Goal: Task Accomplishment & Management: Complete application form

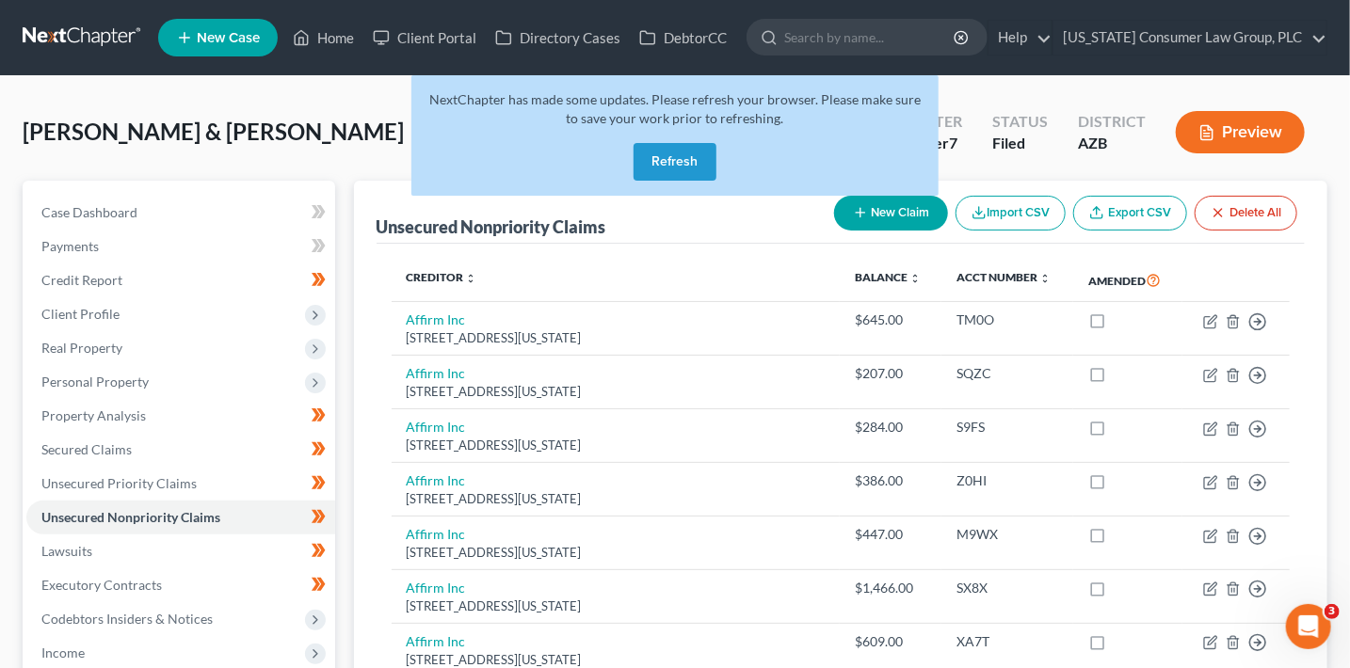
click at [666, 161] on button "Refresh" at bounding box center [675, 162] width 83 height 38
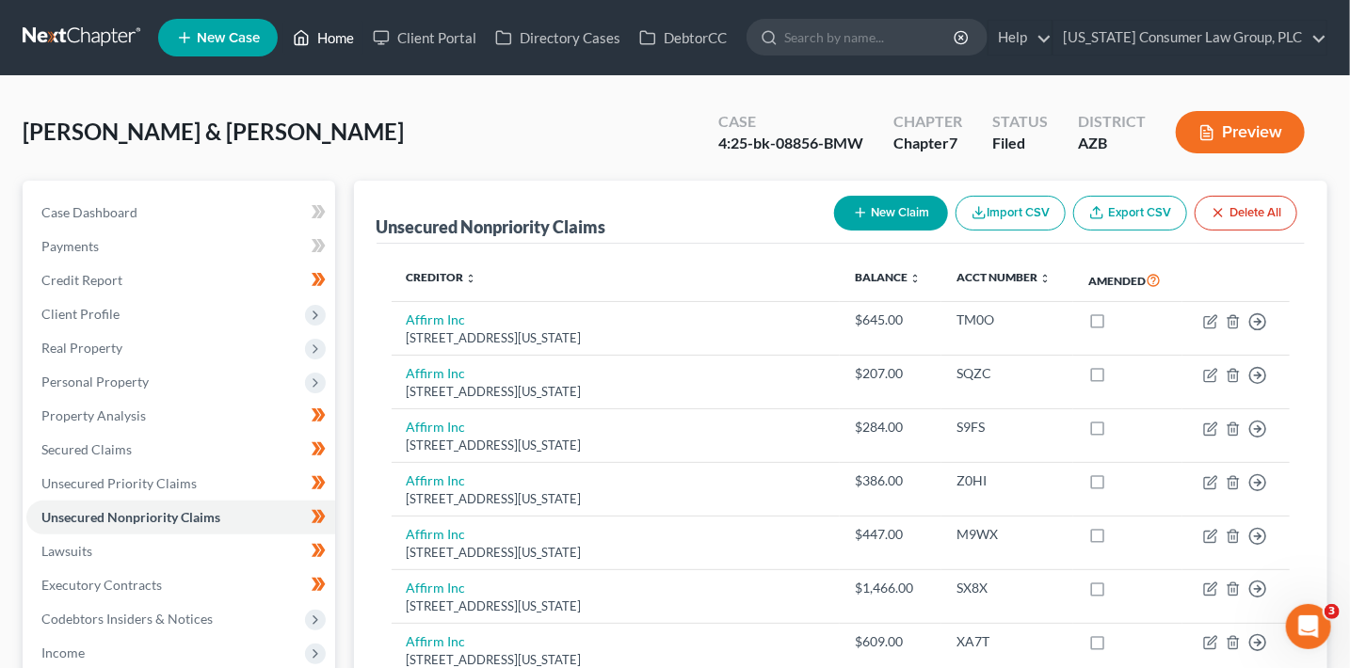
click at [330, 30] on link "Home" at bounding box center [323, 38] width 80 height 34
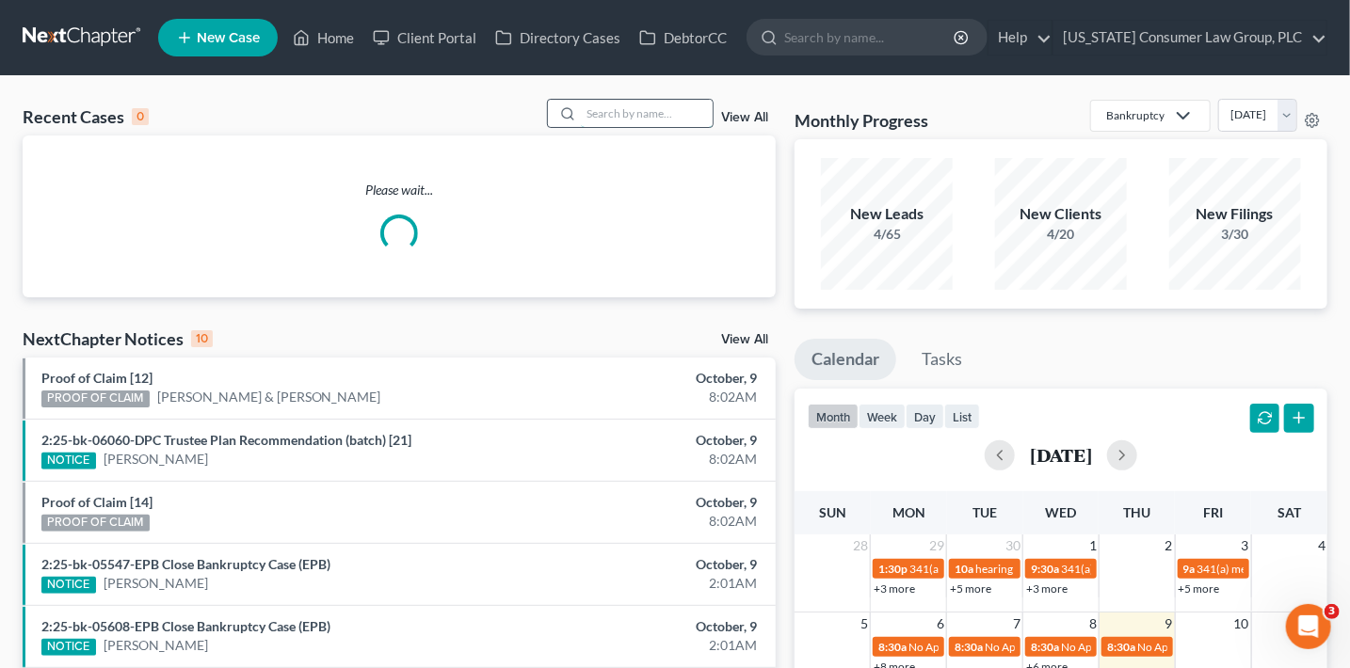
click at [597, 110] on input "search" at bounding box center [647, 113] width 132 height 27
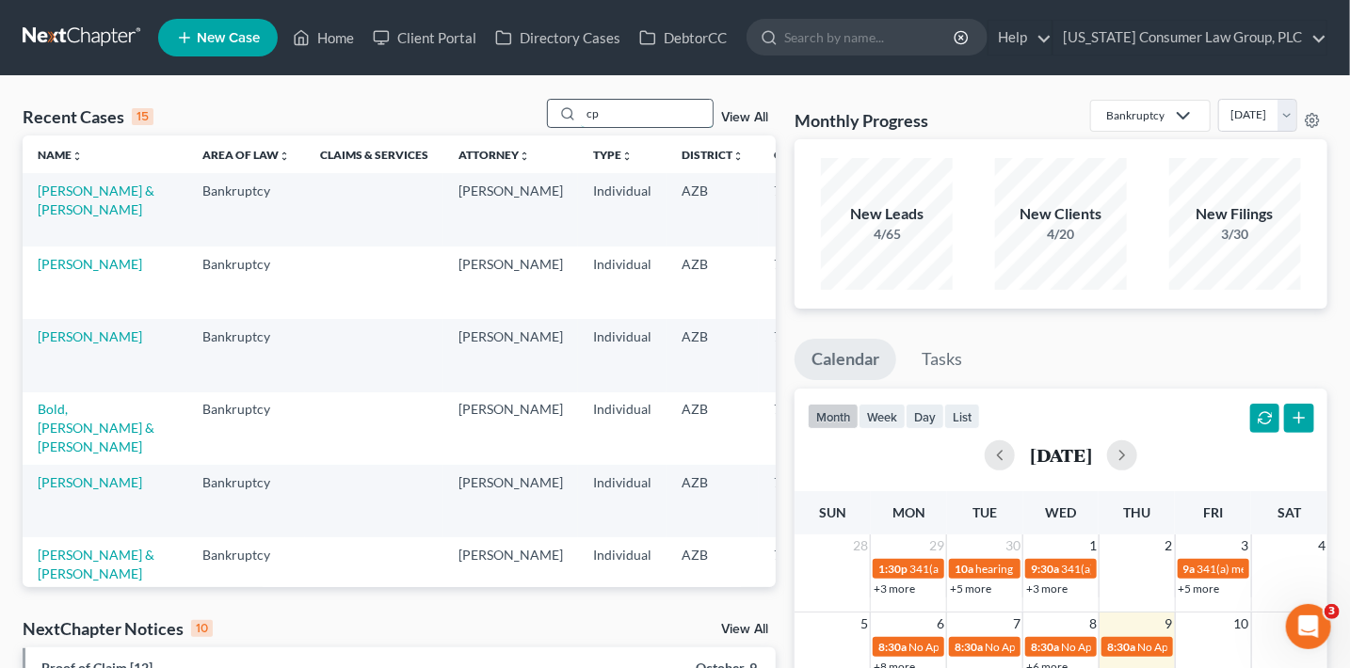
type input "c"
type input "coleman"
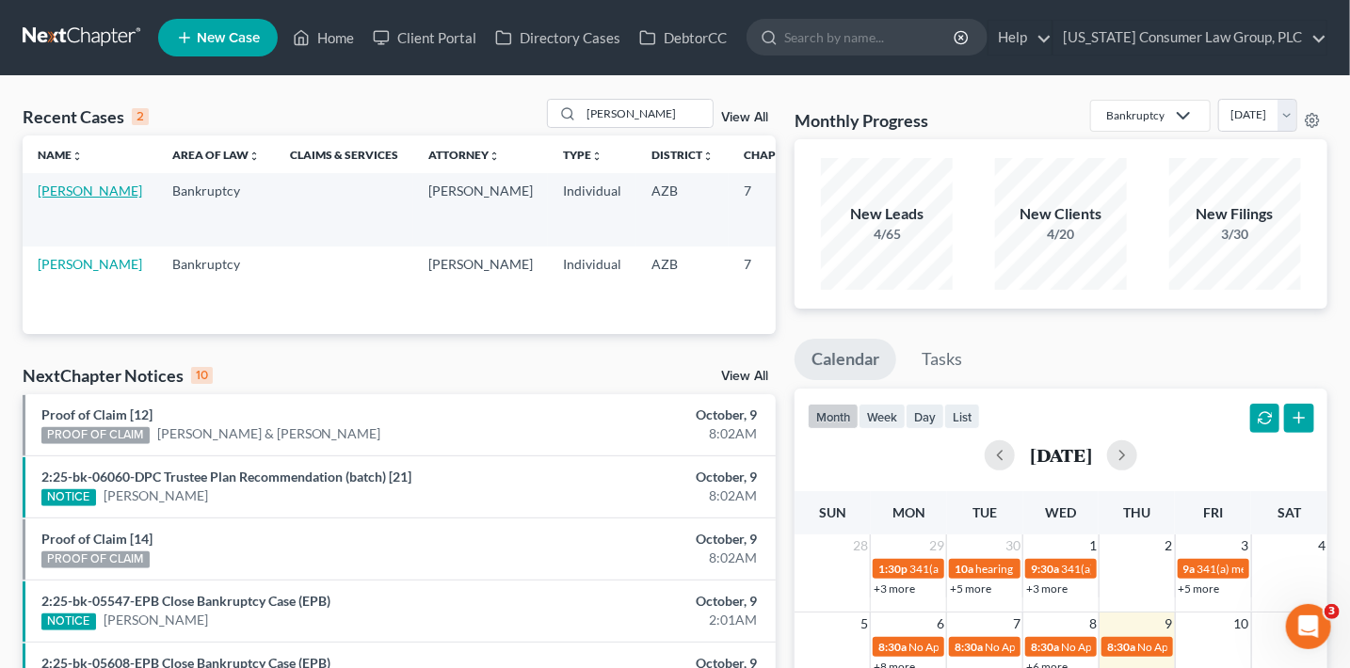
click at [61, 199] on link "[PERSON_NAME]" at bounding box center [90, 191] width 104 height 16
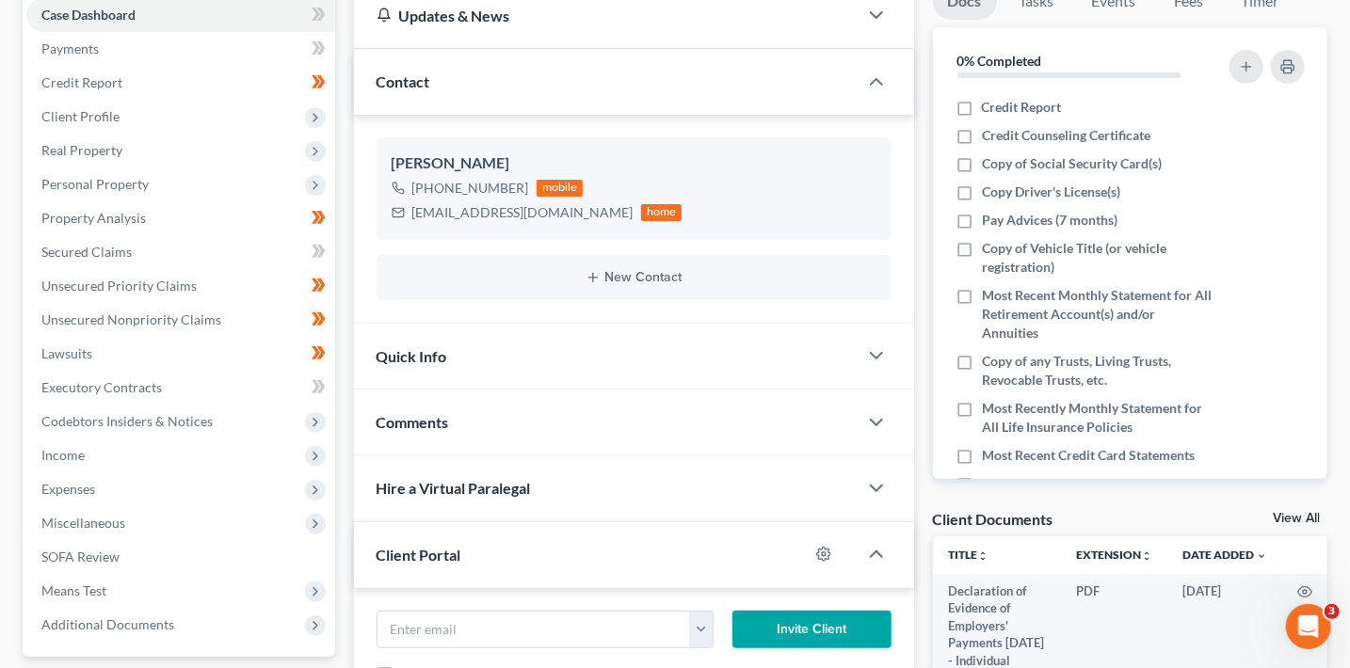
scroll to position [283, 0]
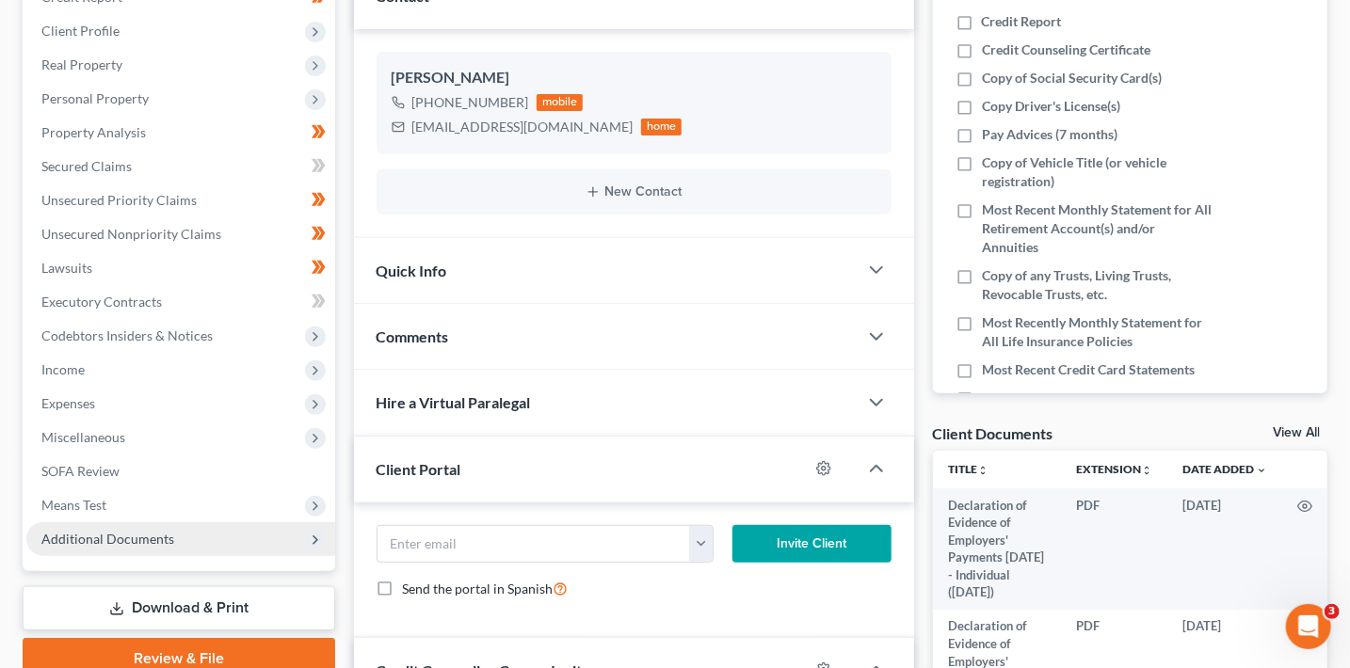
click at [131, 540] on span "Additional Documents" at bounding box center [107, 539] width 133 height 16
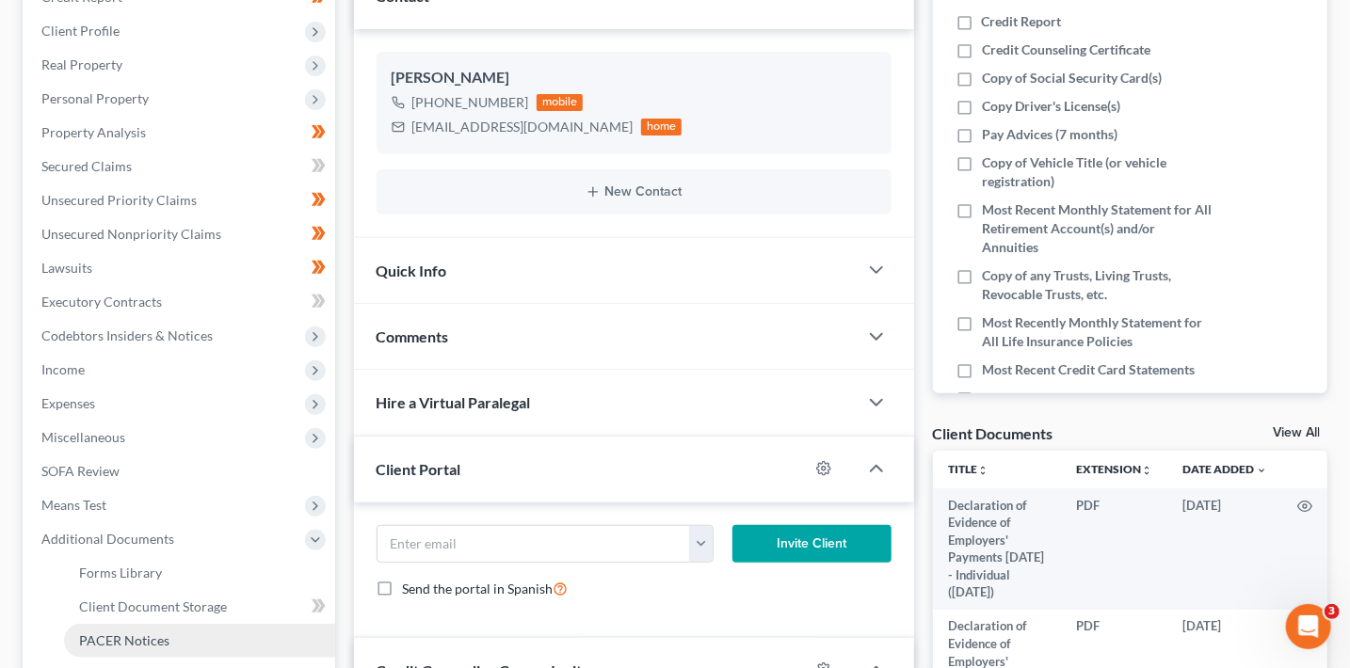
click at [167, 625] on link "PACER Notices" at bounding box center [199, 641] width 271 height 34
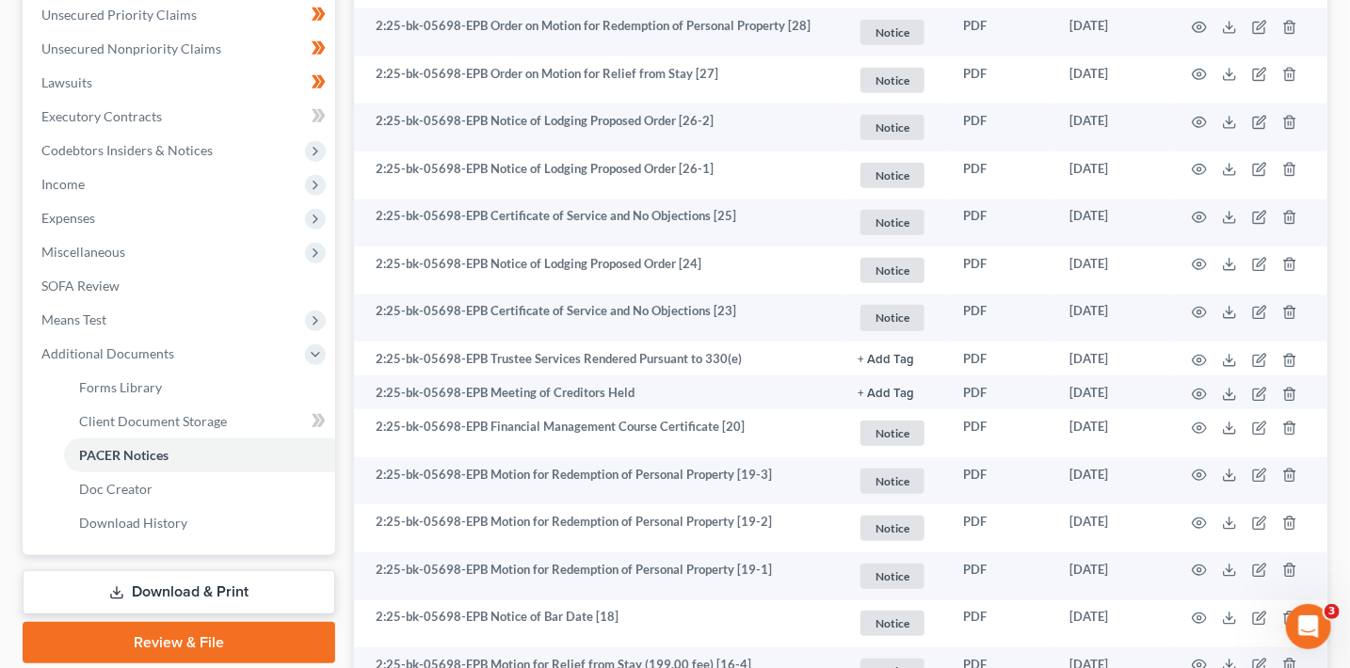
scroll to position [146, 0]
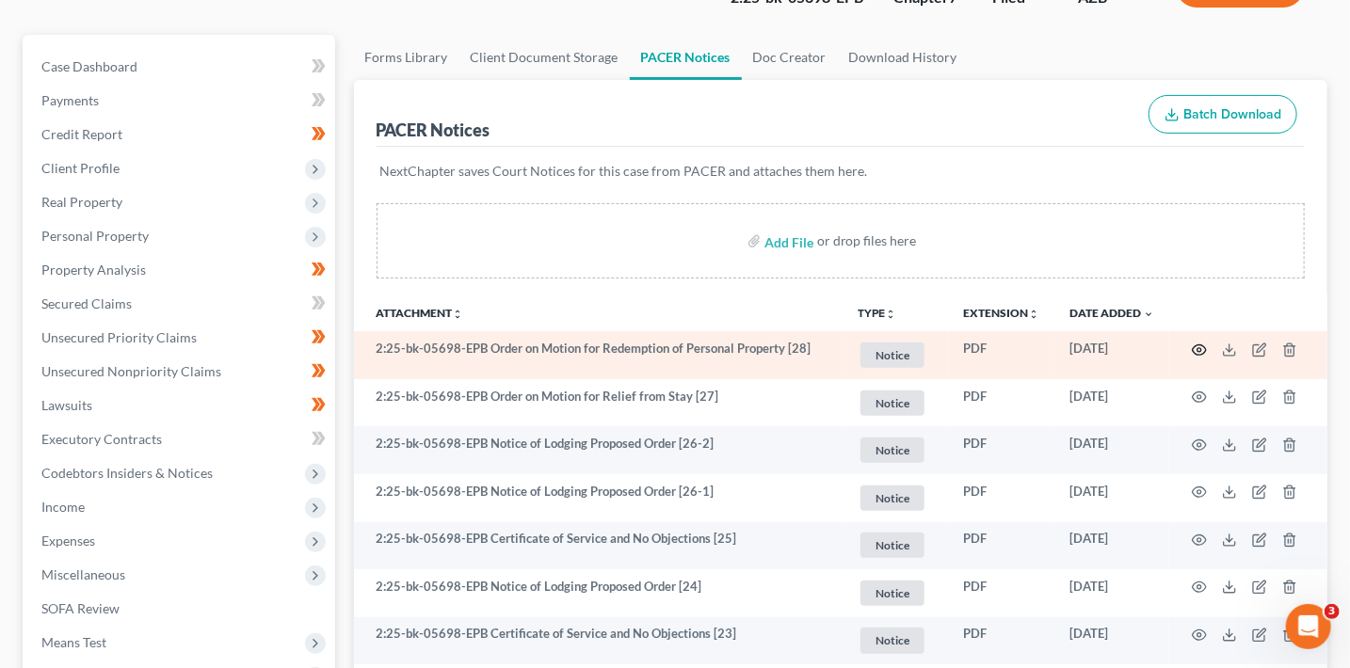
click at [1199, 350] on circle "button" at bounding box center [1199, 350] width 4 height 4
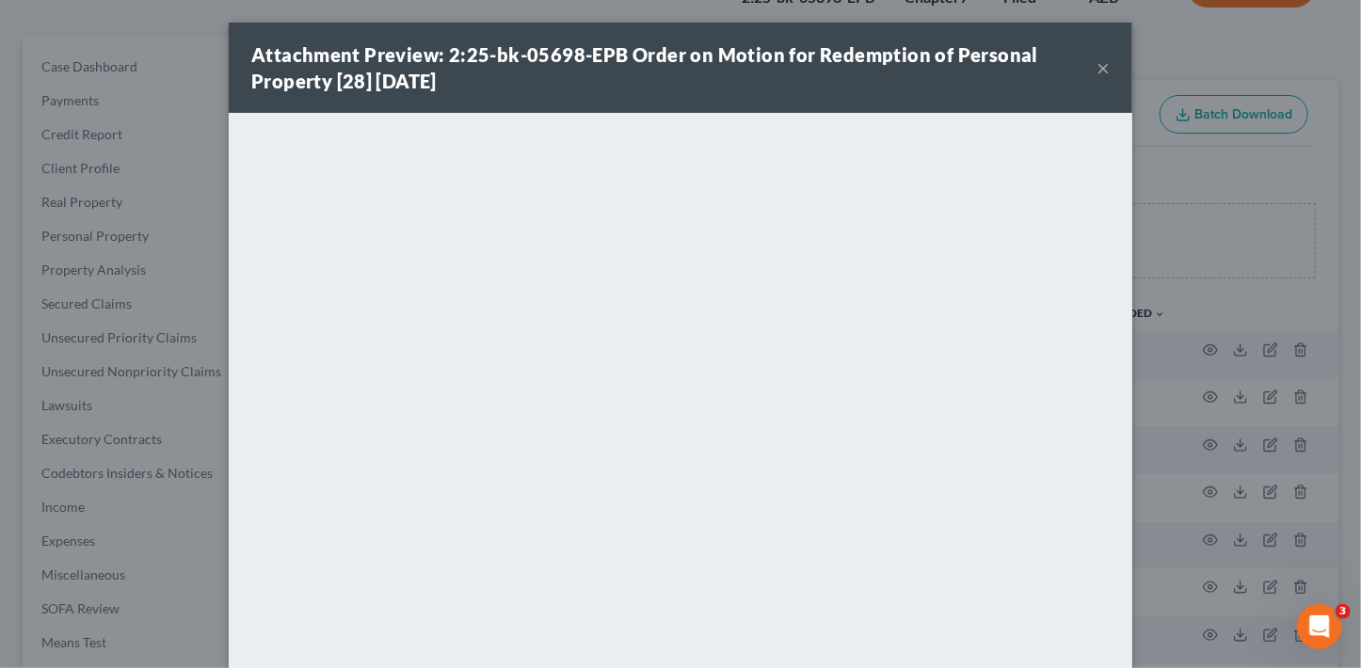
click at [1101, 68] on button "×" at bounding box center [1103, 67] width 13 height 23
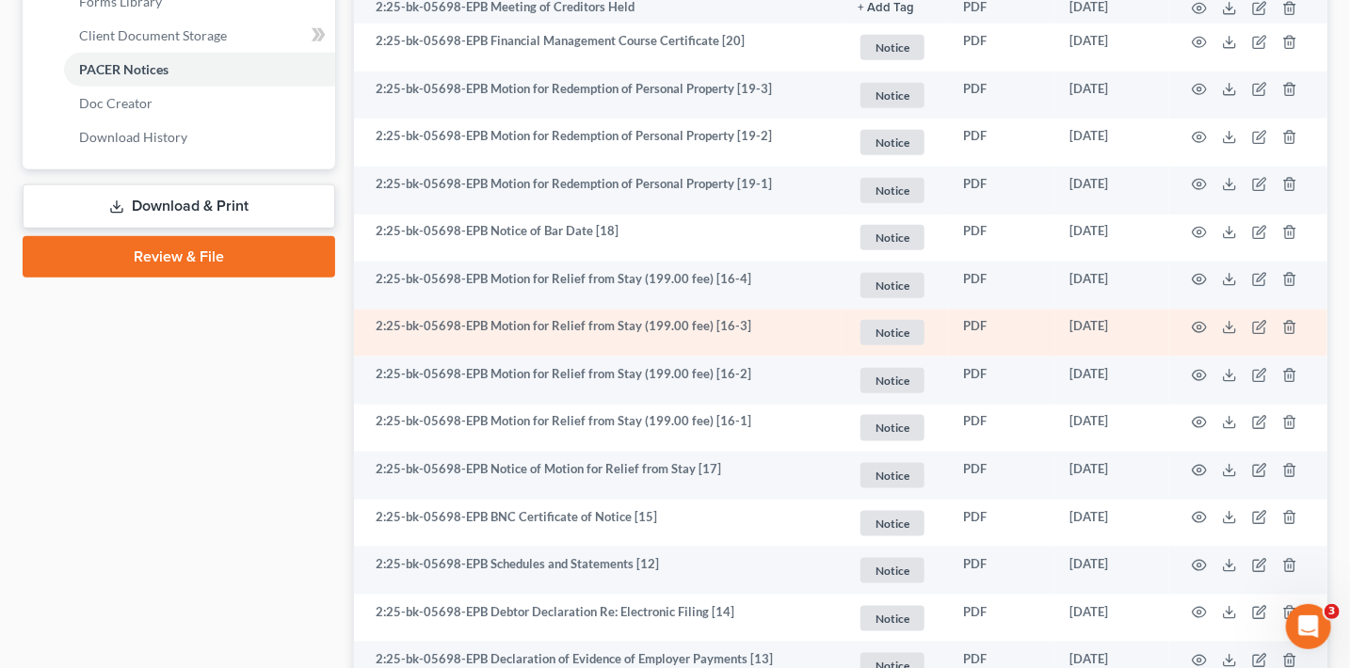
scroll to position [849, 0]
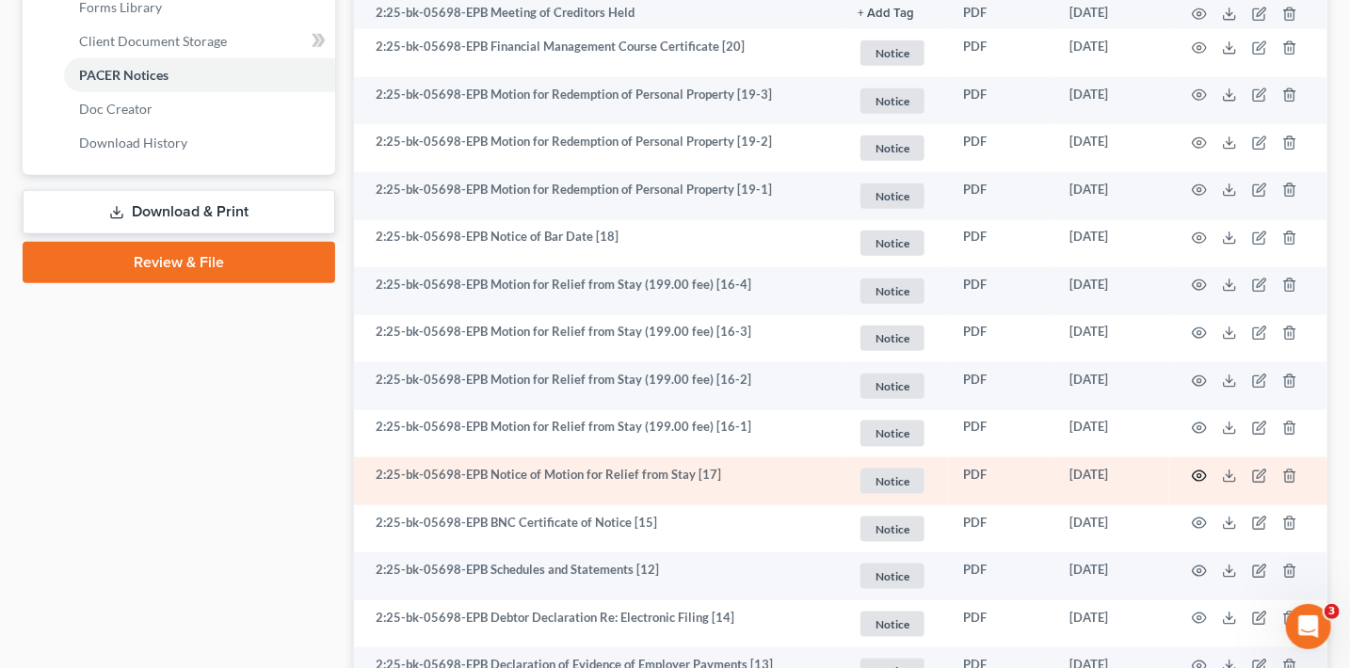
click at [1204, 474] on icon "button" at bounding box center [1199, 476] width 15 height 15
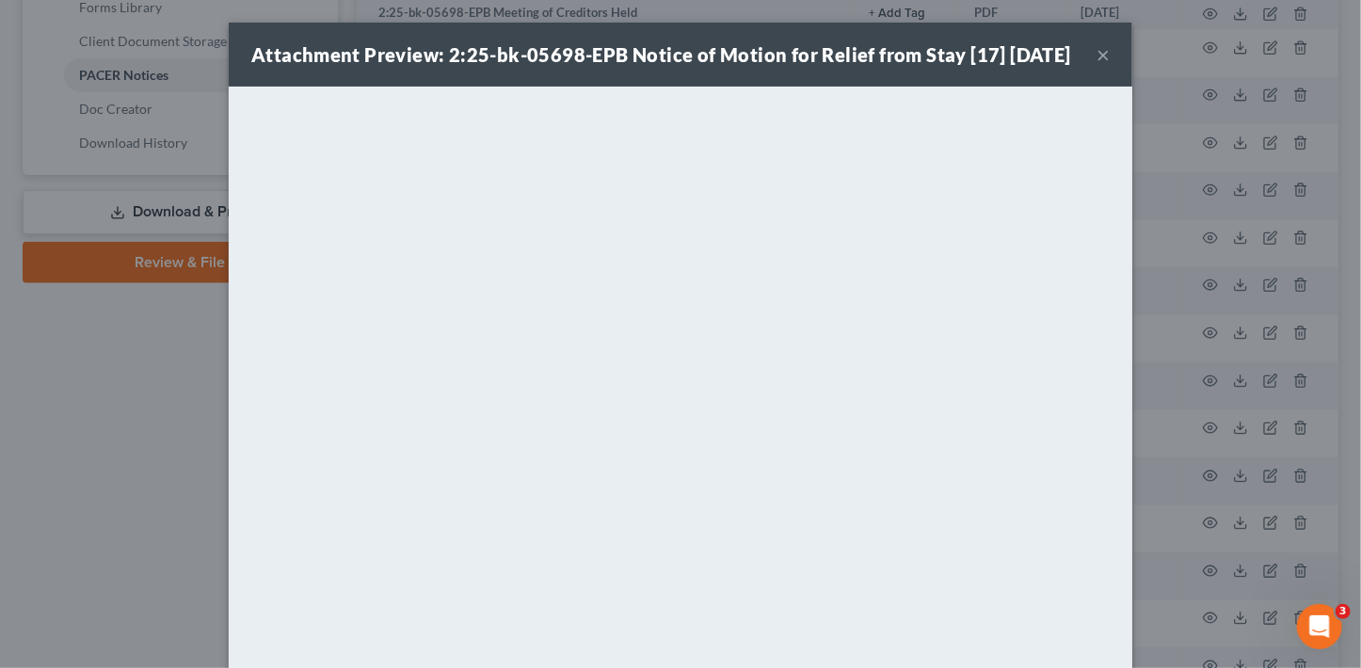
click at [1114, 64] on div "Attachment Preview: 2:25-bk-05698-EPB Notice of Motion for Relief from Stay [17…" at bounding box center [681, 55] width 904 height 64
click at [1103, 66] on button "×" at bounding box center [1103, 54] width 13 height 23
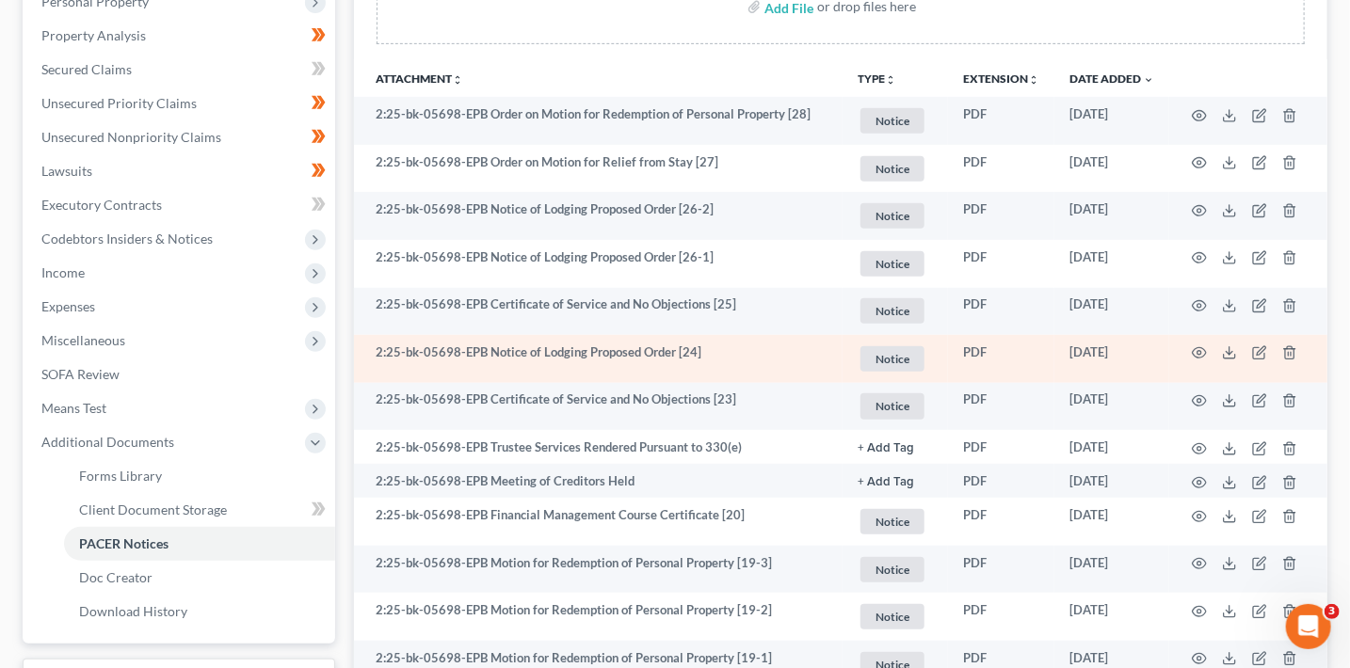
scroll to position [373, 0]
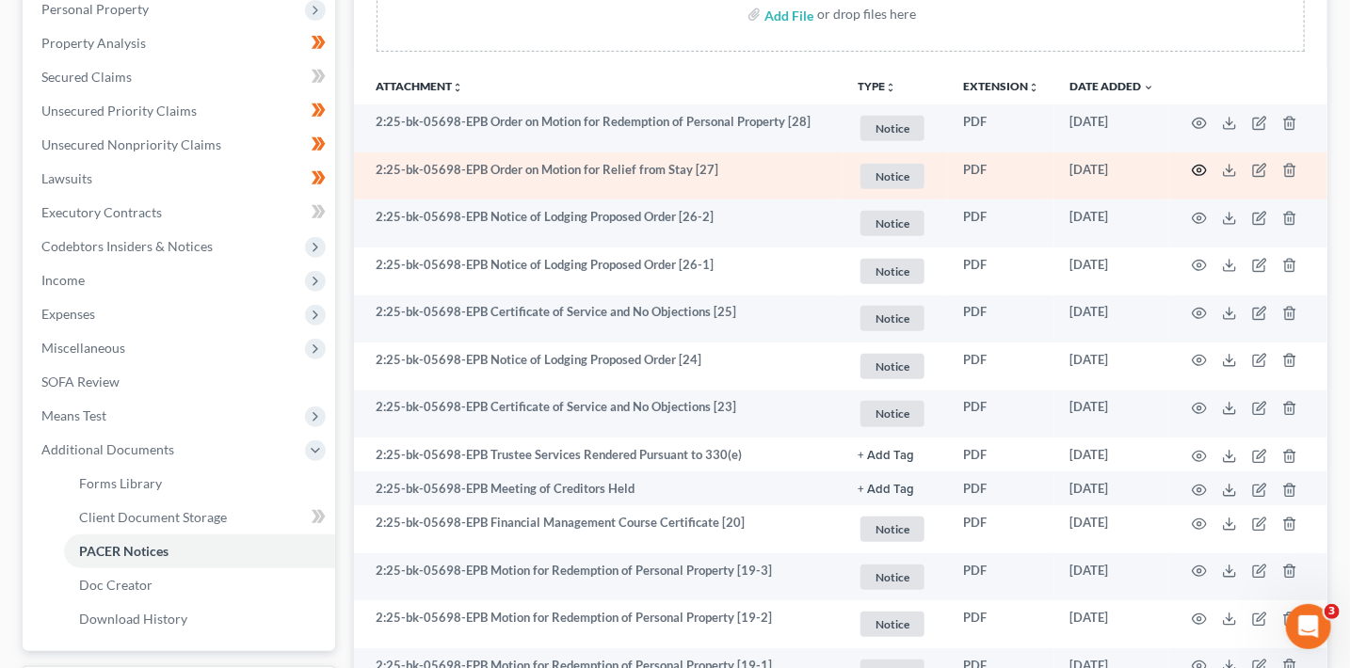
click at [1198, 166] on icon "button" at bounding box center [1200, 171] width 14 height 10
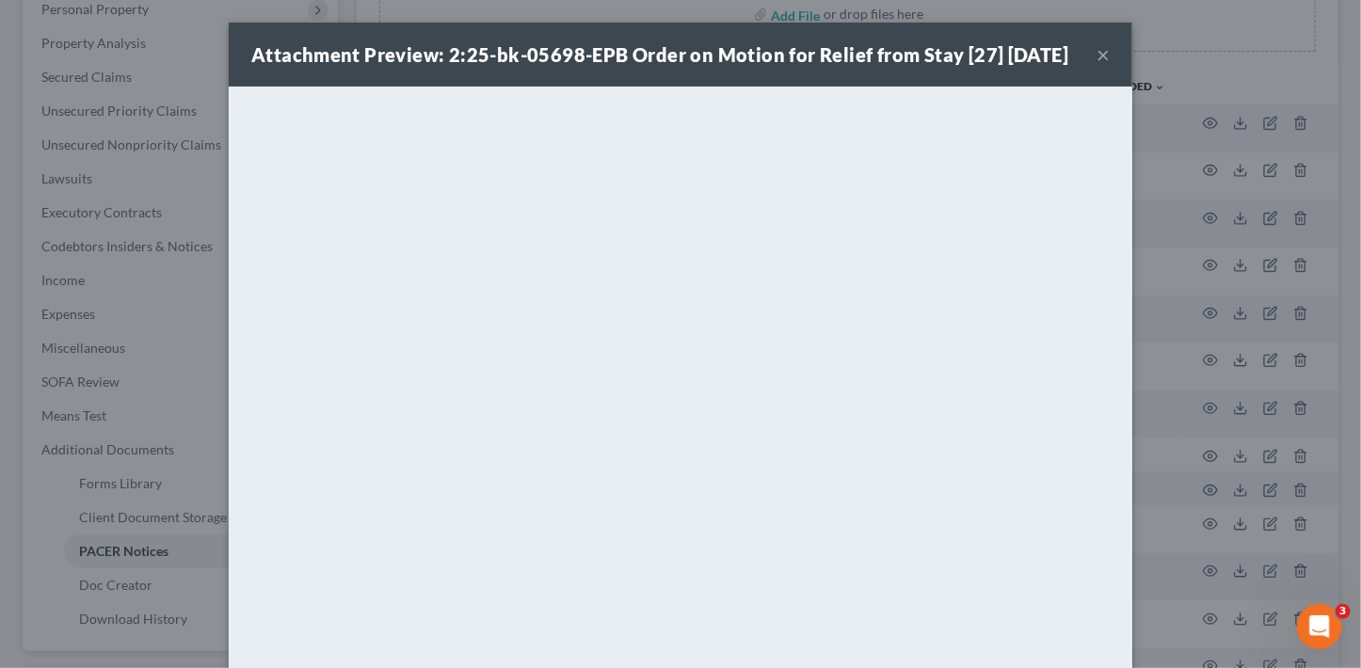
click at [1097, 66] on button "×" at bounding box center [1103, 54] width 13 height 23
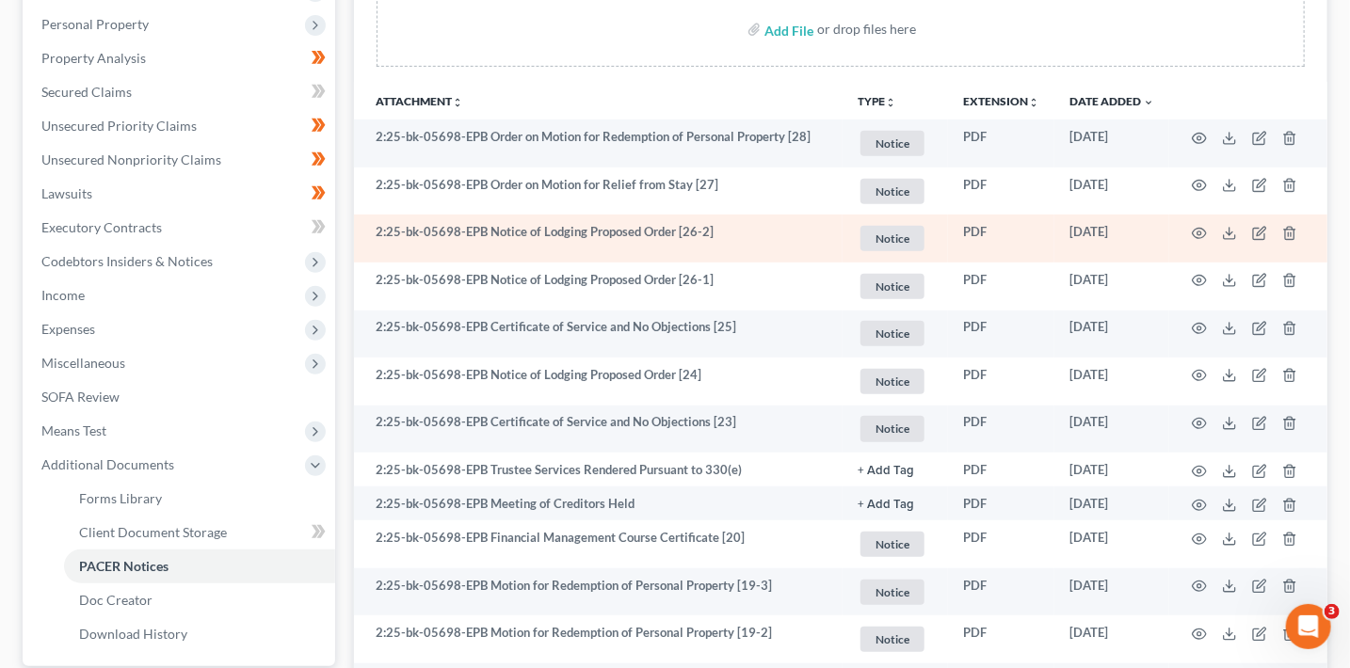
scroll to position [350, 0]
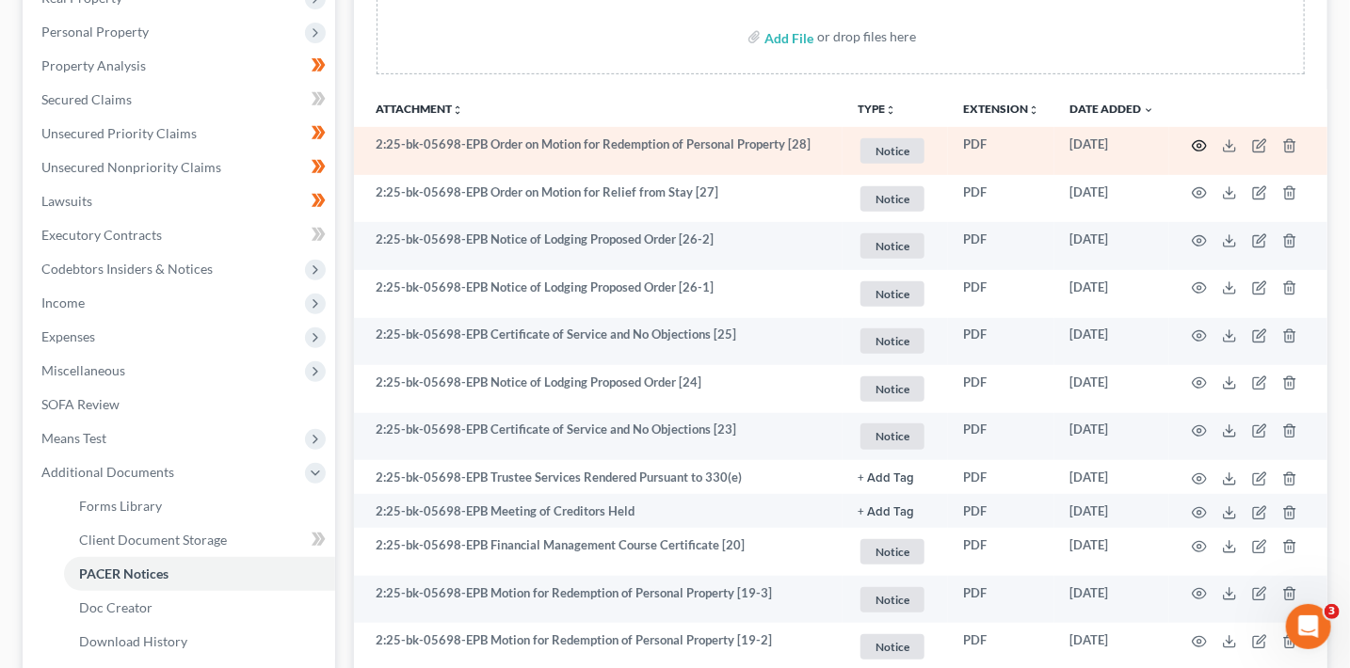
click at [1203, 144] on icon "button" at bounding box center [1199, 145] width 15 height 15
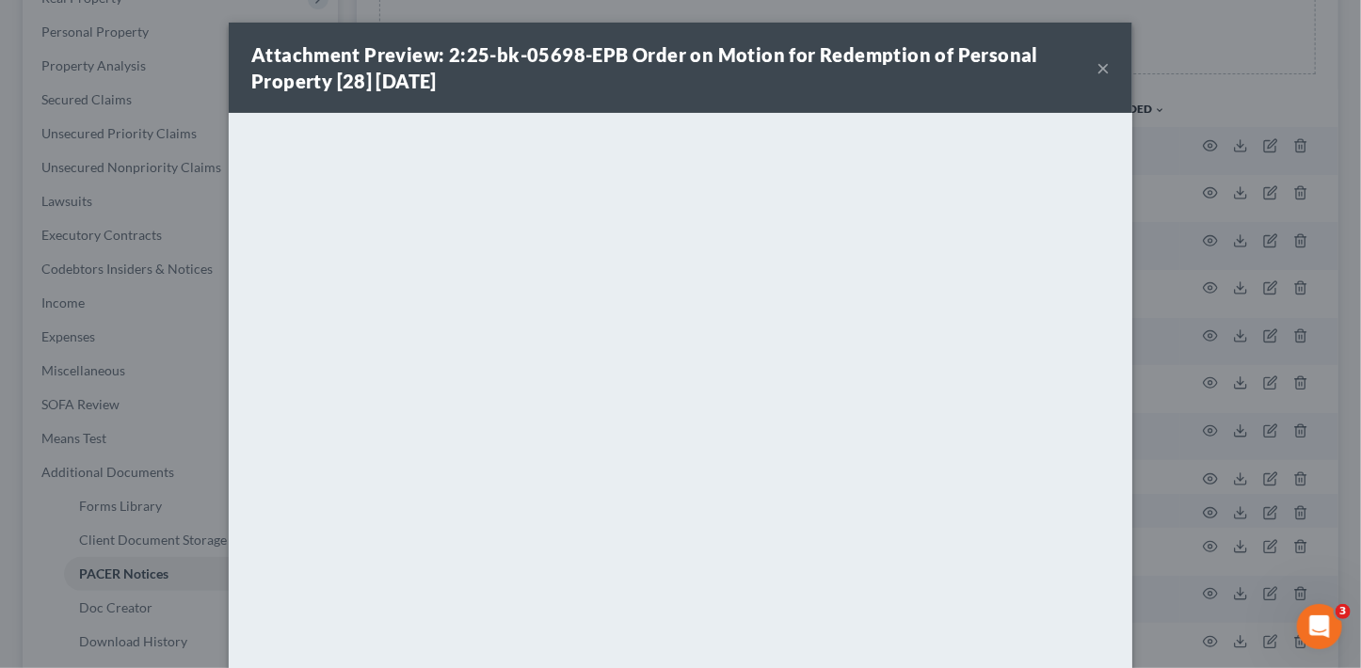
click at [1097, 72] on button "×" at bounding box center [1103, 67] width 13 height 23
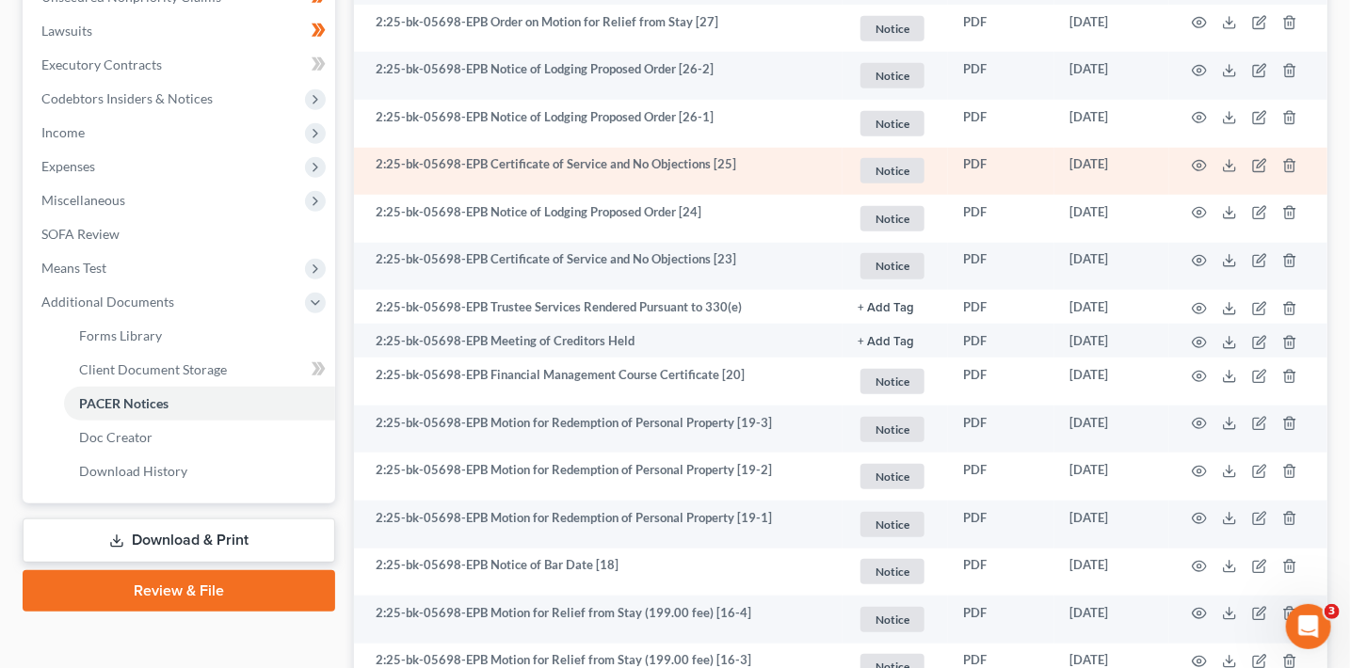
scroll to position [253, 0]
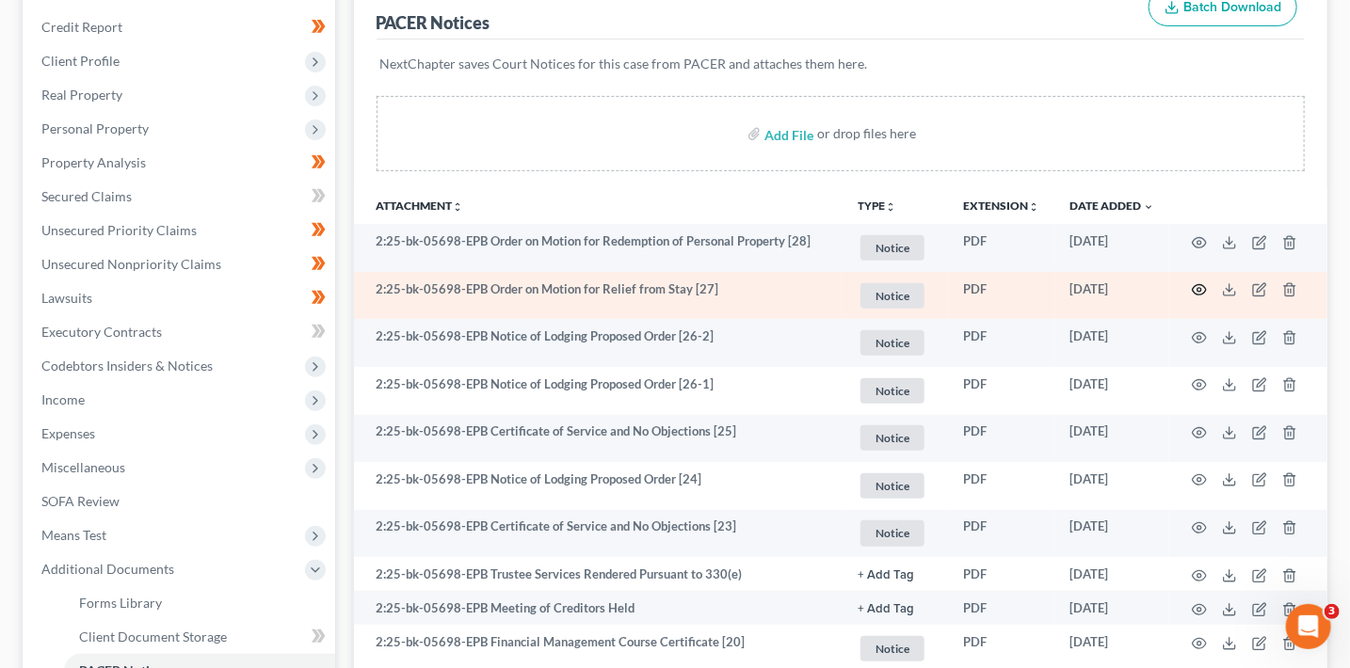
click at [1194, 286] on icon "button" at bounding box center [1200, 290] width 14 height 10
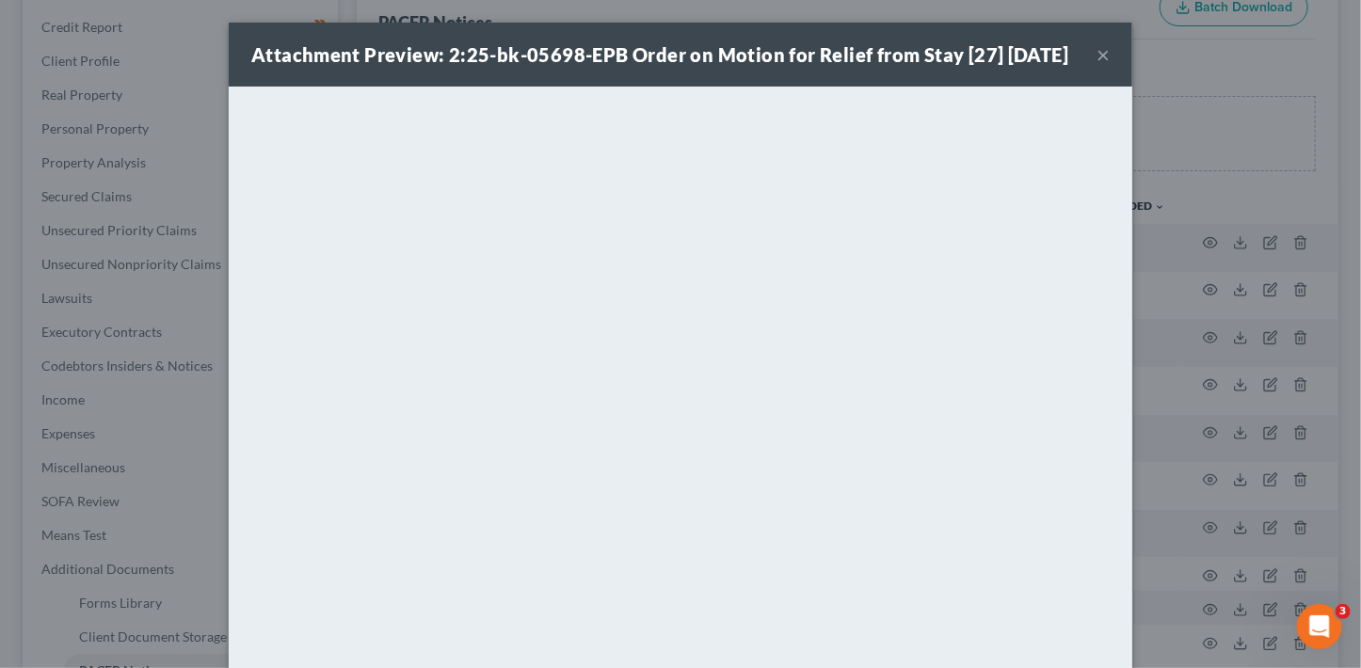
click at [1104, 65] on div "Attachment Preview: 2:25-bk-05698-EPB Order on Motion for Relief from Stay [27]…" at bounding box center [681, 55] width 904 height 64
click at [1099, 66] on button "×" at bounding box center [1103, 54] width 13 height 23
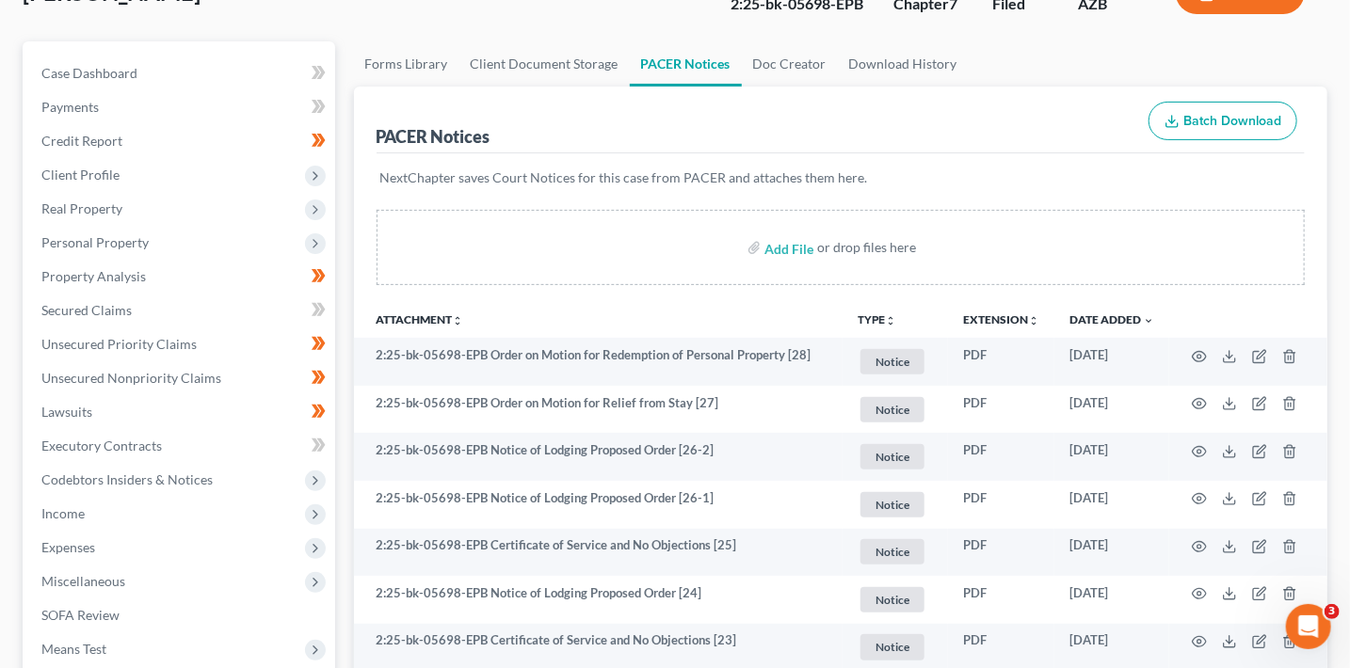
scroll to position [141, 0]
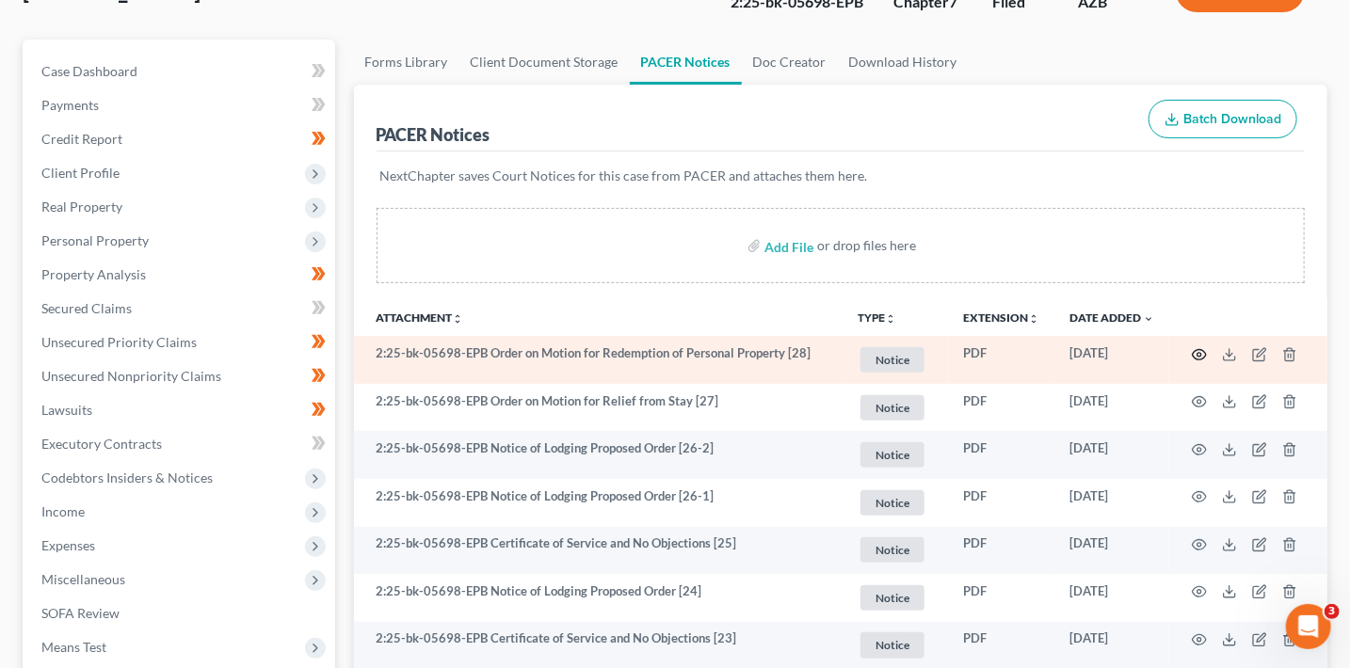
click at [1195, 354] on icon "button" at bounding box center [1199, 354] width 15 height 15
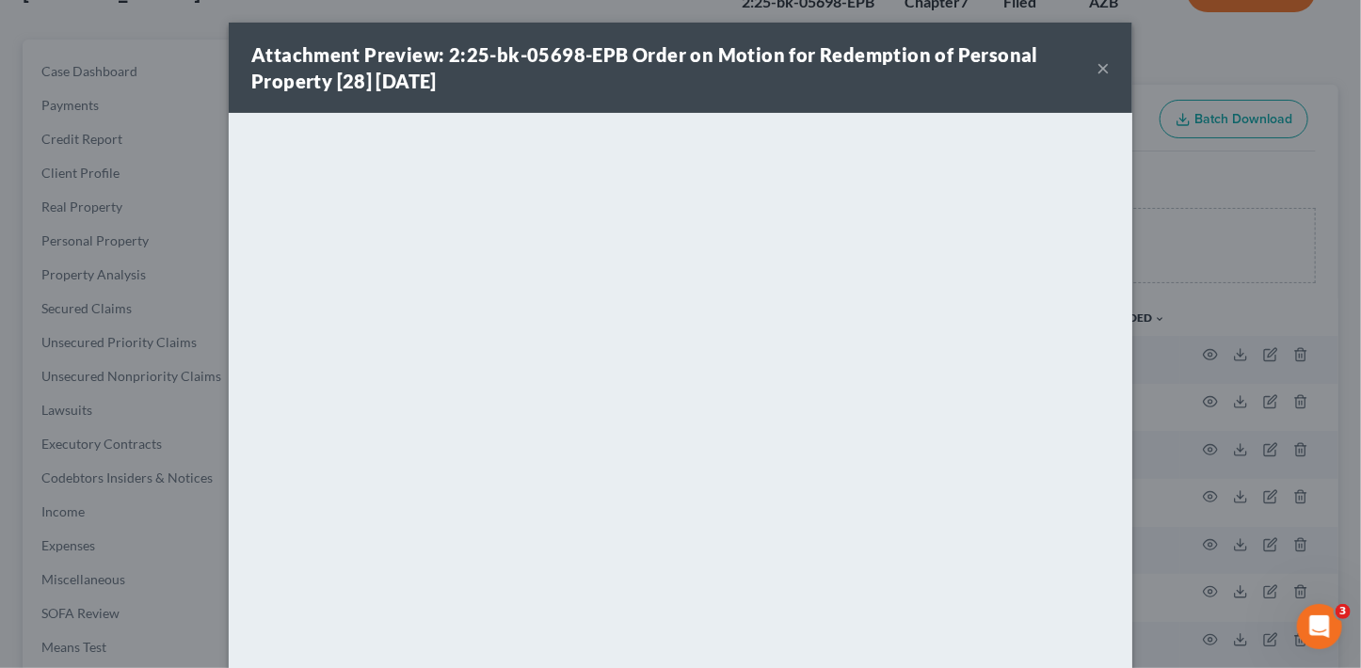
click at [1097, 68] on button "×" at bounding box center [1103, 67] width 13 height 23
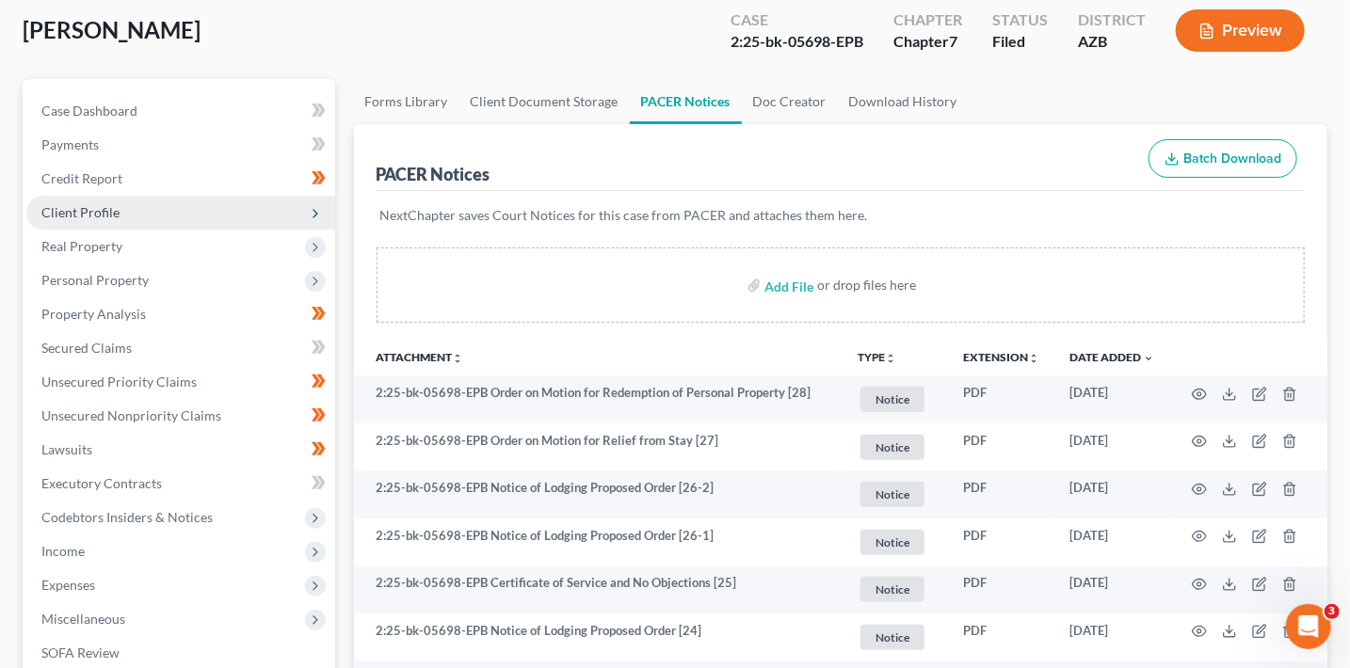
scroll to position [33, 0]
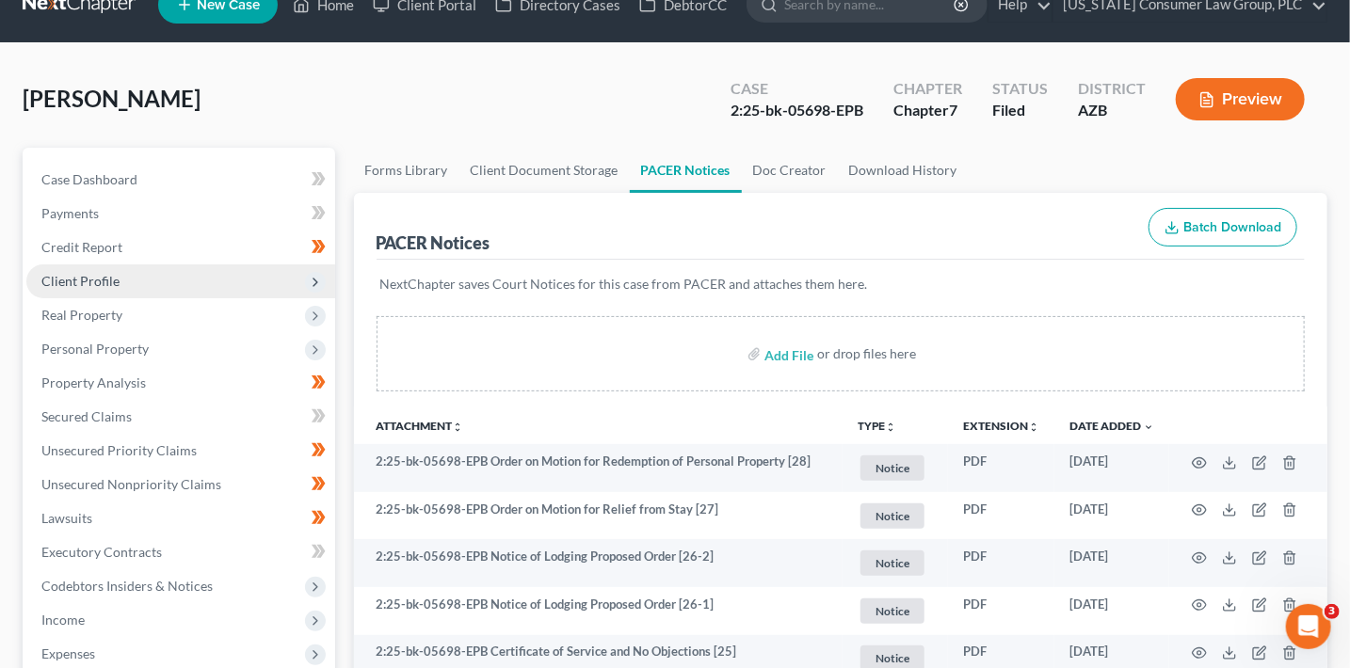
click at [112, 291] on span "Client Profile" at bounding box center [180, 282] width 309 height 34
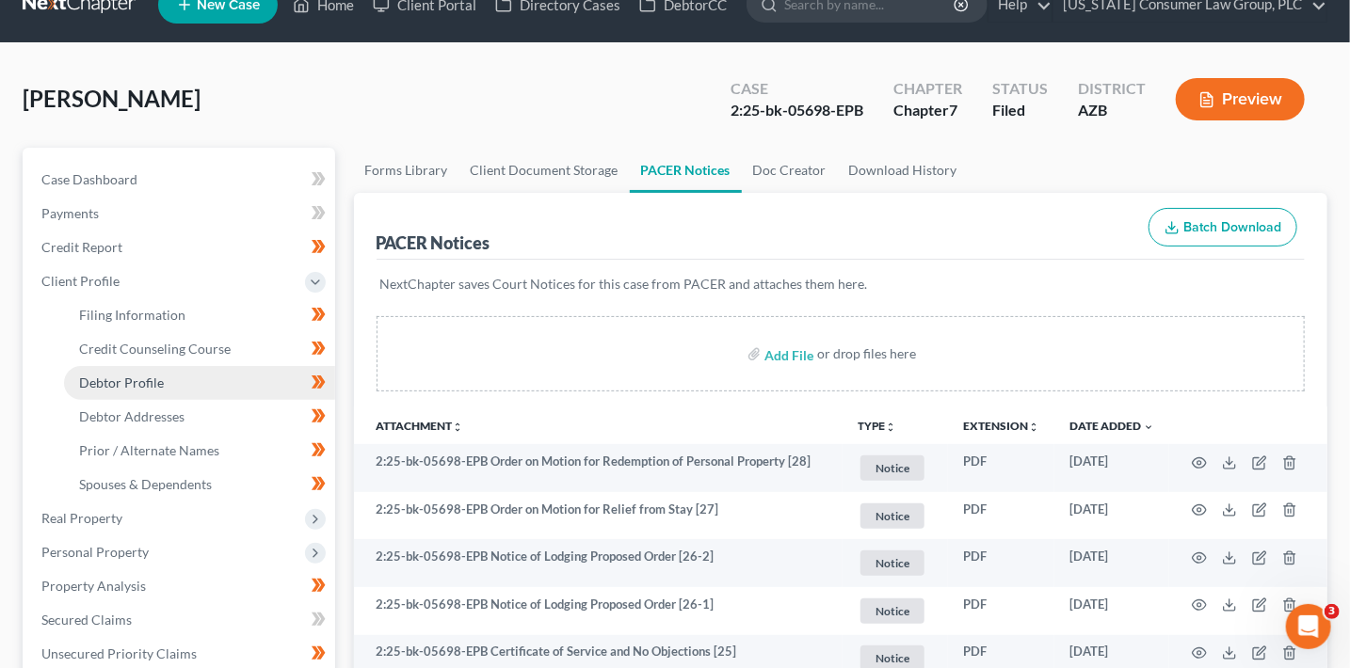
click at [162, 382] on link "Debtor Profile" at bounding box center [199, 383] width 271 height 34
select select "0"
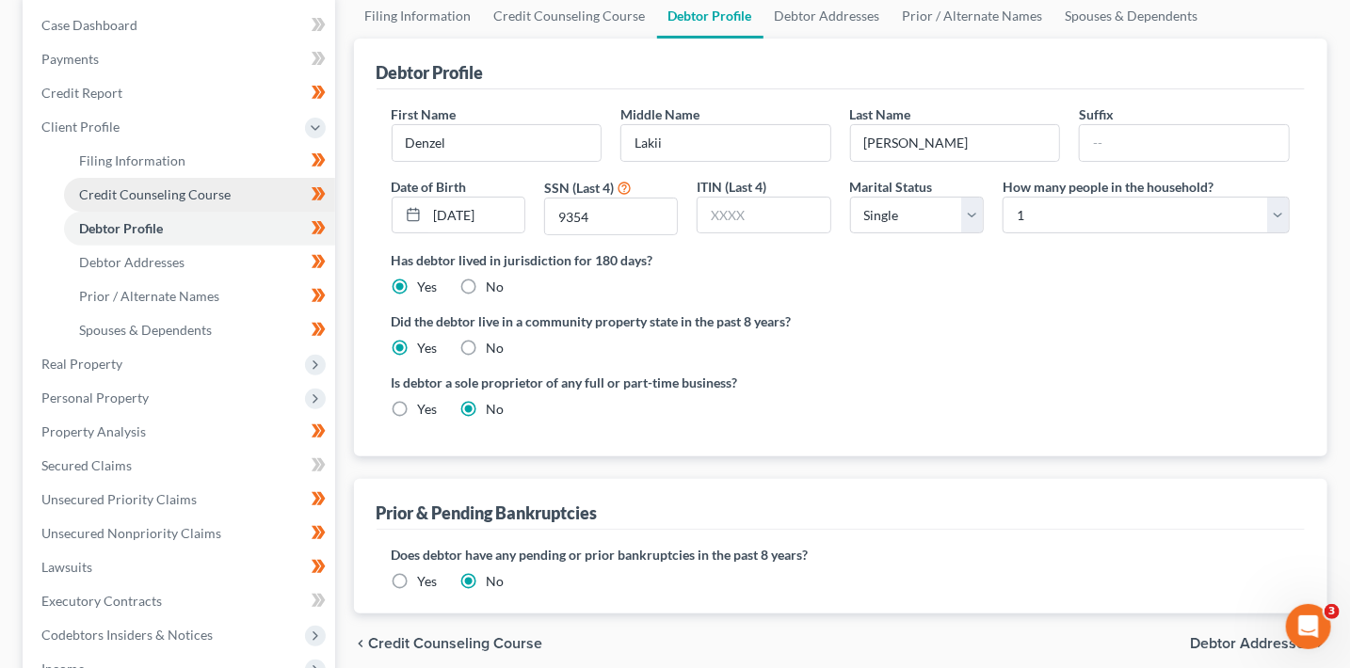
scroll to position [117, 0]
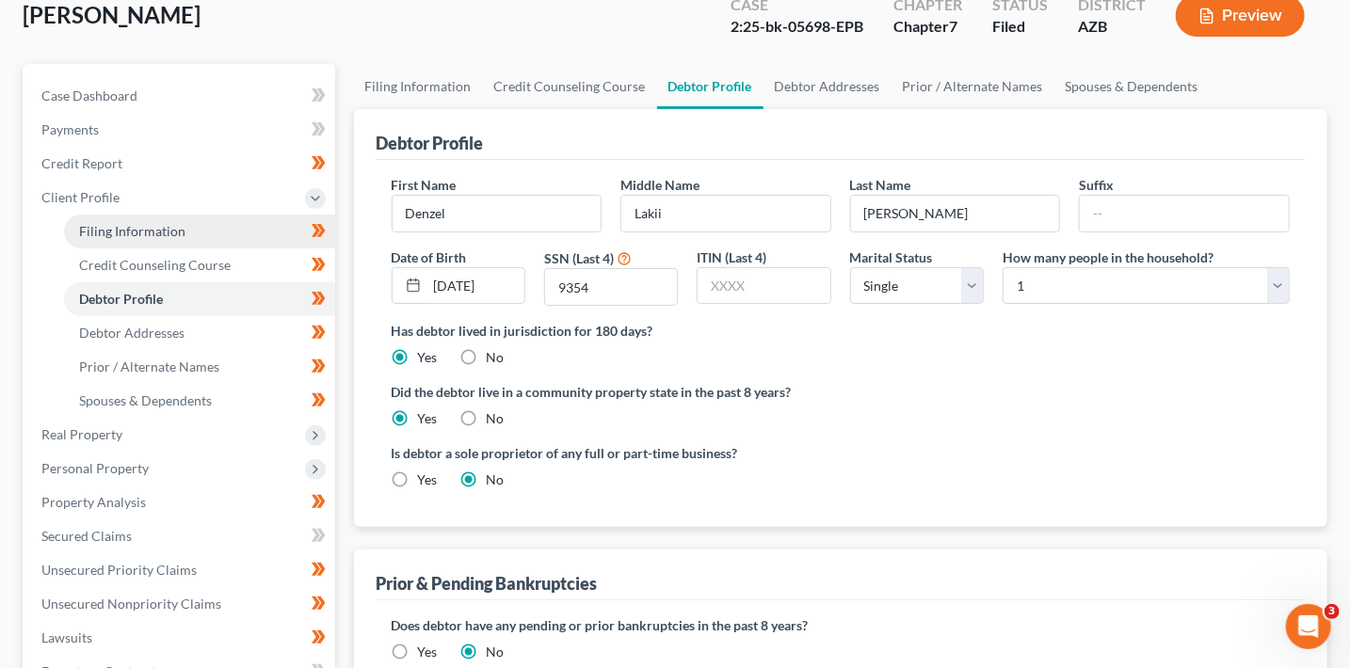
click at [191, 237] on link "Filing Information" at bounding box center [199, 232] width 271 height 34
select select "1"
select select "0"
select select "3"
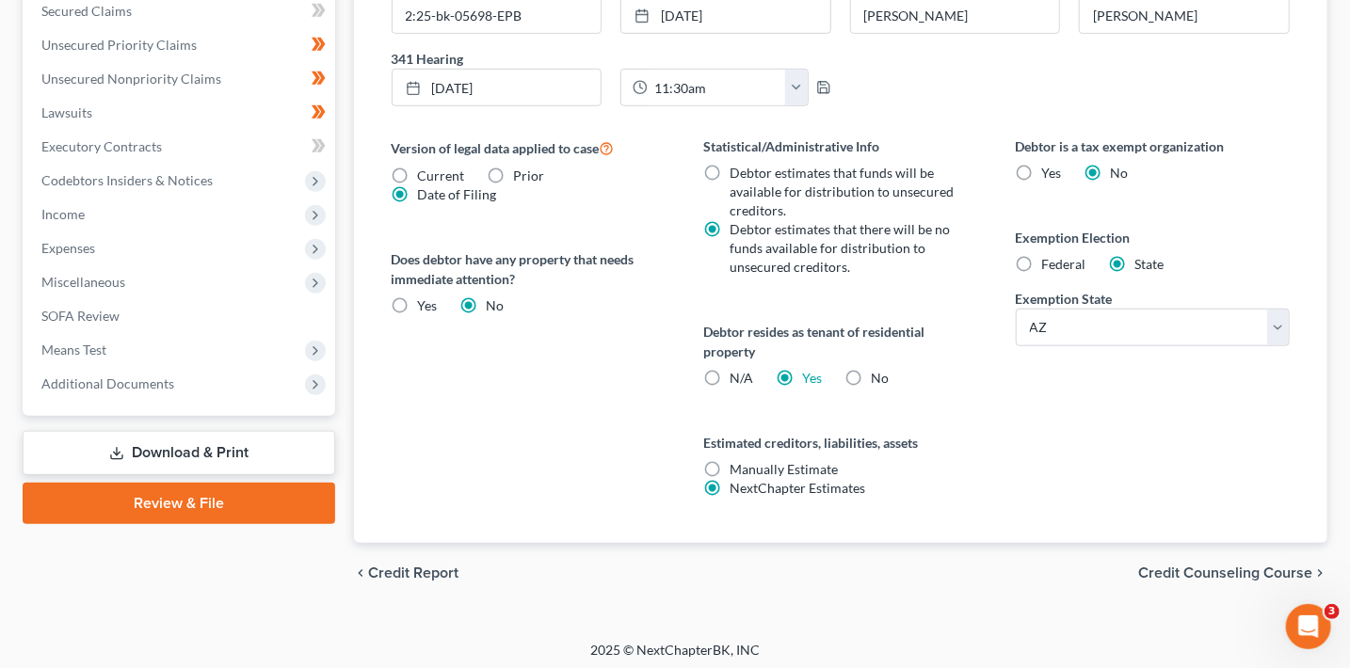
scroll to position [647, 0]
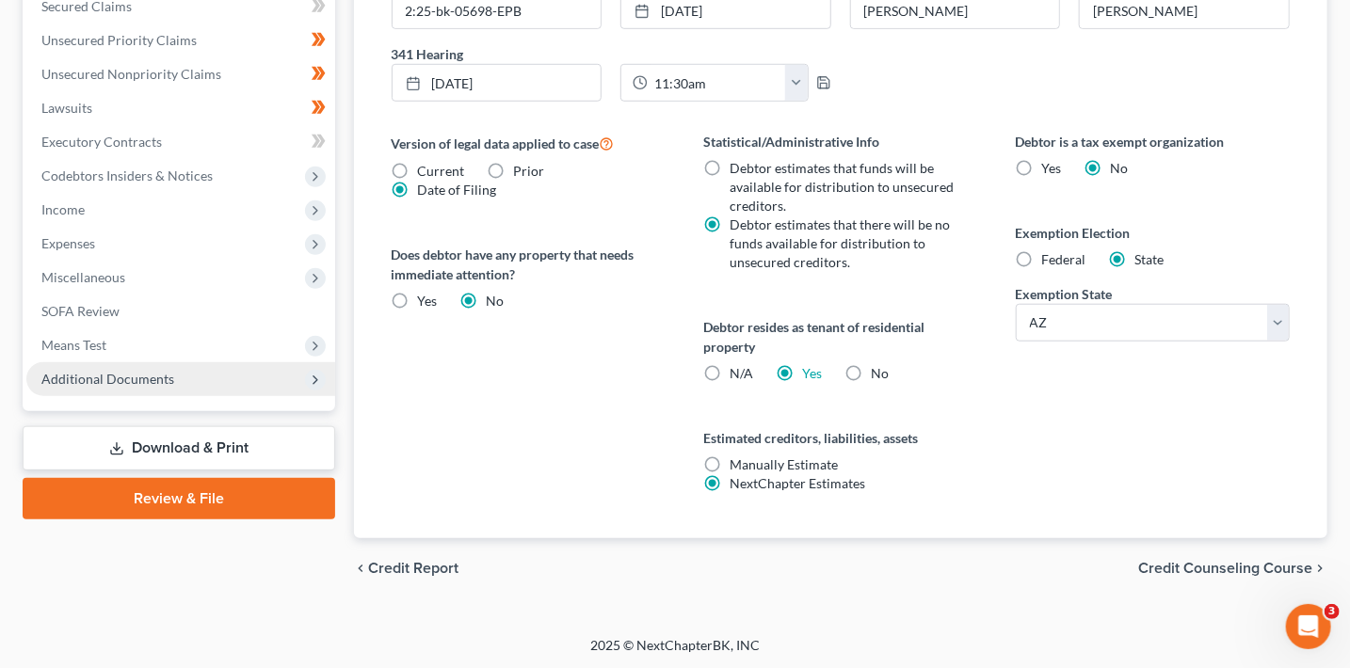
click at [138, 385] on span "Additional Documents" at bounding box center [107, 379] width 133 height 16
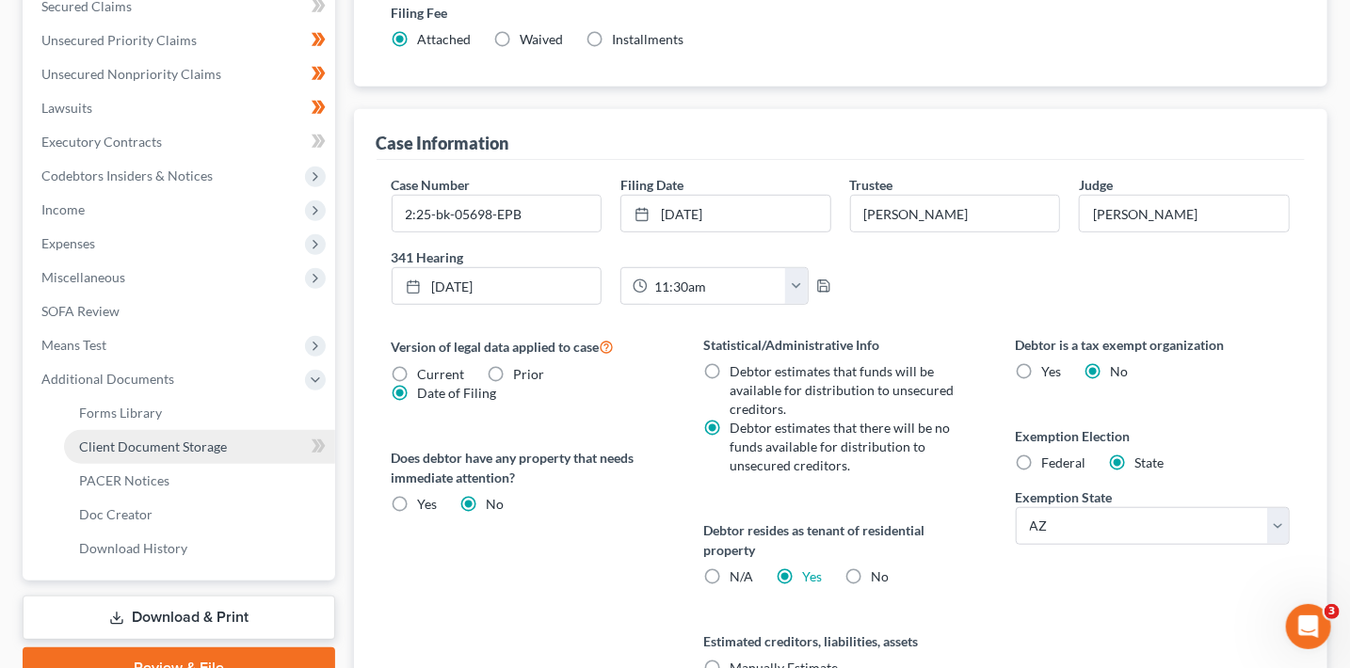
click at [217, 448] on span "Client Document Storage" at bounding box center [153, 447] width 148 height 16
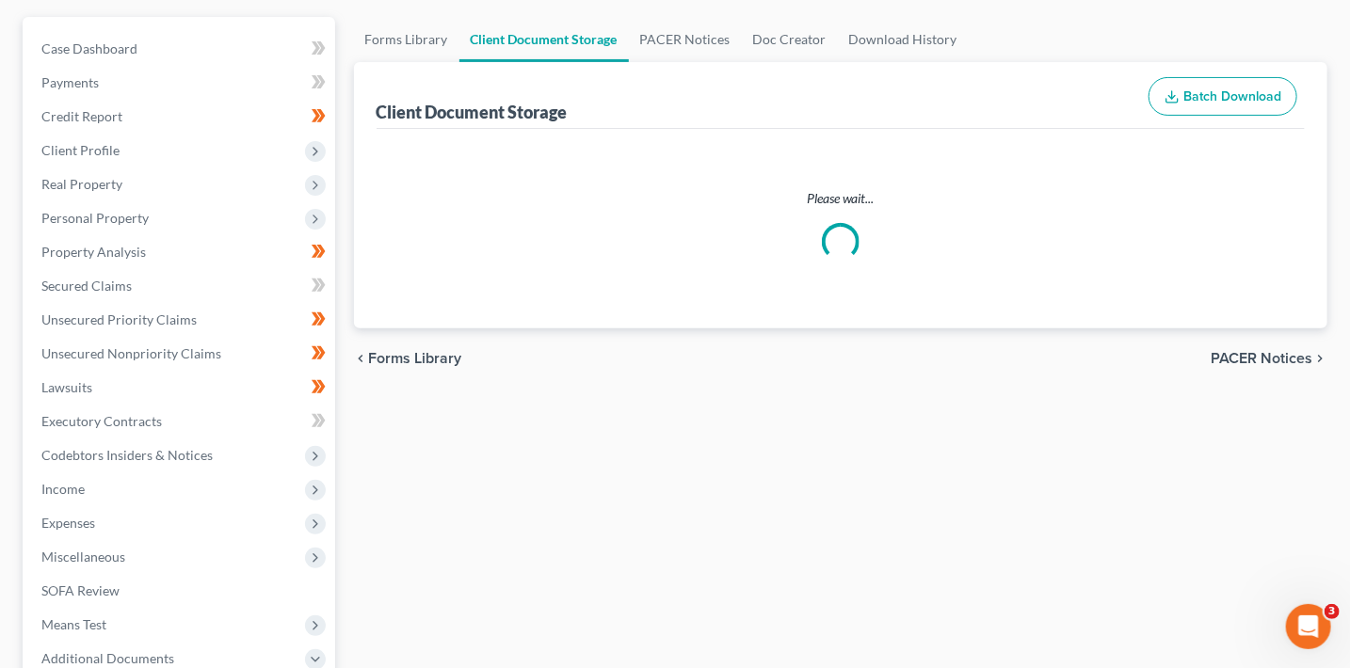
scroll to position [2, 0]
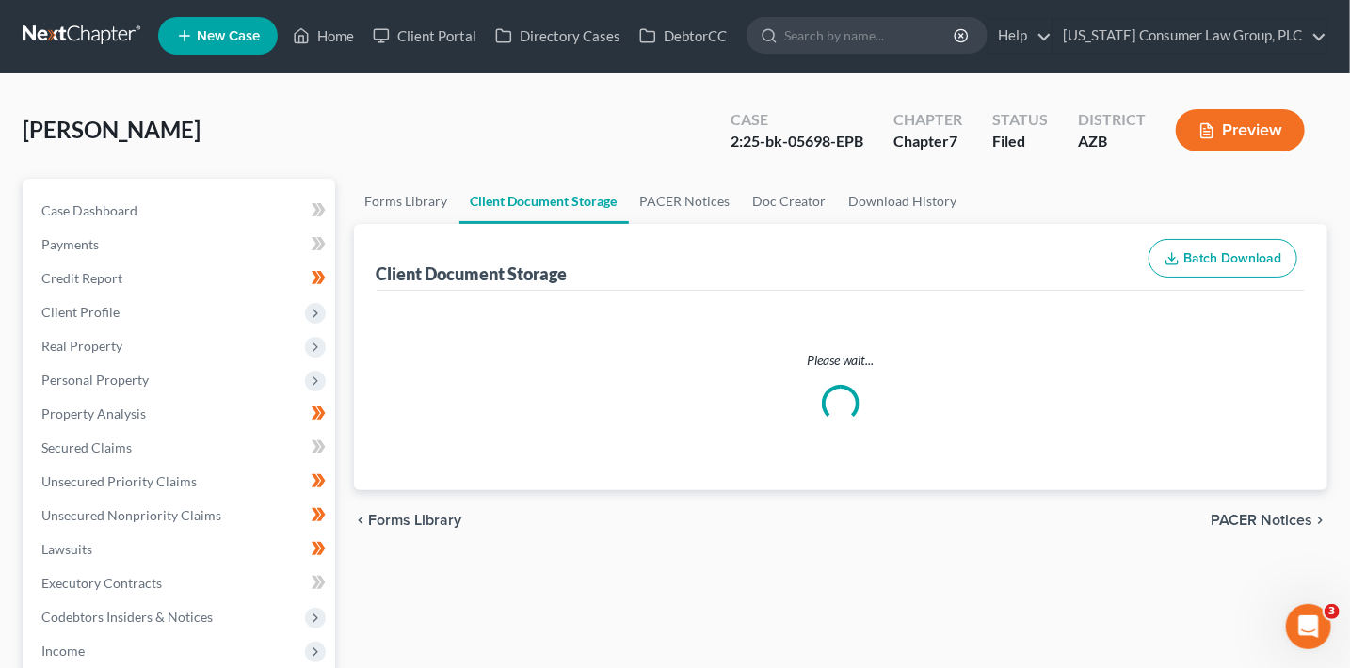
select select "14"
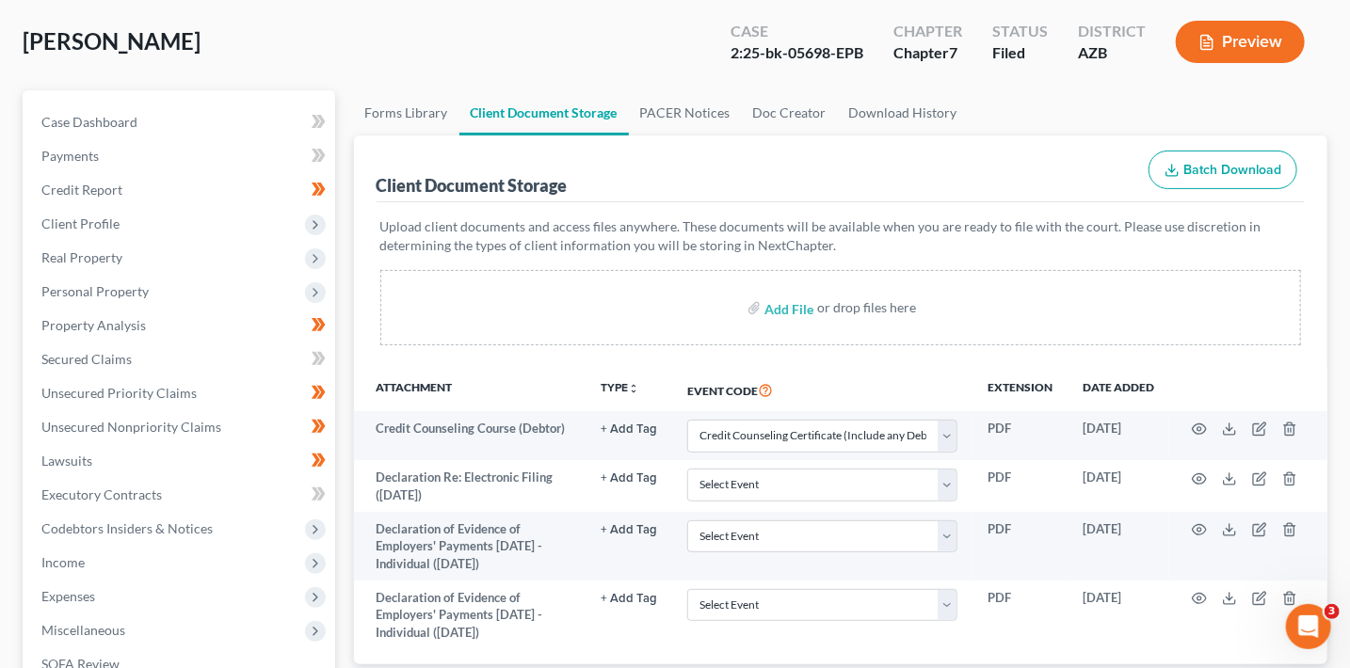
scroll to position [0, 0]
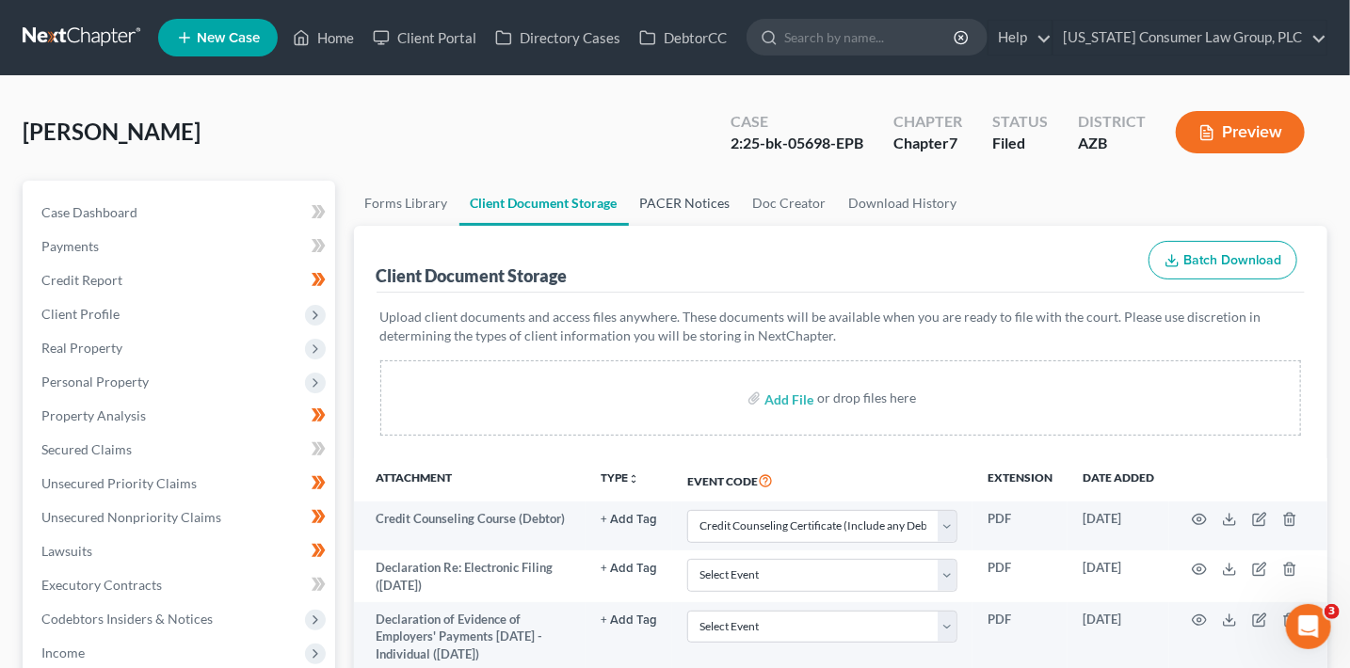
click at [674, 208] on link "PACER Notices" at bounding box center [685, 203] width 113 height 45
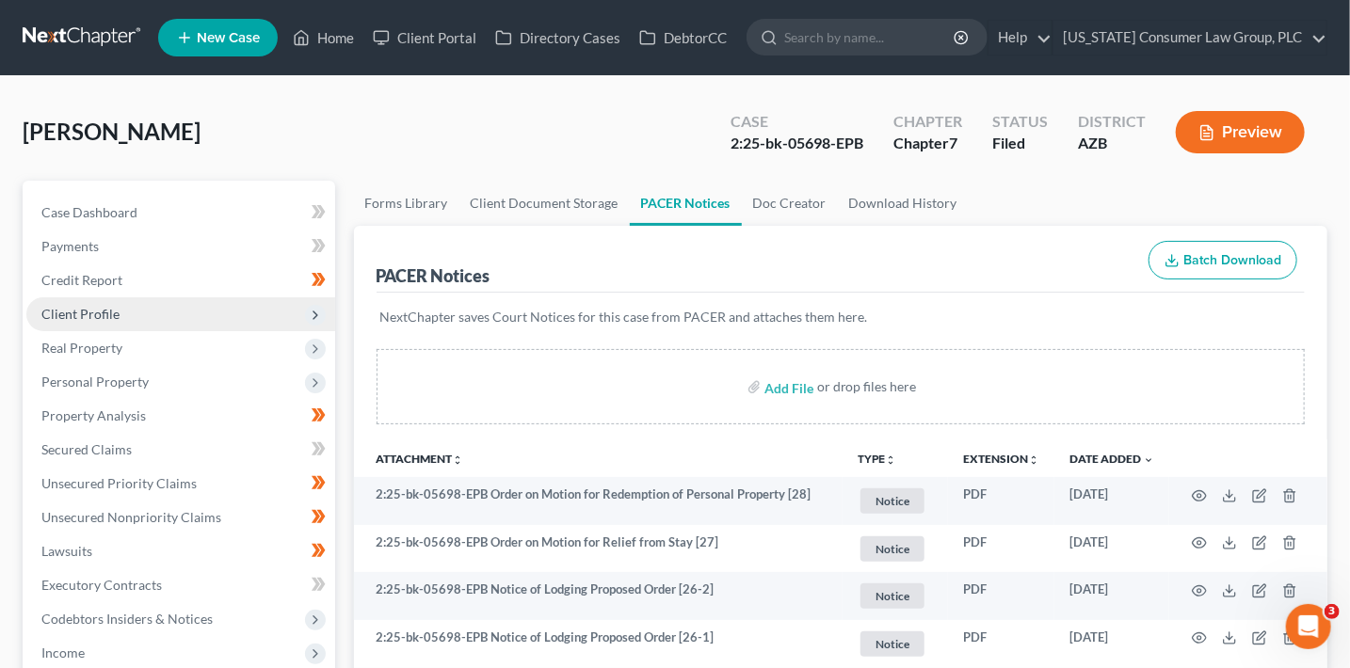
click at [103, 310] on span "Client Profile" at bounding box center [80, 314] width 78 height 16
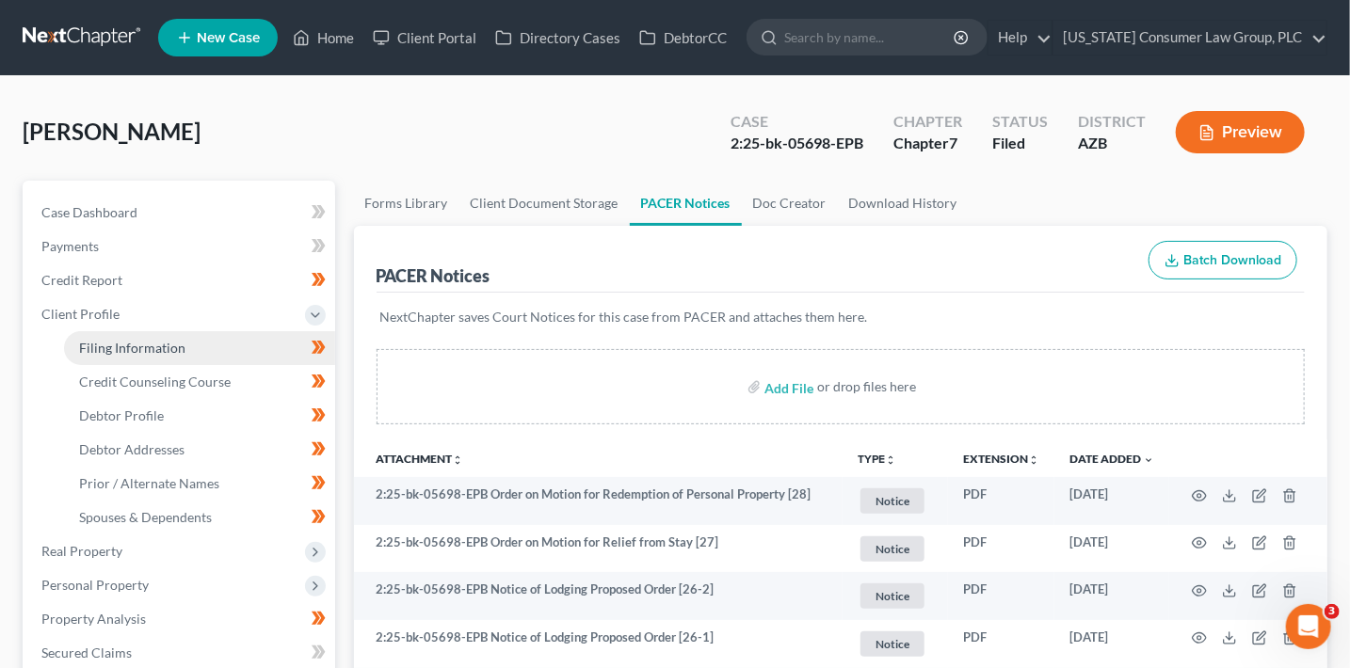
click at [216, 343] on link "Filing Information" at bounding box center [199, 348] width 271 height 34
select select "1"
select select "0"
select select "4"
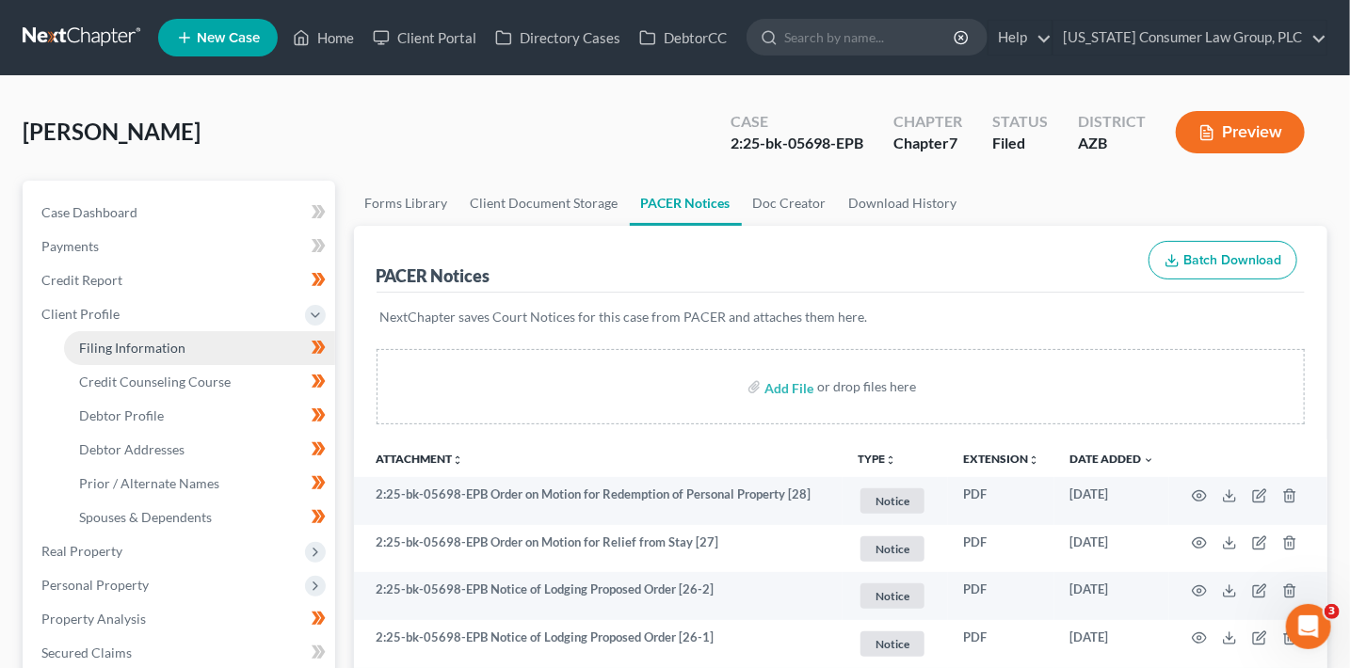
select select "0"
select select "3"
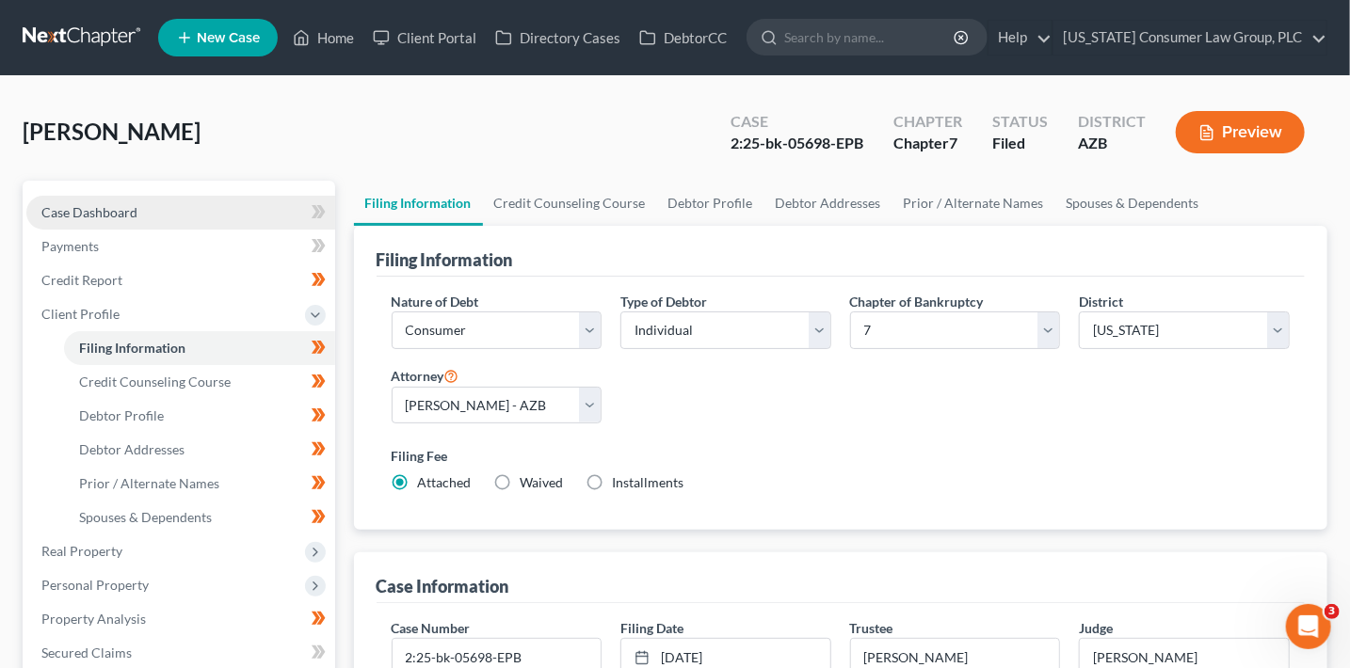
click at [125, 200] on link "Case Dashboard" at bounding box center [180, 213] width 309 height 34
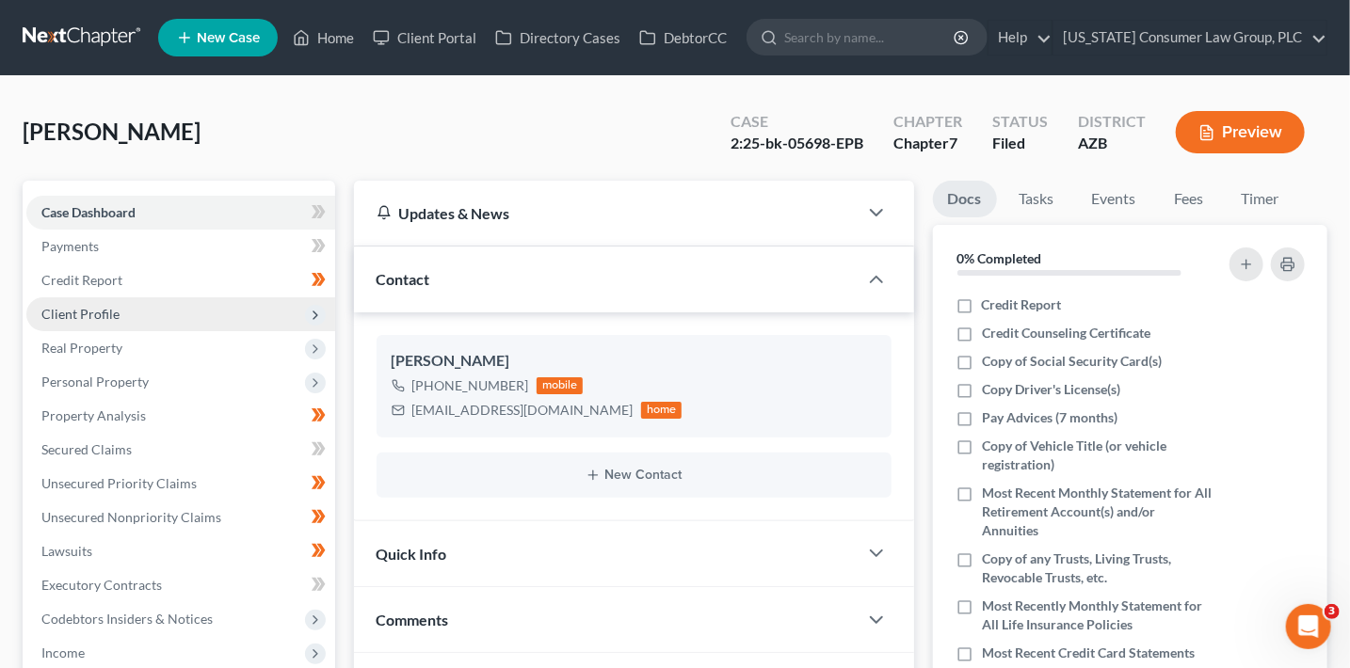
click at [171, 324] on span "Client Profile" at bounding box center [180, 314] width 309 height 34
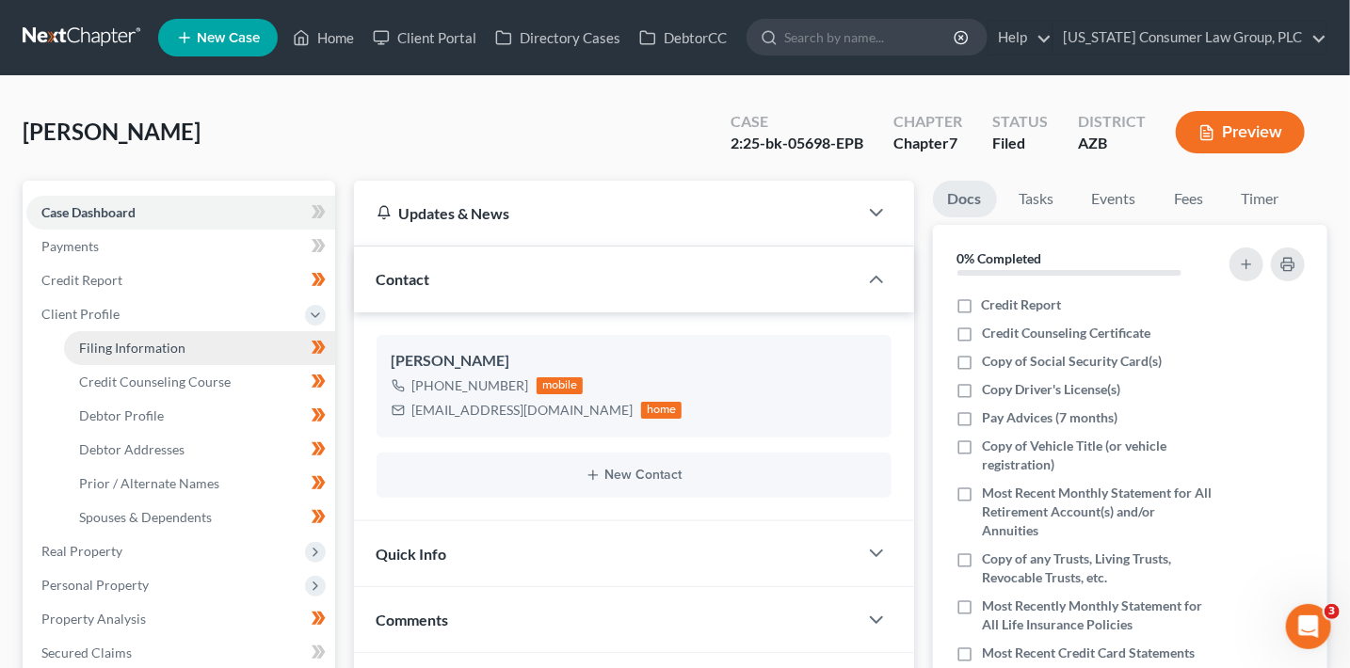
click at [188, 342] on link "Filing Information" at bounding box center [199, 348] width 271 height 34
select select "1"
select select "0"
select select "4"
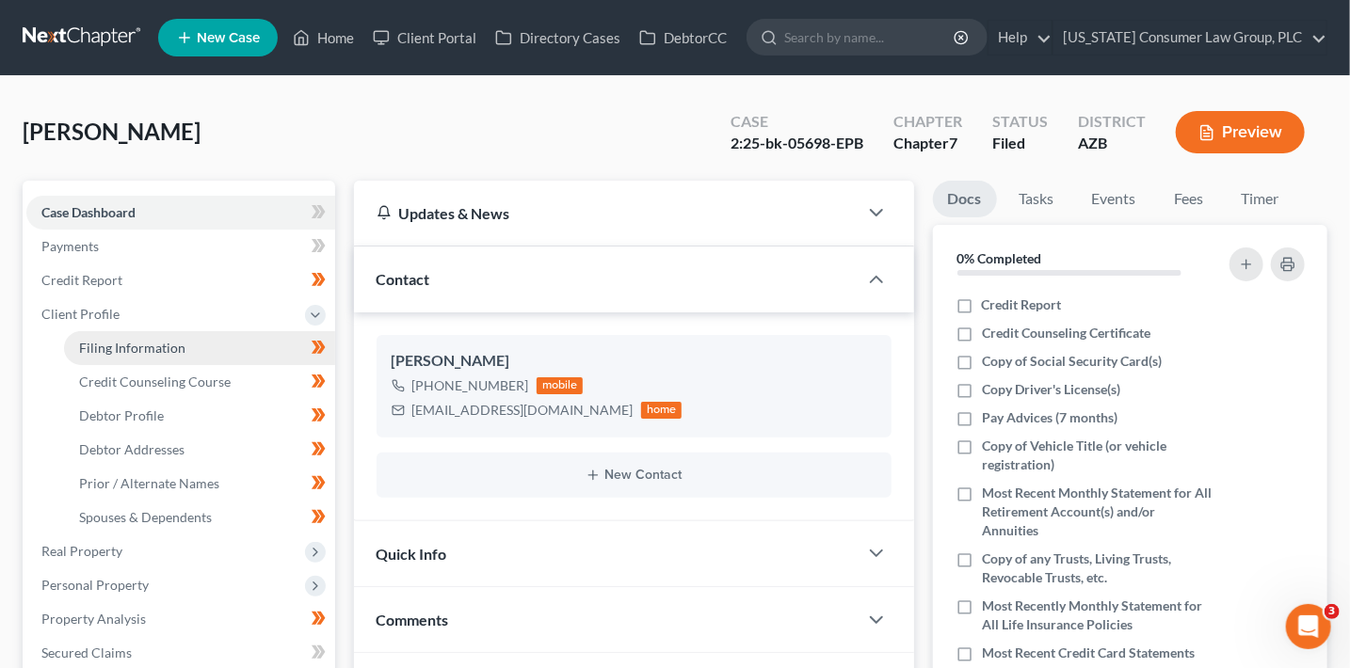
select select "0"
select select "3"
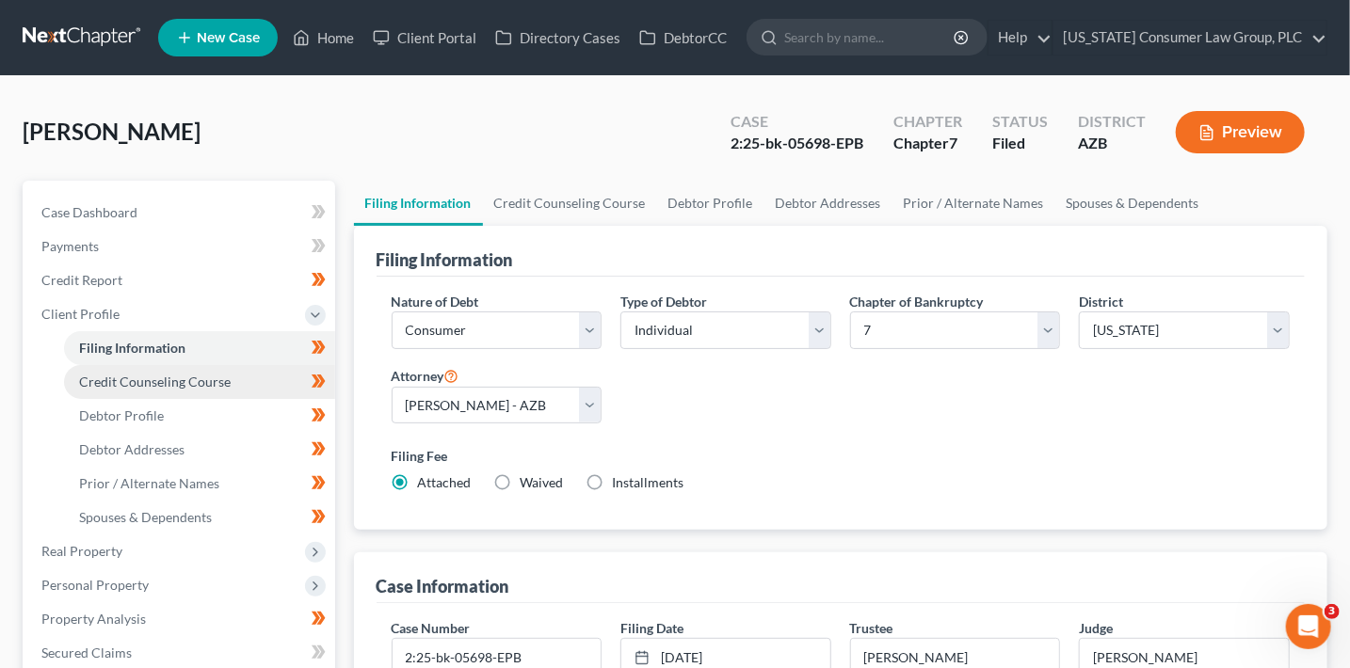
click at [217, 386] on span "Credit Counseling Course" at bounding box center [155, 382] width 152 height 16
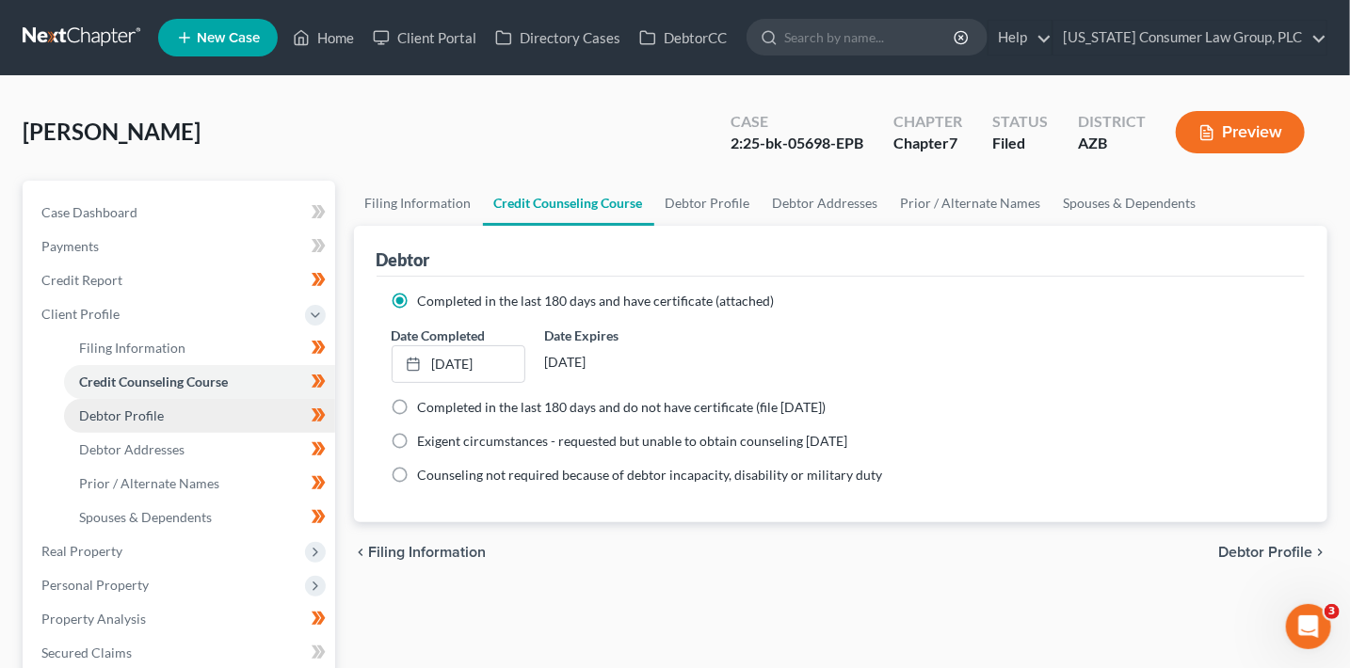
click at [192, 409] on link "Debtor Profile" at bounding box center [199, 416] width 271 height 34
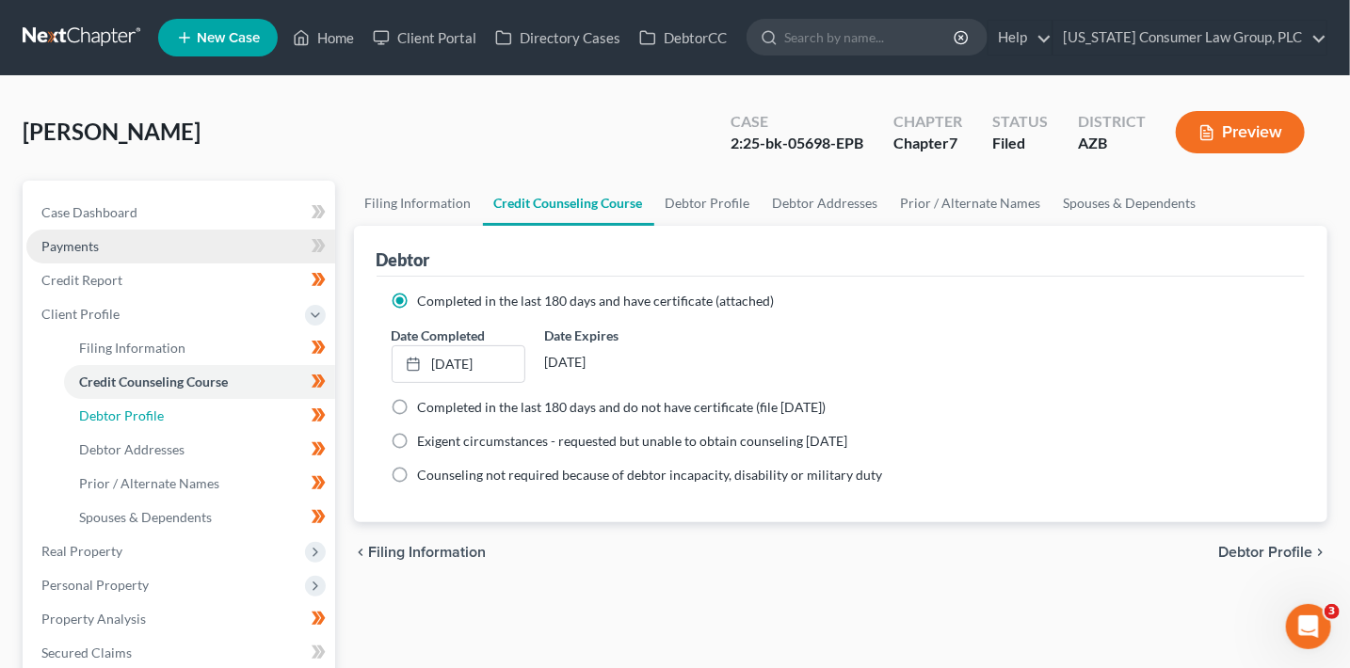
select select "0"
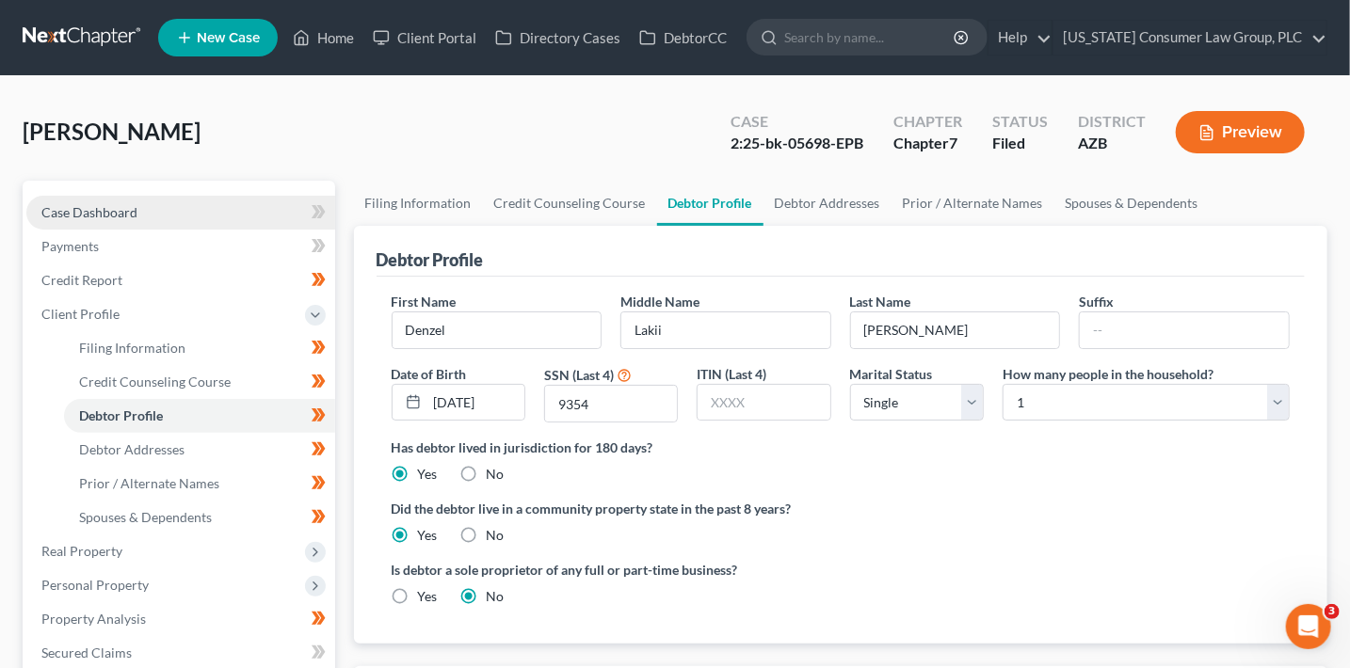
click at [124, 210] on span "Case Dashboard" at bounding box center [89, 212] width 96 height 16
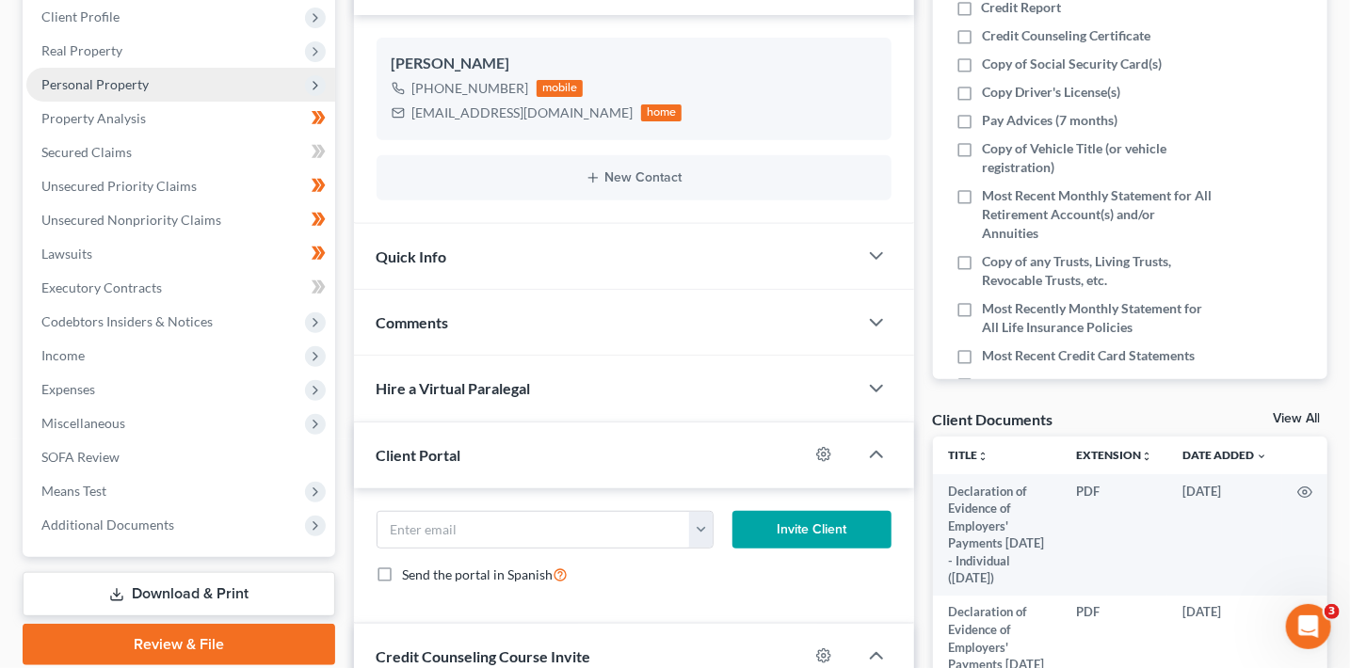
scroll to position [461, 0]
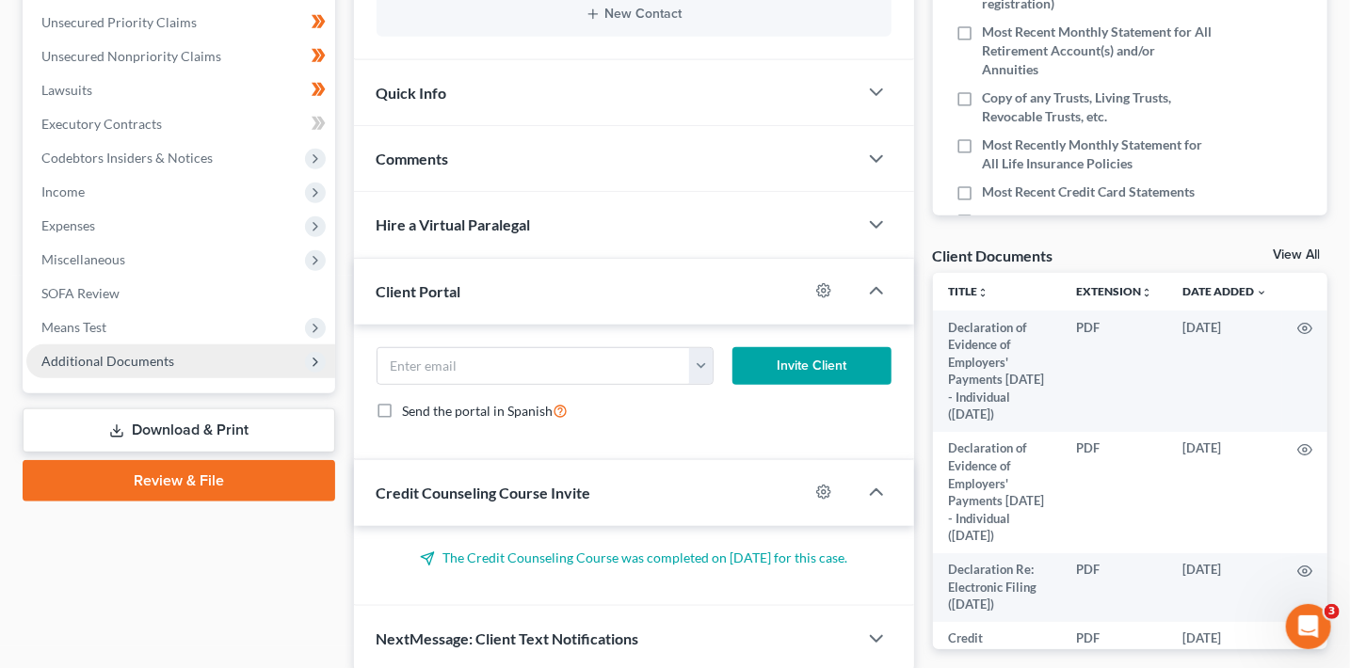
click at [143, 353] on span "Additional Documents" at bounding box center [107, 361] width 133 height 16
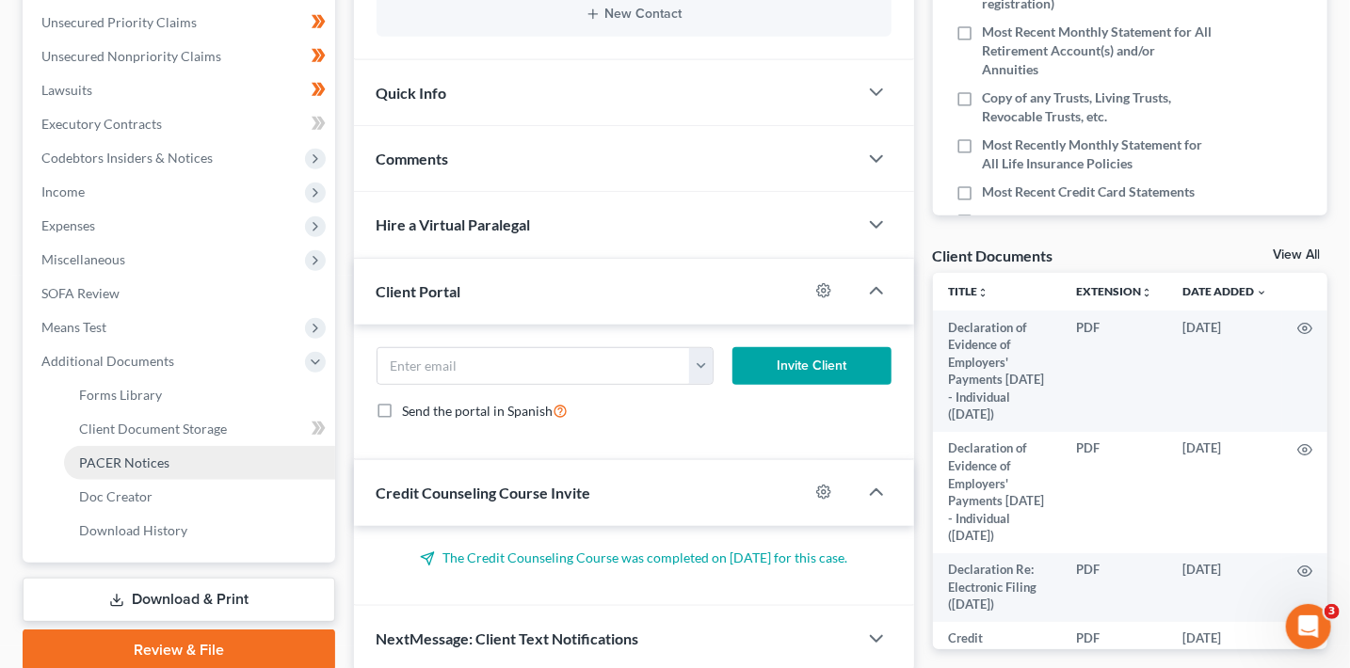
click at [147, 447] on link "PACER Notices" at bounding box center [199, 463] width 271 height 34
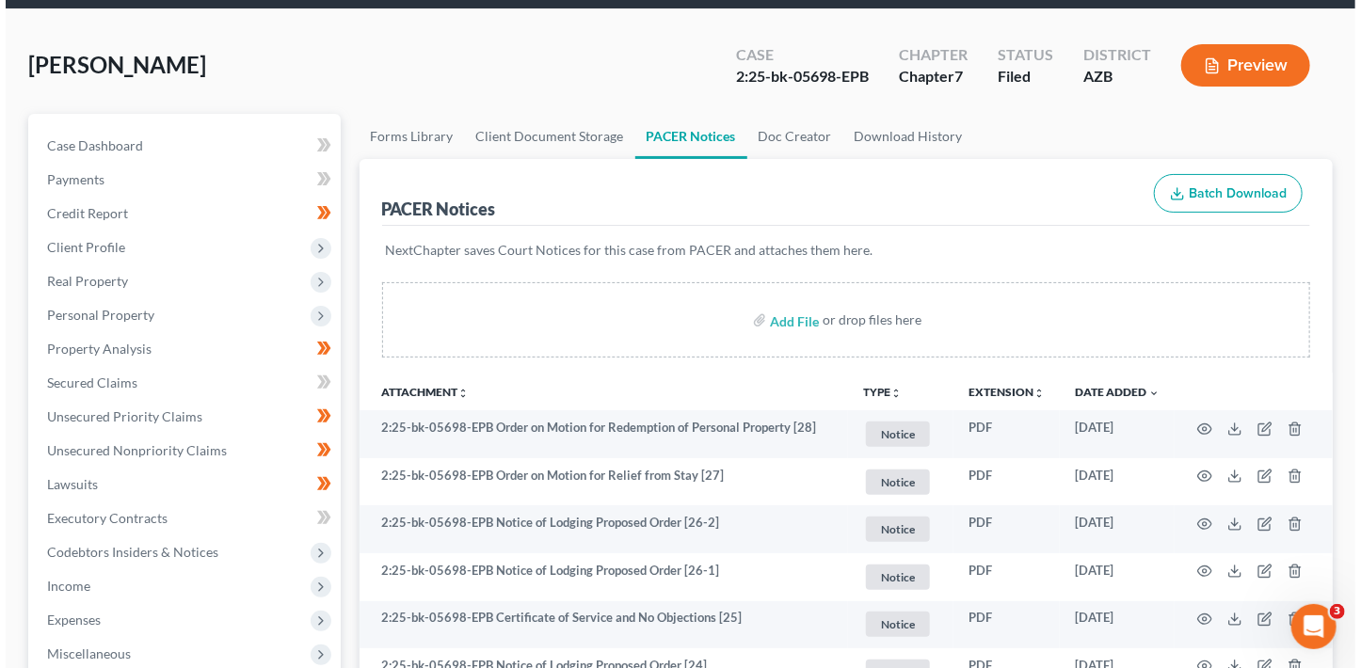
scroll to position [60, 0]
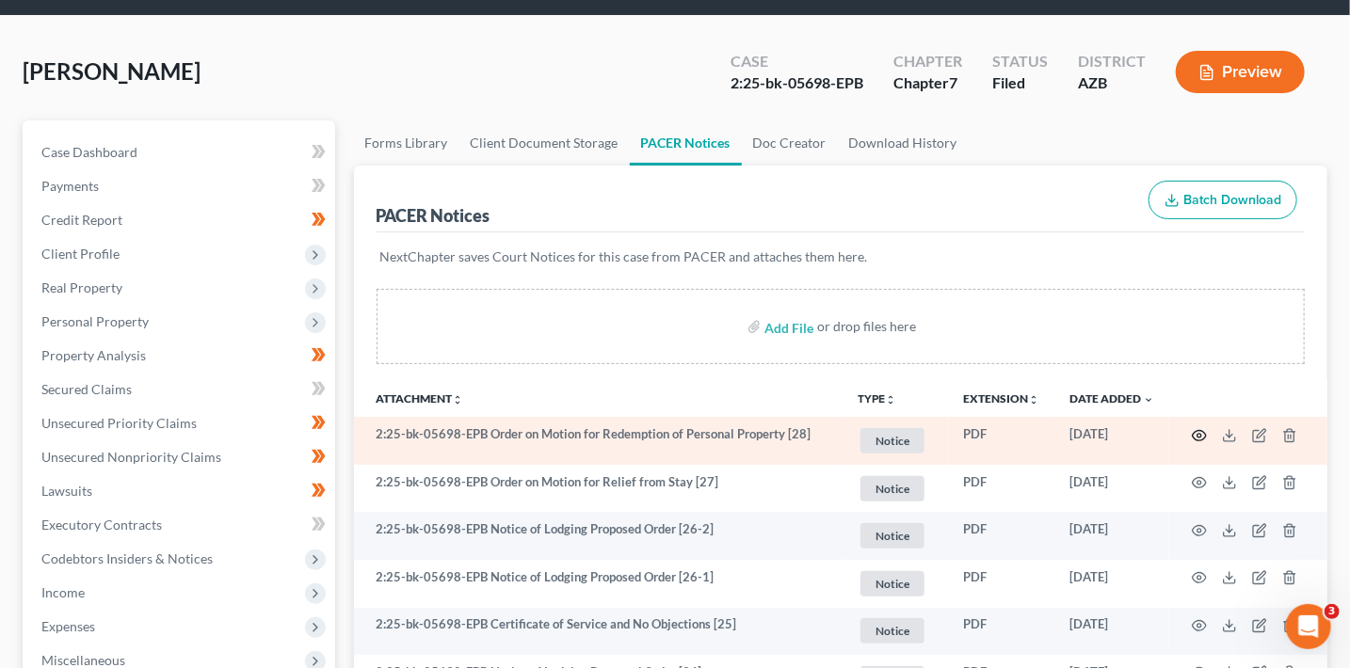
click at [1197, 434] on circle "button" at bounding box center [1199, 436] width 4 height 4
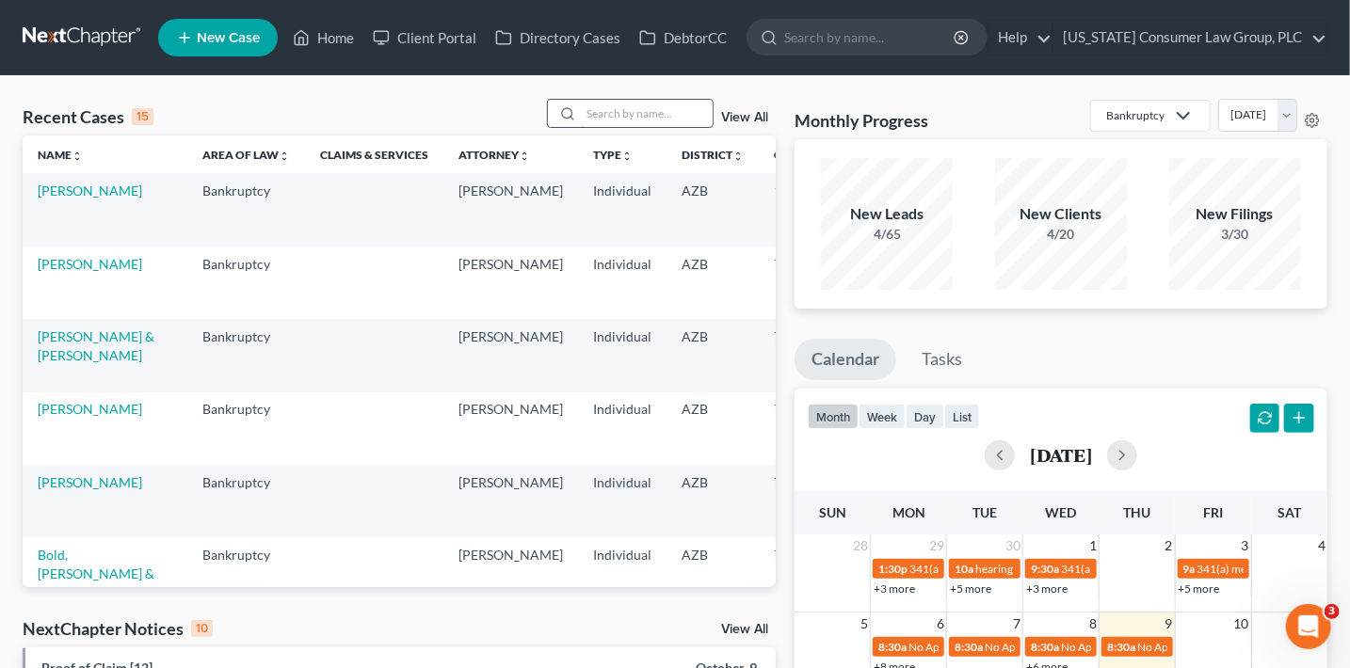
click at [586, 114] on input "search" at bounding box center [647, 113] width 132 height 27
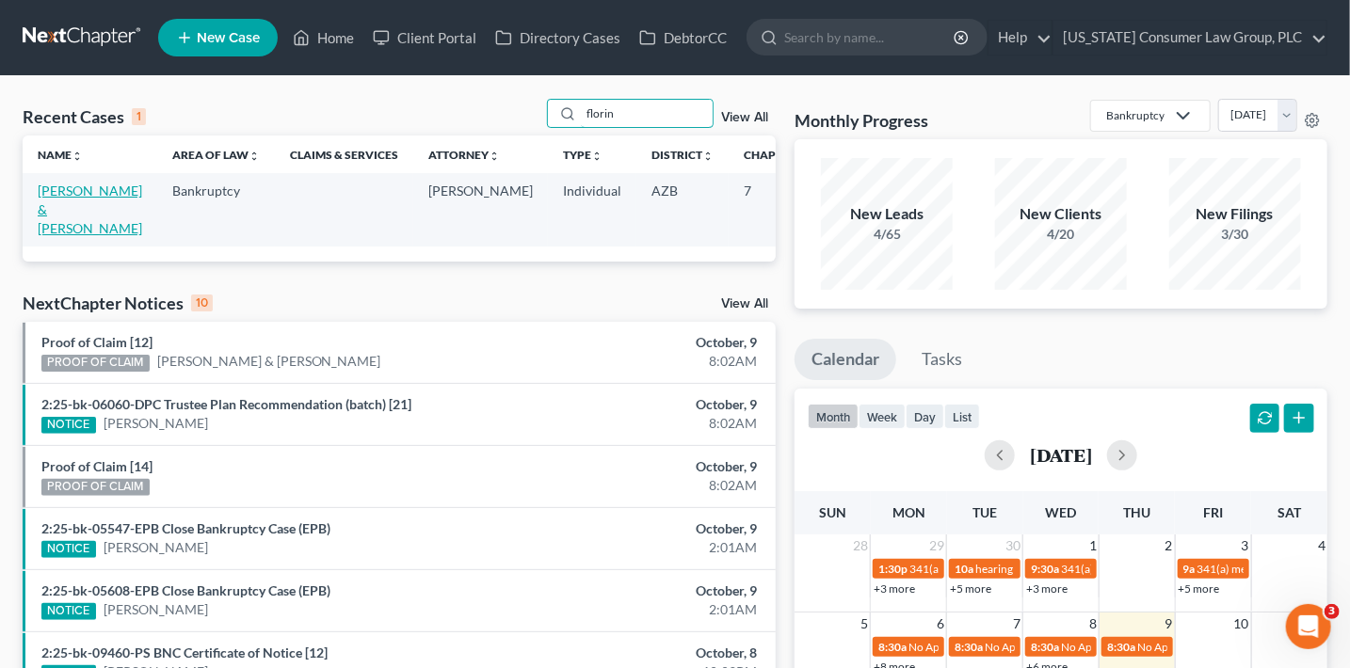
type input "florin"
click at [53, 188] on link "[PERSON_NAME] & [PERSON_NAME]" at bounding box center [90, 210] width 104 height 54
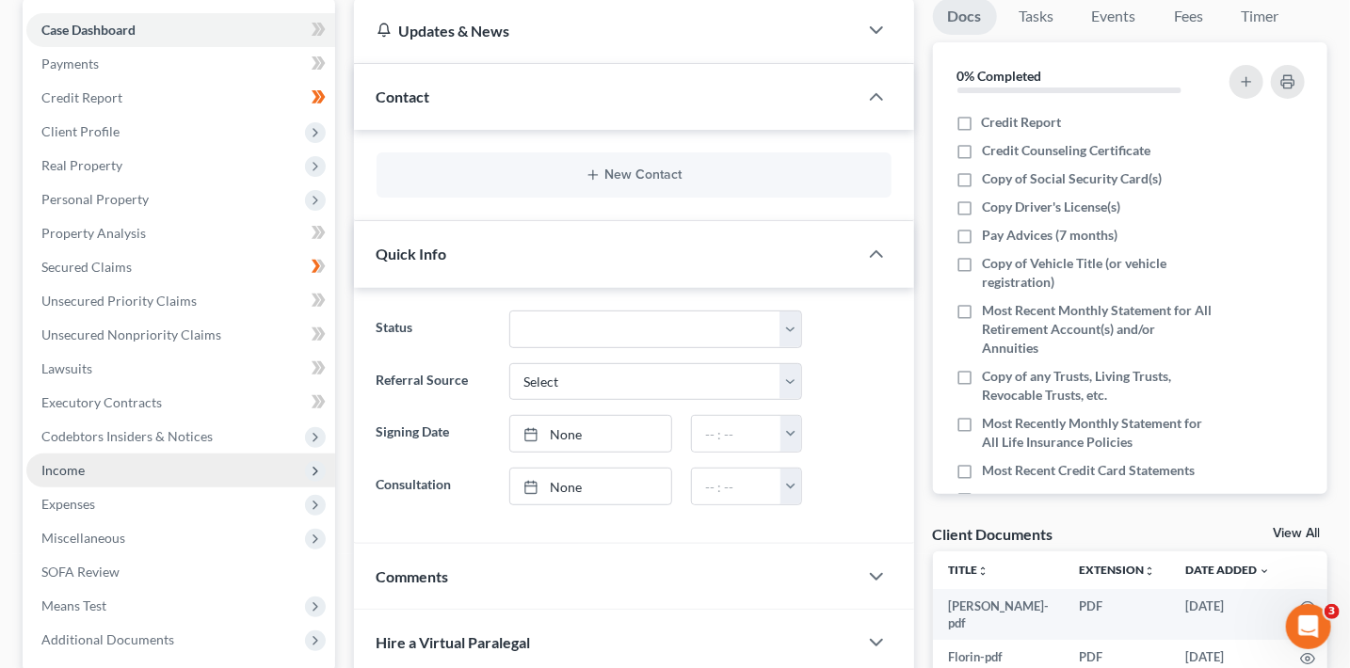
scroll to position [190, 0]
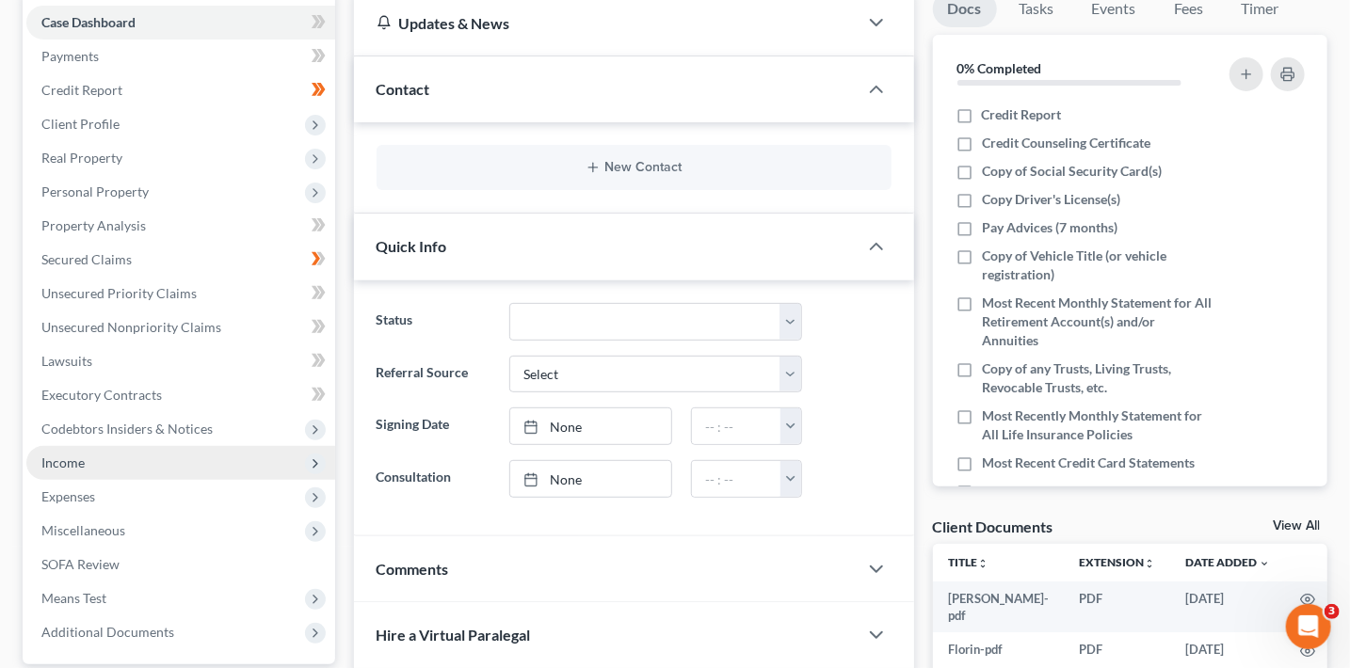
click at [89, 451] on span "Income" at bounding box center [180, 463] width 309 height 34
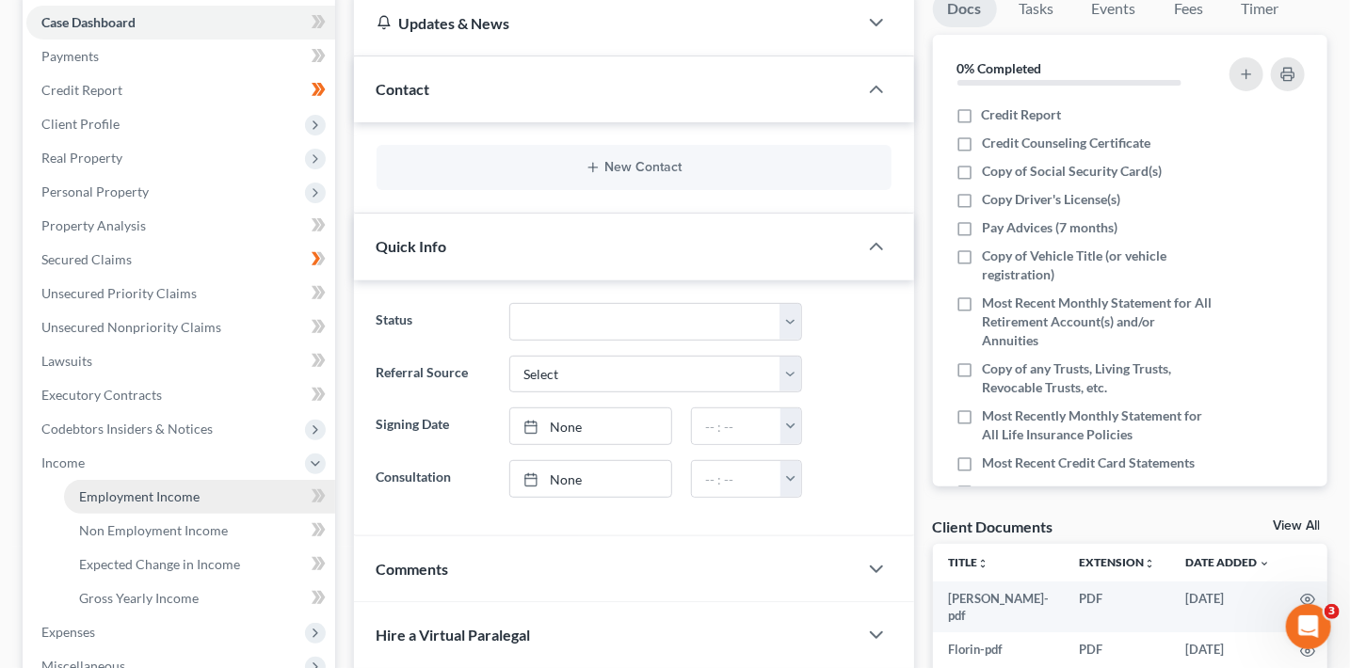
click at [248, 490] on link "Employment Income" at bounding box center [199, 497] width 271 height 34
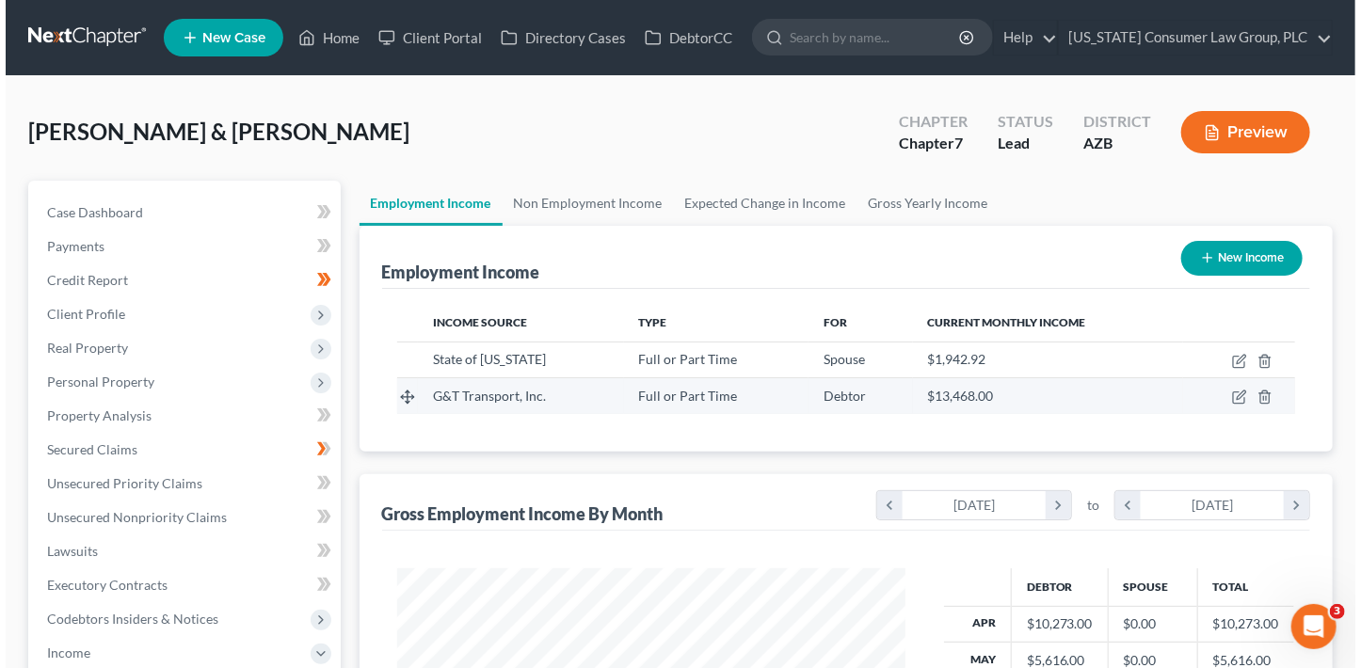
scroll to position [335, 546]
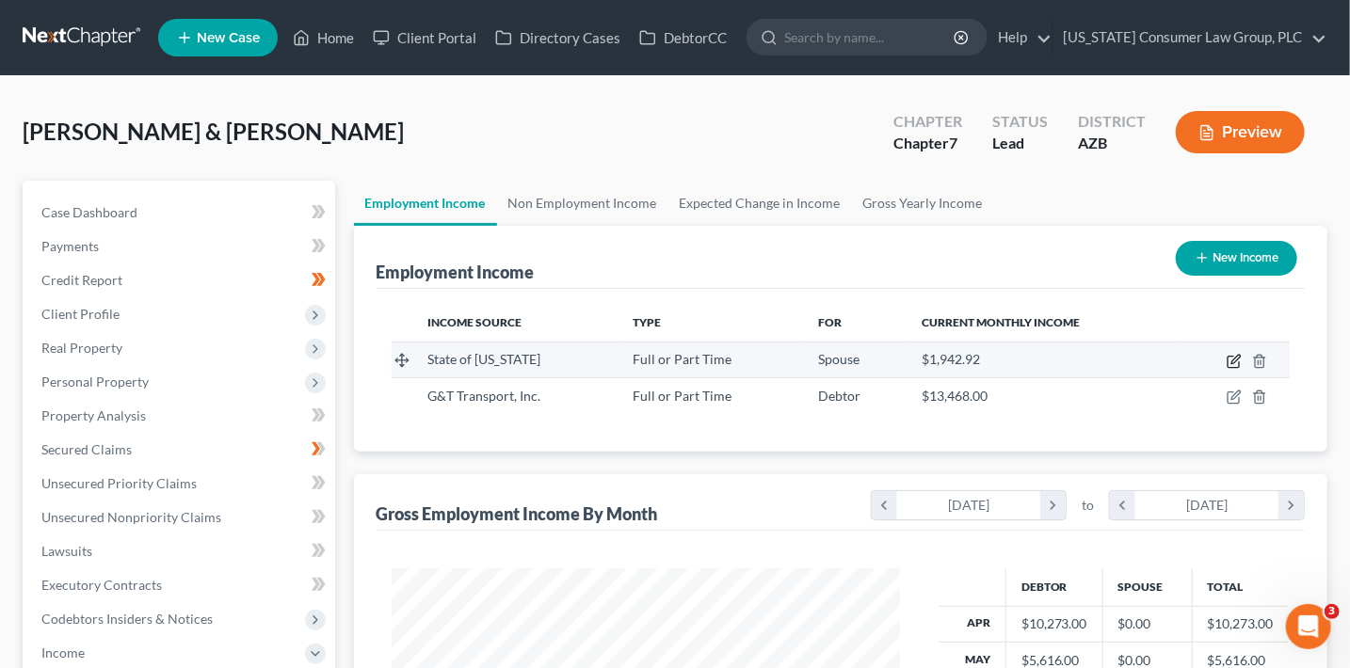
click at [1234, 360] on icon "button" at bounding box center [1234, 361] width 15 height 15
select select "0"
select select "1"
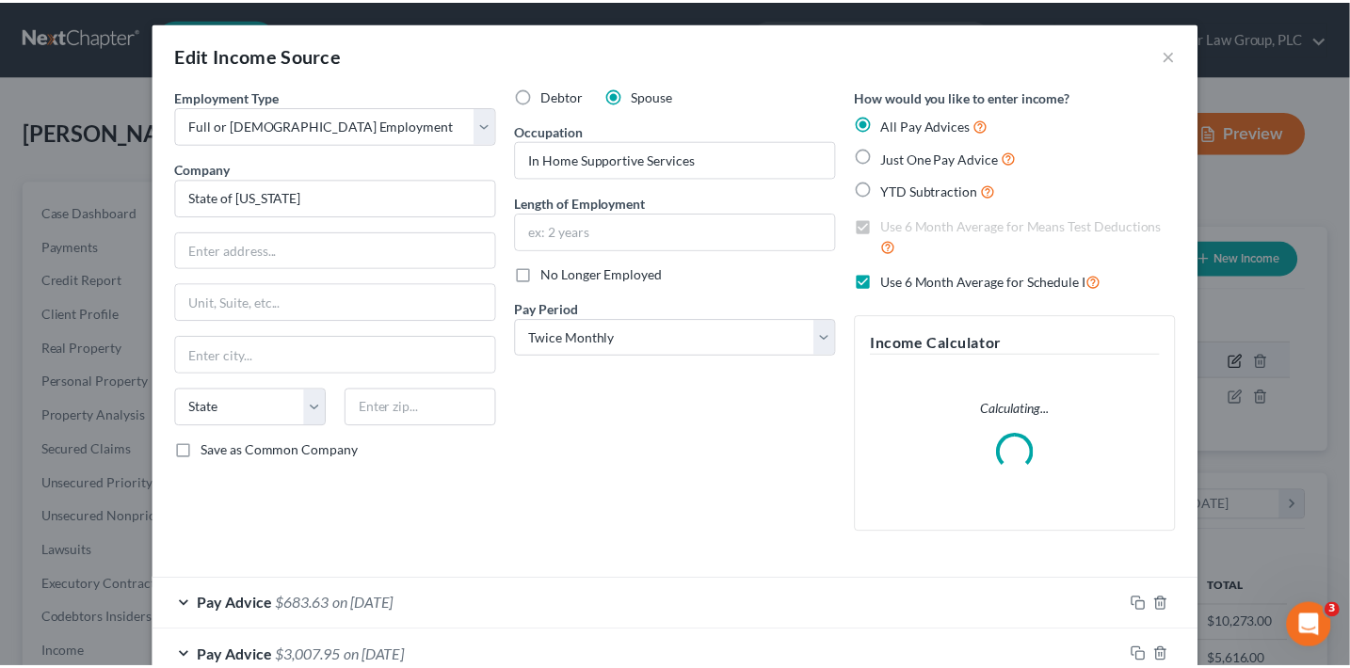
scroll to position [335, 551]
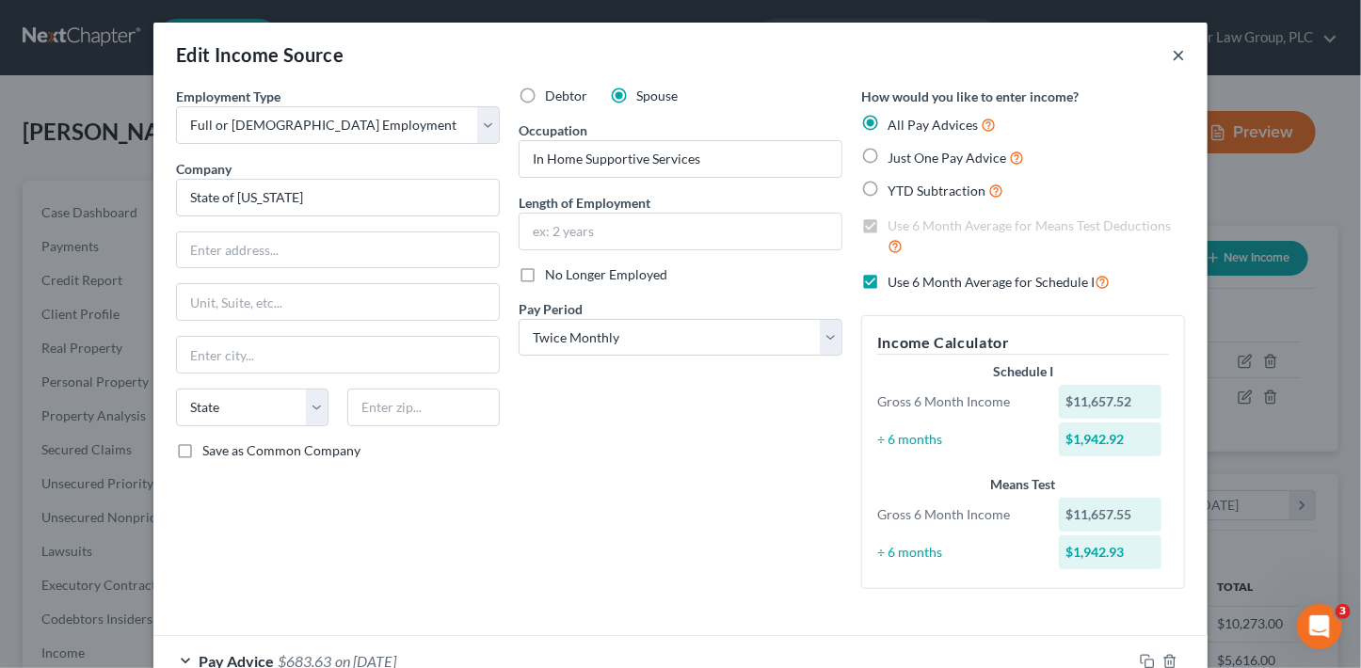
click at [1172, 59] on button "×" at bounding box center [1178, 54] width 13 height 23
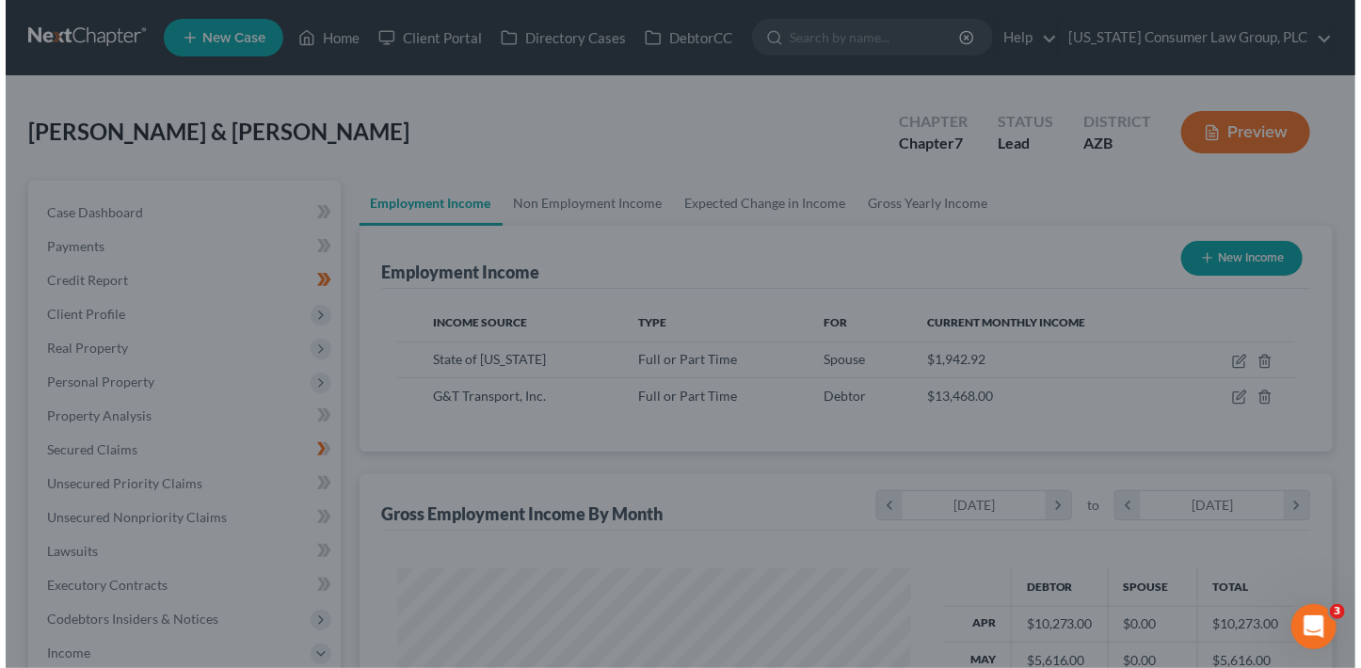
scroll to position [941049, 940839]
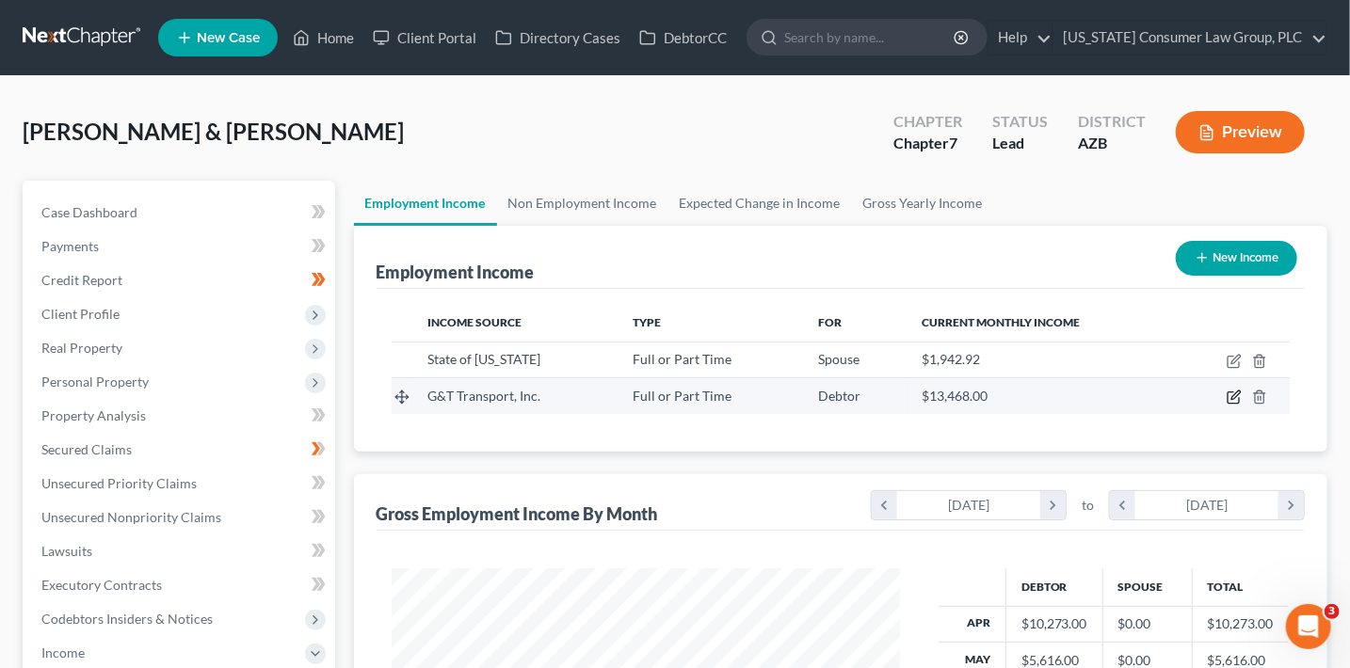
click at [1241, 395] on icon "button" at bounding box center [1234, 397] width 15 height 15
select select "0"
select select "3"
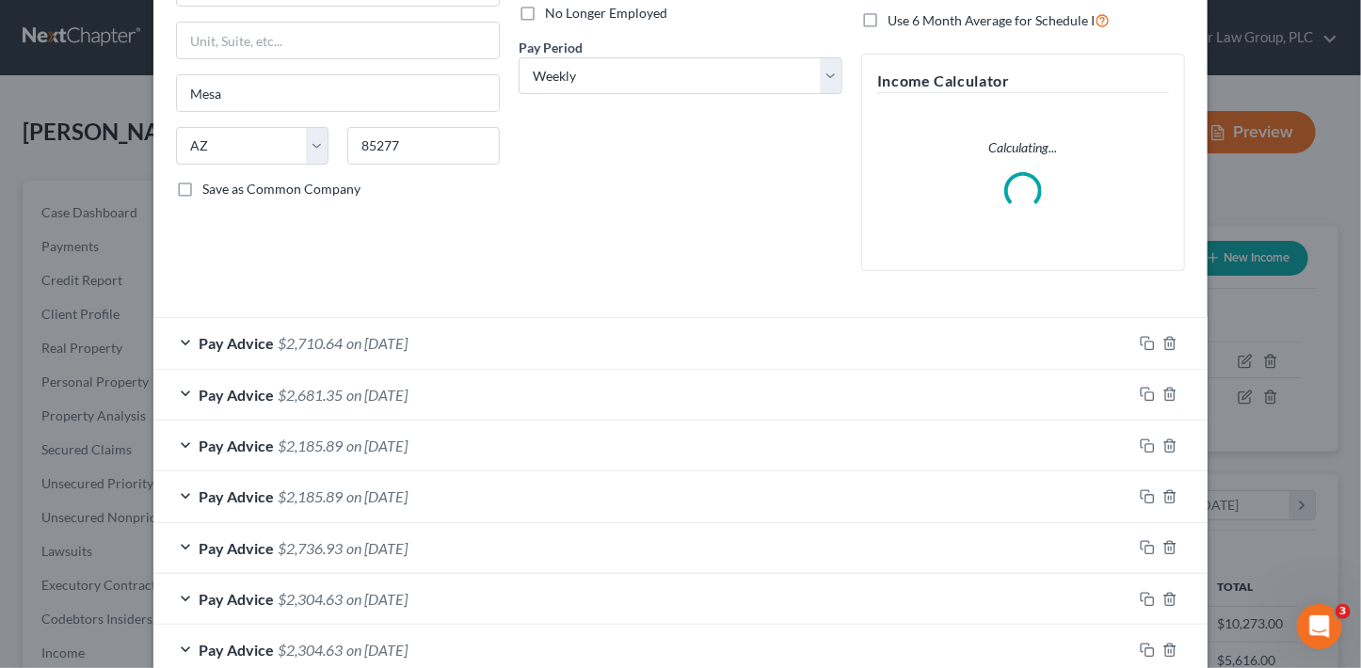
scroll to position [313, 0]
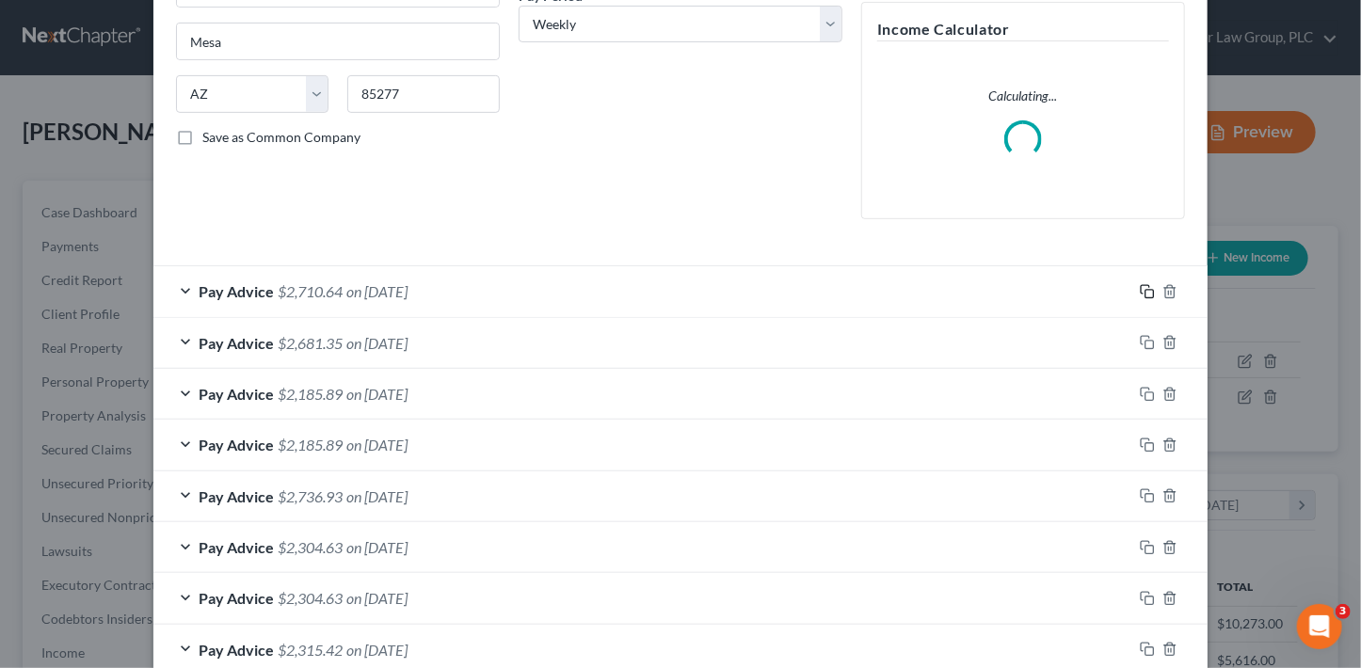
click at [1145, 292] on icon "button" at bounding box center [1147, 291] width 15 height 15
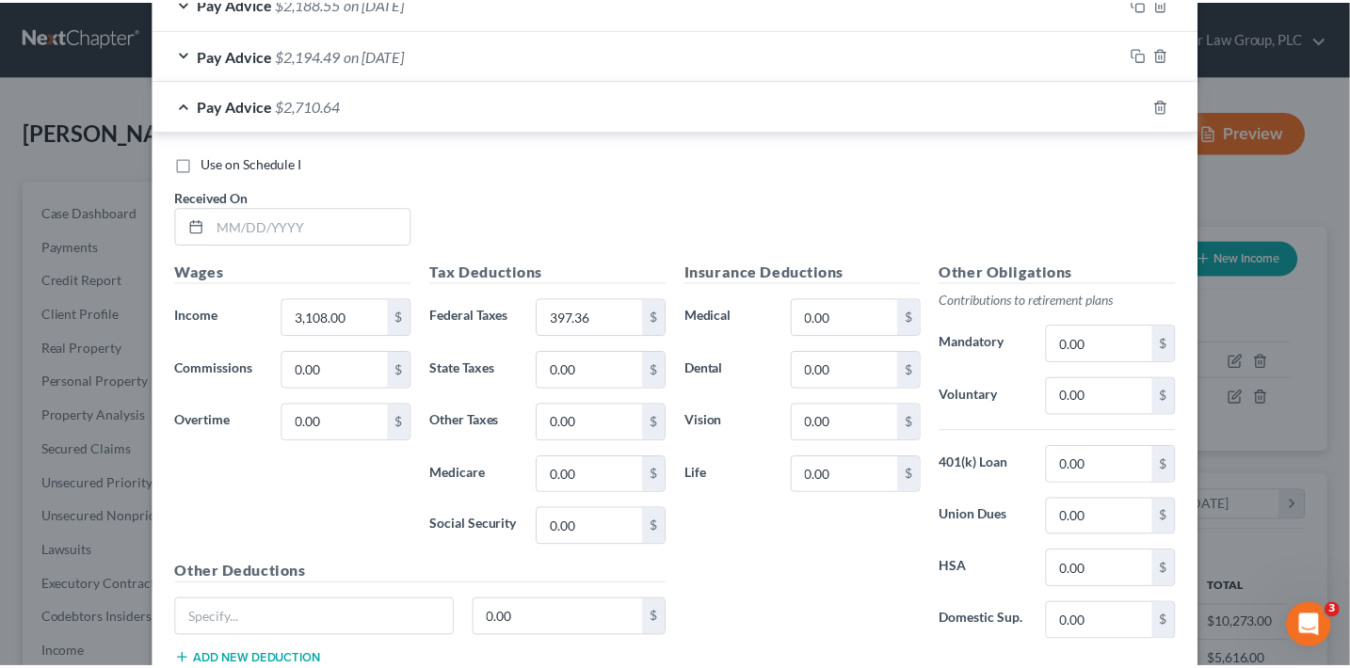
scroll to position [1711, 0]
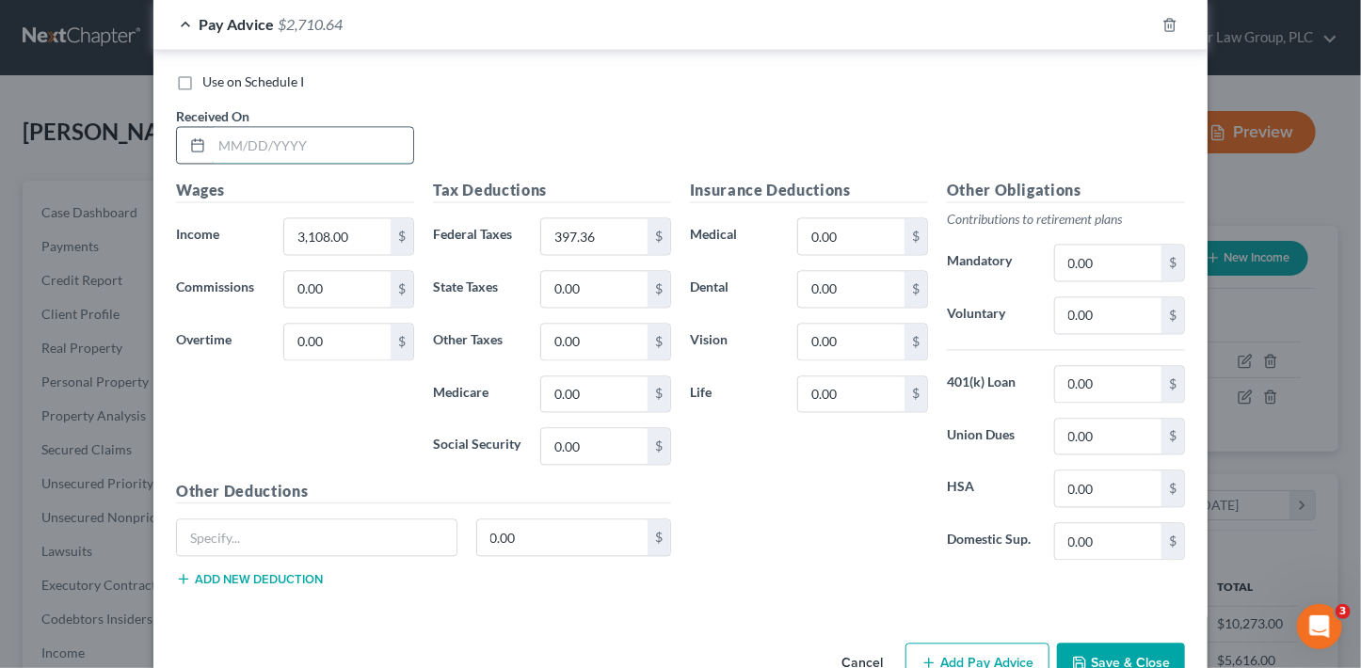
click at [299, 139] on input "text" at bounding box center [312, 145] width 201 height 36
type input "[DATE]"
click at [361, 240] on input "3,108.00" at bounding box center [337, 236] width 106 height 36
type input "3,047"
click at [338, 330] on input "0.00" at bounding box center [337, 342] width 106 height 36
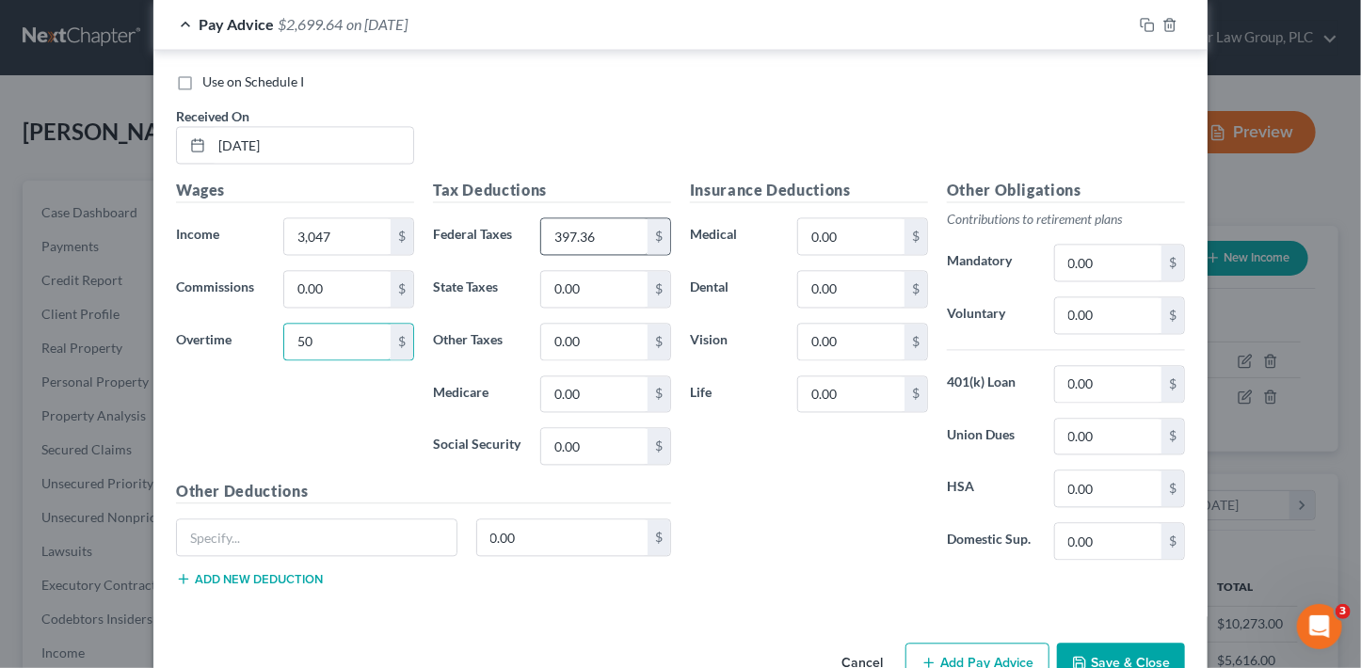
type input "50"
click at [605, 229] on input "397.36" at bounding box center [594, 236] width 106 height 36
type input "393.49"
click at [1138, 650] on button "Save & Close" at bounding box center [1121, 663] width 128 height 40
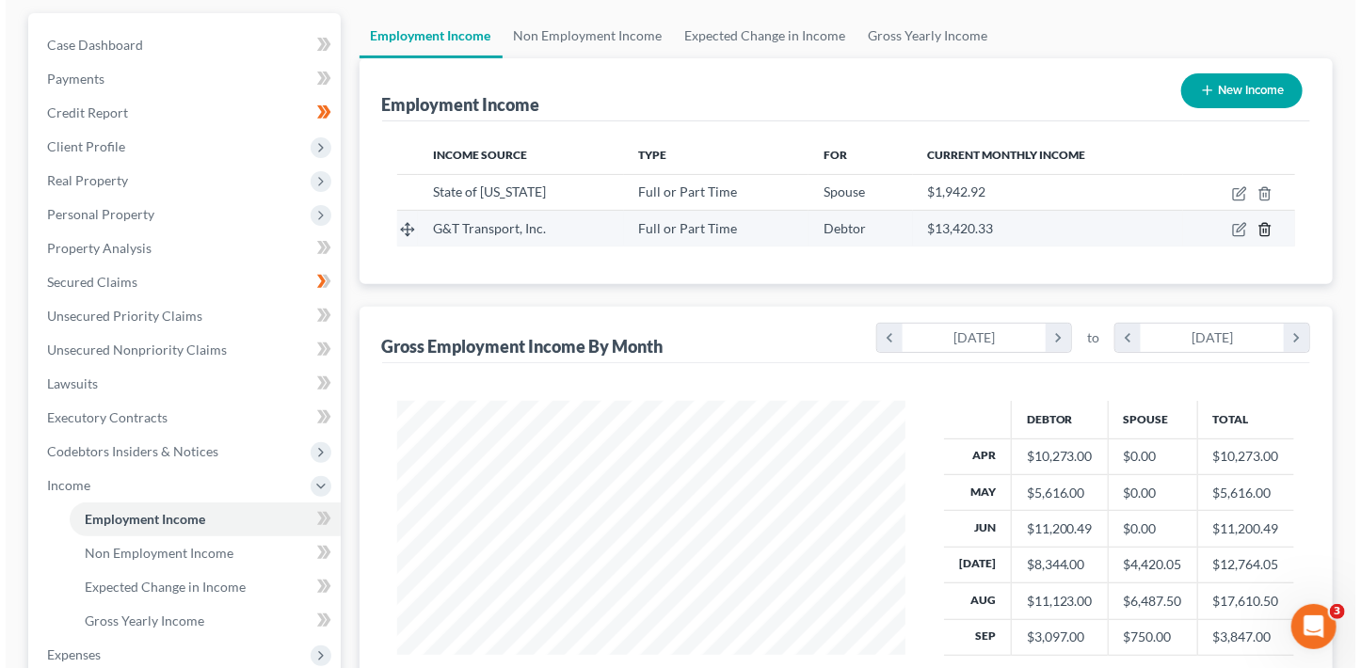
scroll to position [167, 0]
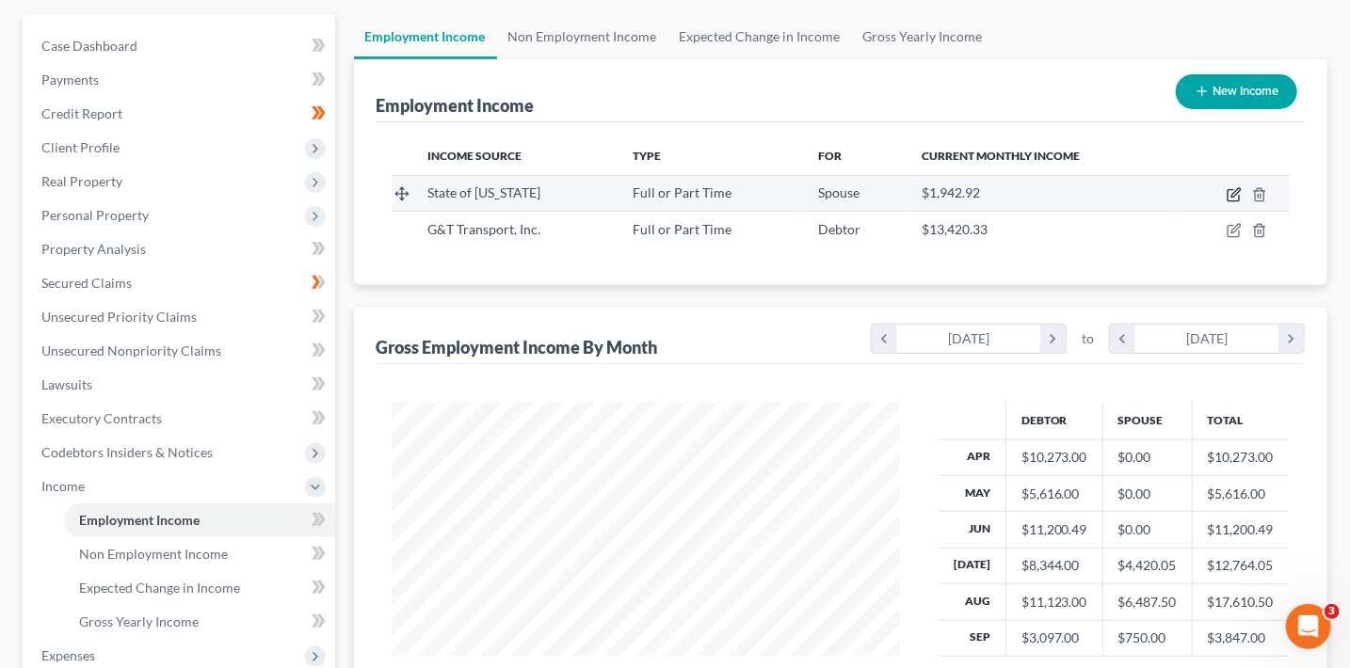
click at [1232, 195] on icon "button" at bounding box center [1235, 192] width 8 height 8
select select "0"
select select "1"
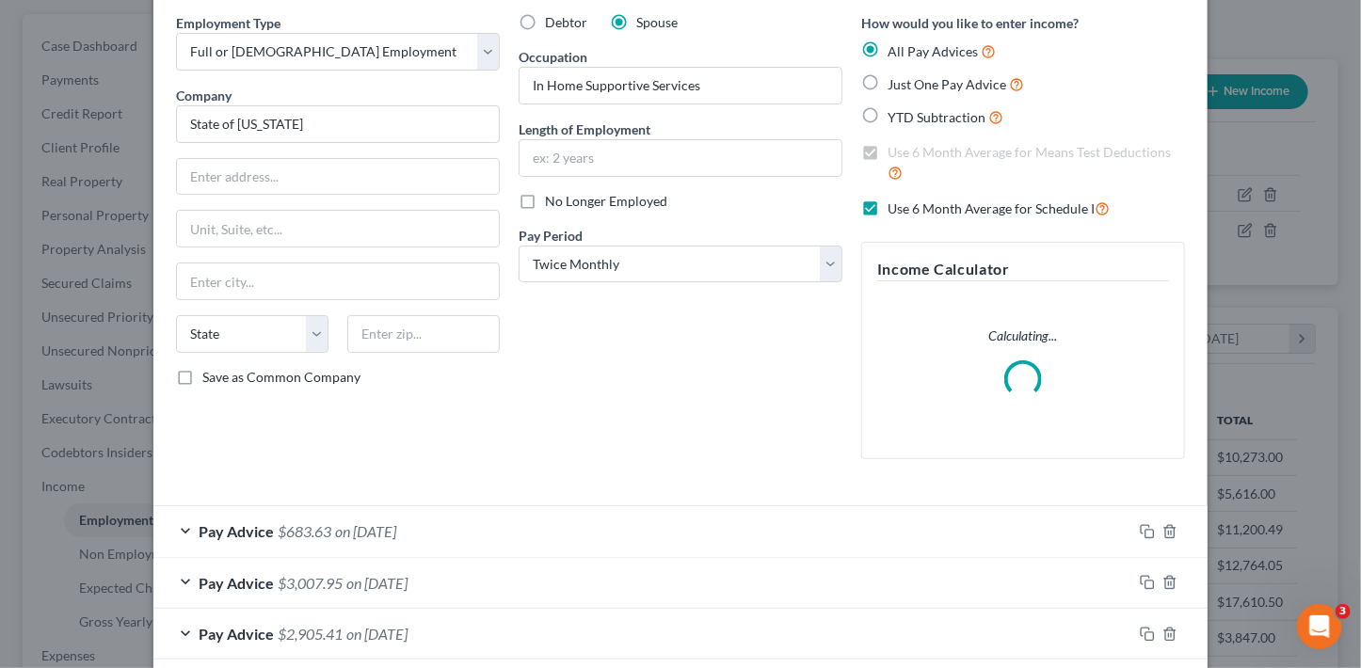
scroll to position [269, 0]
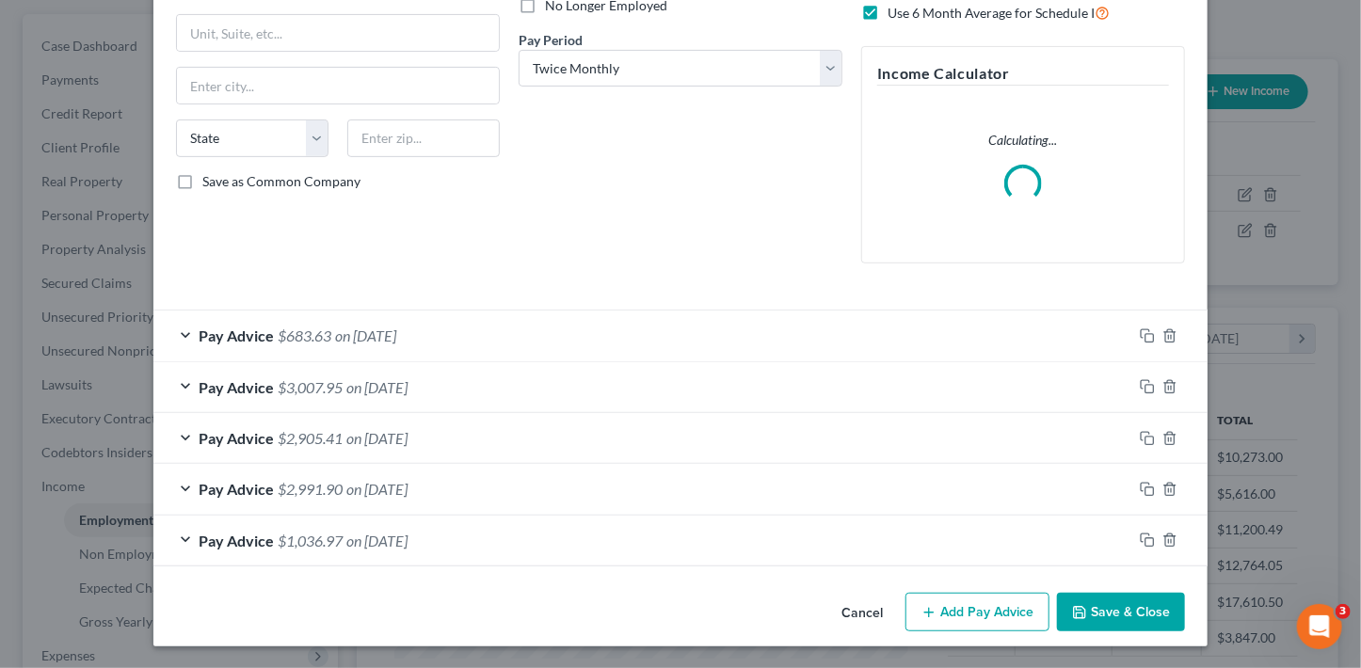
click at [981, 612] on button "Add Pay Advice" at bounding box center [978, 613] width 144 height 40
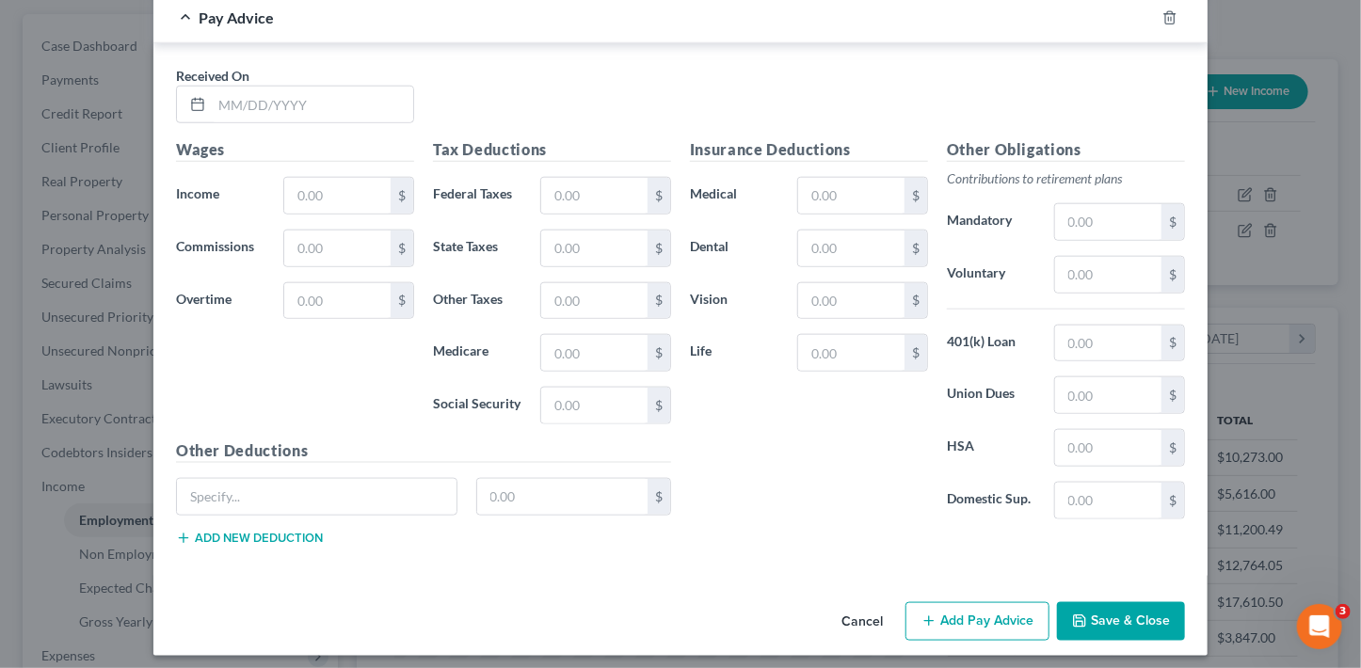
scroll to position [849, 0]
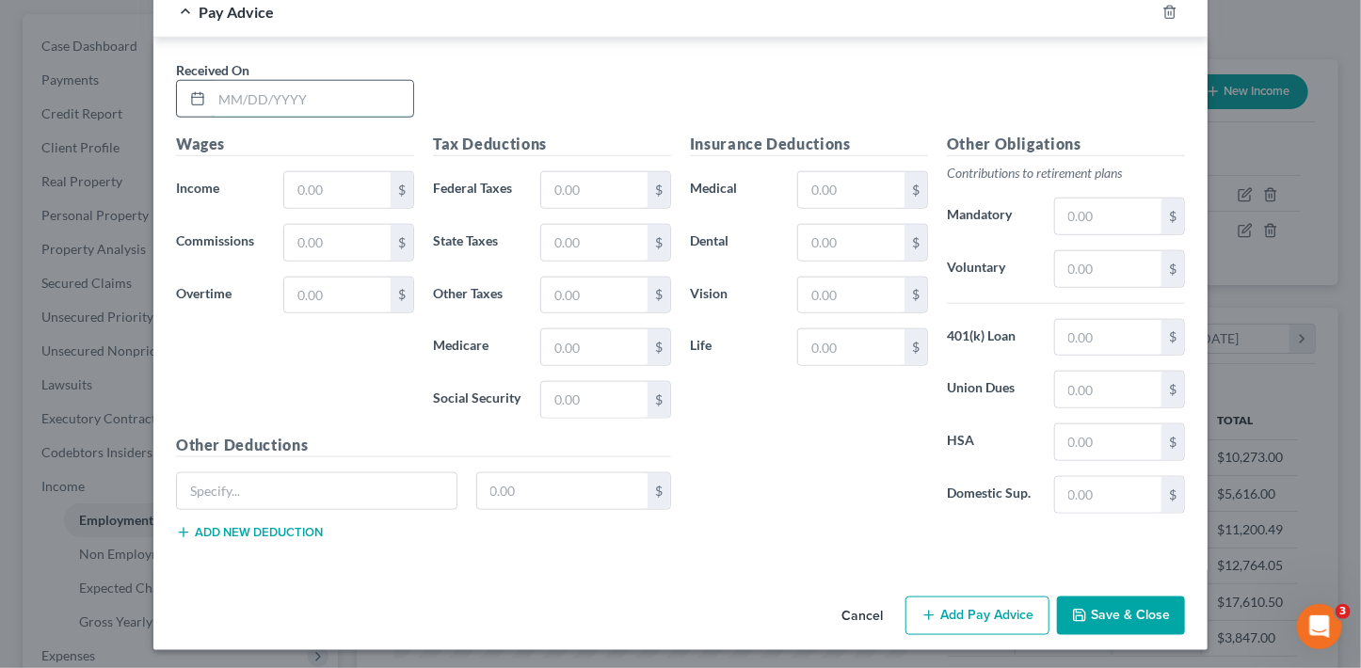
click at [307, 107] on input "text" at bounding box center [312, 99] width 201 height 36
type input "5/29/25"
click at [324, 188] on input "text" at bounding box center [337, 190] width 106 height 36
type input "746"
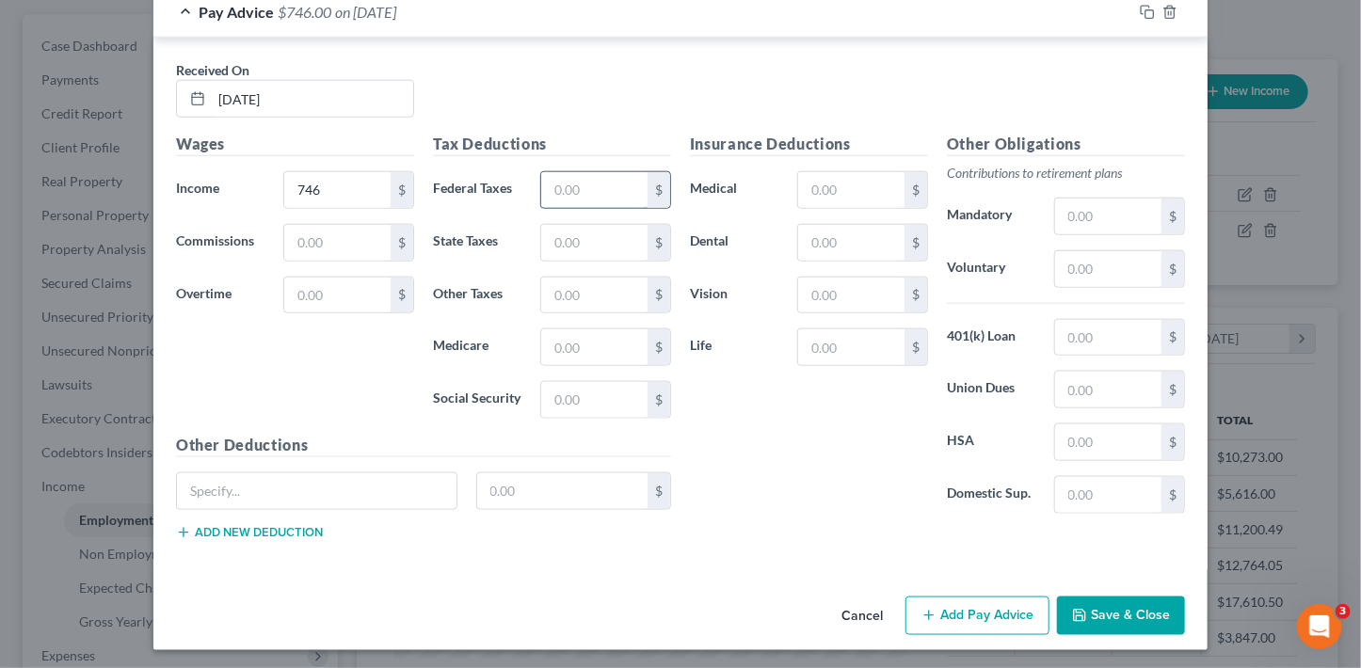
click at [576, 185] on input "text" at bounding box center [594, 190] width 106 height 36
type input "66.03"
click at [988, 610] on button "Add Pay Advice" at bounding box center [978, 617] width 144 height 40
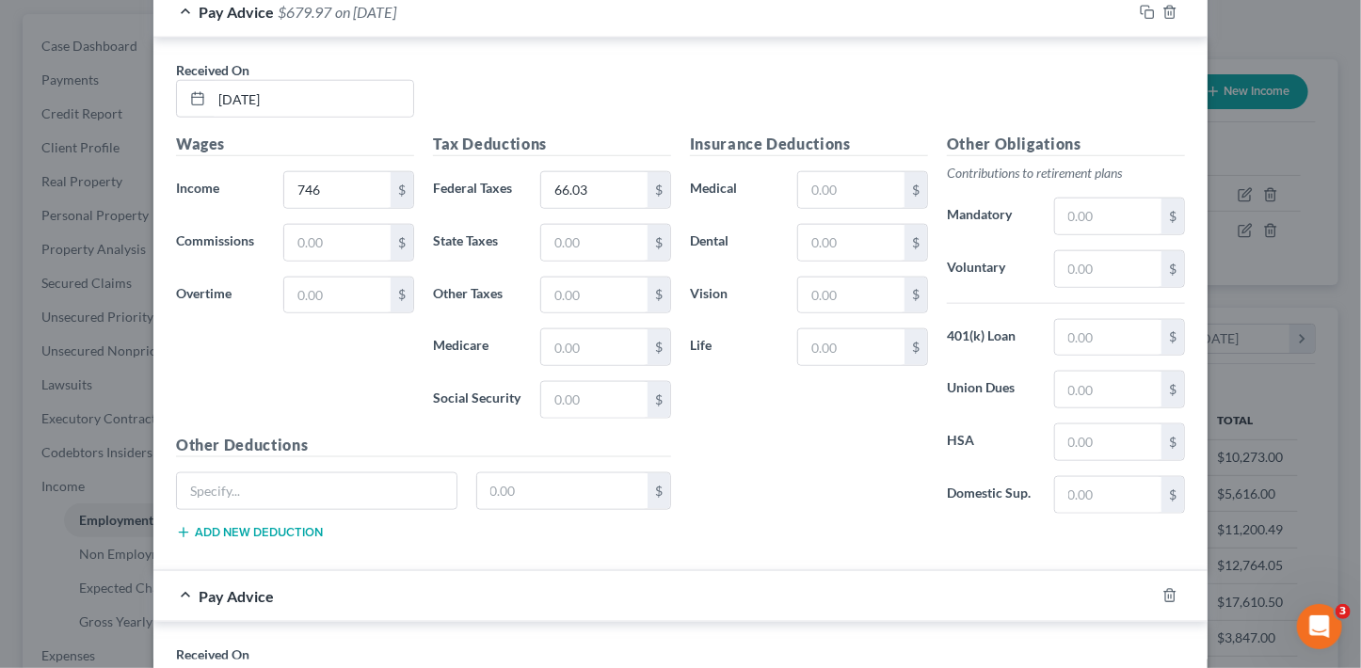
click at [988, 610] on div "Pay Advice" at bounding box center [654, 596] width 1002 height 50
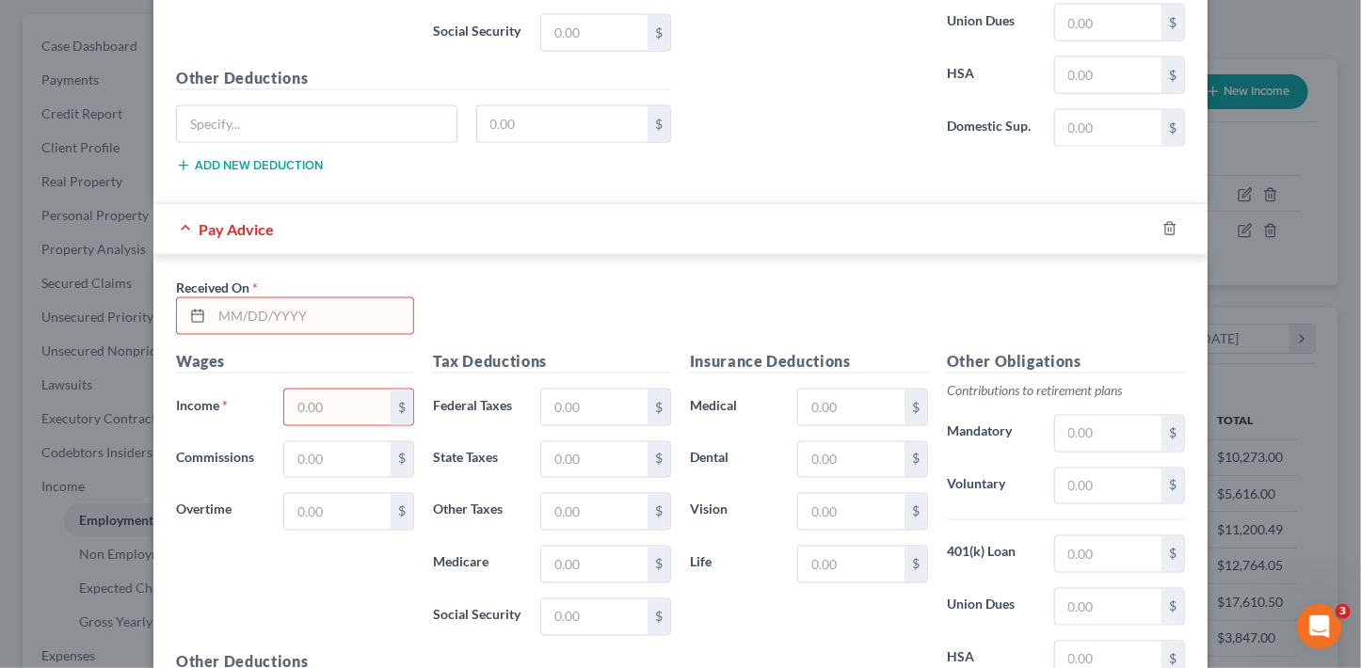
scroll to position [1332, 0]
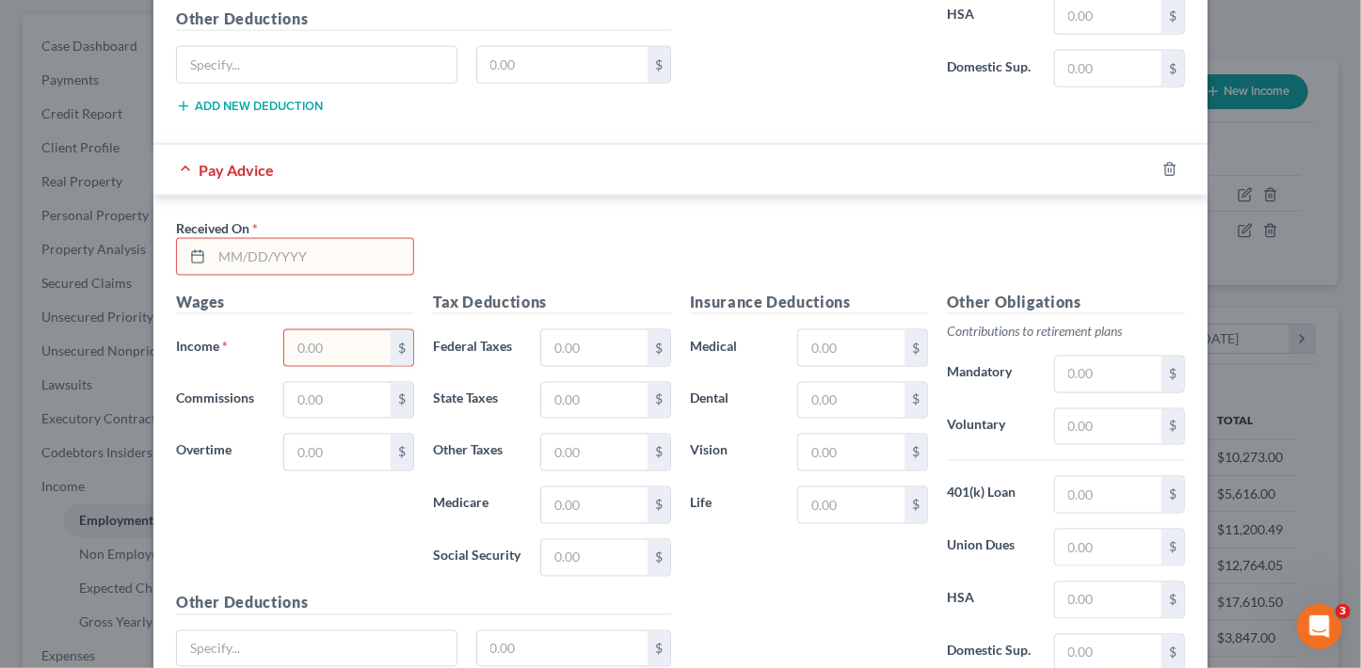
click at [330, 250] on input "text" at bounding box center [312, 257] width 201 height 36
type input "04/28/25"
click at [361, 344] on input "text" at bounding box center [337, 348] width 106 height 36
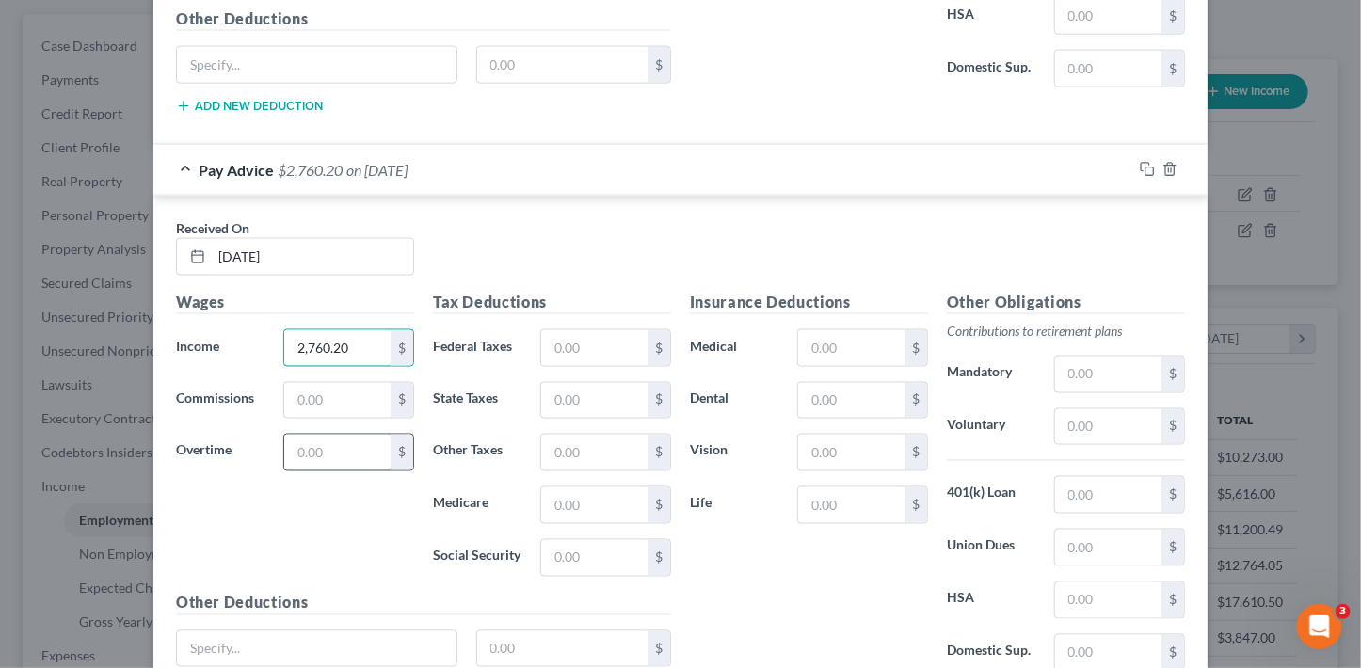
type input "2,760.20"
click at [354, 441] on input "text" at bounding box center [337, 453] width 106 height 36
type input "410.30"
click at [575, 347] on input "text" at bounding box center [594, 348] width 106 height 36
type input "280.59"
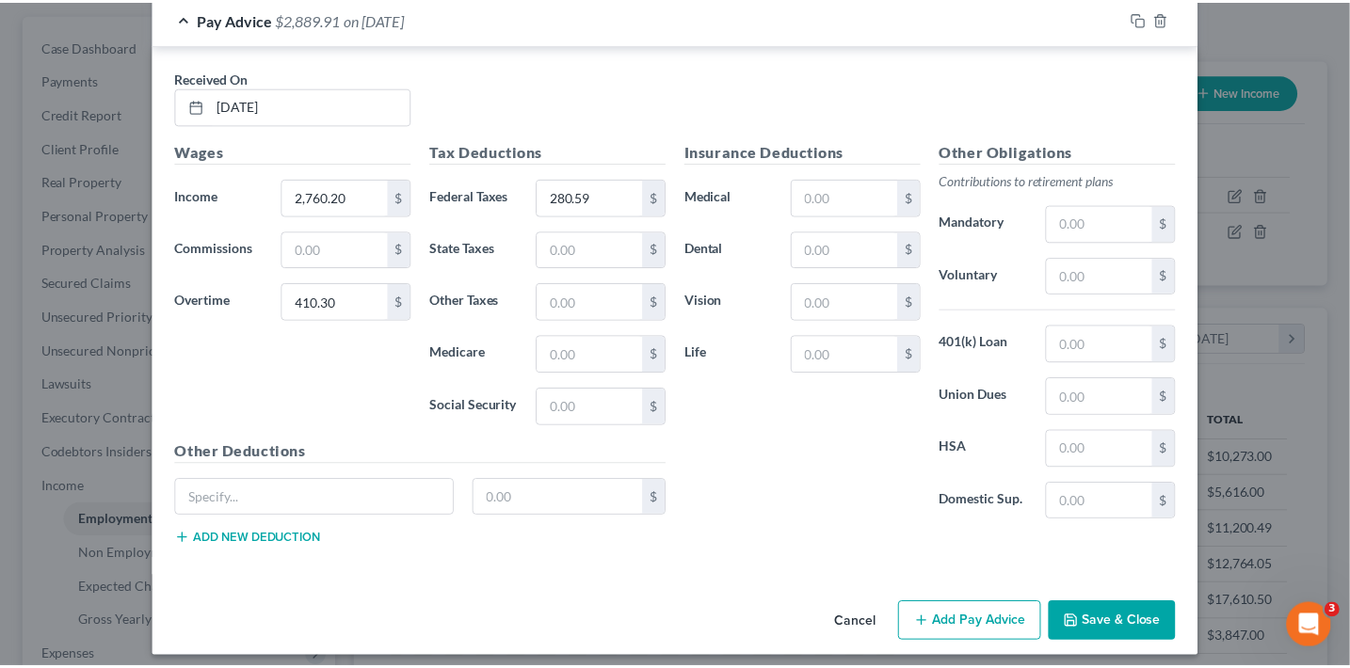
scroll to position [1487, 0]
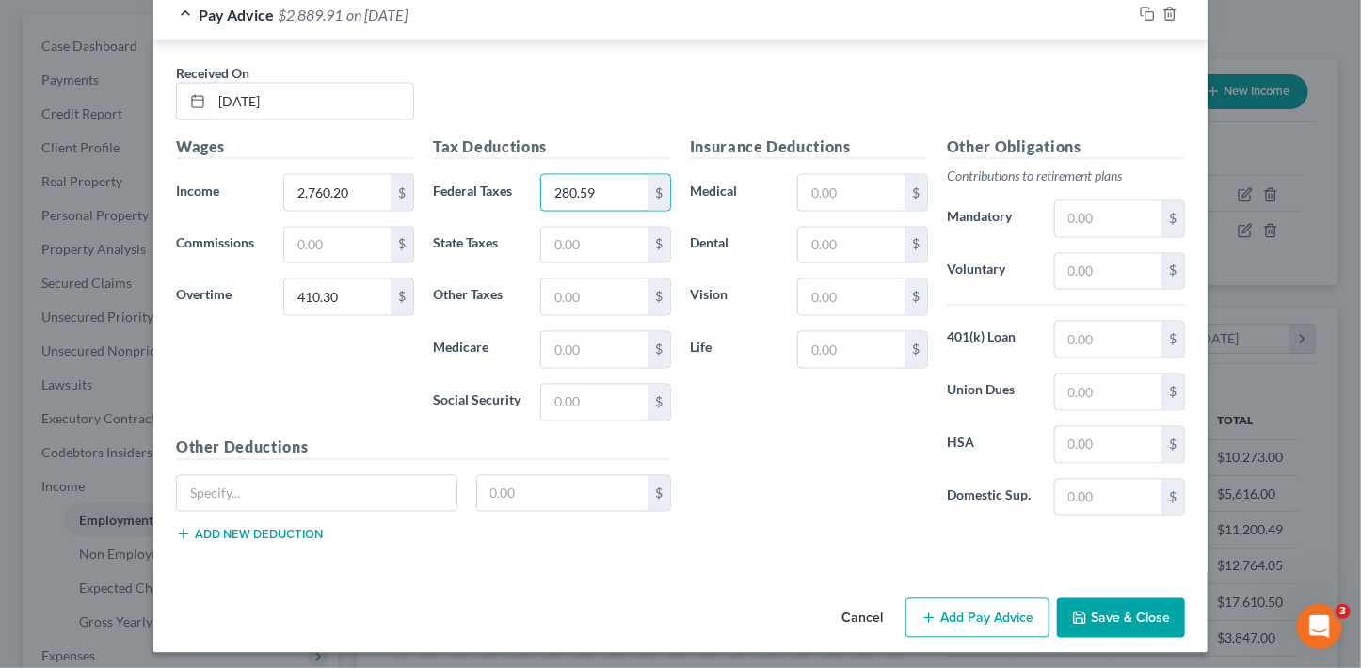
click at [1148, 618] on button "Save & Close" at bounding box center [1121, 619] width 128 height 40
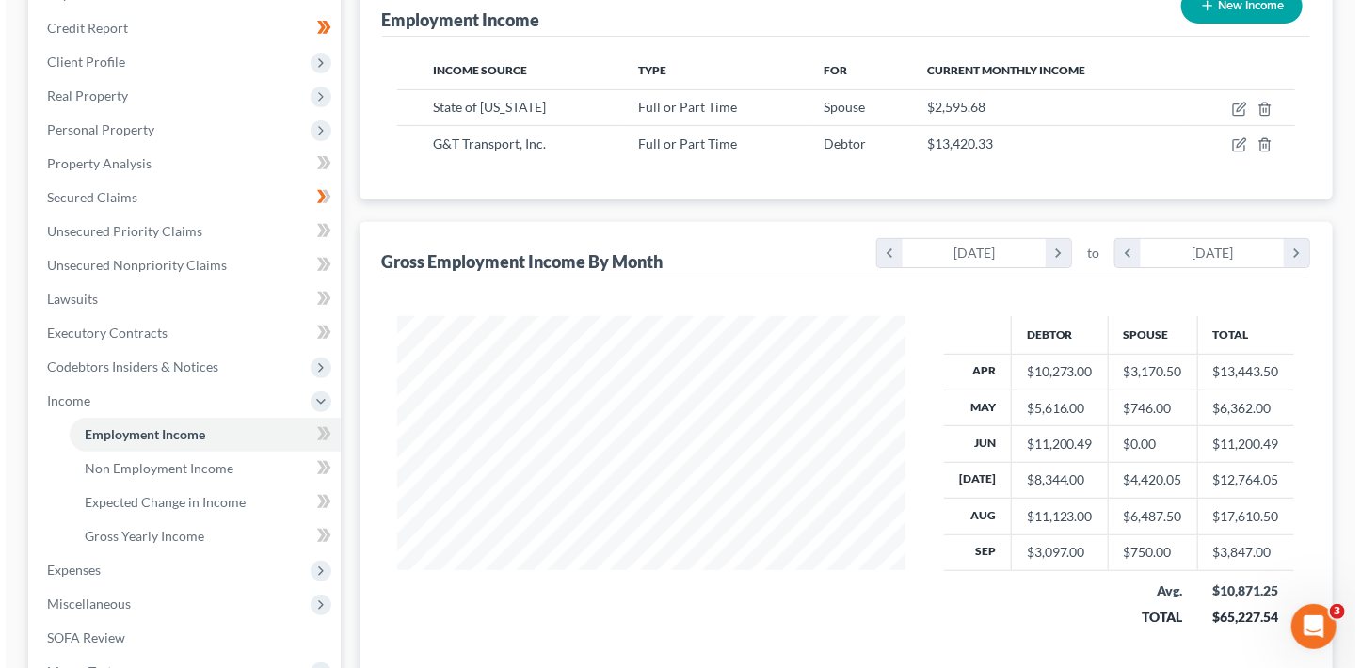
scroll to position [241, 0]
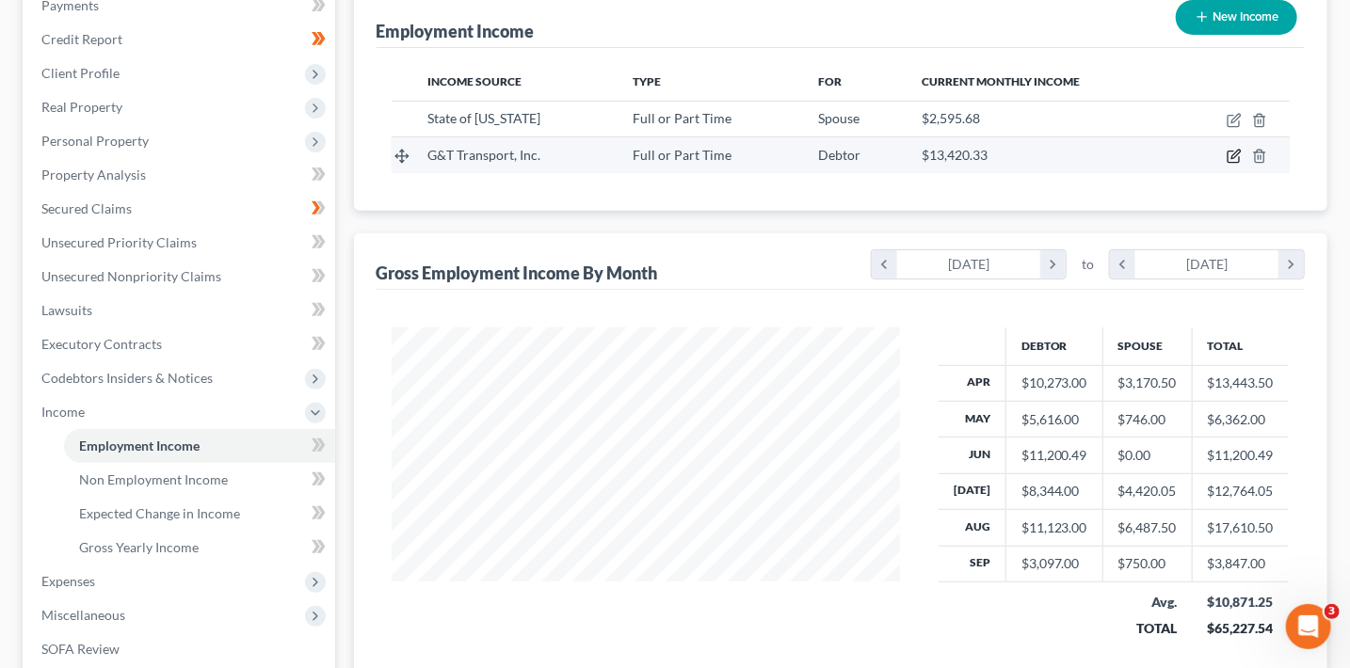
click at [1239, 160] on icon "button" at bounding box center [1234, 156] width 15 height 15
select select "0"
select select "3"
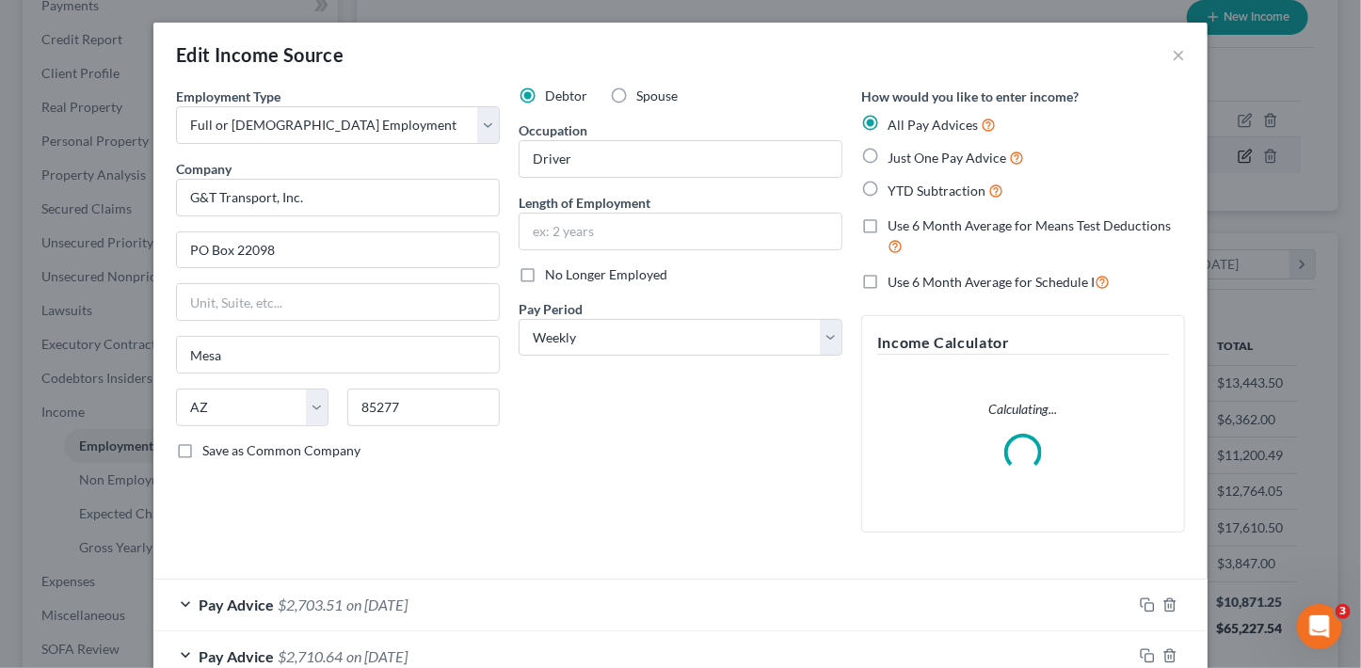
scroll to position [335, 551]
click at [966, 285] on span "Use 6 Month Average for Schedule I" at bounding box center [991, 282] width 207 height 16
click at [907, 283] on input "Use 6 Month Average for Schedule I" at bounding box center [901, 277] width 12 height 12
checkbox input "true"
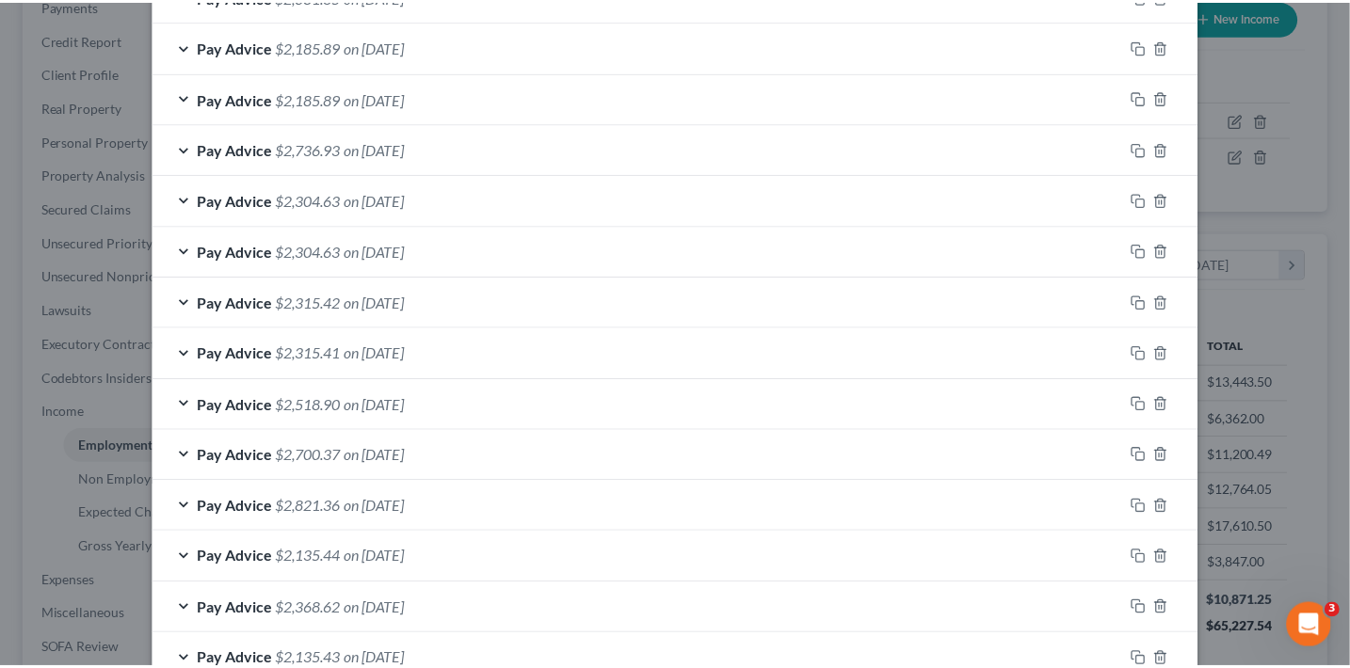
scroll to position [1135, 0]
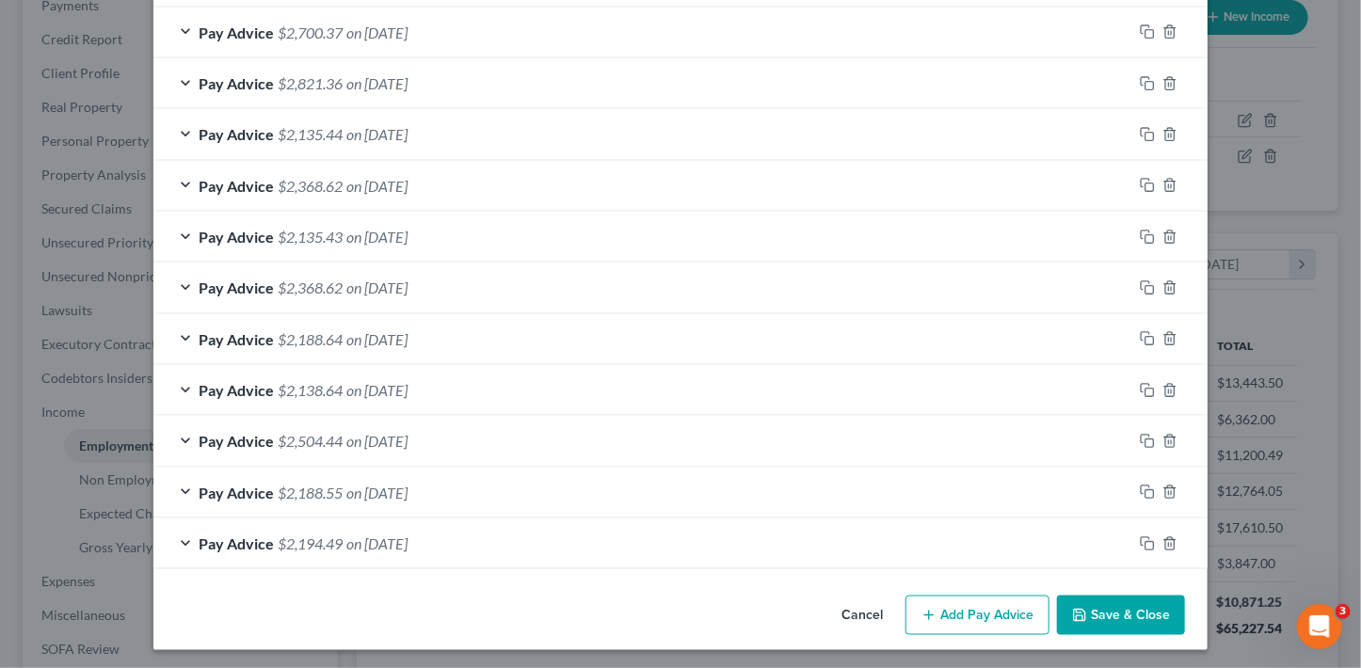
click at [1153, 606] on button "Save & Close" at bounding box center [1121, 616] width 128 height 40
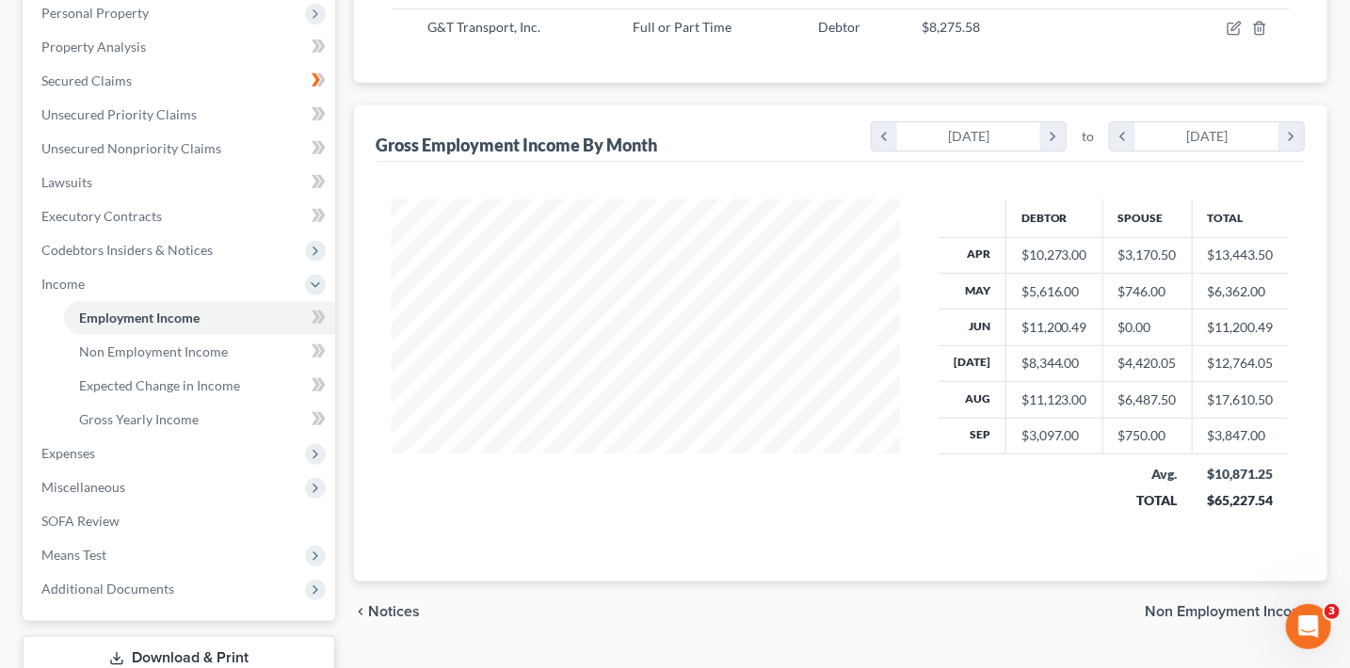
scroll to position [437, 0]
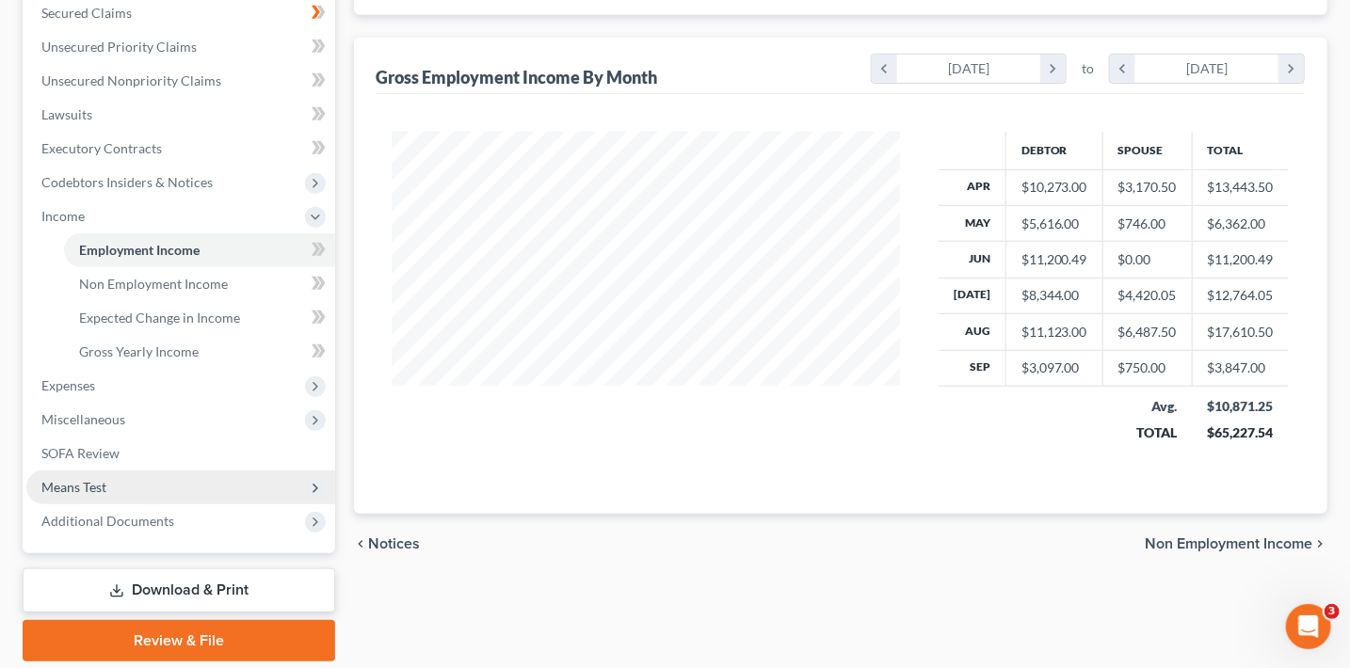
click at [190, 491] on span "Means Test" at bounding box center [180, 488] width 309 height 34
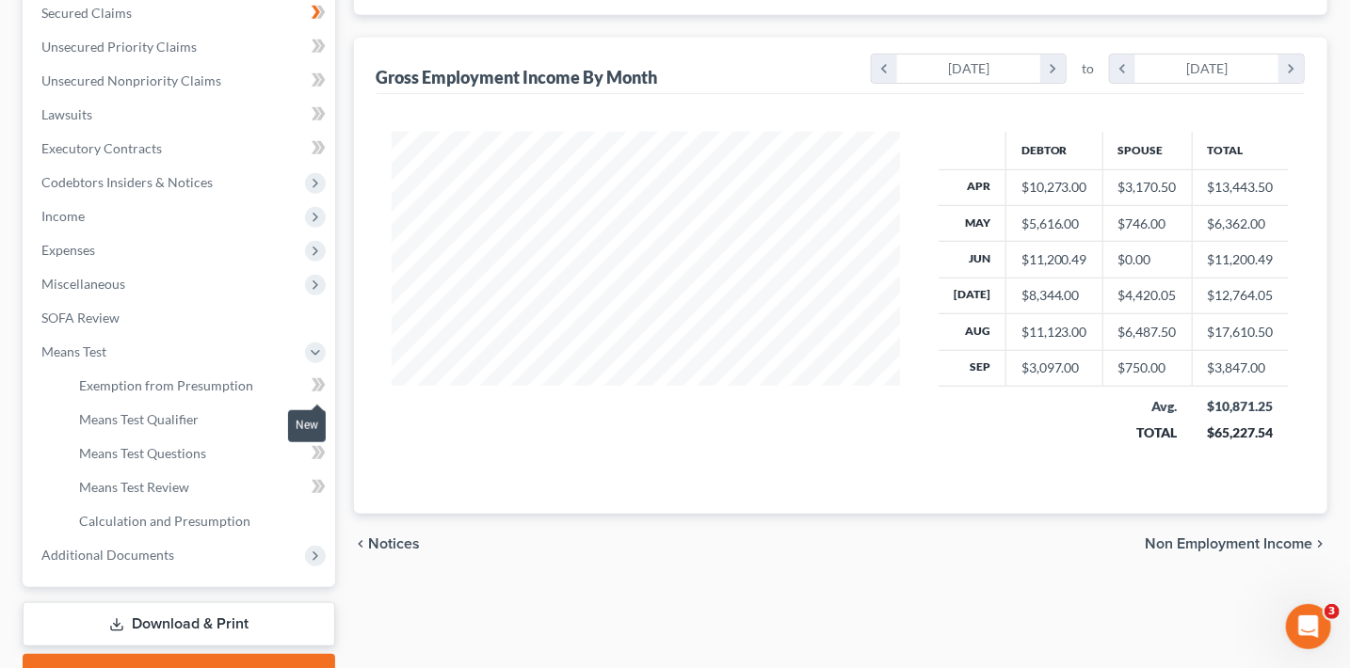
click at [329, 387] on span at bounding box center [318, 388] width 33 height 28
click at [265, 385] on link "Exemption from Presumption" at bounding box center [199, 386] width 271 height 34
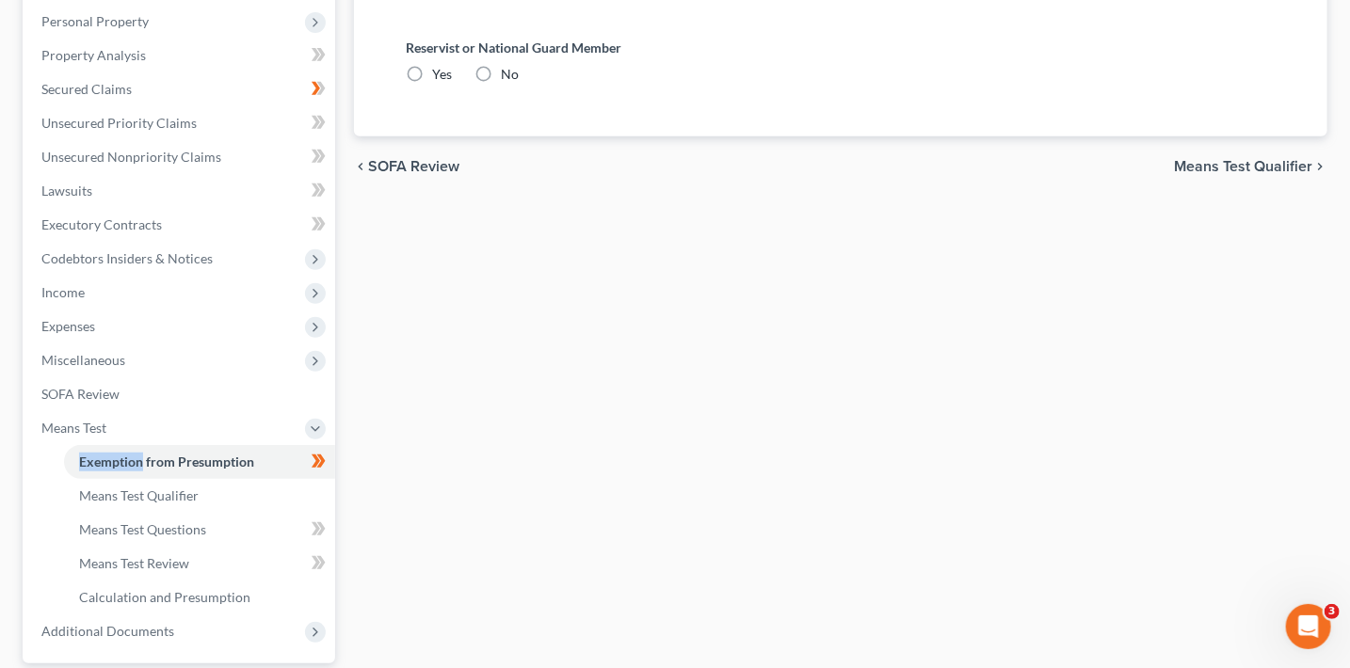
radio input "true"
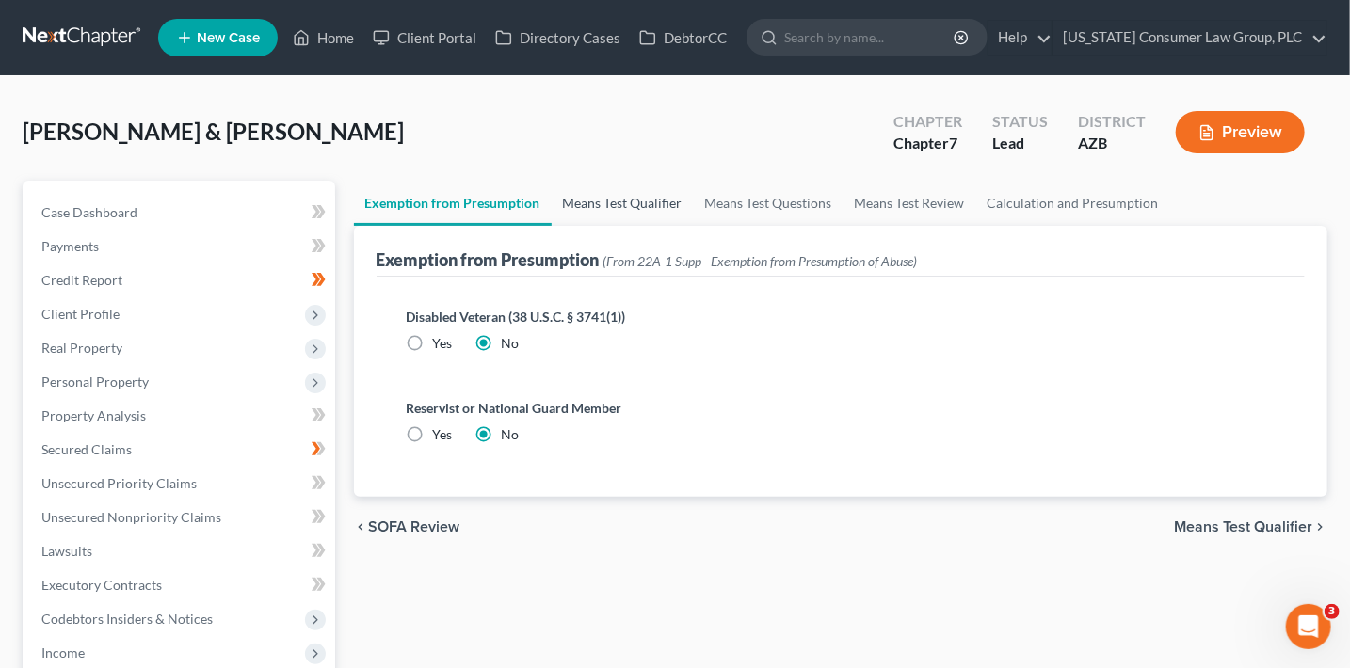
click at [603, 205] on link "Means Test Qualifier" at bounding box center [623, 203] width 142 height 45
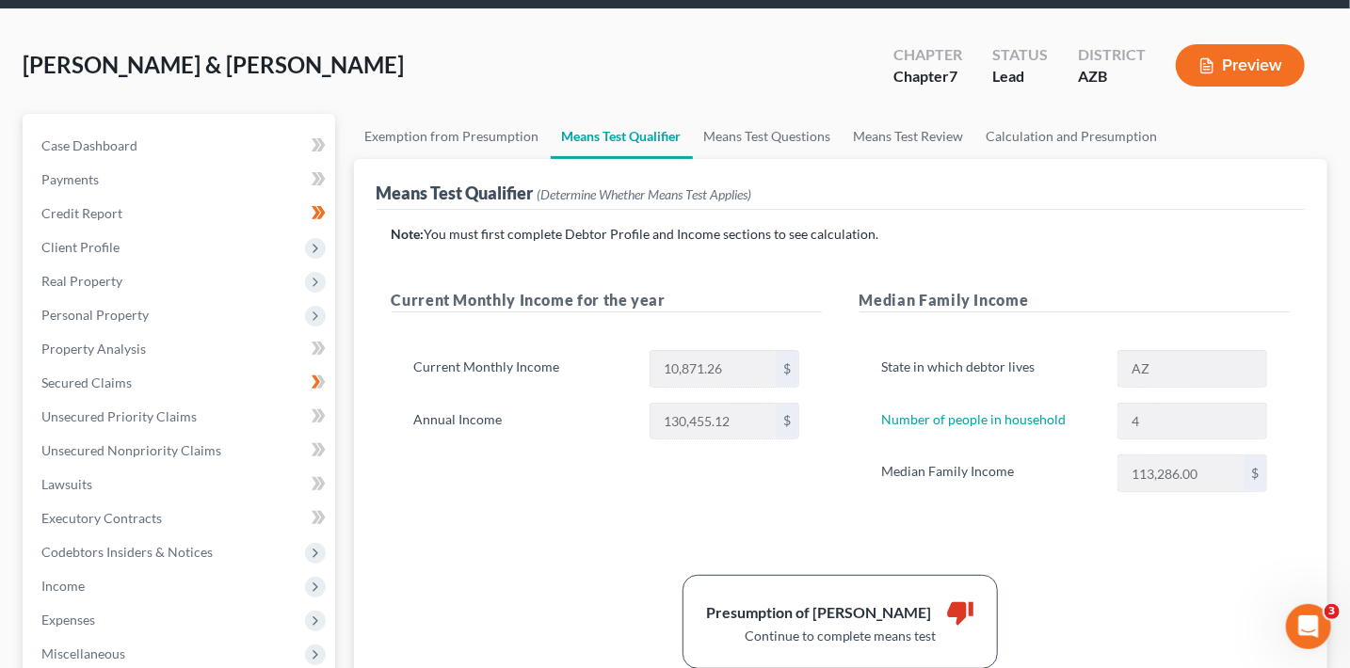
scroll to position [147, 0]
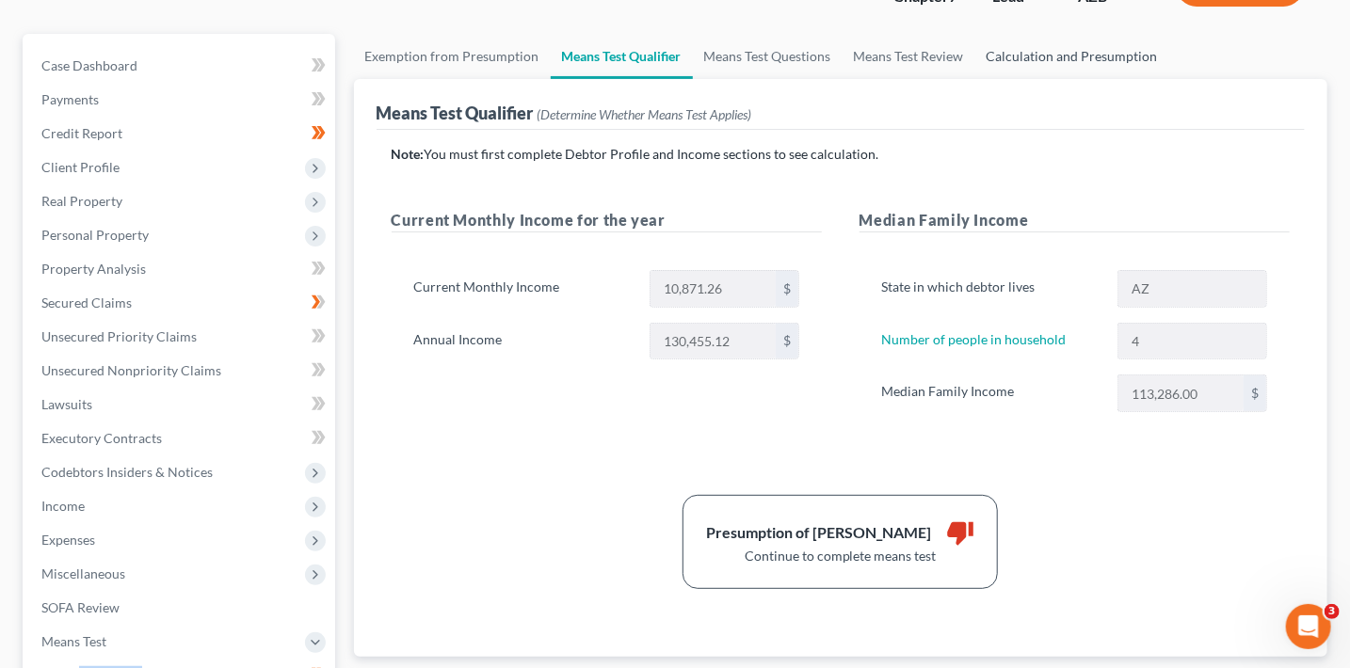
click at [1052, 54] on link "Calculation and Presumption" at bounding box center [1072, 56] width 194 height 45
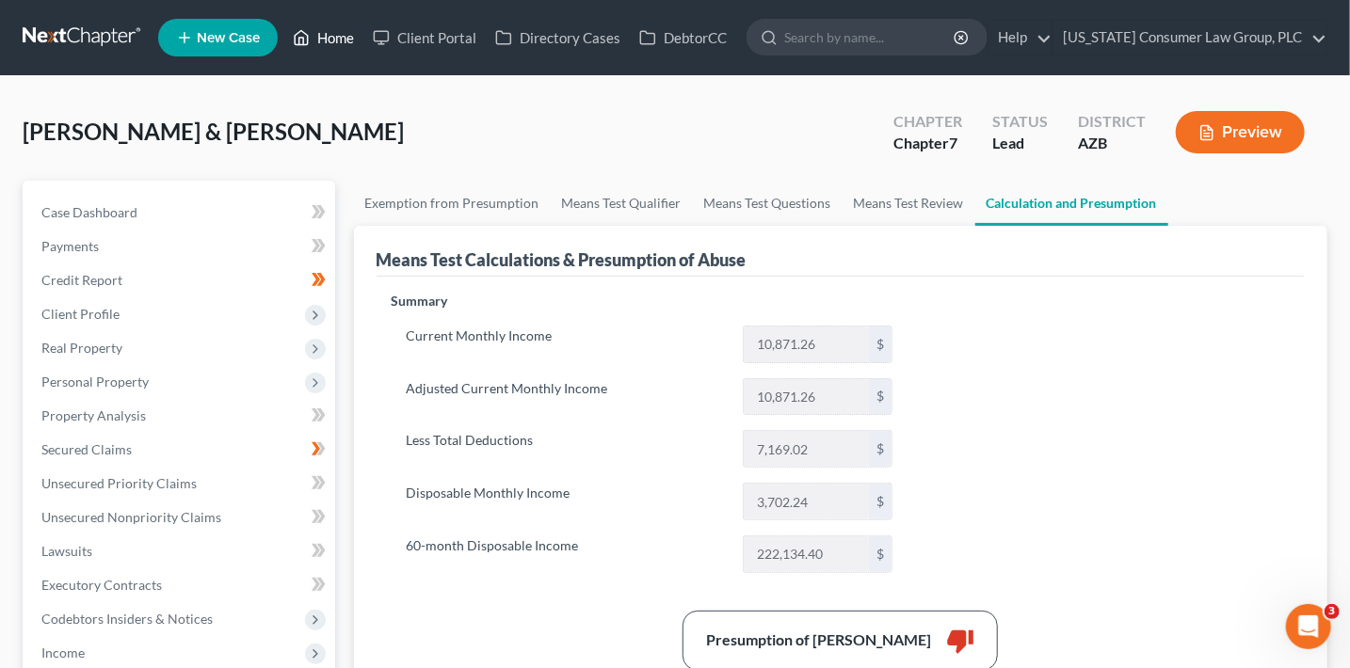
click at [301, 39] on icon at bounding box center [301, 37] width 17 height 23
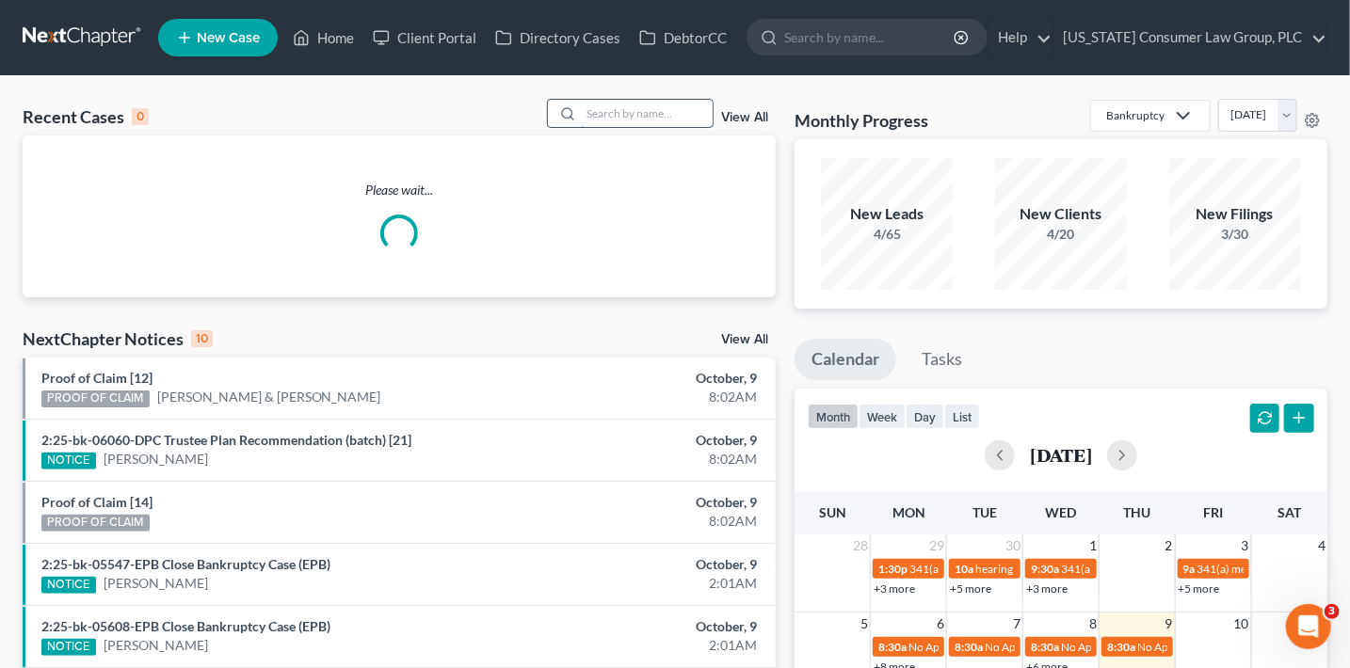
click at [638, 115] on input "search" at bounding box center [647, 113] width 132 height 27
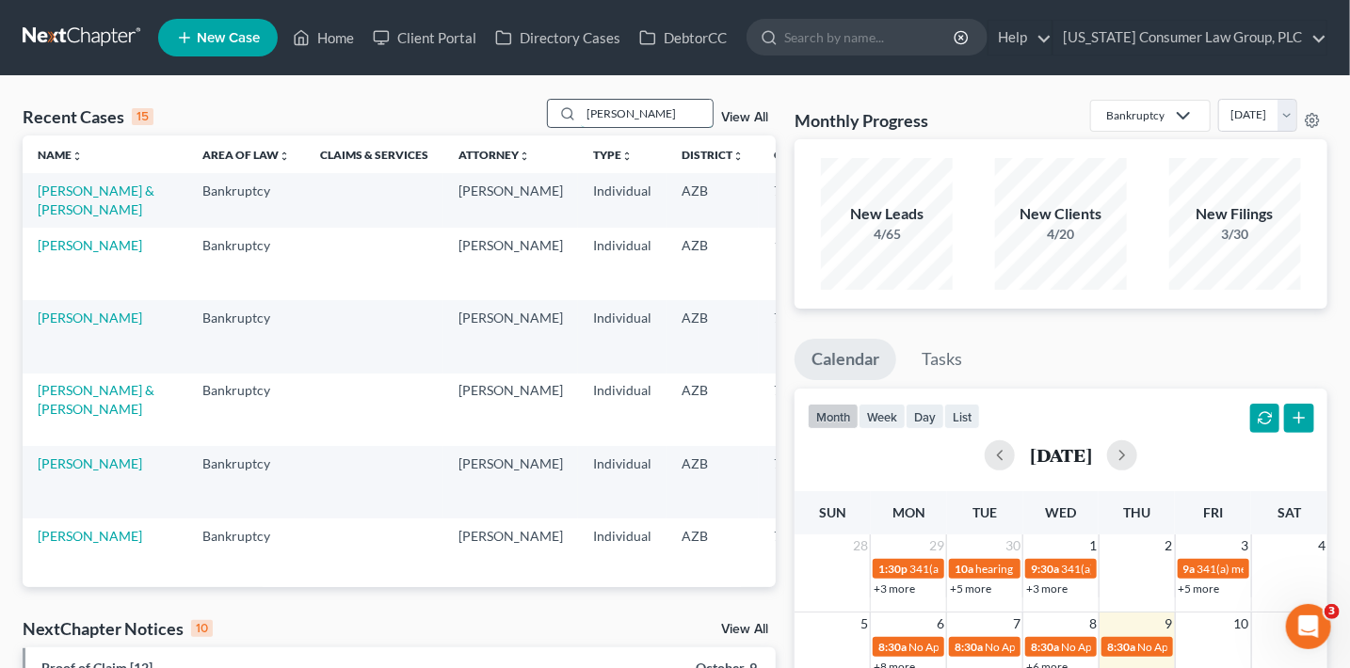
type input "jarvis"
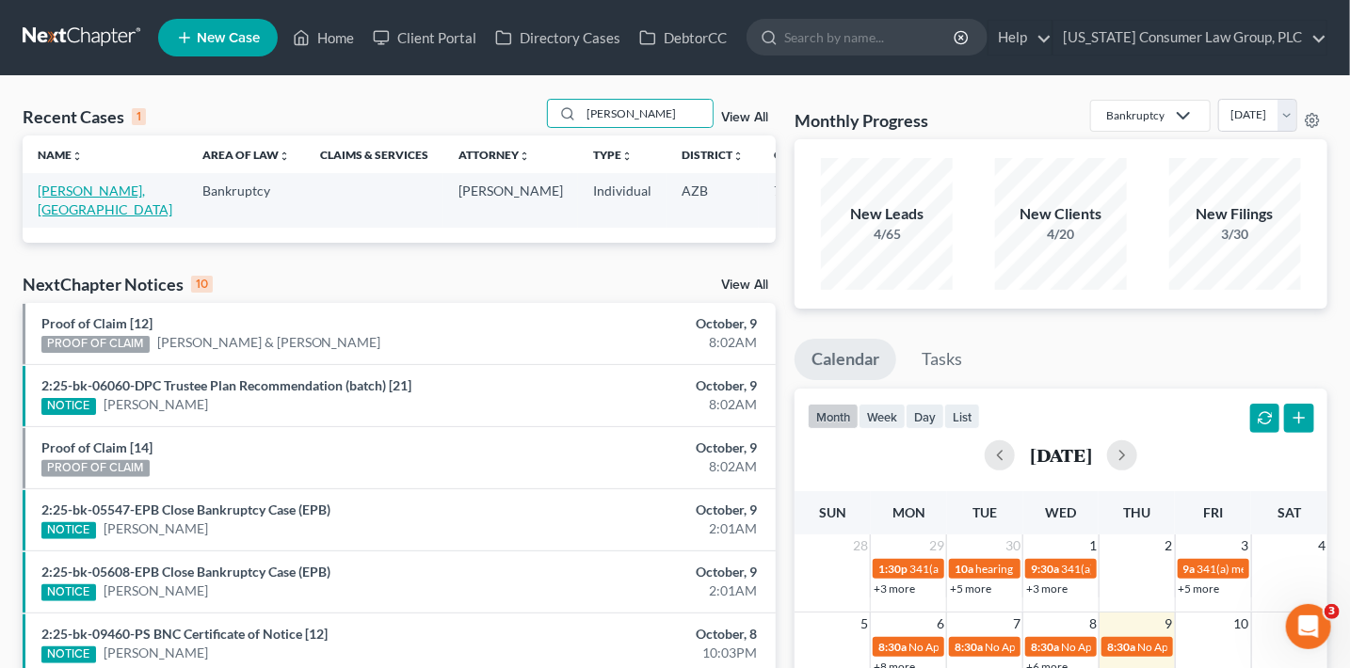
click at [74, 212] on link "[PERSON_NAME], [GEOGRAPHIC_DATA]" at bounding box center [105, 200] width 135 height 35
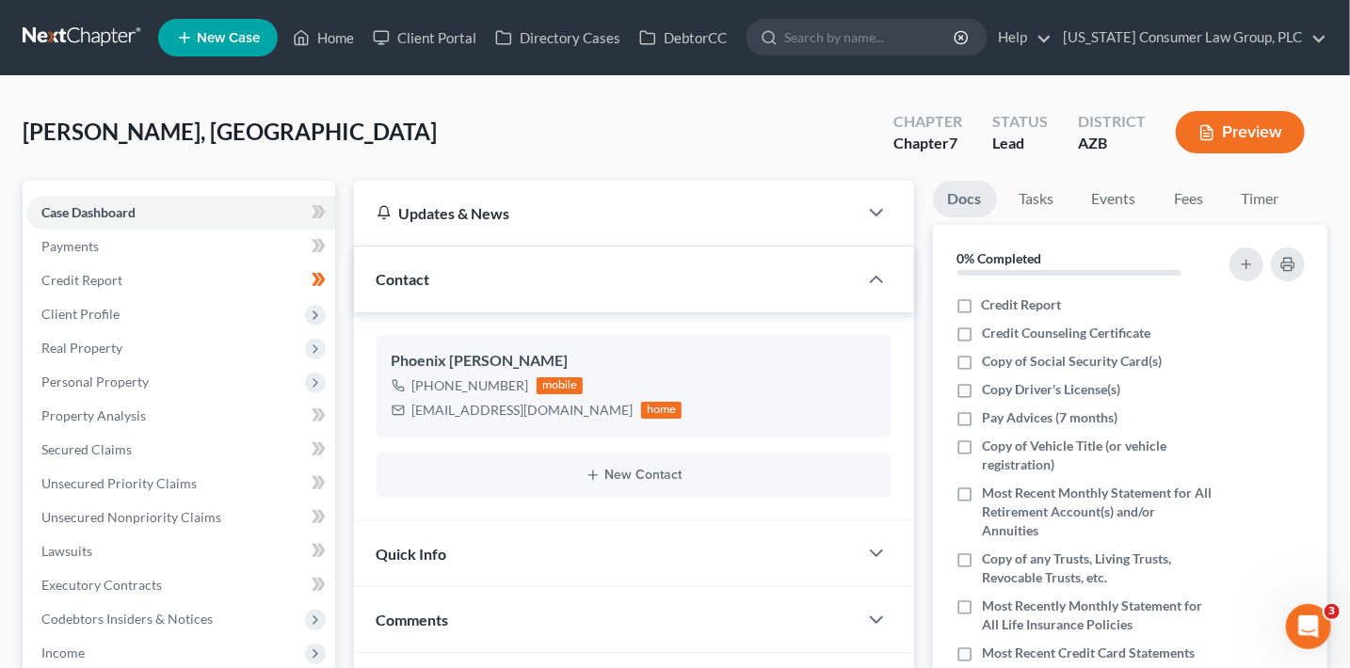
click at [1238, 137] on button "Preview" at bounding box center [1240, 132] width 129 height 42
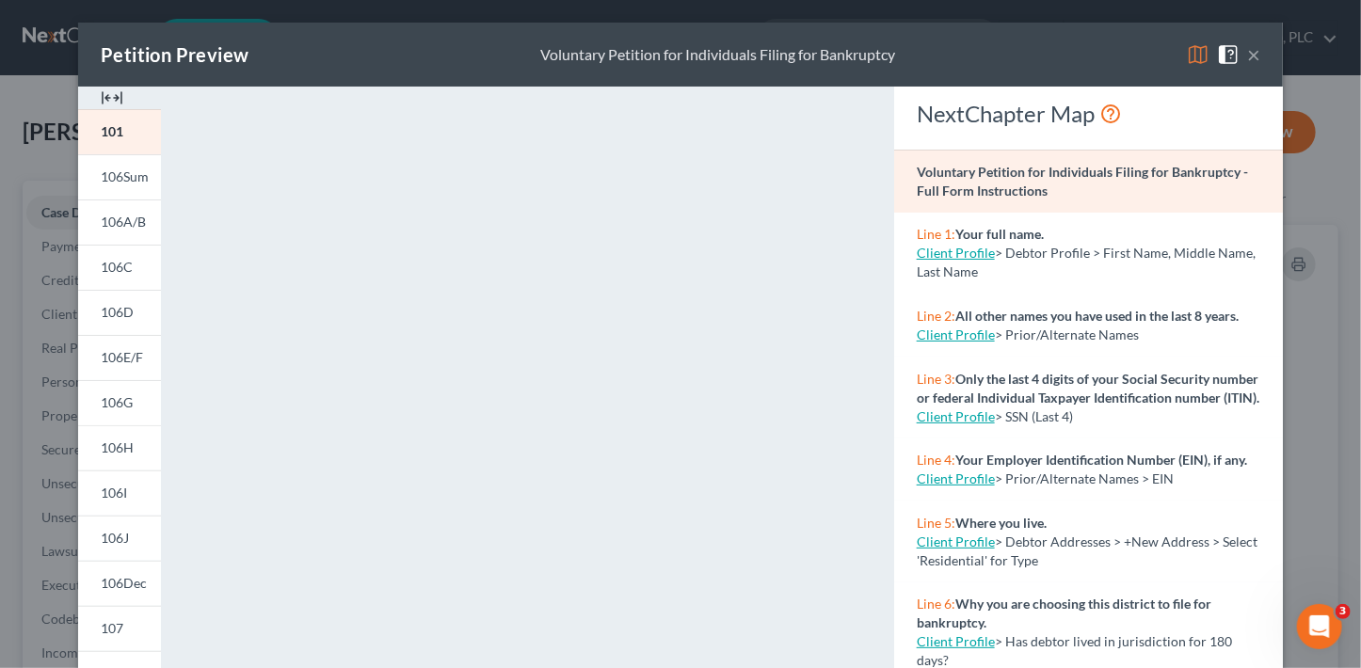
click at [1249, 59] on button "×" at bounding box center [1253, 54] width 13 height 23
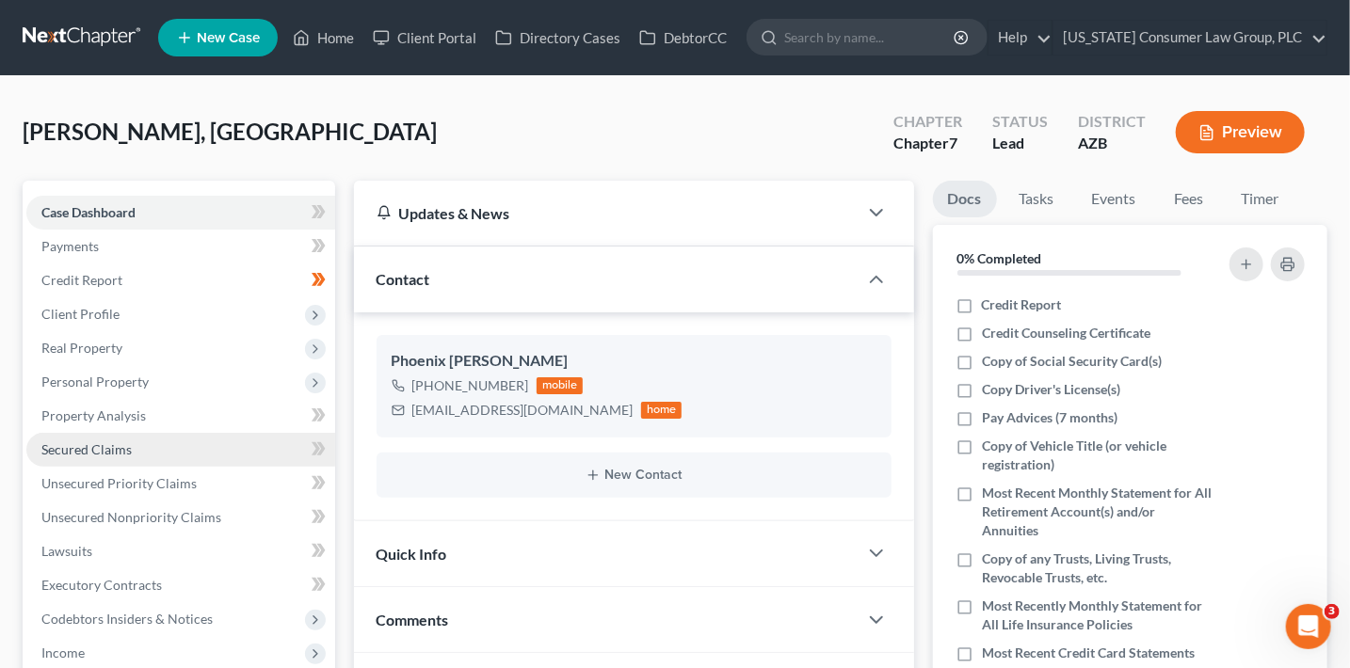
click at [93, 447] on span "Secured Claims" at bounding box center [86, 450] width 90 height 16
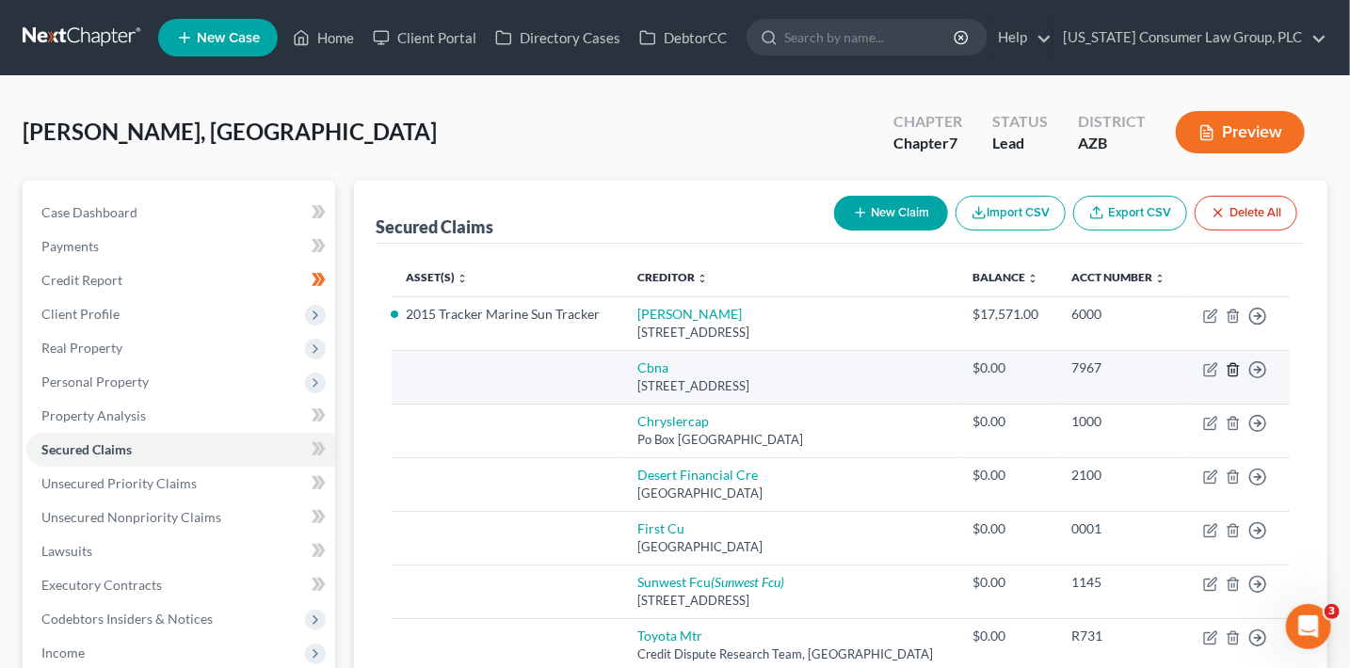
click at [1234, 370] on line "button" at bounding box center [1234, 371] width 0 height 4
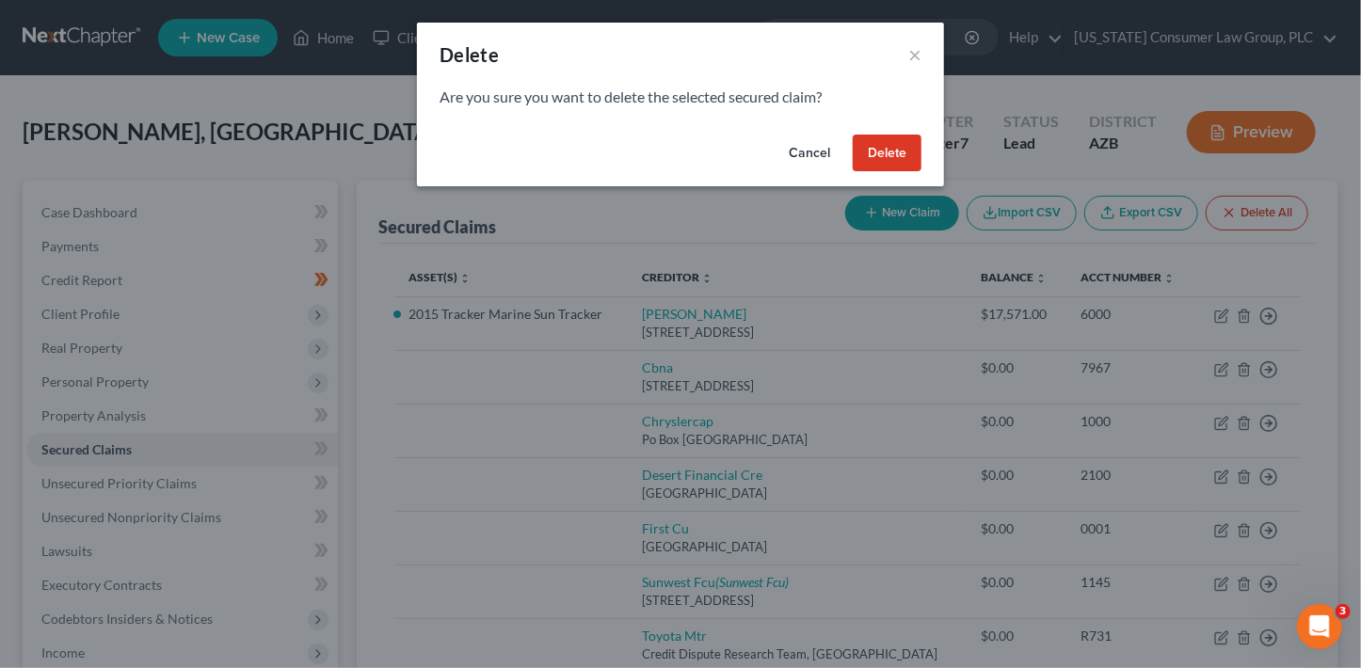
click at [905, 137] on button "Delete" at bounding box center [887, 154] width 69 height 38
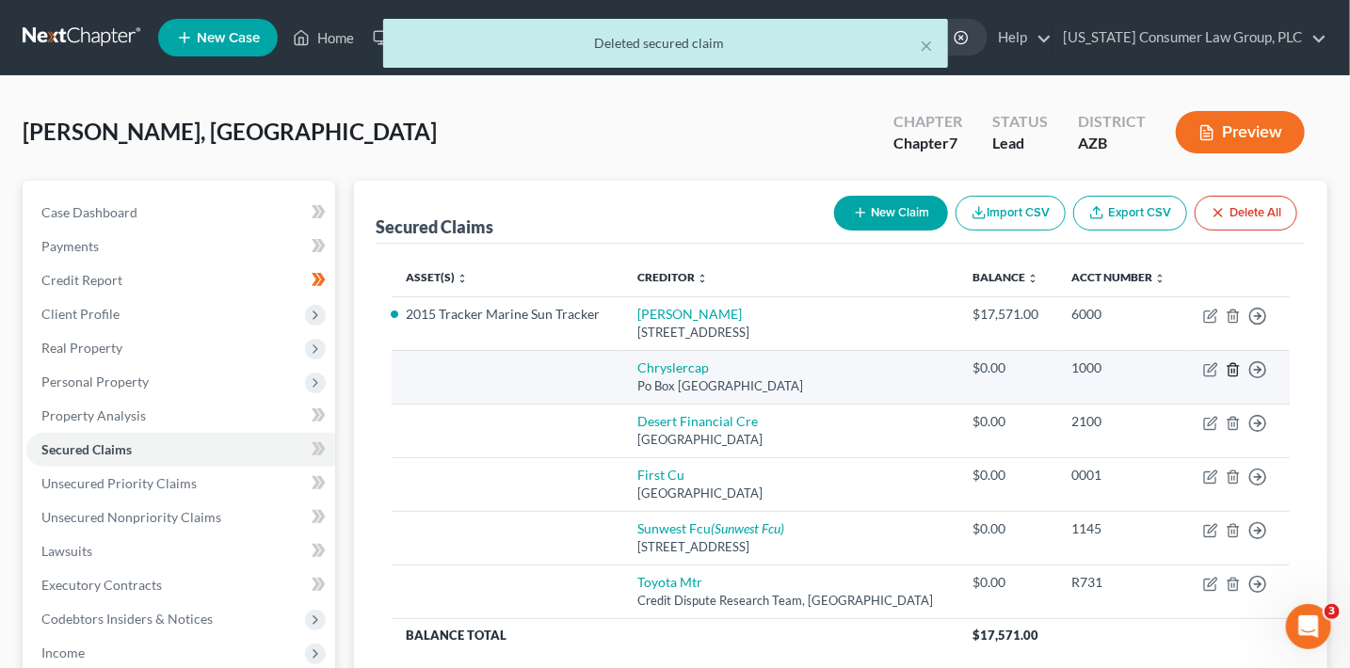
click at [1232, 366] on polyline "button" at bounding box center [1233, 366] width 11 height 0
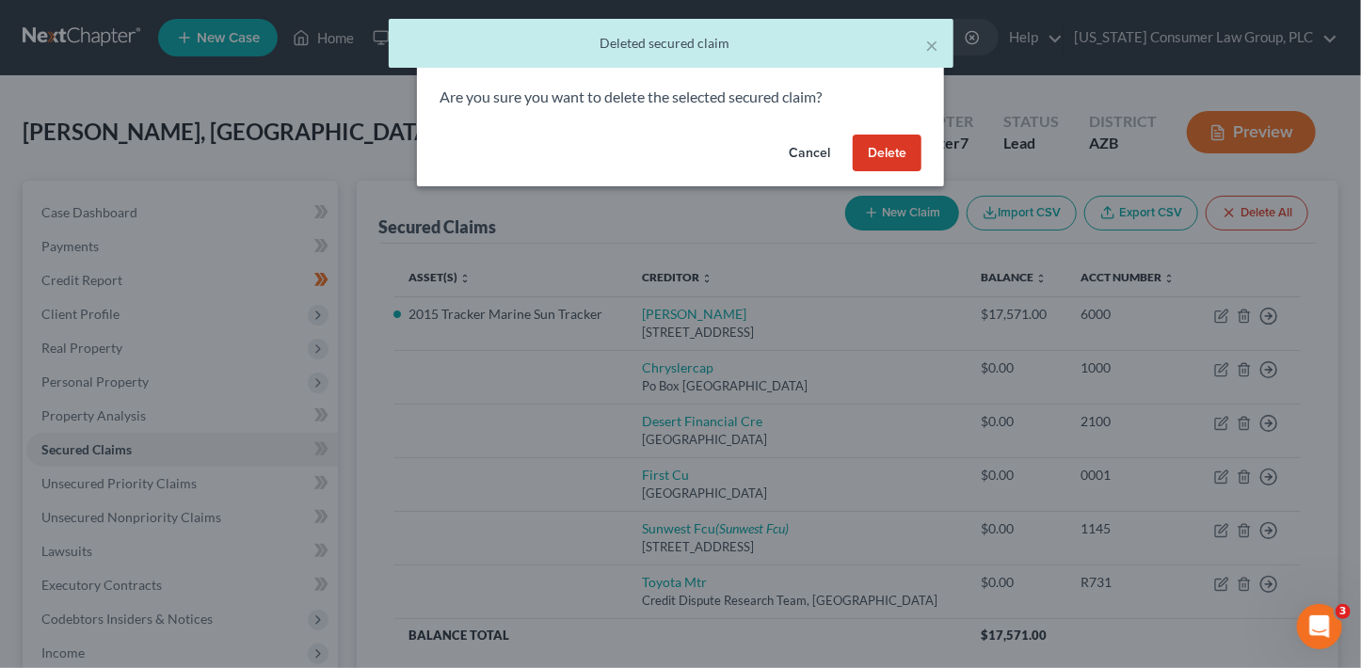
click at [890, 169] on button "Delete" at bounding box center [887, 154] width 69 height 38
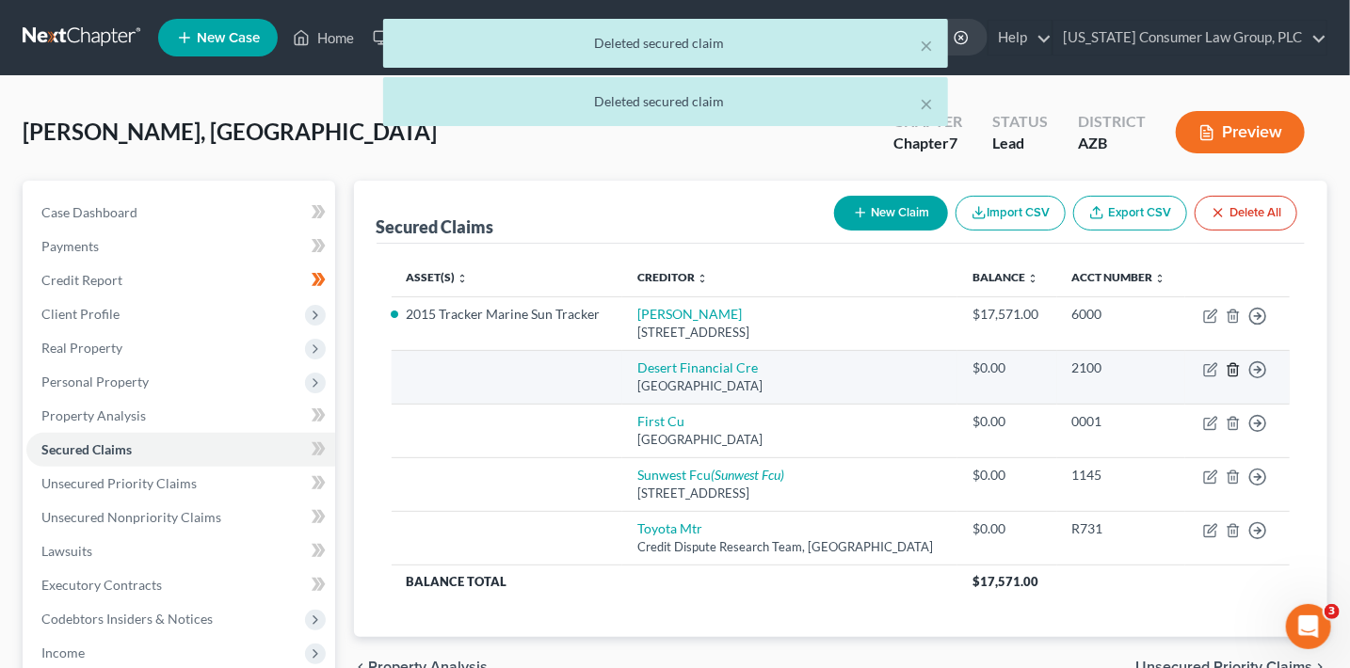
click at [1230, 365] on icon "button" at bounding box center [1233, 369] width 8 height 12
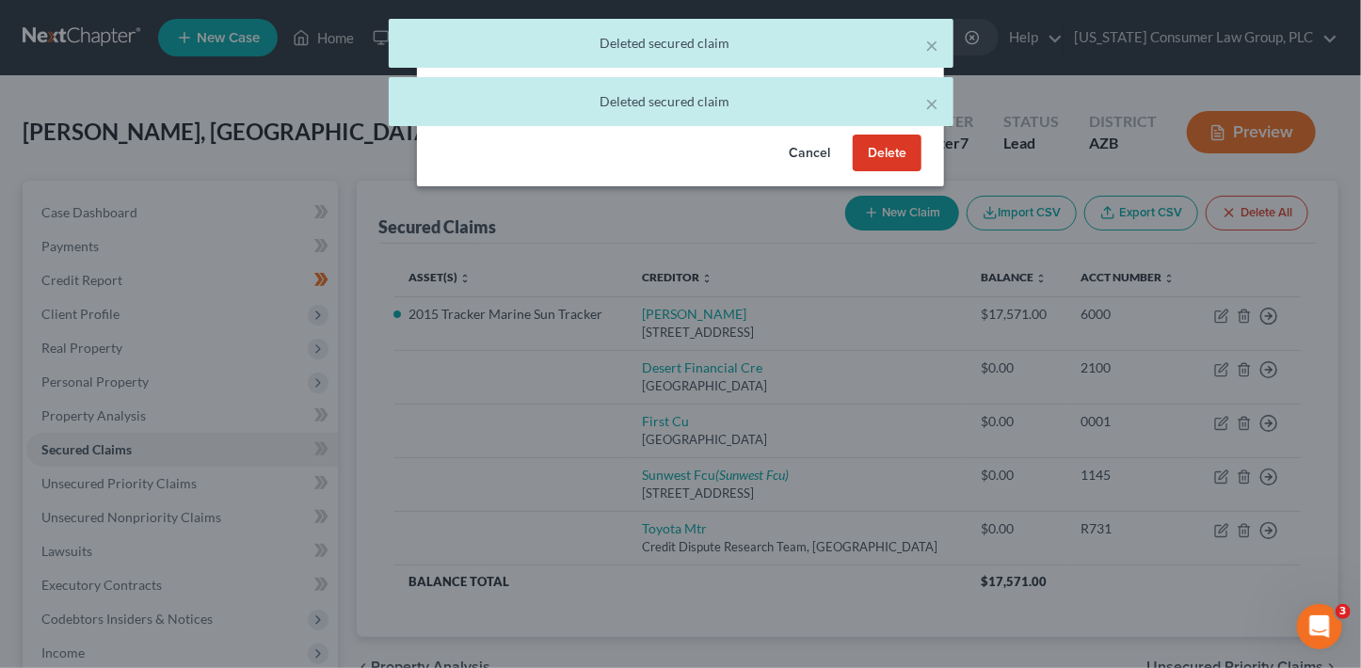
click at [891, 149] on button "Delete" at bounding box center [887, 154] width 69 height 38
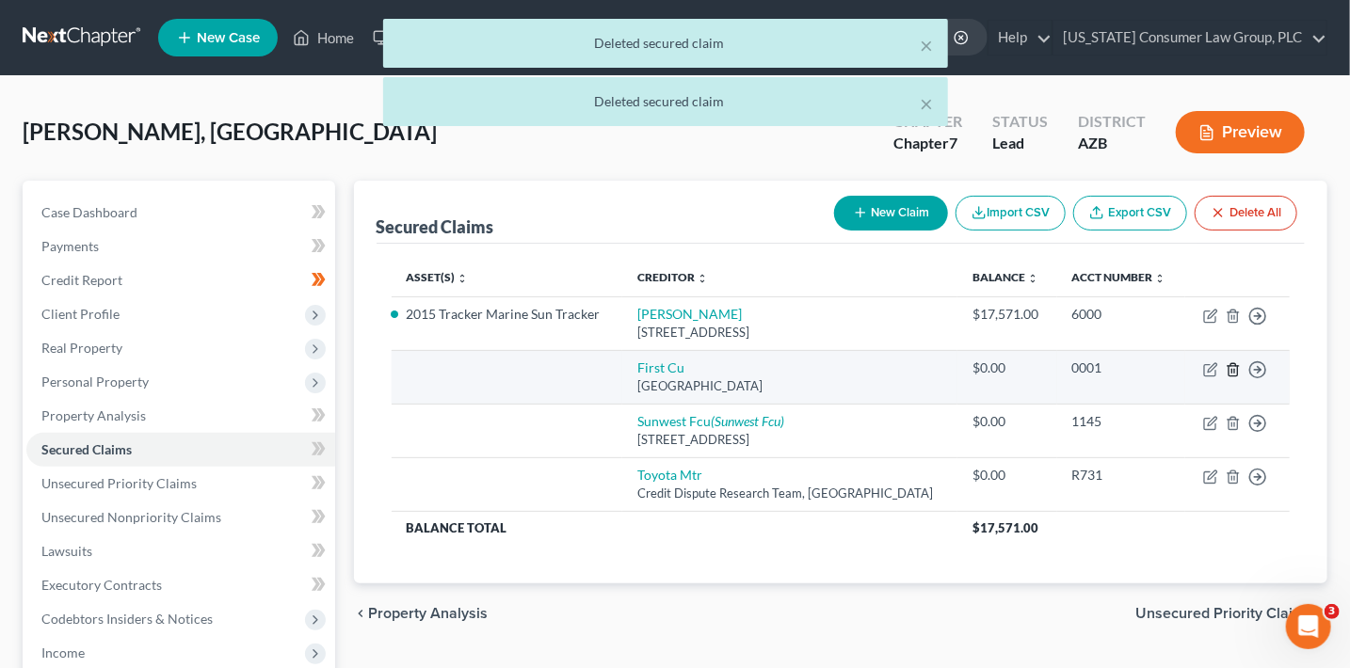
click at [1228, 369] on icon "button" at bounding box center [1233, 369] width 15 height 15
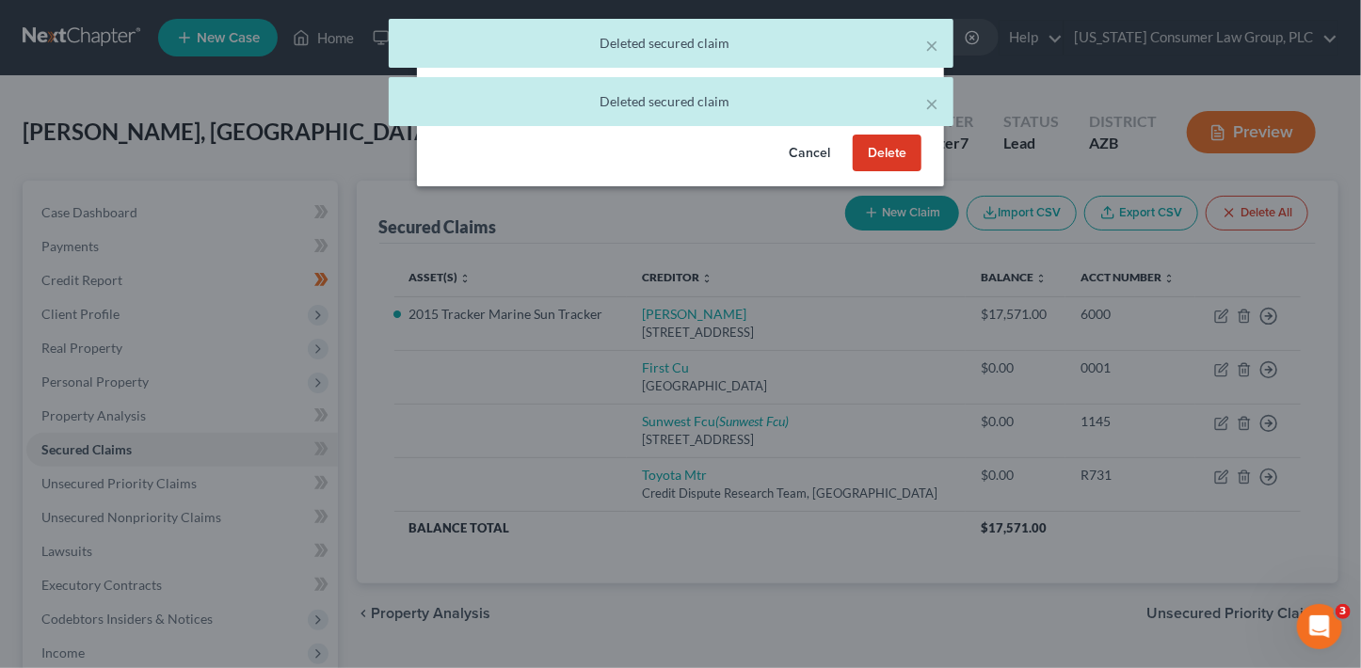
click at [899, 149] on button "Delete" at bounding box center [887, 154] width 69 height 38
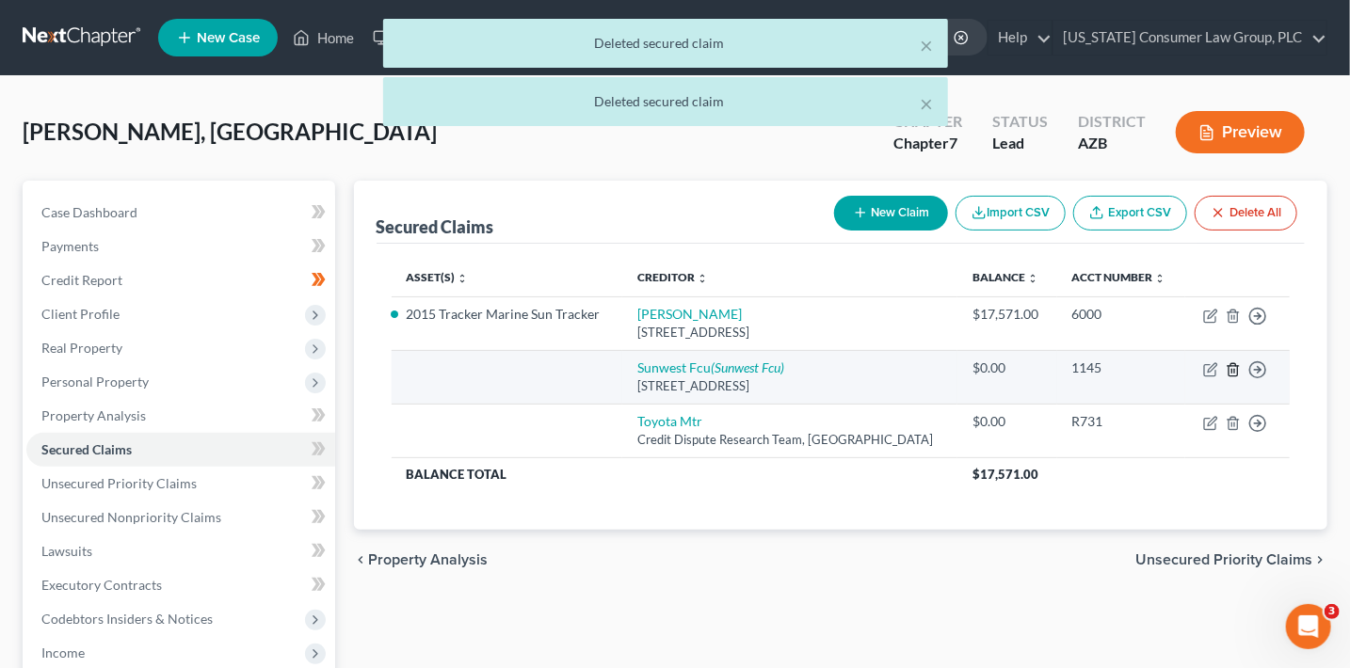
click at [1232, 370] on icon "button" at bounding box center [1233, 369] width 15 height 15
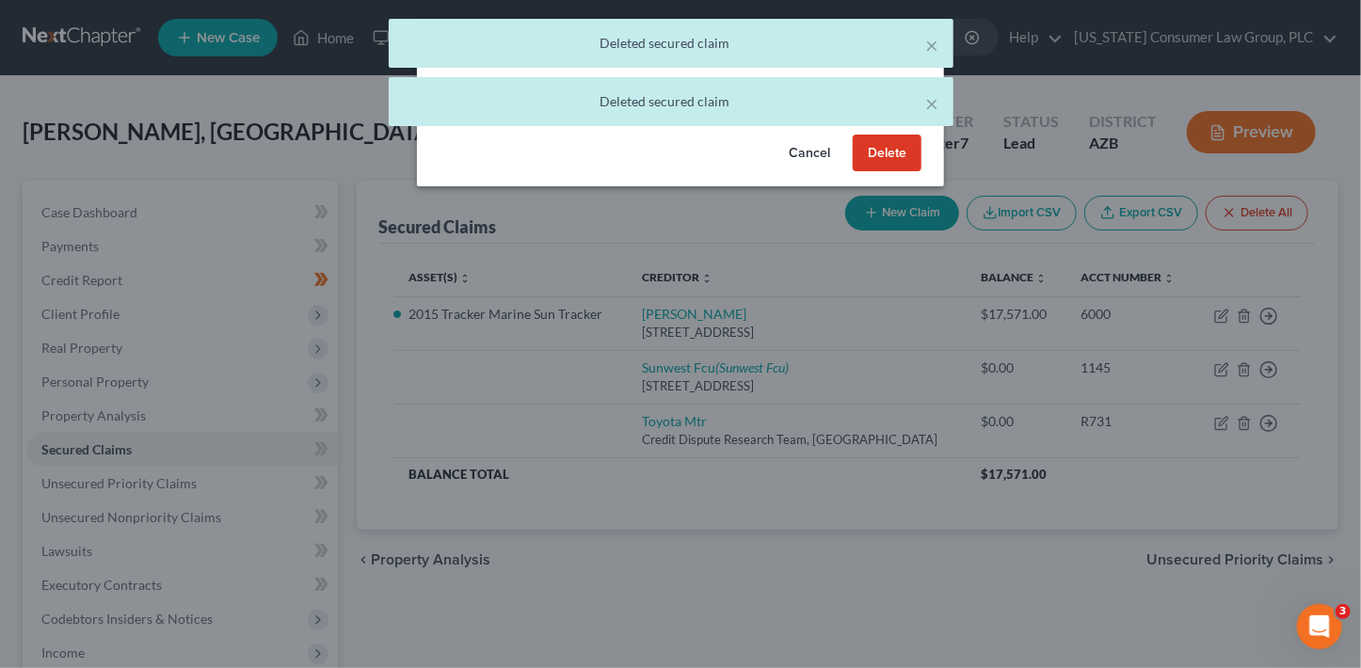
click at [889, 160] on button "Delete" at bounding box center [887, 154] width 69 height 38
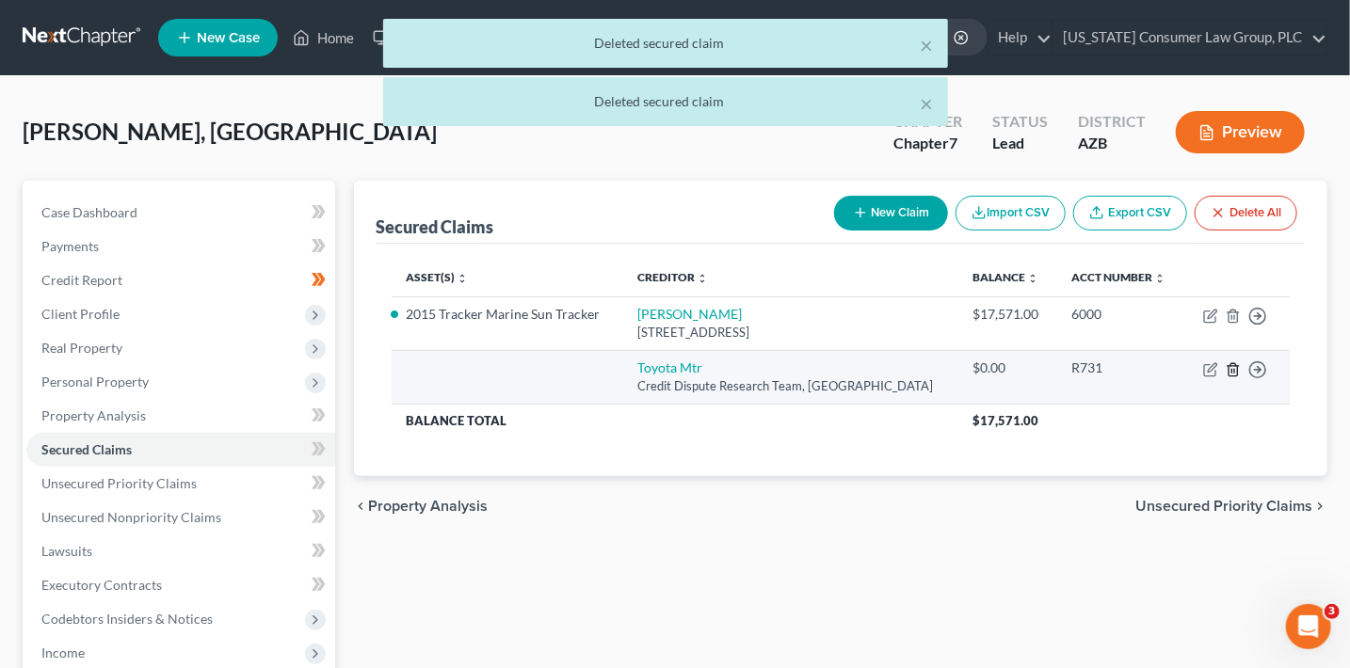
click at [1230, 372] on icon "button" at bounding box center [1233, 369] width 15 height 15
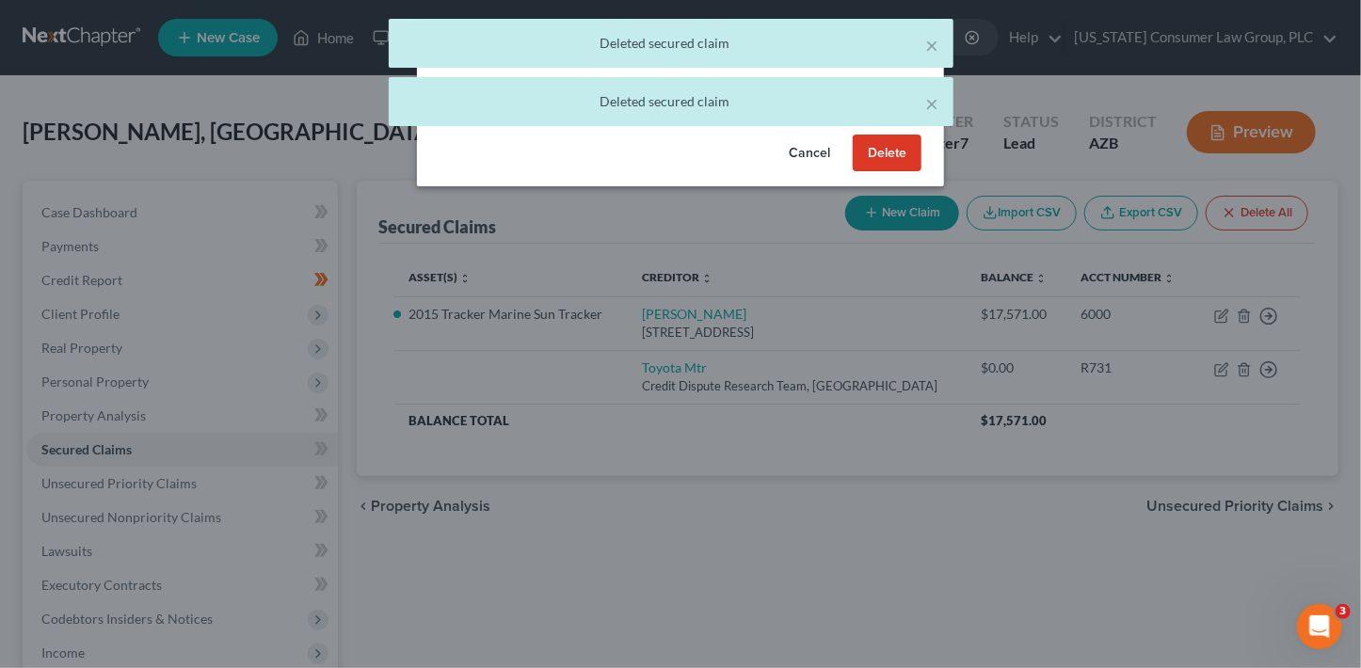
click at [894, 151] on button "Delete" at bounding box center [887, 154] width 69 height 38
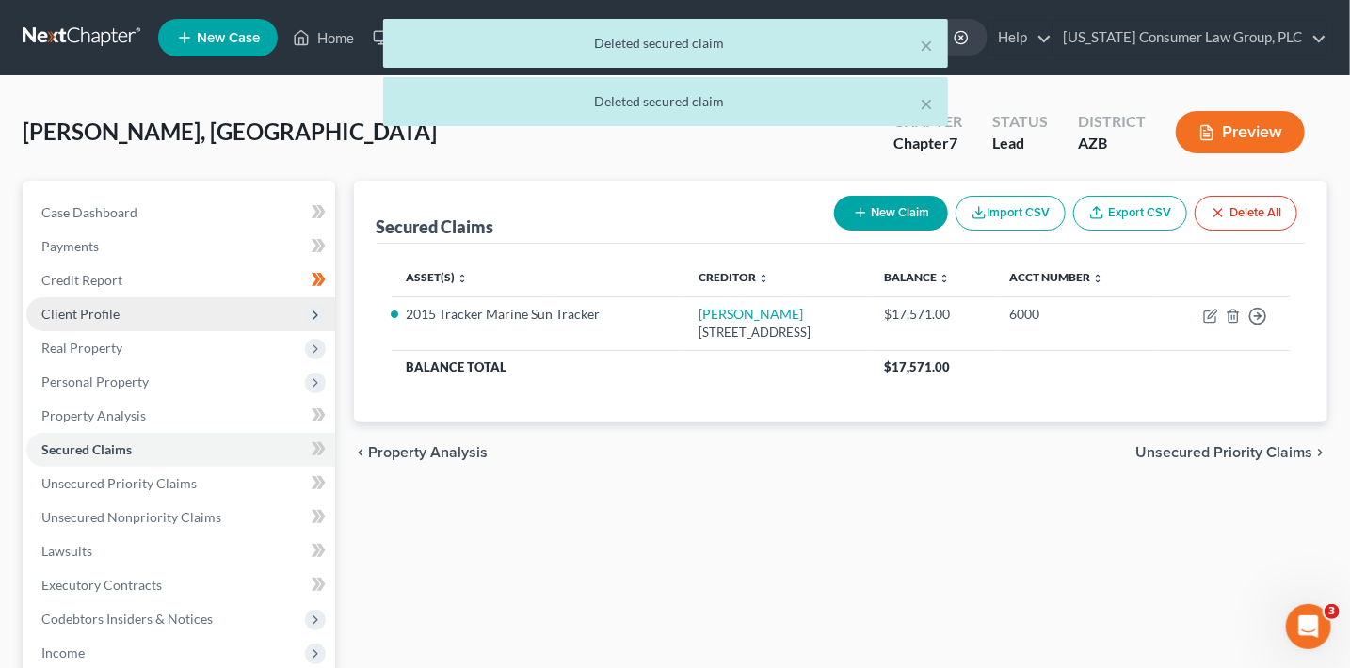
click at [120, 310] on span "Client Profile" at bounding box center [180, 314] width 309 height 34
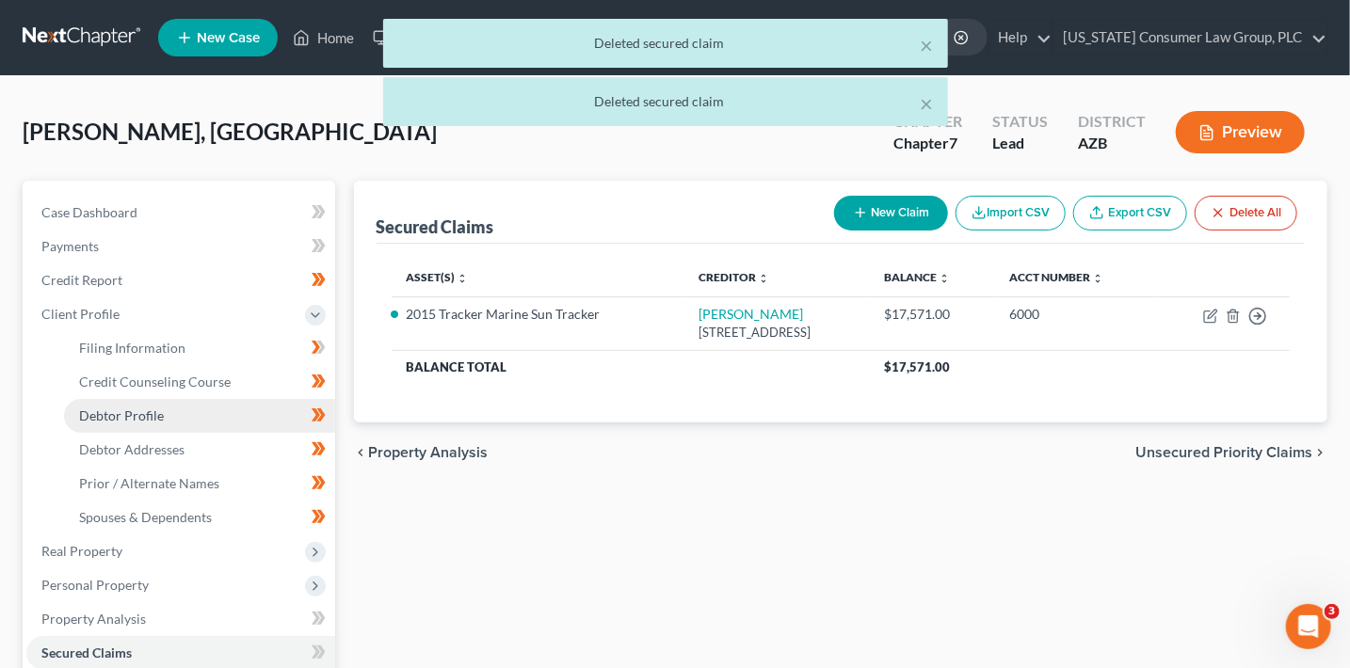
click at [156, 425] on link "Debtor Profile" at bounding box center [199, 416] width 271 height 34
select select "0"
select select "2"
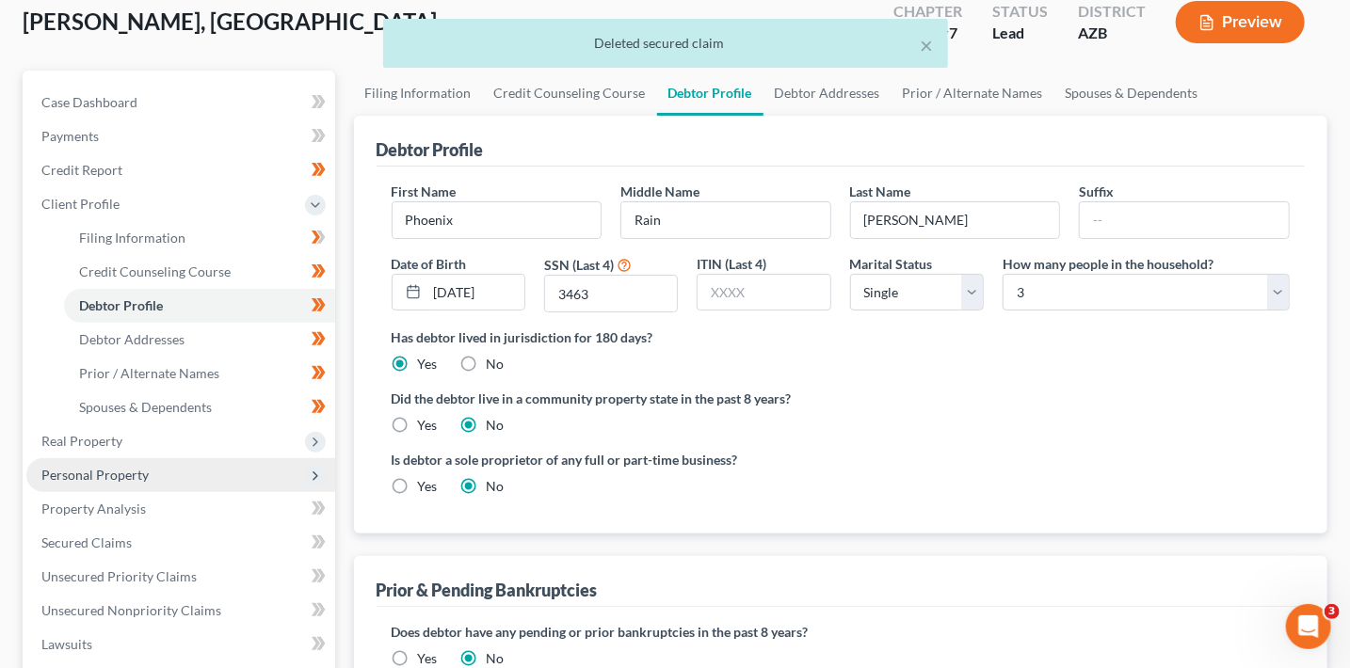
scroll to position [119, 0]
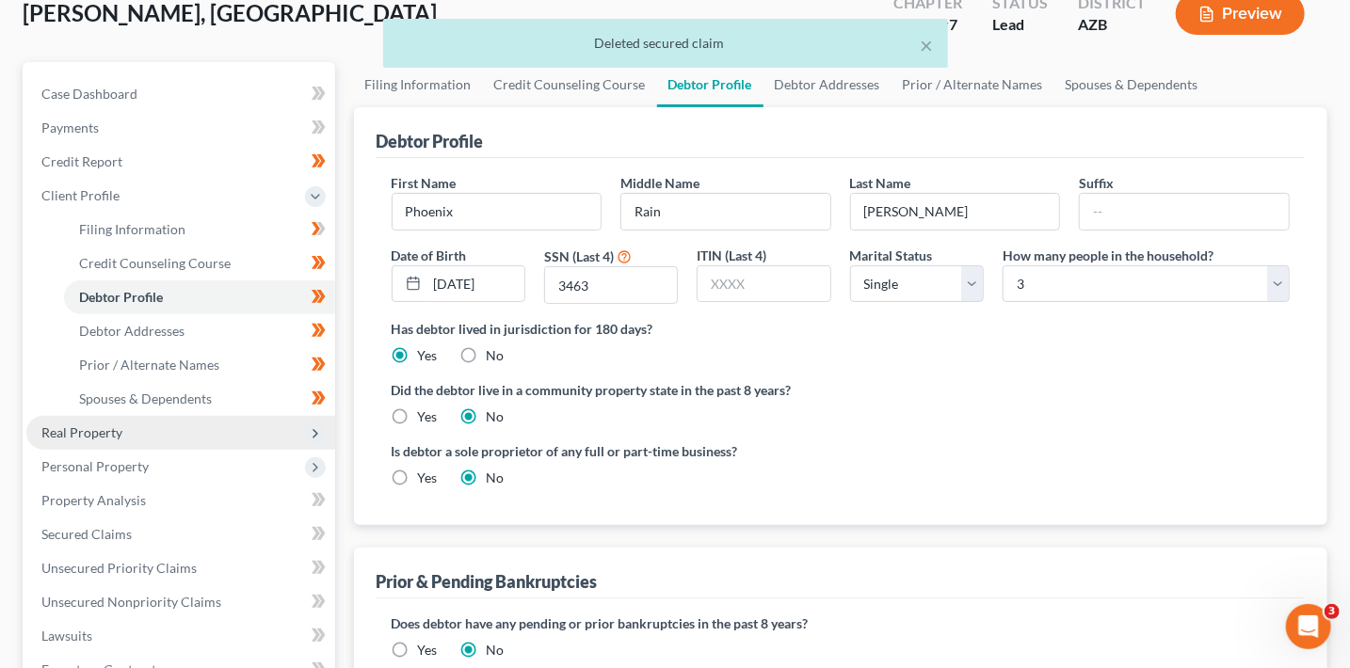
click at [124, 426] on span "Real Property" at bounding box center [180, 433] width 309 height 34
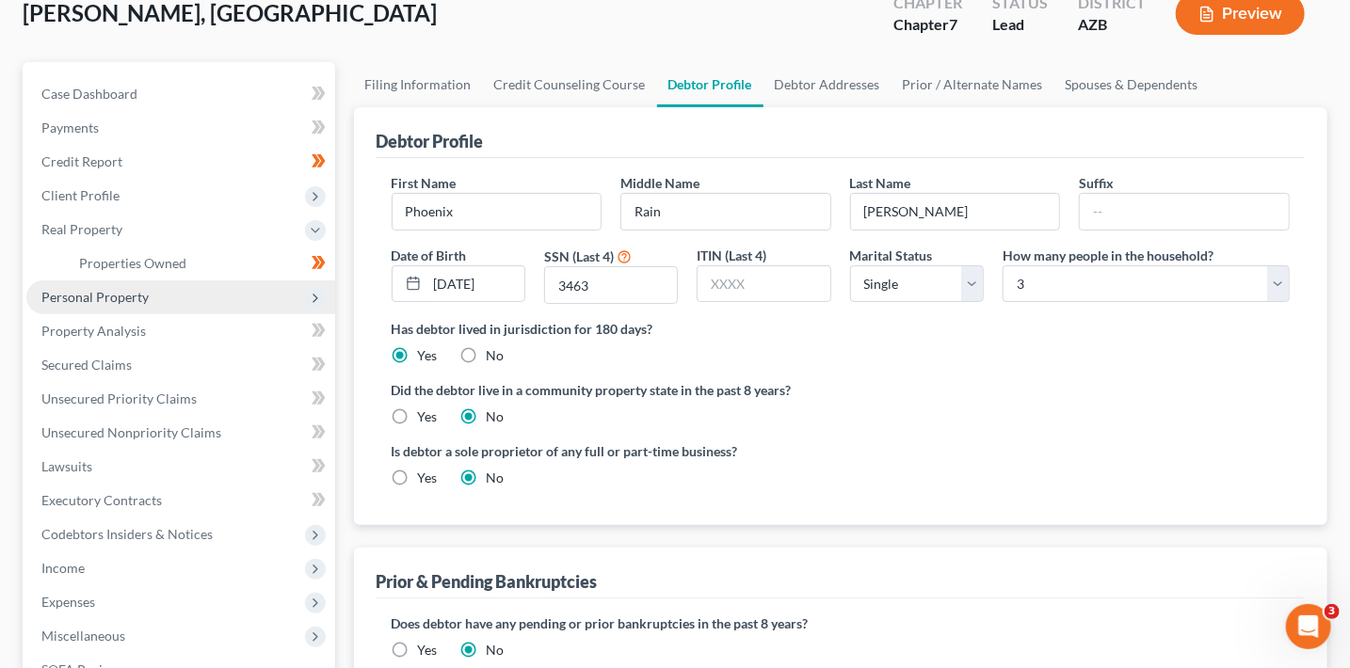
click at [199, 291] on span "Personal Property" at bounding box center [180, 298] width 309 height 34
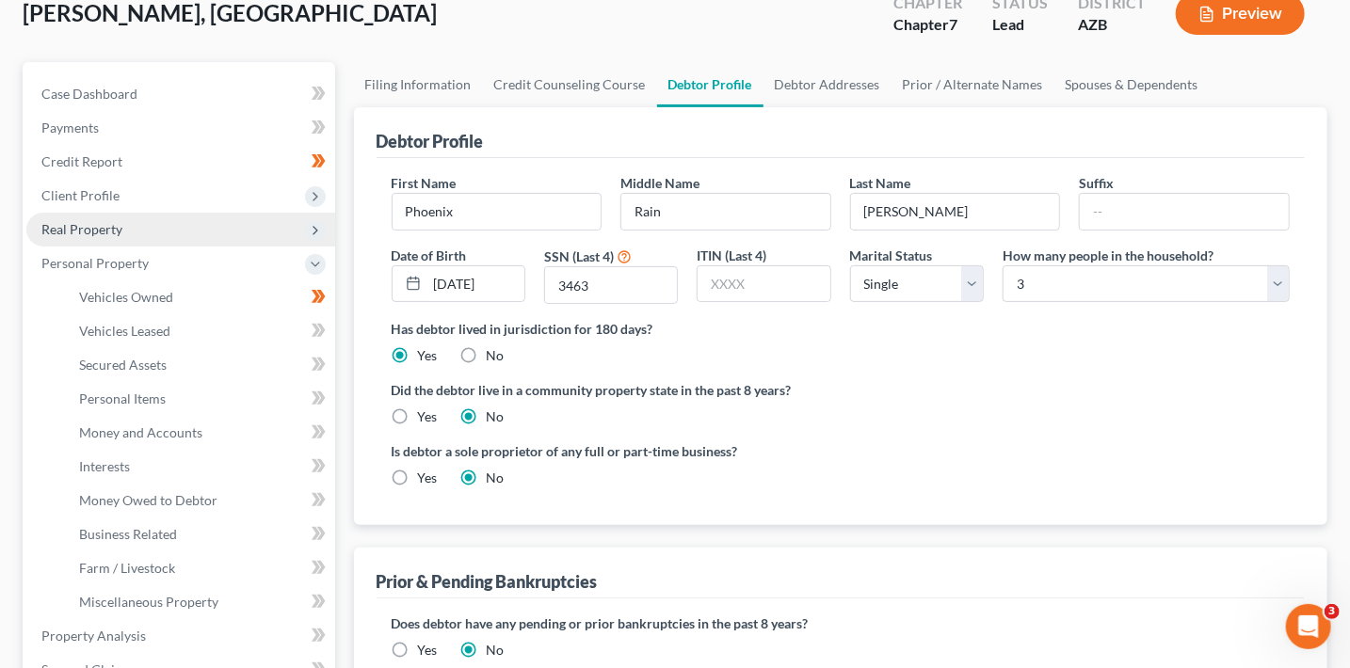
click at [208, 226] on span "Real Property" at bounding box center [180, 230] width 309 height 34
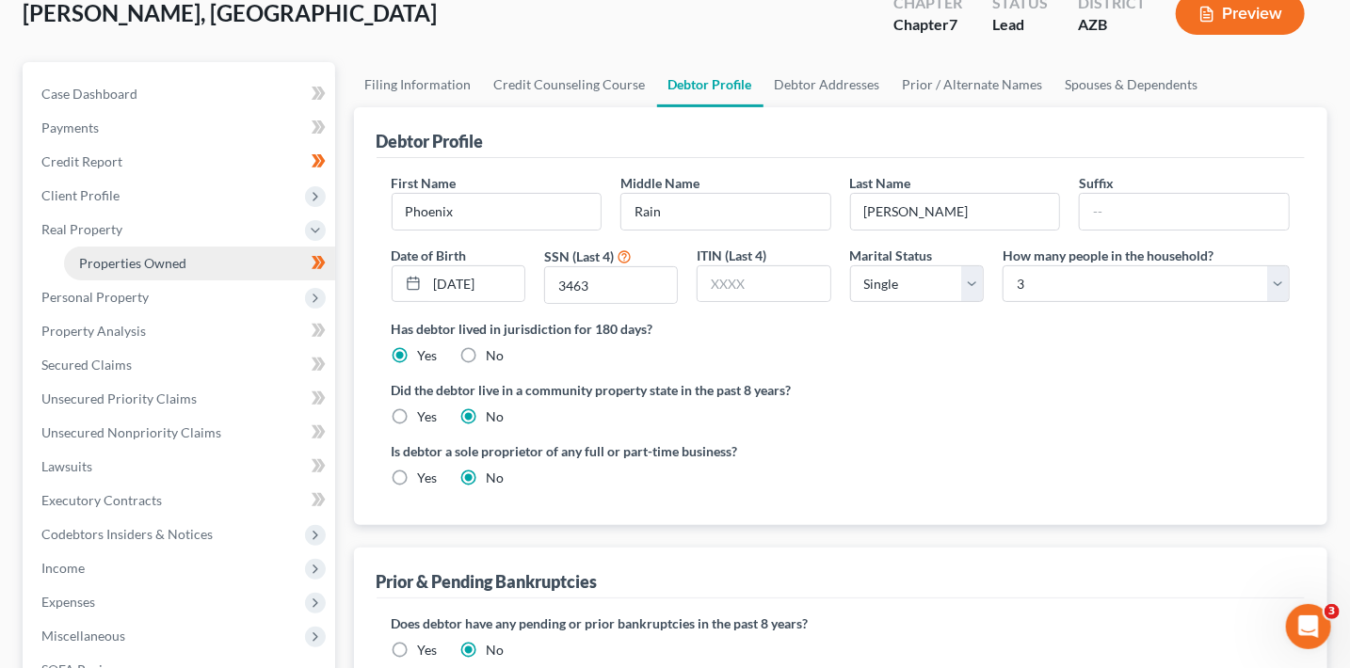
click at [288, 259] on link "Properties Owned" at bounding box center [199, 264] width 271 height 34
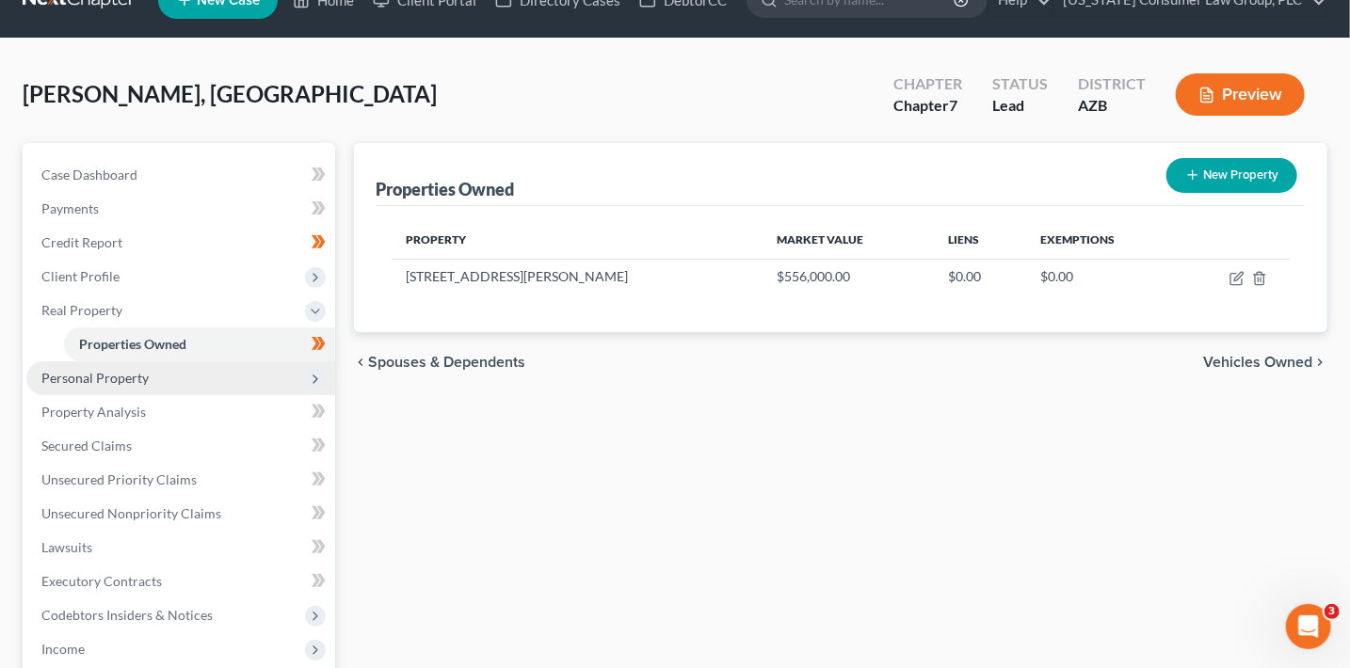
scroll to position [137, 0]
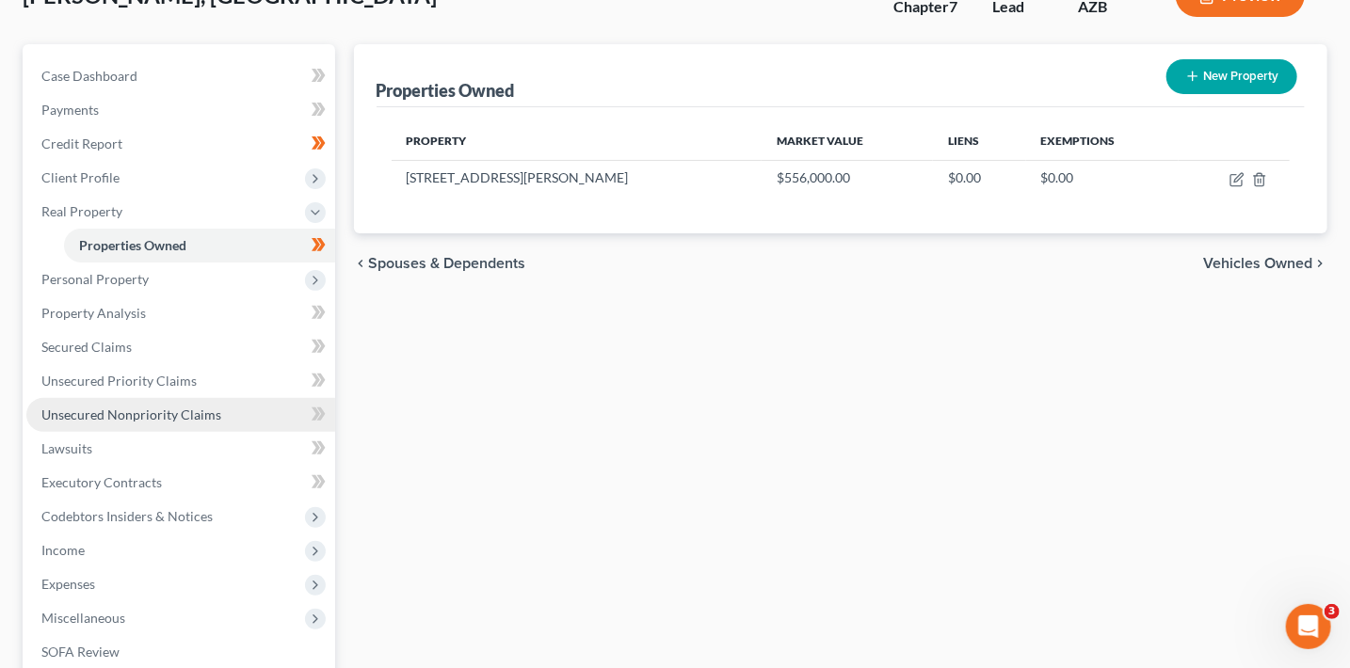
click at [158, 412] on span "Unsecured Nonpriority Claims" at bounding box center [131, 415] width 180 height 16
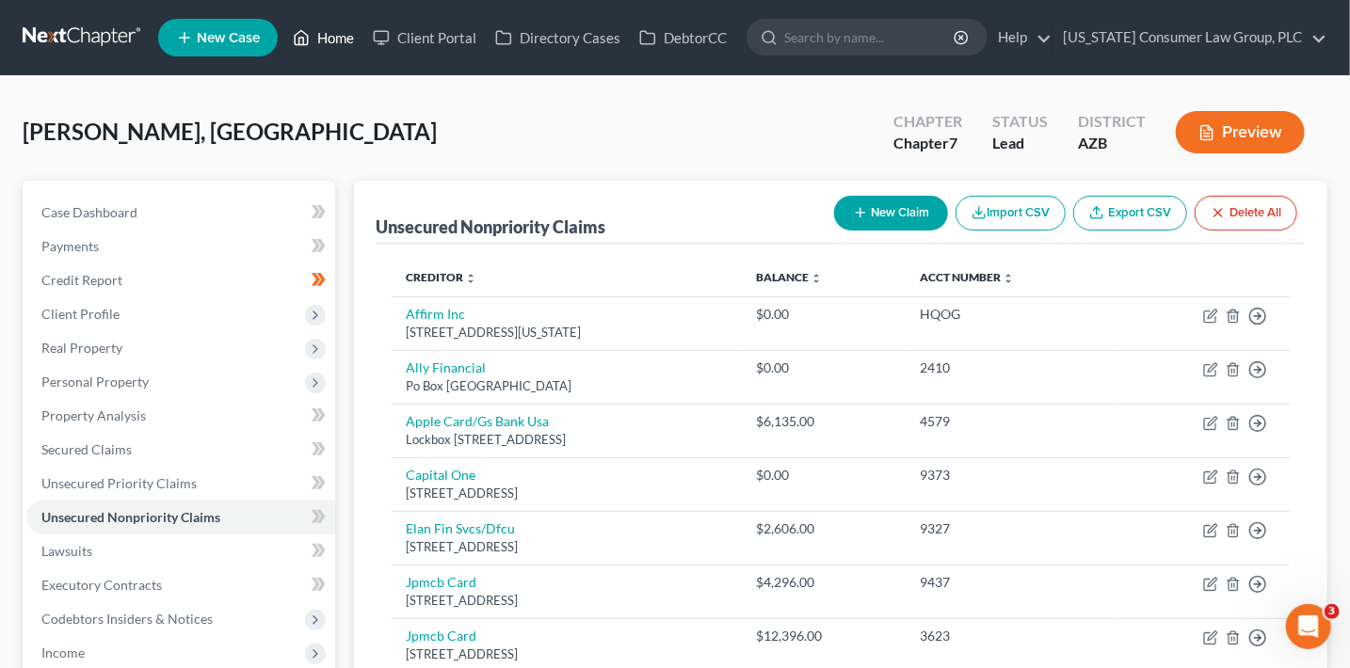
click at [354, 31] on link "Home" at bounding box center [323, 38] width 80 height 34
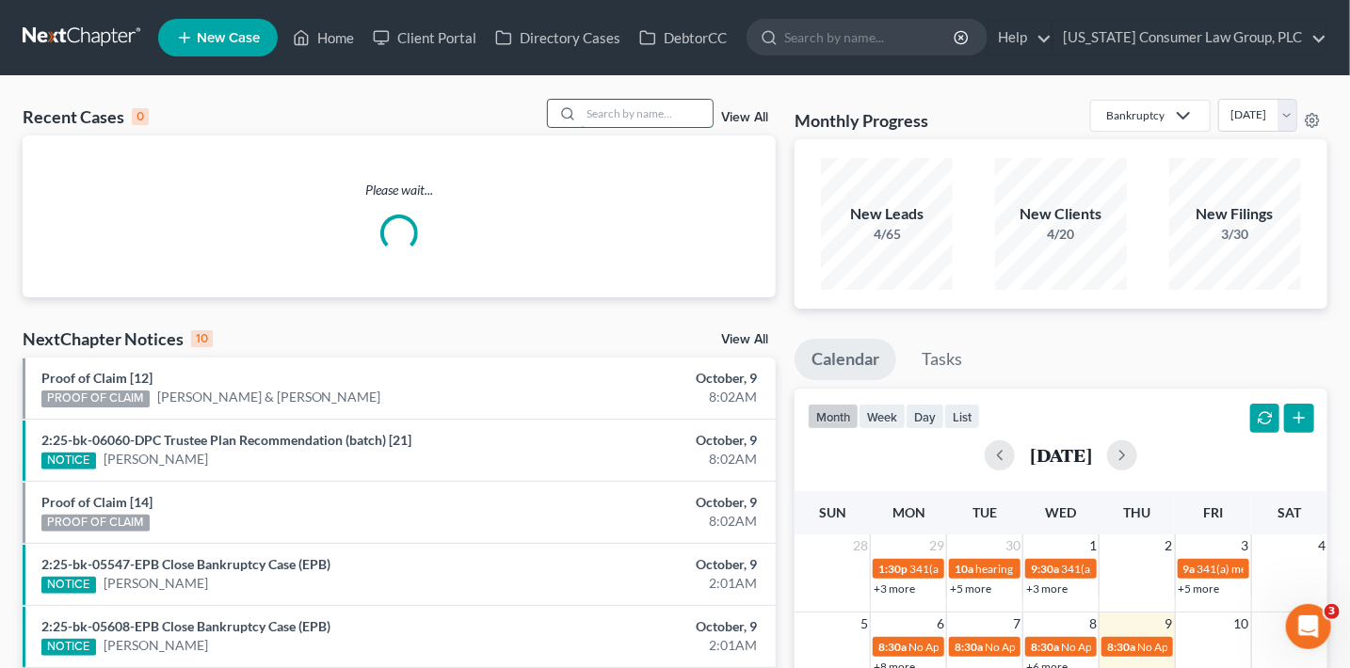
click at [614, 116] on input "search" at bounding box center [647, 113] width 132 height 27
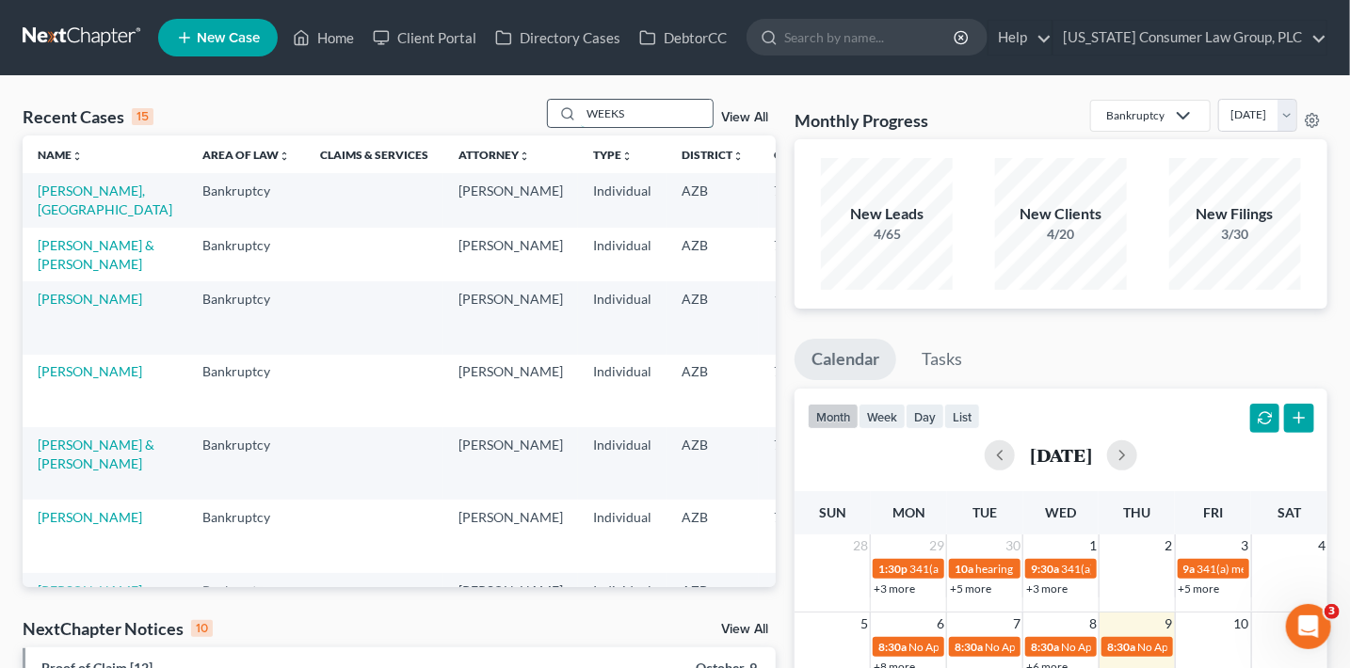
type input "WEEKS"
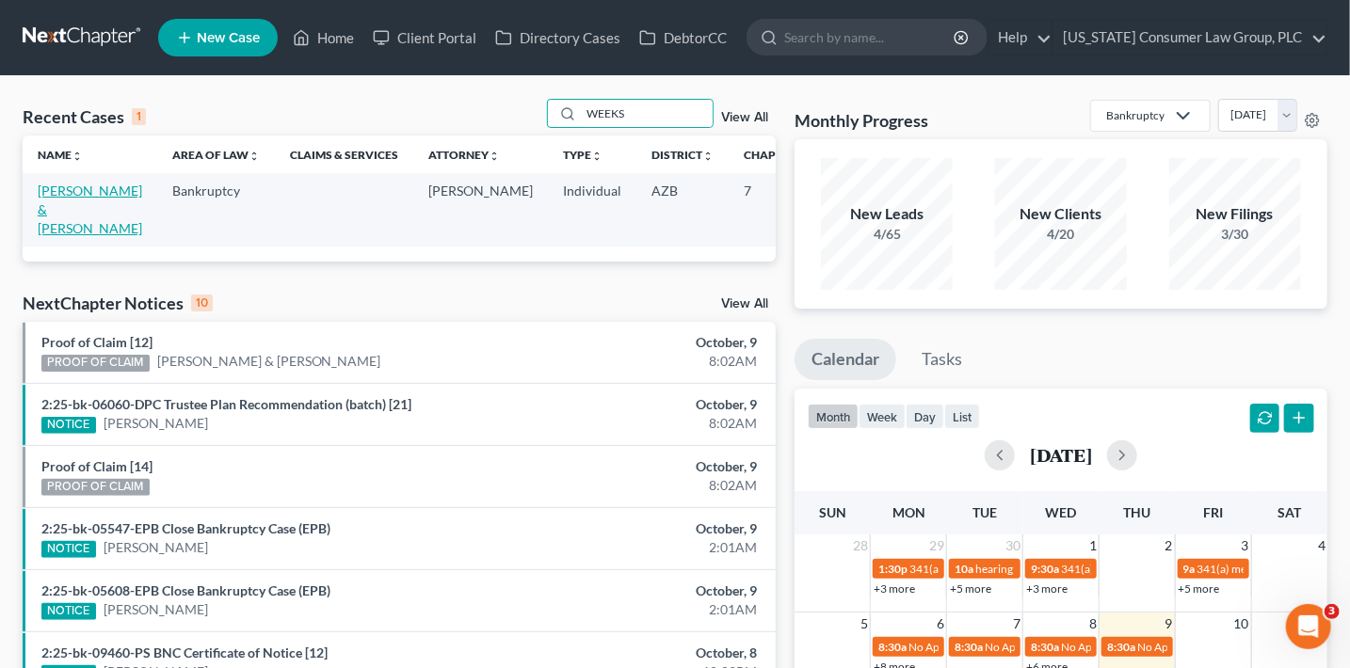
click at [56, 207] on link "[PERSON_NAME] & [PERSON_NAME]" at bounding box center [90, 210] width 104 height 54
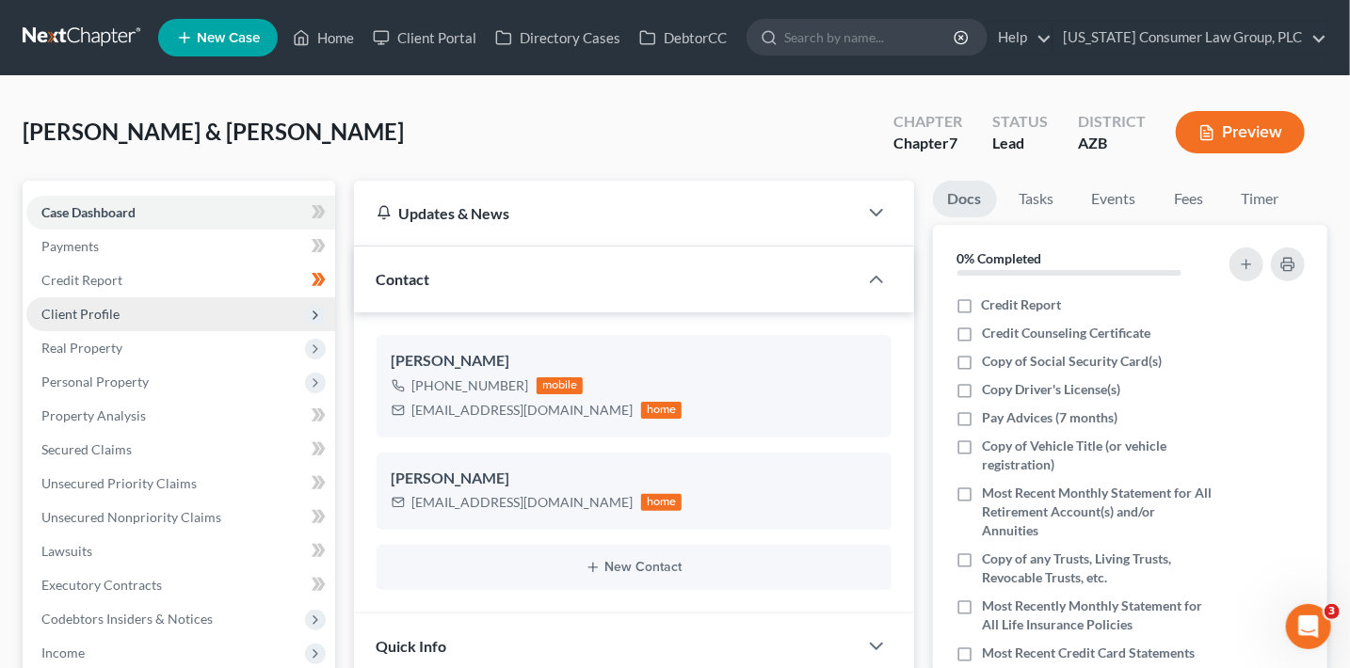
click at [97, 320] on span "Client Profile" at bounding box center [80, 314] width 78 height 16
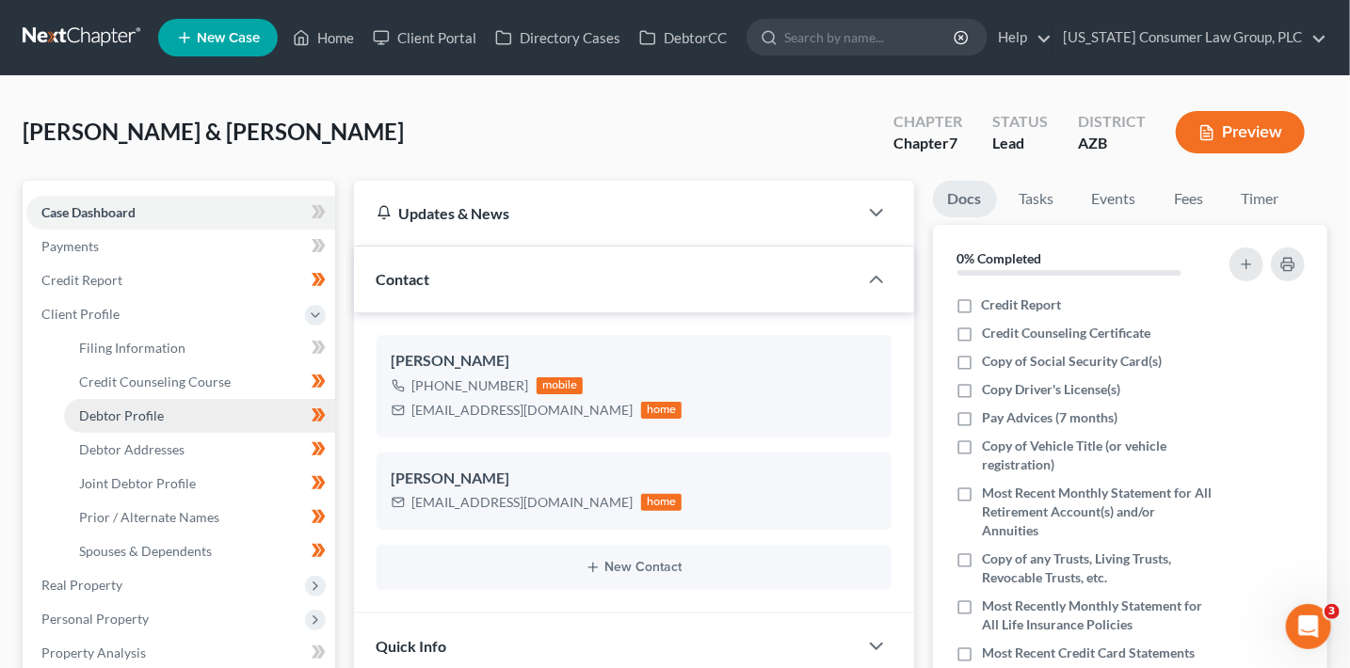
click at [207, 428] on link "Debtor Profile" at bounding box center [199, 416] width 271 height 34
select select "1"
select select "3"
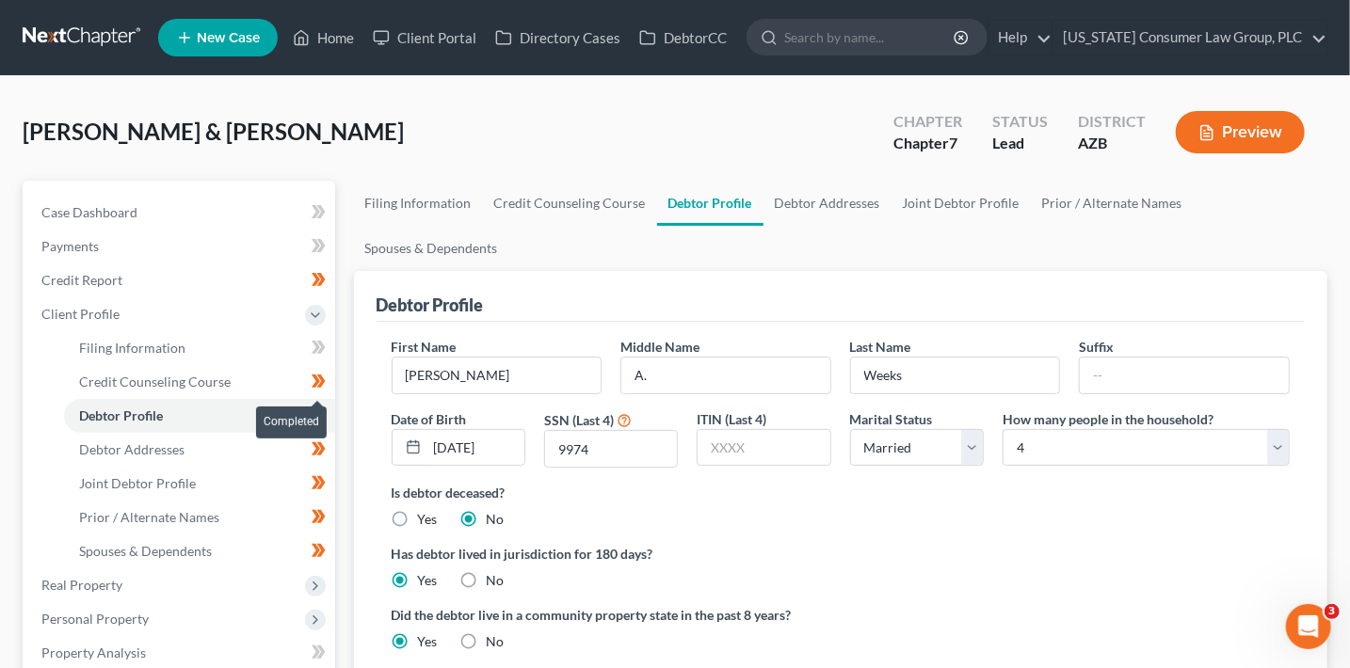
click at [321, 383] on icon at bounding box center [320, 381] width 8 height 13
click at [316, 378] on icon at bounding box center [316, 381] width 8 height 13
click at [318, 380] on icon at bounding box center [316, 381] width 8 height 13
click at [831, 194] on link "Debtor Addresses" at bounding box center [827, 203] width 128 height 45
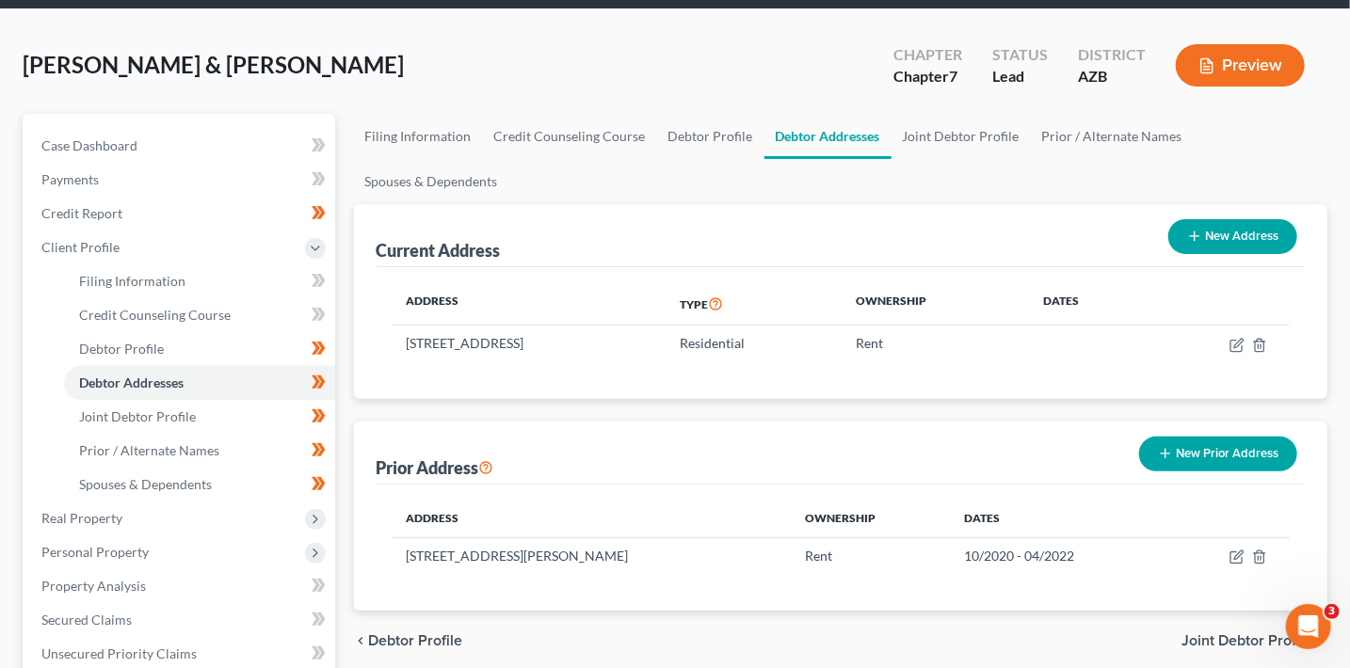
scroll to position [140, 0]
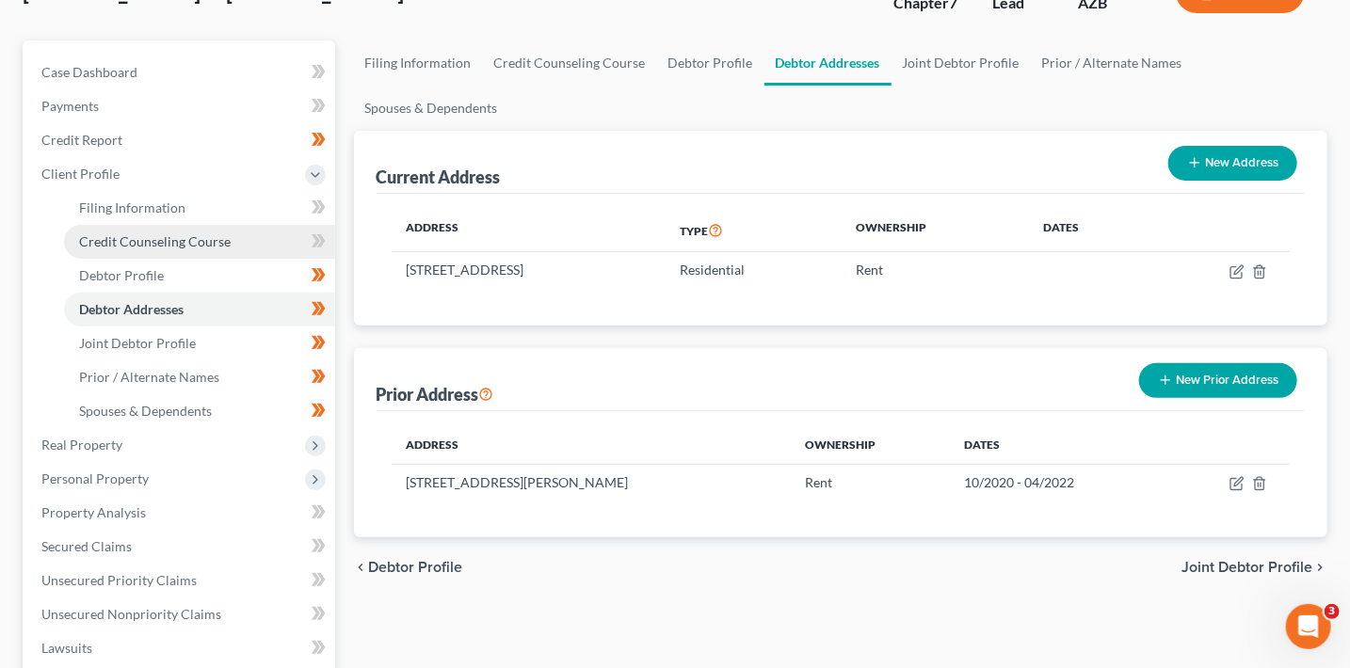
click at [196, 241] on span "Credit Counseling Course" at bounding box center [155, 241] width 152 height 16
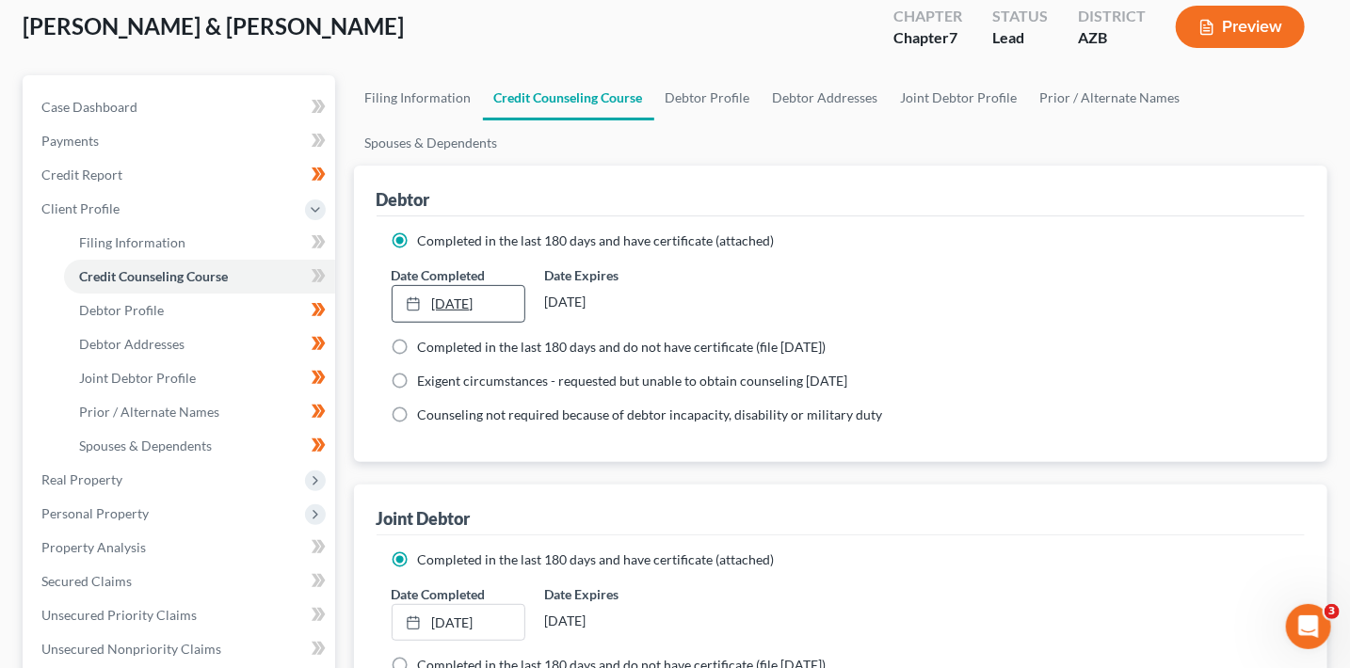
scroll to position [124, 0]
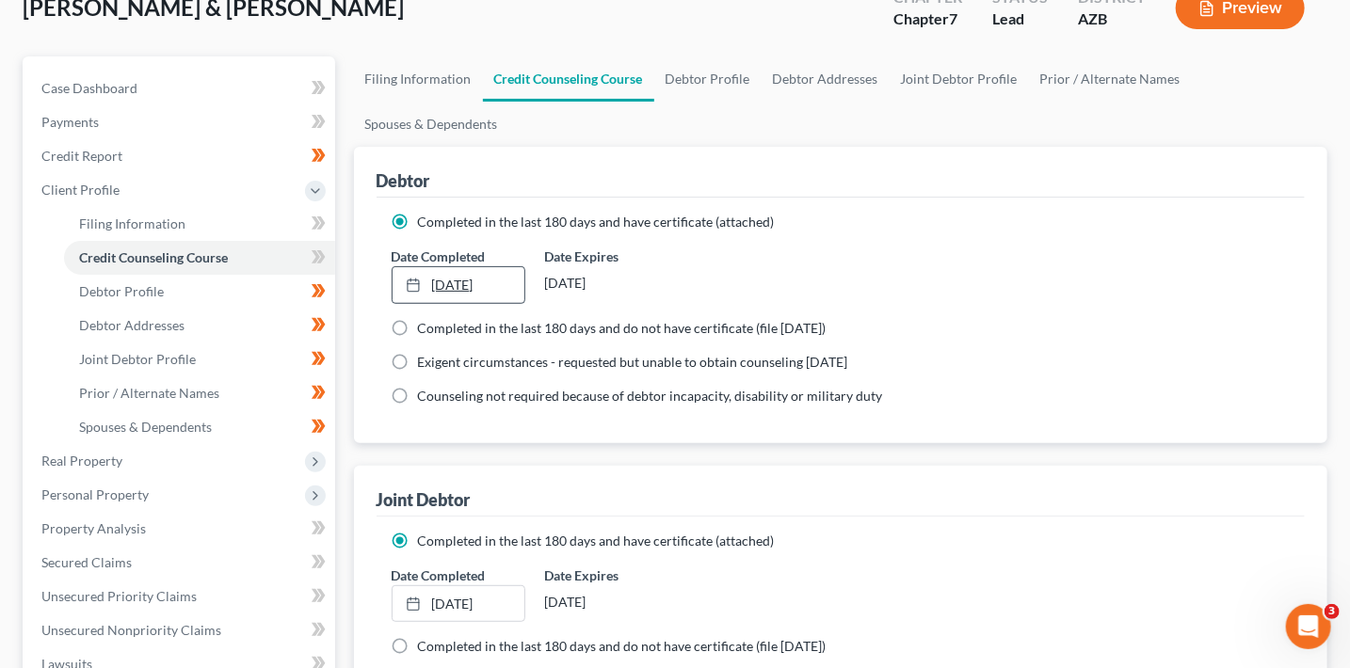
click at [478, 279] on link "5/2/2024" at bounding box center [459, 285] width 132 height 36
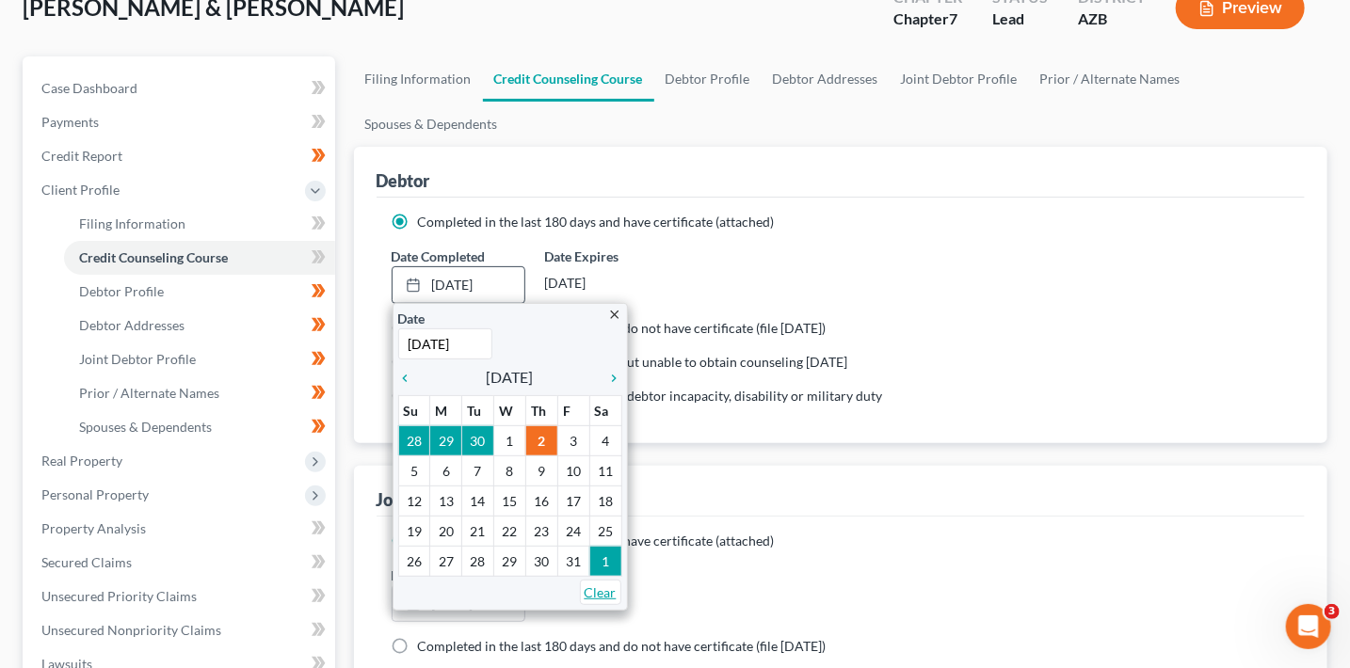
click at [596, 590] on link "Clear" at bounding box center [600, 592] width 41 height 25
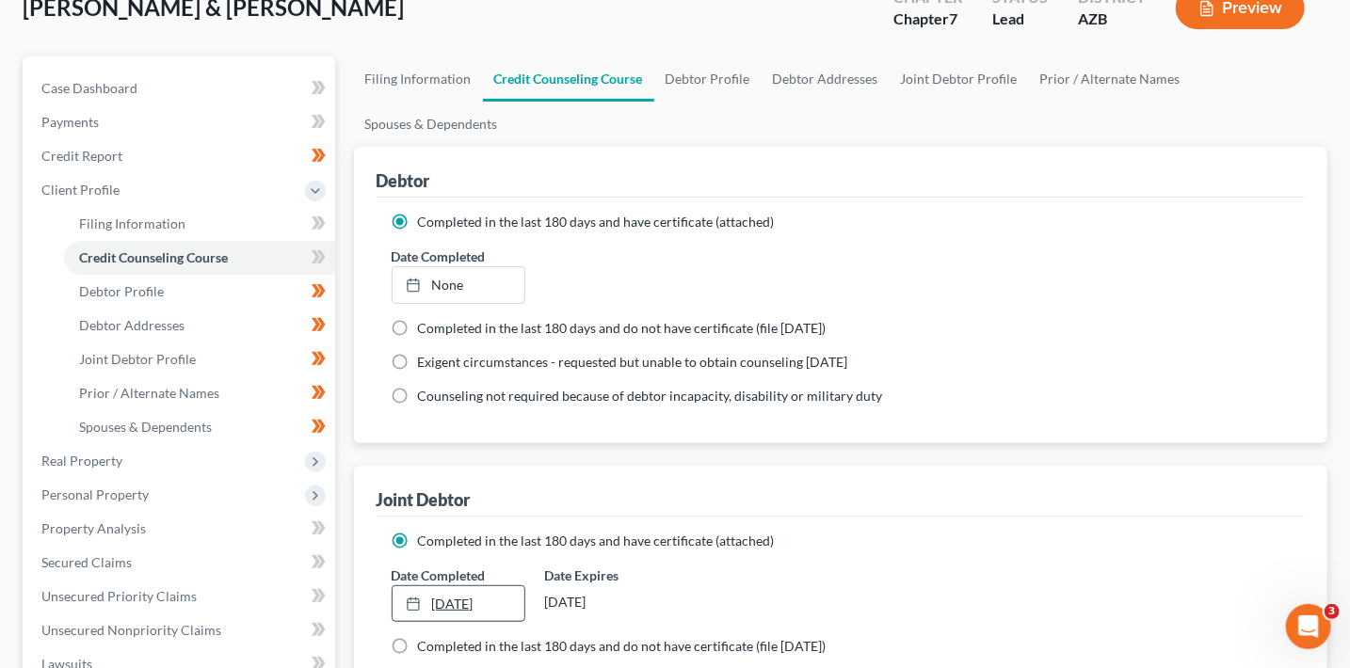
click at [483, 608] on link "5/2/2024" at bounding box center [459, 604] width 132 height 36
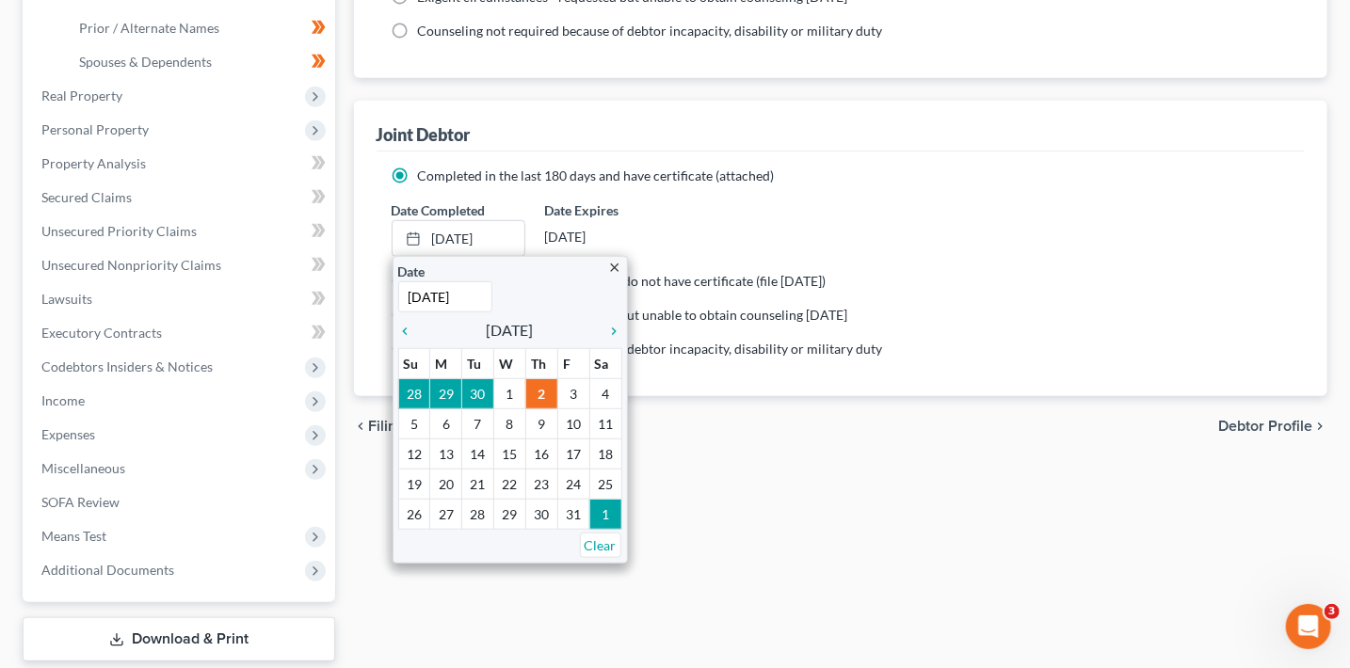
scroll to position [552, 0]
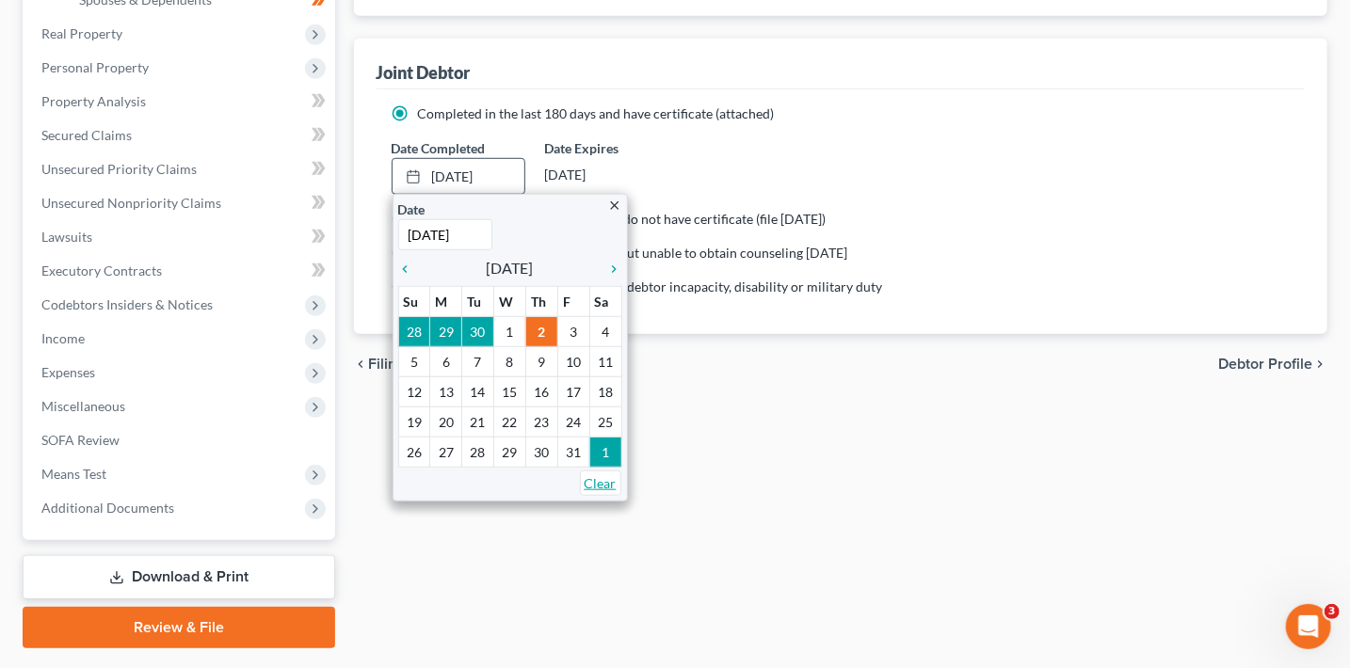
click at [612, 475] on link "Clear" at bounding box center [600, 483] width 41 height 25
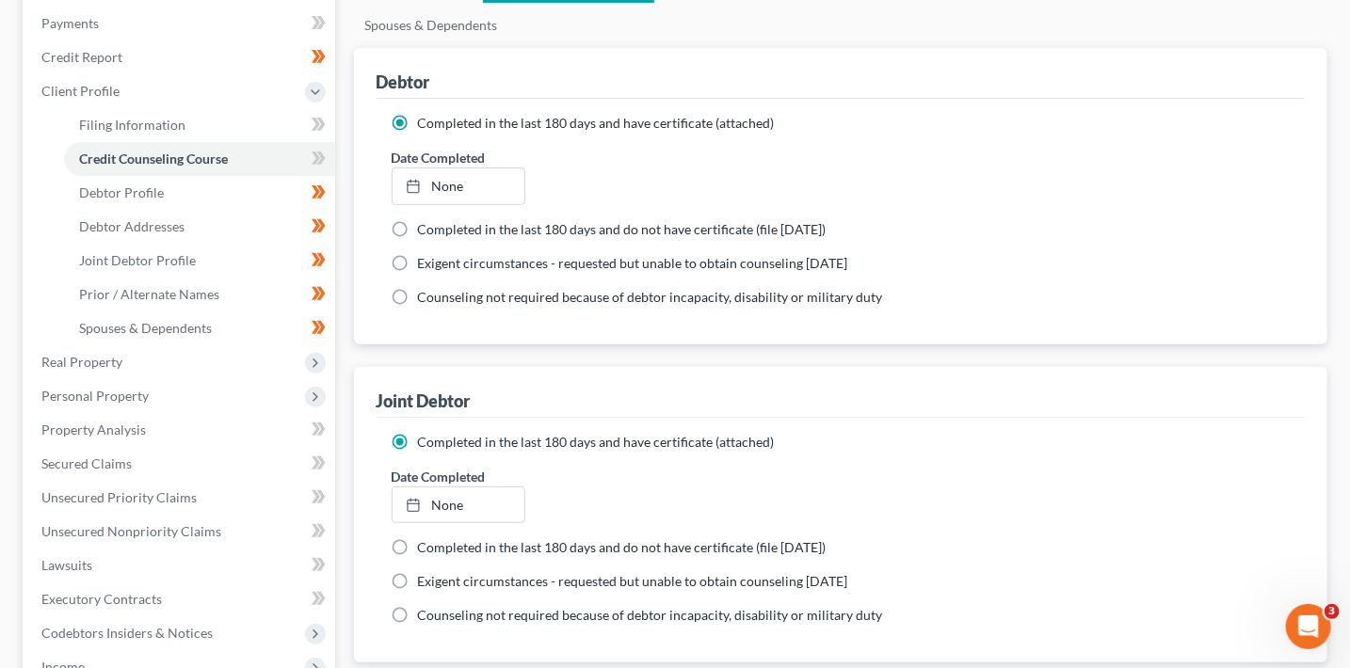
scroll to position [197, 0]
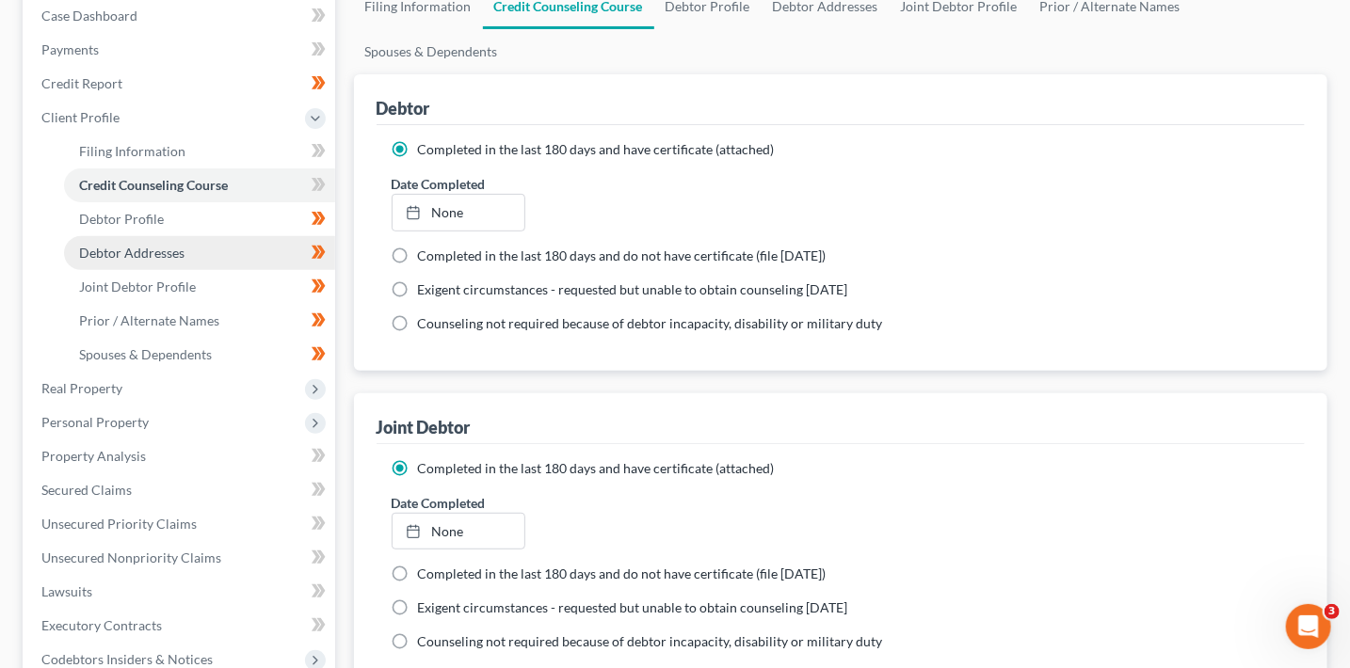
click at [192, 238] on link "Debtor Addresses" at bounding box center [199, 253] width 271 height 34
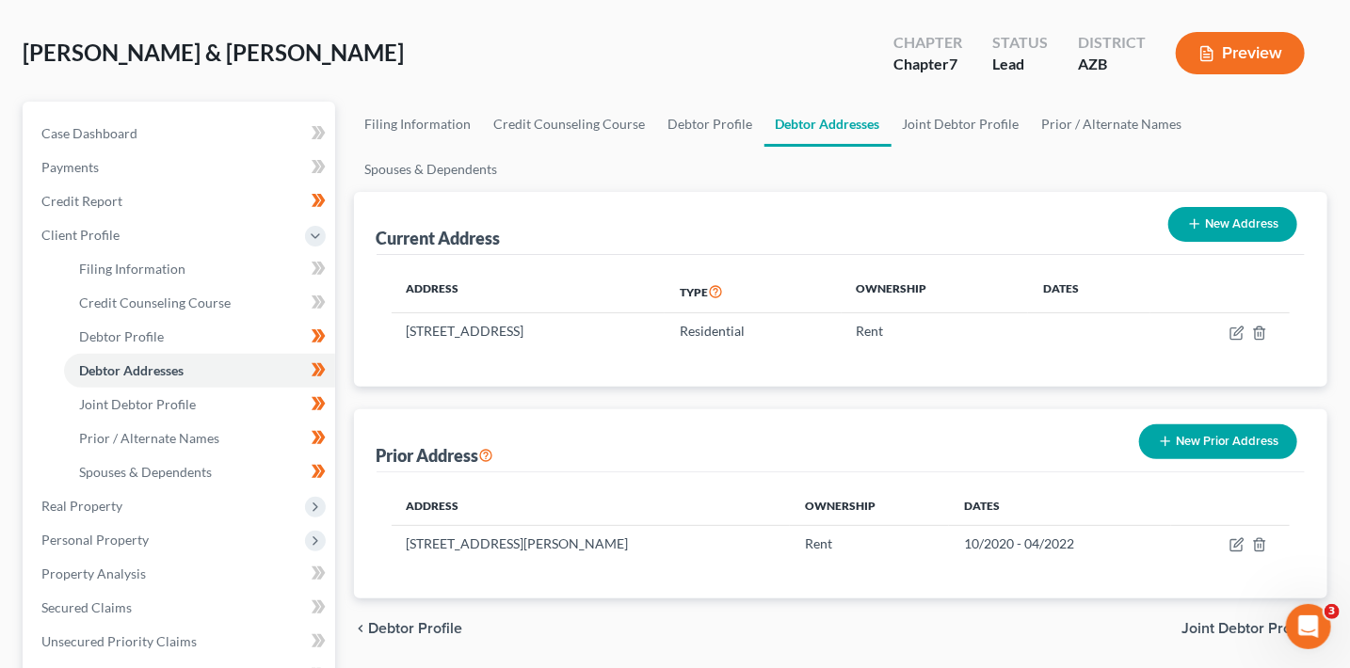
scroll to position [195, 0]
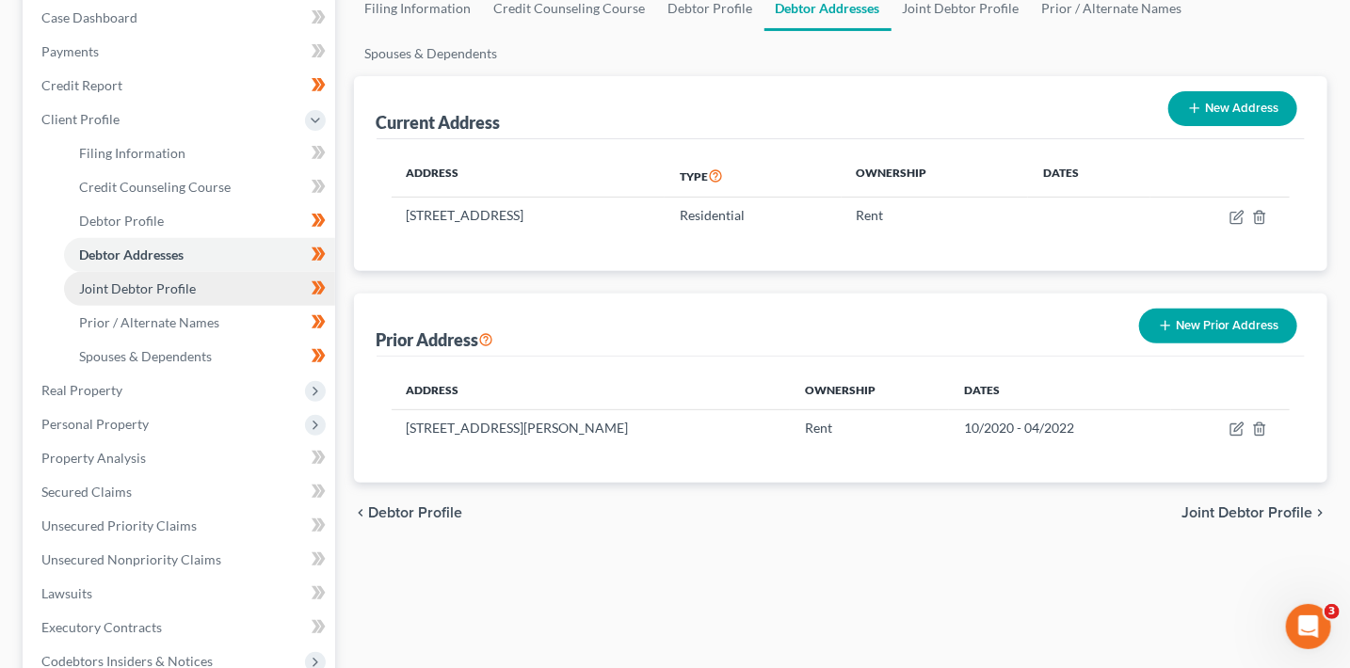
click at [265, 275] on link "Joint Debtor Profile" at bounding box center [199, 289] width 271 height 34
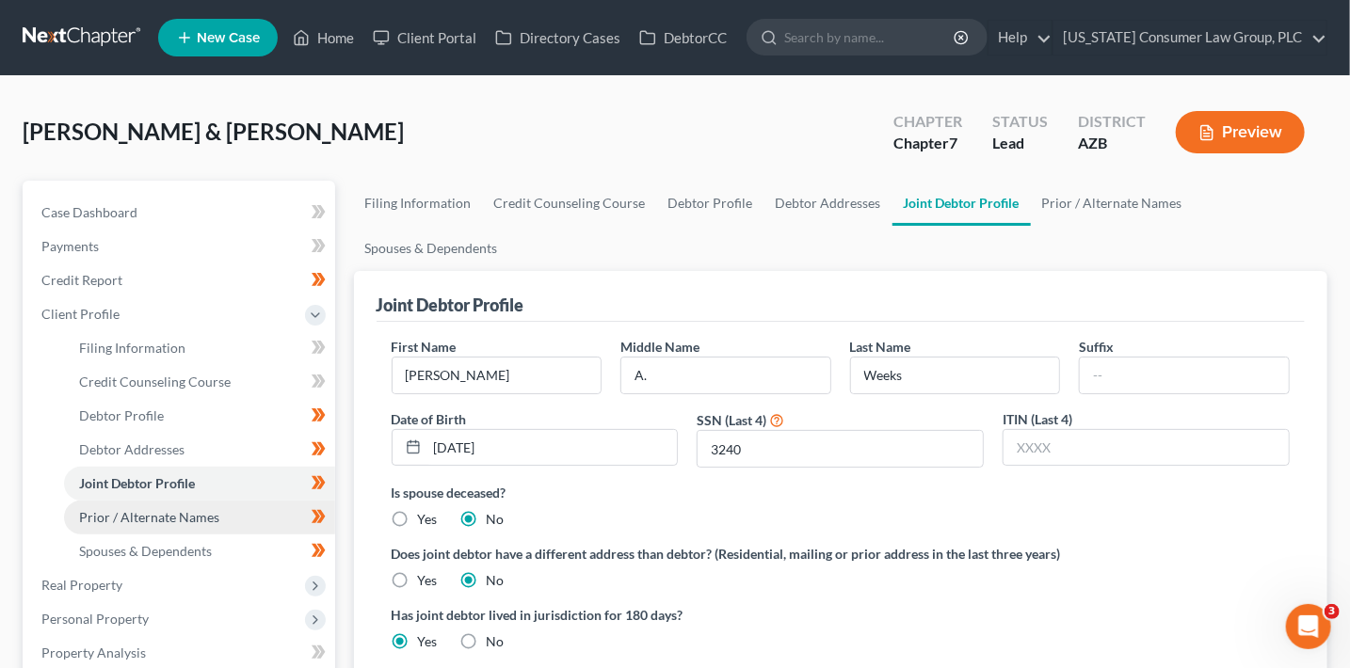
click at [282, 520] on link "Prior / Alternate Names" at bounding box center [199, 518] width 271 height 34
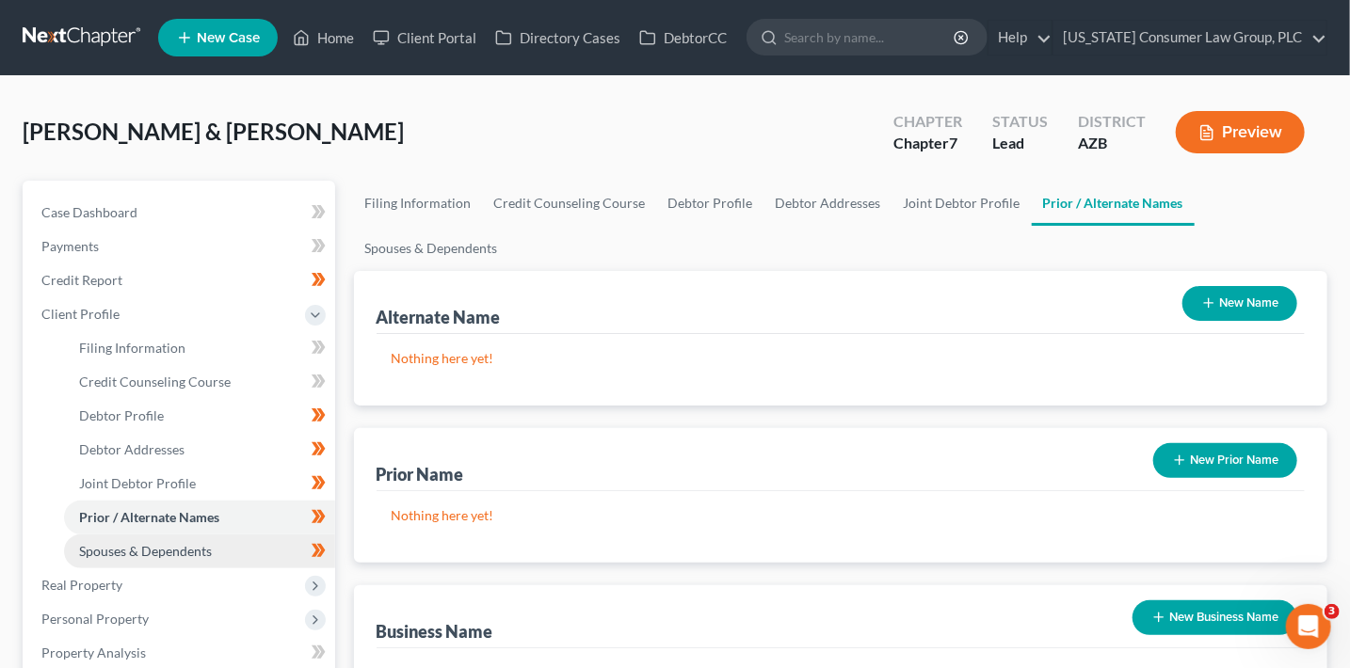
click at [280, 544] on link "Spouses & Dependents" at bounding box center [199, 552] width 271 height 34
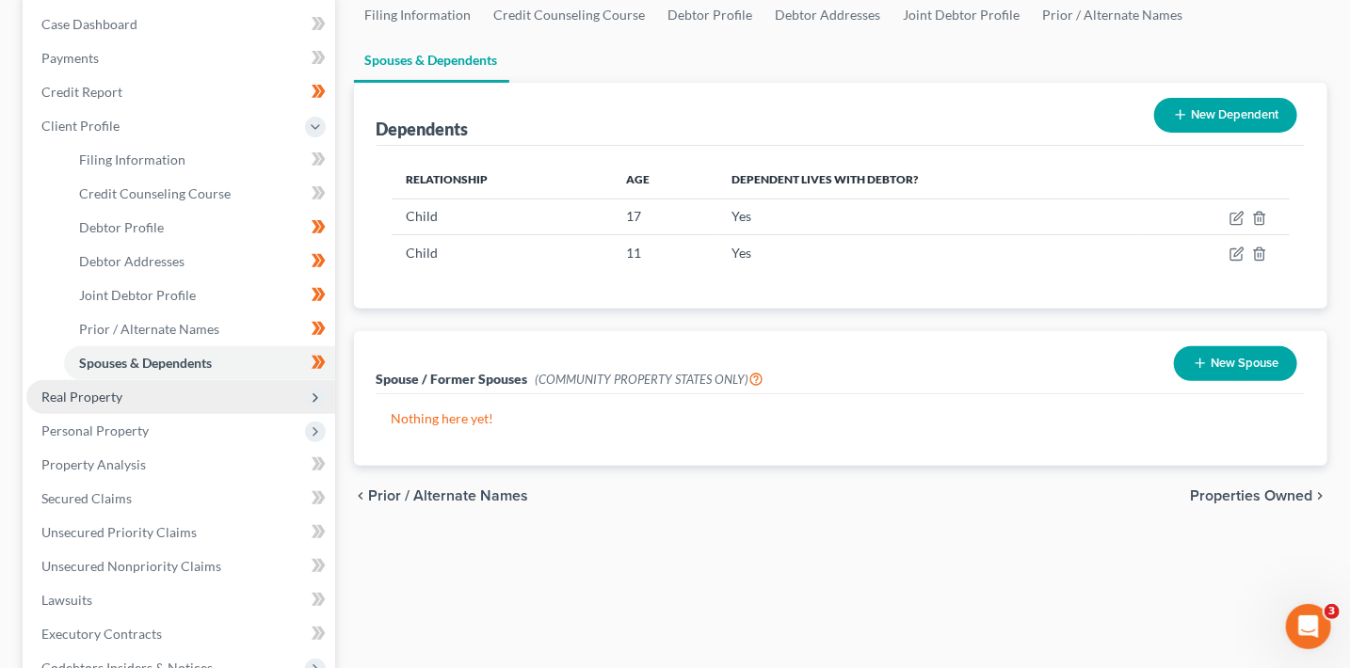
scroll to position [188, 0]
click at [224, 393] on span "Real Property" at bounding box center [180, 397] width 309 height 34
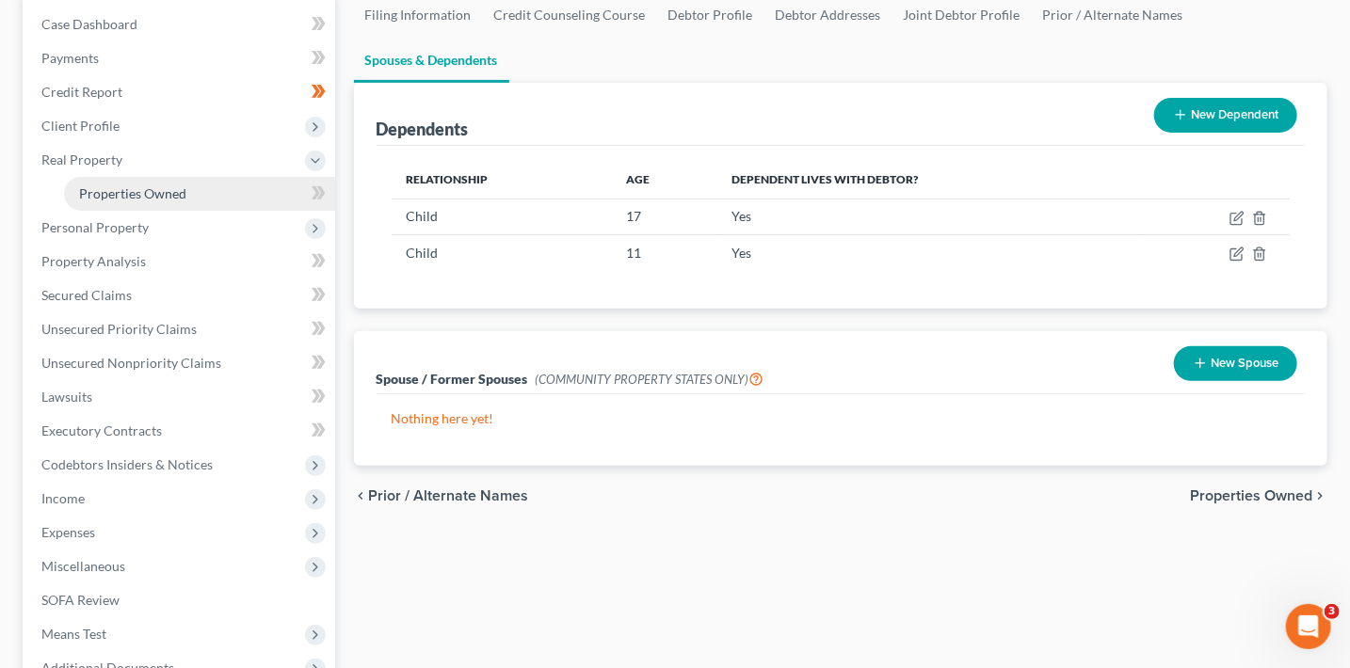
click at [228, 188] on link "Properties Owned" at bounding box center [199, 194] width 271 height 34
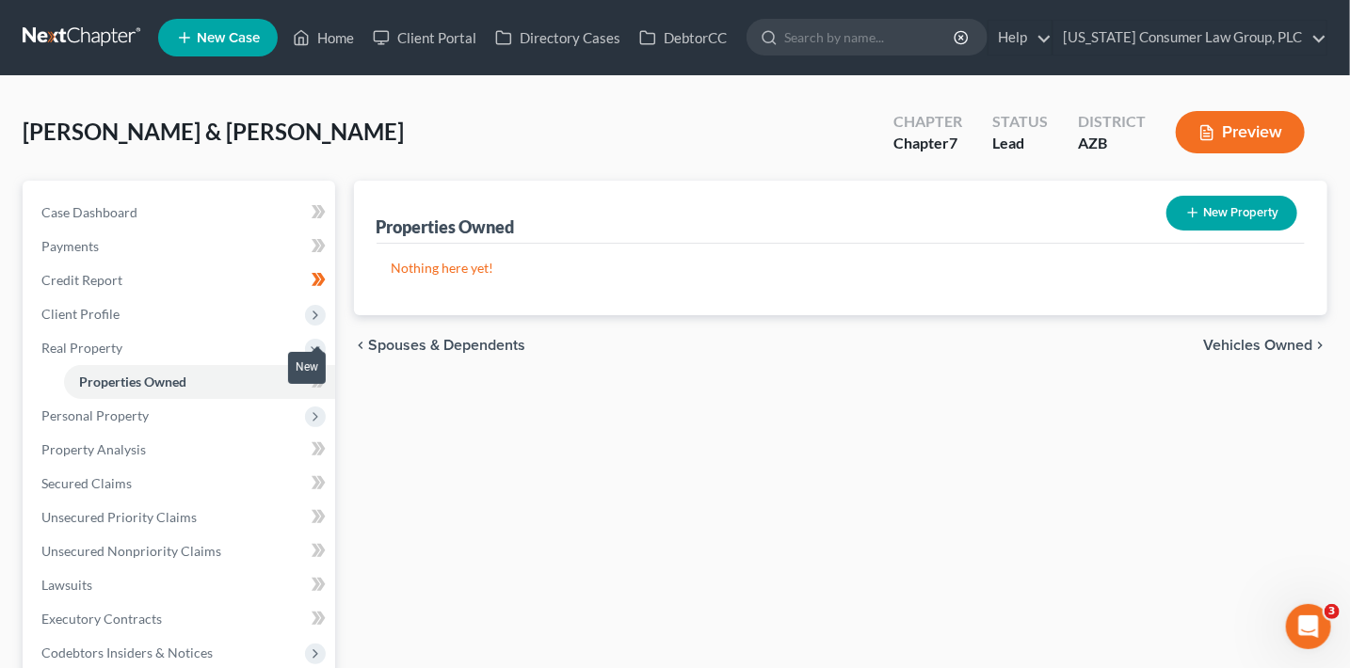
click at [328, 383] on span at bounding box center [318, 384] width 33 height 28
click at [249, 410] on span "Personal Property" at bounding box center [180, 416] width 309 height 34
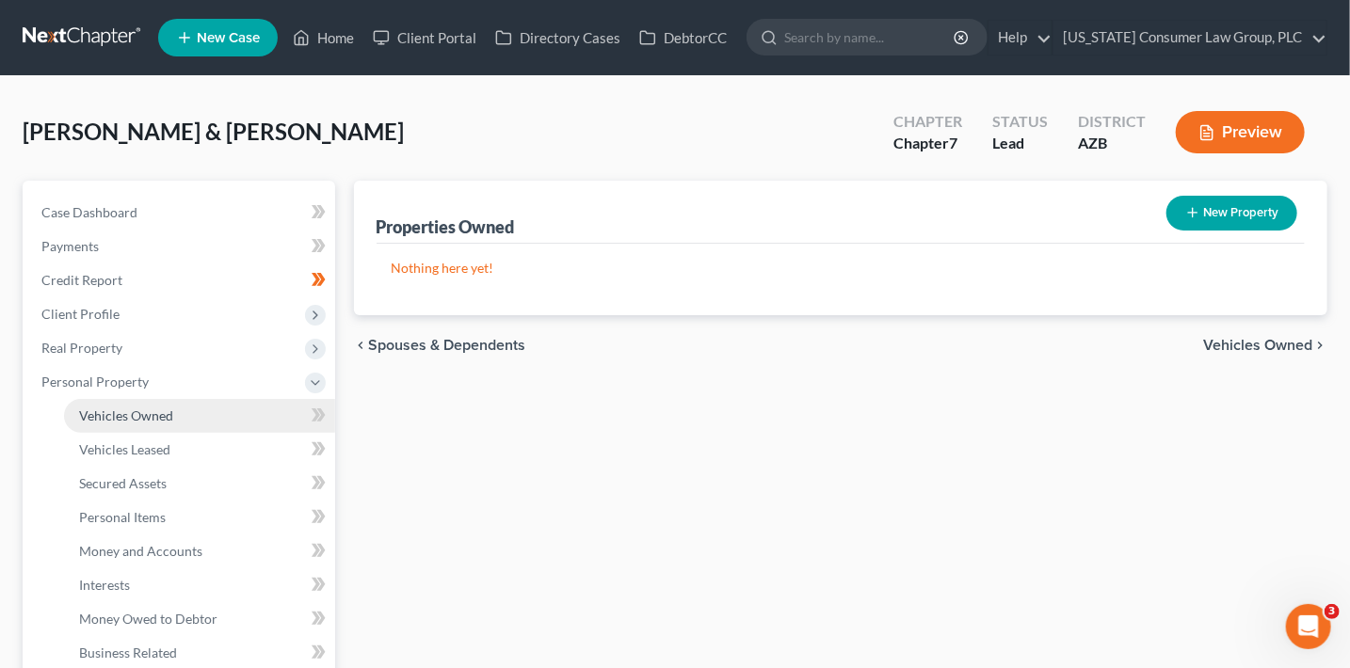
click at [254, 410] on link "Vehicles Owned" at bounding box center [199, 416] width 271 height 34
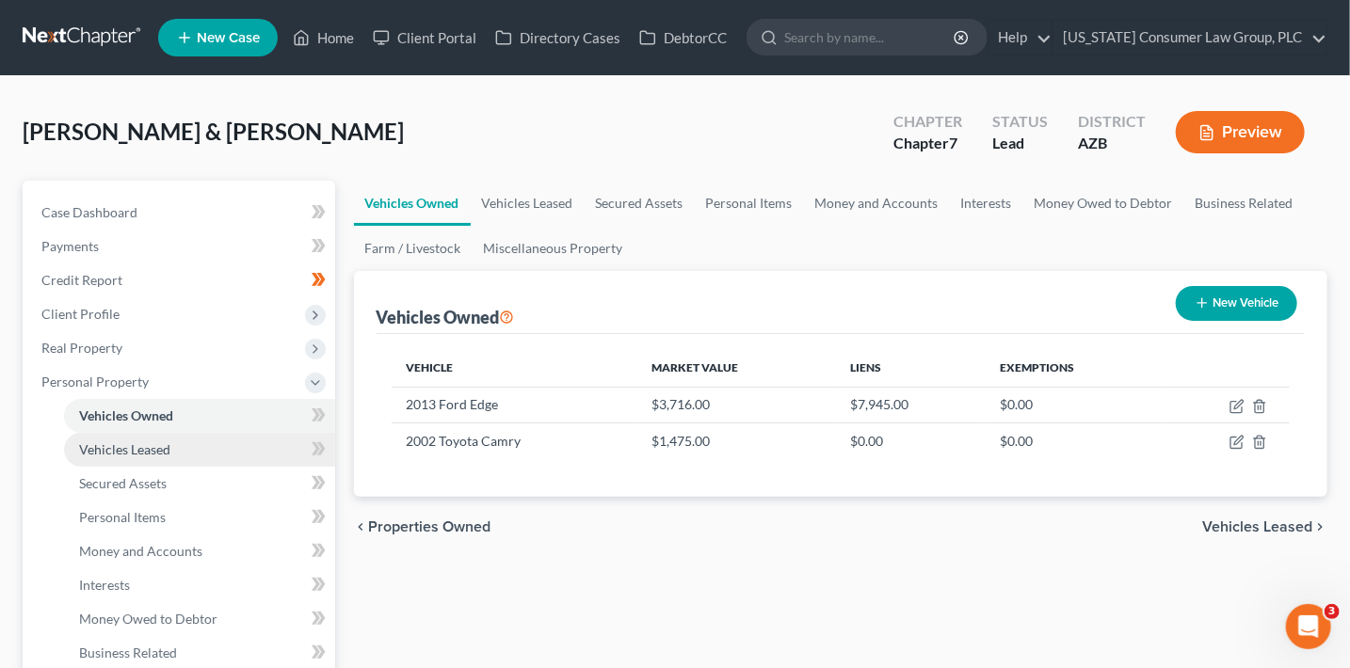
click at [211, 458] on link "Vehicles Leased" at bounding box center [199, 450] width 271 height 34
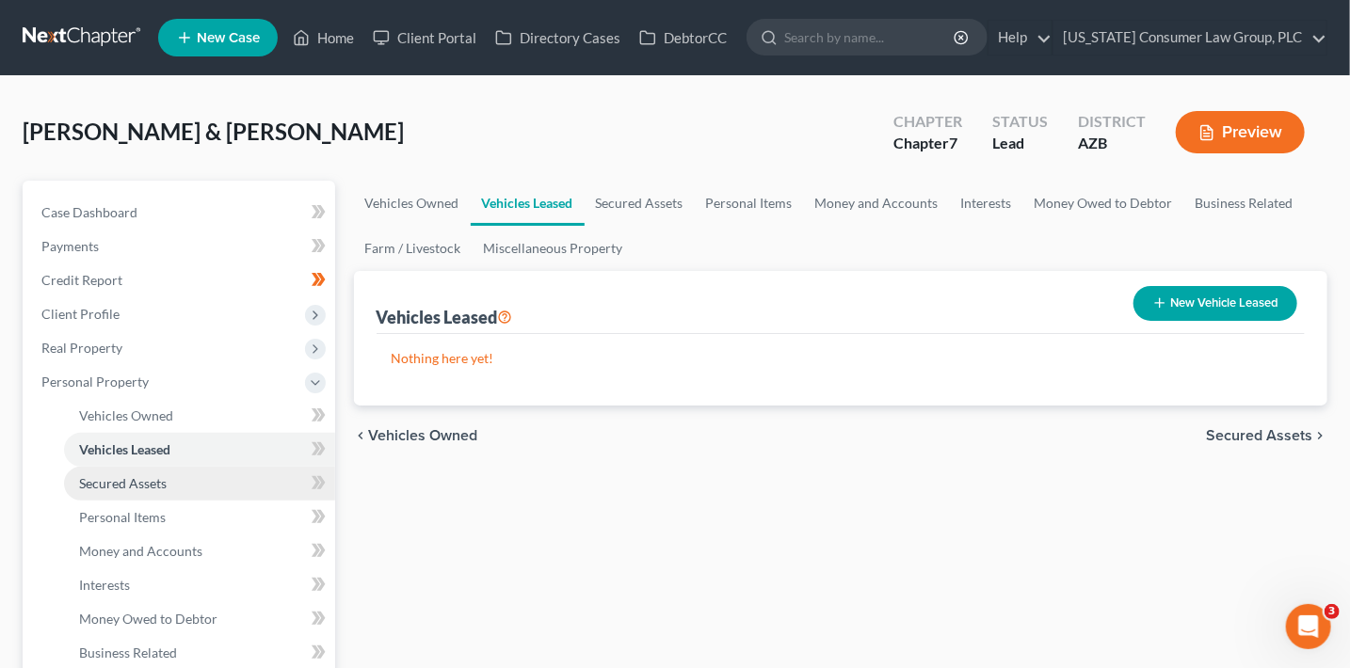
click at [211, 472] on link "Secured Assets" at bounding box center [199, 484] width 271 height 34
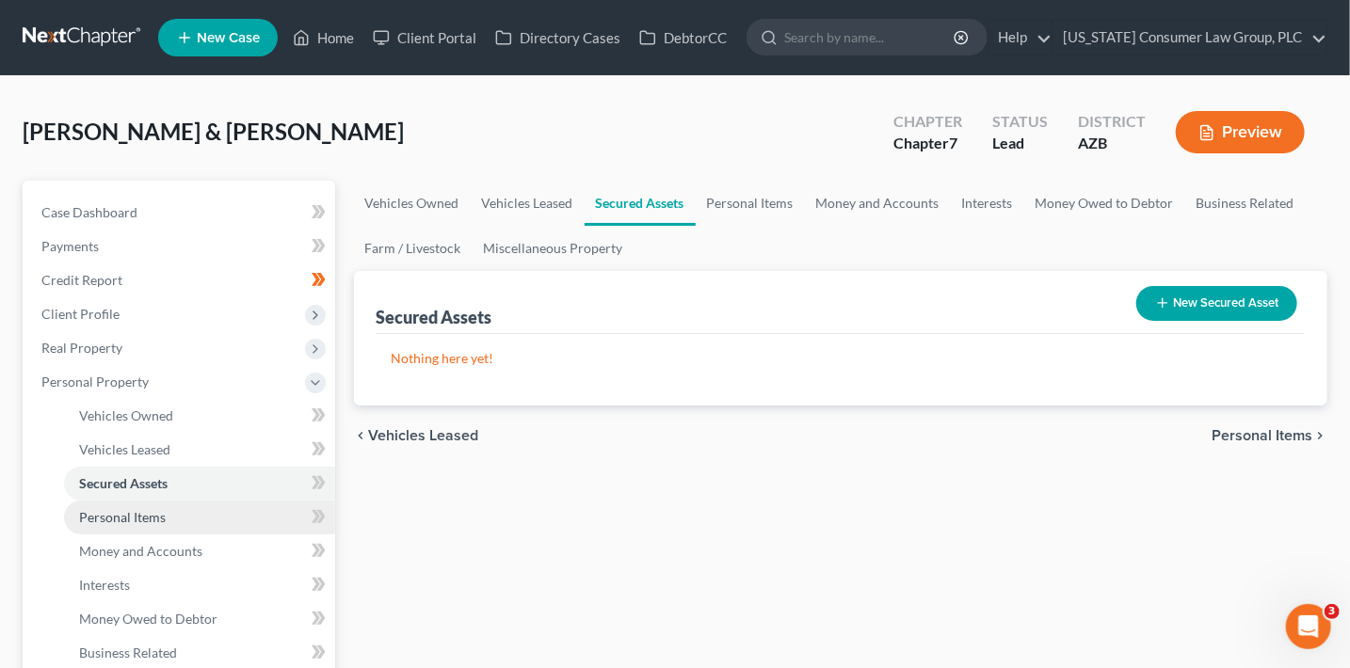
click at [217, 516] on link "Personal Items" at bounding box center [199, 518] width 271 height 34
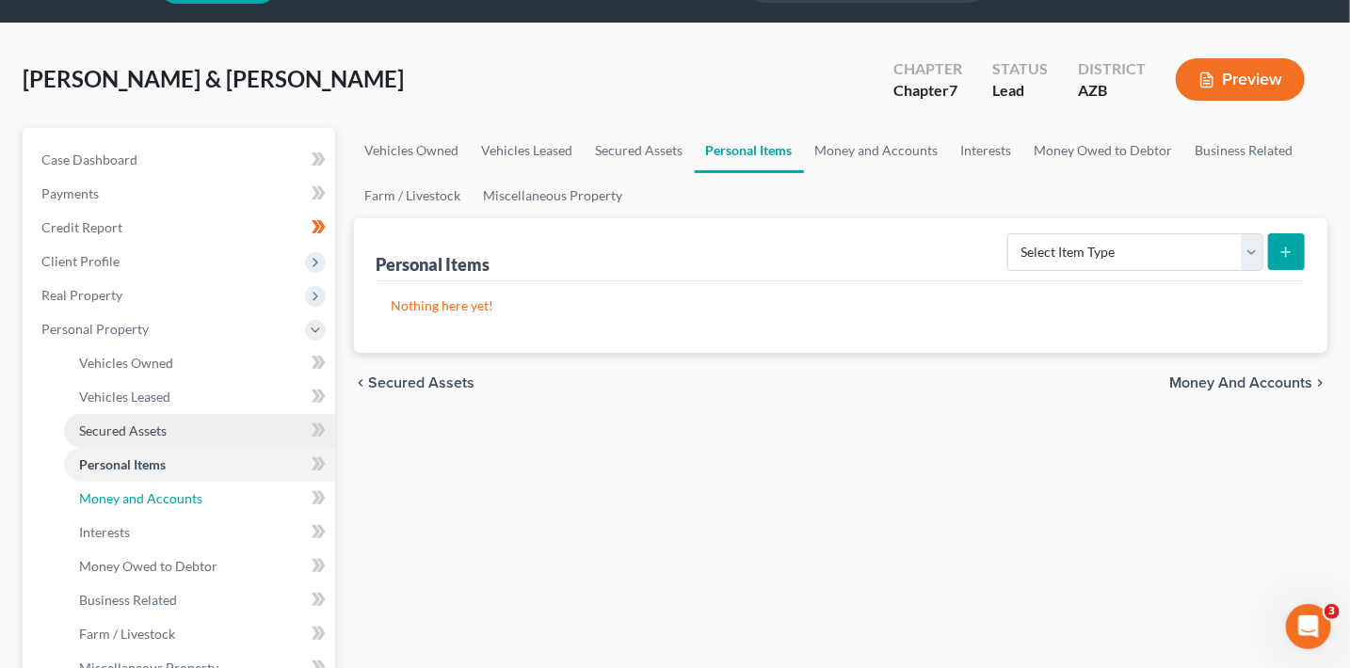
click at [208, 493] on link "Money and Accounts" at bounding box center [199, 499] width 271 height 34
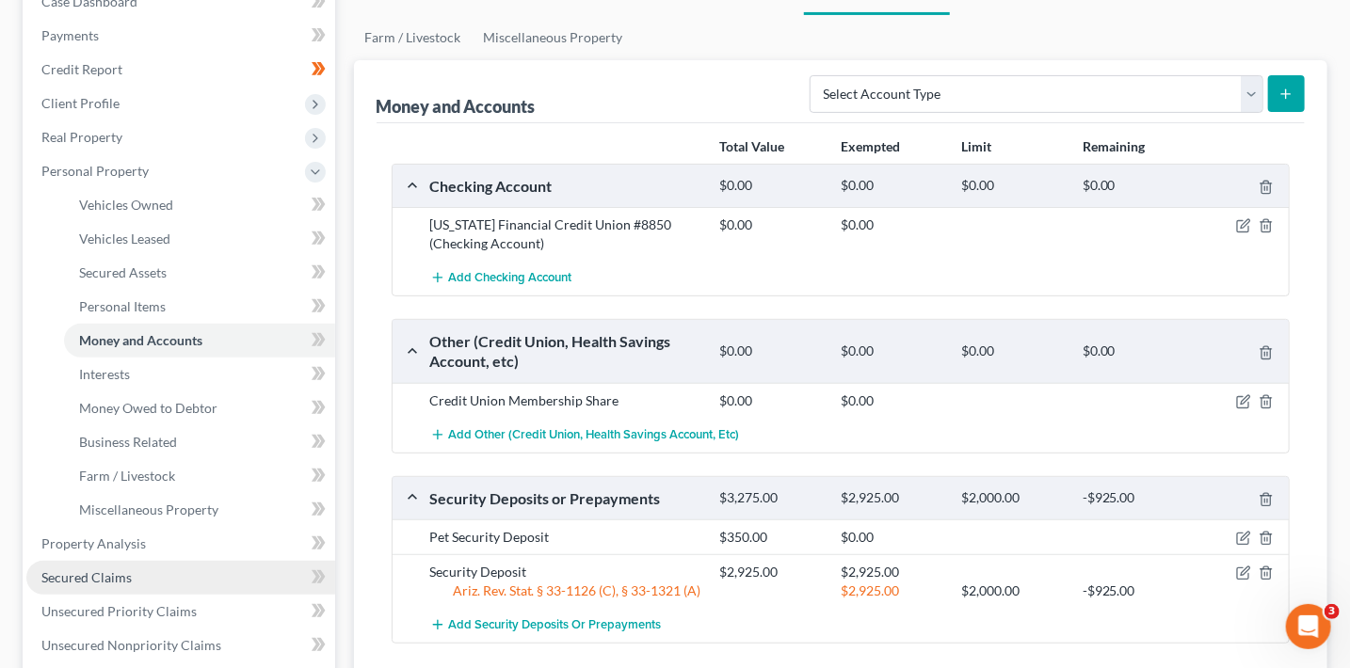
scroll to position [195, 0]
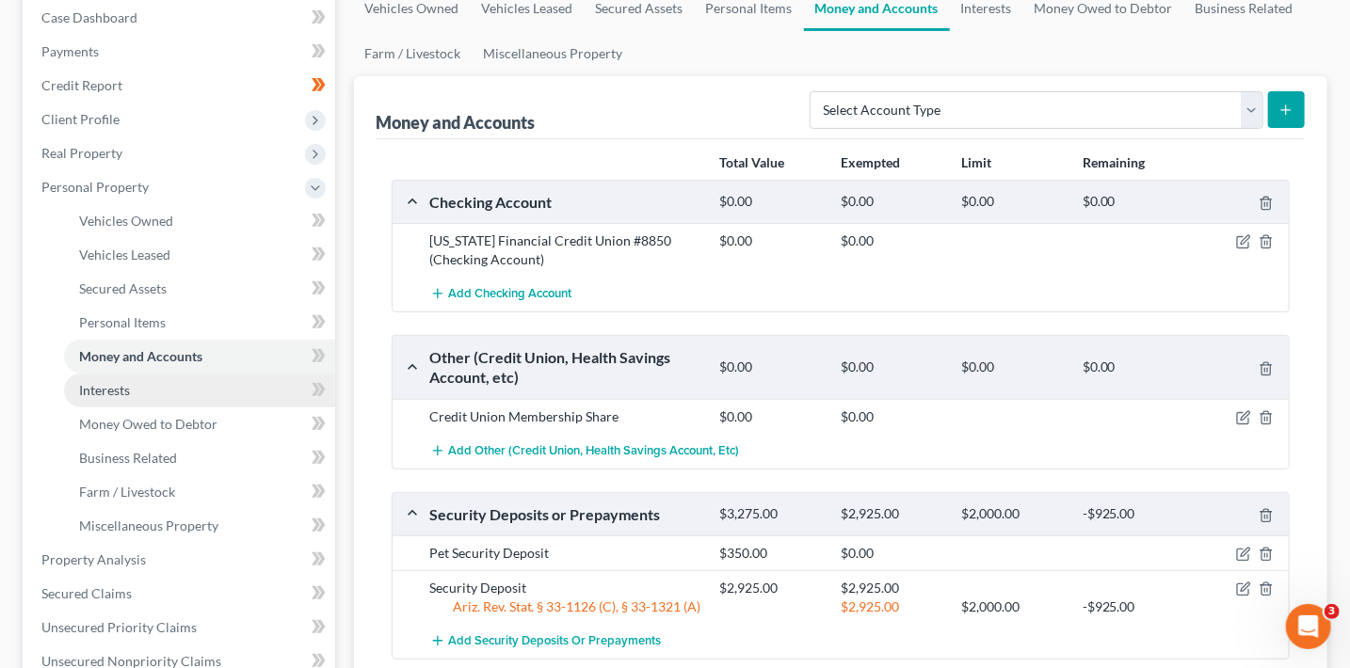
click at [220, 393] on link "Interests" at bounding box center [199, 391] width 271 height 34
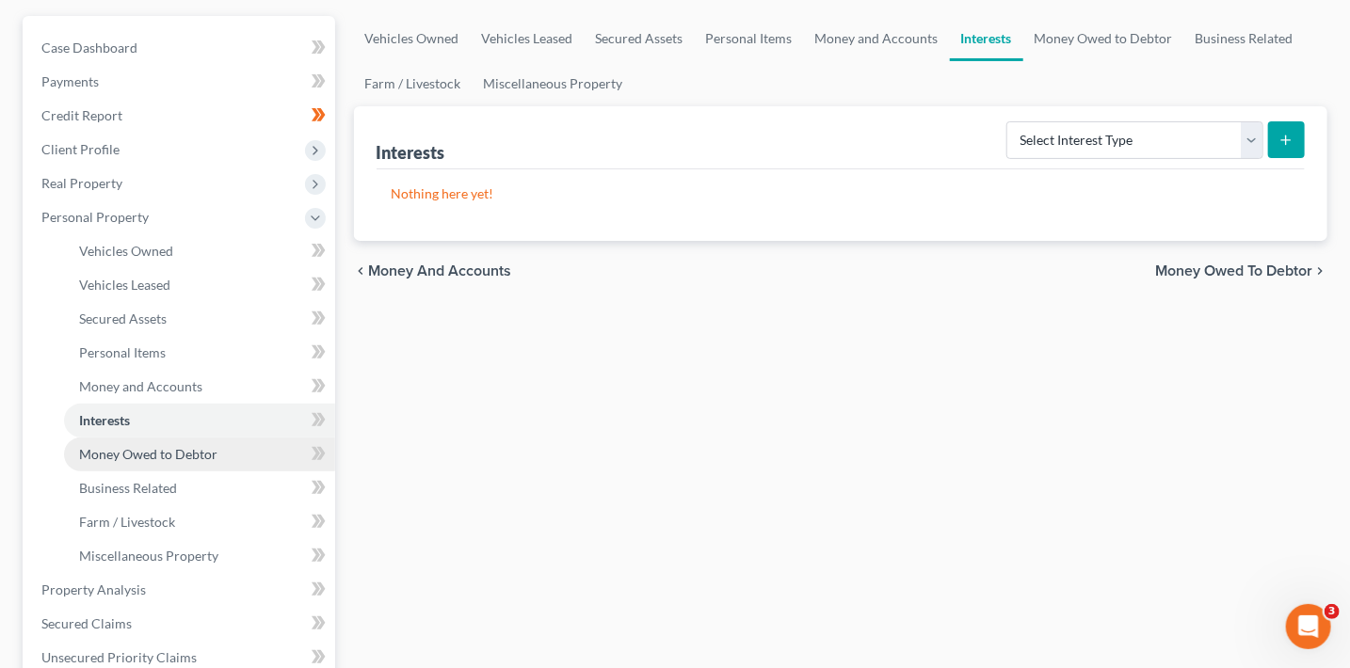
click at [239, 445] on link "Money Owed to Debtor" at bounding box center [199, 455] width 271 height 34
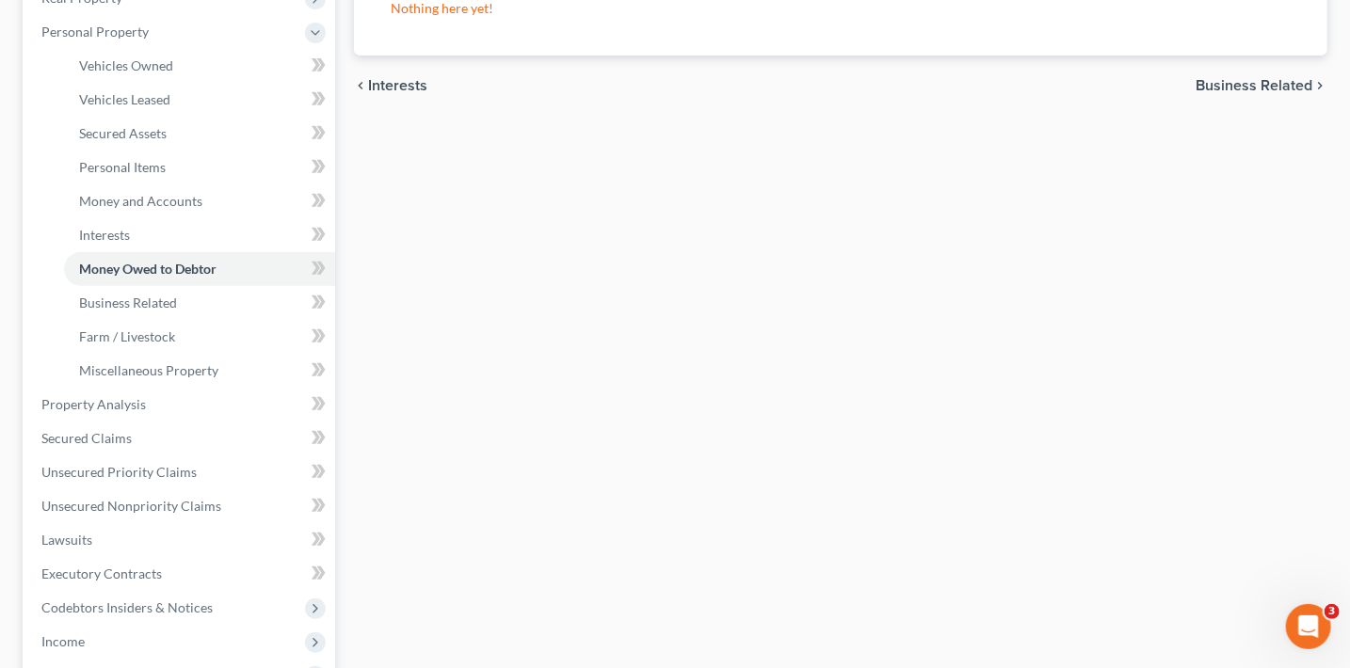
scroll to position [352, 0]
click at [249, 435] on link "Secured Claims" at bounding box center [180, 437] width 309 height 34
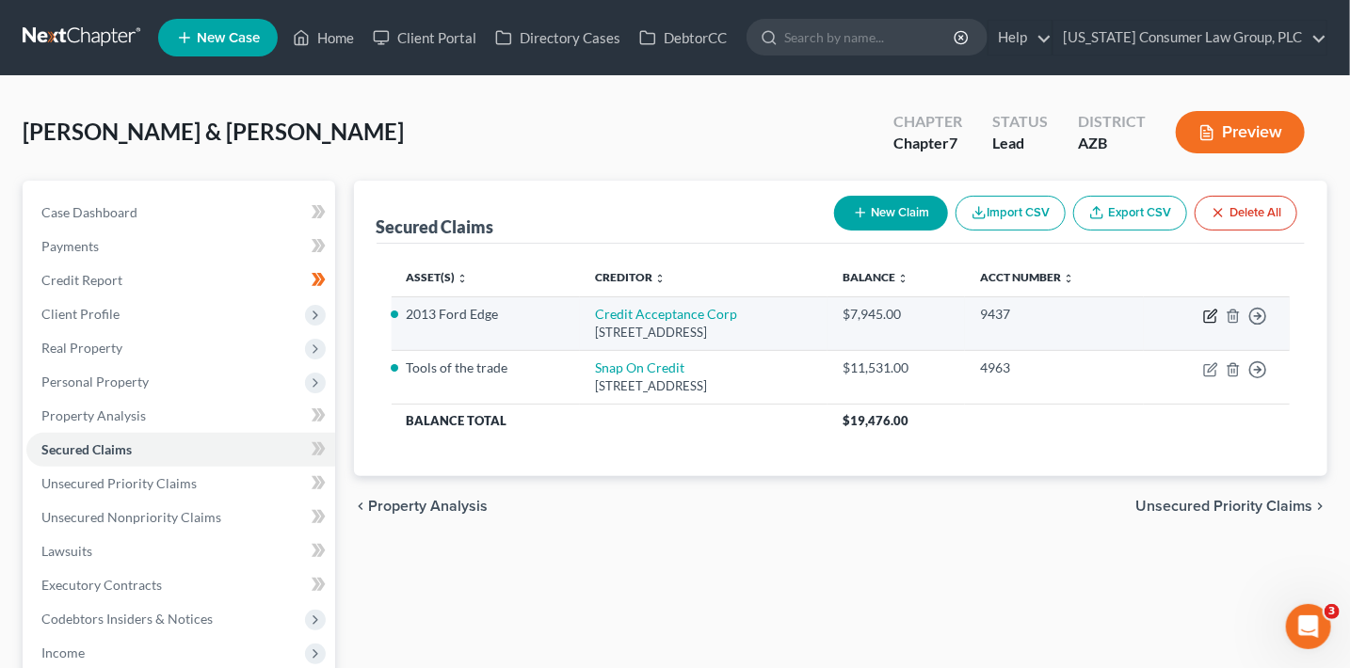
click at [1204, 314] on icon "button" at bounding box center [1209, 317] width 11 height 11
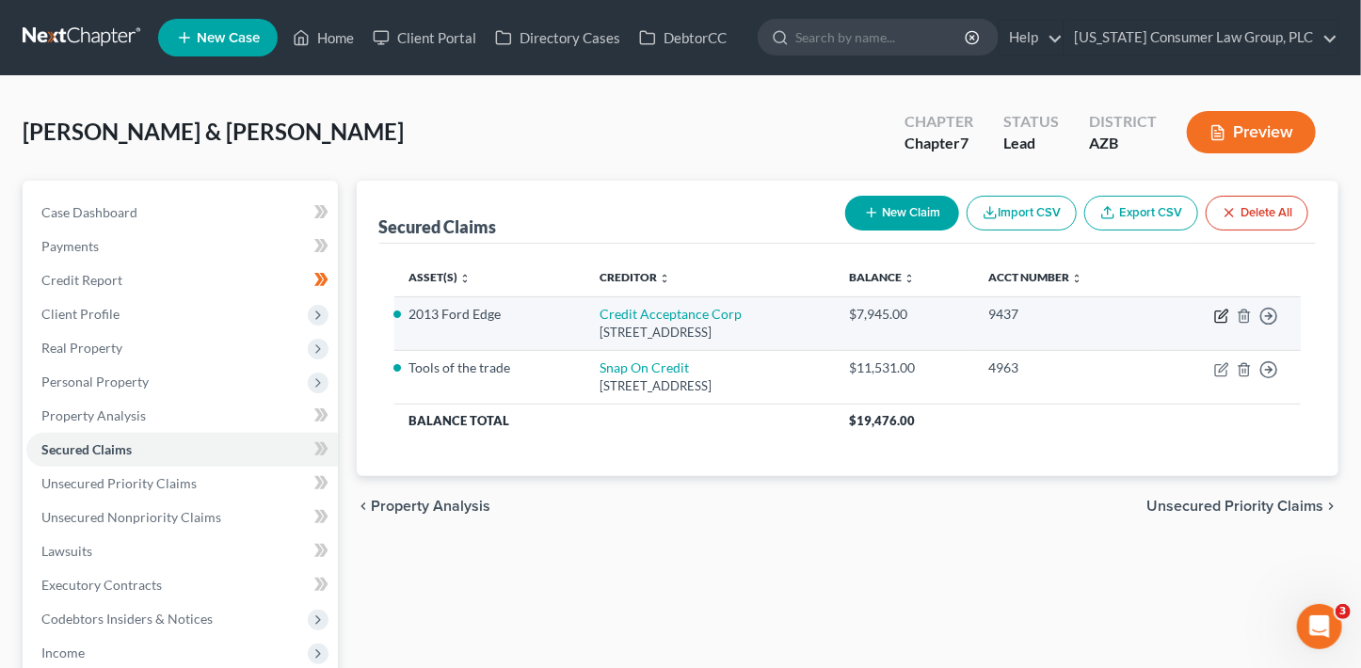
select select "23"
select select "2"
select select "0"
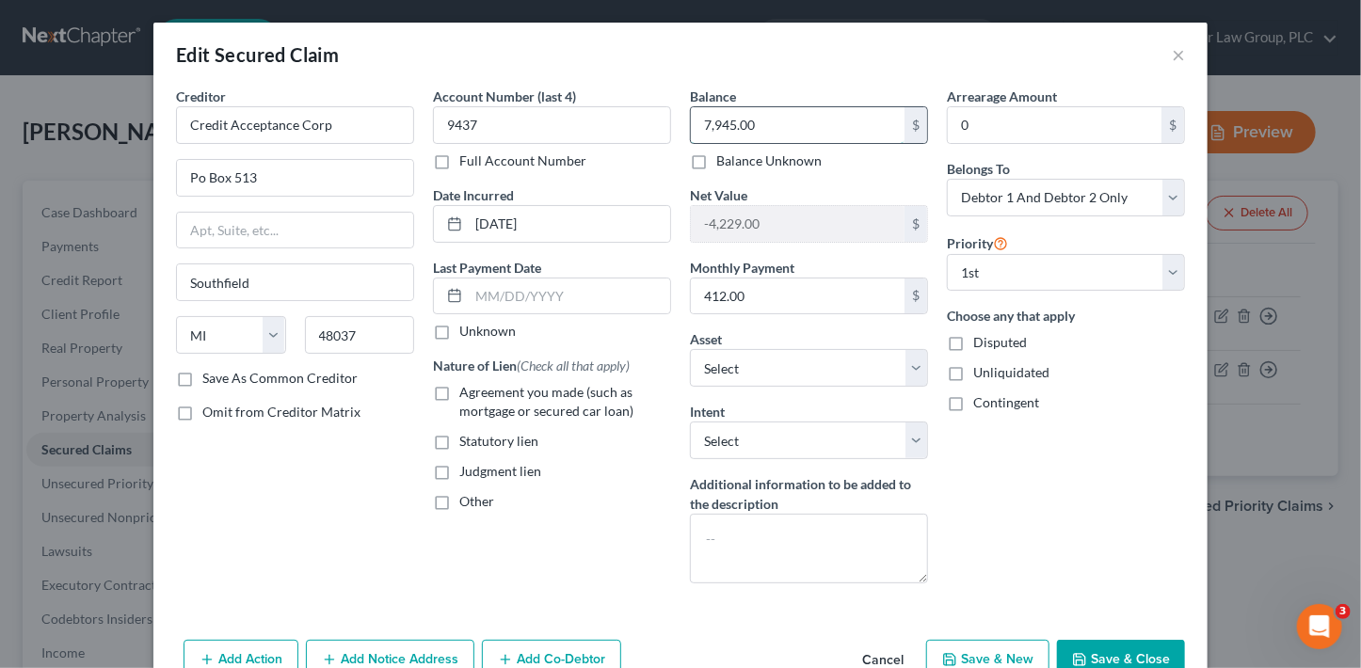
click at [763, 125] on input "7,945.00" at bounding box center [798, 125] width 214 height 36
type input "2,540.23"
click at [506, 415] on span "Agreement you made (such as mortgage or secured car loan)" at bounding box center [546, 401] width 174 height 35
click at [479, 395] on input "Agreement you made (such as mortgage or secured car loan)" at bounding box center [473, 389] width 12 height 12
checkbox input "true"
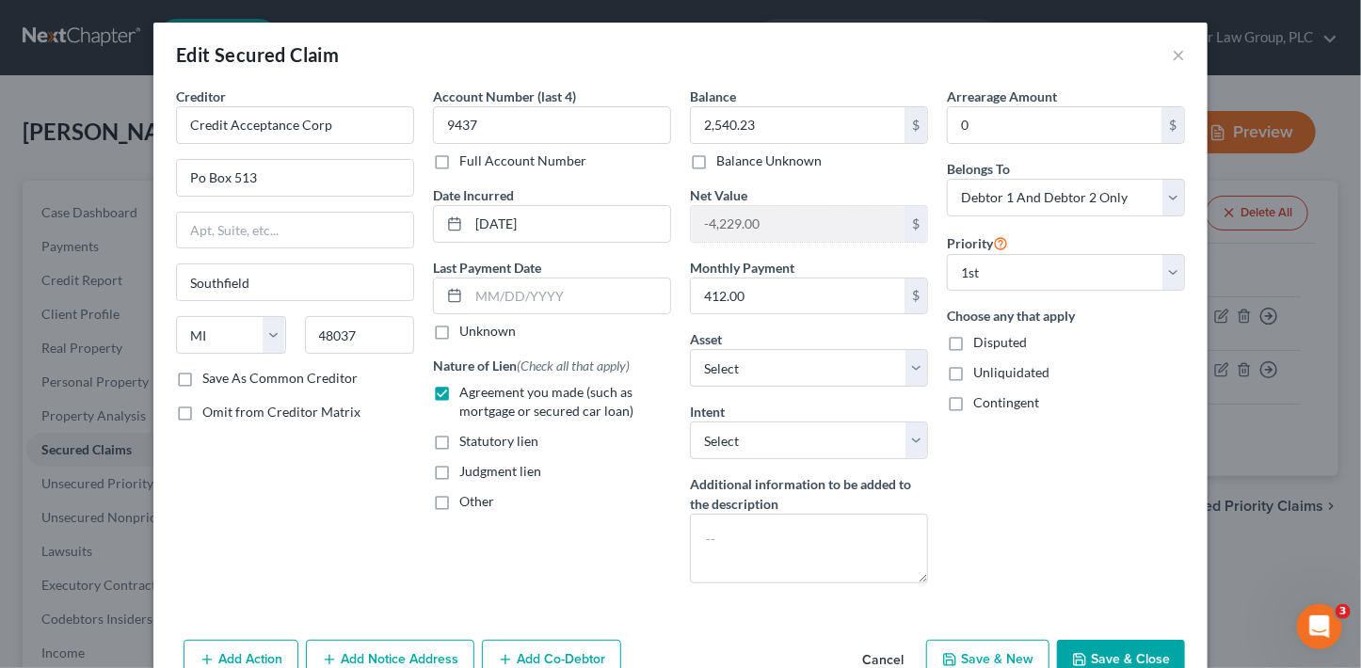
click at [1121, 659] on button "Save & Close" at bounding box center [1121, 660] width 128 height 40
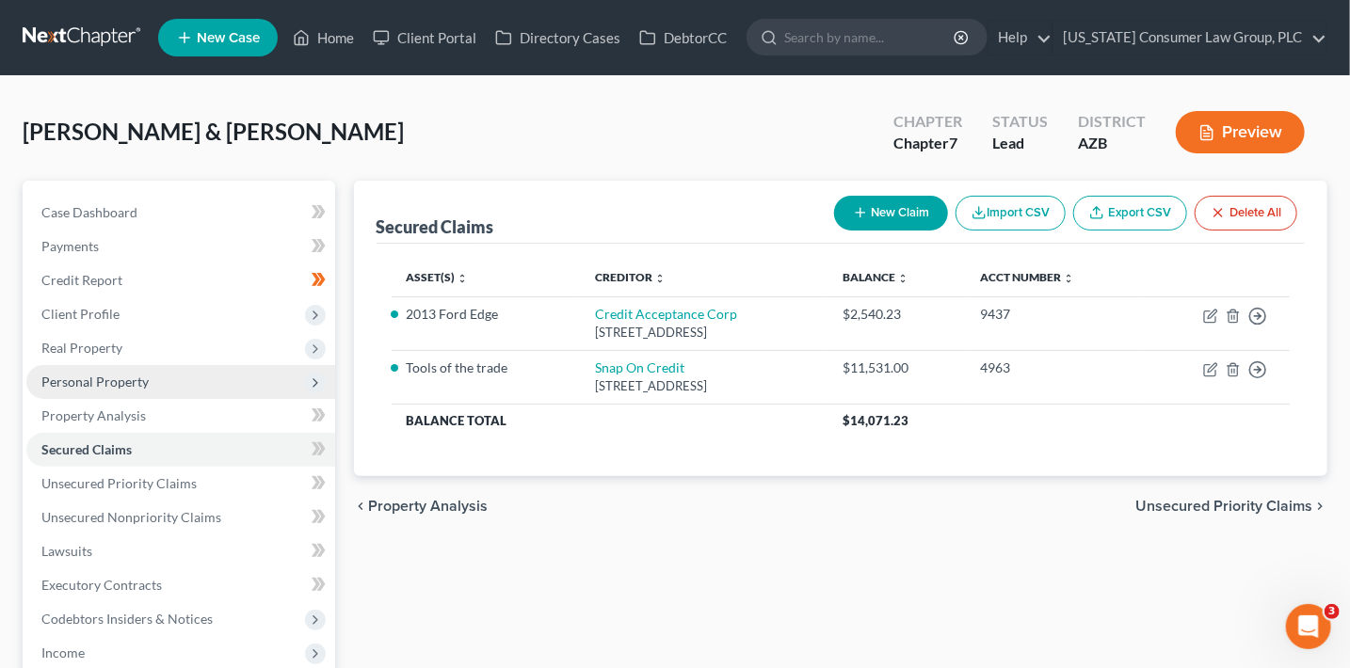
click at [118, 381] on span "Personal Property" at bounding box center [94, 382] width 107 height 16
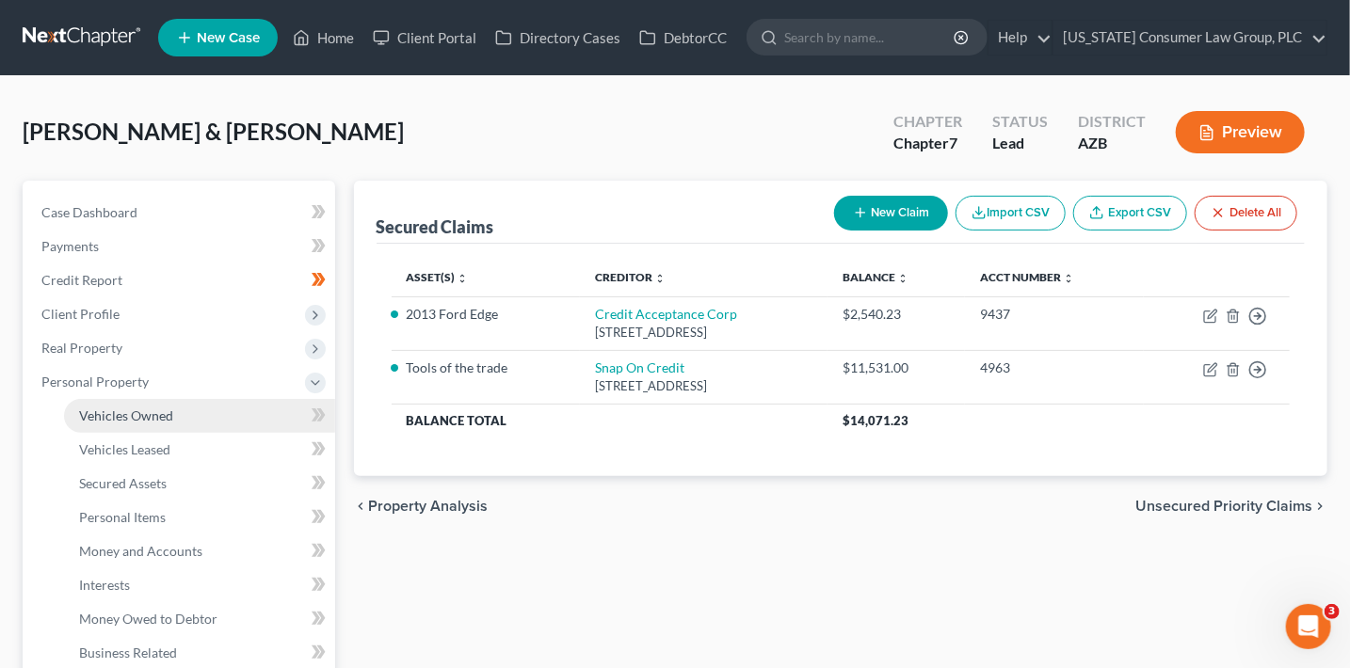
click at [242, 424] on link "Vehicles Owned" at bounding box center [199, 416] width 271 height 34
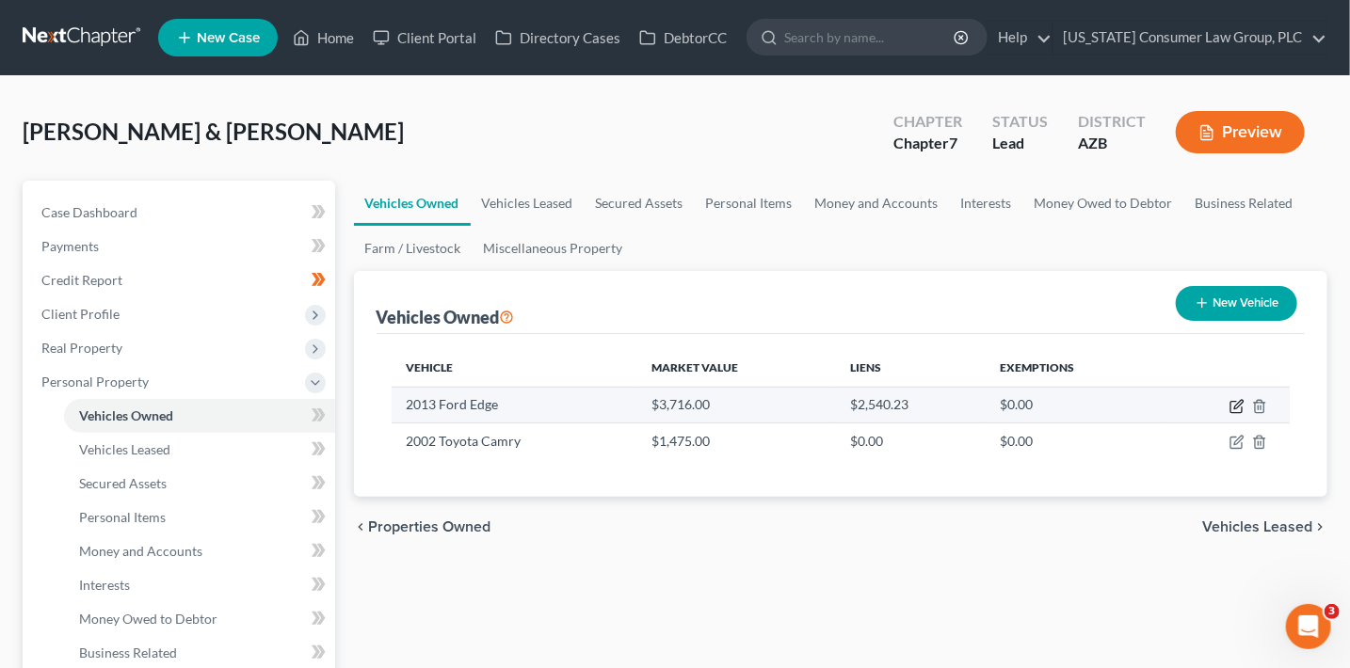
click at [1232, 407] on icon "button" at bounding box center [1236, 406] width 15 height 15
select select "0"
select select "13"
select select "3"
select select "2"
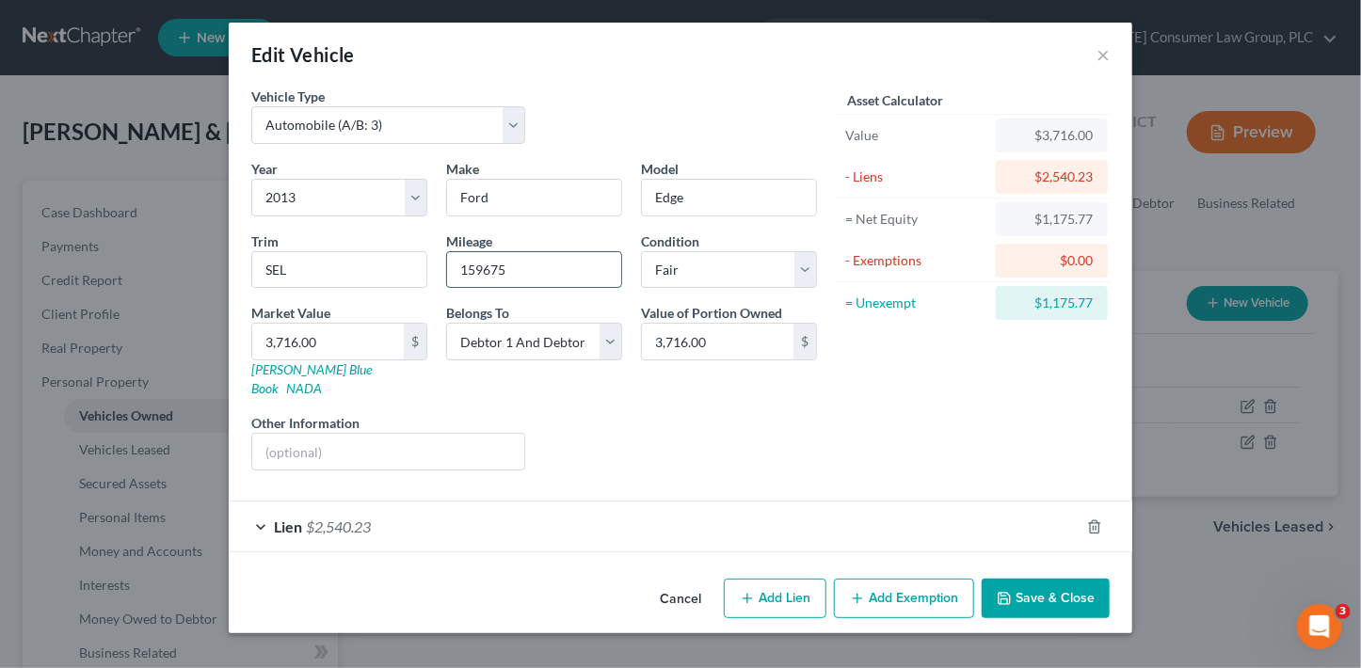
click at [545, 282] on input "159675" at bounding box center [534, 270] width 174 height 36
type input "172579"
drag, startPoint x: 378, startPoint y: 343, endPoint x: 212, endPoint y: 320, distance: 168.1
click at [212, 320] on div "Edit Vehicle × Vehicle Type Select Automobile (A/B: 3) Truck (A/B: 3) Trailer (…" at bounding box center [680, 334] width 1361 height 668
click at [1038, 580] on button "Save & Close" at bounding box center [1046, 599] width 128 height 40
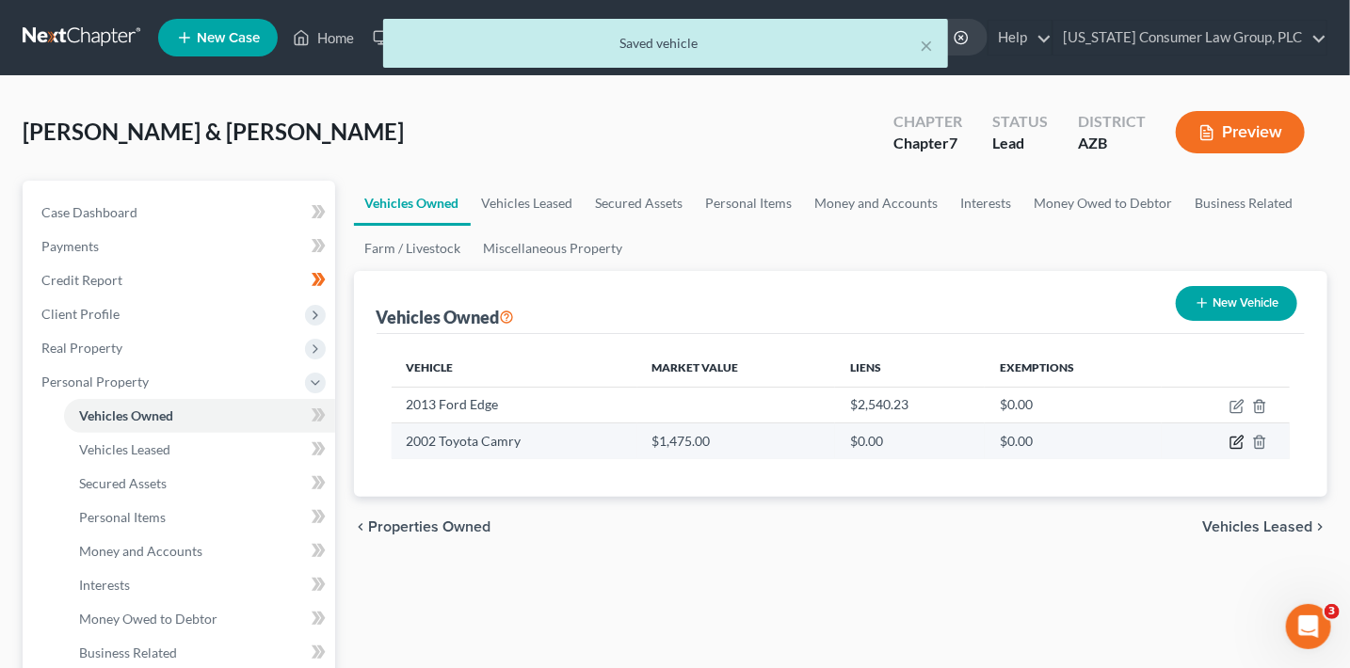
click at [1232, 438] on icon "button" at bounding box center [1235, 443] width 11 height 11
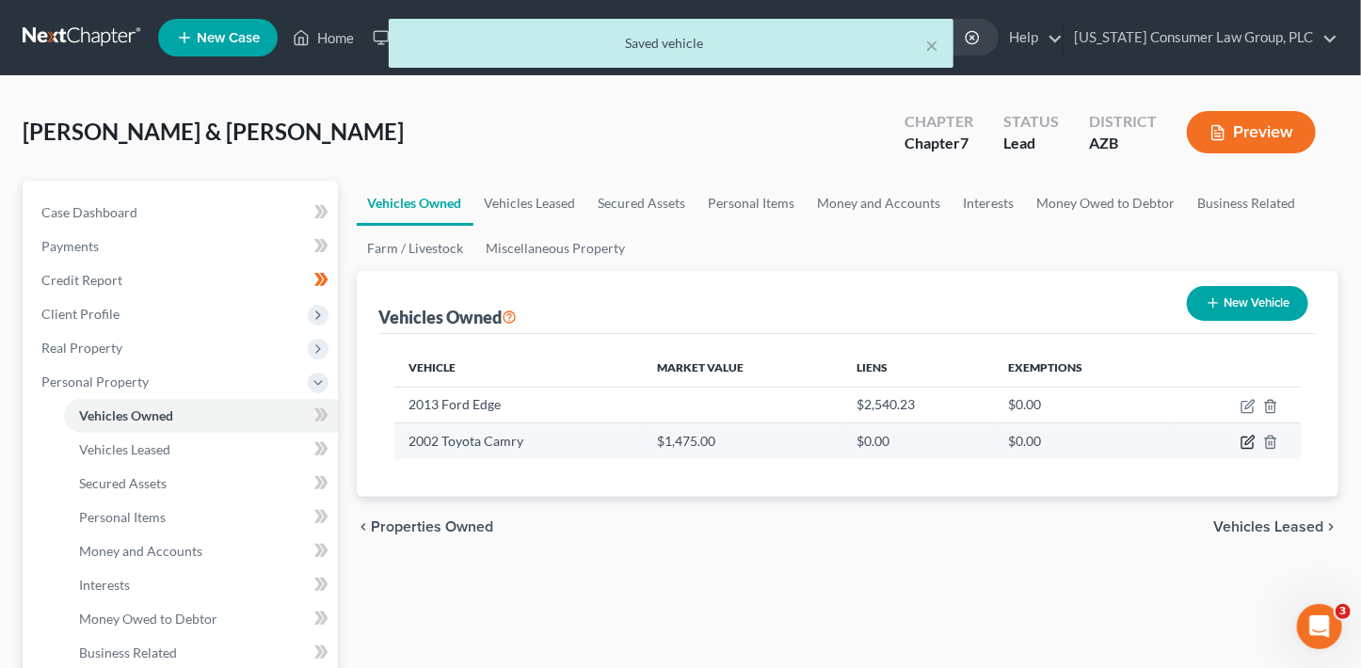
select select "0"
select select "24"
select select "3"
select select "2"
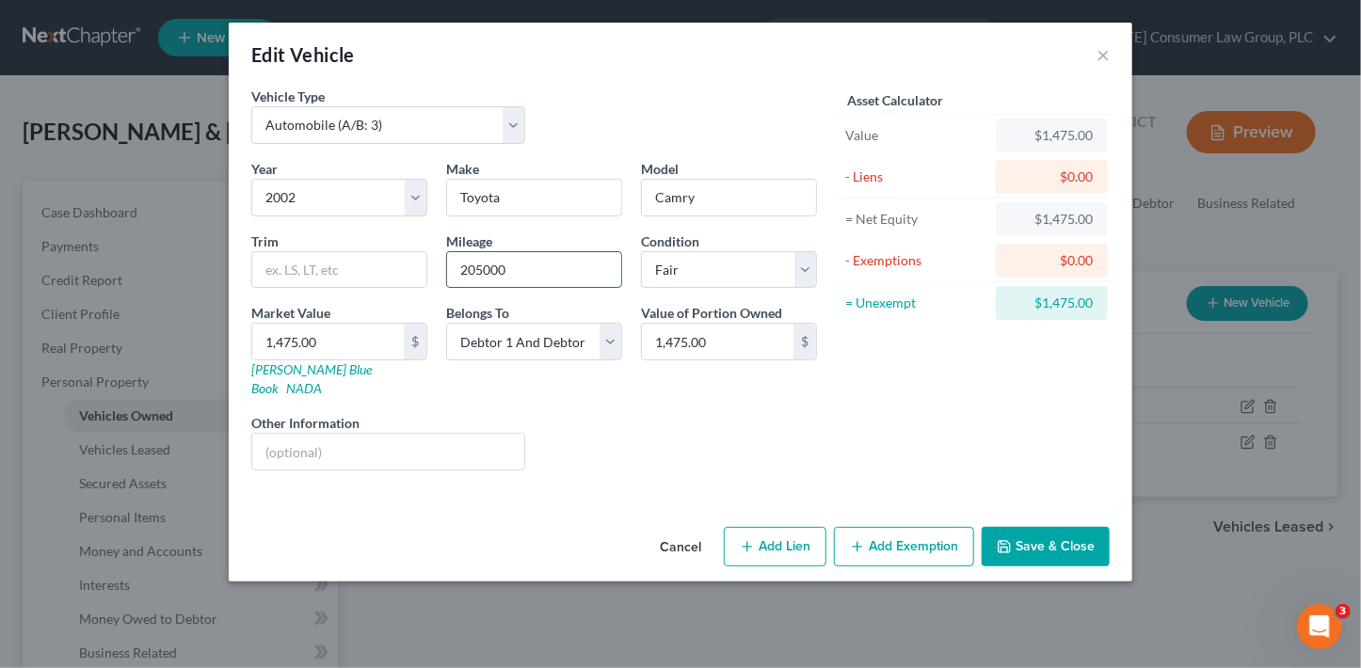
click at [560, 269] on input "205000" at bounding box center [534, 270] width 174 height 36
drag, startPoint x: 560, startPoint y: 269, endPoint x: 427, endPoint y: 255, distance: 133.5
click at [427, 255] on div "Year Select 2026 2025 2024 2023 2022 2021 2020 2019 2018 2017 2016 2015 2014 20…" at bounding box center [534, 322] width 585 height 327
type input "214000"
click at [555, 272] on input "214000" at bounding box center [534, 270] width 174 height 36
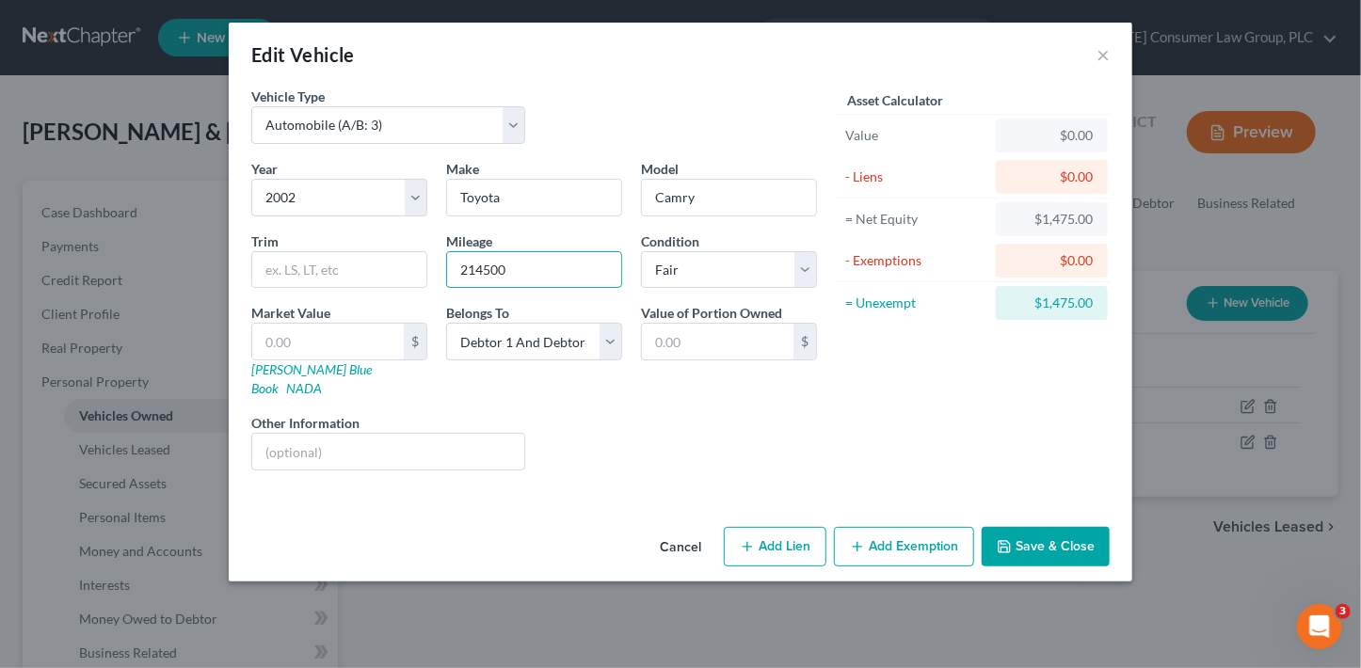
type input "214500"
click at [1070, 529] on button "Save & Close" at bounding box center [1046, 547] width 128 height 40
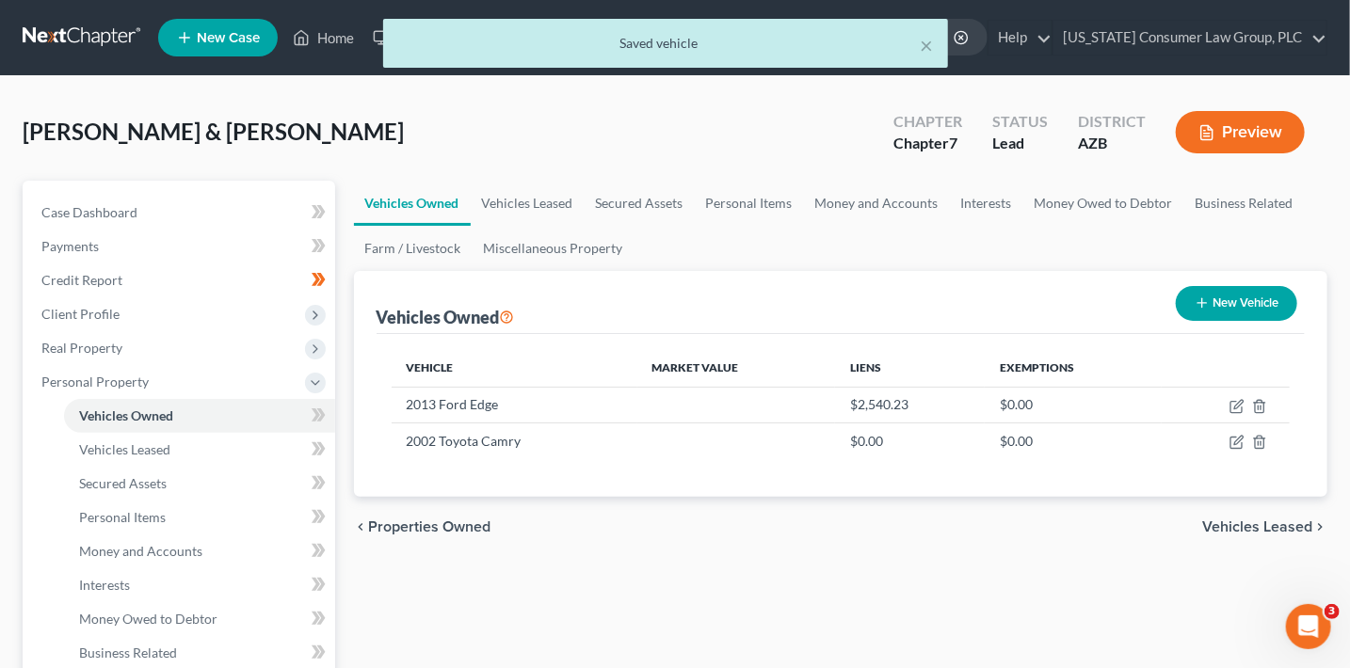
click at [1231, 302] on button "New Vehicle" at bounding box center [1236, 303] width 121 height 35
select select "0"
select select "2"
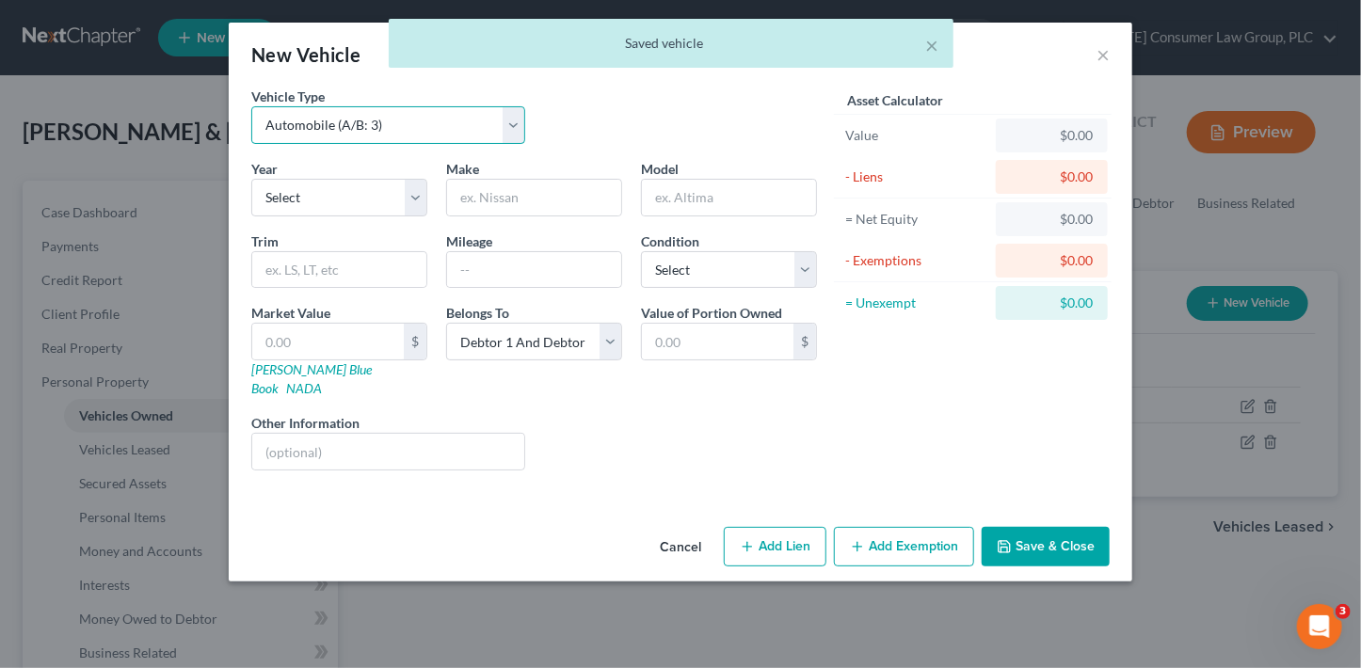
click at [348, 129] on select "Select Automobile (A/B: 3) Truck (A/B: 3) Trailer (A/B: 4) Watercraft (A/B: 4) …" at bounding box center [388, 125] width 274 height 38
select select "1"
click at [251, 106] on select "Select Automobile (A/B: 3) Truck (A/B: 3) Trailer (A/B: 4) Watercraft (A/B: 4) …" at bounding box center [388, 125] width 274 height 38
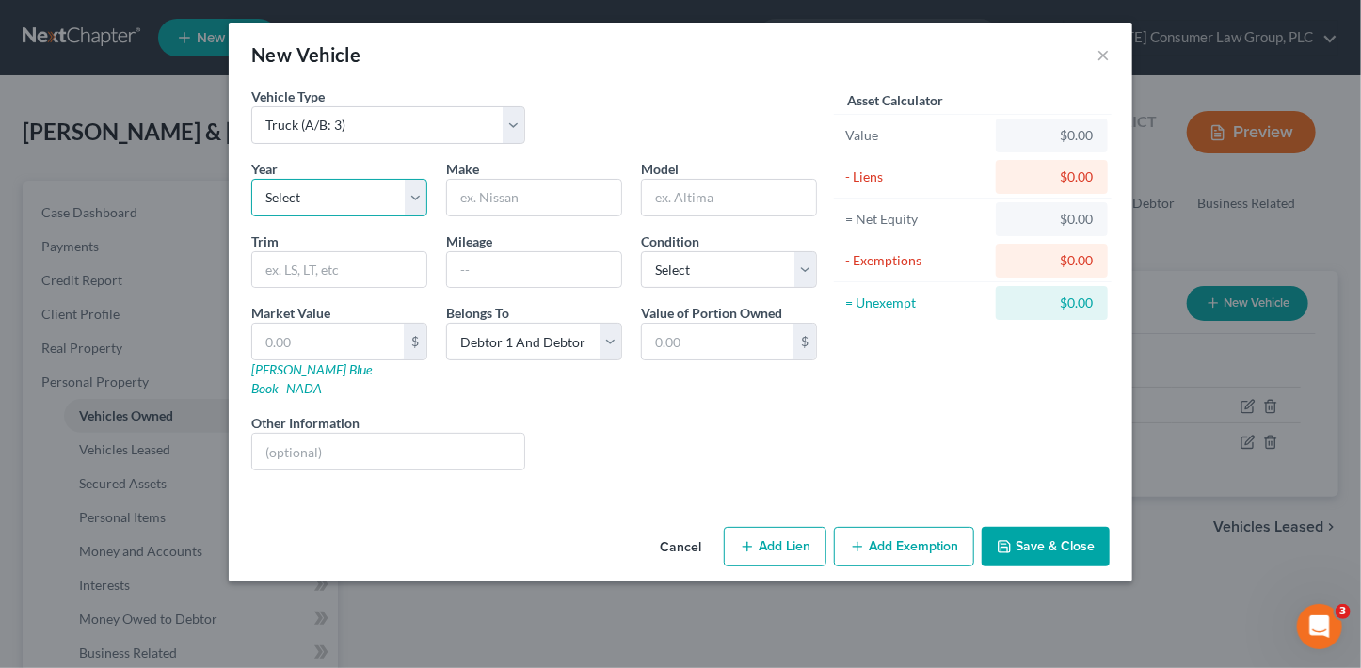
click at [310, 193] on select "Select 2026 2025 2024 2023 2022 2021 2020 2019 2018 2017 2016 2015 2014 2013 20…" at bounding box center [339, 198] width 176 height 38
select select "36"
click at [251, 179] on select "Select 2026 2025 2024 2023 2022 2021 2020 2019 2018 2017 2016 2015 2014 2013 20…" at bounding box center [339, 198] width 176 height 38
click at [506, 202] on input "text" at bounding box center [534, 198] width 174 height 36
type input "Chevrolet"
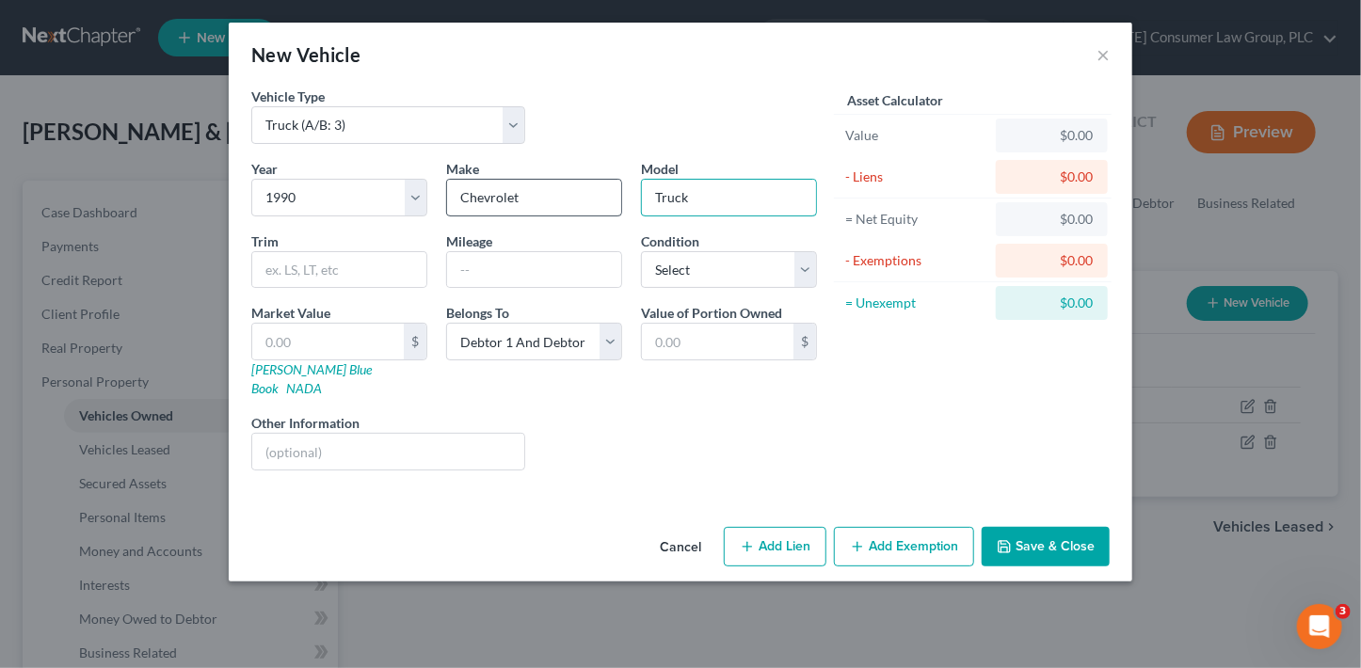
type input "Truck"
type input "90000"
select select "3"
click at [1019, 527] on button "Save & Close" at bounding box center [1046, 547] width 128 height 40
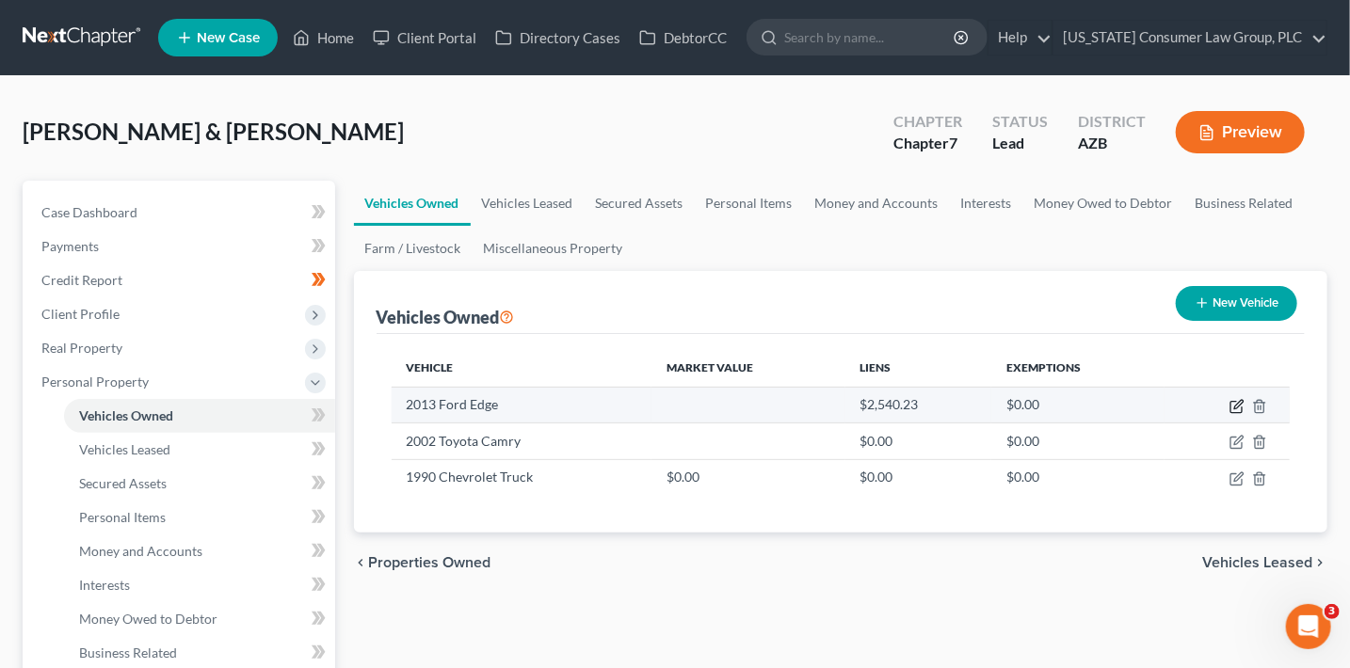
click at [1234, 405] on icon "button" at bounding box center [1236, 406] width 15 height 15
select select "0"
select select "13"
select select "3"
select select "2"
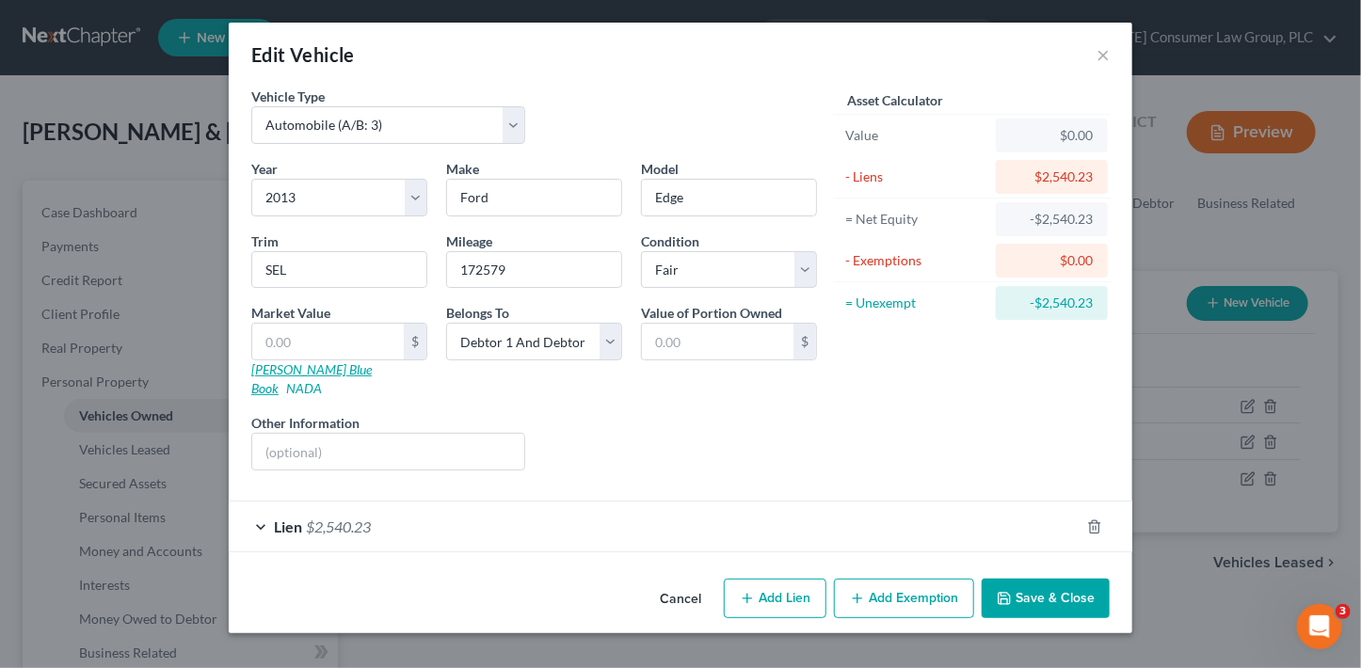
click at [310, 369] on link "Kelly Blue Book" at bounding box center [311, 378] width 120 height 35
click at [305, 348] on input "text" at bounding box center [328, 342] width 152 height 36
type input "2"
type input "2.00"
type input "27"
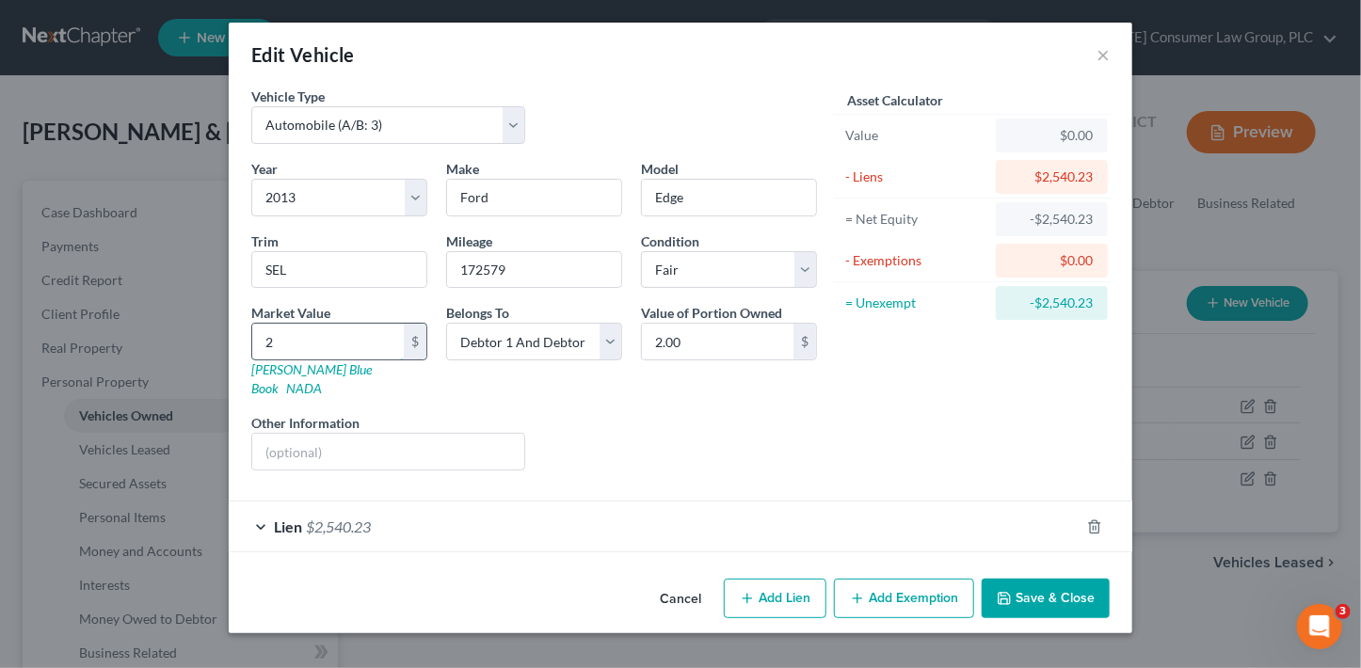
type input "27.00"
type input "272"
type input "272.00"
type input "2727"
type input "2,727.00"
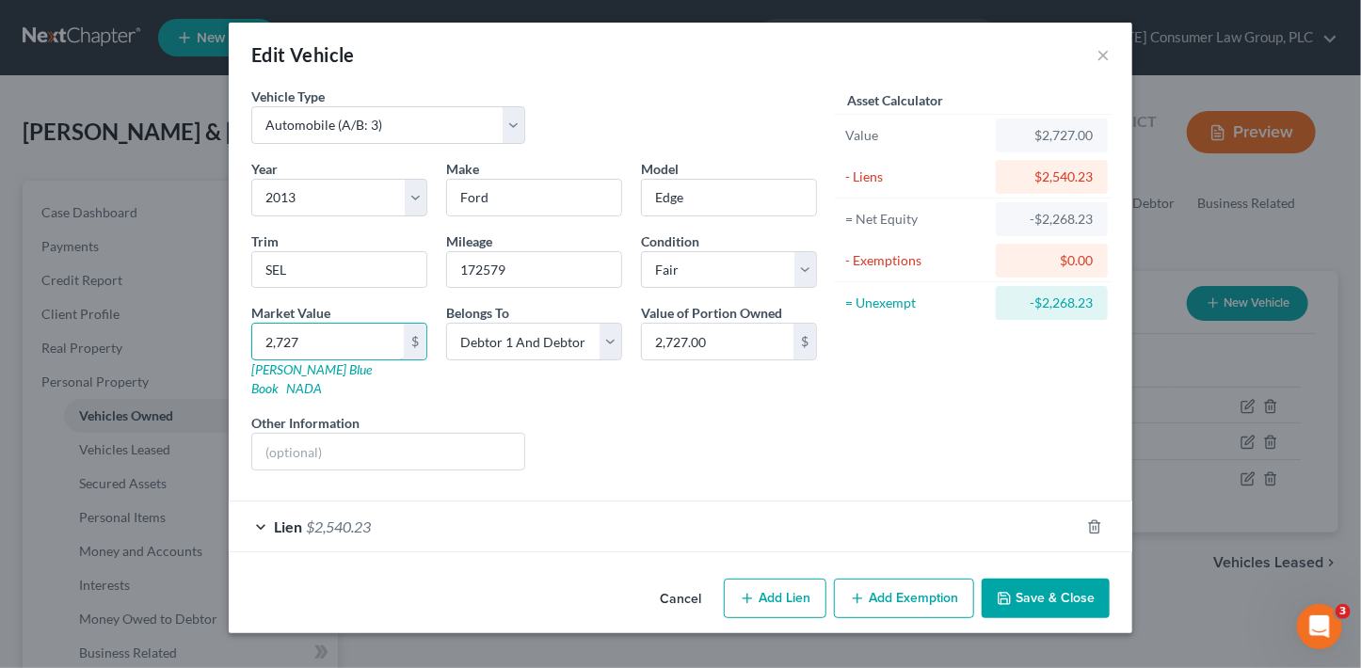
type input "2,727"
click at [1051, 586] on button "Save & Close" at bounding box center [1046, 599] width 128 height 40
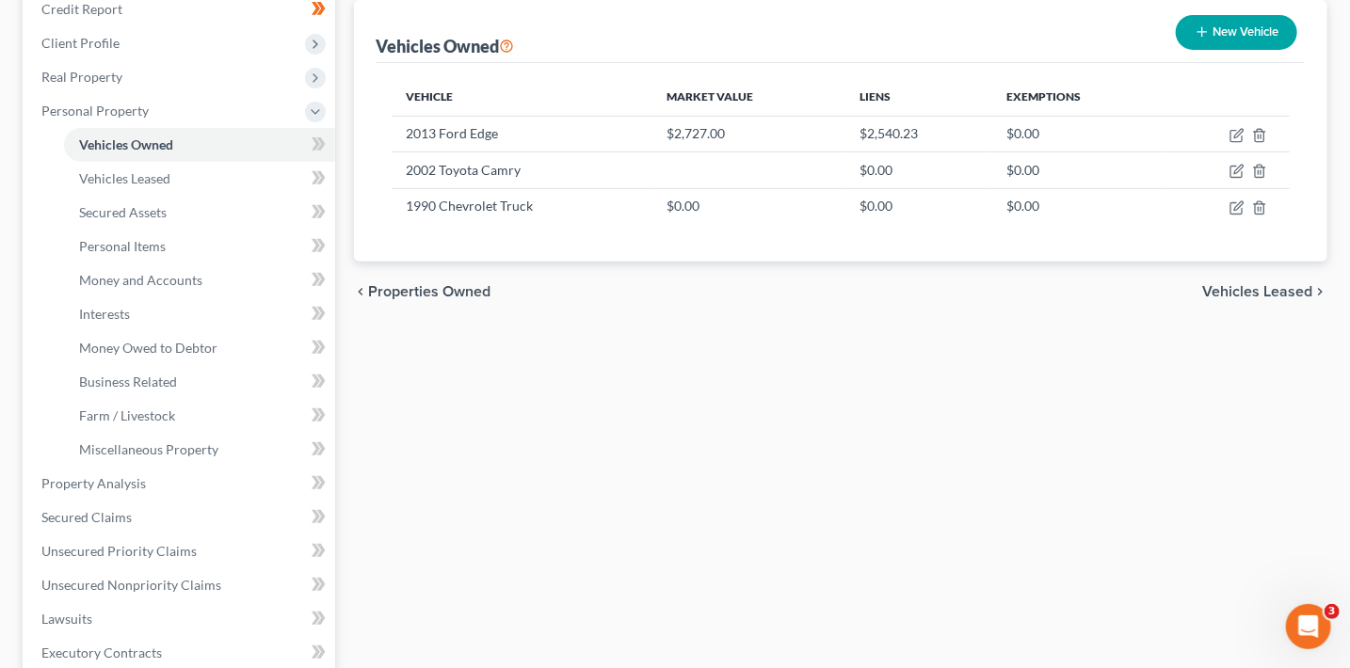
scroll to position [283, 0]
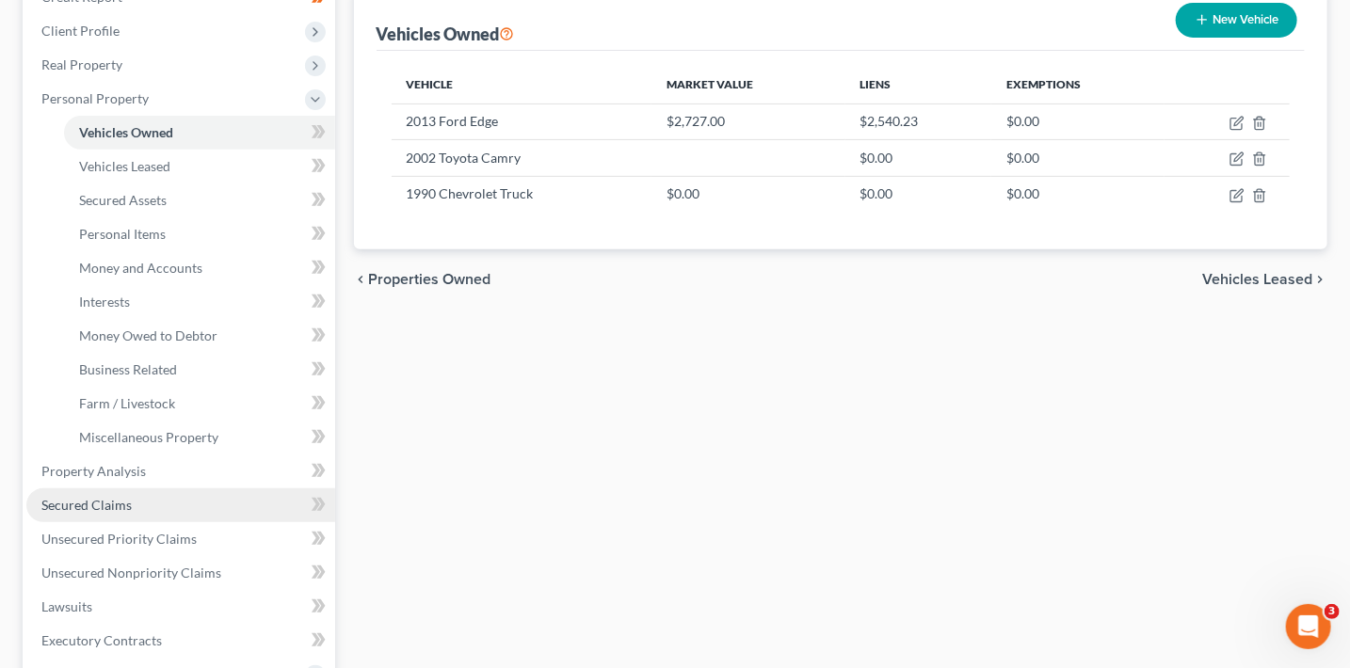
click at [98, 504] on span "Secured Claims" at bounding box center [86, 505] width 90 height 16
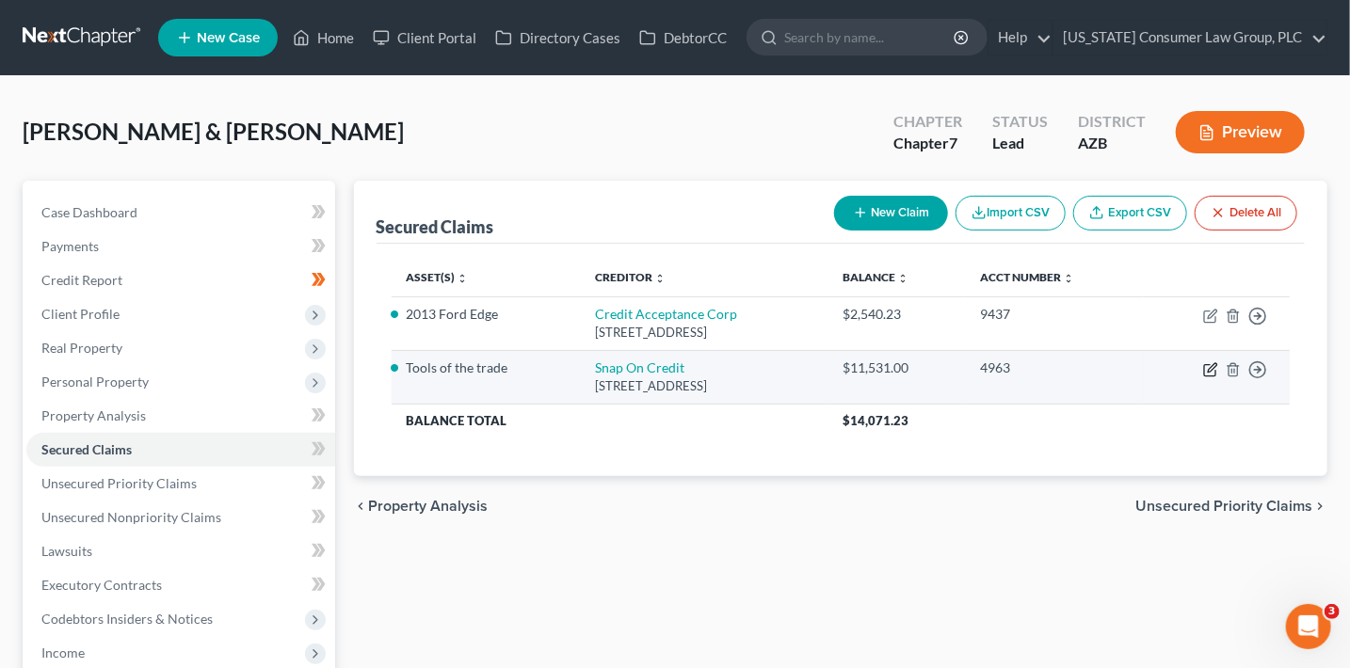
click at [1212, 368] on icon "button" at bounding box center [1210, 369] width 15 height 15
select select "14"
select select "4"
select select "0"
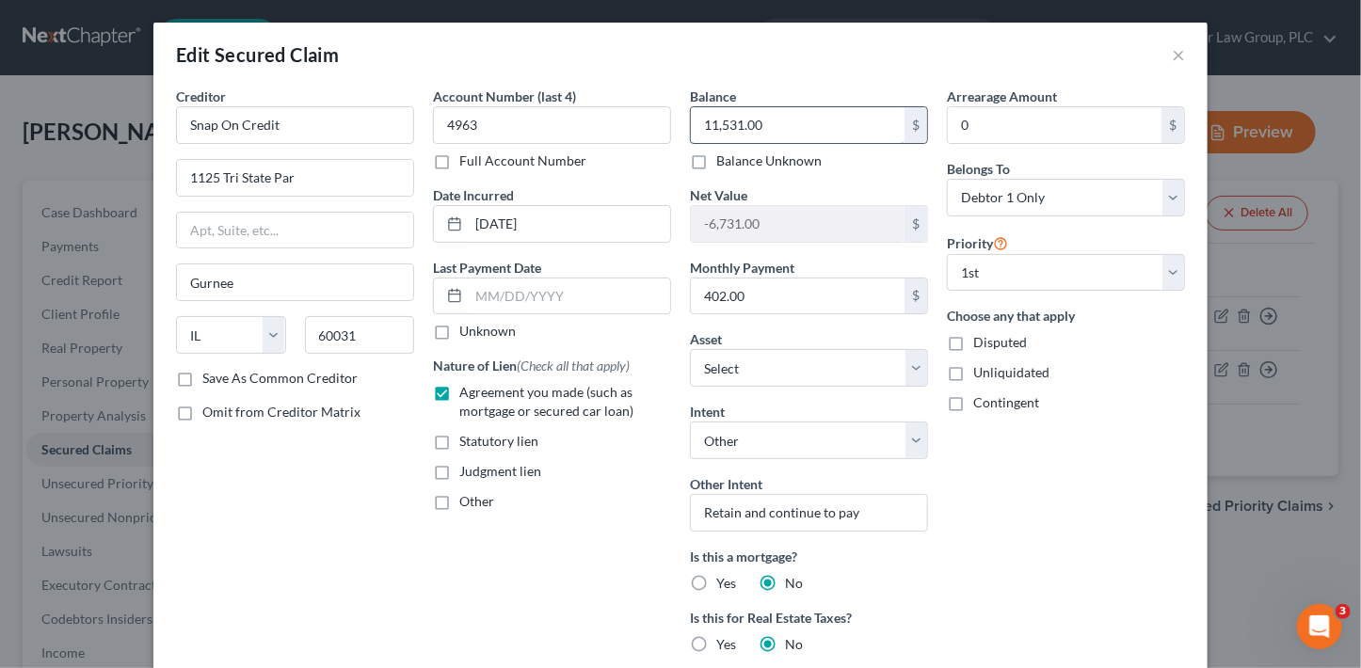
click at [760, 130] on input "11,531.00" at bounding box center [798, 125] width 214 height 36
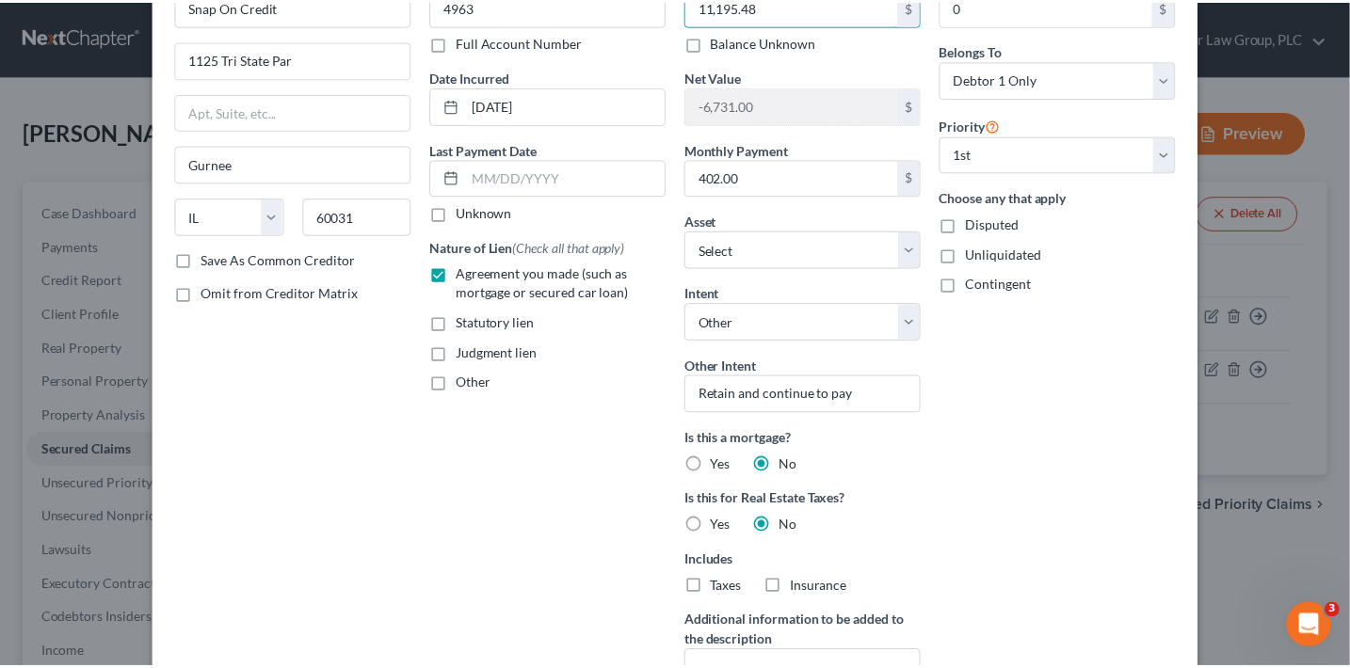
scroll to position [356, 0]
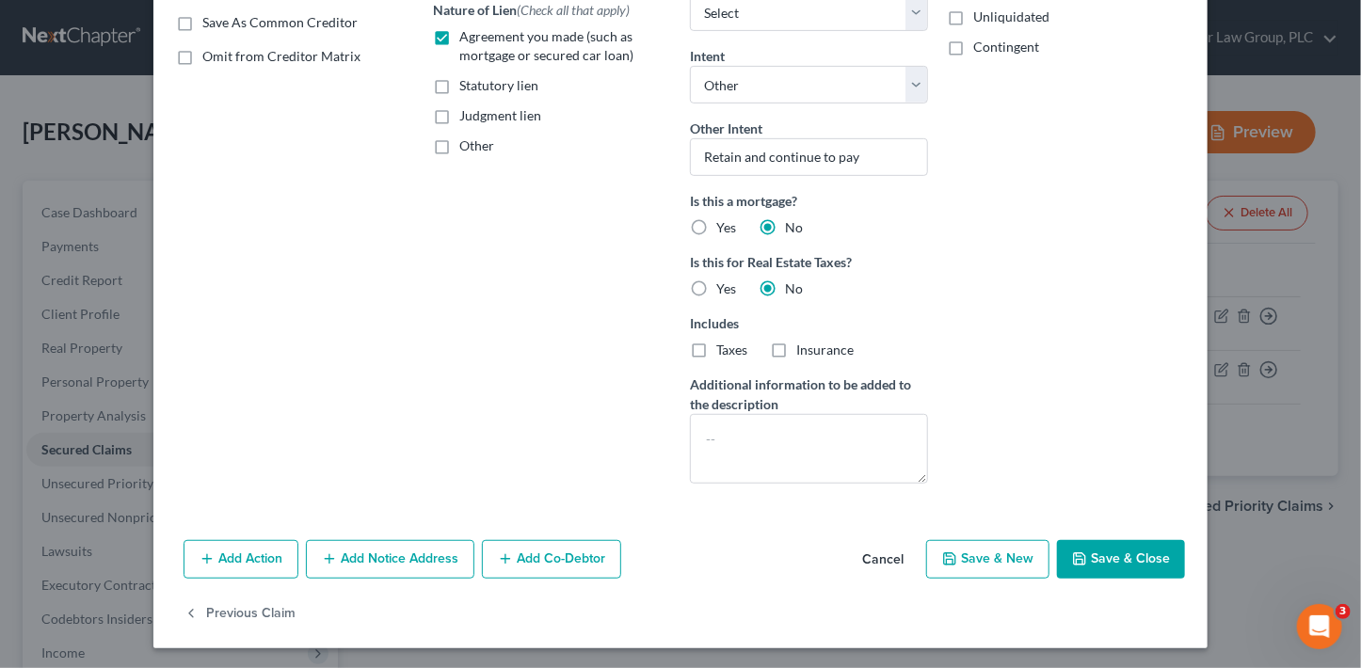
type input "11,195.48"
click at [1131, 551] on button "Save & Close" at bounding box center [1121, 560] width 128 height 40
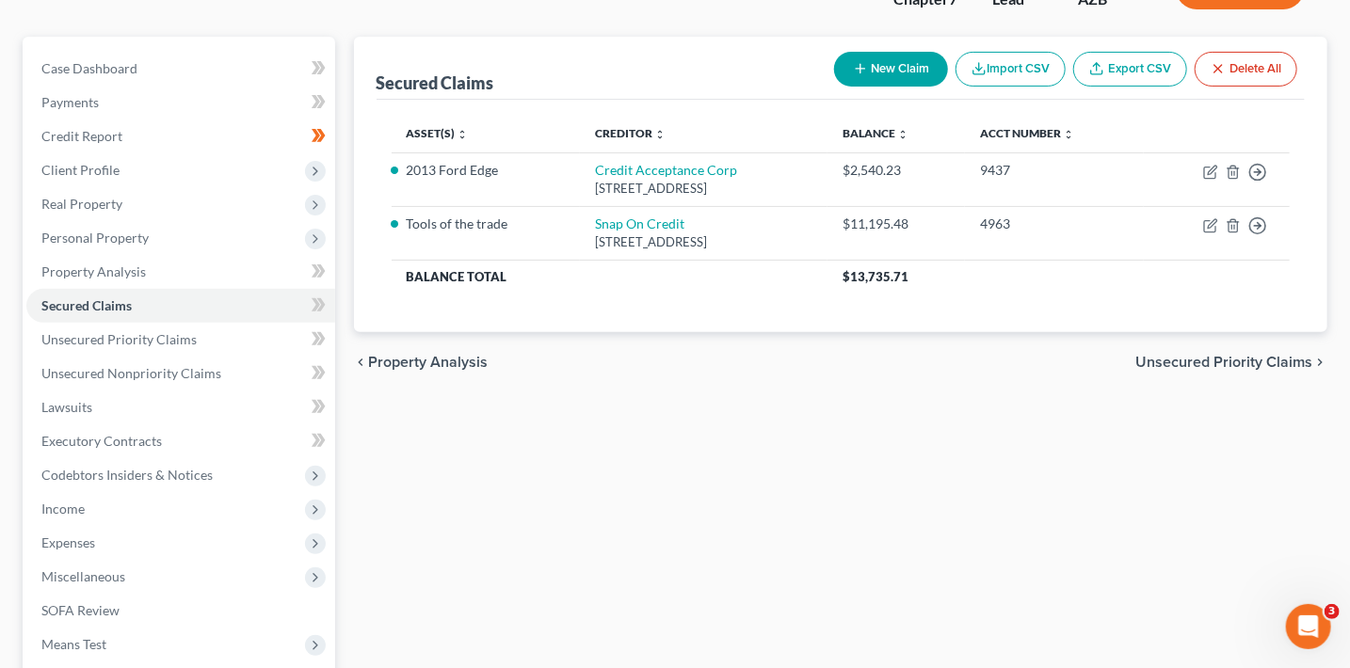
scroll to position [350, 0]
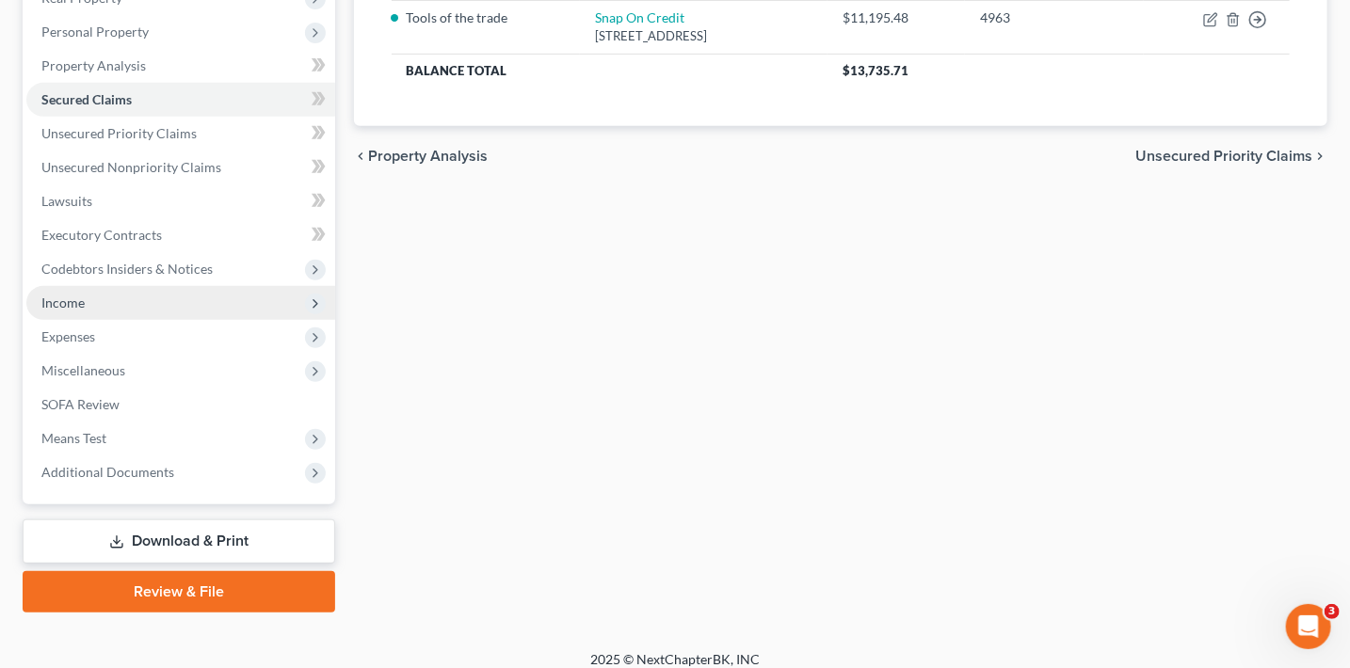
click at [105, 297] on span "Income" at bounding box center [180, 303] width 309 height 34
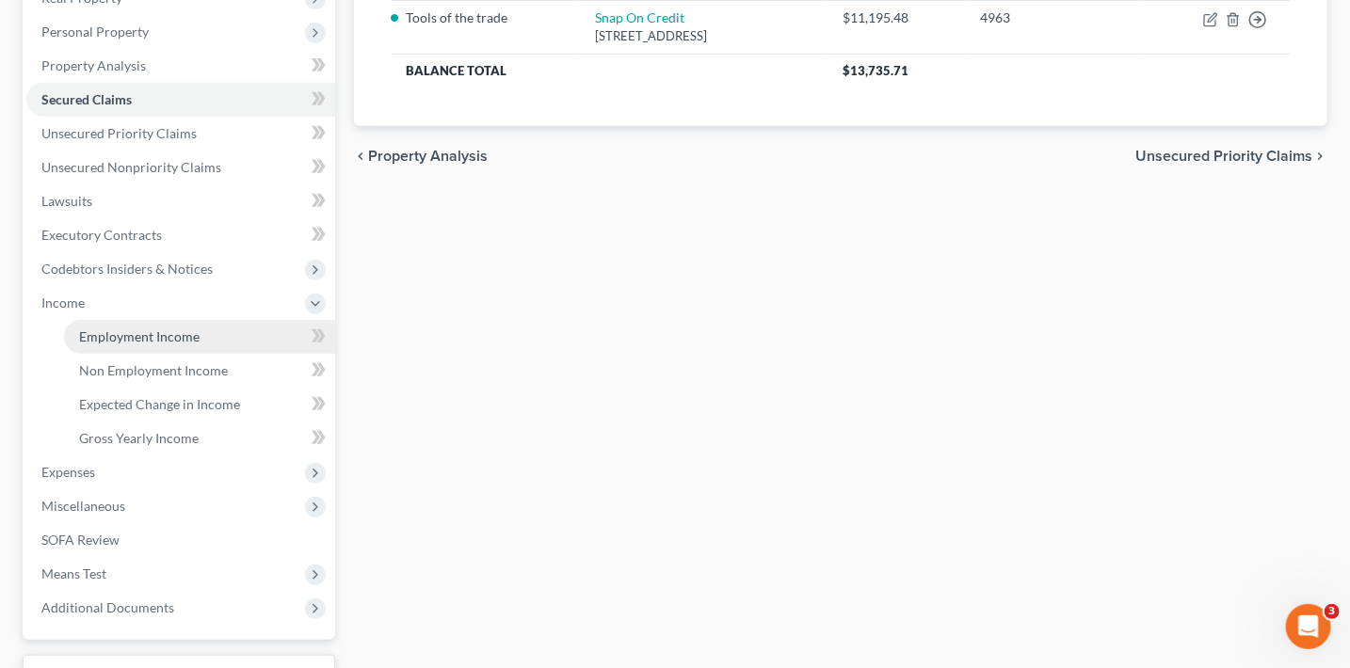
click at [121, 322] on link "Employment Income" at bounding box center [199, 337] width 271 height 34
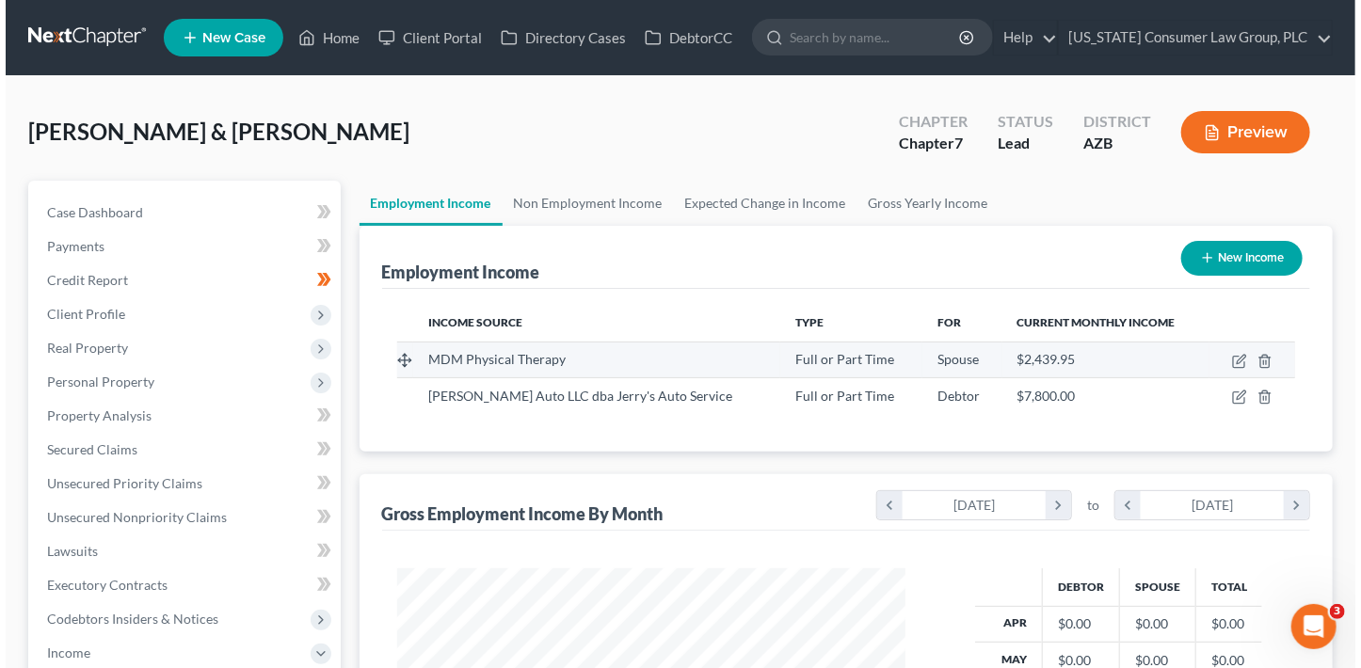
scroll to position [335, 546]
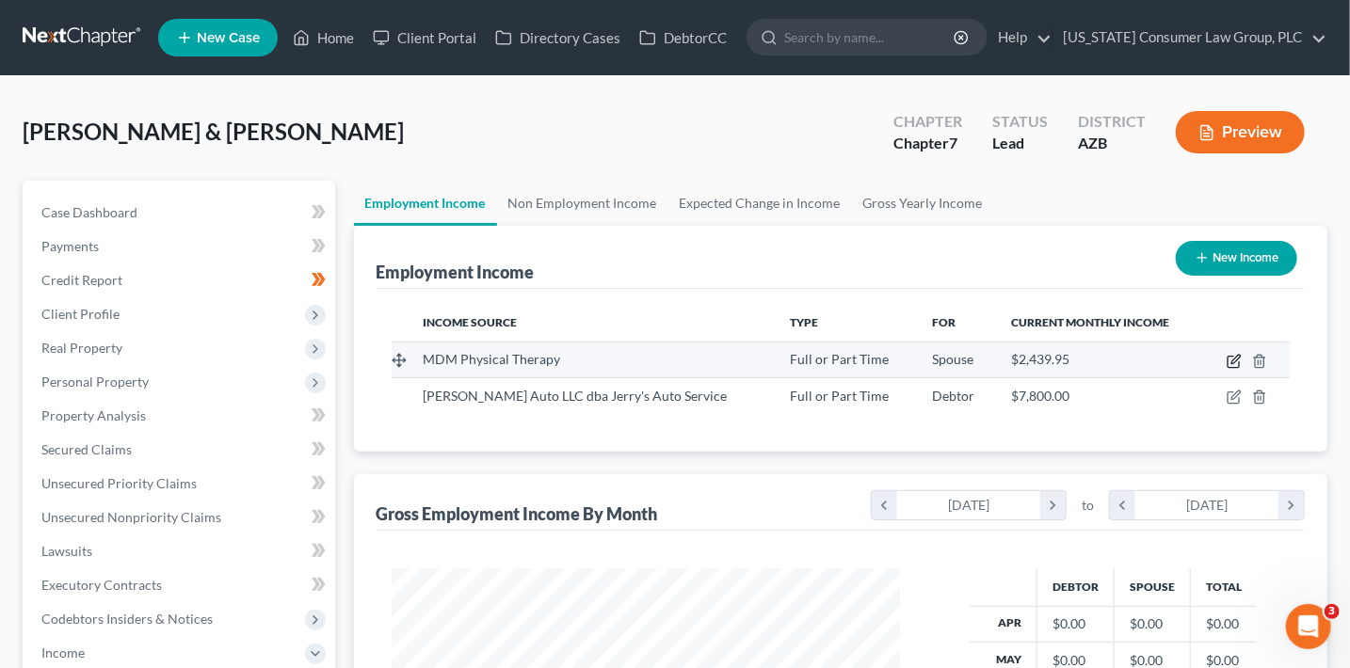
click at [1232, 358] on icon "button" at bounding box center [1234, 361] width 15 height 15
select select "0"
select select "2"
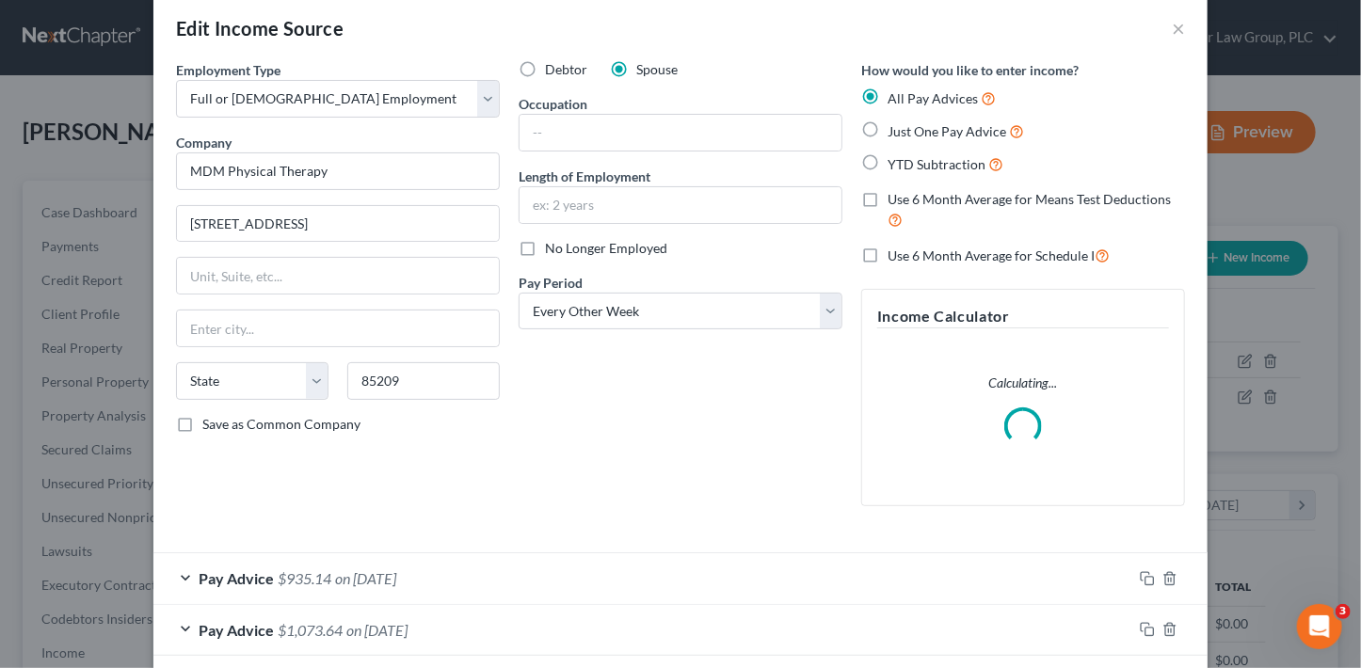
scroll to position [523, 0]
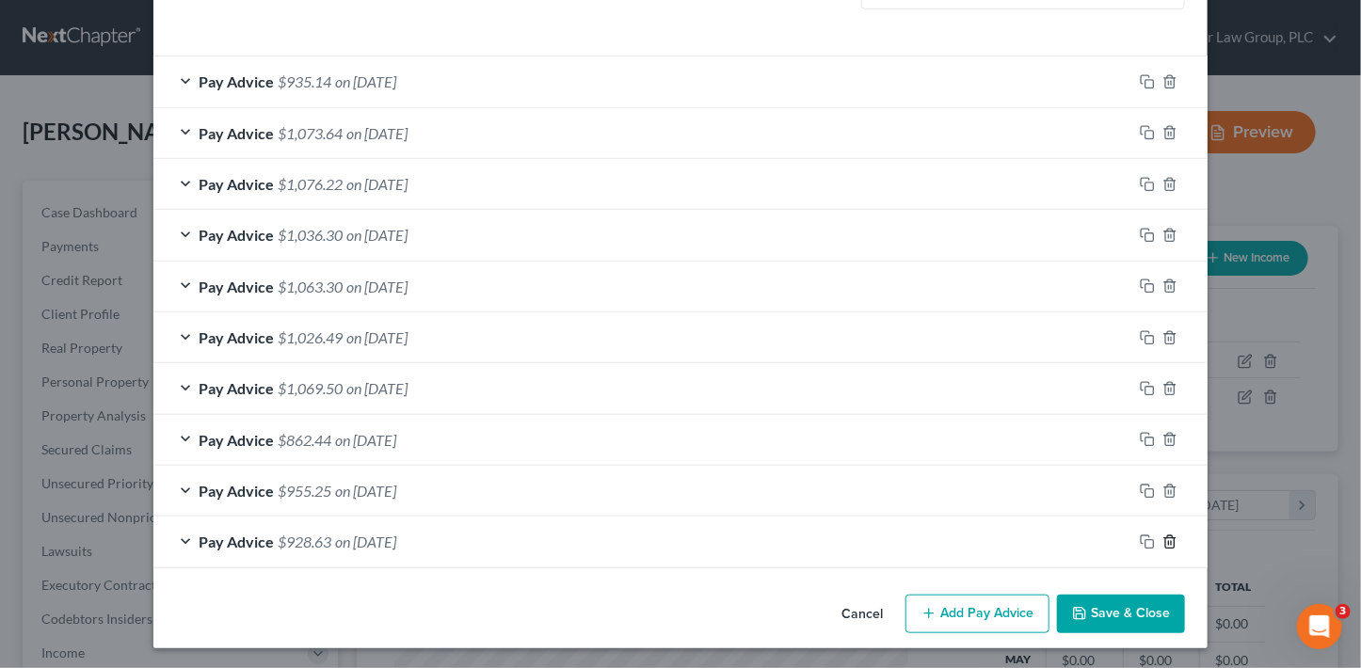
click at [1169, 541] on line "button" at bounding box center [1169, 543] width 0 height 4
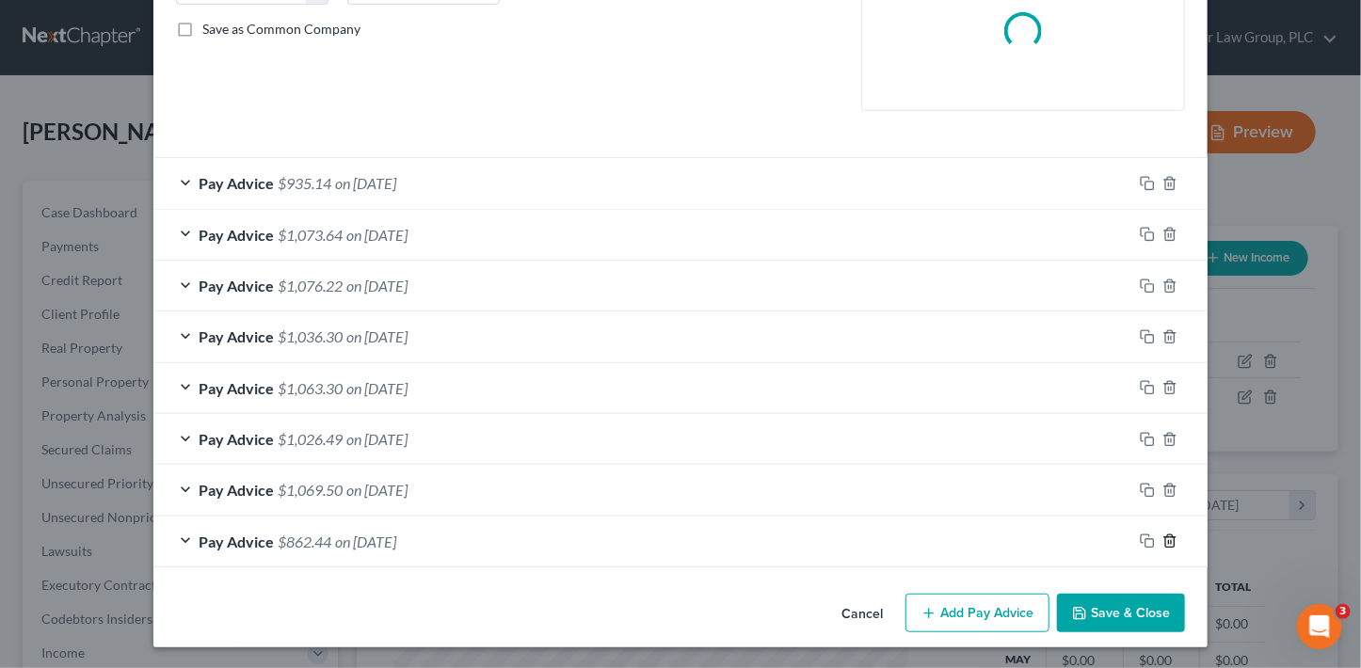
click at [1169, 541] on line "button" at bounding box center [1169, 543] width 0 height 4
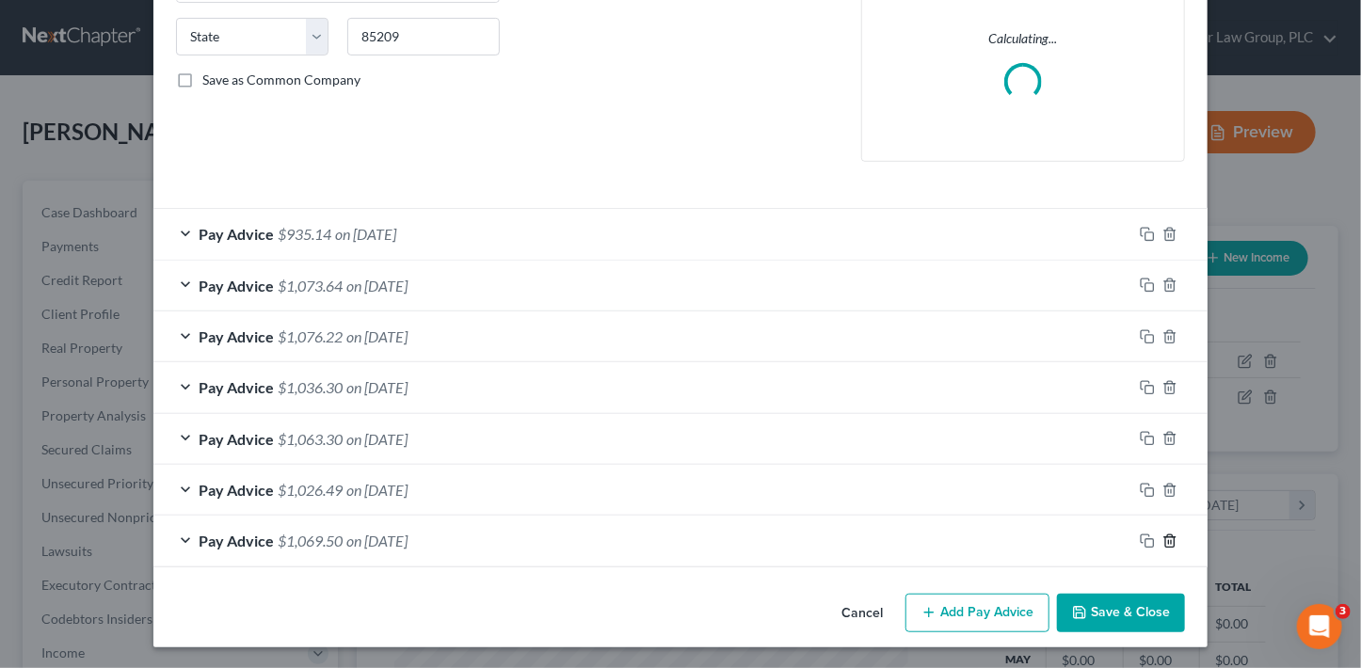
click at [1169, 540] on line "button" at bounding box center [1169, 542] width 0 height 4
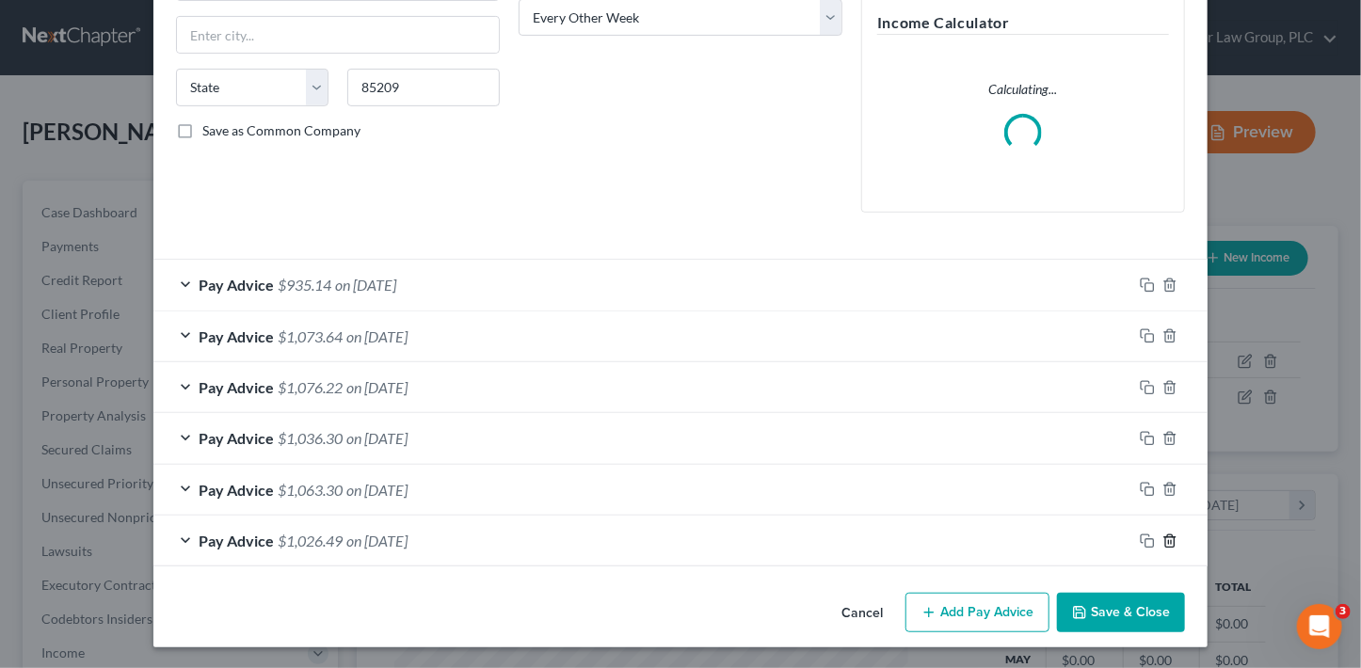
click at [1164, 540] on icon "button" at bounding box center [1170, 541] width 15 height 15
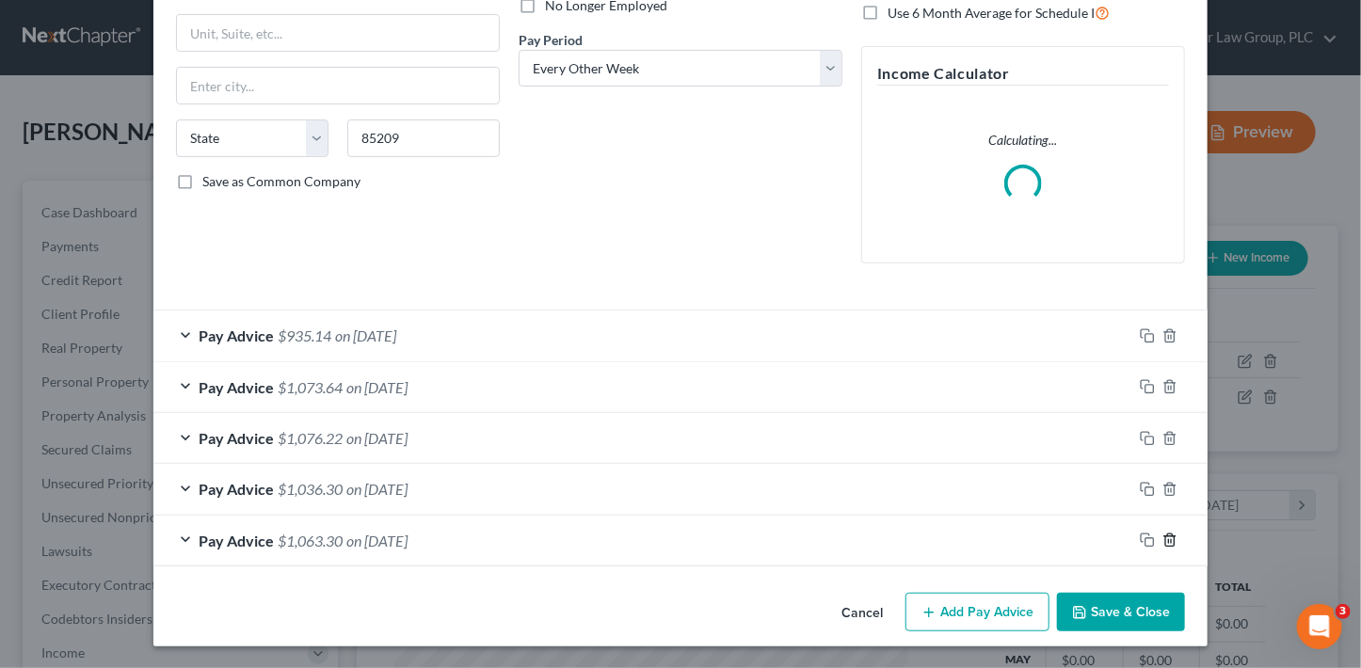
click at [1164, 540] on icon "button" at bounding box center [1170, 540] width 15 height 15
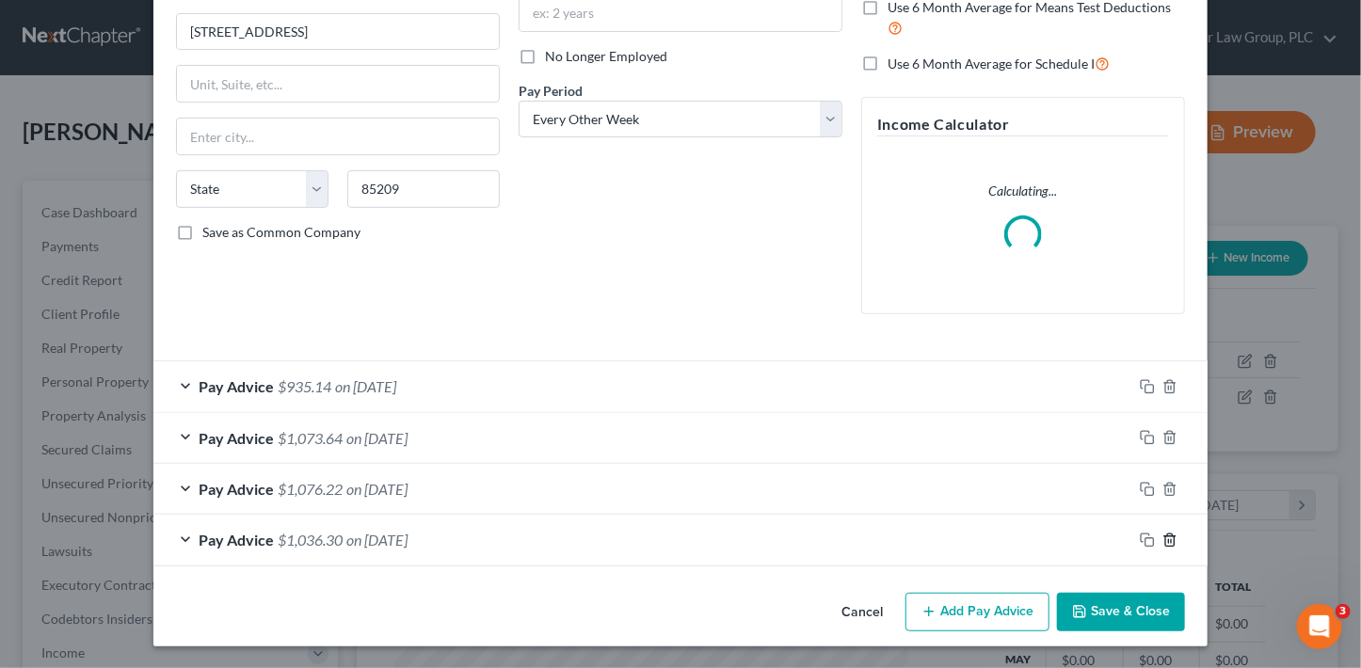
click at [1164, 540] on icon "button" at bounding box center [1170, 540] width 15 height 15
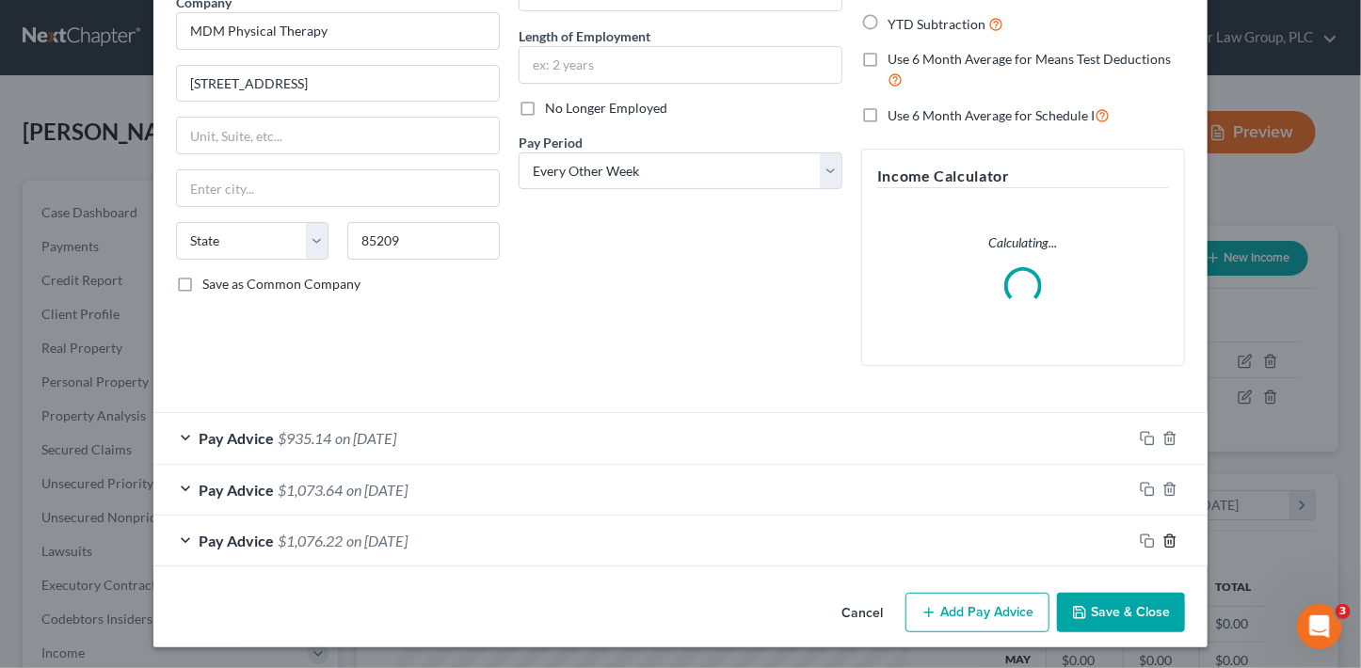
click at [1164, 540] on icon "button" at bounding box center [1170, 541] width 15 height 15
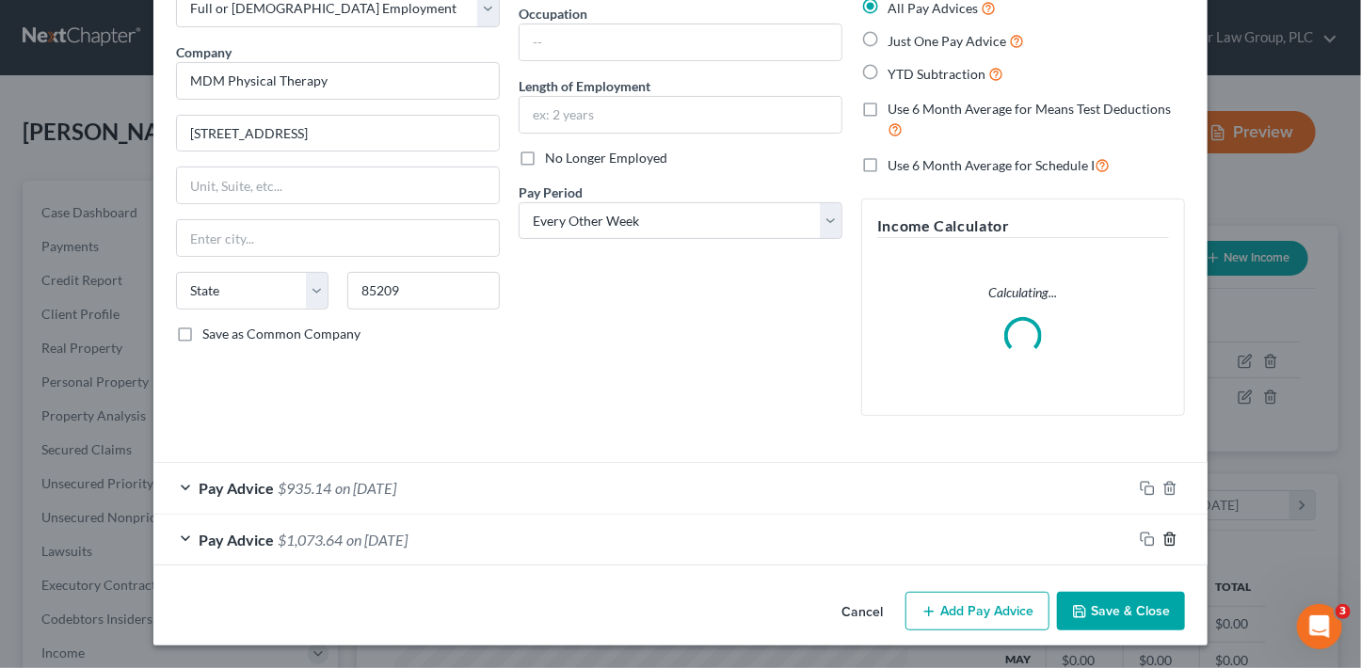
click at [1164, 540] on icon "button" at bounding box center [1170, 539] width 15 height 15
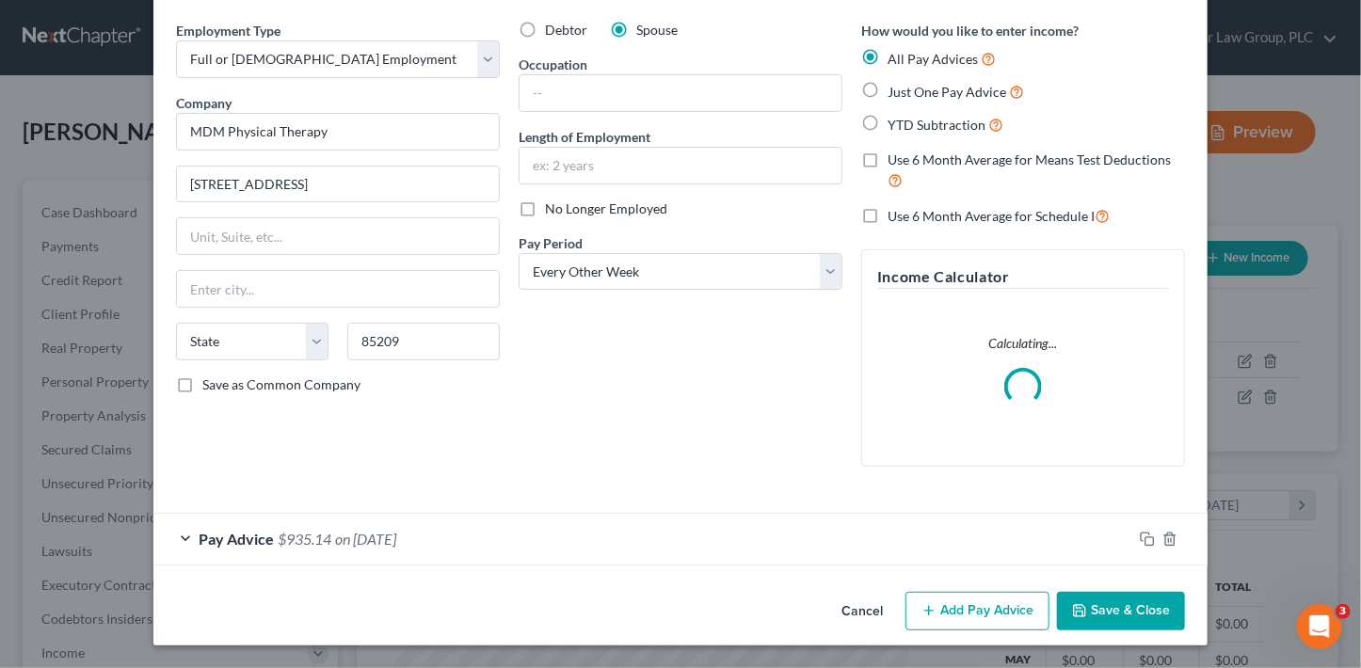
scroll to position [65, 0]
click at [735, 529] on div "Pay Advice $935.14 on 10/18/2024" at bounding box center [642, 540] width 979 height 50
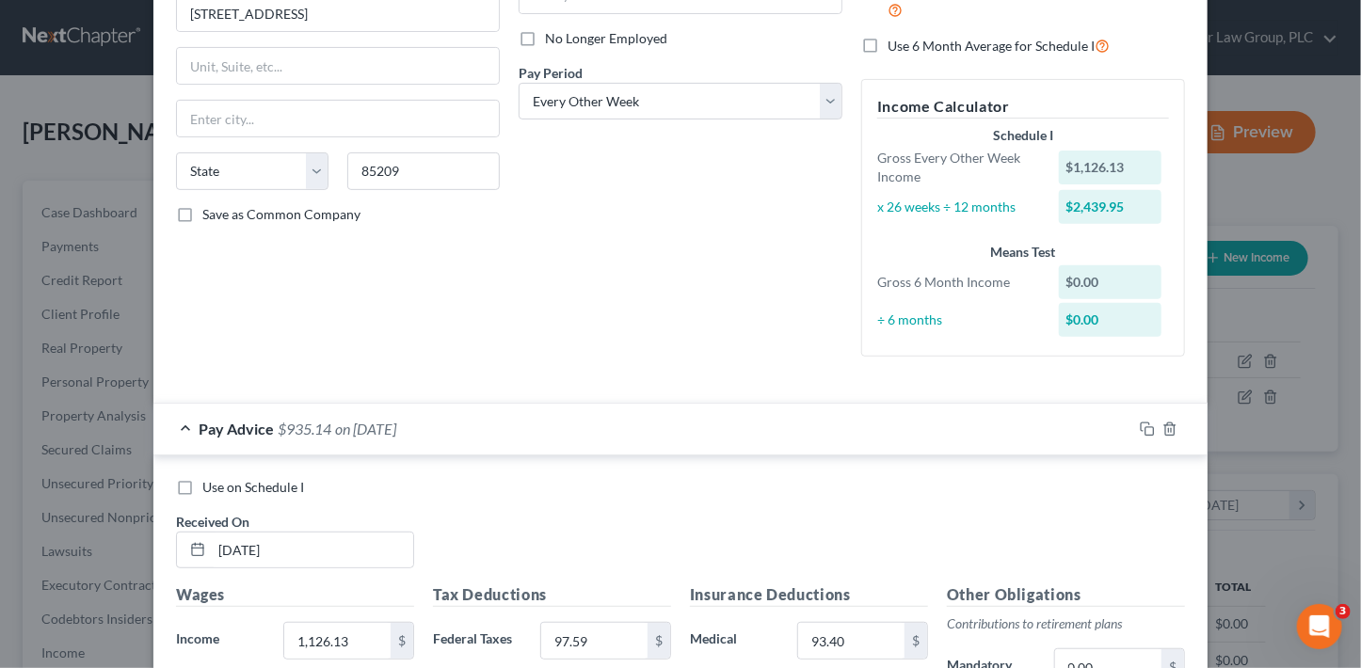
scroll to position [409, 0]
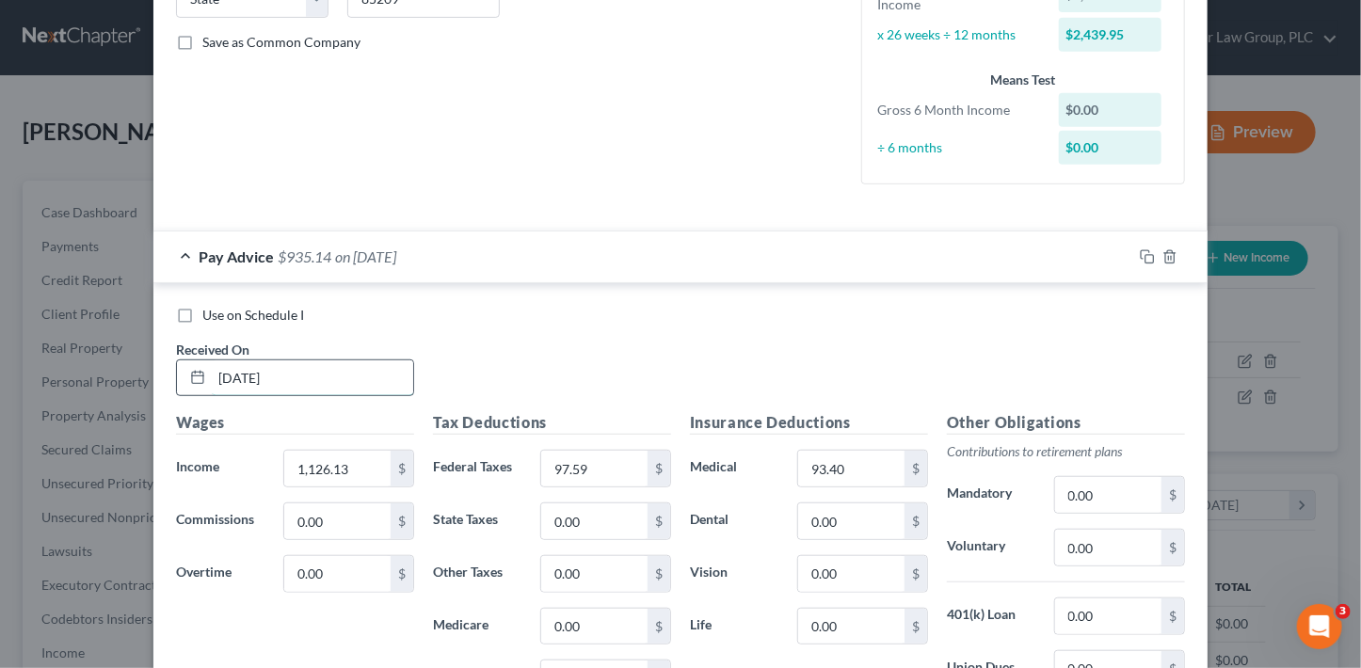
click at [352, 377] on input "10/18/2024" at bounding box center [312, 379] width 201 height 36
type input "04/04/25"
type input "1,227.53"
type input "107.17"
click at [1146, 258] on icon "button" at bounding box center [1147, 256] width 15 height 15
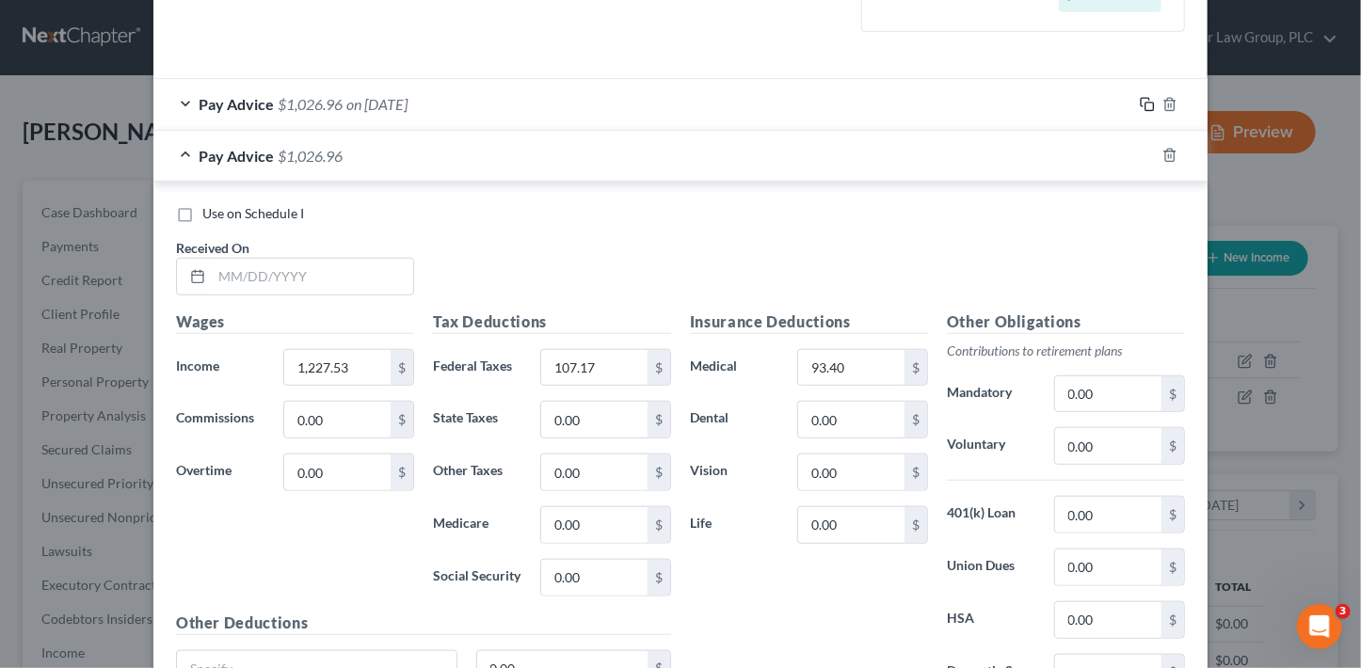
scroll to position [740, 0]
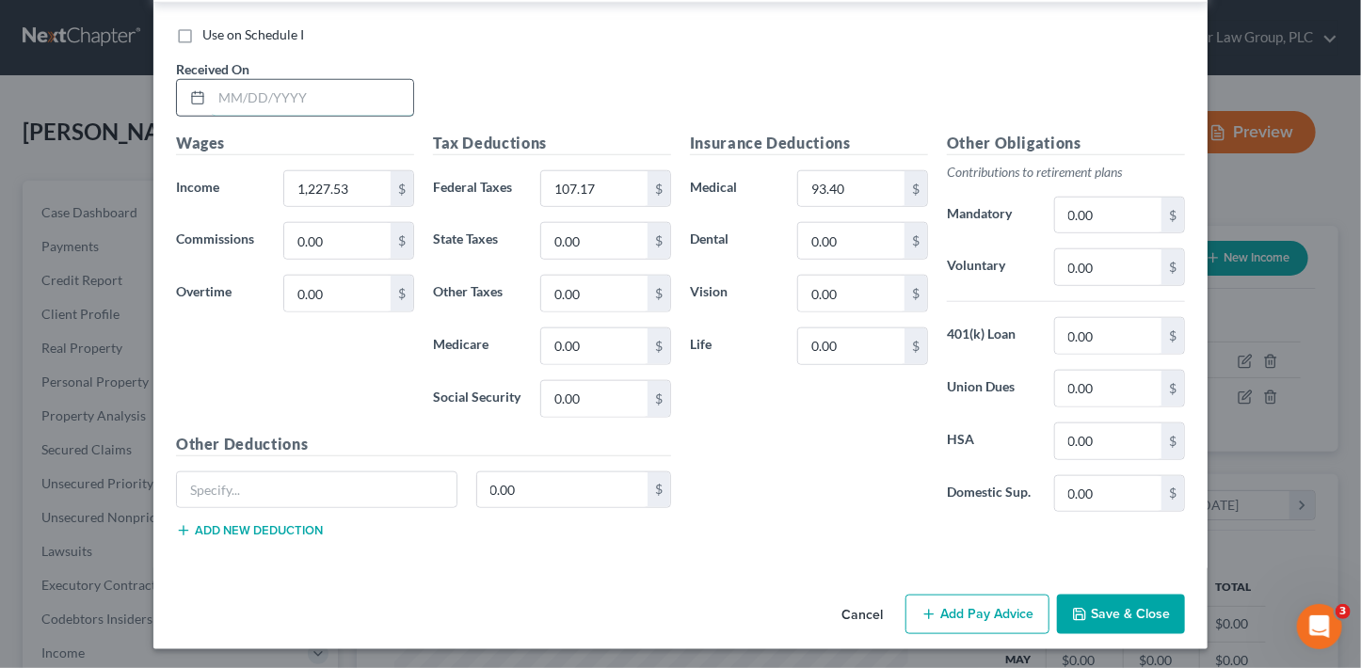
click at [251, 106] on input "text" at bounding box center [312, 98] width 201 height 36
type input "4/18/25"
type input "895.05"
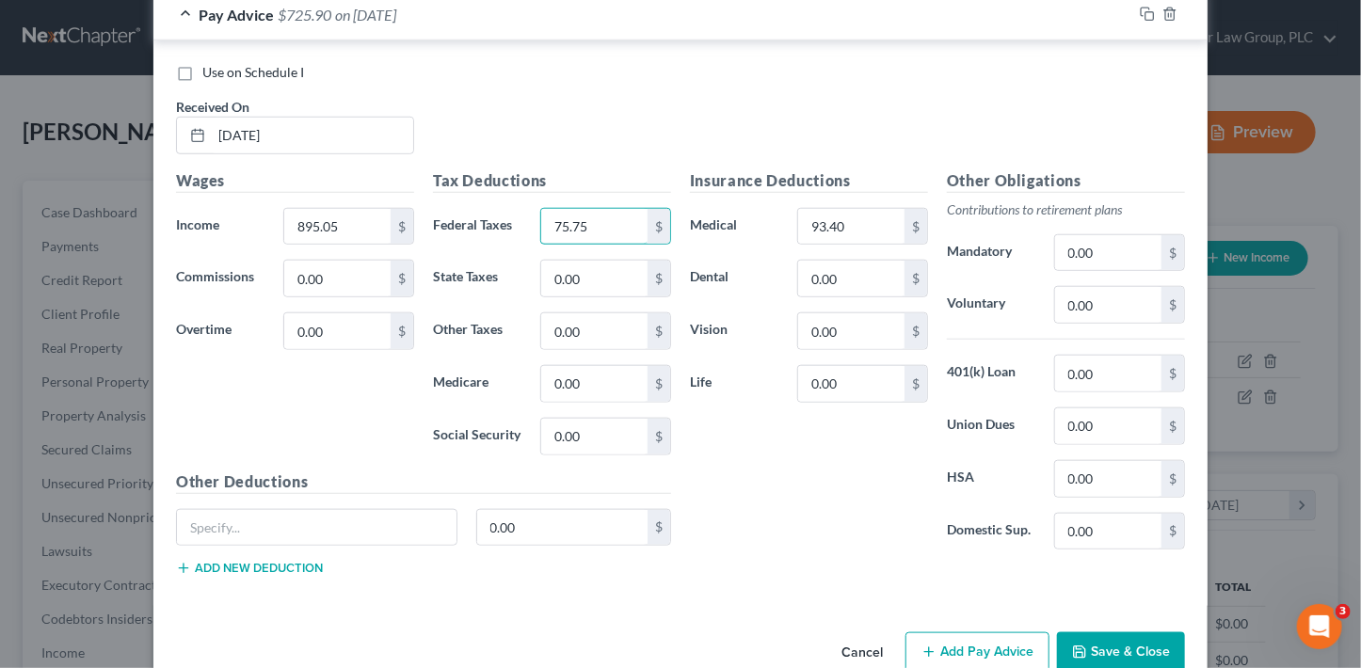
scroll to position [467, 0]
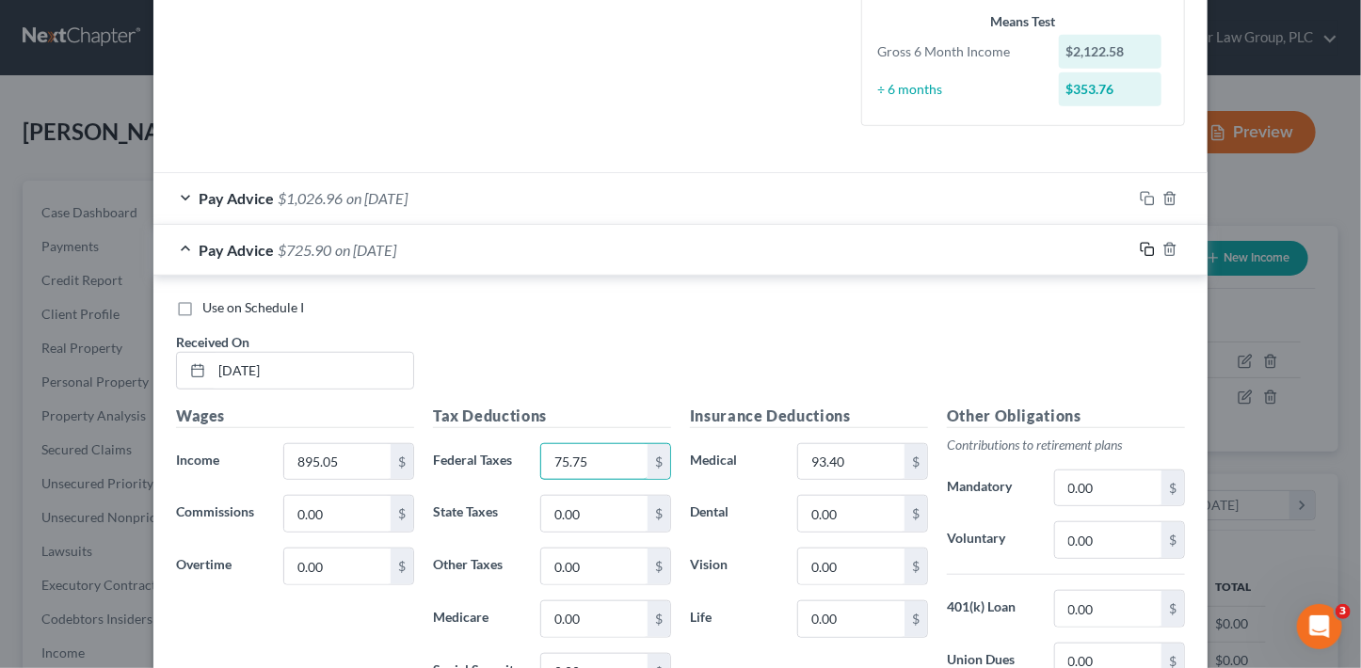
type input "75.75"
click at [1146, 248] on rect "button" at bounding box center [1150, 252] width 8 height 8
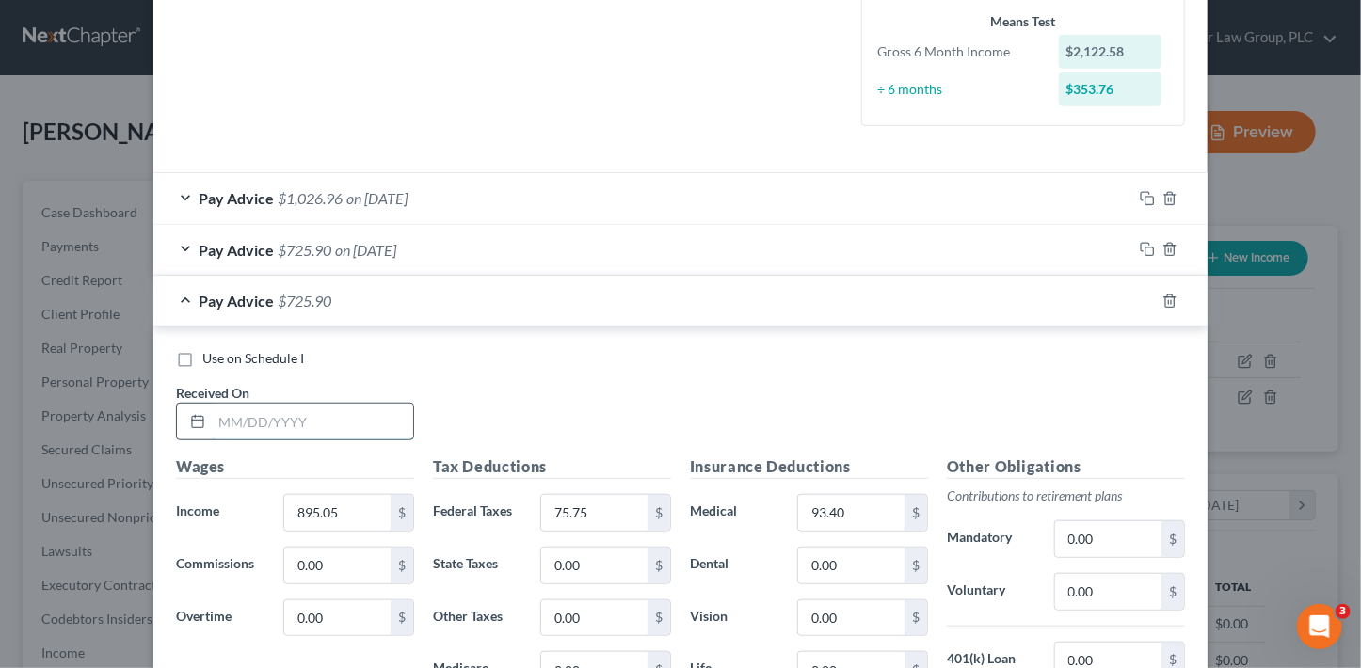
click at [370, 418] on input "text" at bounding box center [312, 422] width 201 height 36
type input "5/2/25"
type input "1,149.85"
type input "99.84"
click at [1146, 300] on icon "button" at bounding box center [1147, 301] width 15 height 15
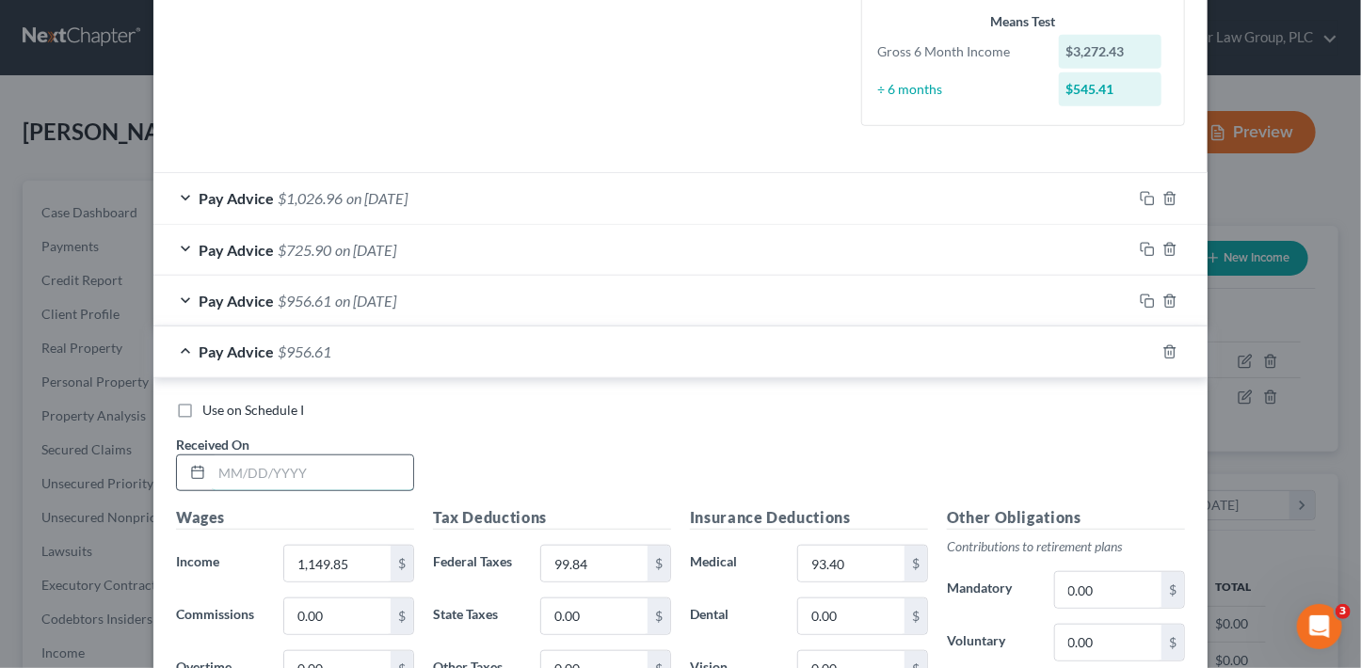
click at [256, 464] on input "text" at bounding box center [312, 474] width 201 height 36
type input "05/16/25"
type input "1,103.70"
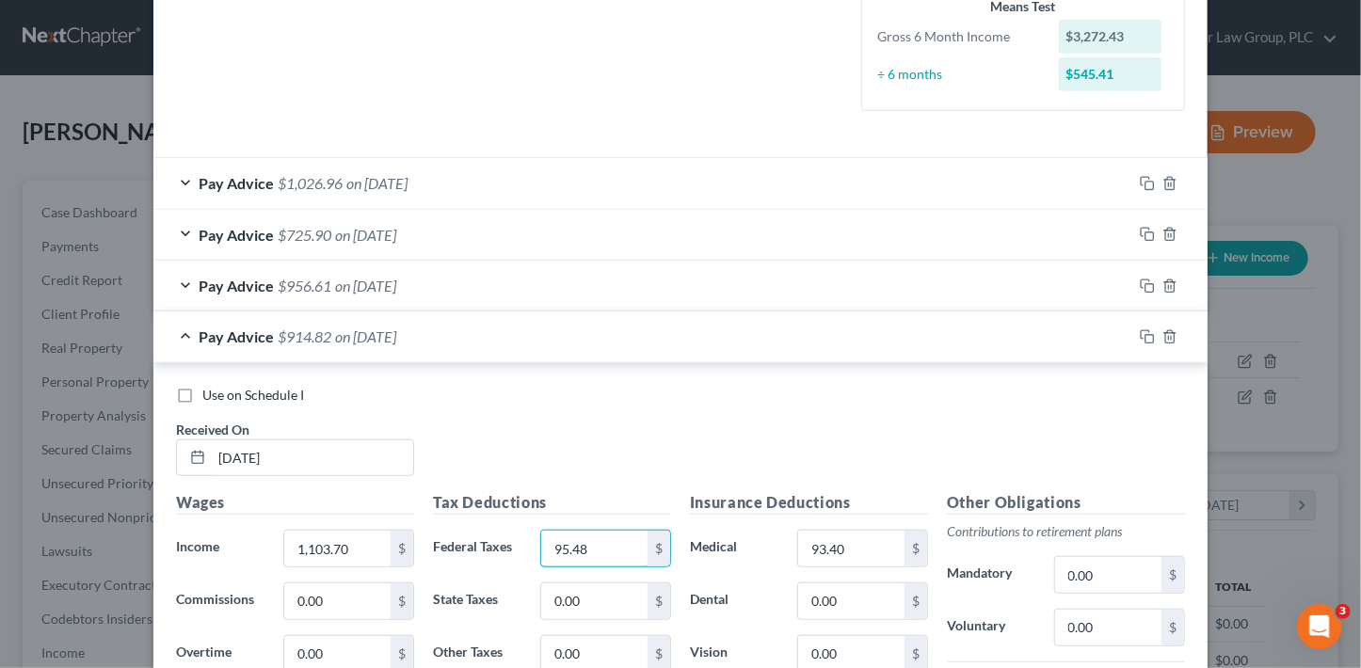
type input "95.48"
click at [1140, 330] on icon "button" at bounding box center [1147, 336] width 15 height 15
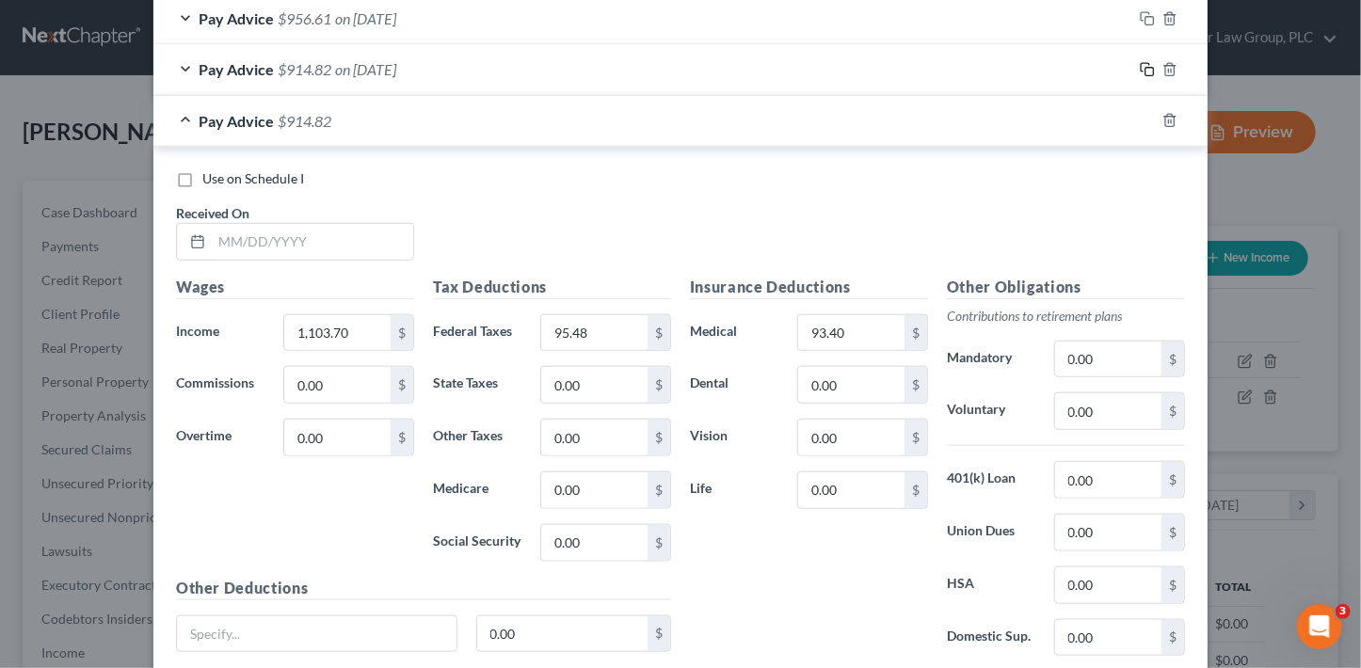
scroll to position [823, 0]
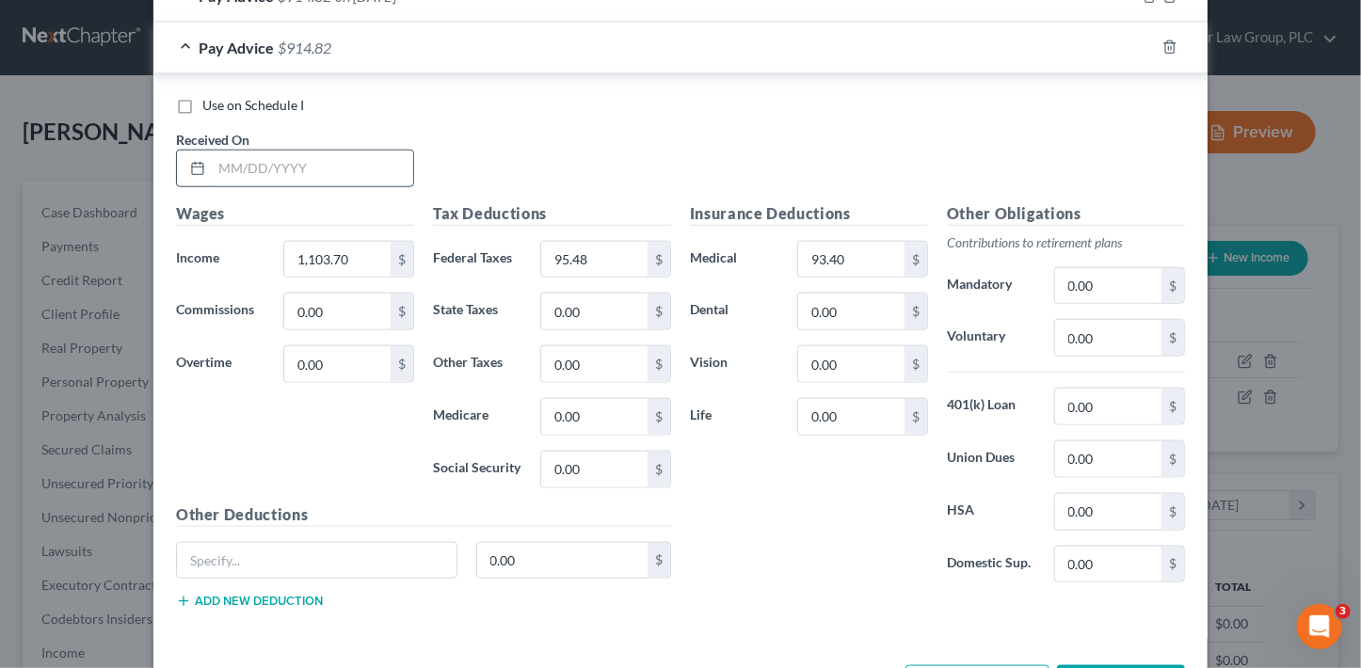
click at [351, 172] on input "text" at bounding box center [312, 169] width 201 height 36
type input "5/30/25"
type input "1,308.45"
type input "114.82"
click at [1140, 42] on icon "button" at bounding box center [1147, 47] width 15 height 15
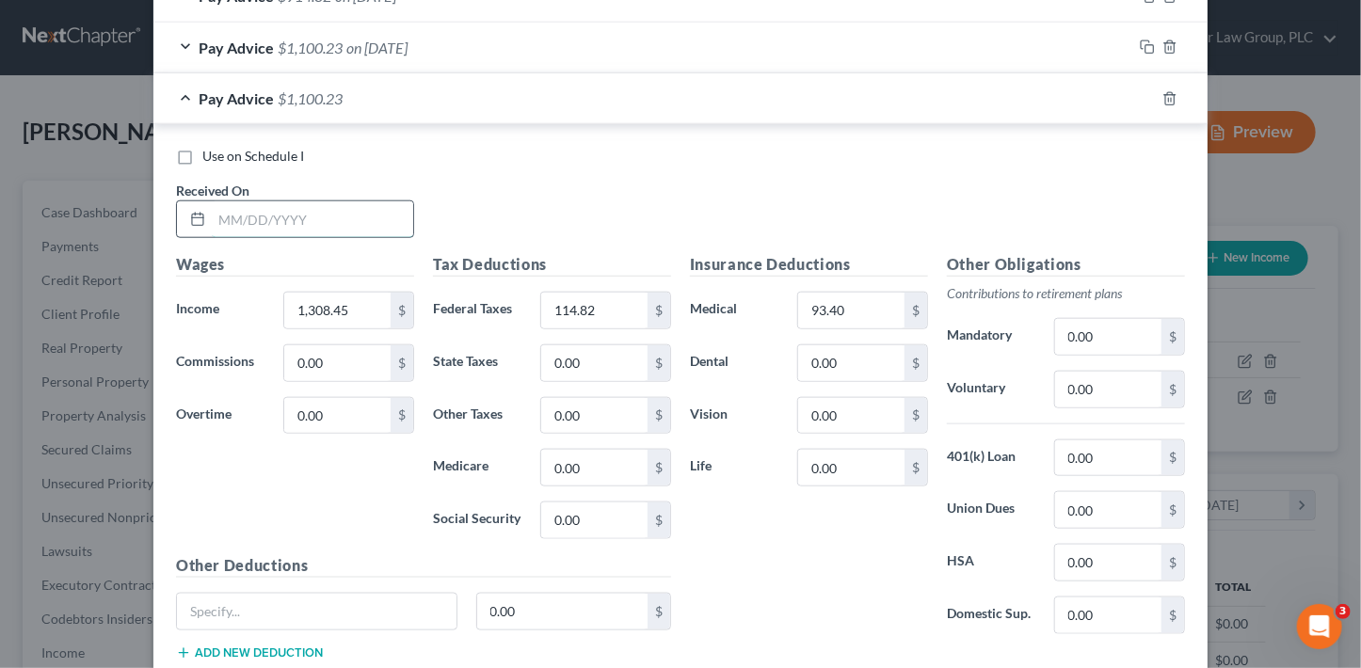
click at [358, 207] on input "text" at bounding box center [312, 219] width 201 height 36
type input "06/13/25"
type input "1,415.71"
type input "128.30"
click at [1140, 98] on icon "button" at bounding box center [1147, 98] width 15 height 15
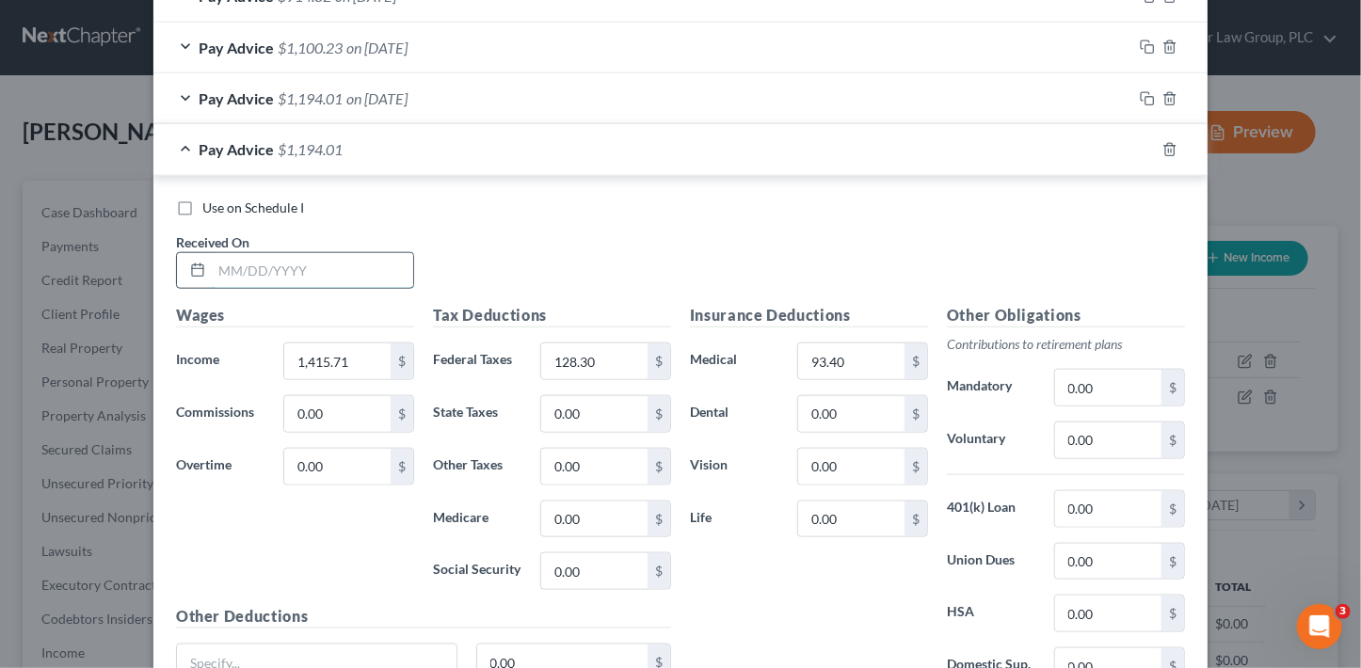
click at [317, 274] on input "text" at bounding box center [312, 271] width 201 height 36
type input "06/27/25"
type input "809.58"
type input "67.67"
click at [1146, 149] on rect "button" at bounding box center [1150, 152] width 8 height 8
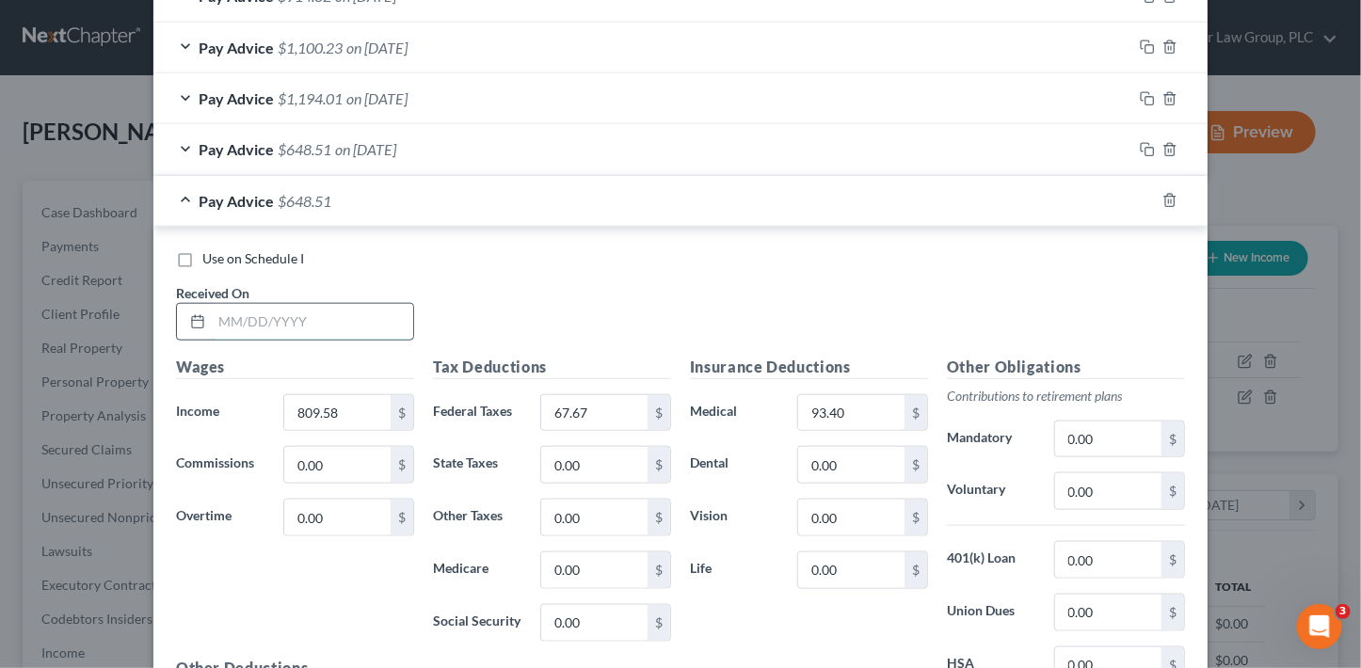
click at [337, 315] on input "text" at bounding box center [312, 322] width 201 height 36
type input "07/11/25"
type input "1,359.48"
type input "119.65"
drag, startPoint x: 1139, startPoint y: 199, endPoint x: 1103, endPoint y: 185, distance: 38.5
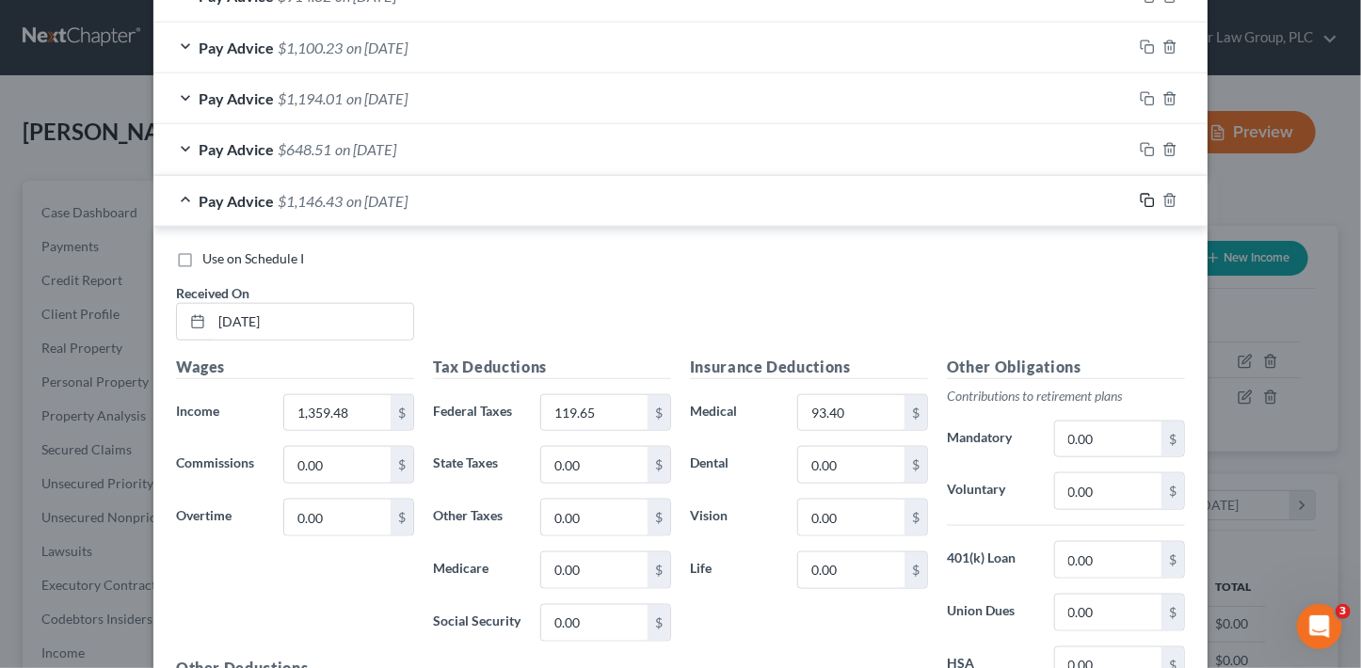
click at [1140, 199] on icon "button" at bounding box center [1147, 200] width 15 height 15
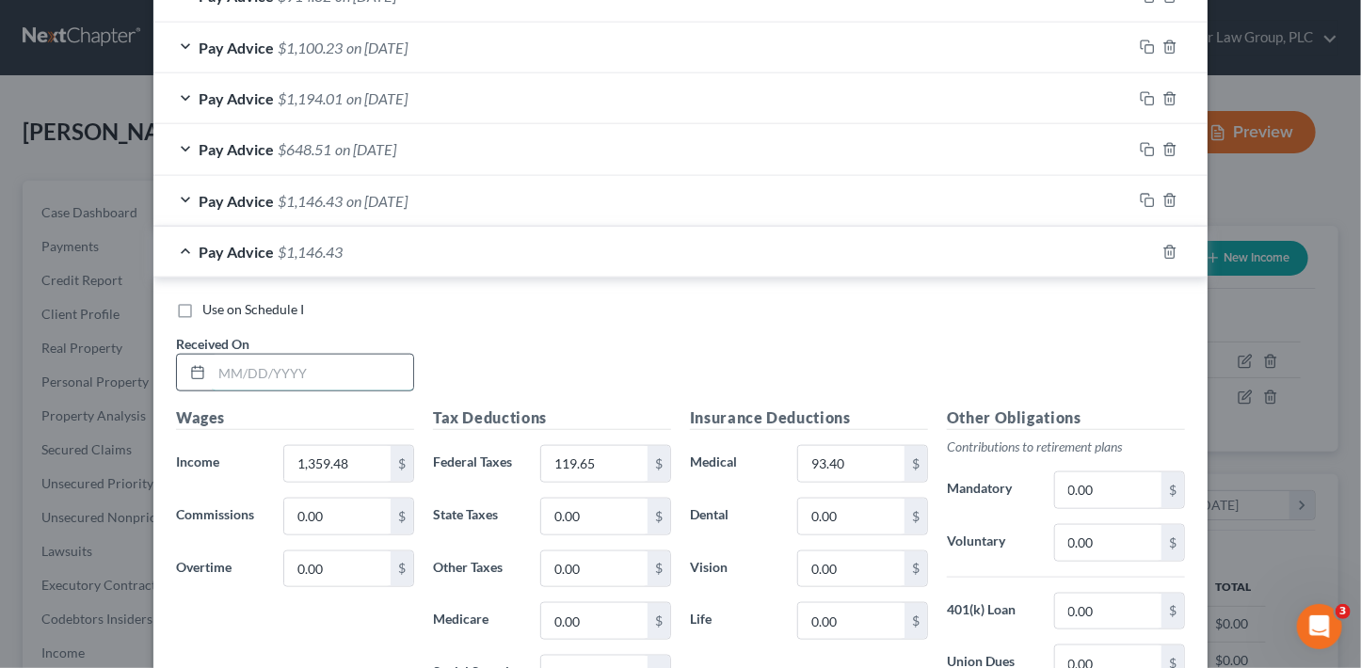
click at [303, 373] on input "text" at bounding box center [312, 373] width 201 height 36
type input "07/25/25"
type input "1,179.75"
type input "102.65"
click at [1146, 250] on rect "button" at bounding box center [1150, 254] width 8 height 8
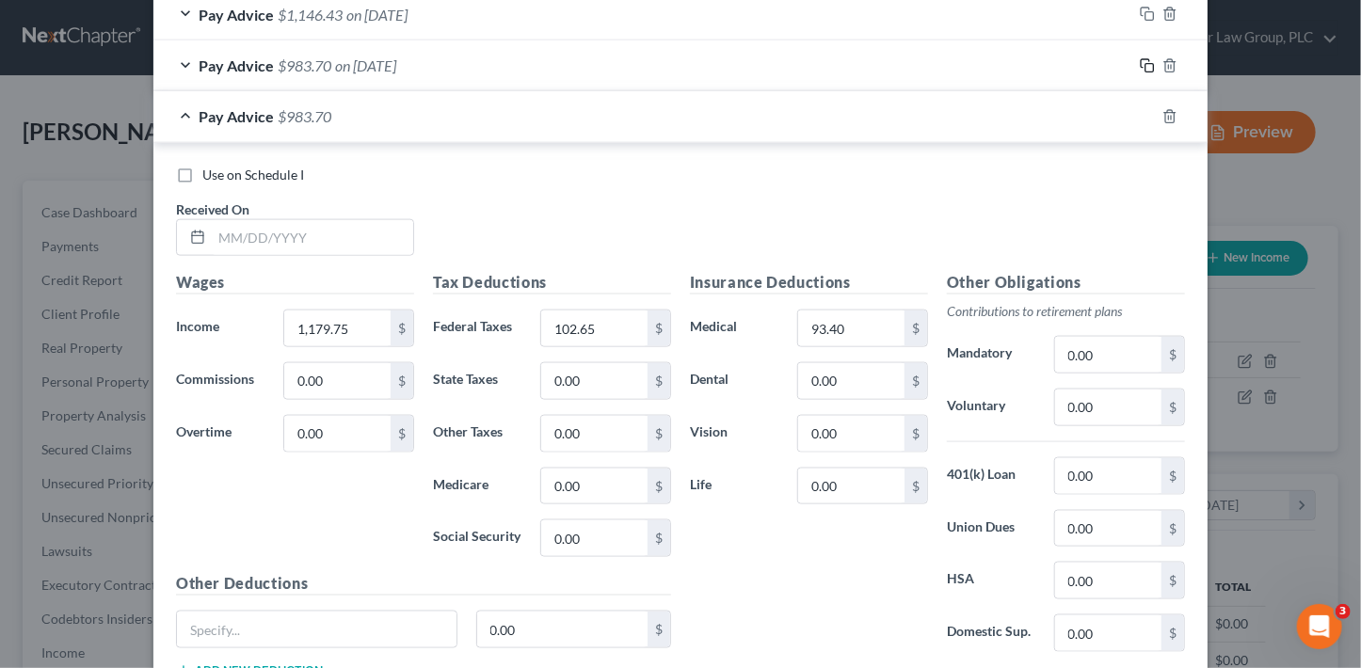
scroll to position [1054, 0]
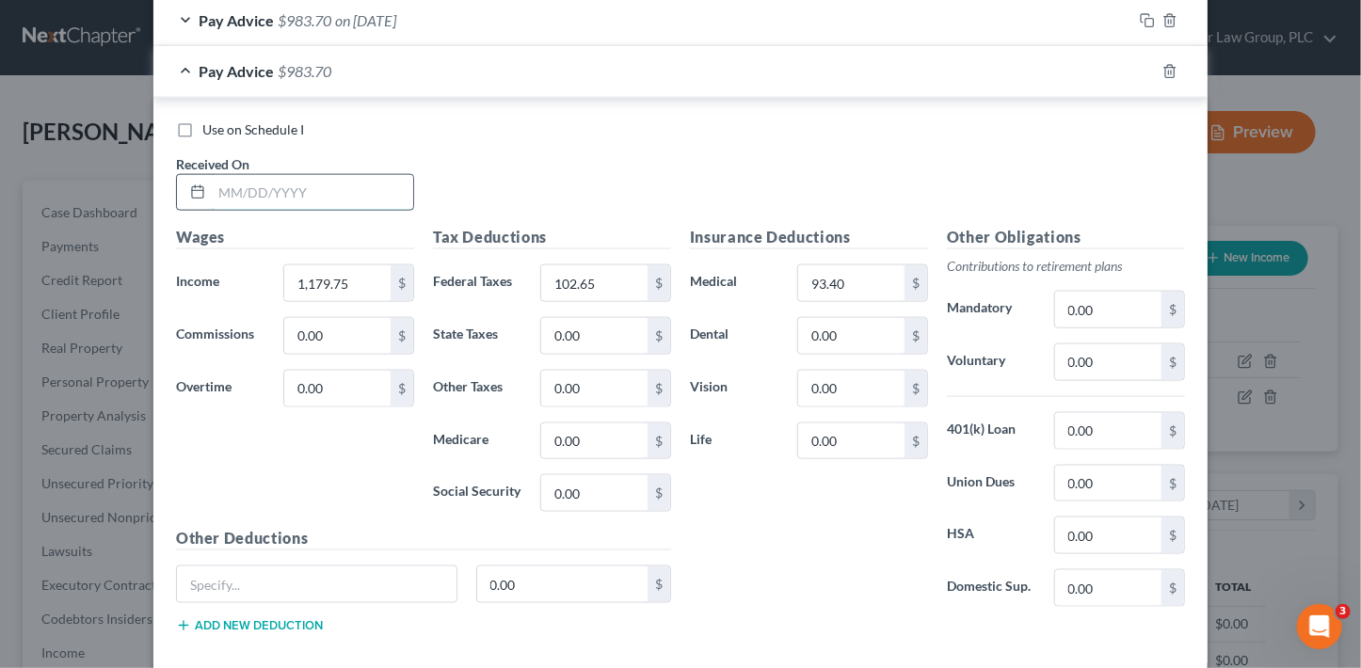
click at [296, 187] on input "text" at bounding box center [312, 193] width 201 height 36
type input "08/03/25"
type input "1,208.68"
type input "105.40"
click at [1141, 70] on icon "button" at bounding box center [1147, 71] width 15 height 15
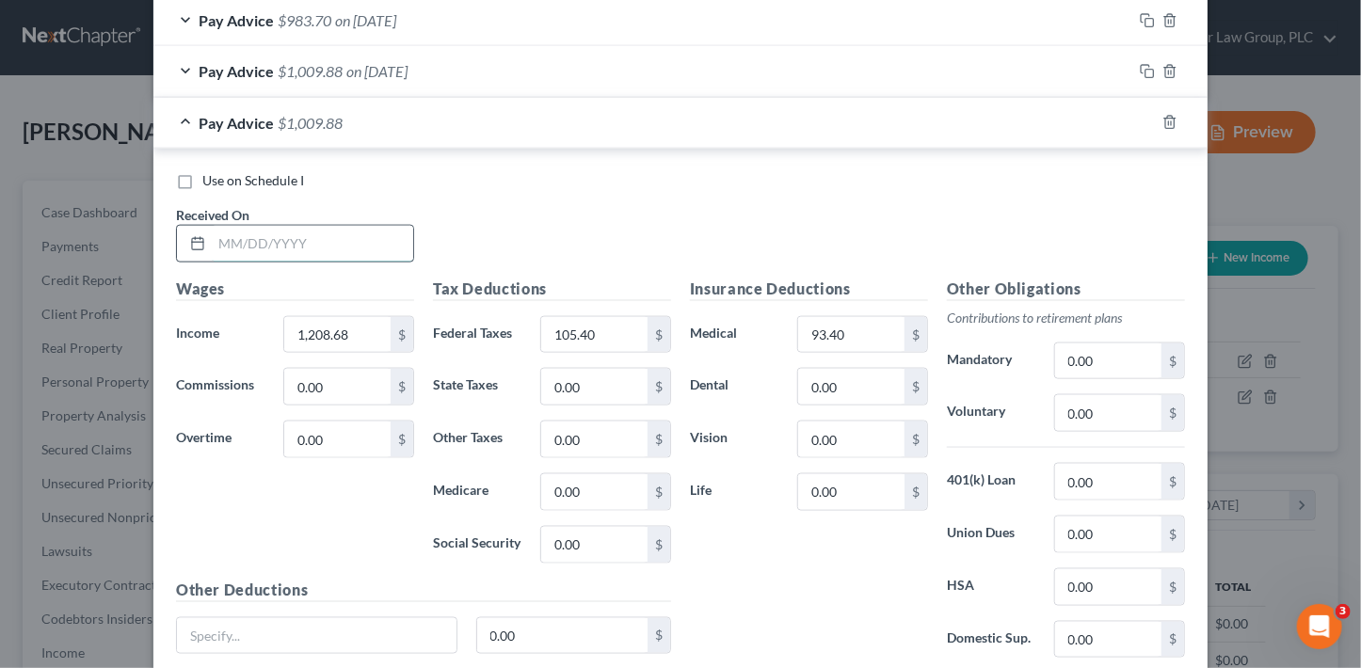
click at [336, 236] on input "text" at bounding box center [312, 244] width 201 height 36
type input "08/22/25"
type input "1,165.45"
type input "101.31"
click at [1145, 116] on icon "button" at bounding box center [1147, 122] width 15 height 15
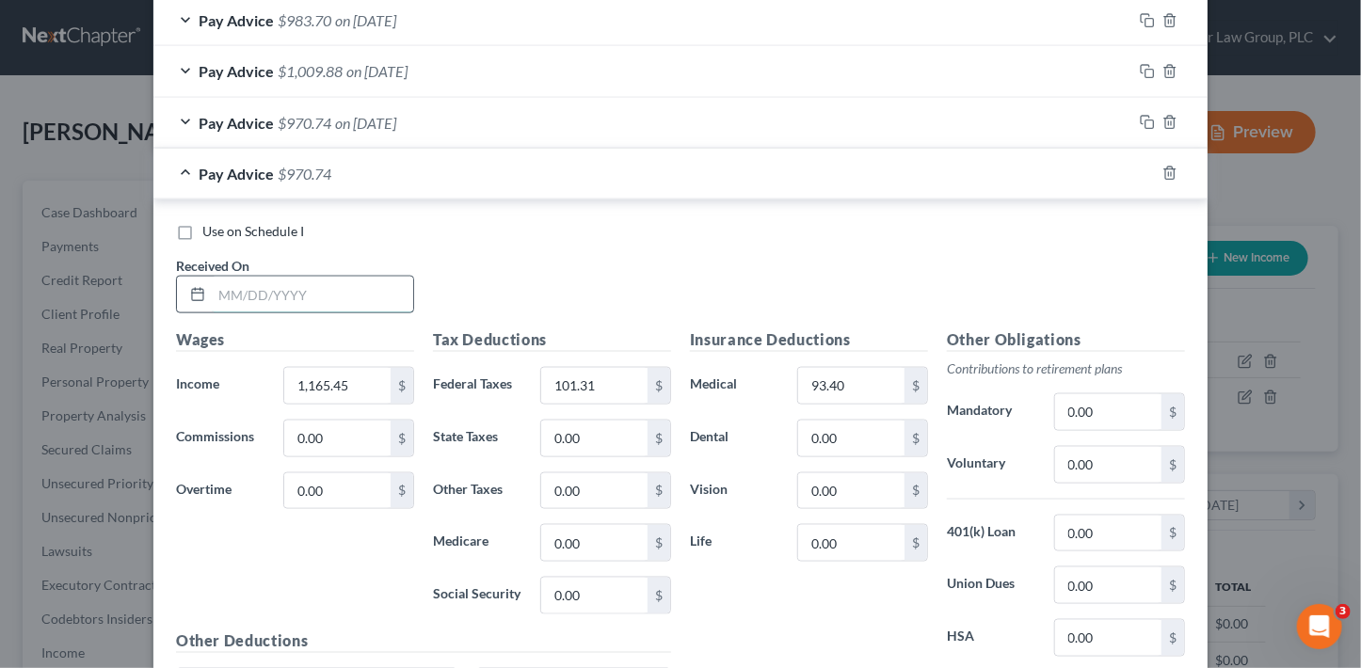
click at [342, 277] on input "text" at bounding box center [312, 295] width 201 height 36
type input "09/19/25"
type input "1,094.60"
type input "94.61"
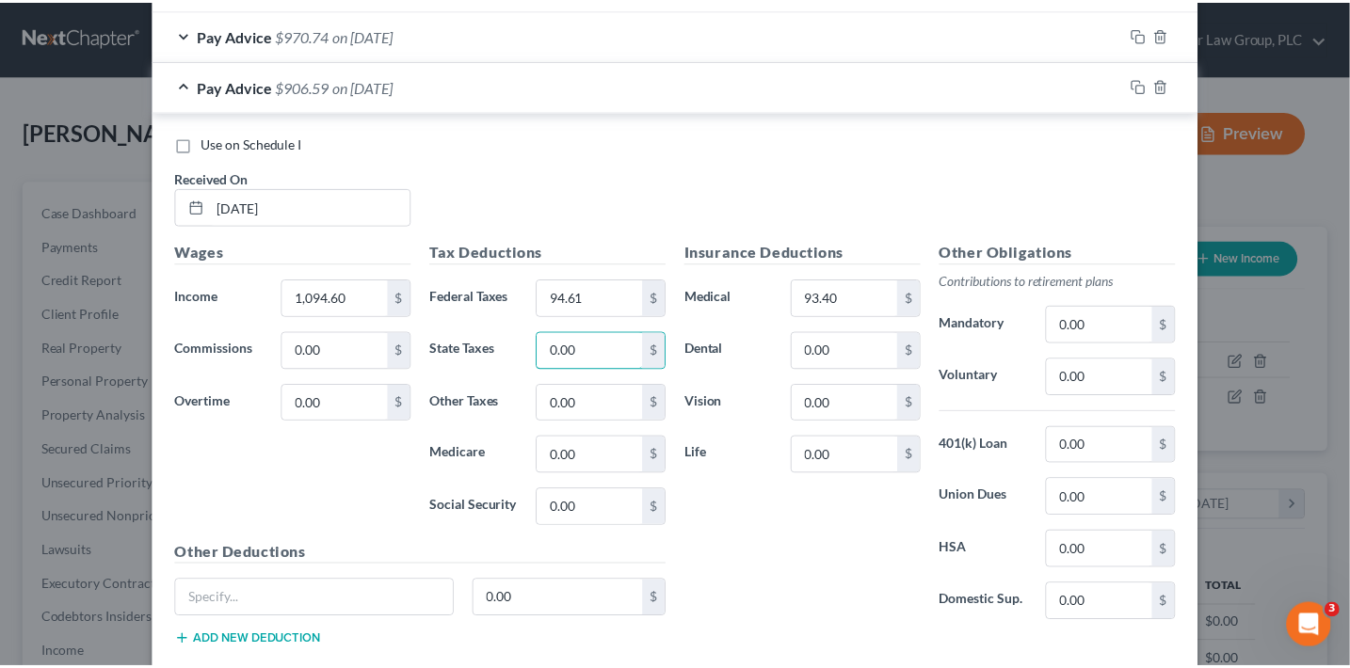
scroll to position [1249, 0]
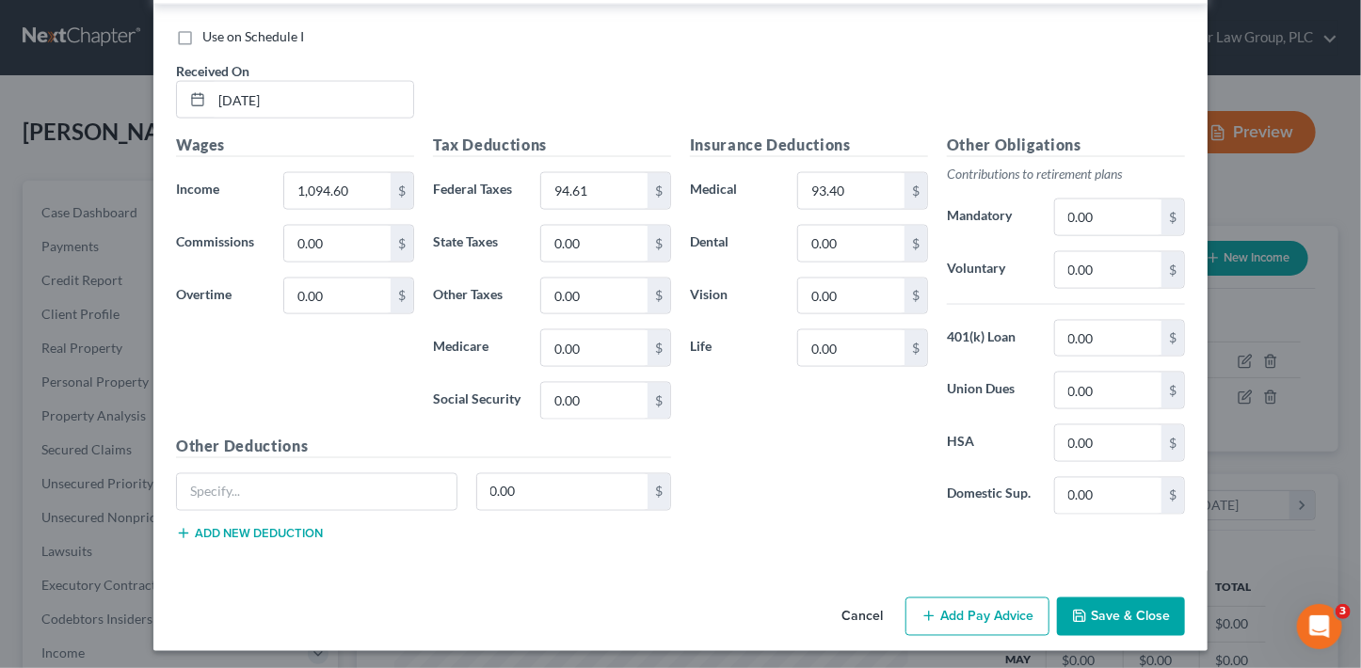
click at [1142, 607] on button "Save & Close" at bounding box center [1121, 618] width 128 height 40
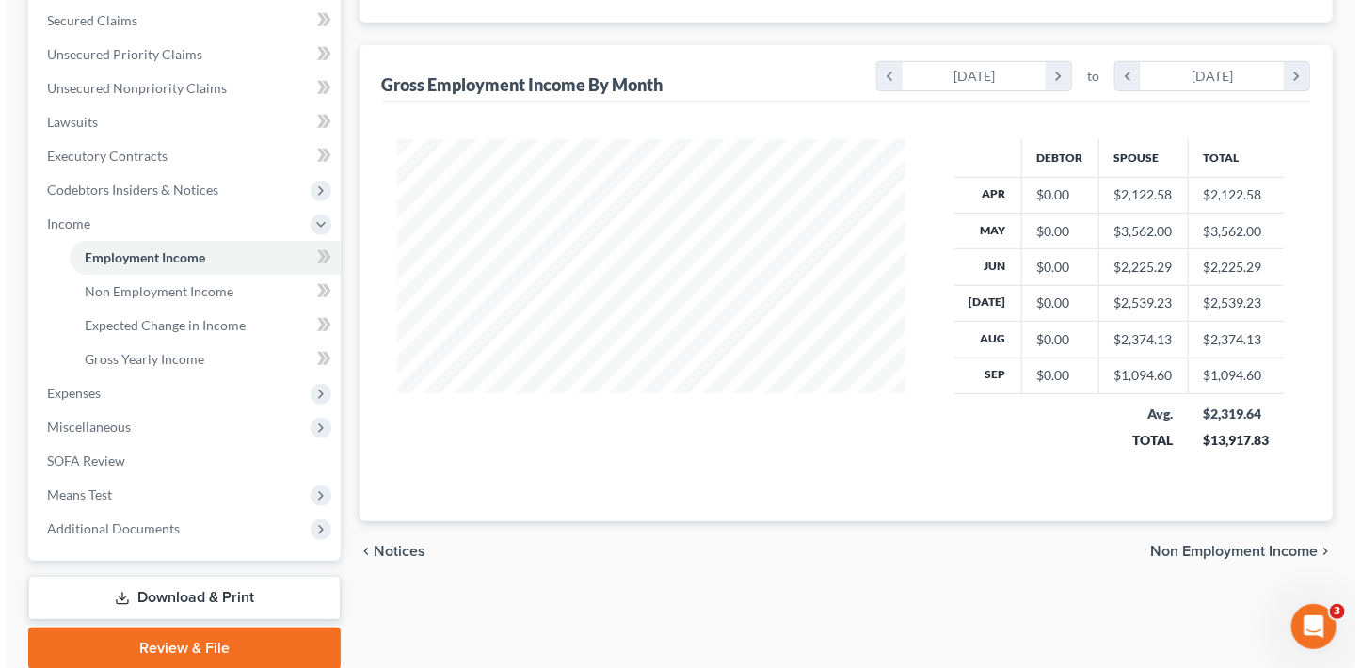
scroll to position [0, 0]
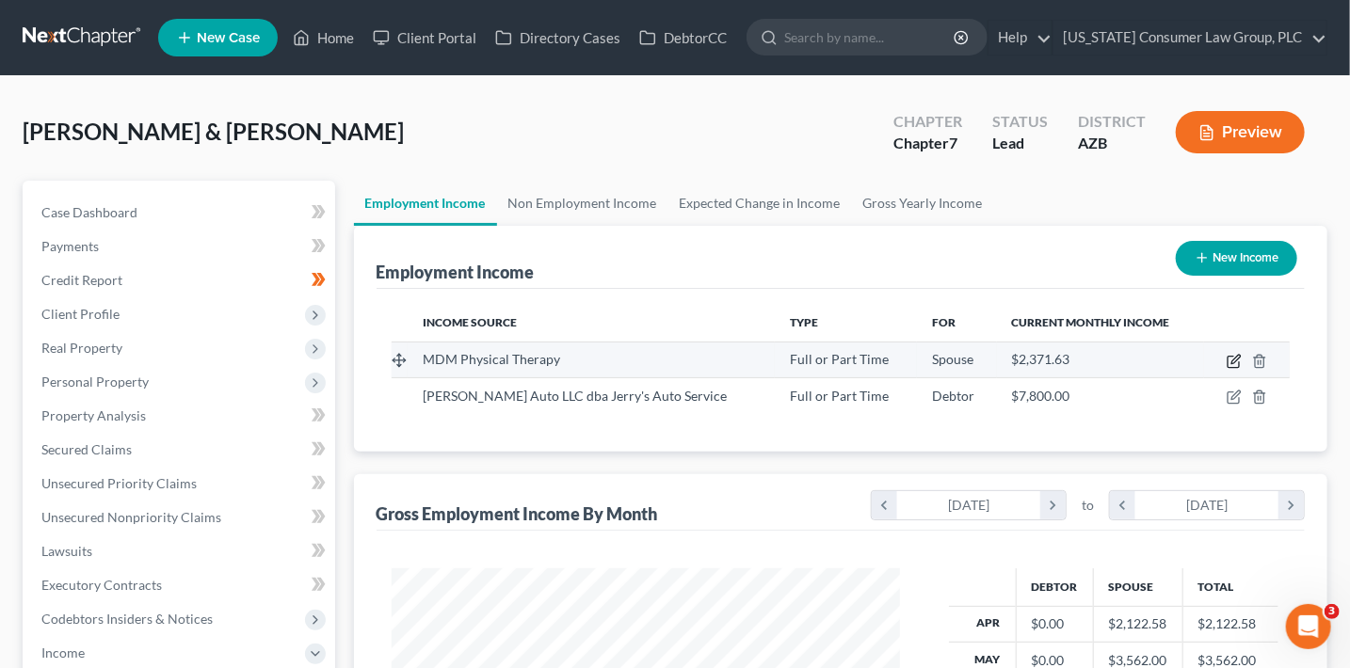
click at [1232, 363] on icon "button" at bounding box center [1234, 361] width 15 height 15
select select "0"
select select "2"
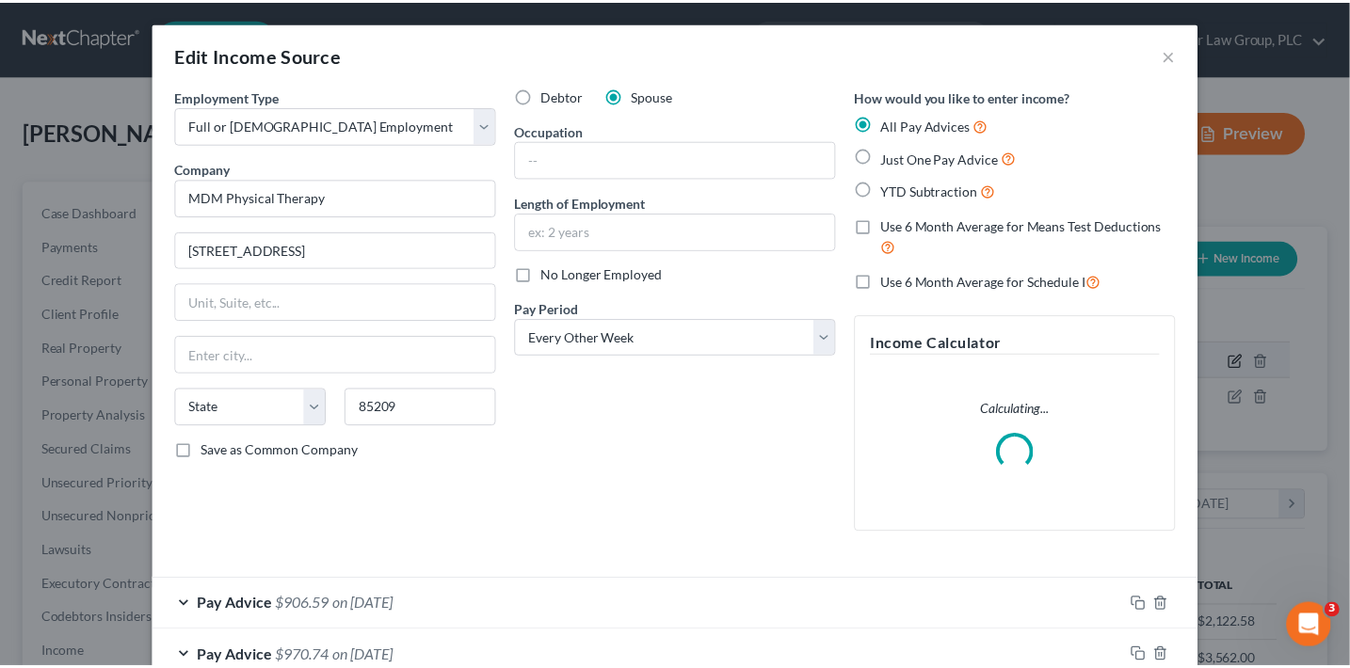
scroll to position [335, 551]
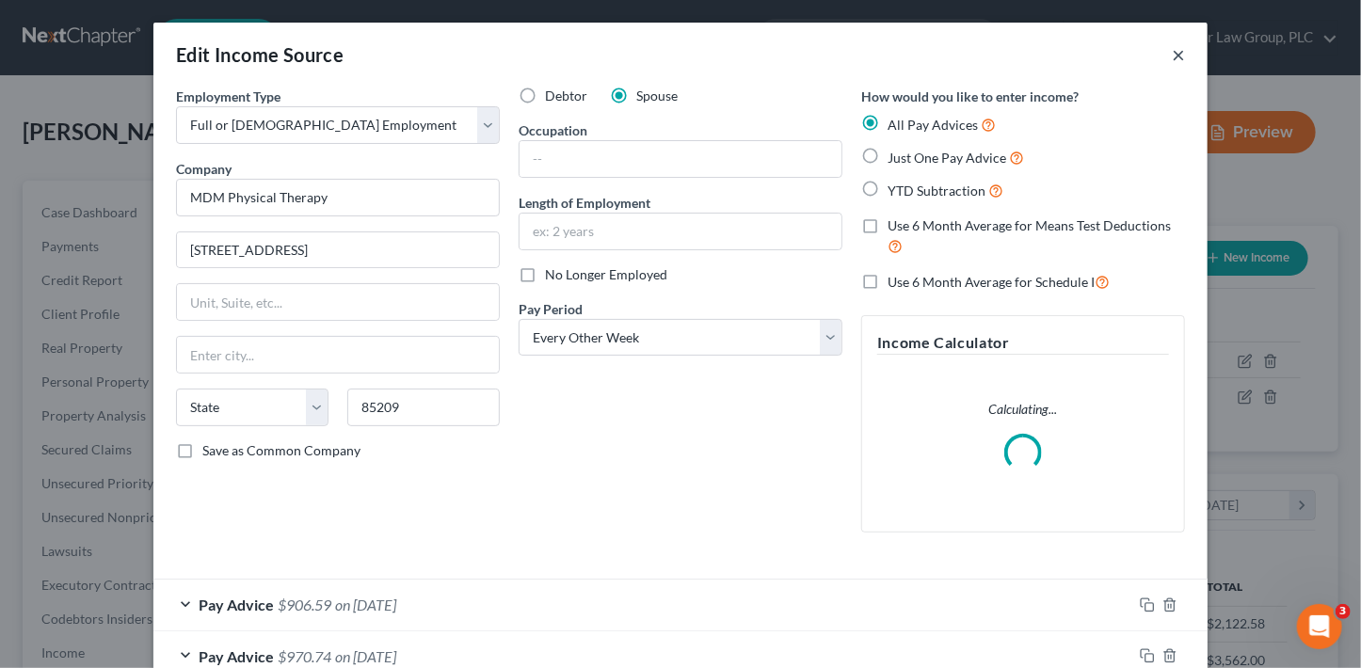
click at [1177, 55] on button "×" at bounding box center [1178, 54] width 13 height 23
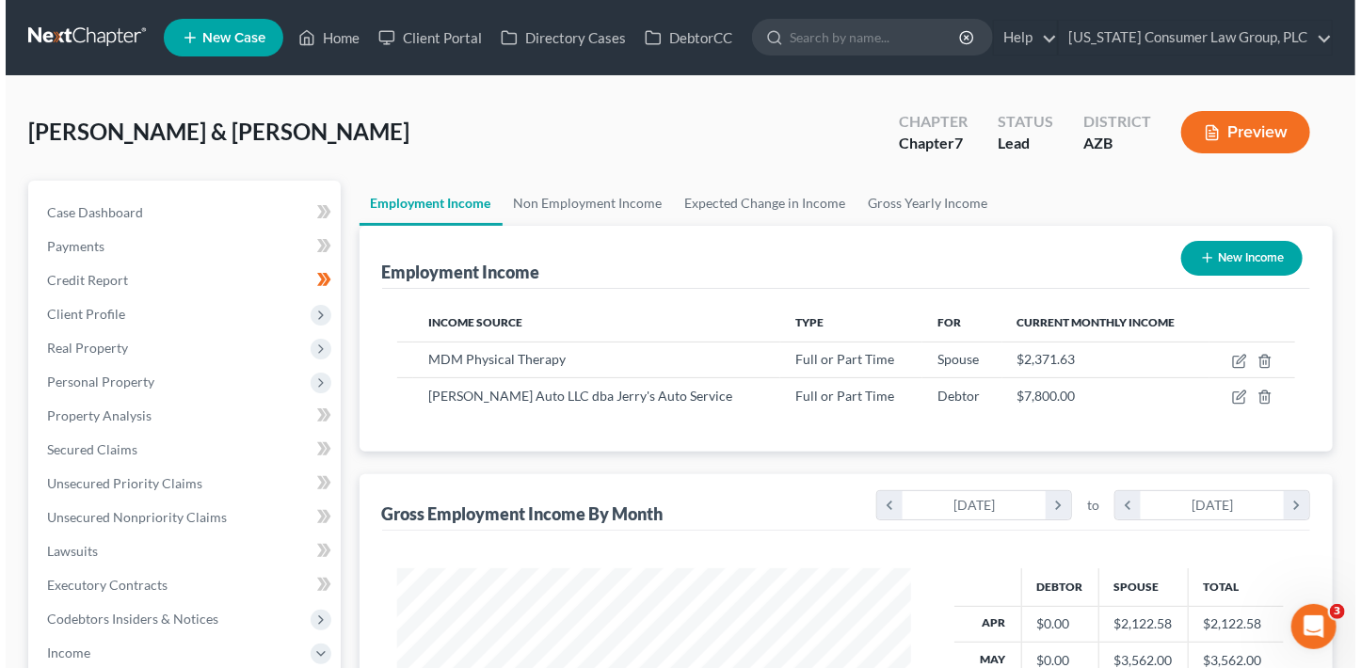
scroll to position [941049, 940839]
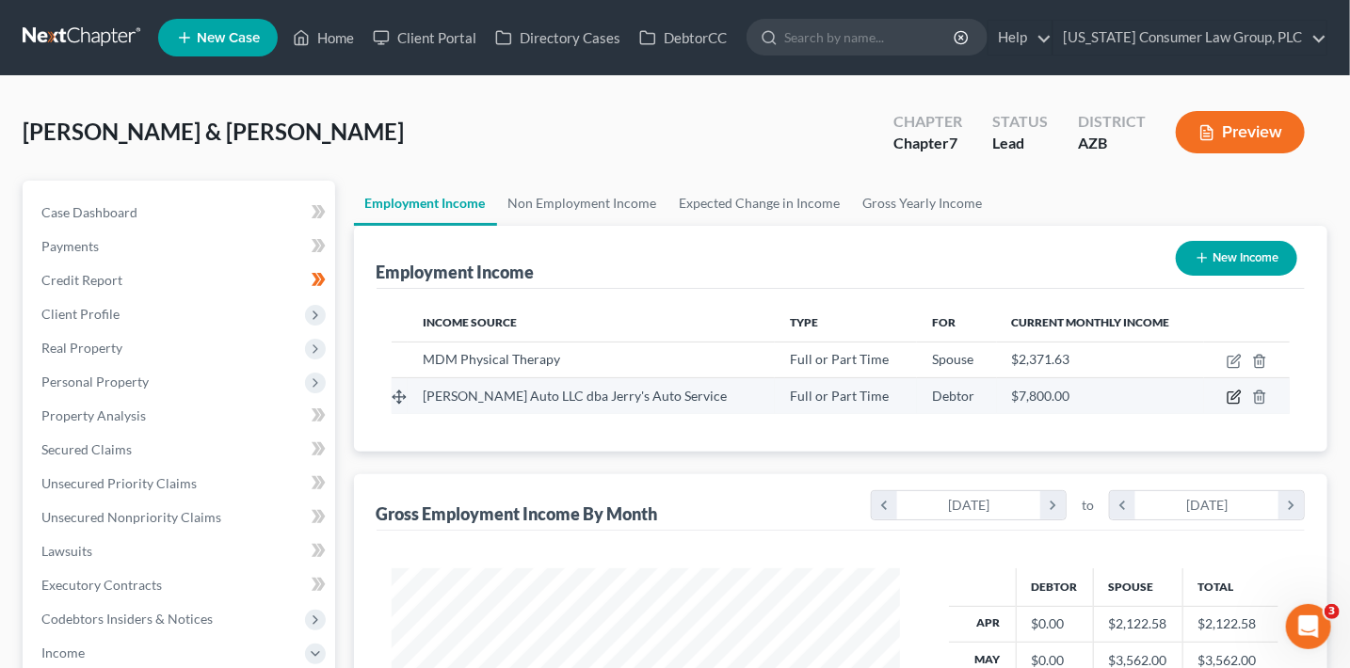
click at [1235, 398] on icon "button" at bounding box center [1234, 397] width 15 height 15
select select "0"
select select "3"
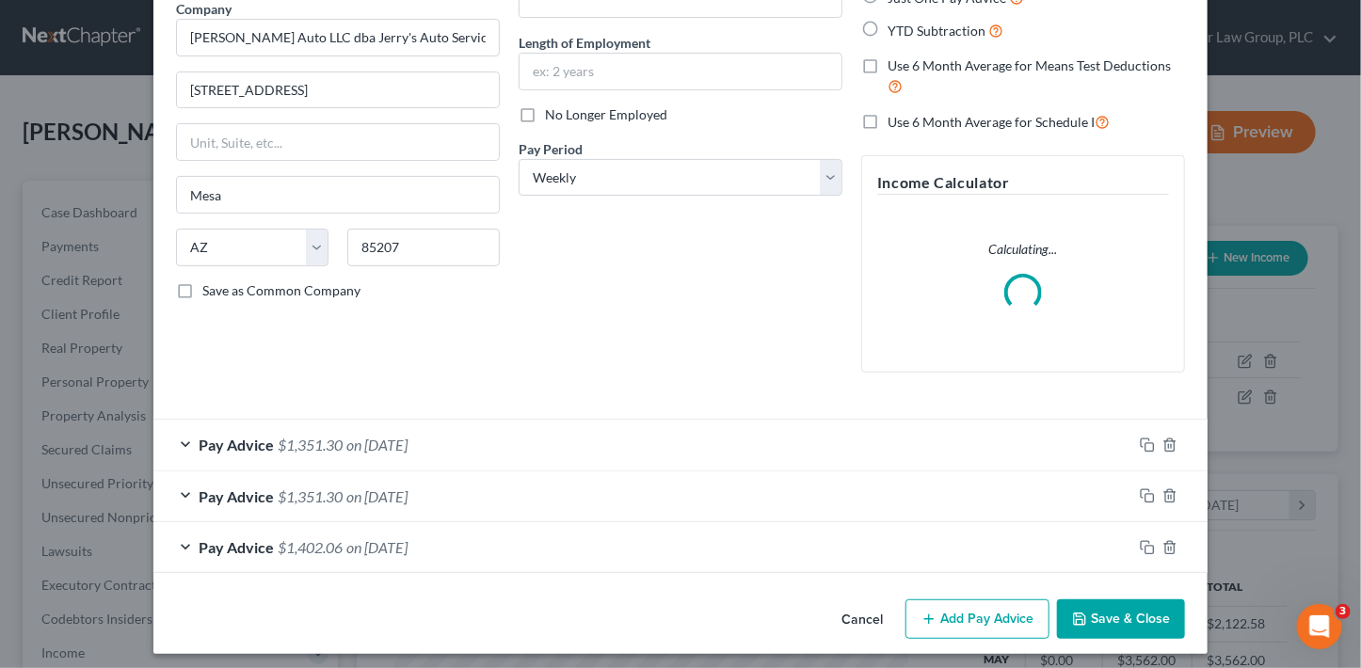
scroll to position [167, 0]
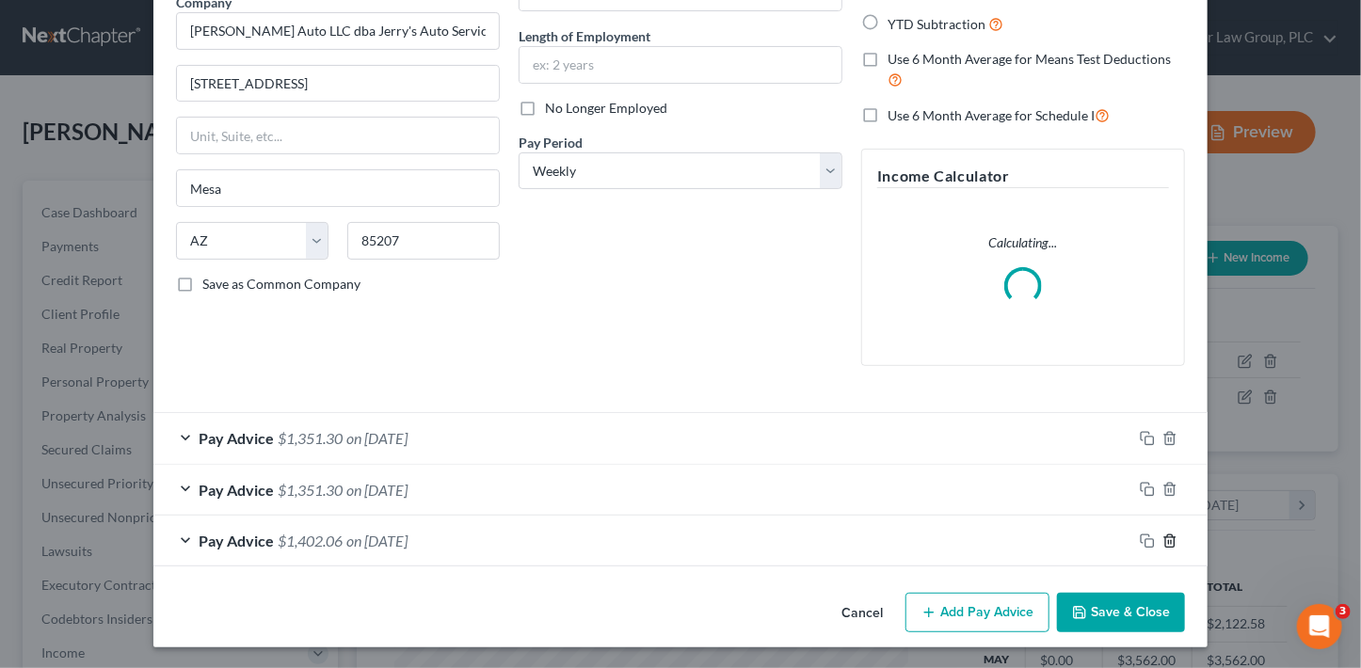
click at [1163, 538] on icon "button" at bounding box center [1170, 541] width 15 height 15
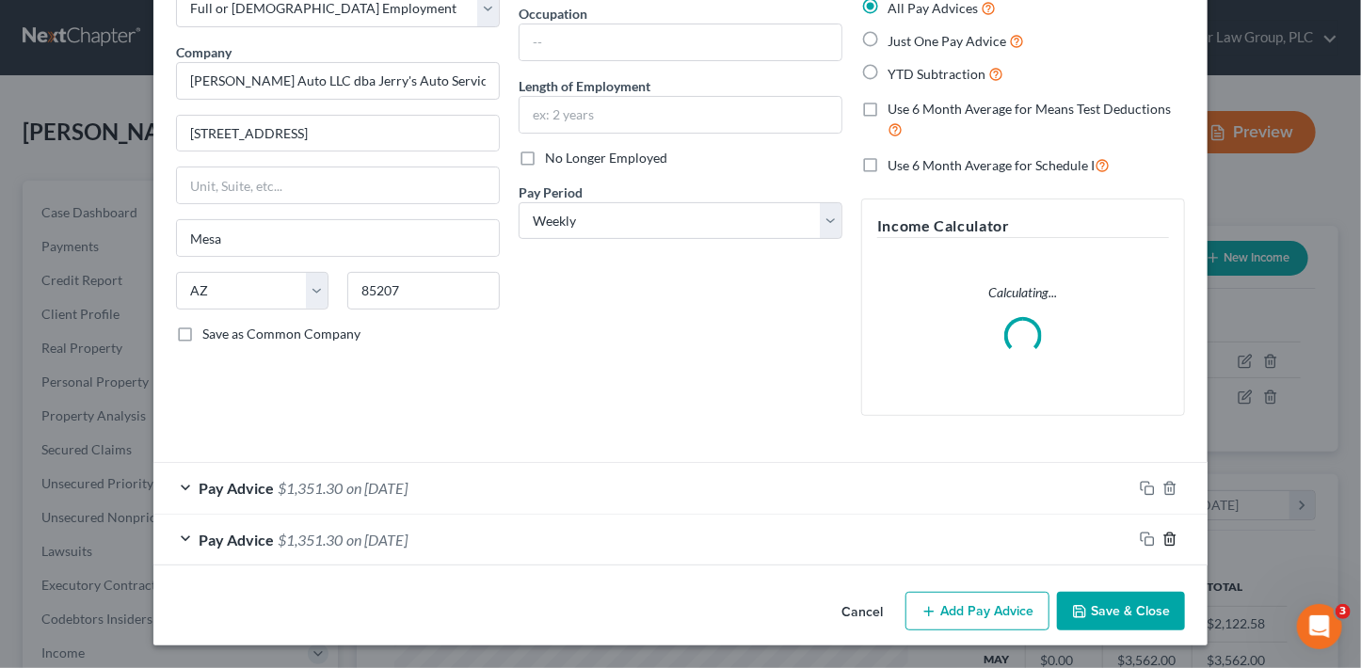
click at [1163, 538] on icon "button" at bounding box center [1170, 539] width 15 height 15
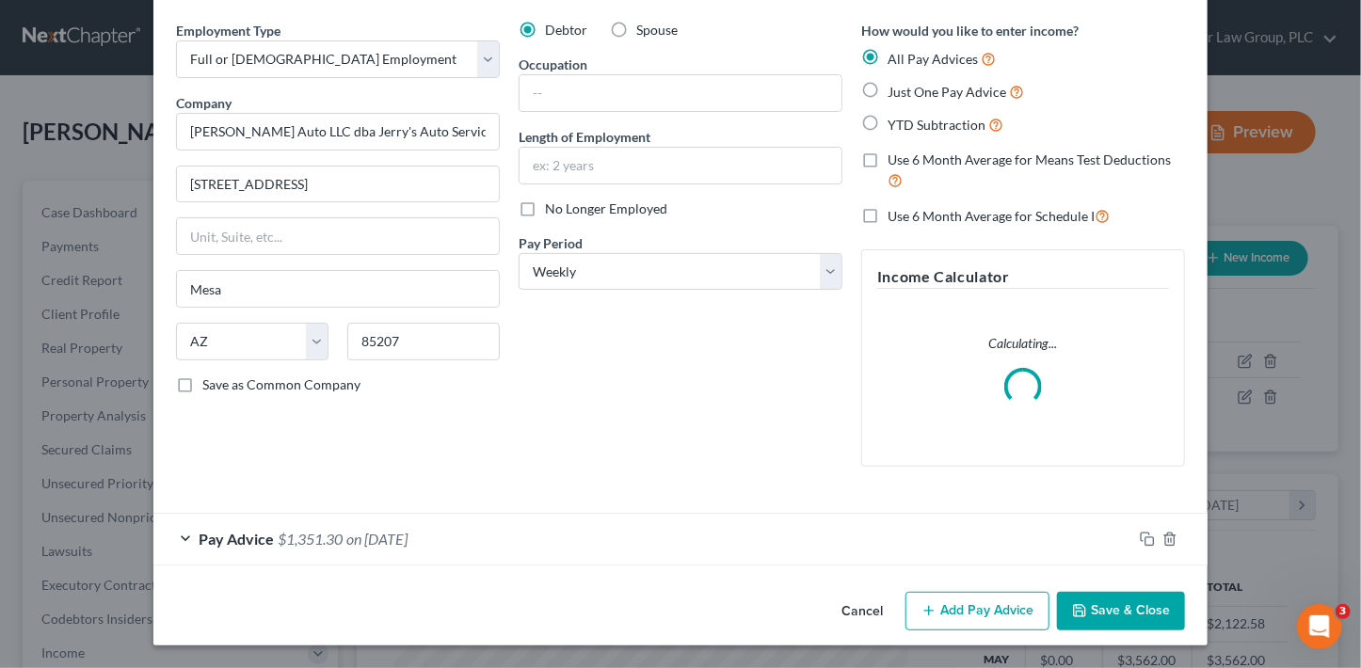
scroll to position [65, 0]
click at [741, 536] on div "Pay Advice $1,351.30 on 06/27/2024" at bounding box center [642, 540] width 979 height 50
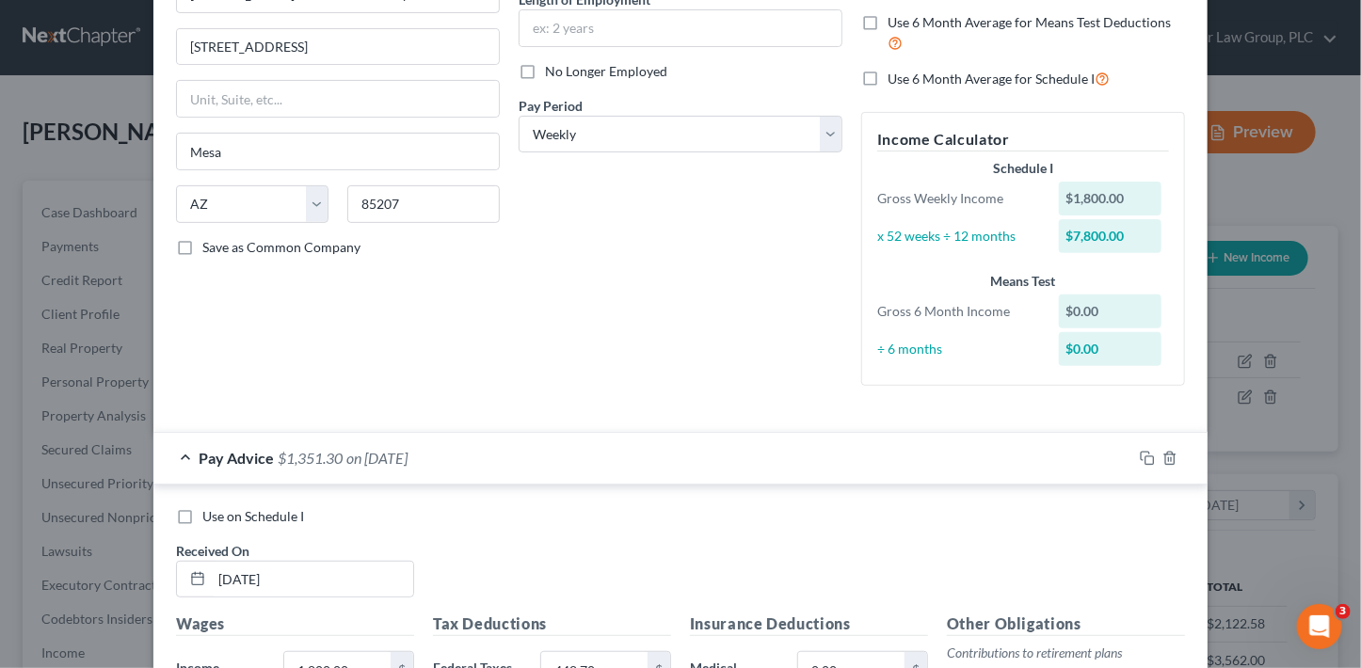
scroll to position [224, 0]
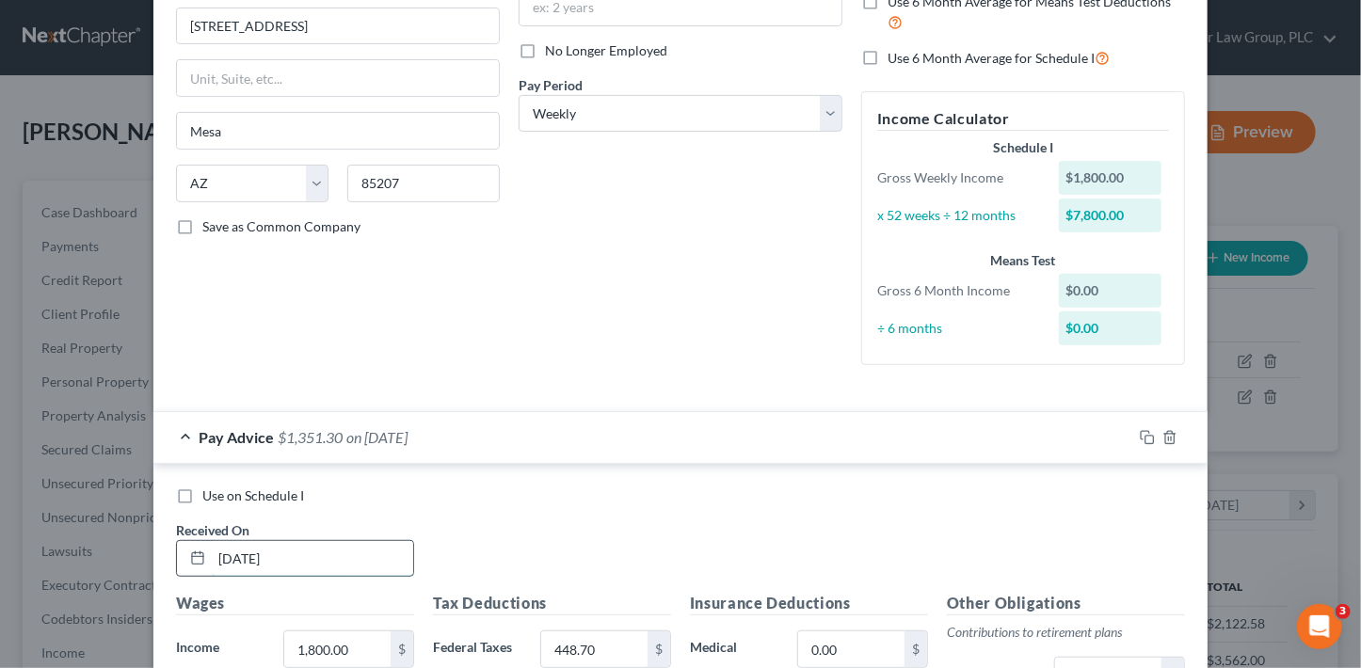
click at [321, 554] on input "06/27/2024" at bounding box center [312, 559] width 201 height 36
type input "04/22/25"
type input "2,381.60"
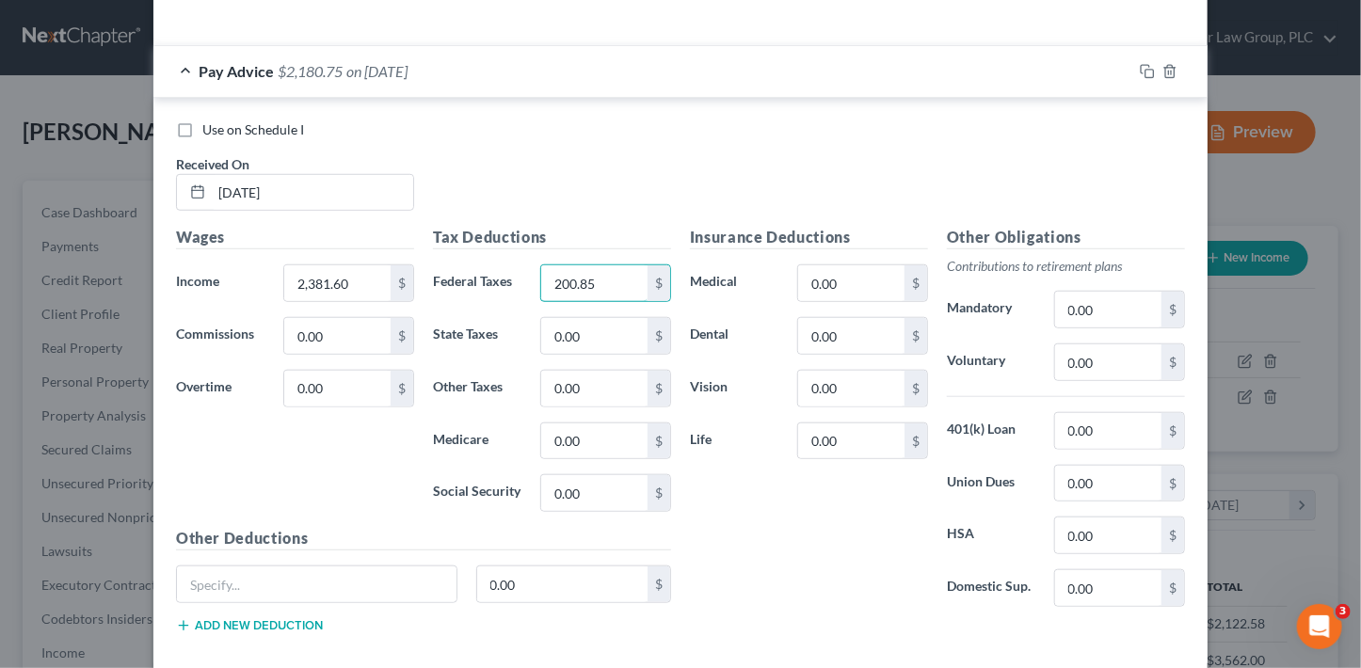
type input "200.85"
type input "34.53"
type input "147.66"
type input "59.54"
click at [405, 580] on input "text" at bounding box center [317, 585] width 280 height 36
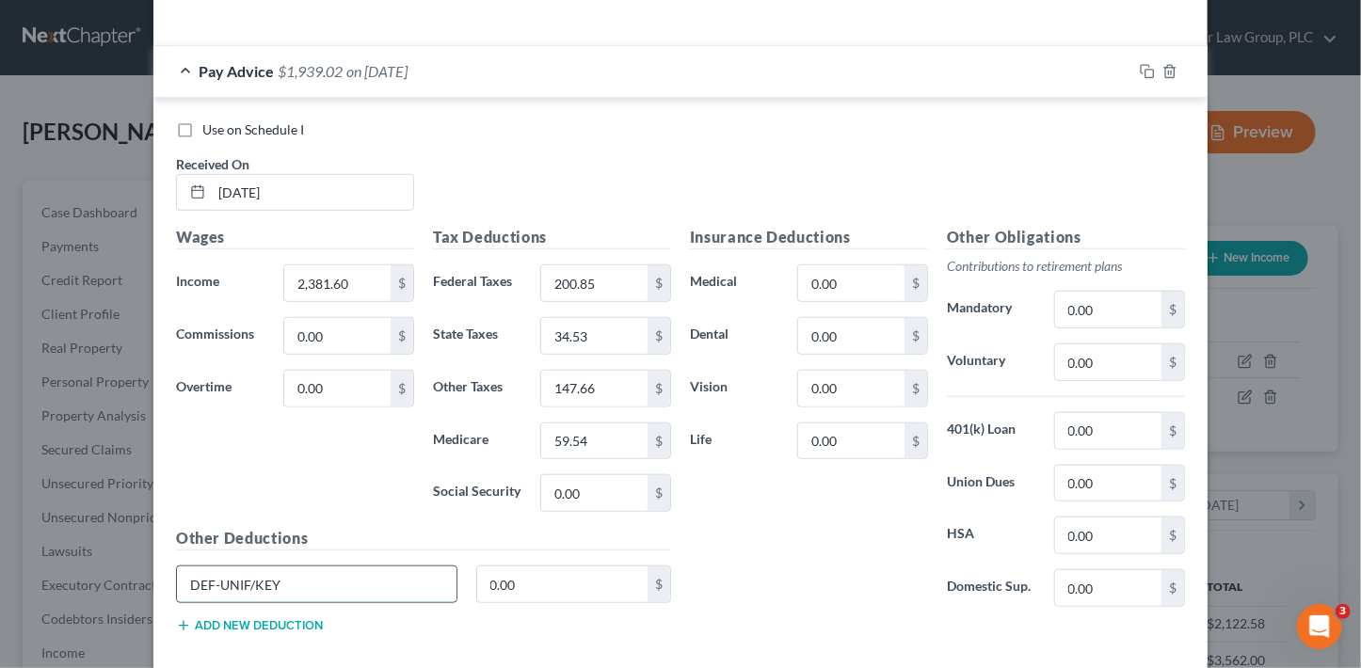
type input "DEF-UNIF/KEY"
type input "25"
click at [263, 624] on button "Add new deduction" at bounding box center [249, 625] width 147 height 15
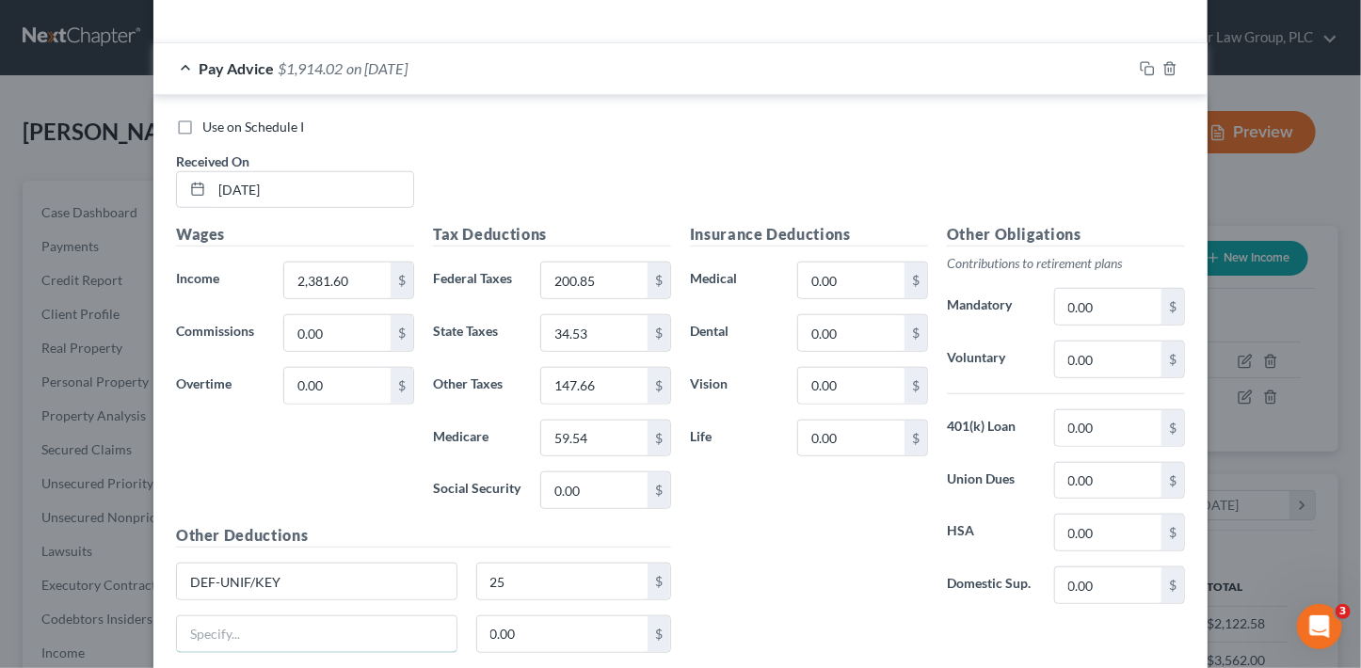
click at [263, 624] on input "text" at bounding box center [317, 635] width 280 height 36
type input "Uniform"
type input "10"
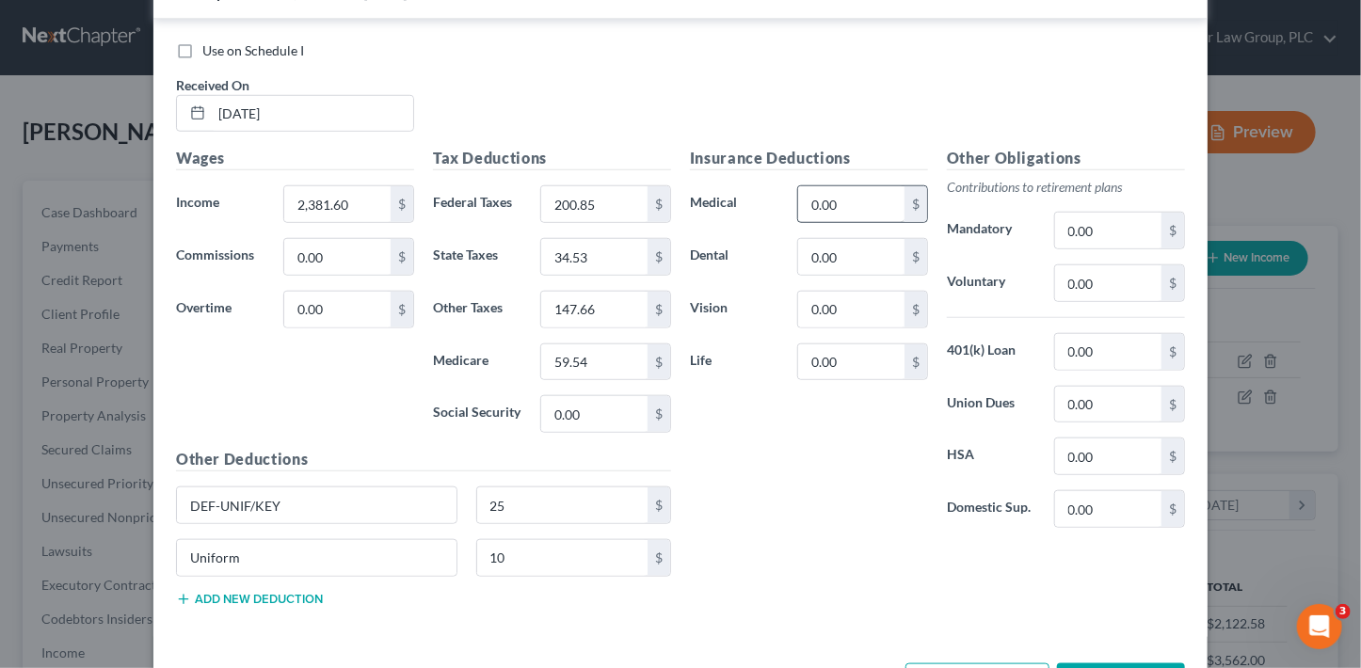
scroll to position [595, 0]
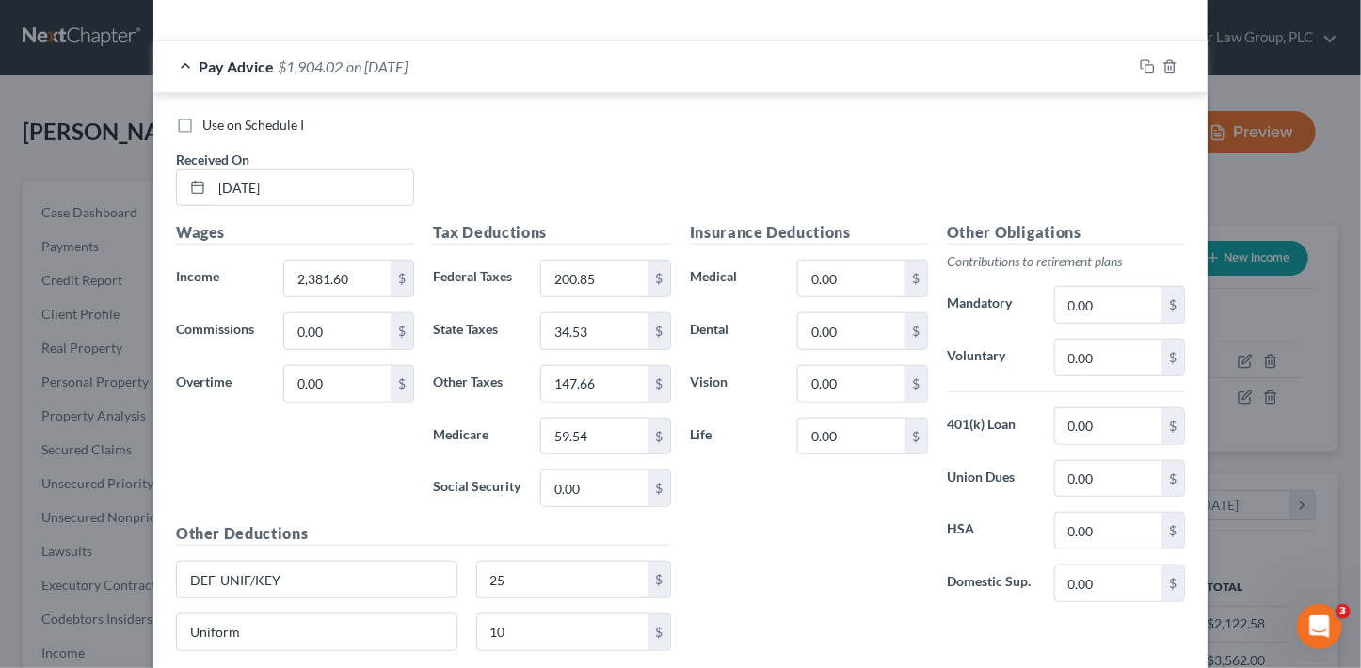
click at [1099, 194] on div "Use on Schedule I Received On * 04/22/25" at bounding box center [681, 169] width 1028 height 106
click at [1146, 65] on rect "button" at bounding box center [1150, 69] width 8 height 8
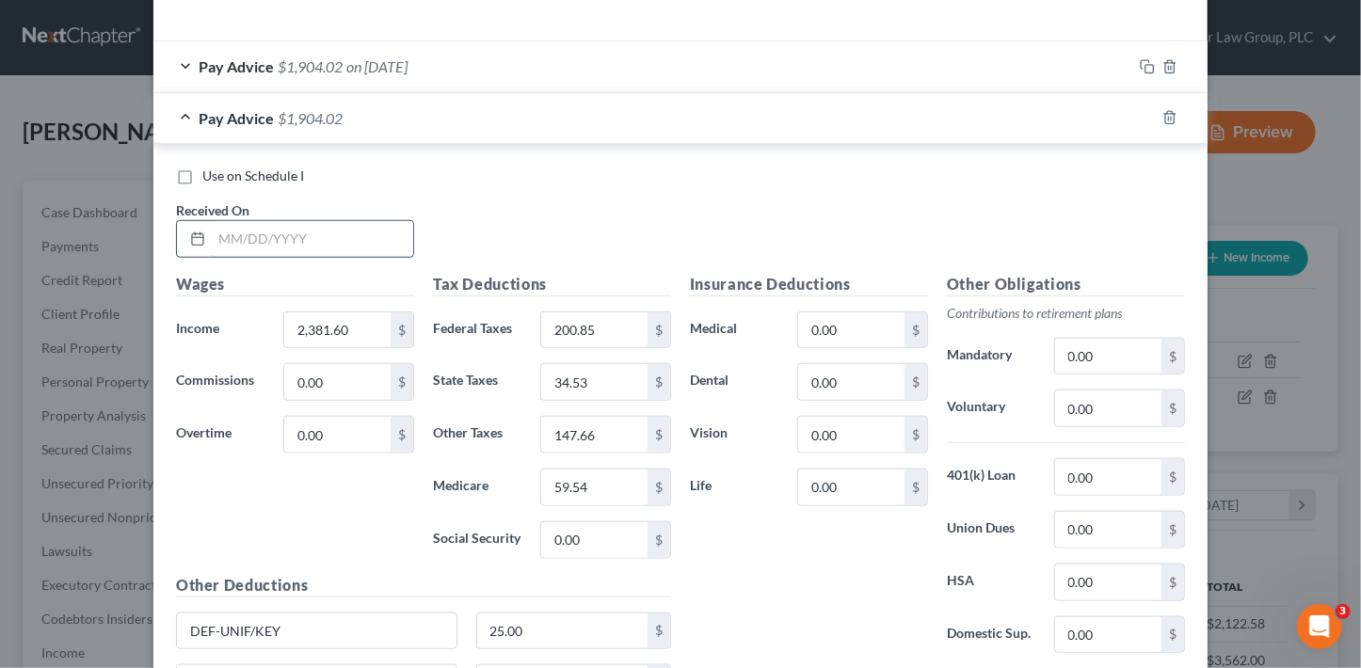
click at [299, 231] on input "text" at bounding box center [312, 239] width 201 height 36
type input "5/7/25"
type input "1"
type input "3,492."
type input "418.82"
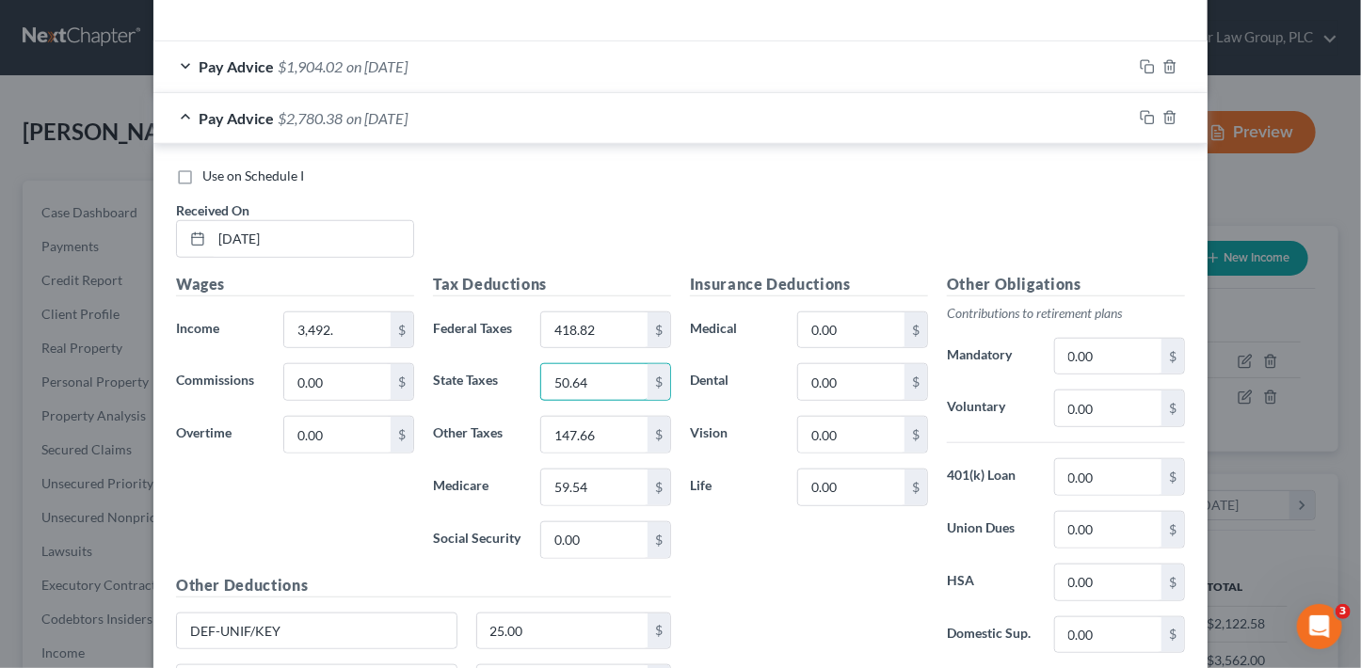
type input "50.64"
type input "216.50"
type input "87.30"
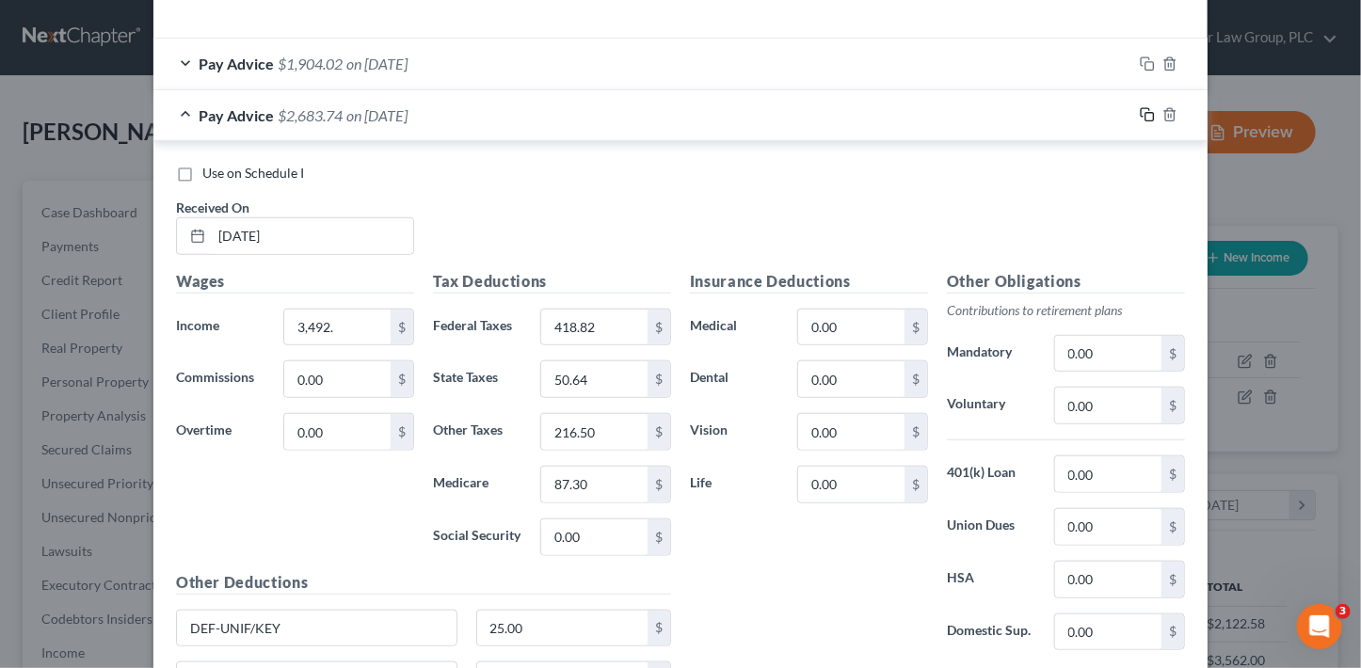
click at [1140, 110] on icon "button" at bounding box center [1147, 114] width 15 height 15
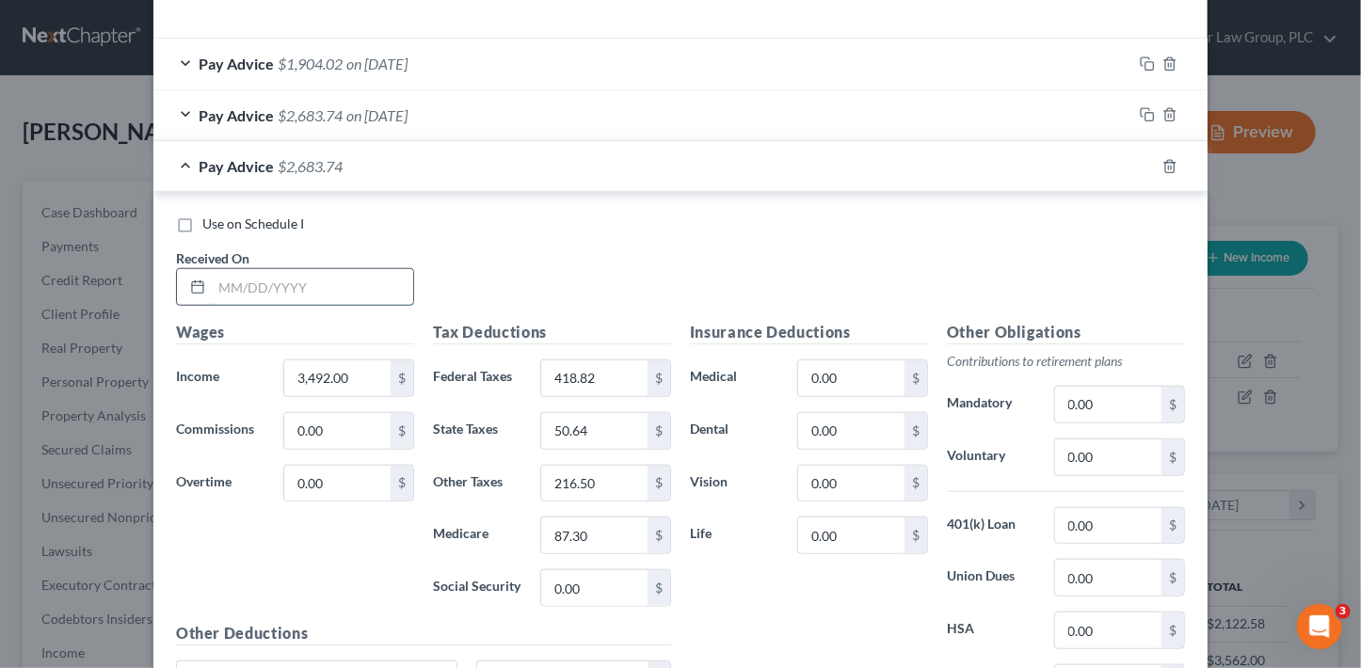
click at [369, 282] on input "text" at bounding box center [312, 287] width 201 height 36
type input "5/22/25"
type input "2,727.20"
type input "250.57"
type input "39.54"
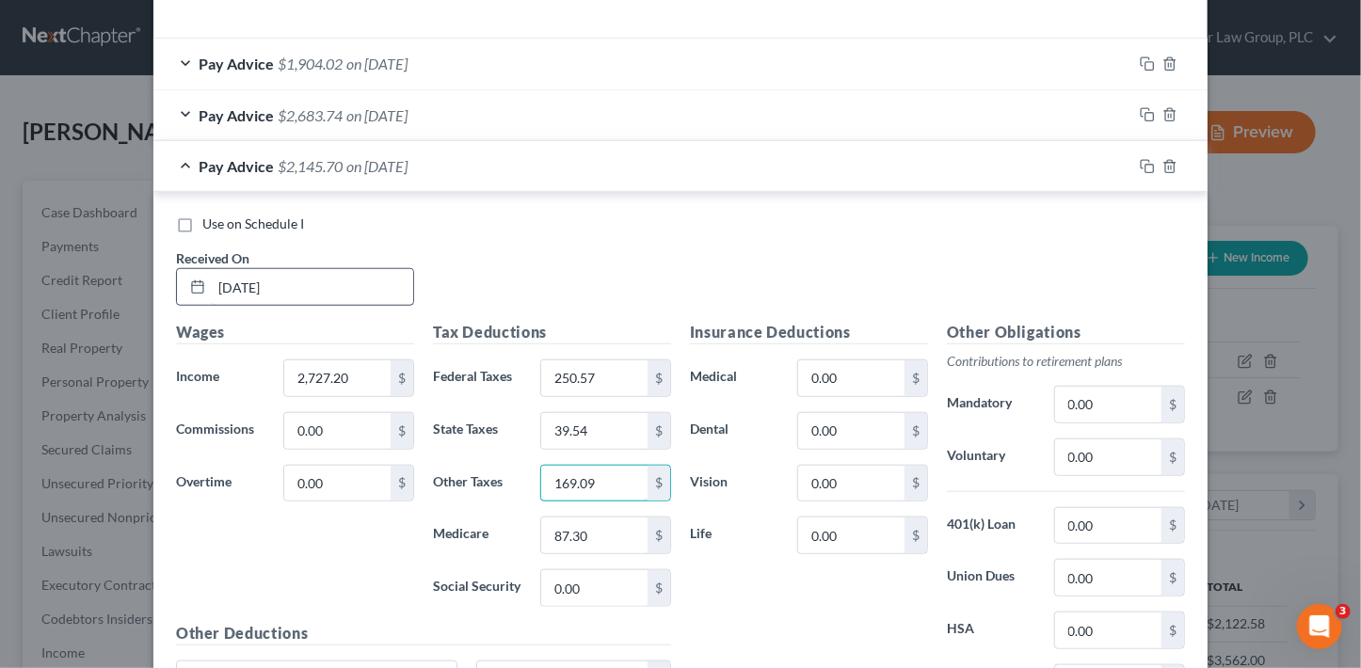
type input "169.09"
type input "68.18"
click at [1141, 160] on icon "button" at bounding box center [1145, 164] width 8 height 8
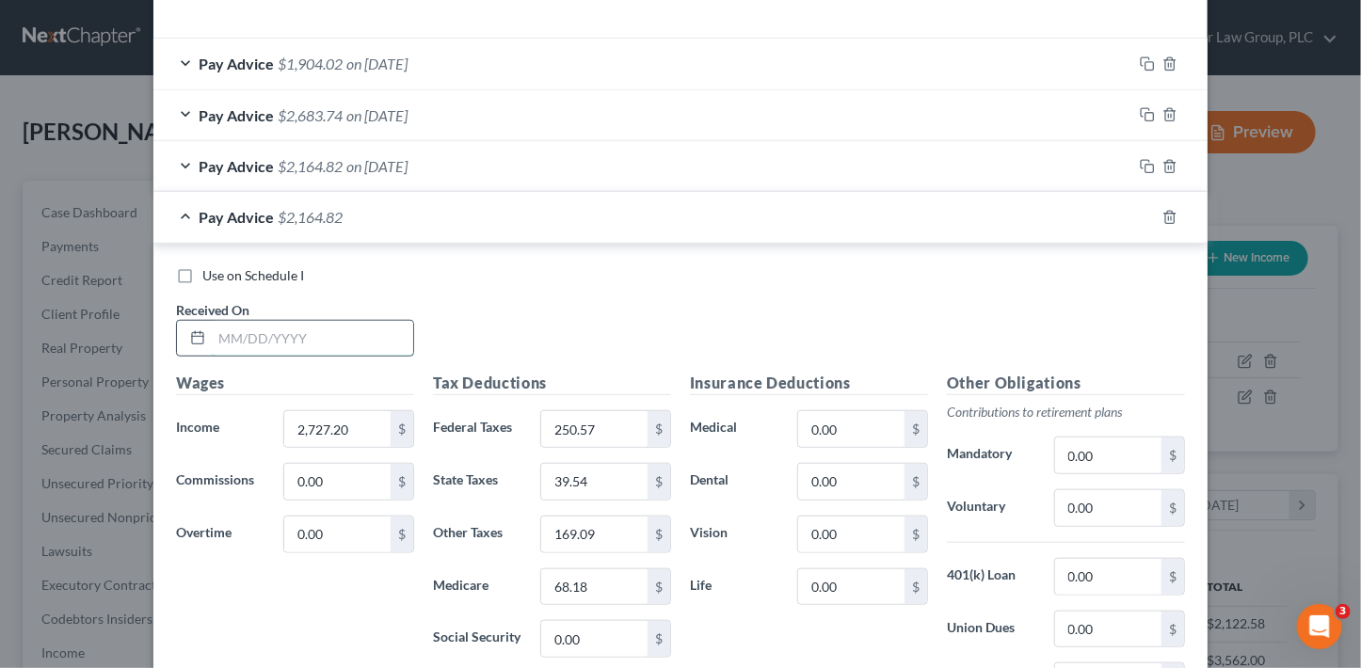
click at [291, 328] on input "text" at bounding box center [312, 339] width 201 height 36
type input "6/6/25"
type input "2,573.60"
type input "221.21"
type input "36.99"
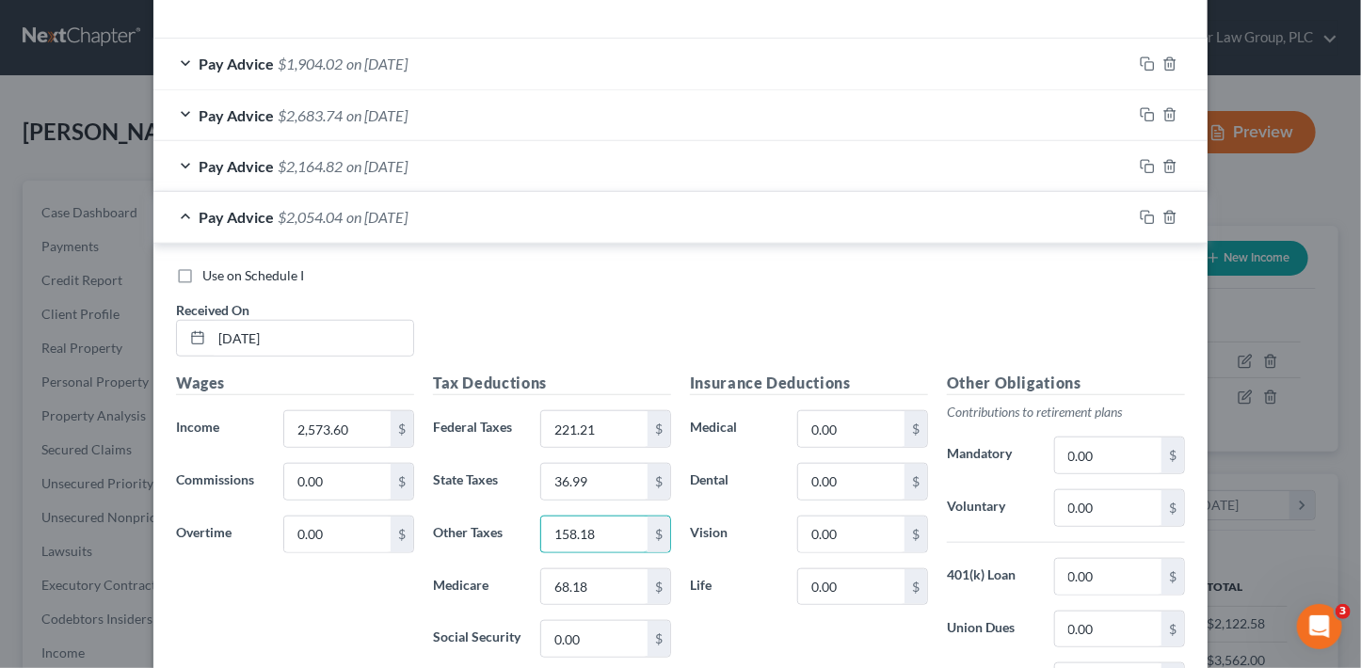
type input "158.18"
type input "63.78"
click at [813, 432] on input "0.00" at bounding box center [851, 429] width 106 height 36
type input "3"
type input "0"
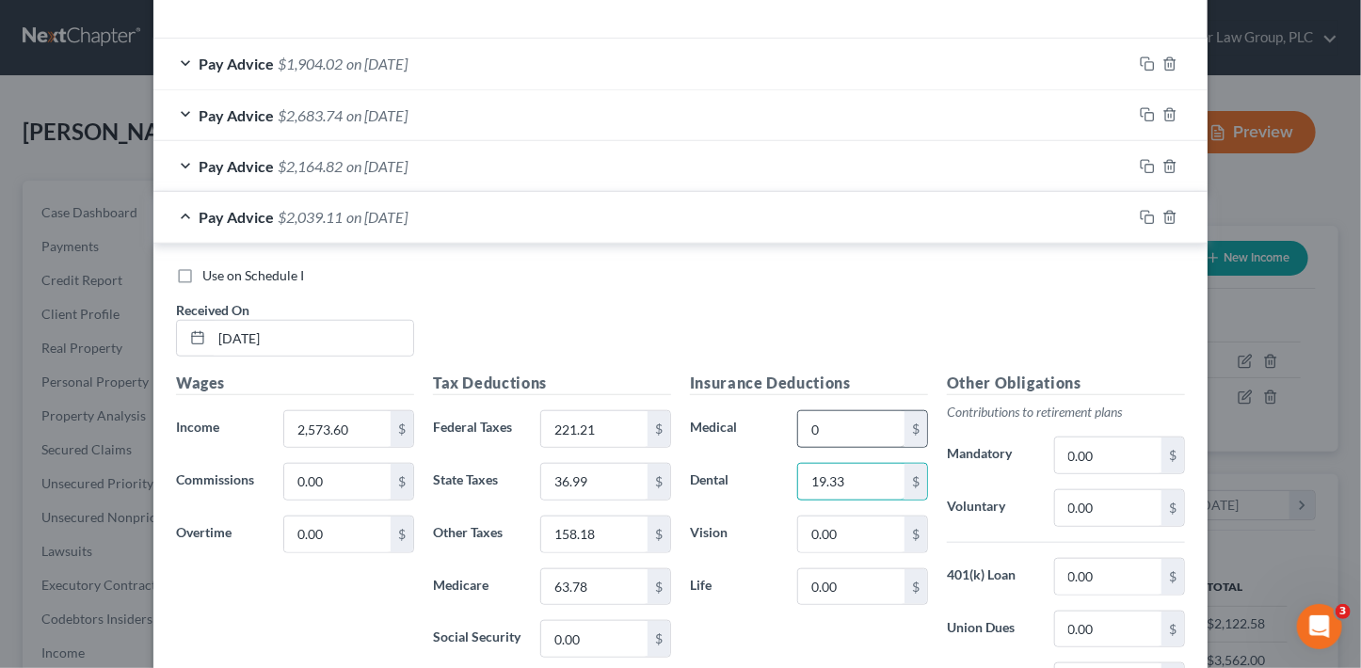
type input "19.33"
type input "3.03"
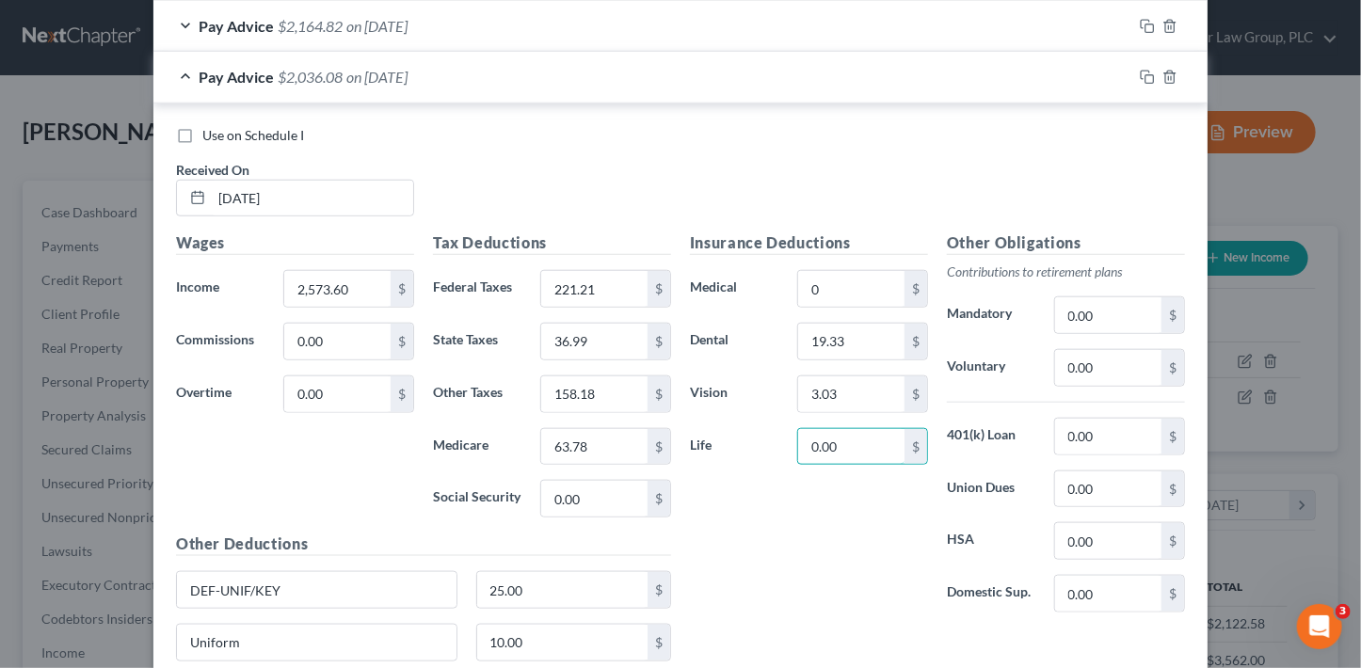
scroll to position [890, 0]
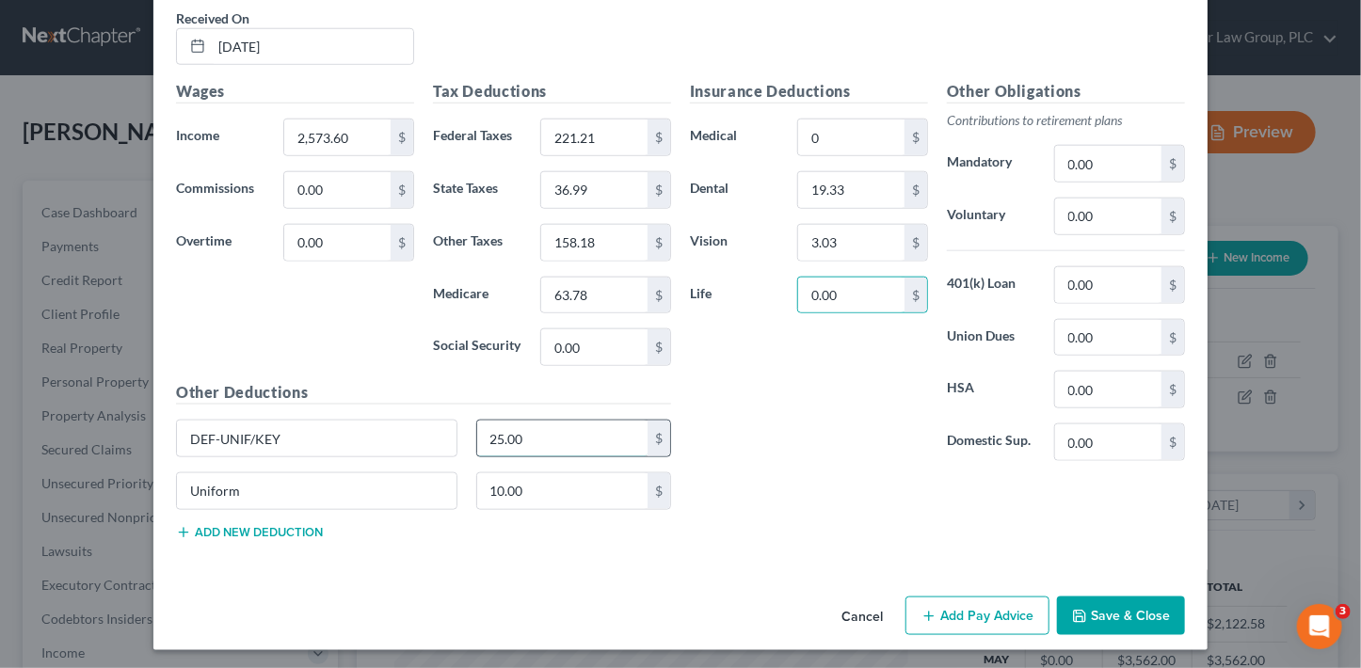
click at [568, 430] on input "25.00" at bounding box center [562, 439] width 171 height 36
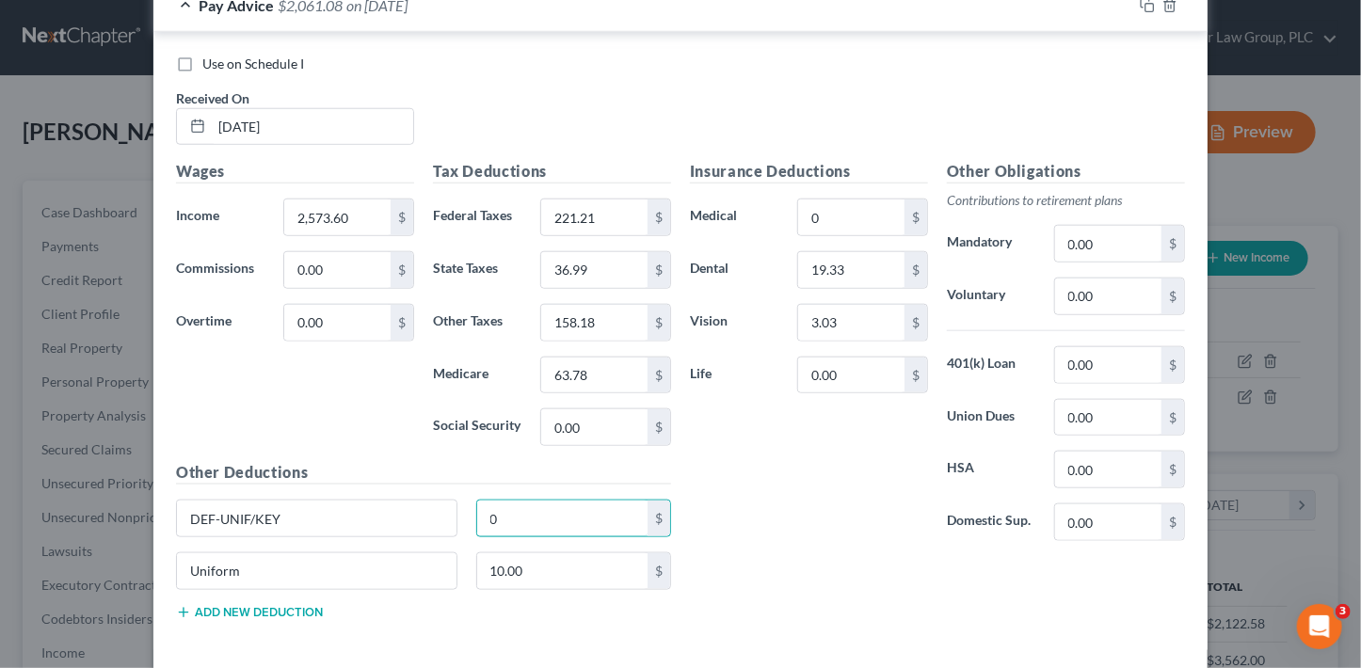
scroll to position [701, 0]
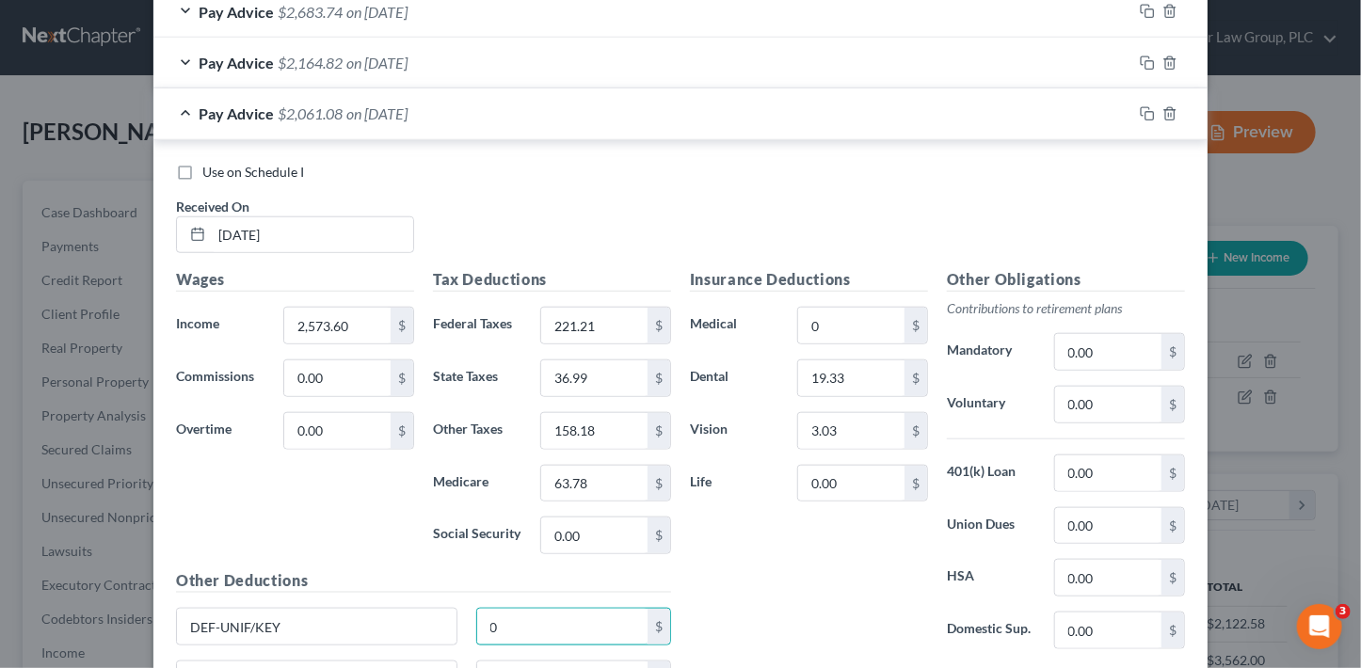
type input "0"
click at [764, 318] on label "Medical" at bounding box center [734, 326] width 107 height 38
click at [1140, 112] on icon "button" at bounding box center [1147, 113] width 15 height 15
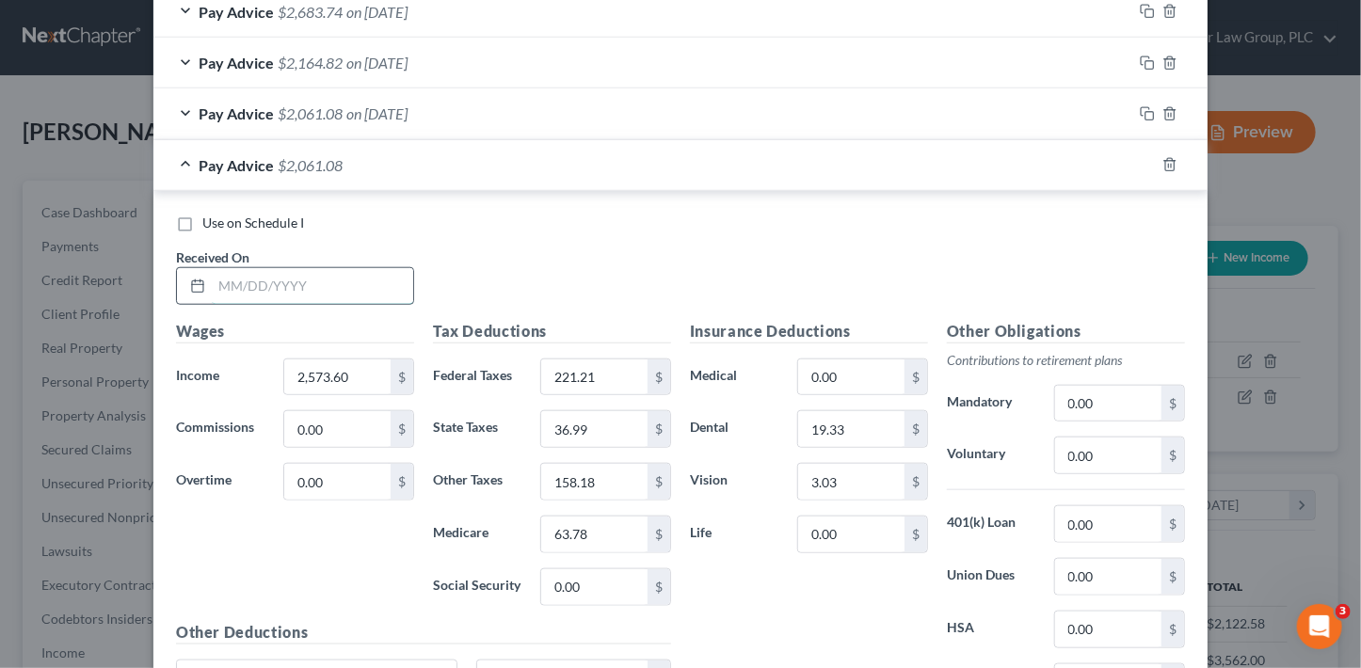
click at [360, 289] on input "text" at bounding box center [312, 286] width 201 height 36
type input "6/23/25"
type input "2,119.20"
type input "166.68"
type input "30.41"
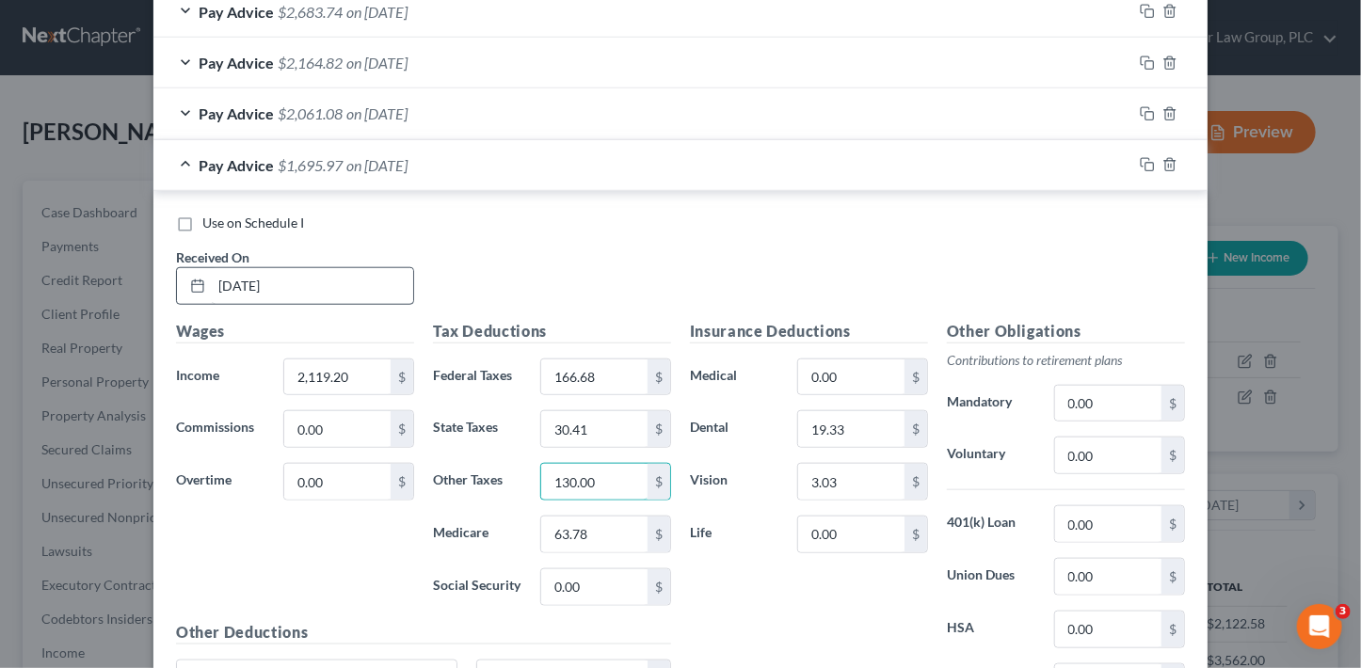
type input "130.00"
type input "52.42"
click at [1147, 164] on icon "button" at bounding box center [1147, 164] width 15 height 15
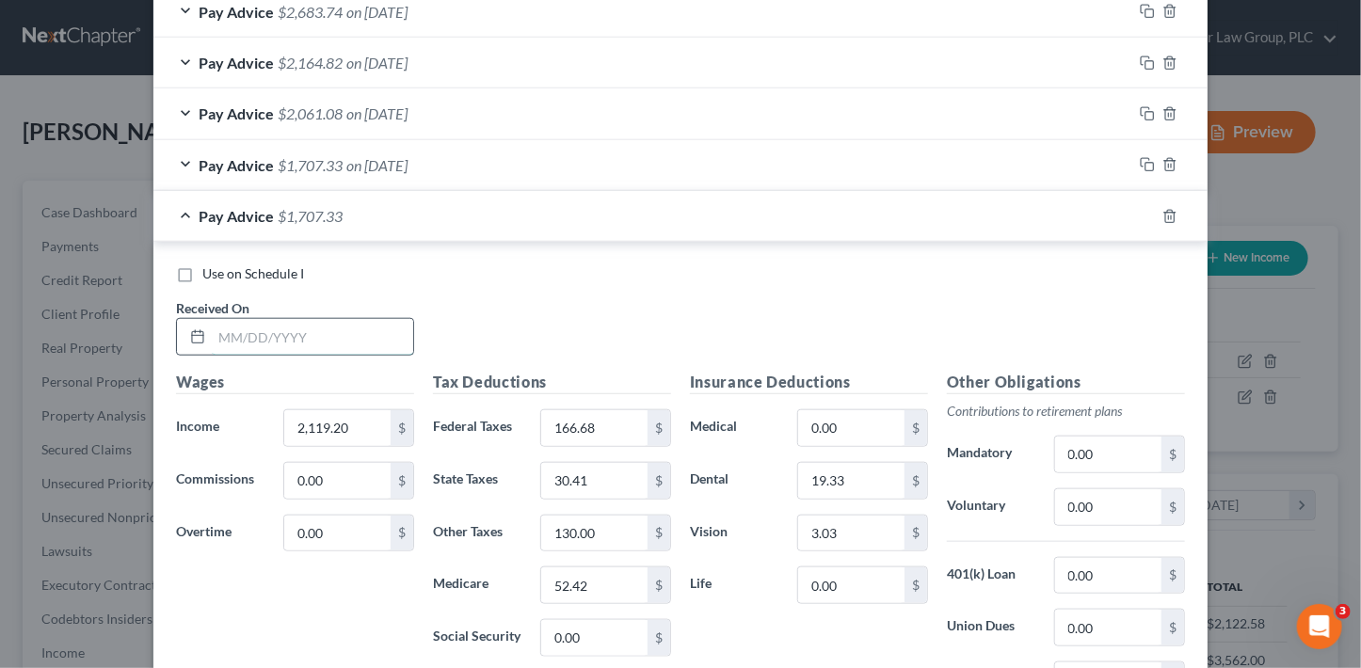
click at [329, 326] on input "text" at bounding box center [312, 337] width 201 height 36
type input "7/22/25"
type input "2,253"
type input "169.22"
type input "32.34"
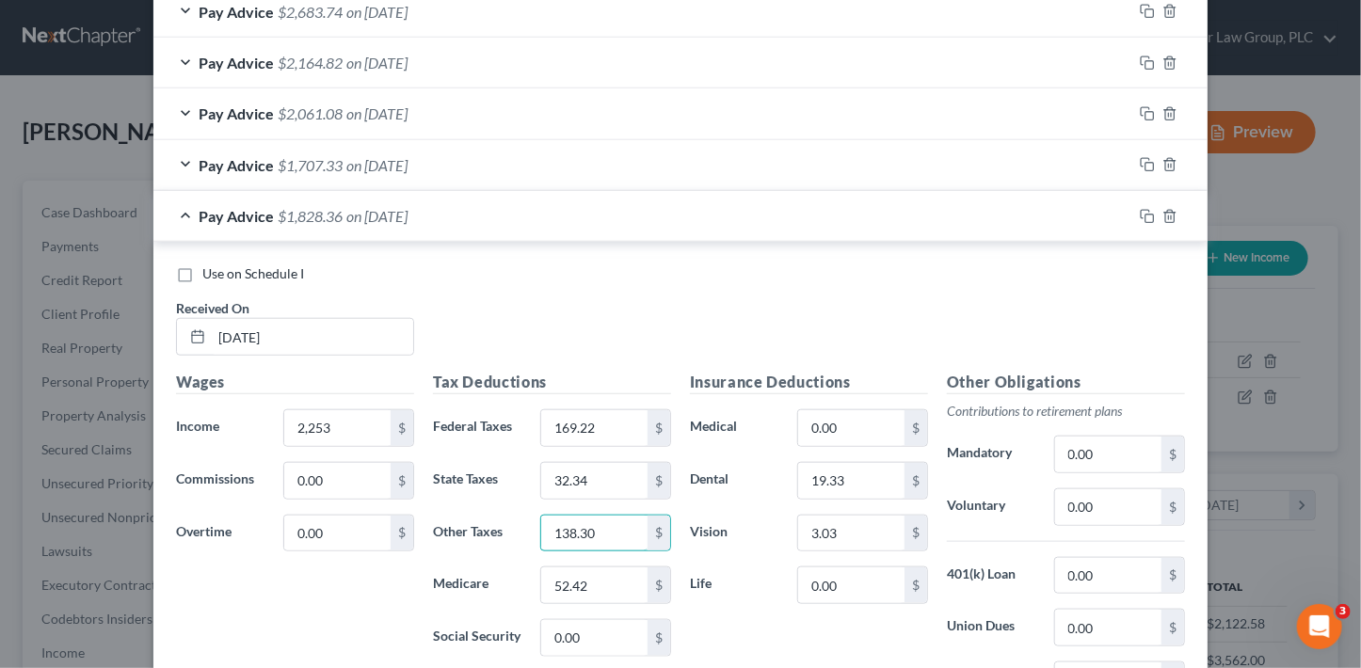
type input "138.30"
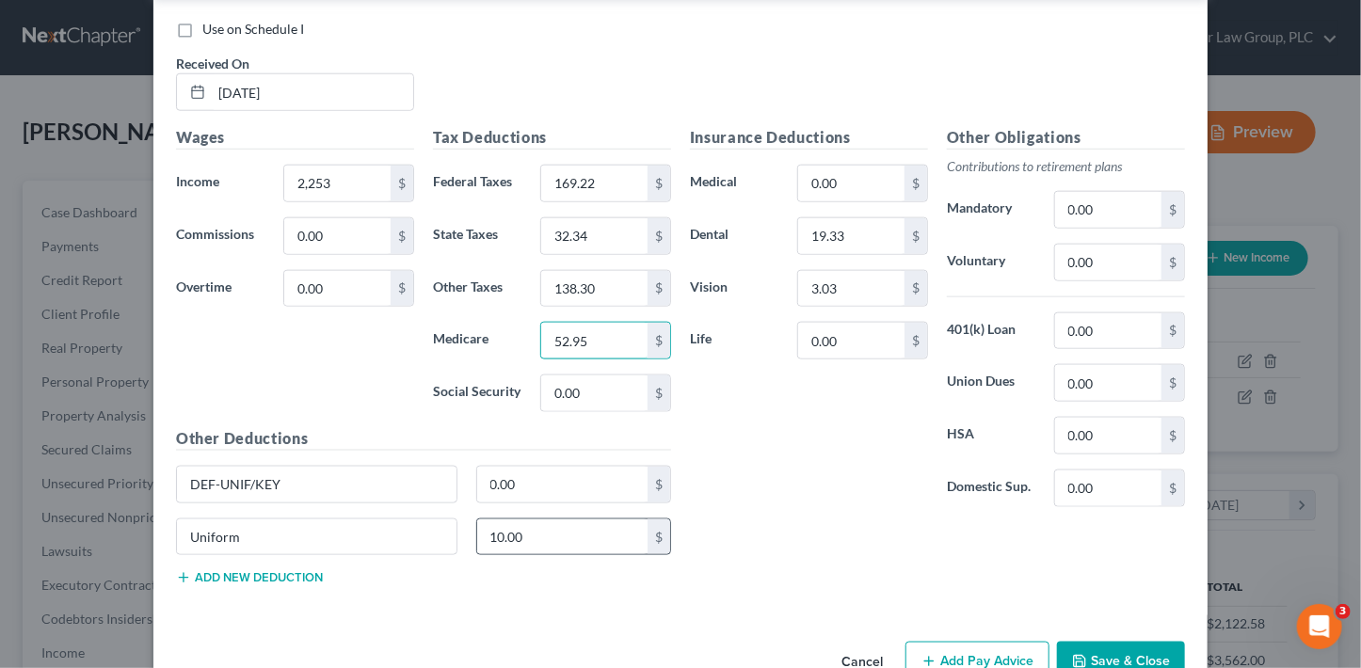
scroll to position [948, 0]
type input "52.95"
click at [814, 176] on input "0.00" at bounding box center [851, 182] width 106 height 36
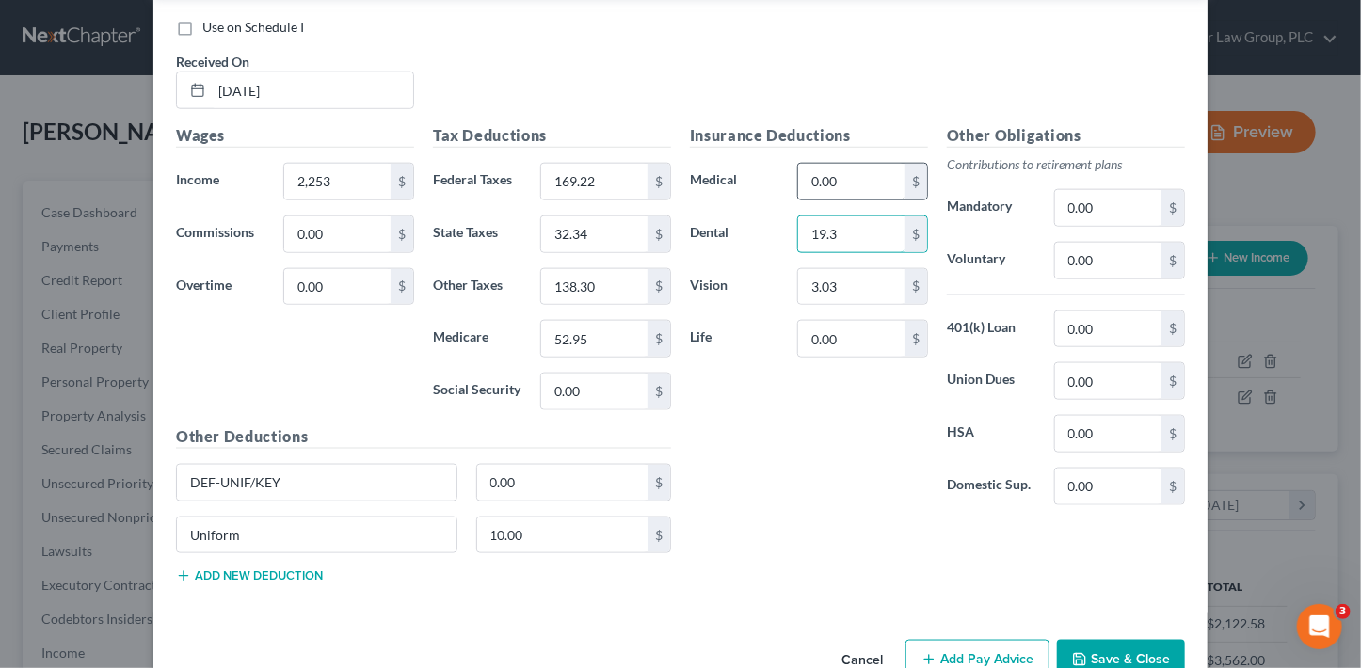
type input "19.33"
click at [1137, 255] on input "0.00" at bounding box center [1108, 261] width 106 height 36
type input "112.65"
click at [1085, 479] on input "0.00" at bounding box center [1108, 487] width 106 height 36
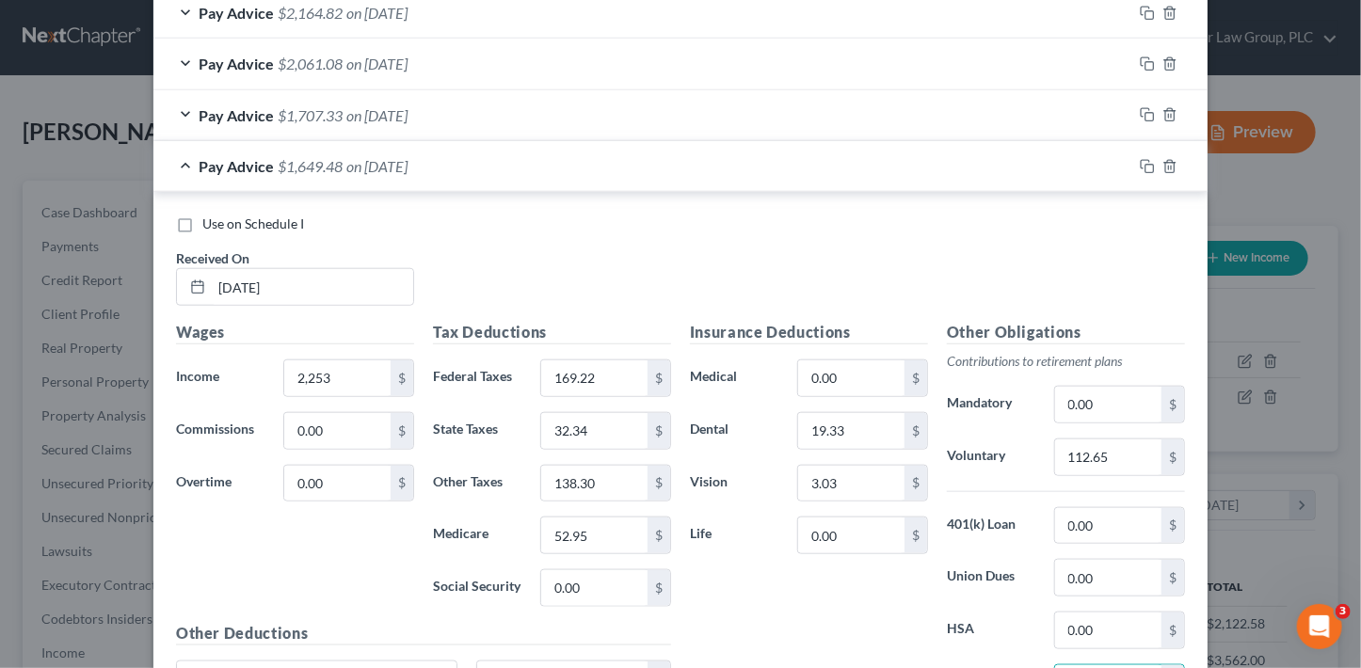
scroll to position [618, 0]
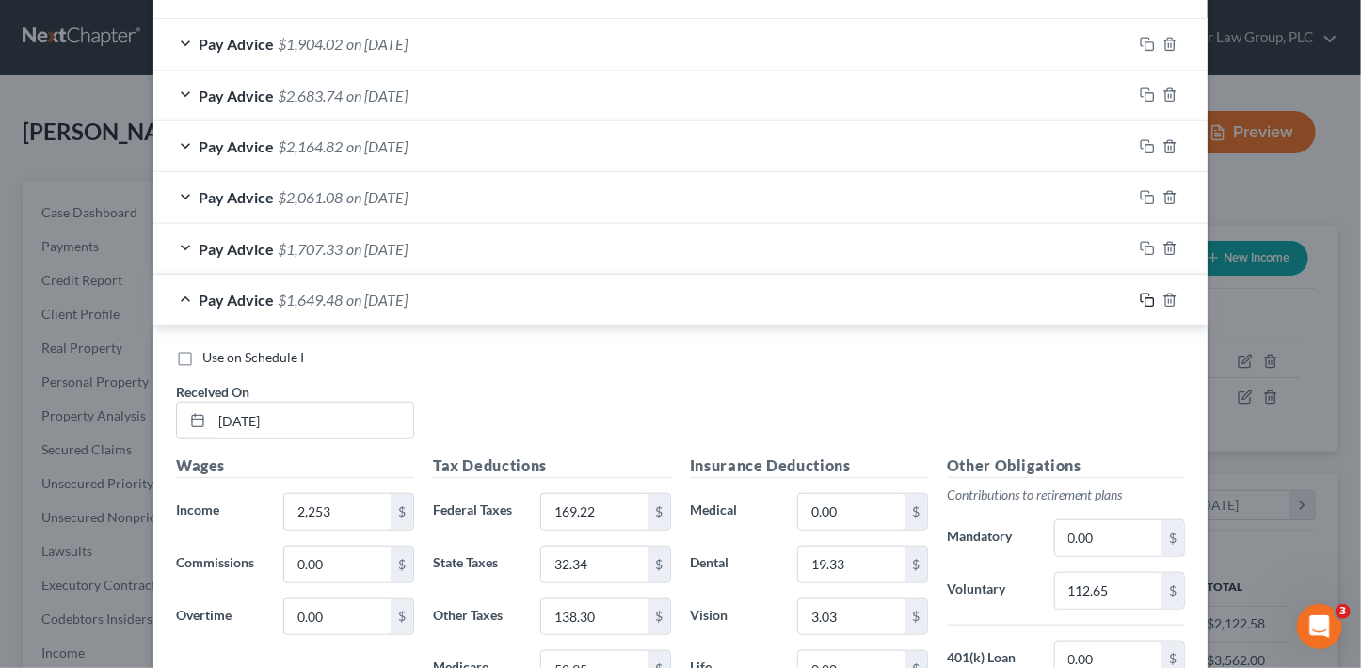
type input "65.70"
click at [1144, 297] on icon "button" at bounding box center [1147, 300] width 15 height 15
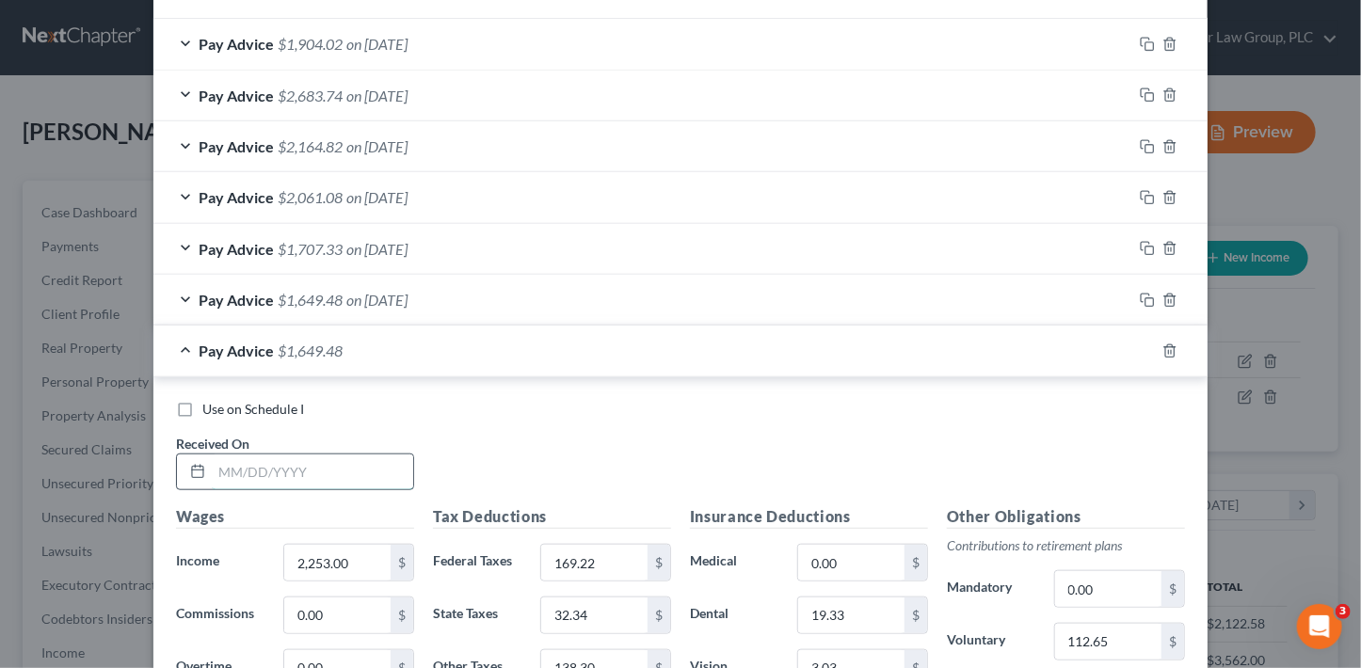
click at [366, 469] on input "text" at bounding box center [312, 473] width 201 height 36
type input "8/7/25"
type input "3,911.63"
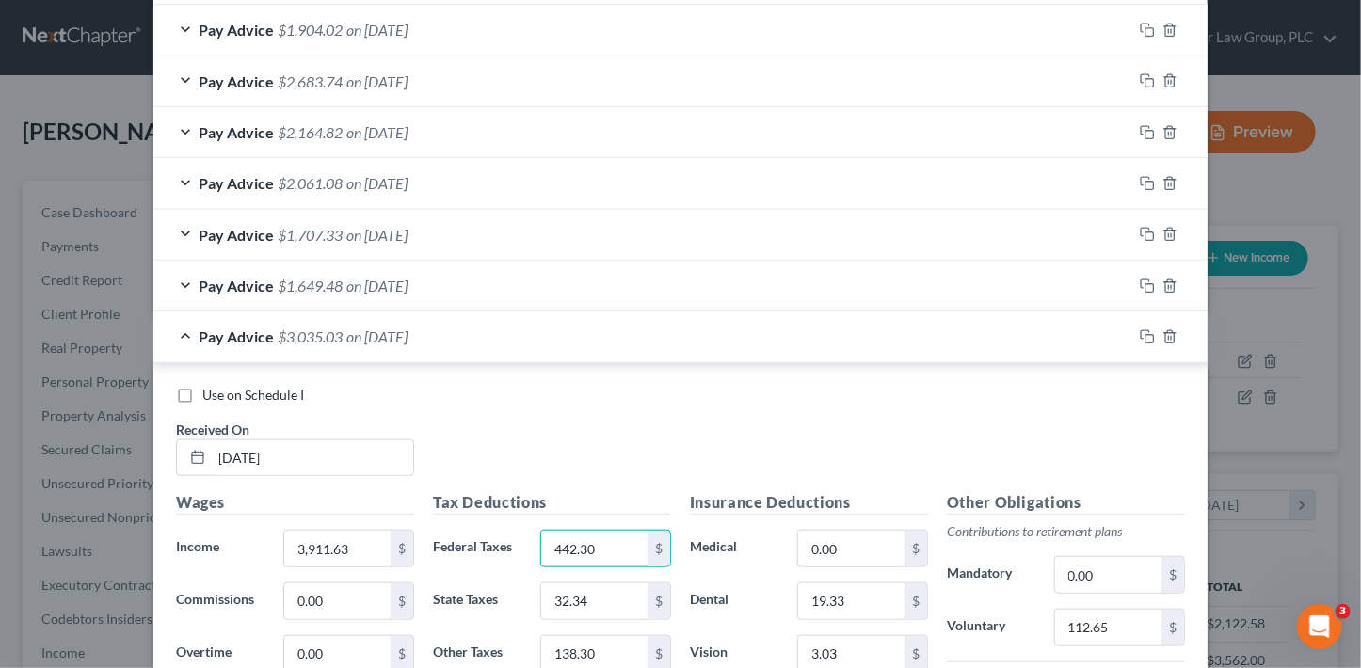
type input "442.30"
type input "54.95"
type input "234.93"
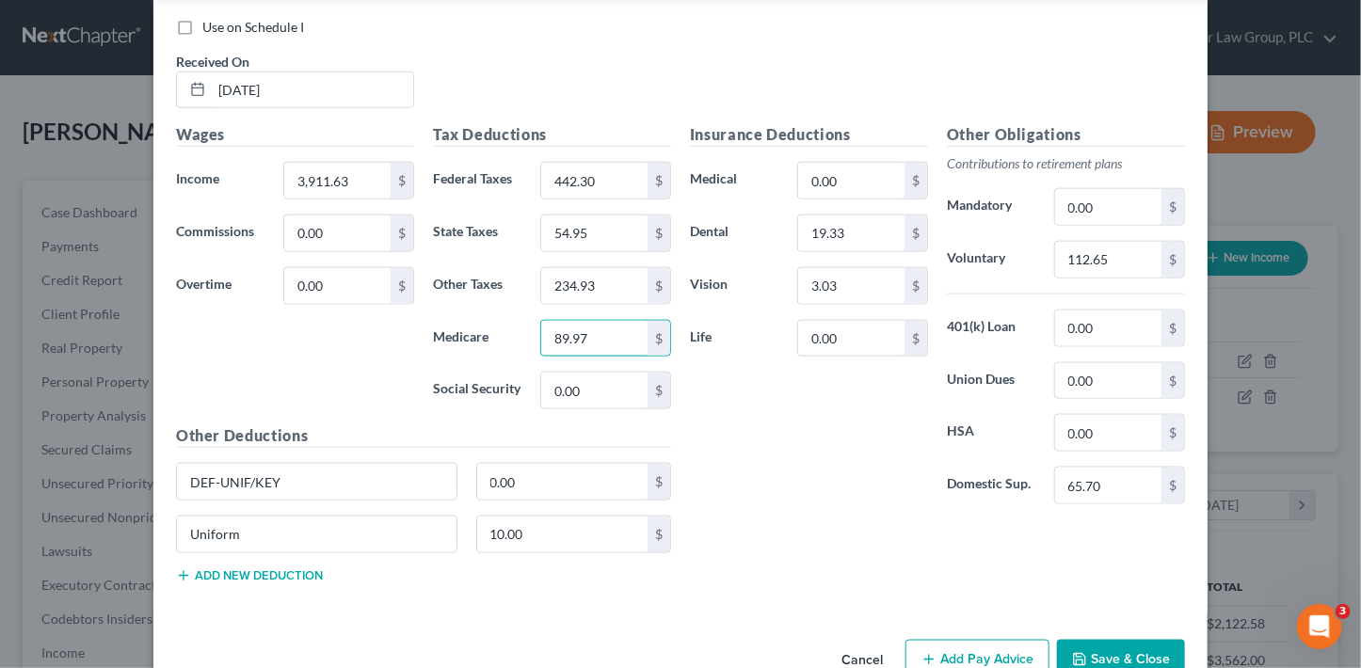
type input "89.97"
click at [1110, 257] on input "112.65" at bounding box center [1108, 260] width 106 height 36
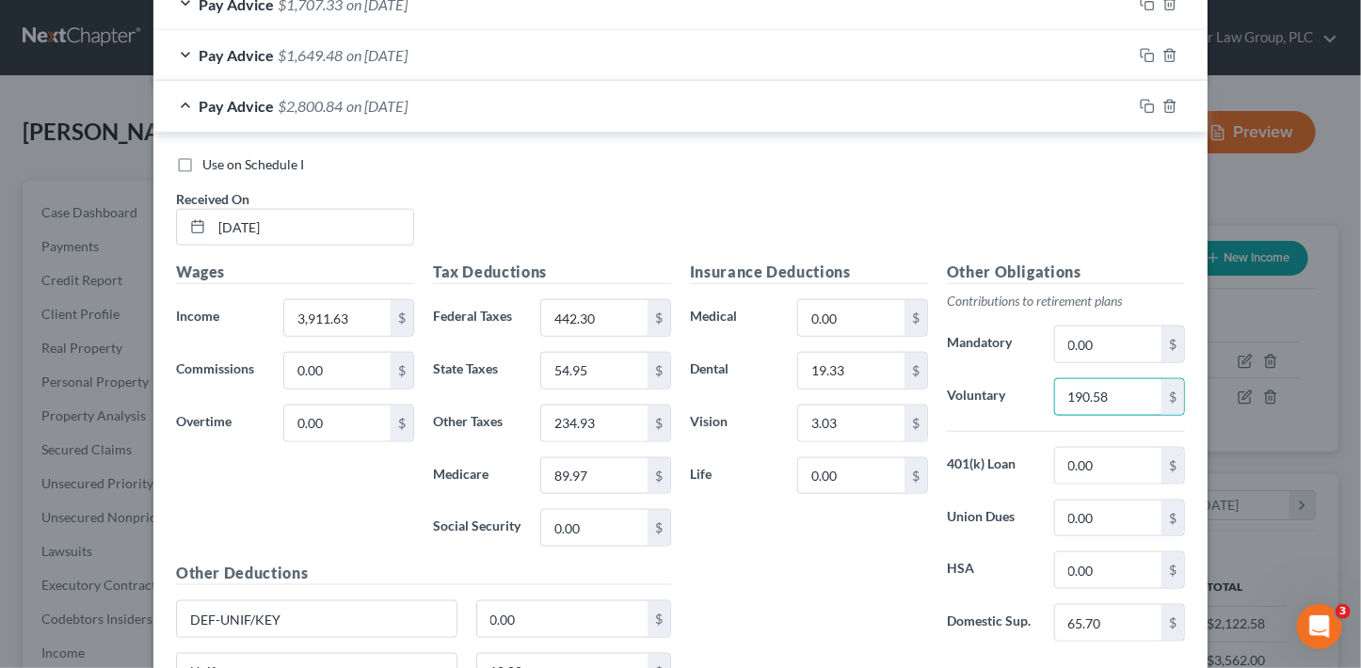
scroll to position [889, 0]
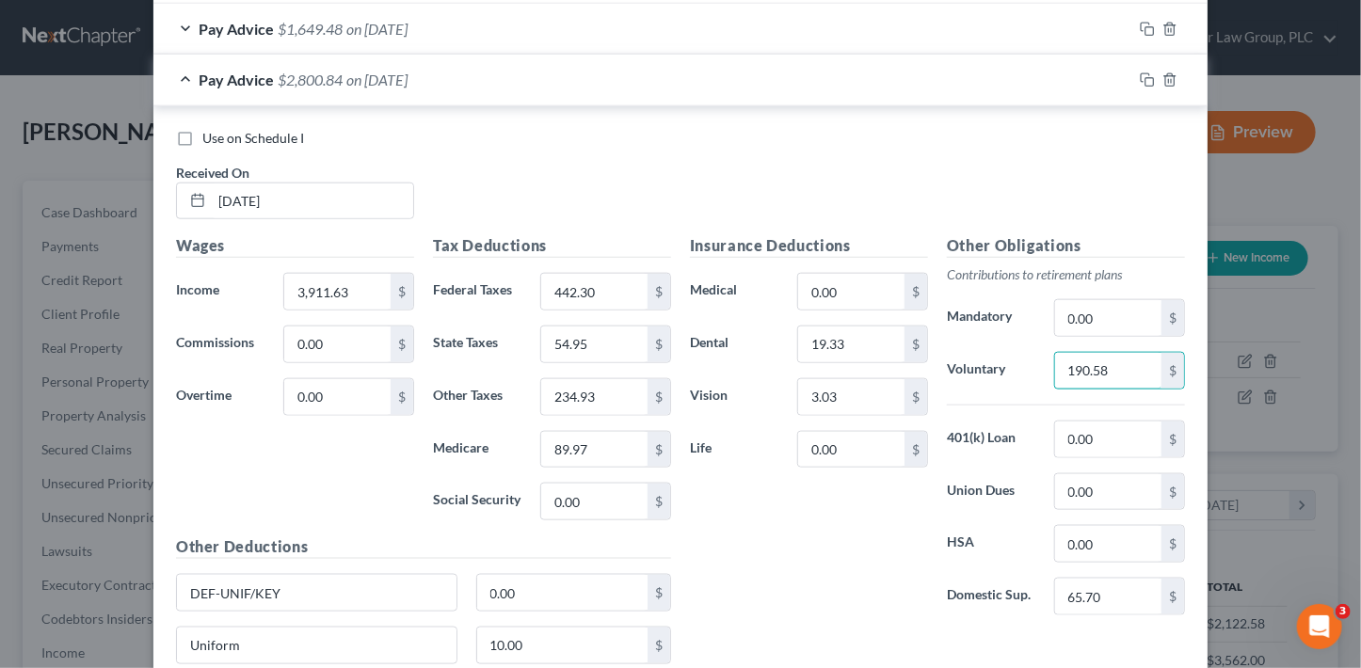
type input "190.58"
click at [343, 287] on input "3,911.63" at bounding box center [337, 292] width 106 height 36
type input "3,811.63"
click at [600, 294] on input "442.30" at bounding box center [594, 292] width 106 height 36
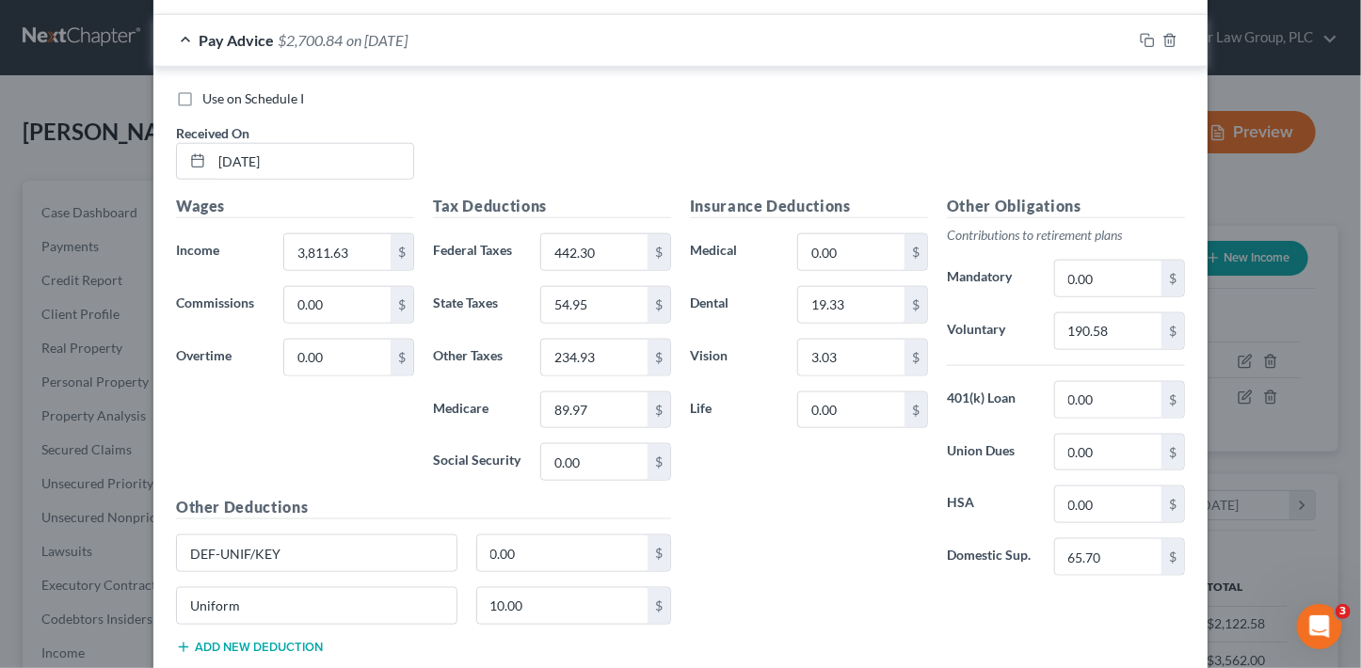
scroll to position [761, 0]
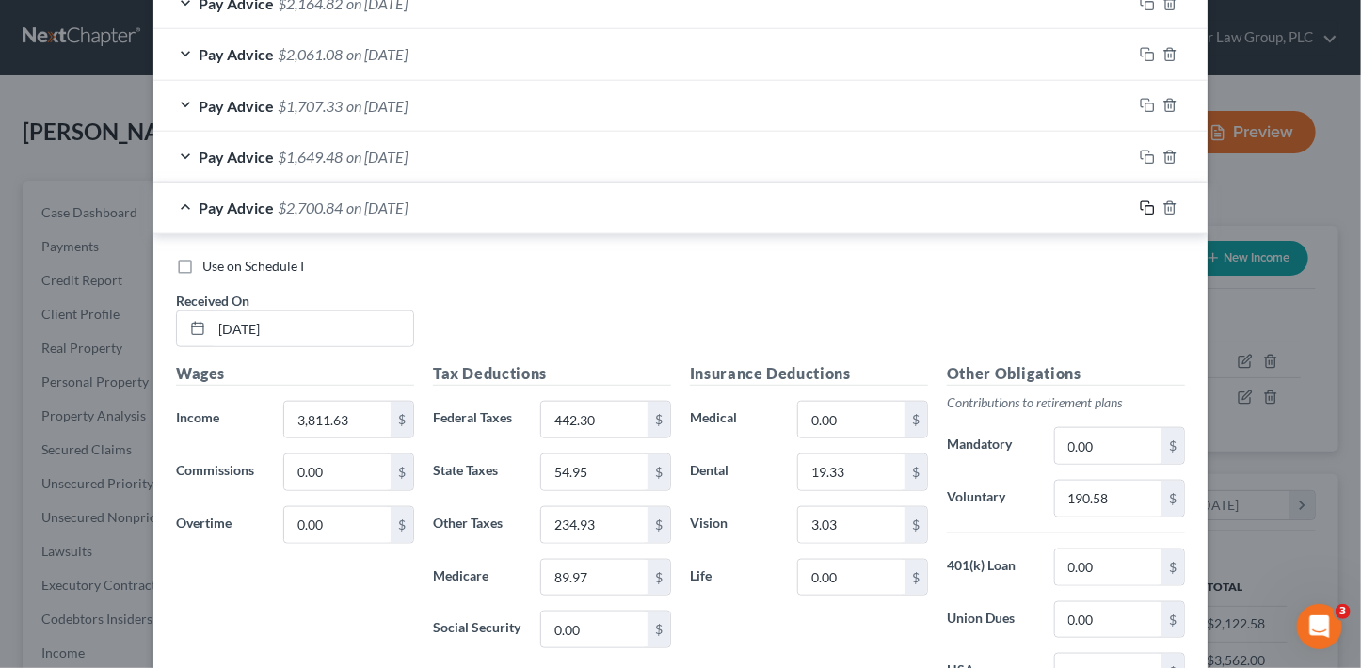
click at [1140, 211] on icon "button" at bounding box center [1147, 208] width 15 height 15
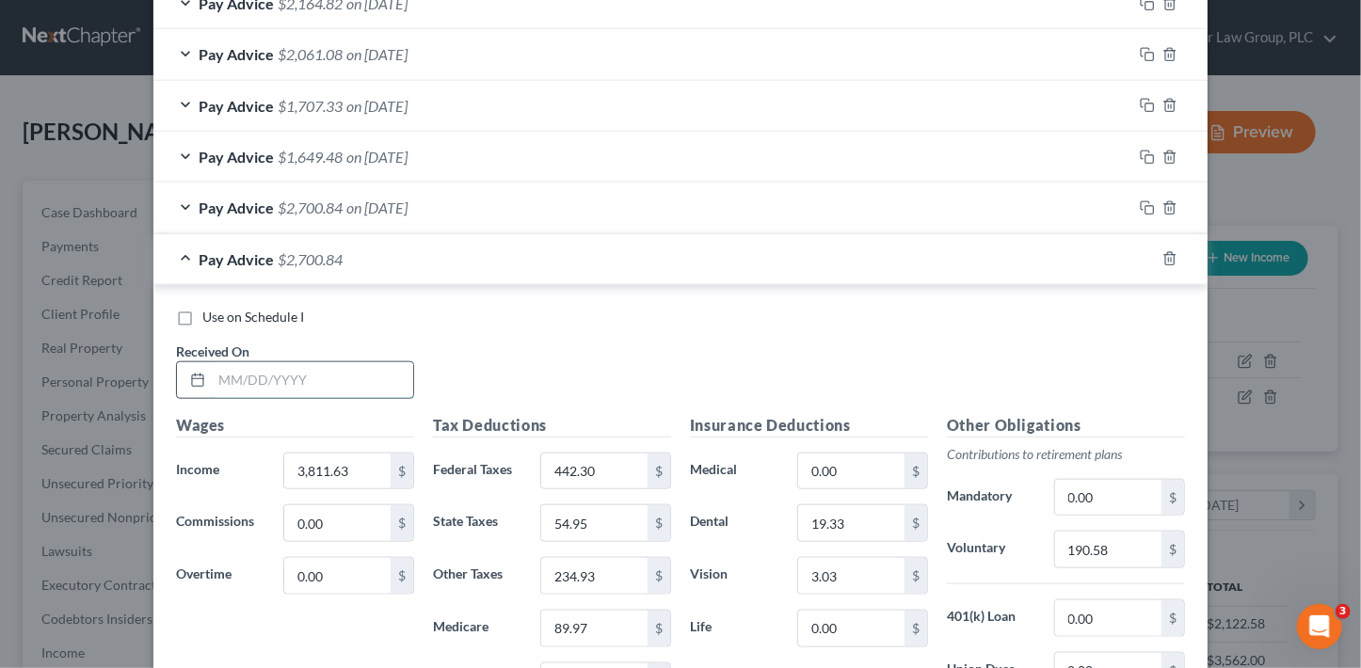
click at [366, 375] on input "text" at bounding box center [312, 380] width 201 height 36
type input "8/22/25"
type input "2,890.00"
type input "249.67"
type input "41.58"
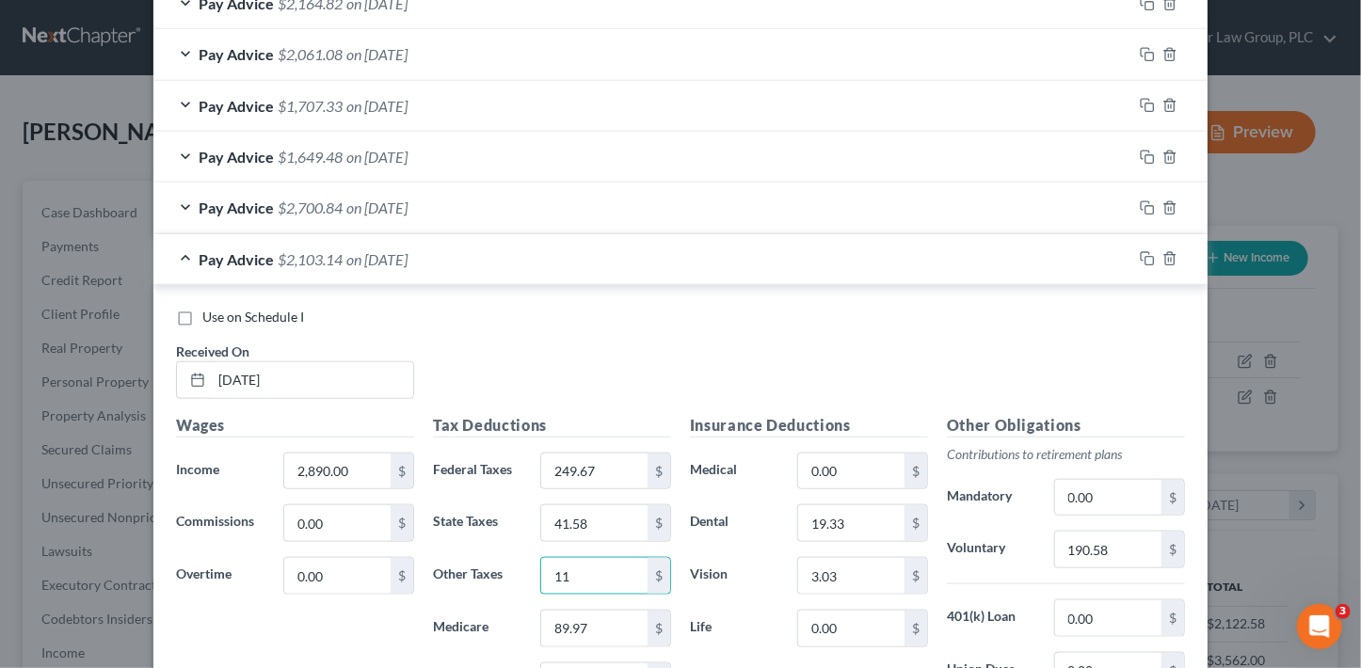
type input "1"
type input "177.80"
type input "68.08"
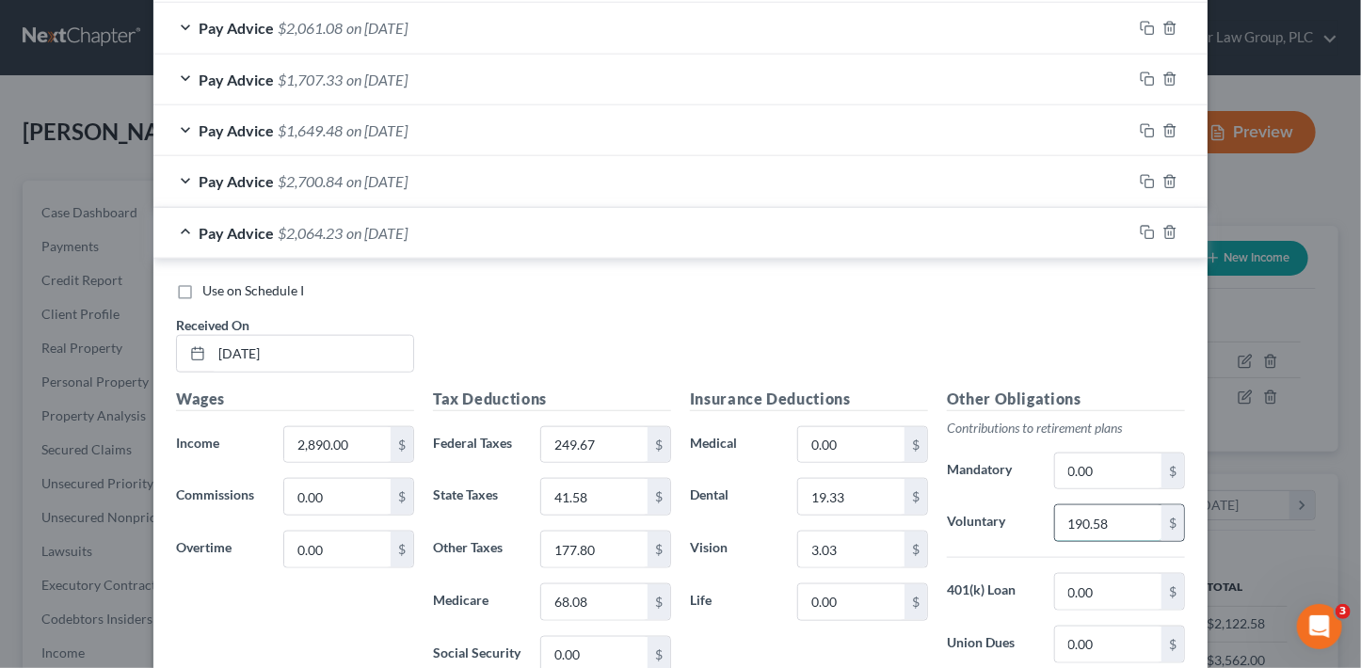
click at [1129, 528] on input "190.58" at bounding box center [1108, 524] width 106 height 36
type input "144.50"
drag, startPoint x: 969, startPoint y: 299, endPoint x: 1110, endPoint y: 232, distance: 156.6
click at [972, 297] on div "Use on Schedule I Received On * 8/22/25" at bounding box center [681, 334] width 1028 height 106
click at [1145, 233] on icon "button" at bounding box center [1147, 232] width 15 height 15
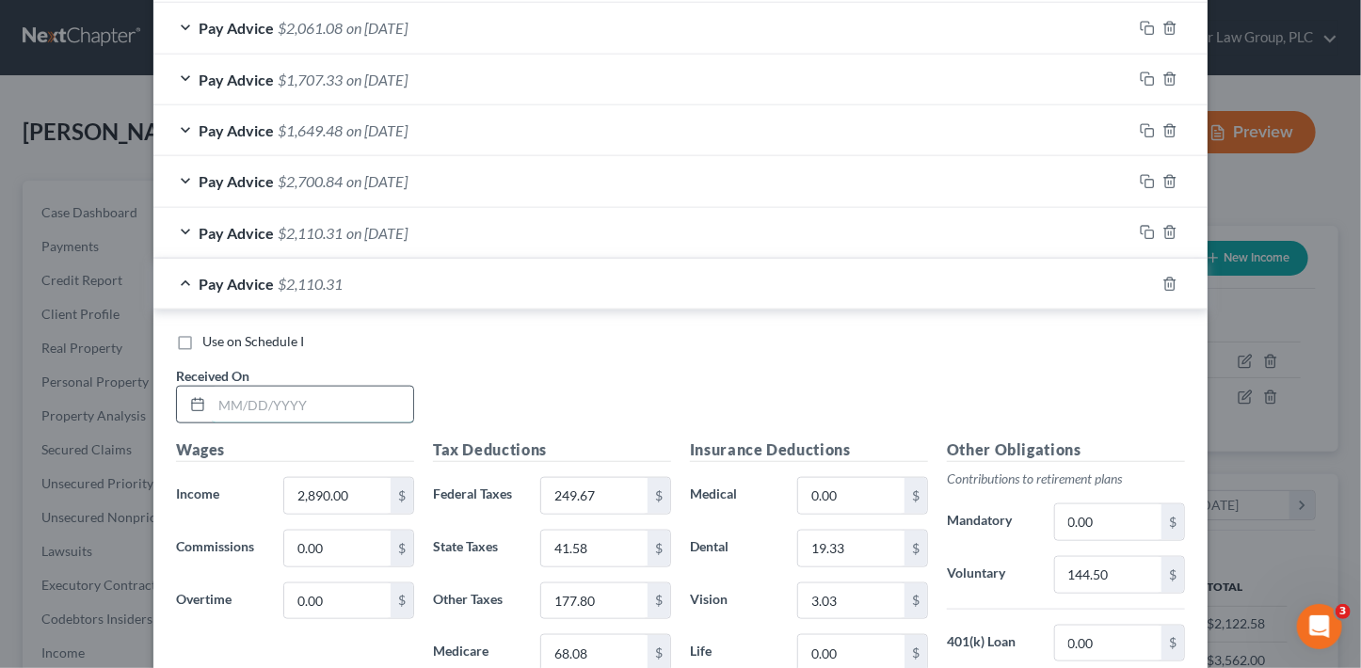
click at [290, 403] on input "text" at bounding box center [312, 405] width 201 height 36
type input "9/8/25"
type input "2,749.61"
type input "225.84"
type input "39.54"
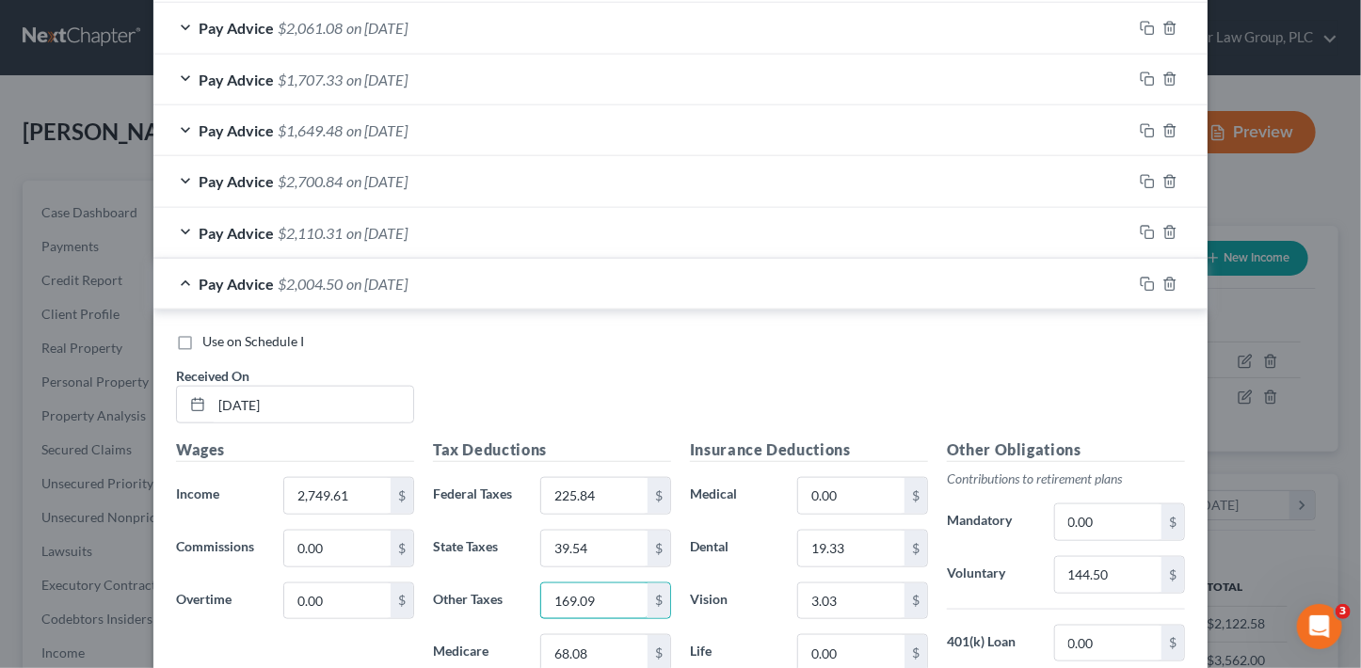
type input "169.09"
type input "64.74"
click at [1145, 565] on input "144.50" at bounding box center [1108, 575] width 106 height 36
type input "137.48"
click at [991, 353] on div "Use on Schedule I Received On * 9/8/25" at bounding box center [681, 385] width 1028 height 106
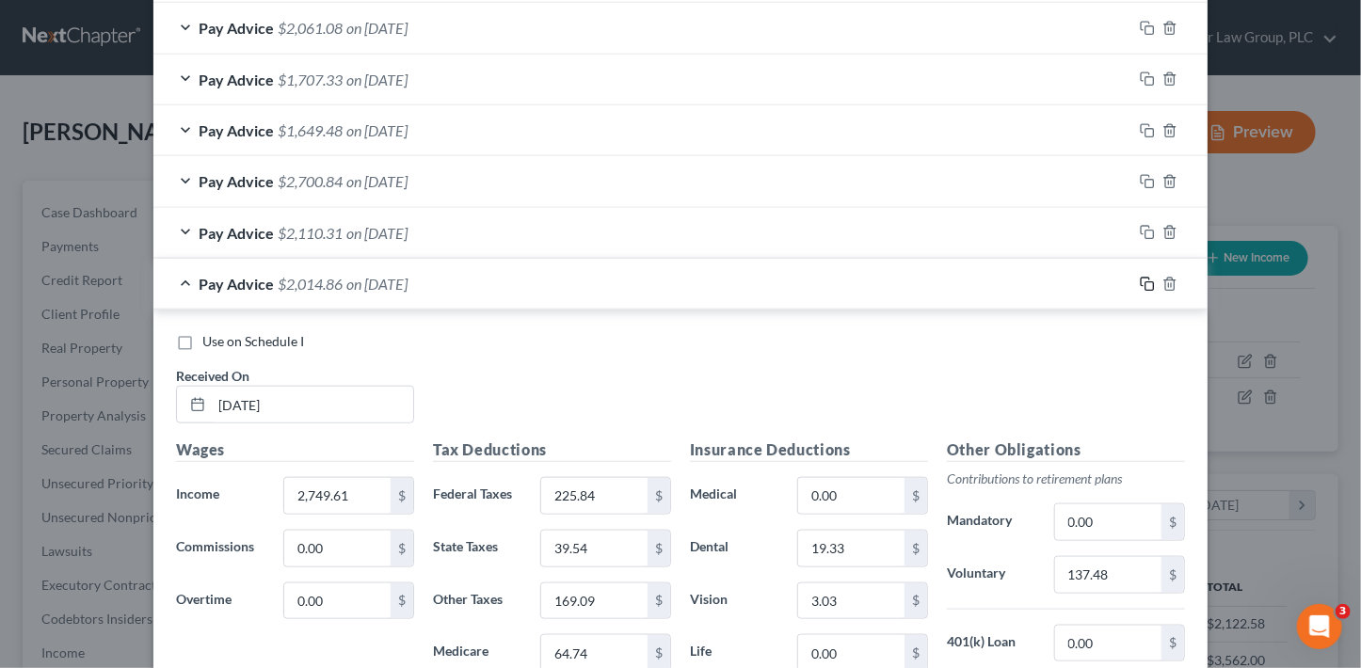
click at [1140, 284] on icon "button" at bounding box center [1147, 284] width 15 height 15
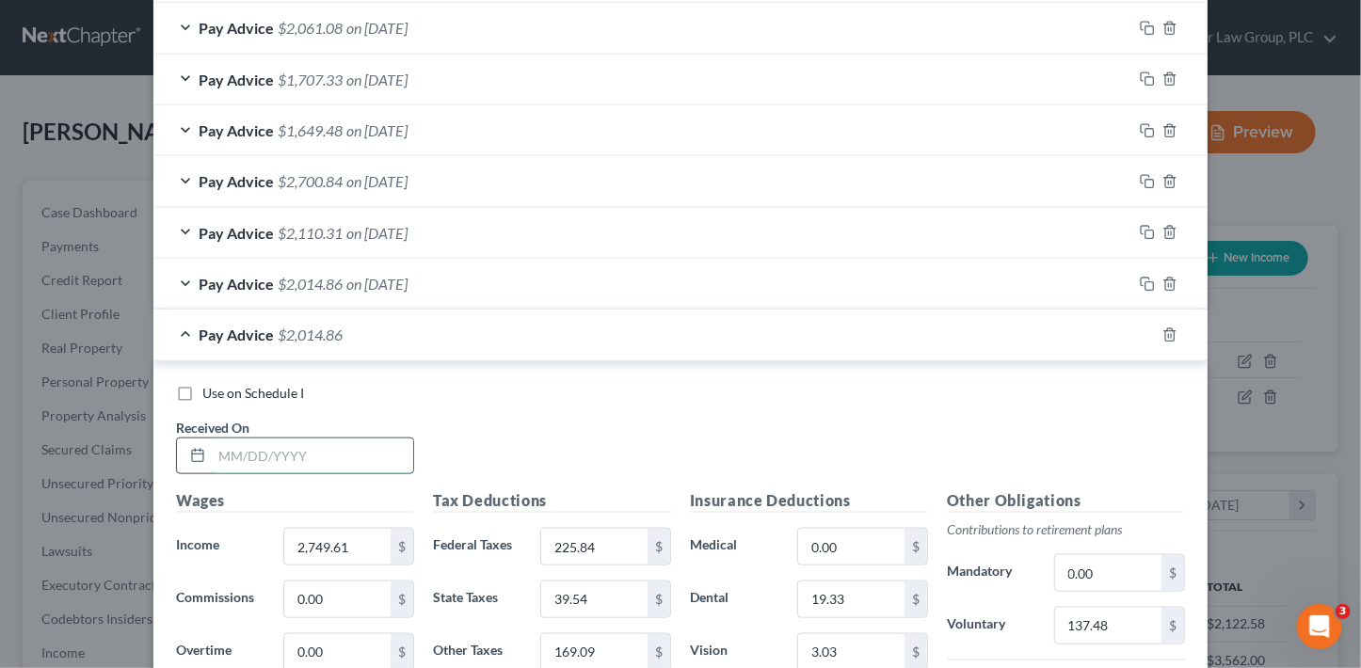
drag, startPoint x: 320, startPoint y: 449, endPoint x: 360, endPoint y: 445, distance: 39.7
click at [321, 449] on input "text" at bounding box center [312, 457] width 201 height 36
type input "9/22/25"
type input "2,297.34"
type input "174.28"
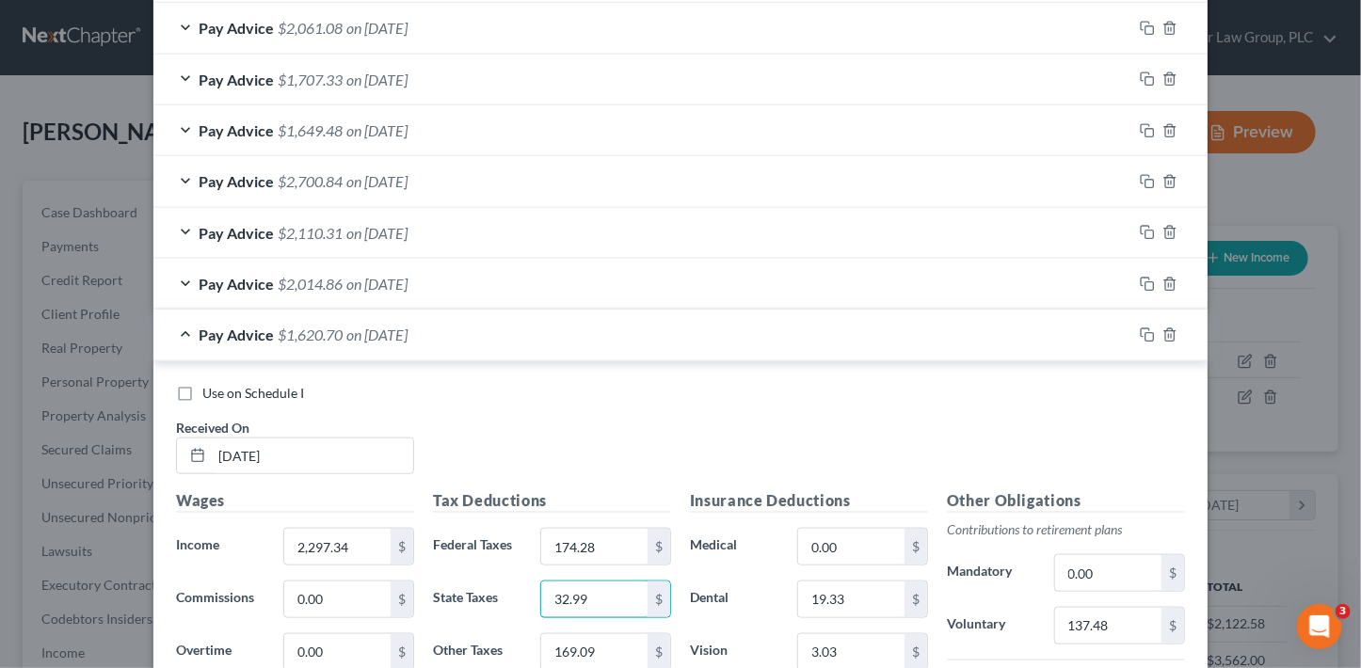
type input "32.99"
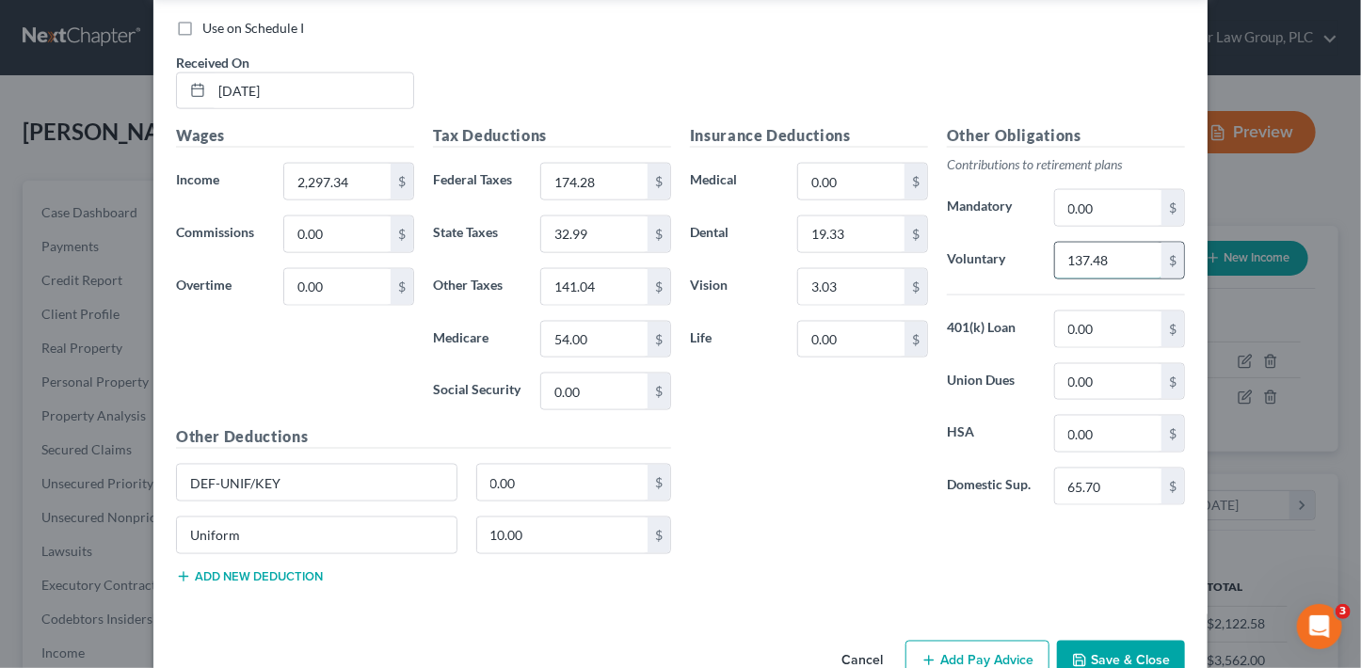
click at [1108, 255] on input "137.48" at bounding box center [1108, 261] width 106 height 36
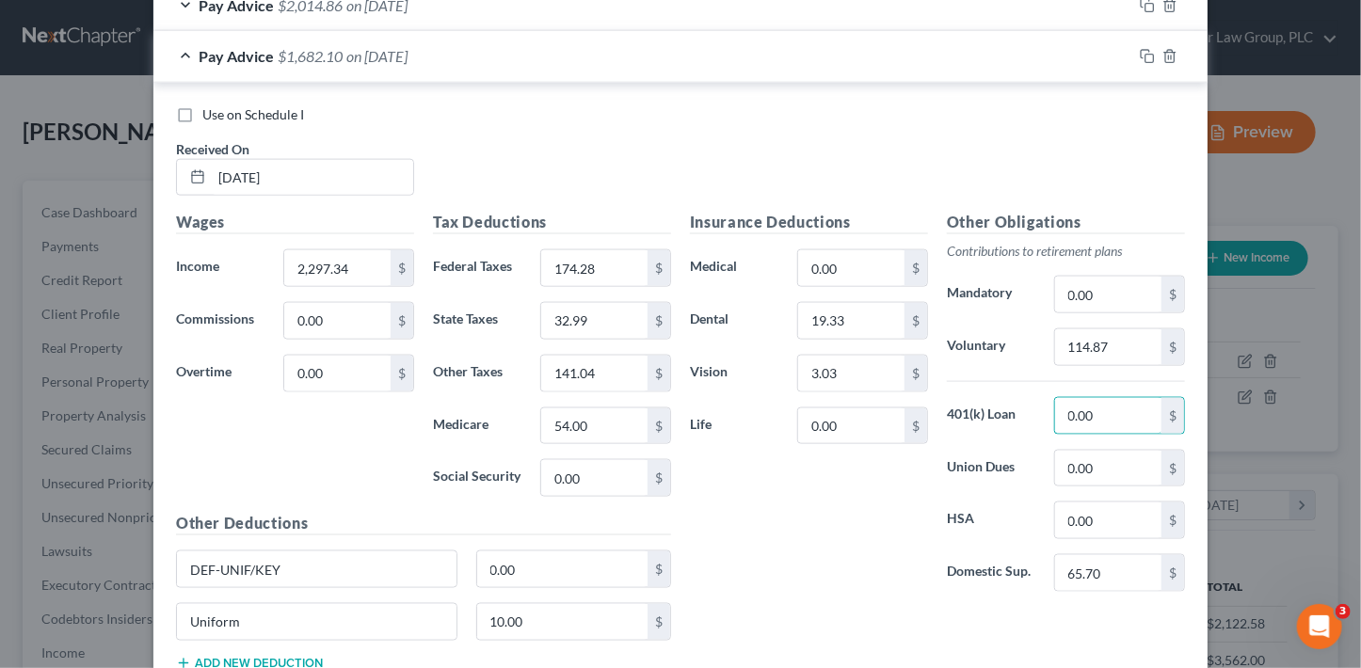
scroll to position [591, 0]
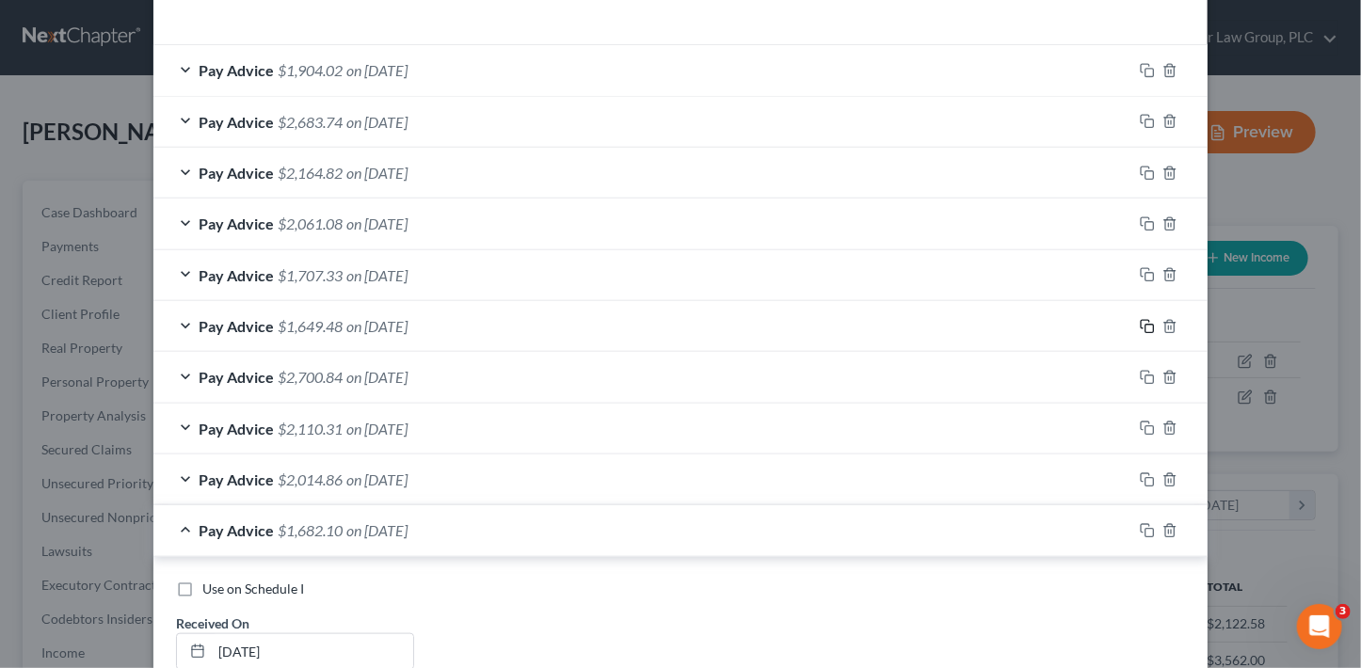
click at [1140, 322] on icon "button" at bounding box center [1147, 326] width 15 height 15
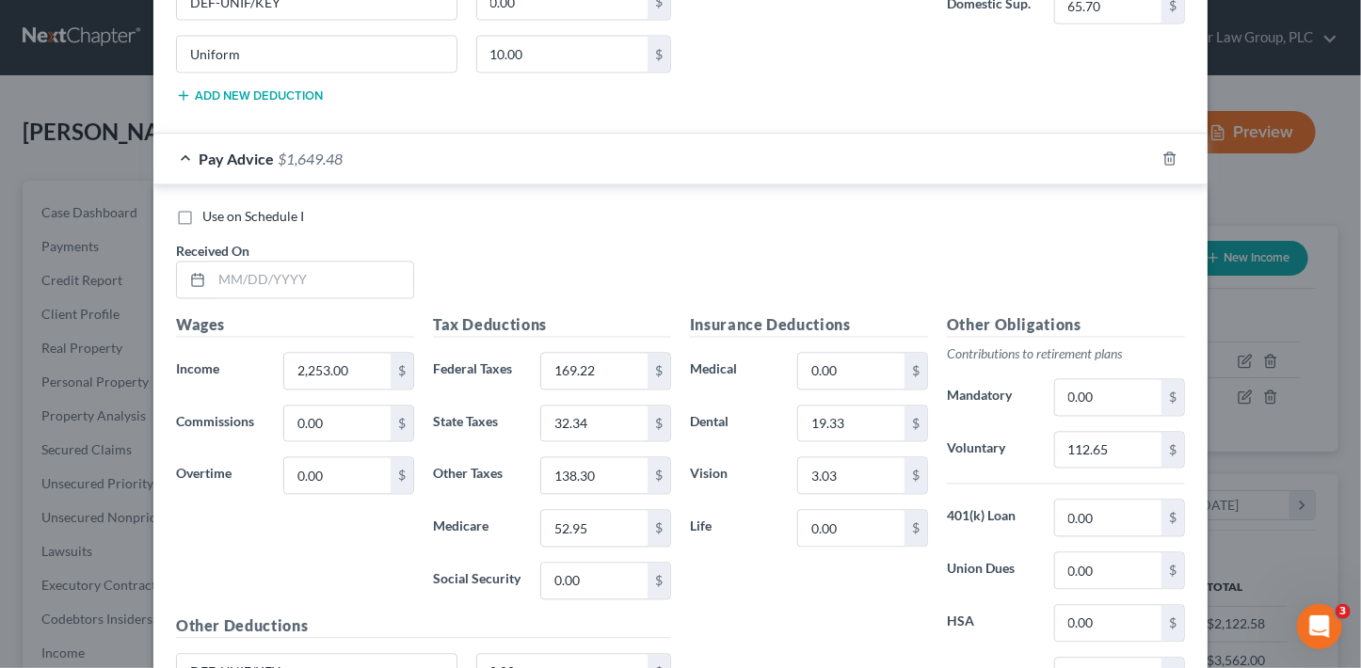
scroll to position [1640, 0]
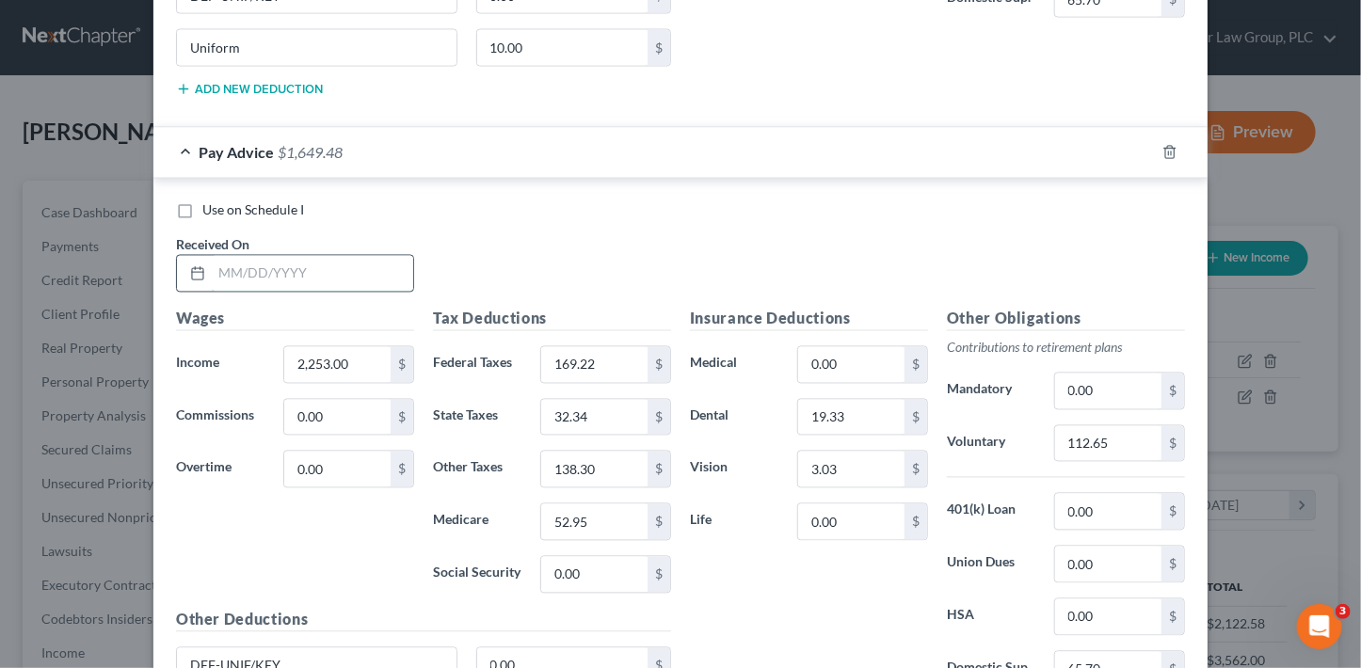
click at [320, 278] on input "text" at bounding box center [312, 274] width 201 height 36
click at [565, 362] on input "text" at bounding box center [594, 365] width 106 height 36
click at [839, 543] on div "Insurance Deductions Medical 0.00 $ Dental 19.33 $ Vision 3.03 $ Life 0.00 $" at bounding box center [809, 506] width 257 height 396
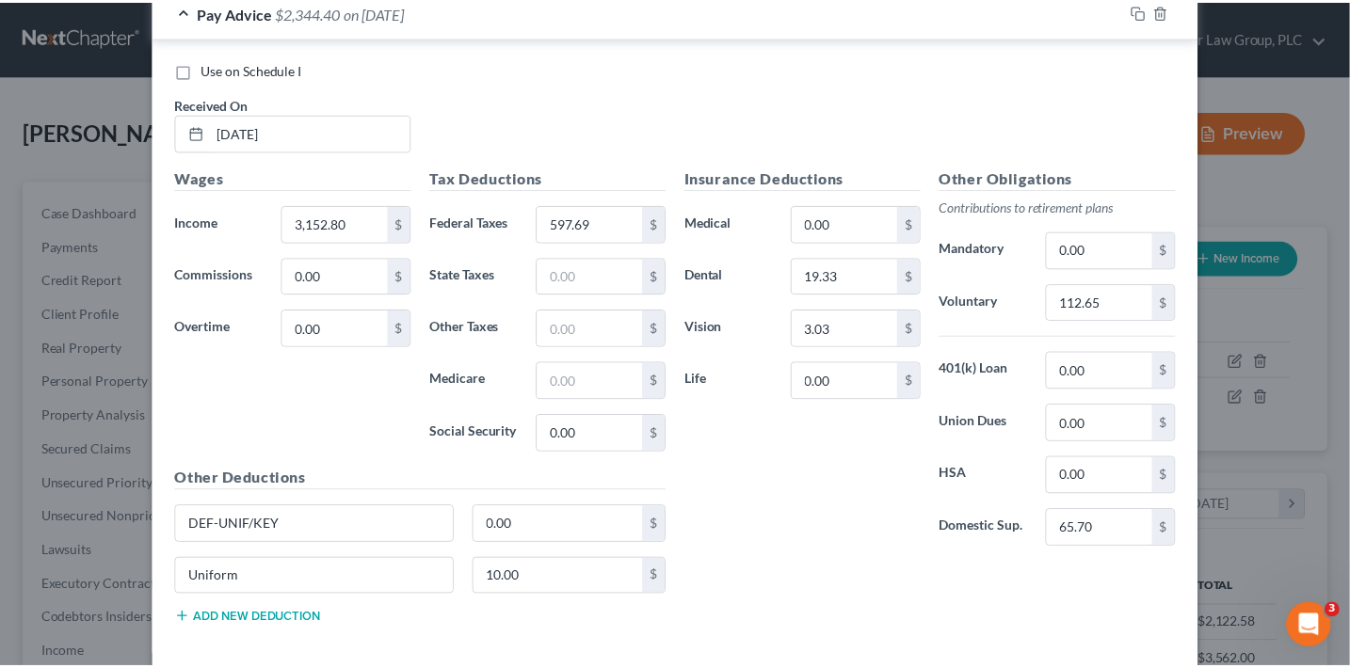
scroll to position [1863, 0]
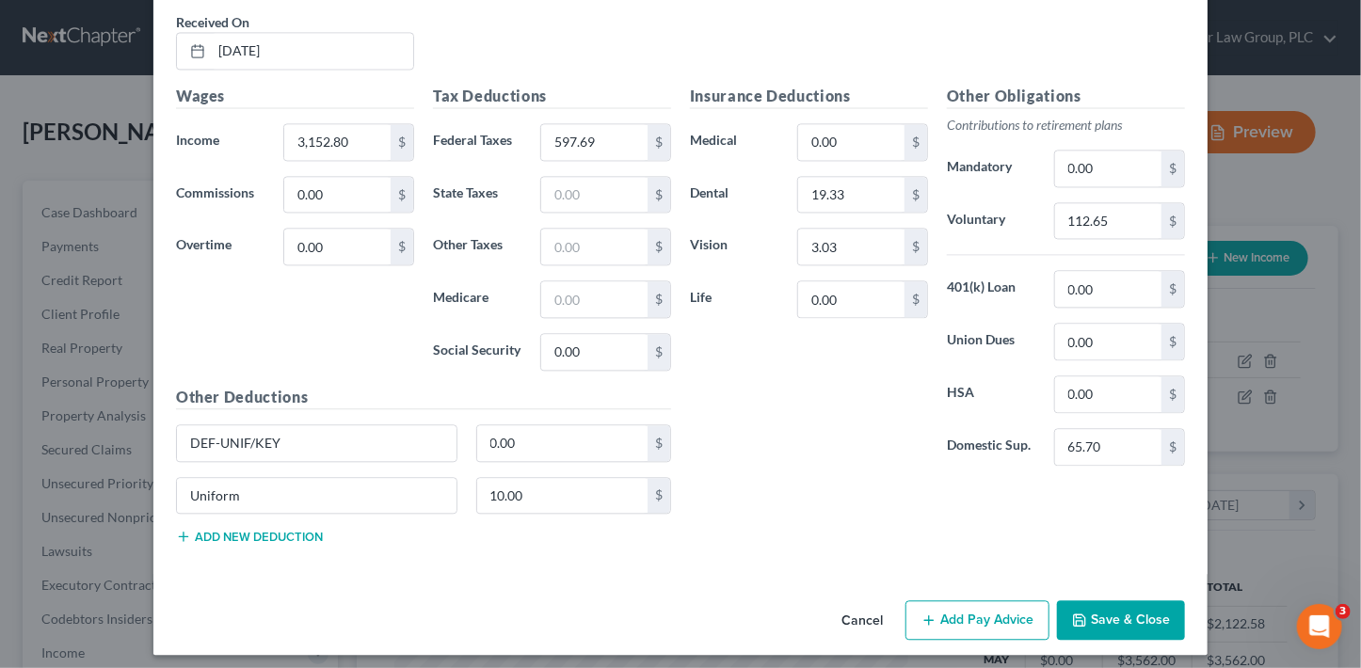
click at [1109, 624] on button "Save & Close" at bounding box center [1121, 621] width 128 height 40
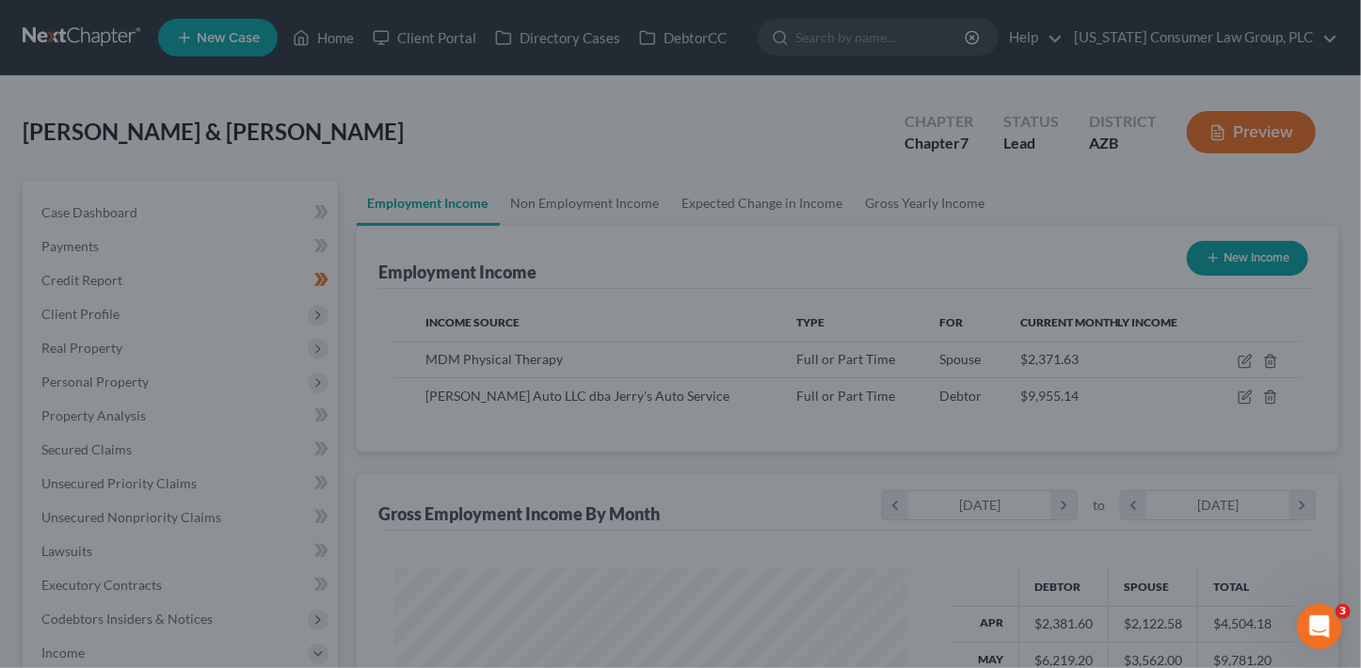
scroll to position [941049, 940839]
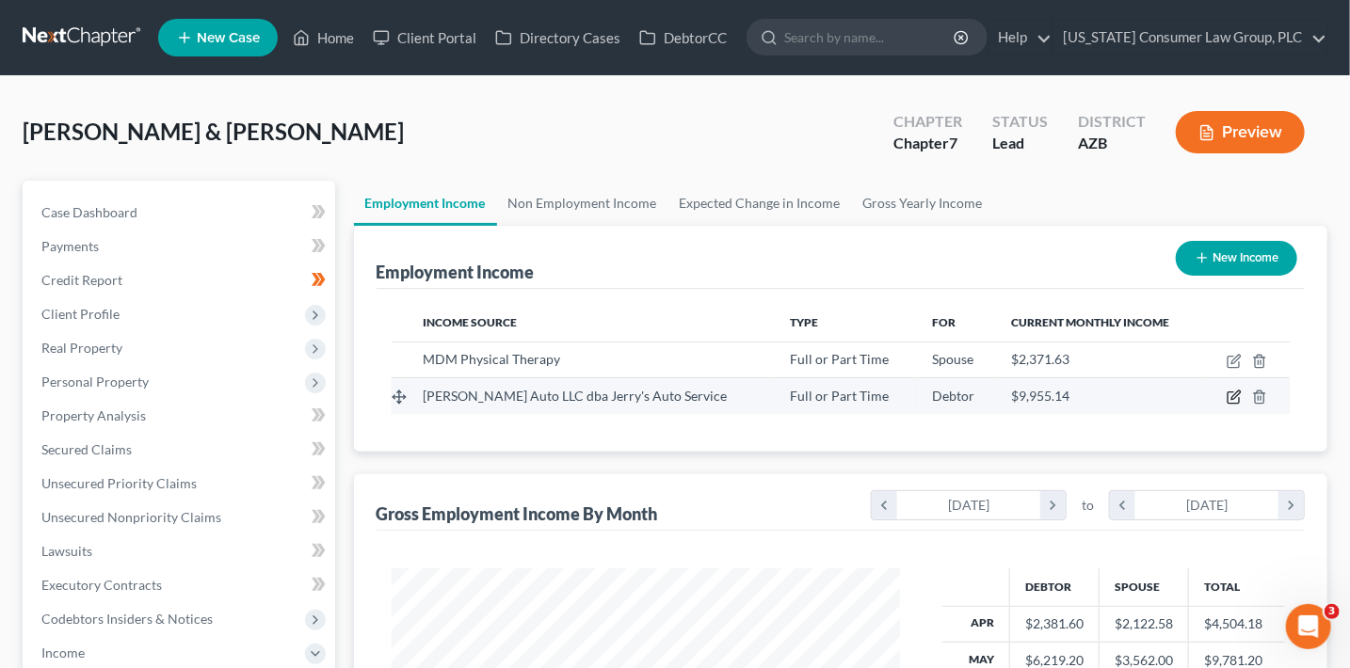
click at [1231, 399] on icon "button" at bounding box center [1234, 397] width 15 height 15
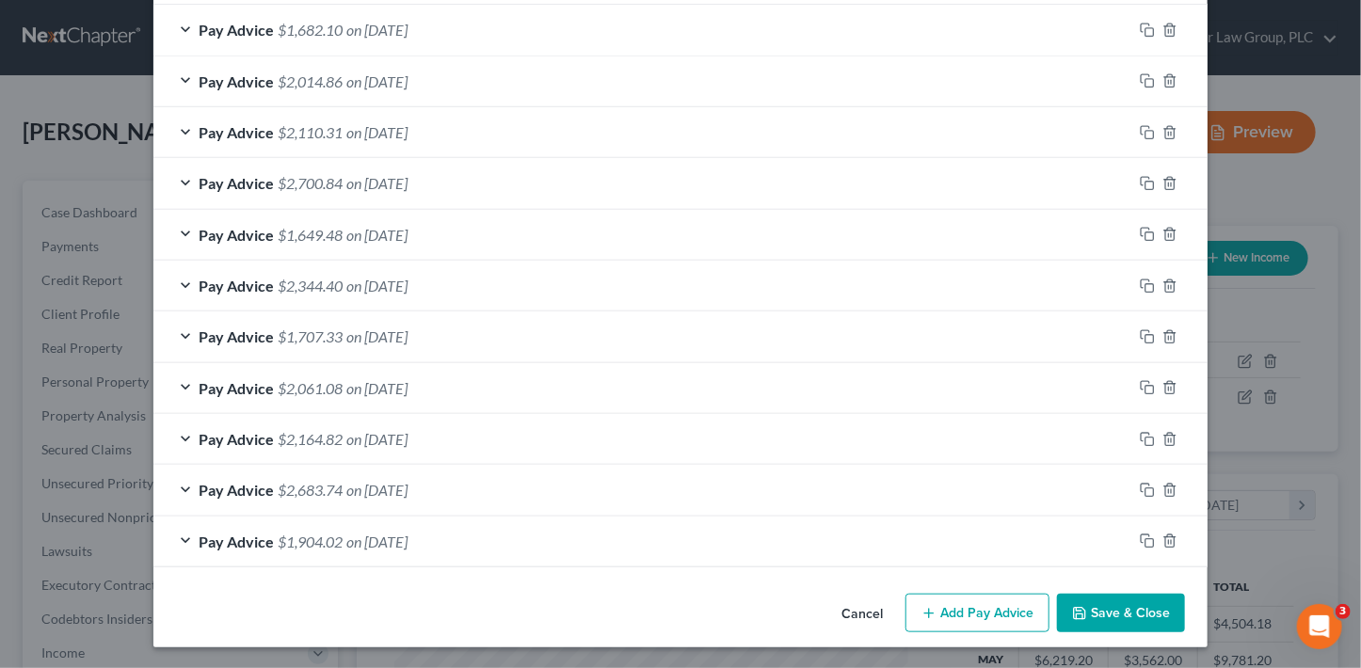
scroll to position [632, 0]
click at [475, 494] on div "Pay Advice $2,683.74 on 05/07/2025" at bounding box center [642, 490] width 979 height 50
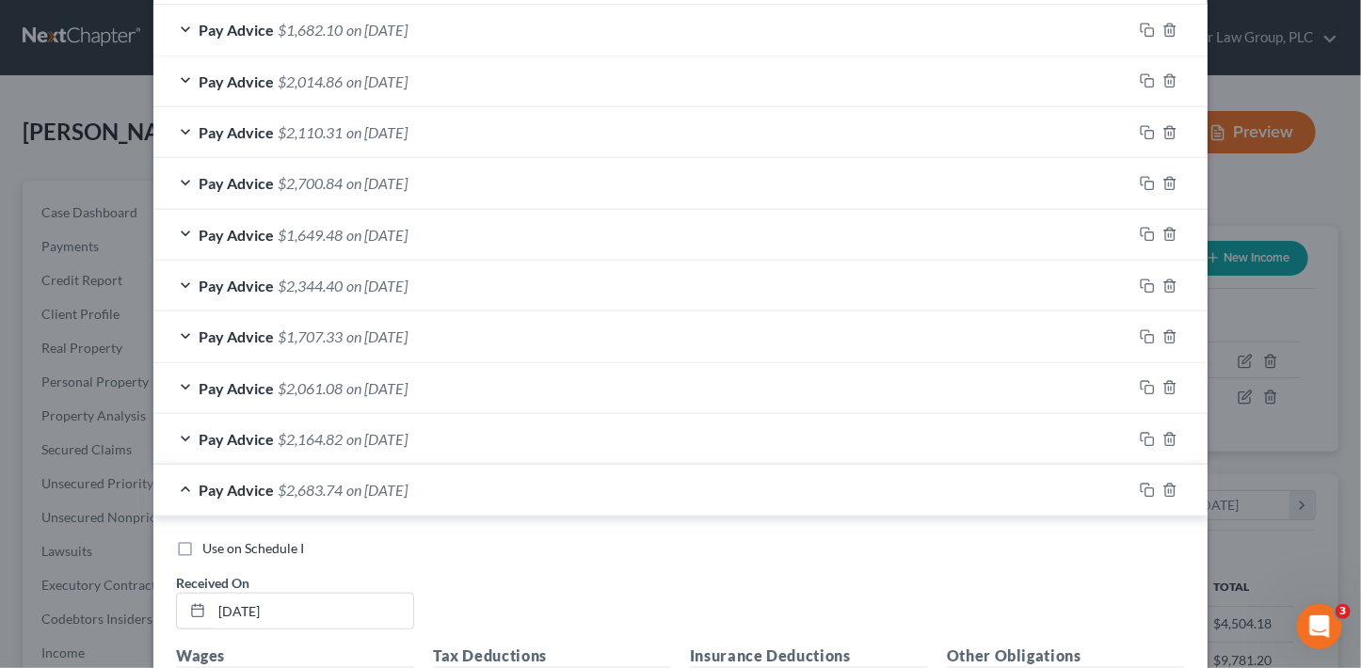
click at [475, 494] on div "Pay Advice $2,683.74 on 05/07/2025" at bounding box center [642, 490] width 979 height 50
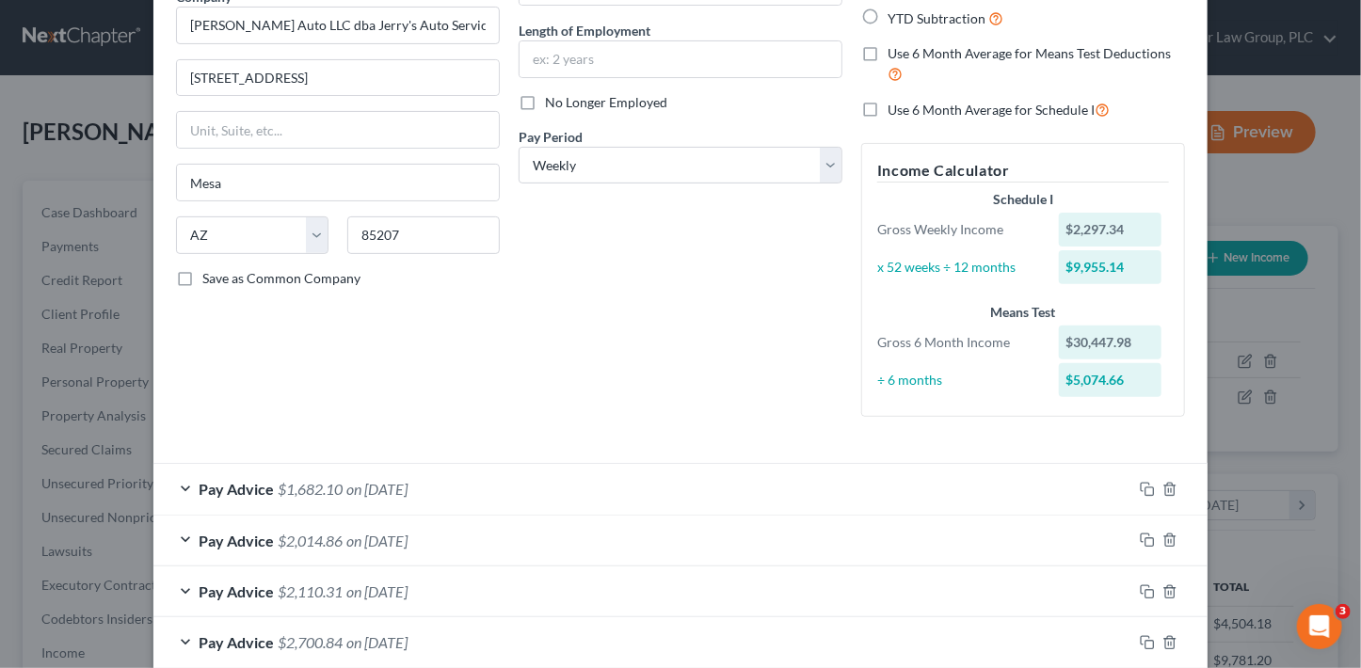
scroll to position [166, 0]
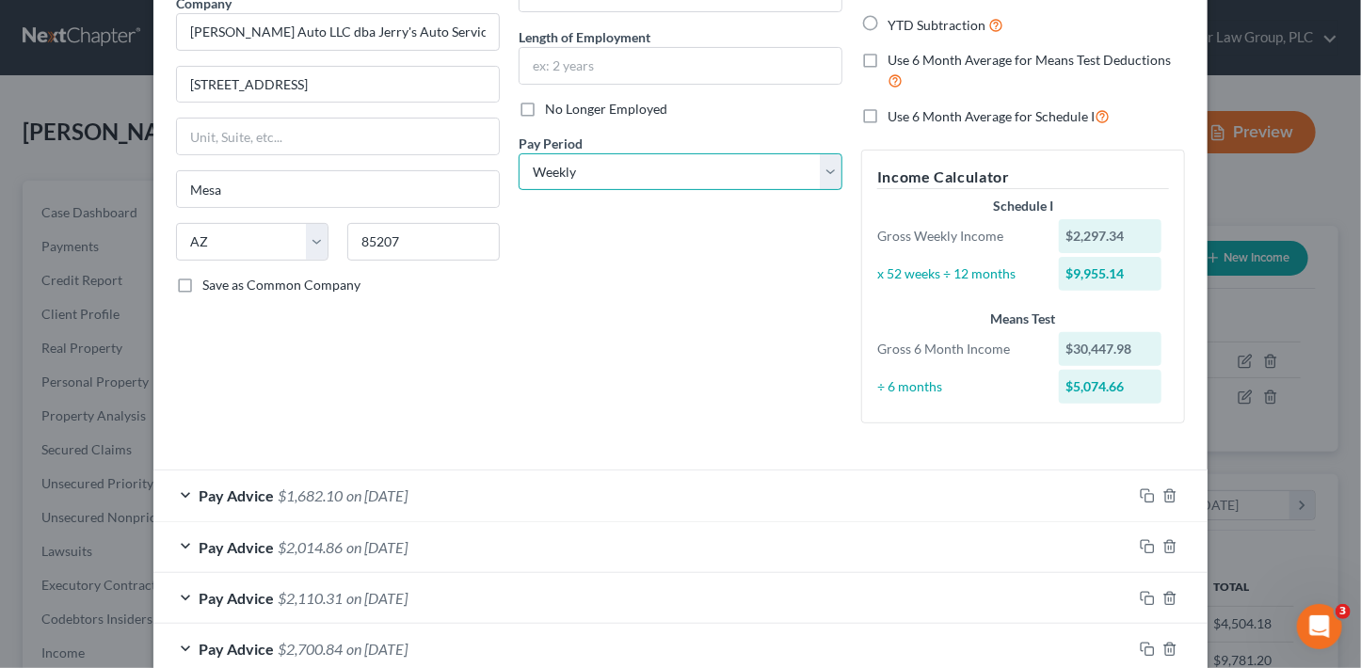
click at [682, 172] on select "Select Monthly Twice Monthly Every Other Week Weekly" at bounding box center [681, 172] width 324 height 38
click at [519, 153] on select "Select Monthly Twice Monthly Every Other Week Weekly" at bounding box center [681, 172] width 324 height 38
click at [645, 390] on div "Debtor Spouse Occupation Length of Employment No Longer Employed Pay Period * S…" at bounding box center [680, 180] width 343 height 518
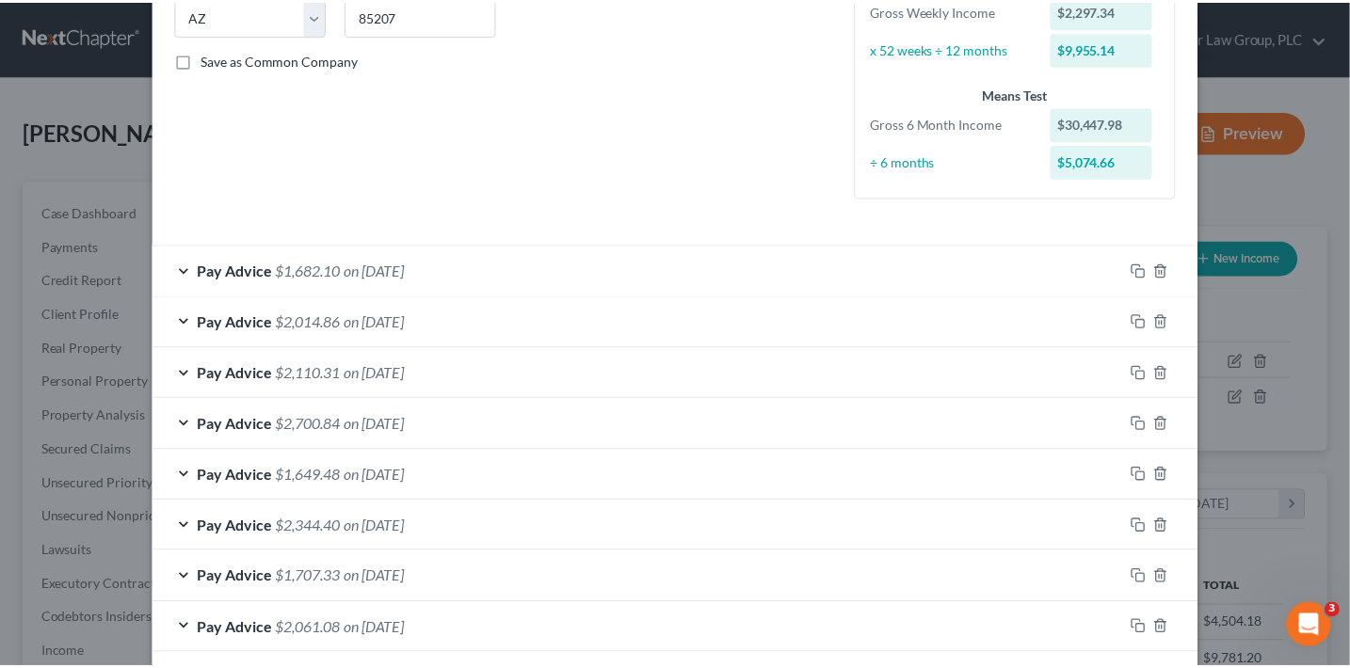
scroll to position [632, 0]
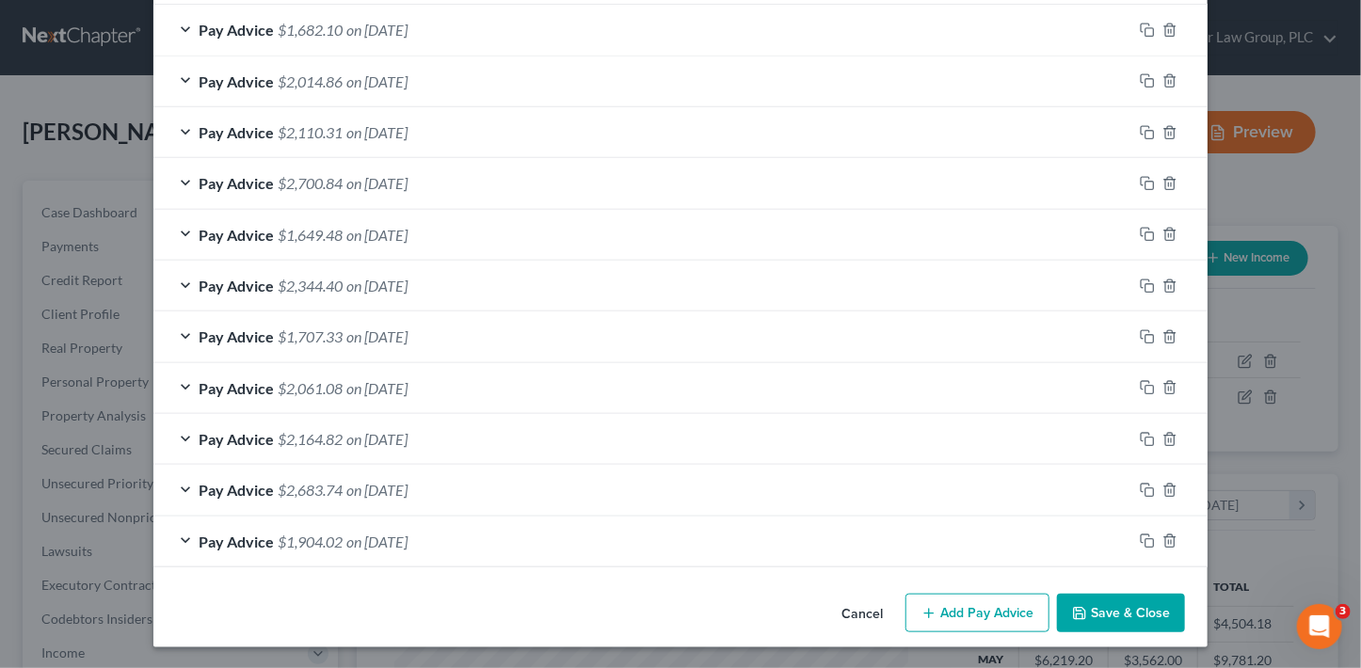
click at [1102, 612] on button "Save & Close" at bounding box center [1121, 614] width 128 height 40
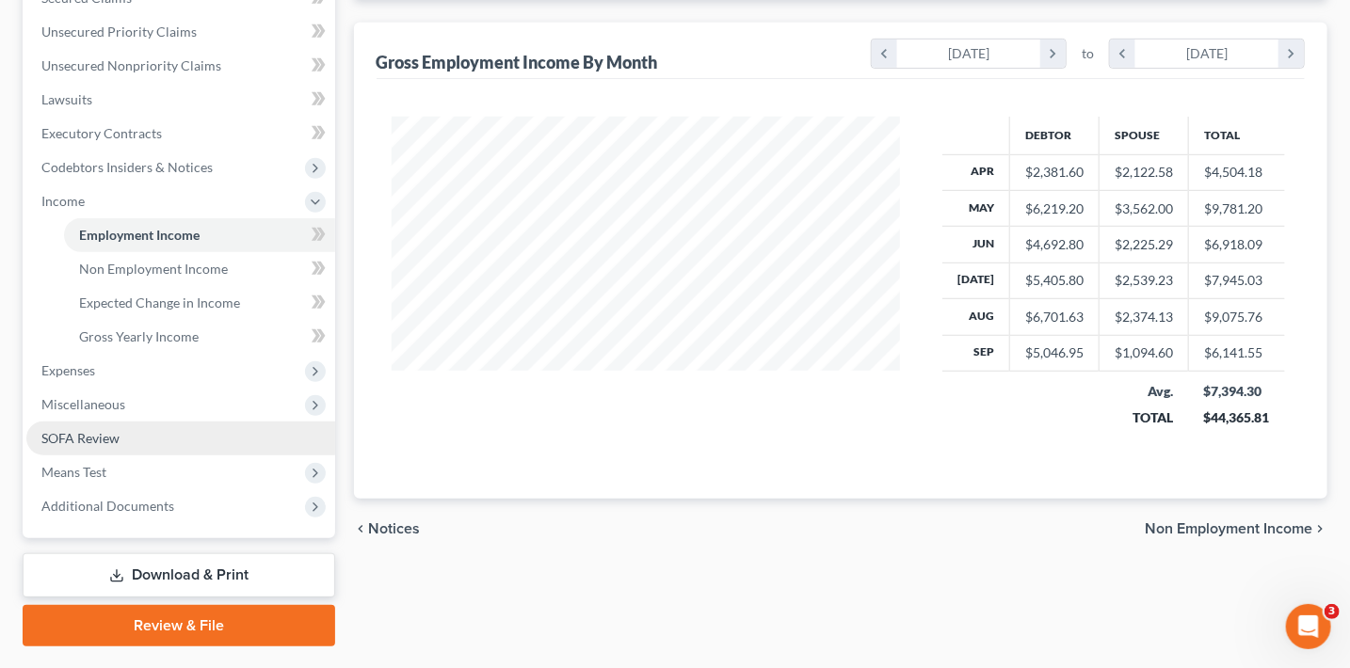
scroll to position [483, 0]
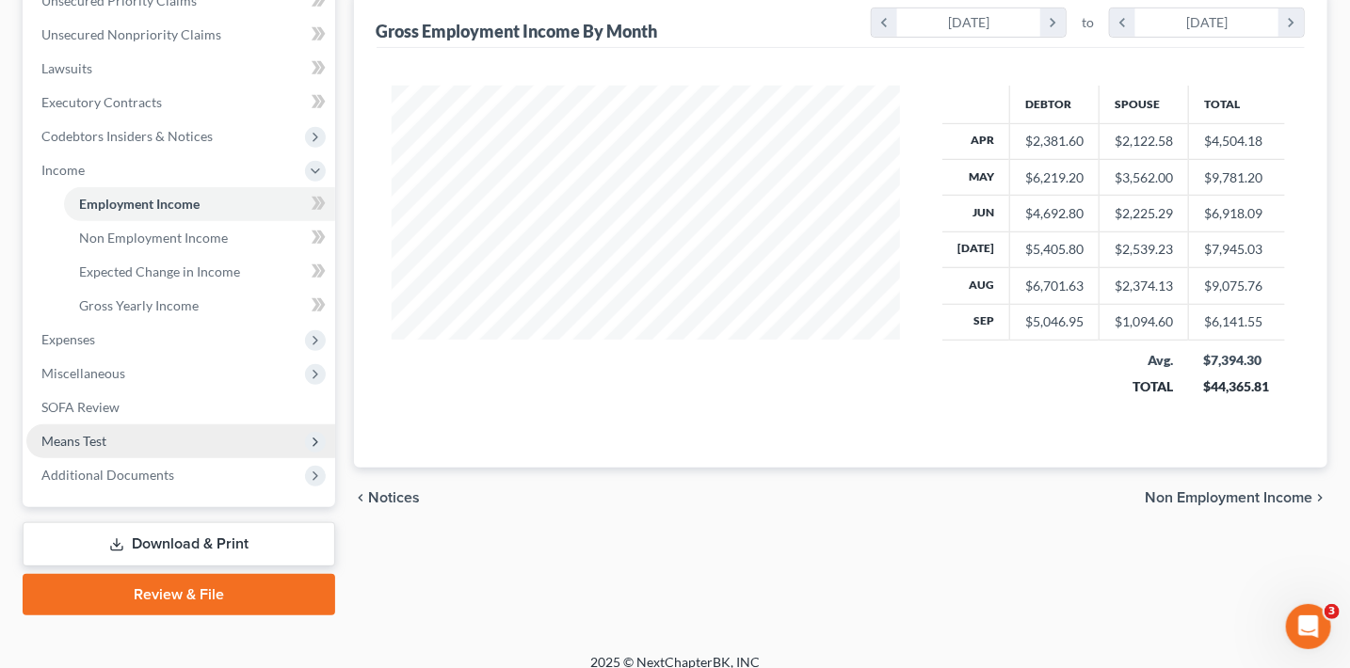
click at [106, 446] on span "Means Test" at bounding box center [180, 442] width 309 height 34
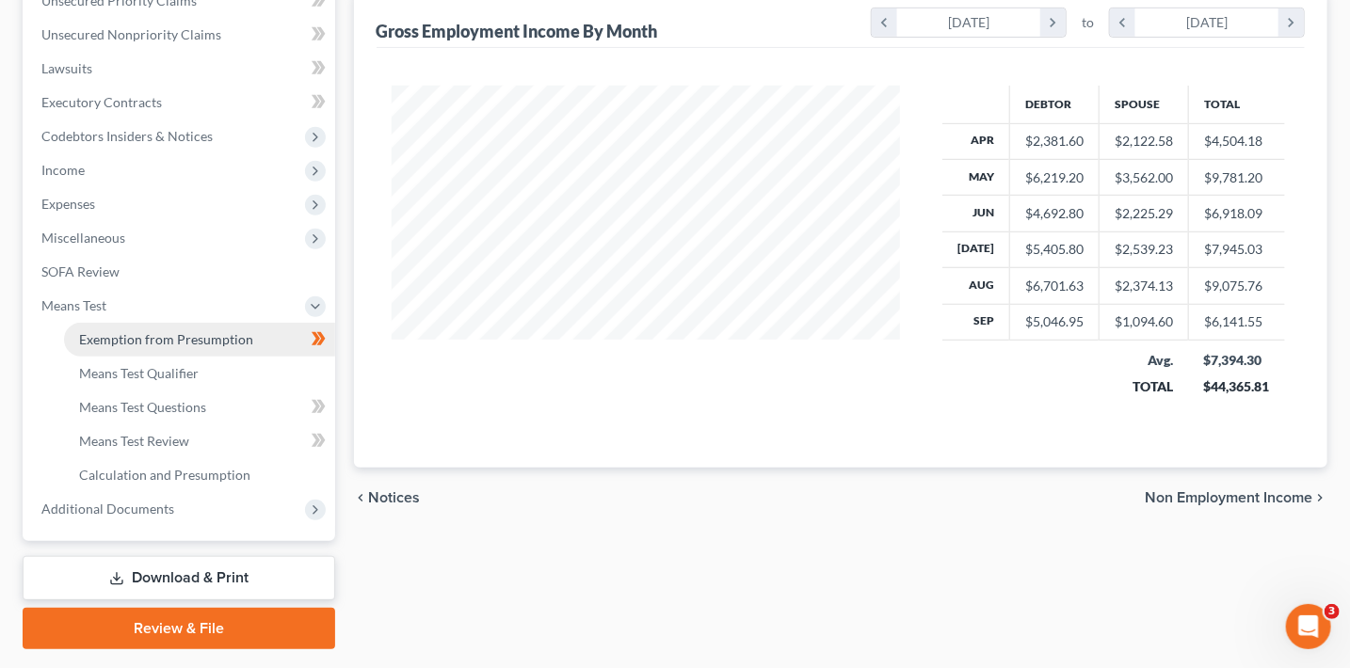
click at [207, 324] on link "Exemption from Presumption" at bounding box center [199, 340] width 271 height 34
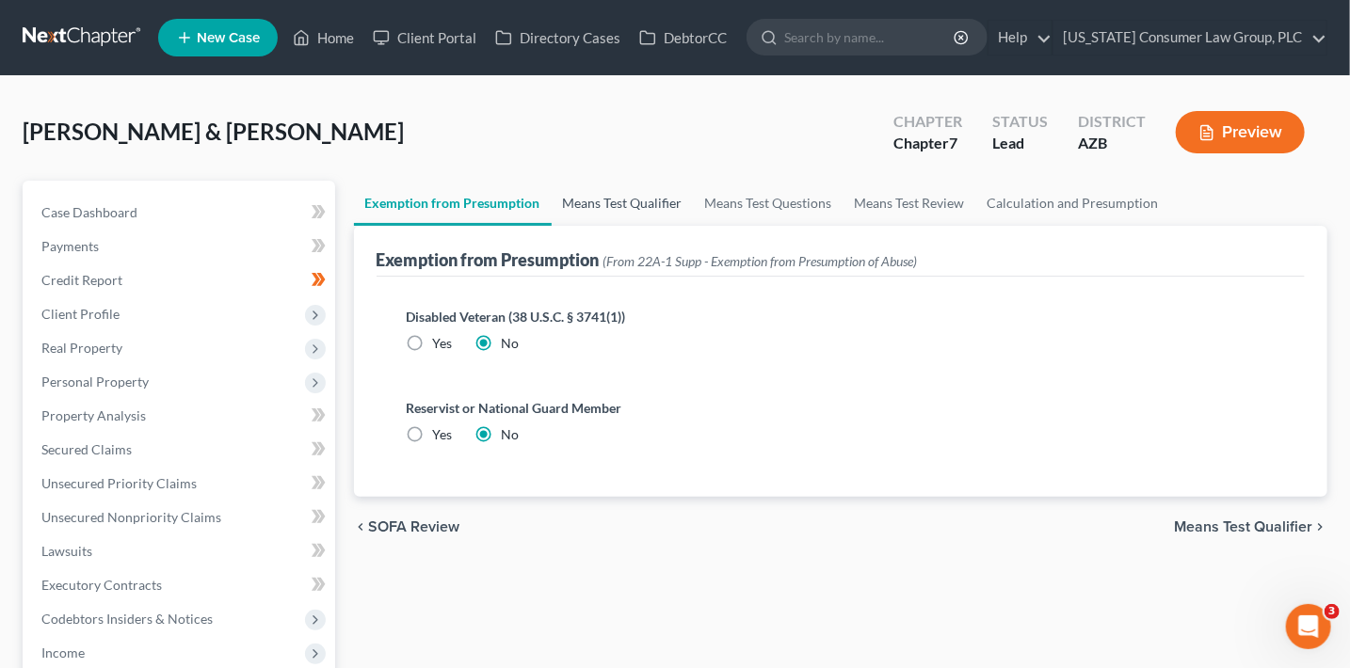
click at [613, 204] on link "Means Test Qualifier" at bounding box center [623, 203] width 142 height 45
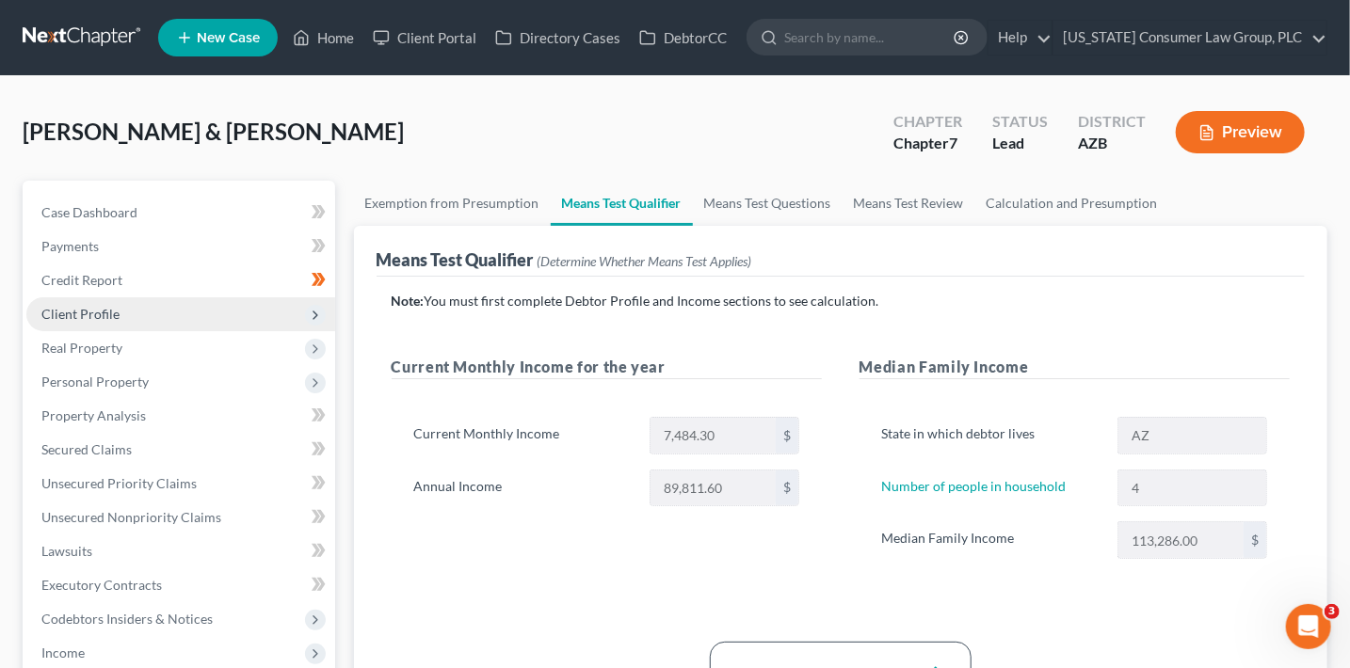
click at [143, 310] on span "Client Profile" at bounding box center [180, 314] width 309 height 34
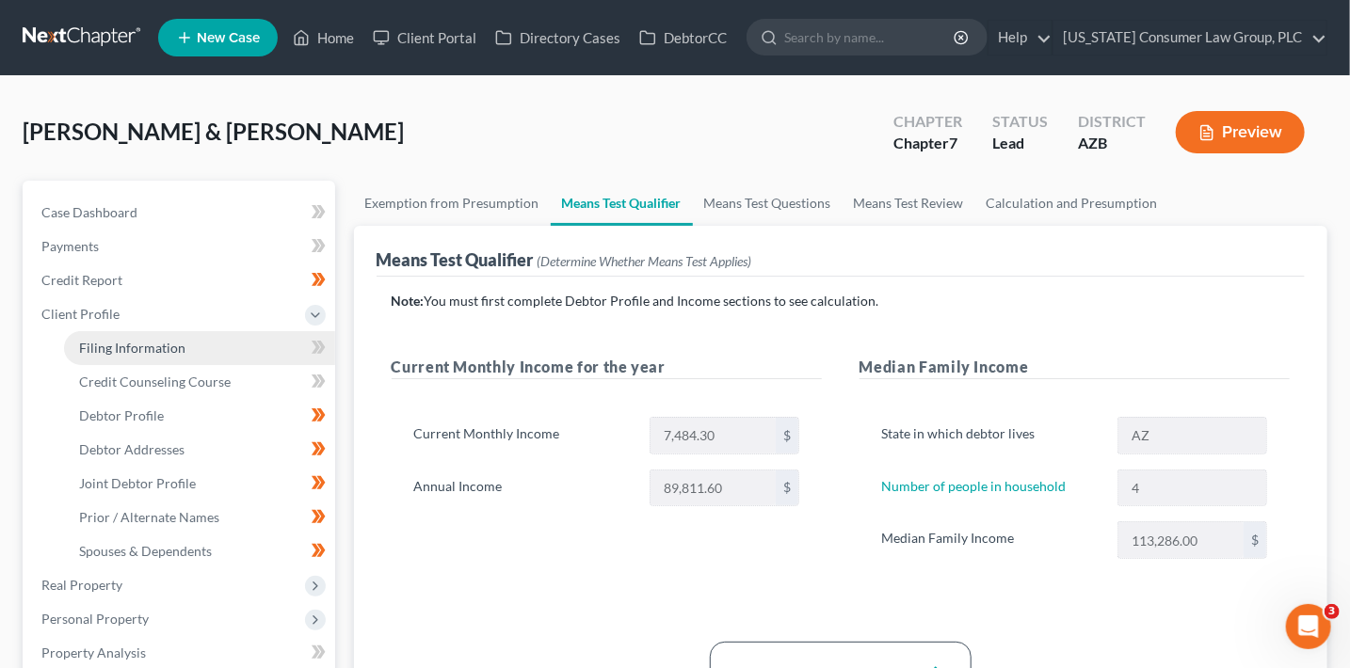
click at [180, 353] on span "Filing Information" at bounding box center [132, 348] width 106 height 16
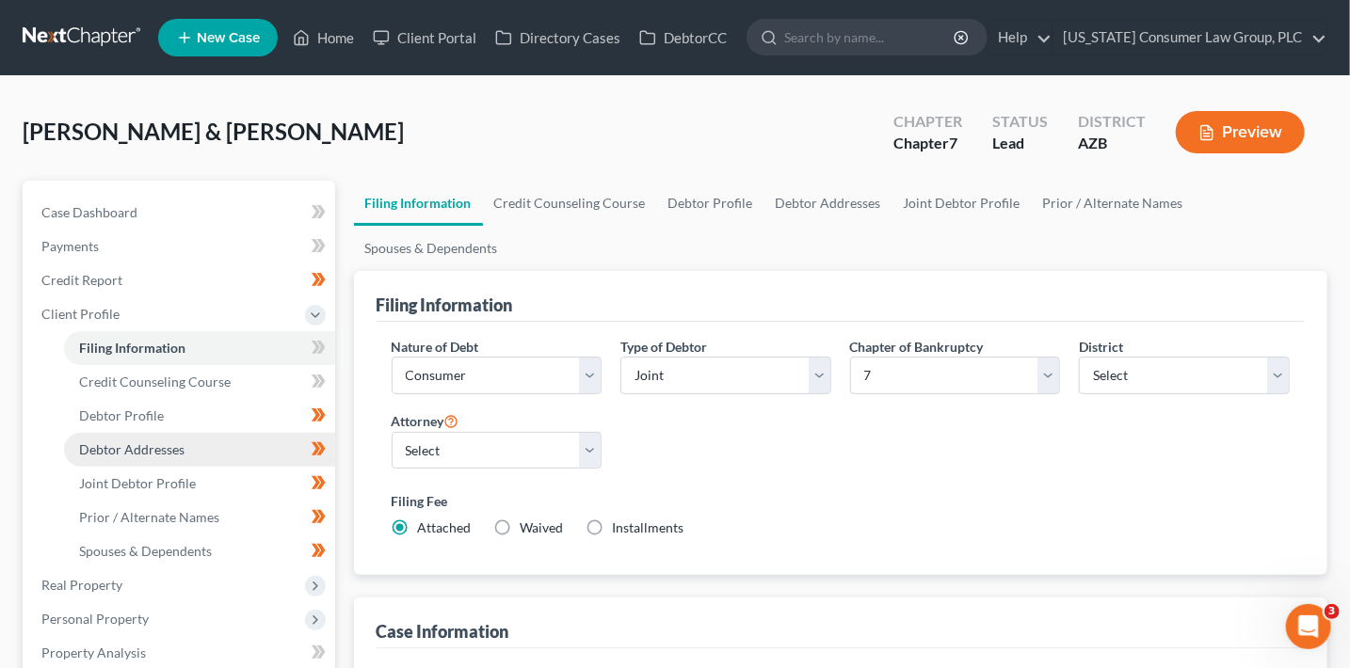
click at [185, 443] on link "Debtor Addresses" at bounding box center [199, 450] width 271 height 34
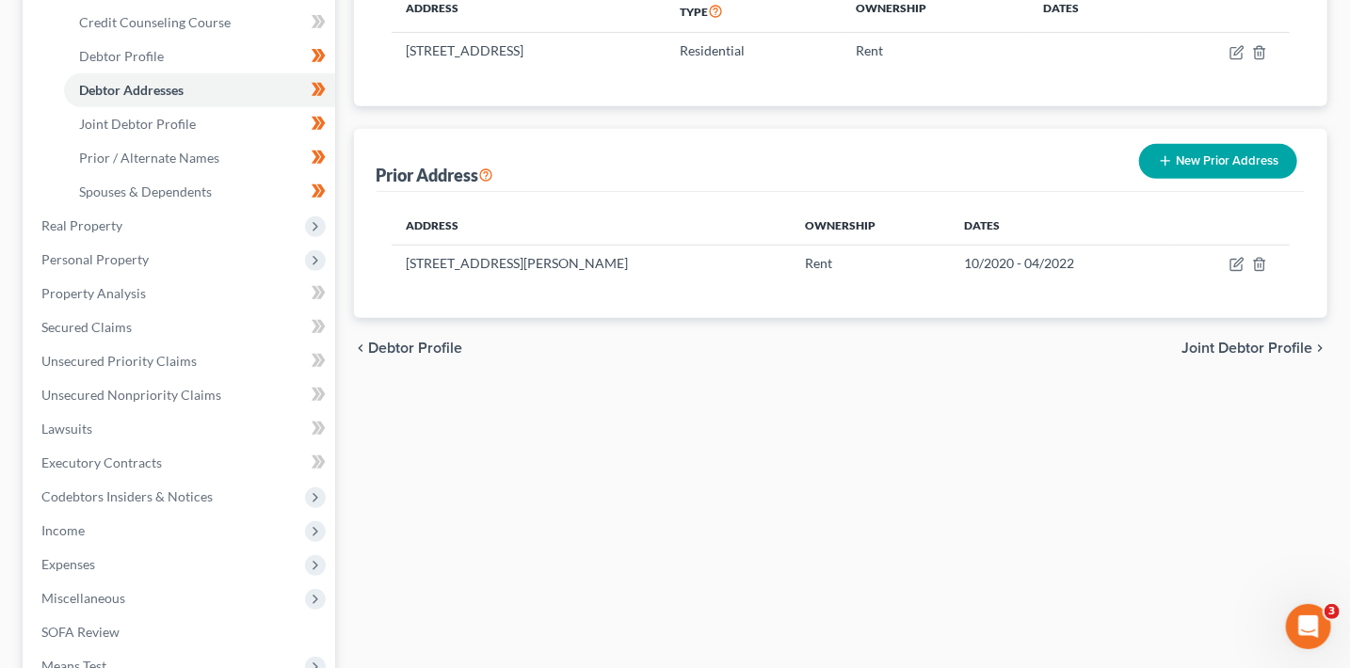
scroll to position [398, 0]
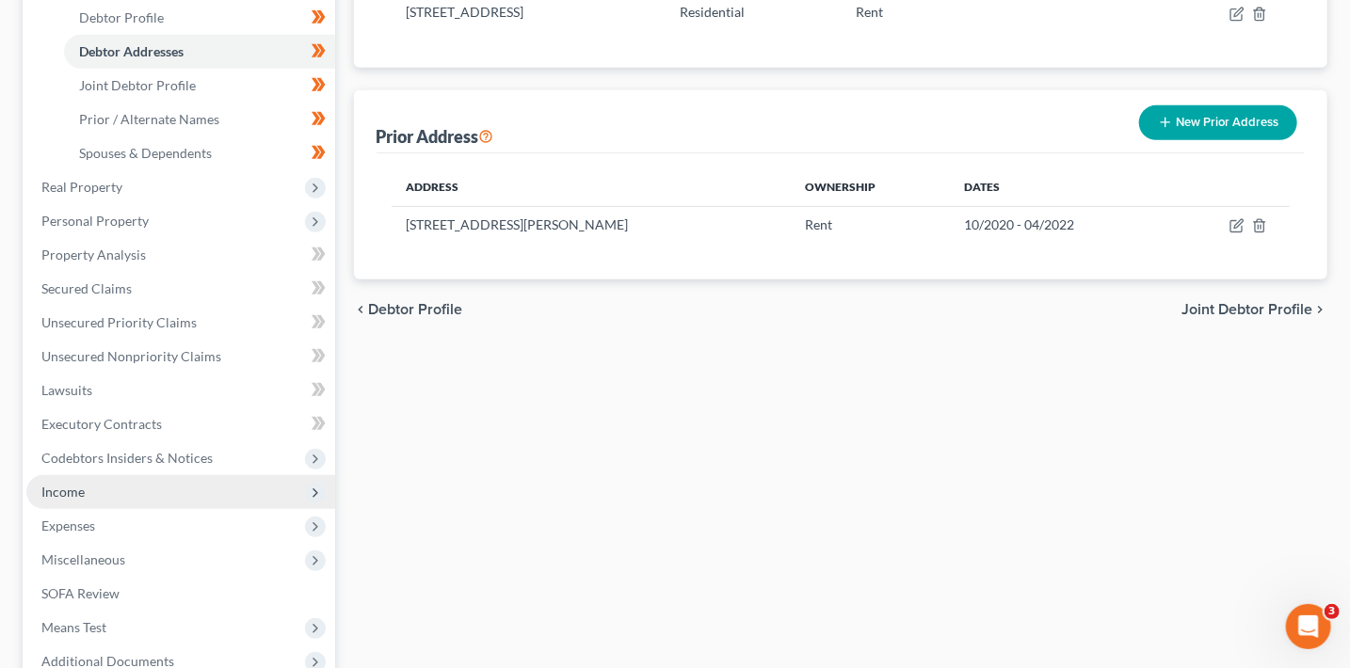
click at [110, 488] on span "Income" at bounding box center [180, 492] width 309 height 34
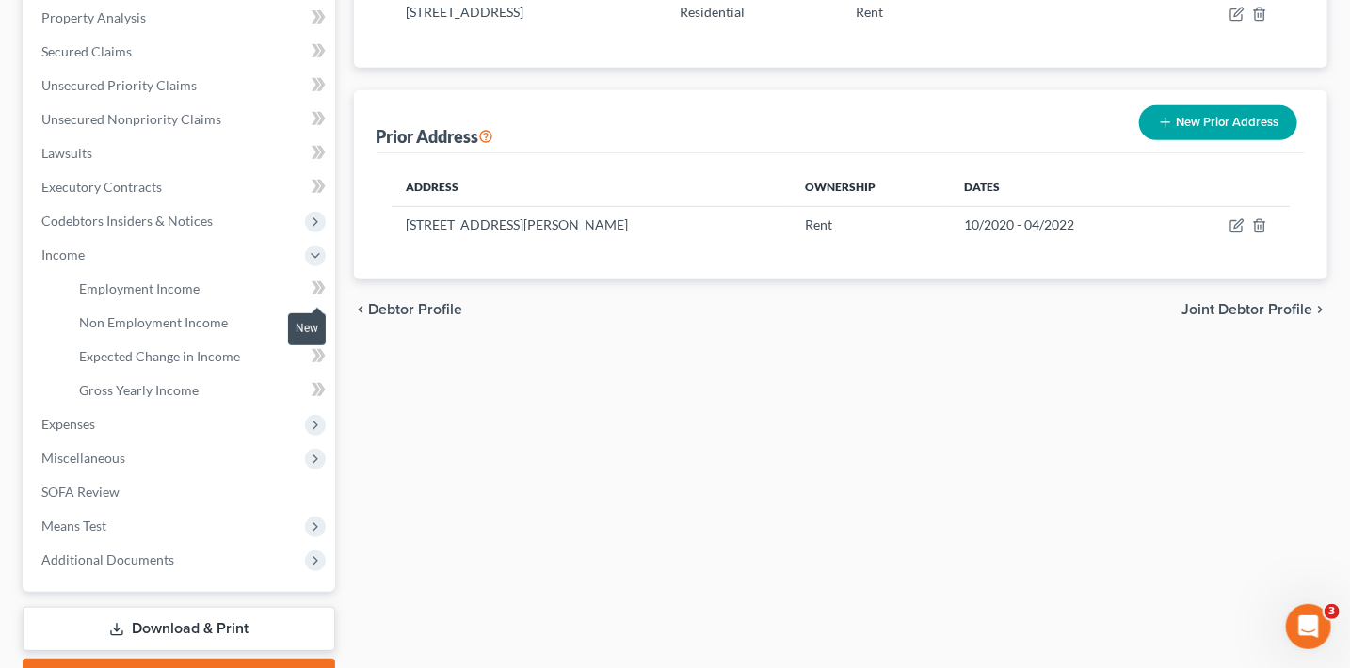
click at [312, 285] on icon at bounding box center [319, 289] width 14 height 24
click at [233, 297] on link "Employment Income" at bounding box center [199, 289] width 271 height 34
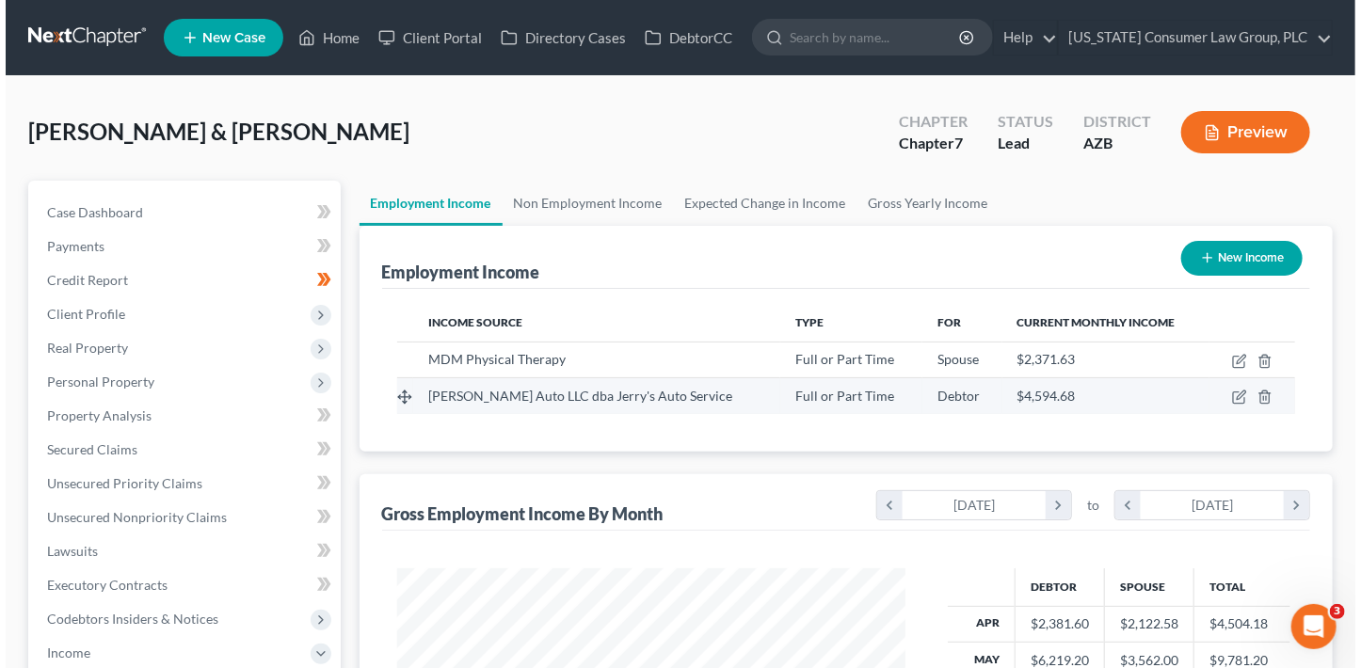
scroll to position [335, 546]
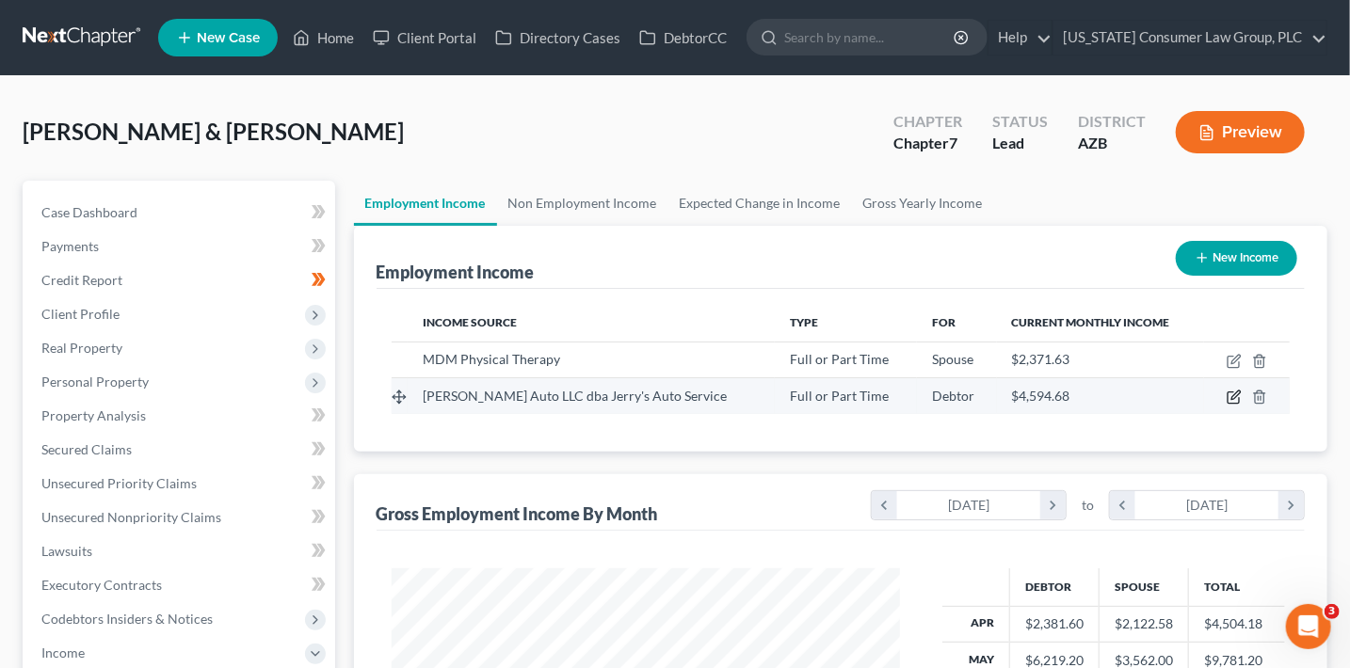
click at [1228, 391] on icon "button" at bounding box center [1234, 397] width 15 height 15
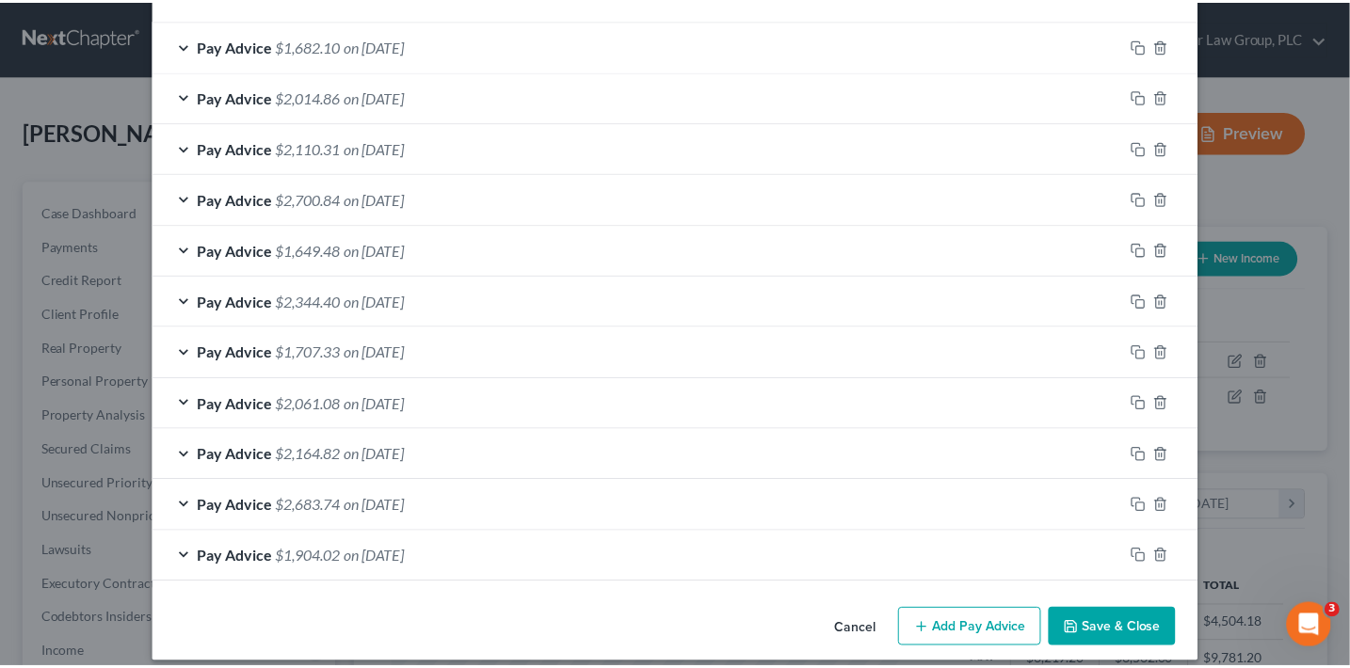
scroll to position [632, 0]
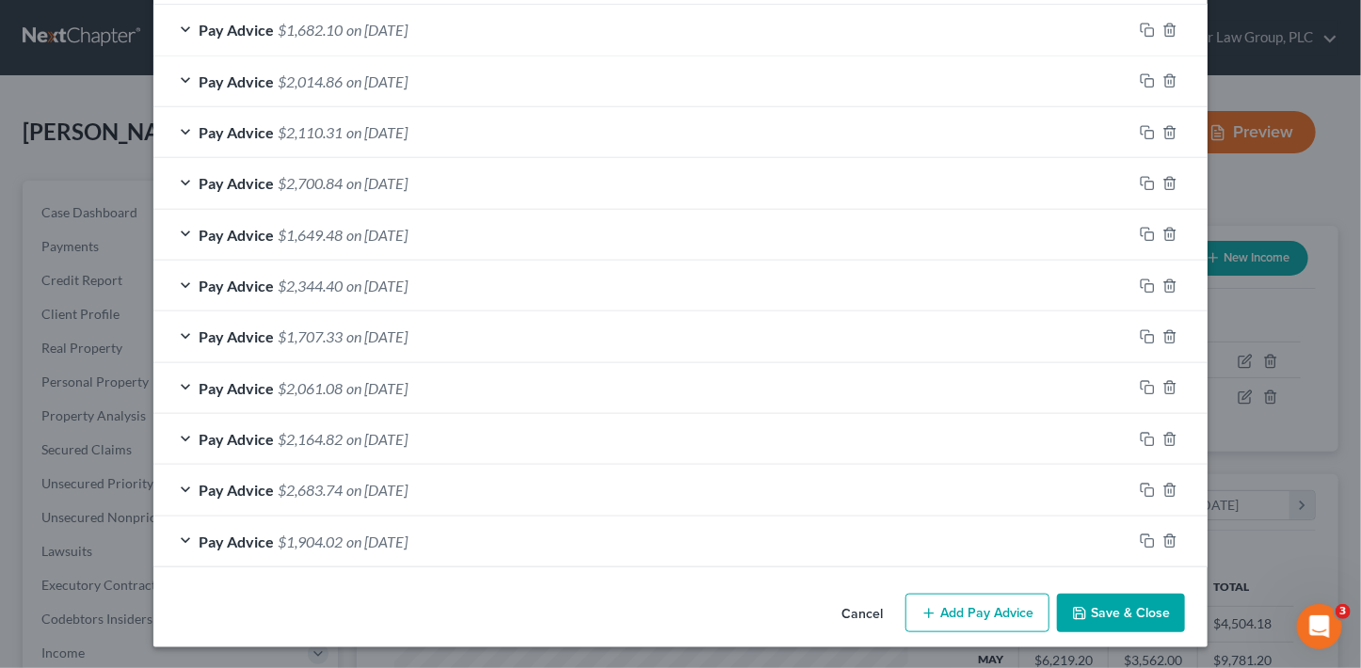
click at [1091, 612] on button "Save & Close" at bounding box center [1121, 614] width 128 height 40
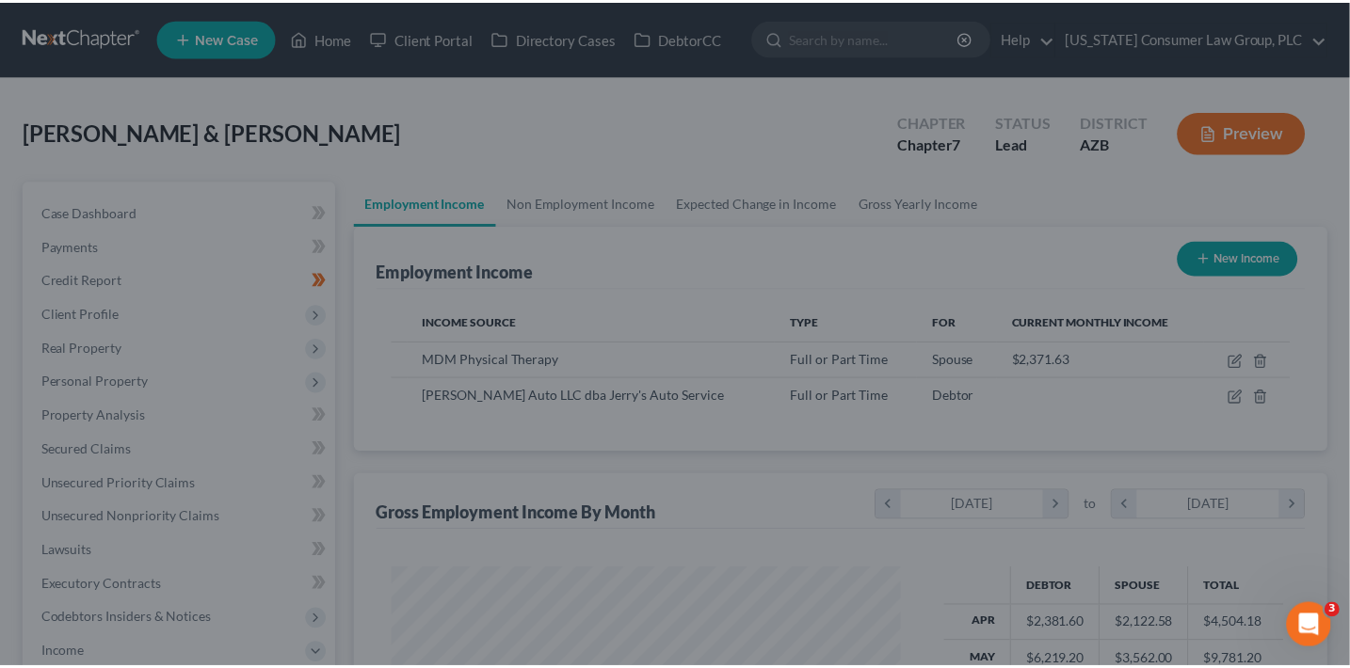
scroll to position [941049, 940839]
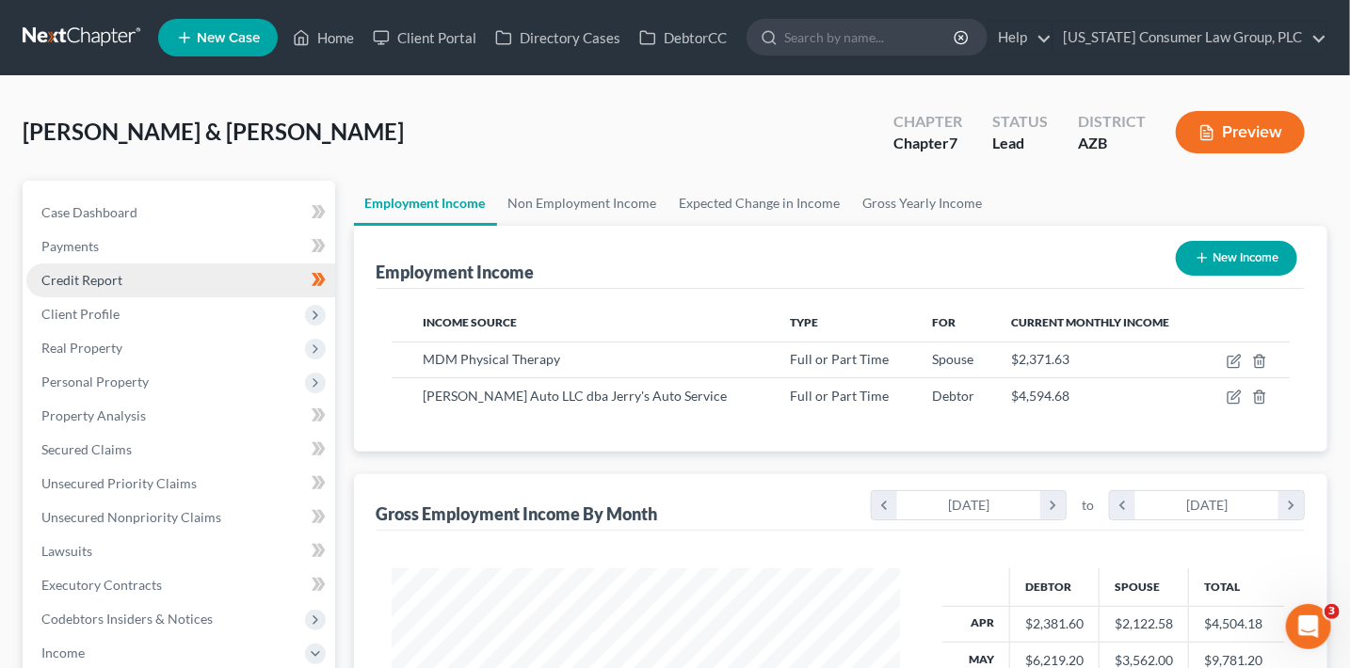
click at [113, 281] on span "Credit Report" at bounding box center [81, 280] width 81 height 16
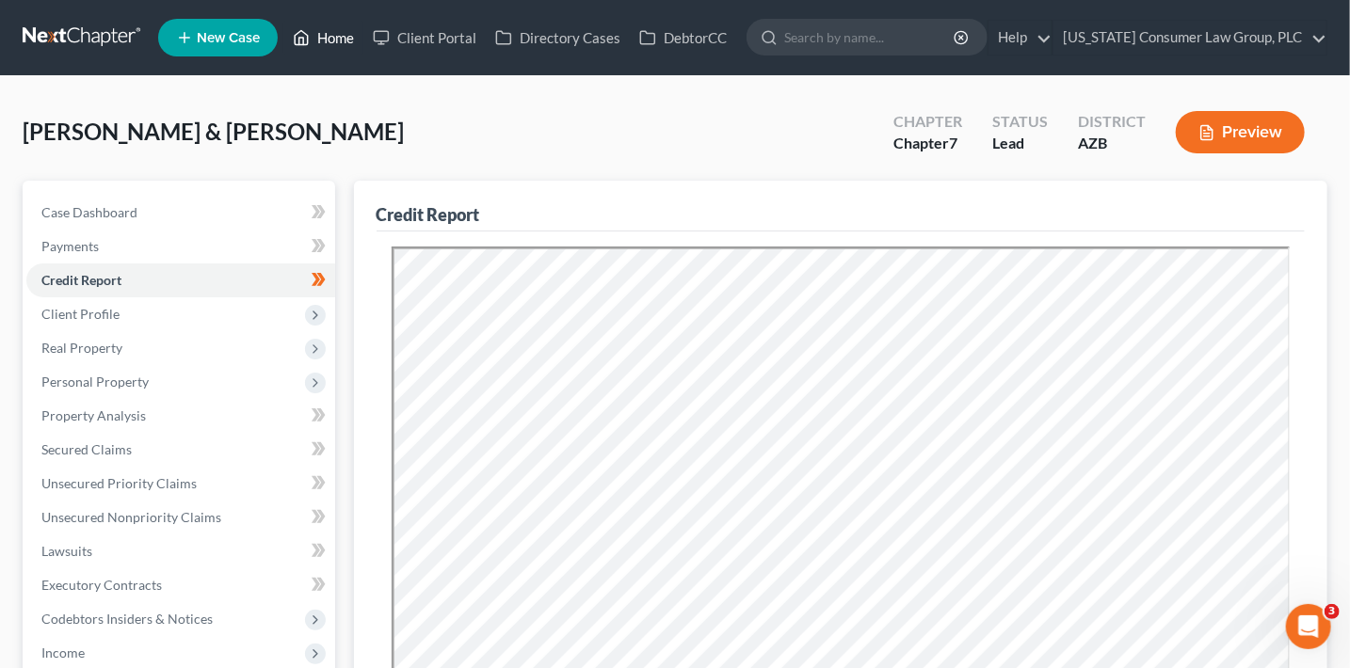
click at [333, 35] on link "Home" at bounding box center [323, 38] width 80 height 34
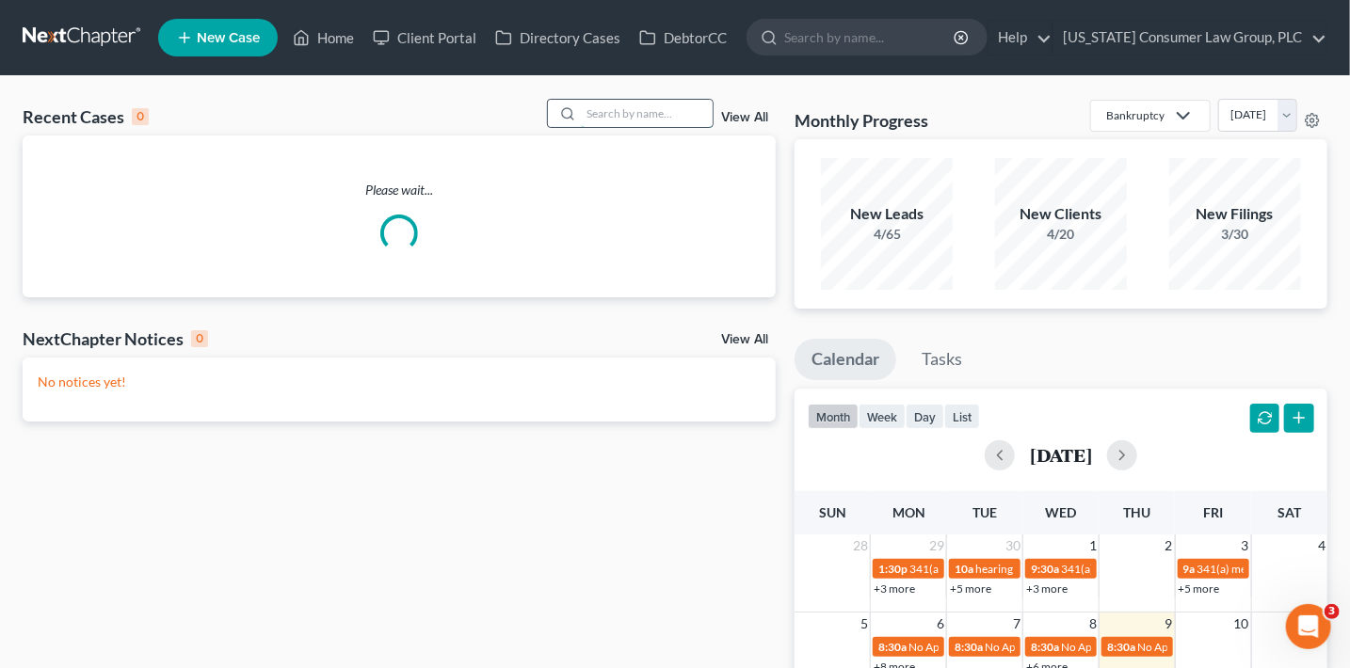
click at [641, 116] on input "search" at bounding box center [647, 113] width 132 height 27
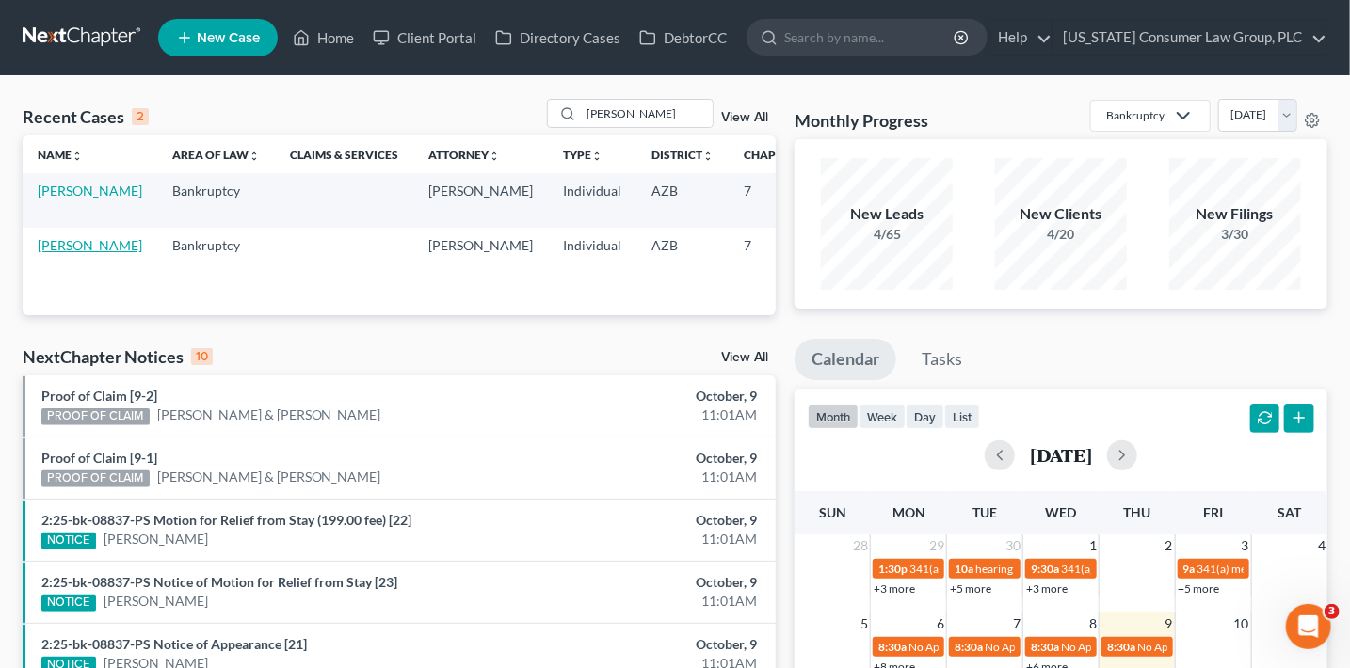
click at [62, 249] on link "[PERSON_NAME]" at bounding box center [90, 245] width 104 height 16
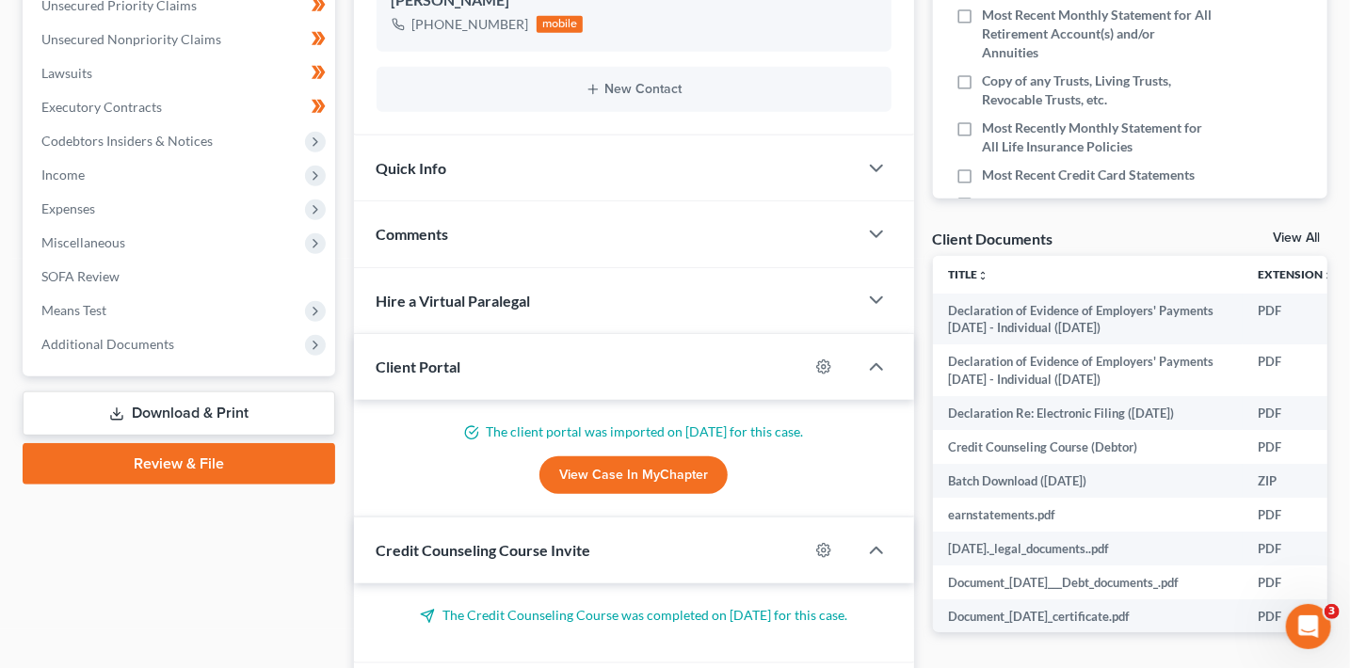
scroll to position [482, 0]
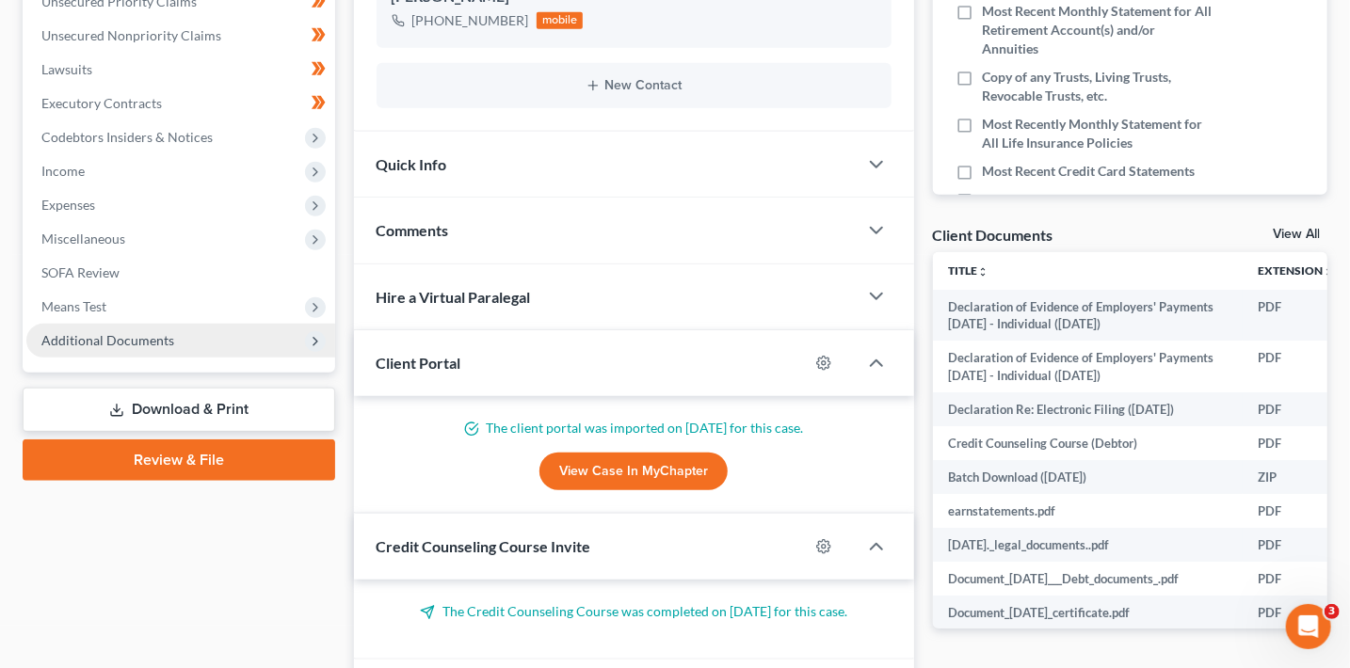
click at [162, 343] on span "Additional Documents" at bounding box center [107, 340] width 133 height 16
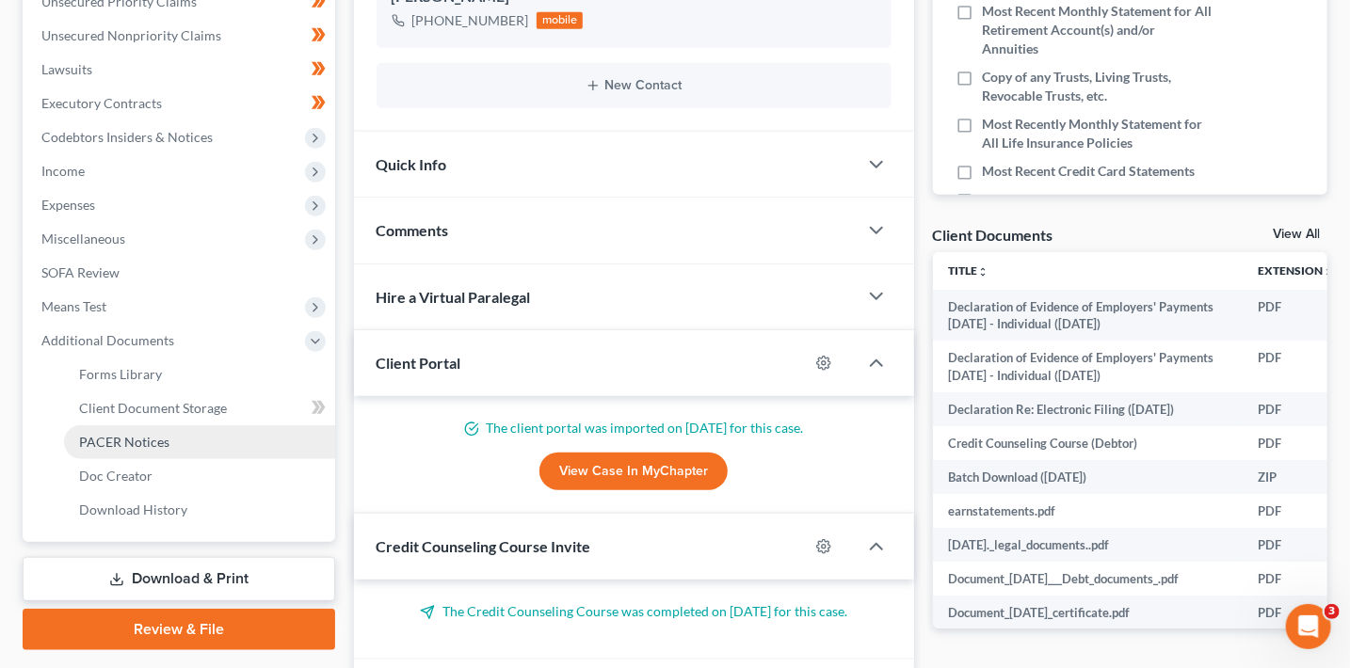
click at [173, 440] on link "PACER Notices" at bounding box center [199, 443] width 271 height 34
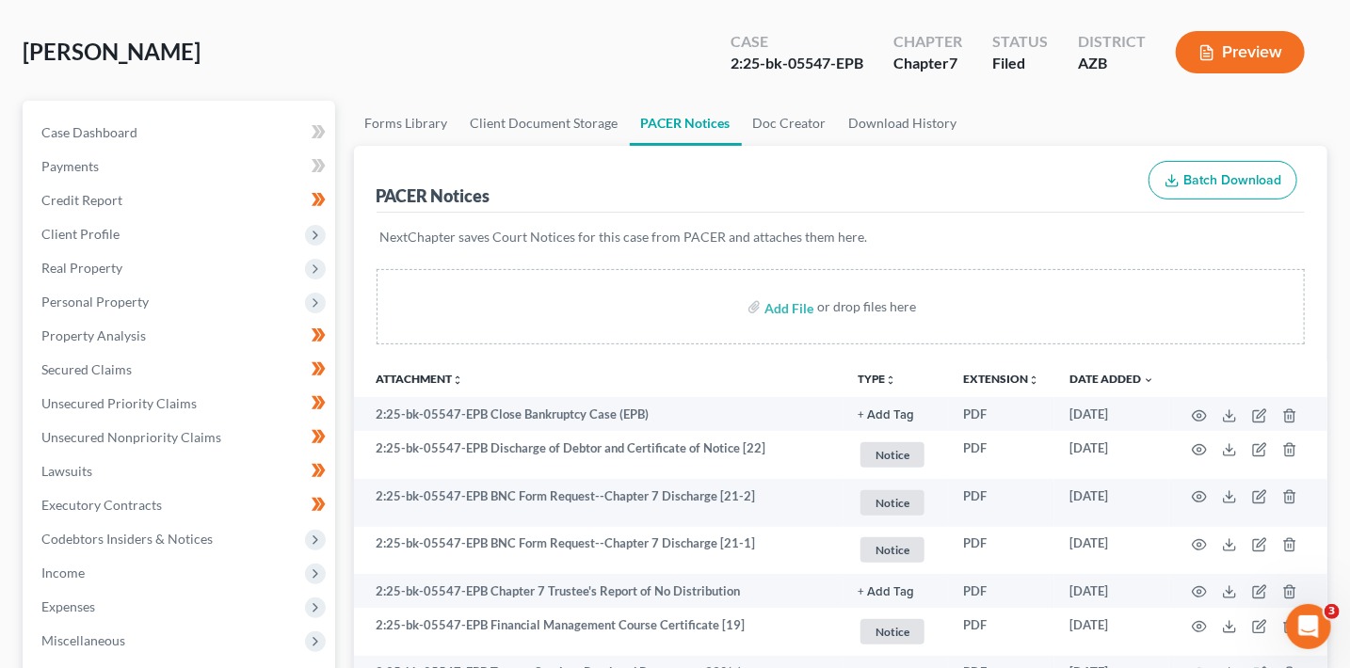
scroll to position [104, 0]
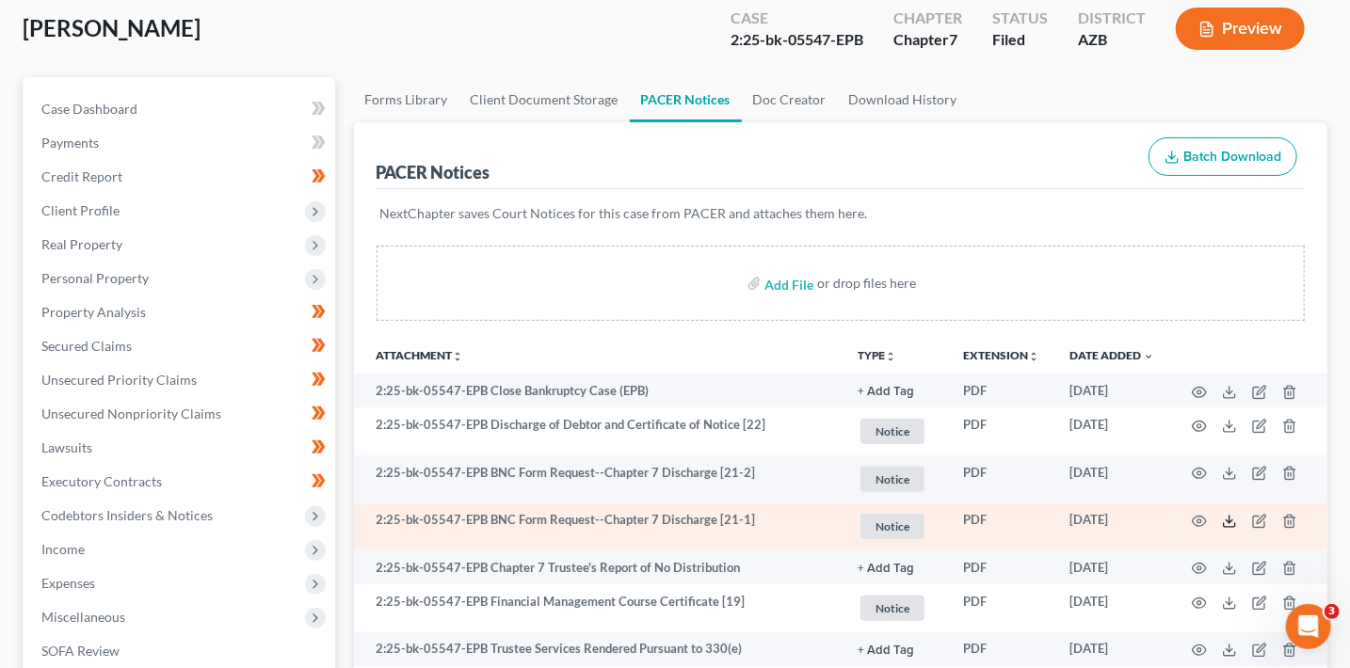
click at [1229, 523] on icon at bounding box center [1229, 521] width 15 height 15
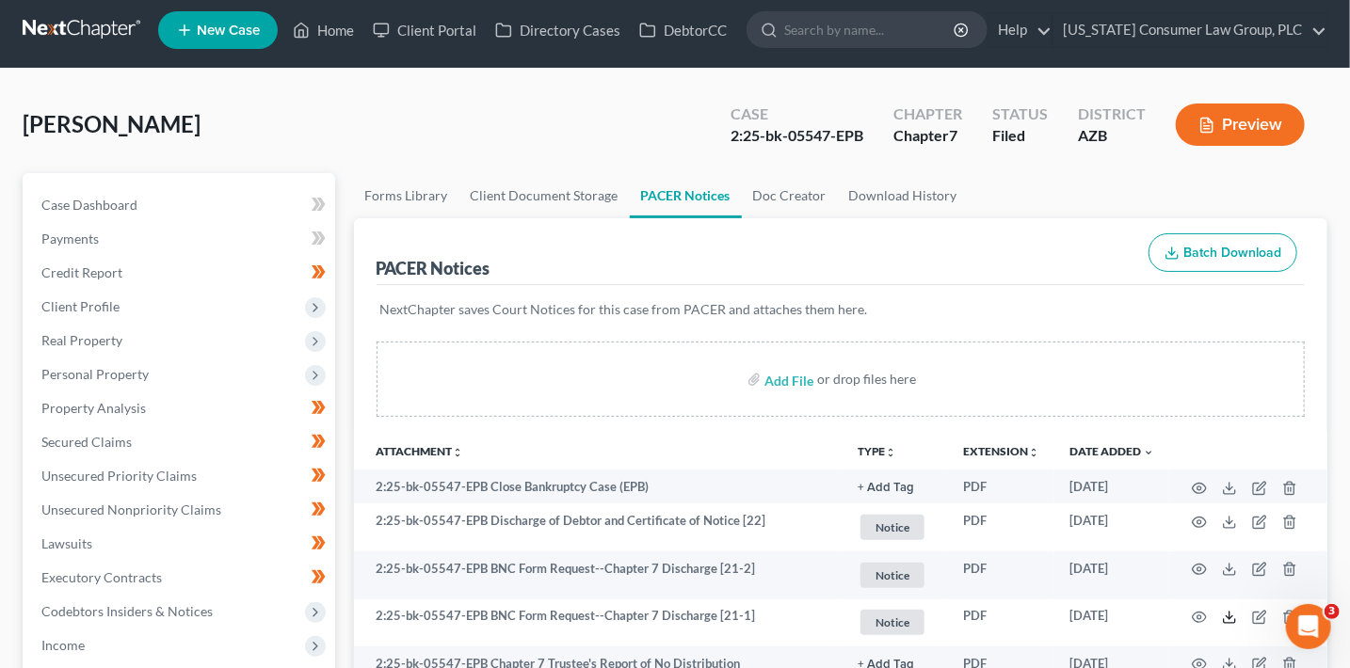
scroll to position [0, 0]
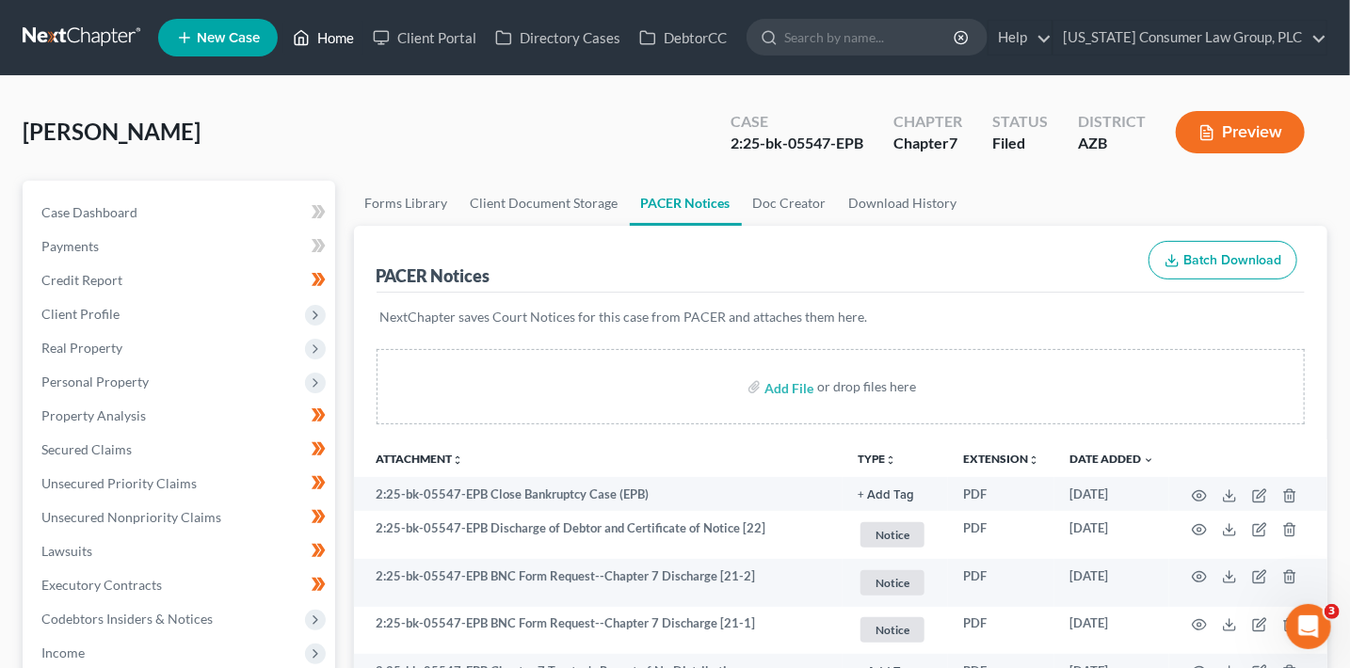
click at [339, 39] on link "Home" at bounding box center [323, 38] width 80 height 34
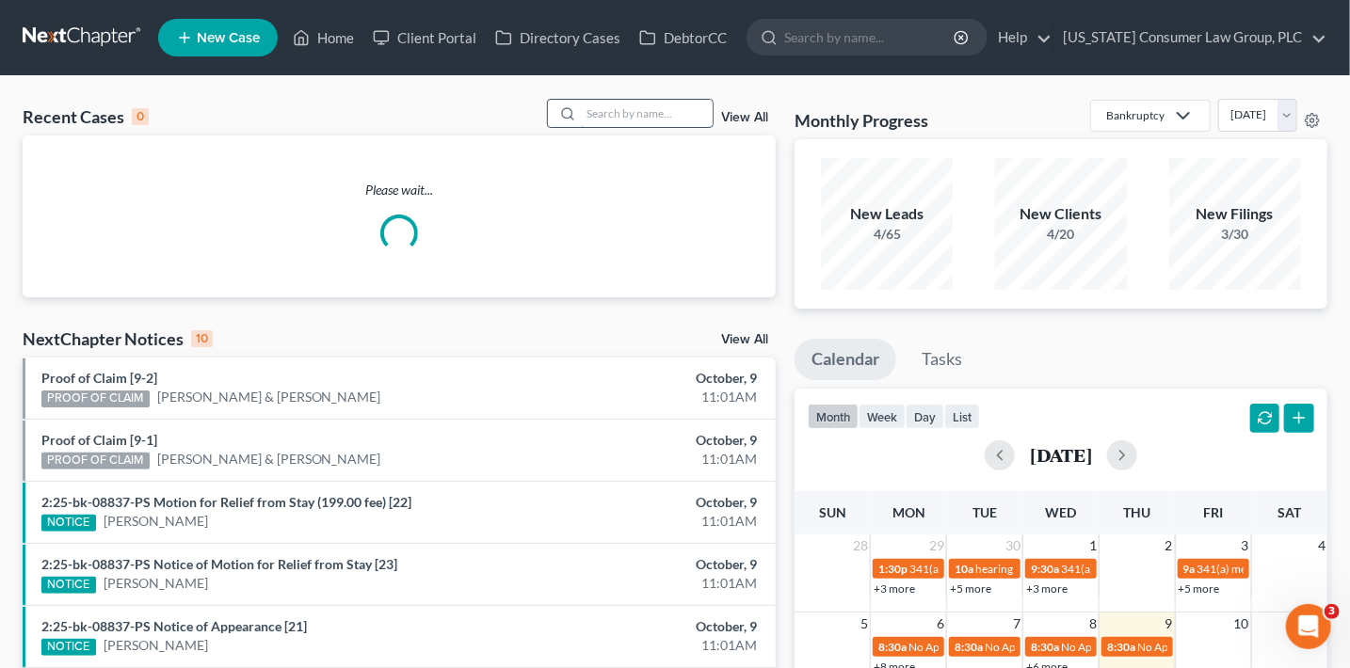
click at [626, 115] on input "search" at bounding box center [647, 113] width 132 height 27
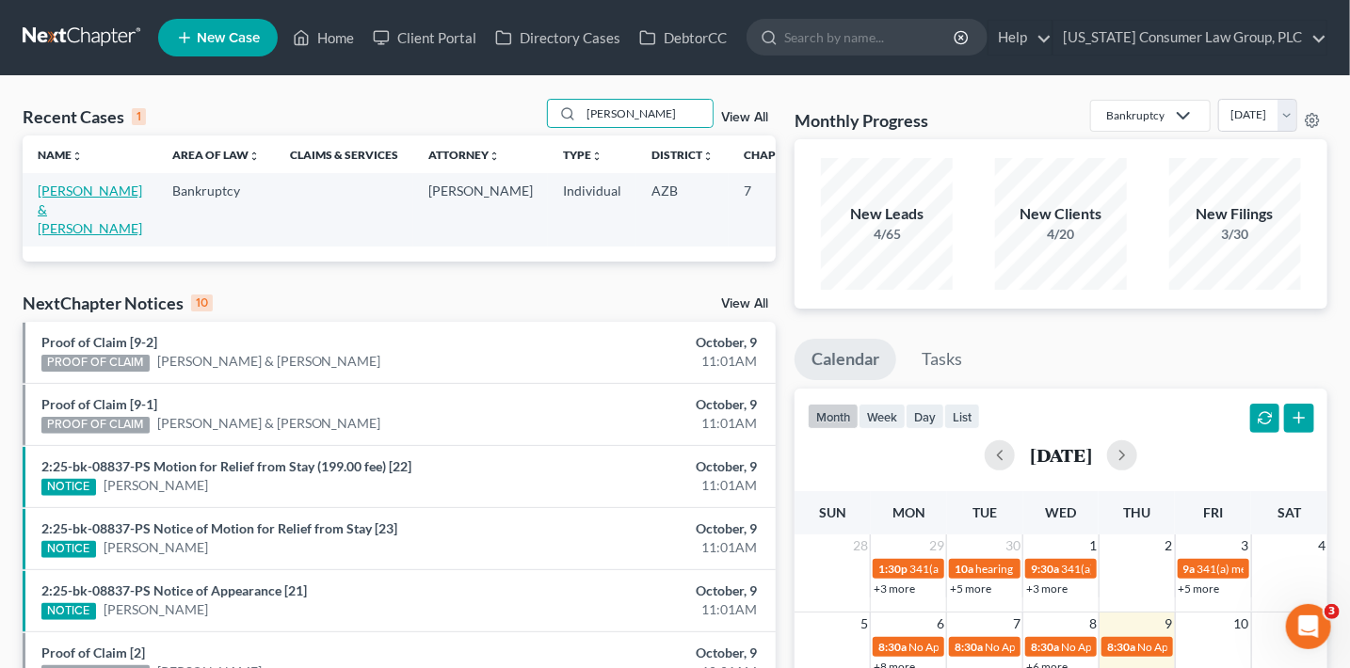
click at [53, 216] on link "[PERSON_NAME] & [PERSON_NAME]" at bounding box center [90, 210] width 104 height 54
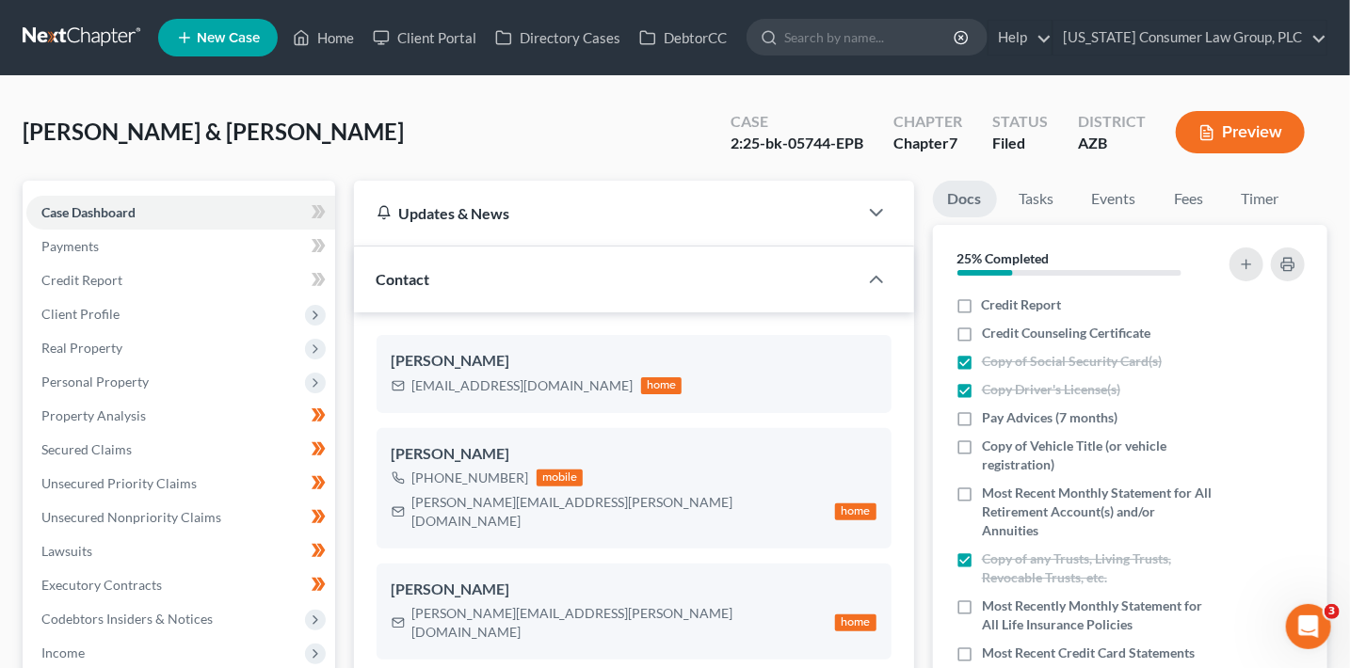
scroll to position [437, 0]
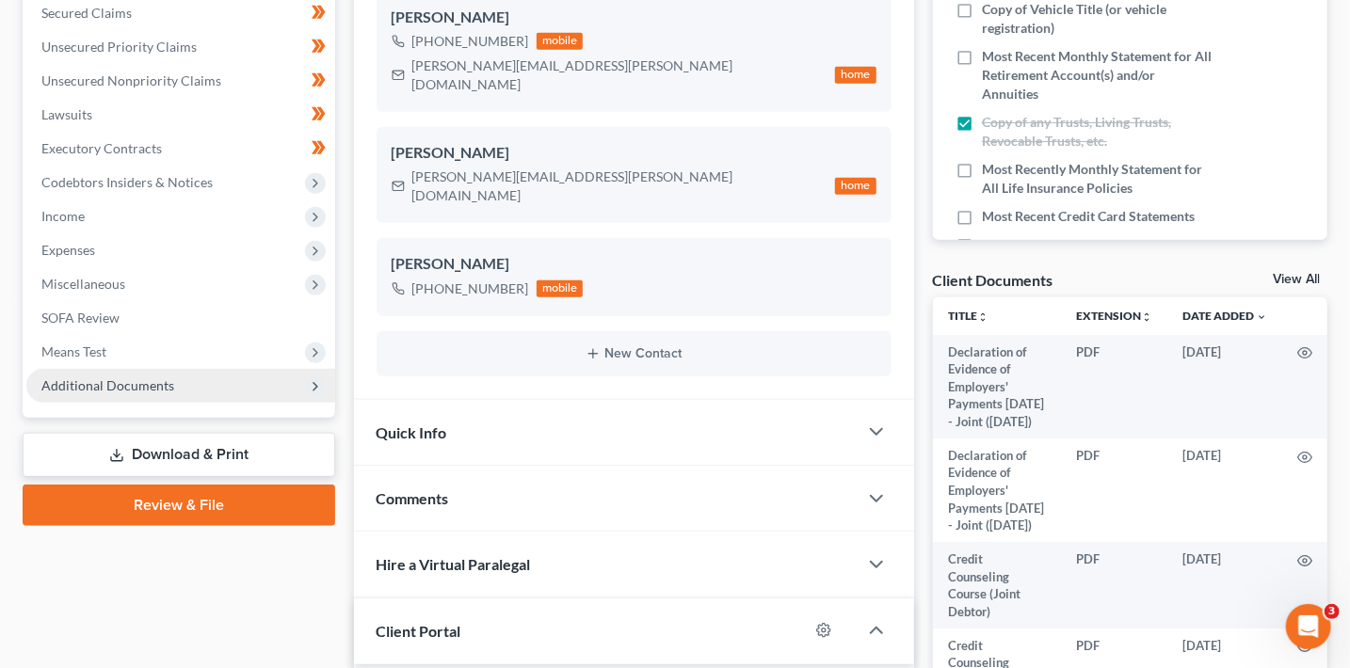
click at [173, 393] on span "Additional Documents" at bounding box center [180, 386] width 309 height 34
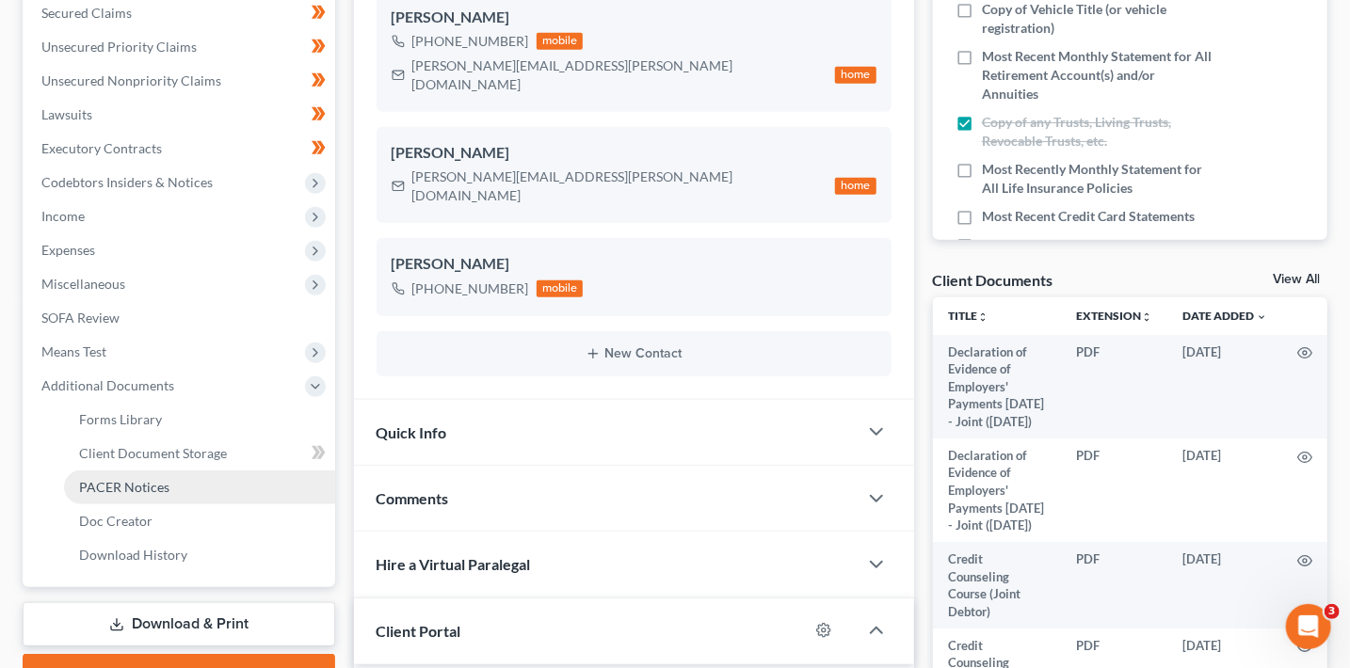
click at [186, 477] on link "PACER Notices" at bounding box center [199, 488] width 271 height 34
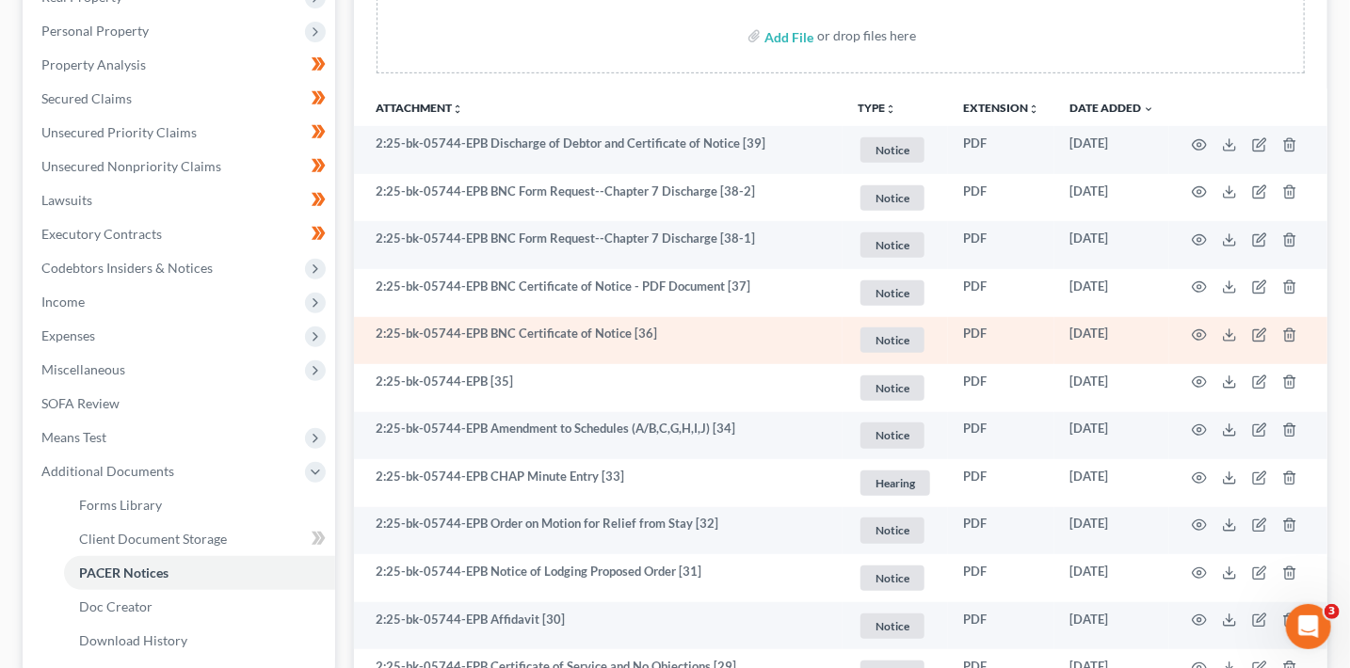
scroll to position [215, 0]
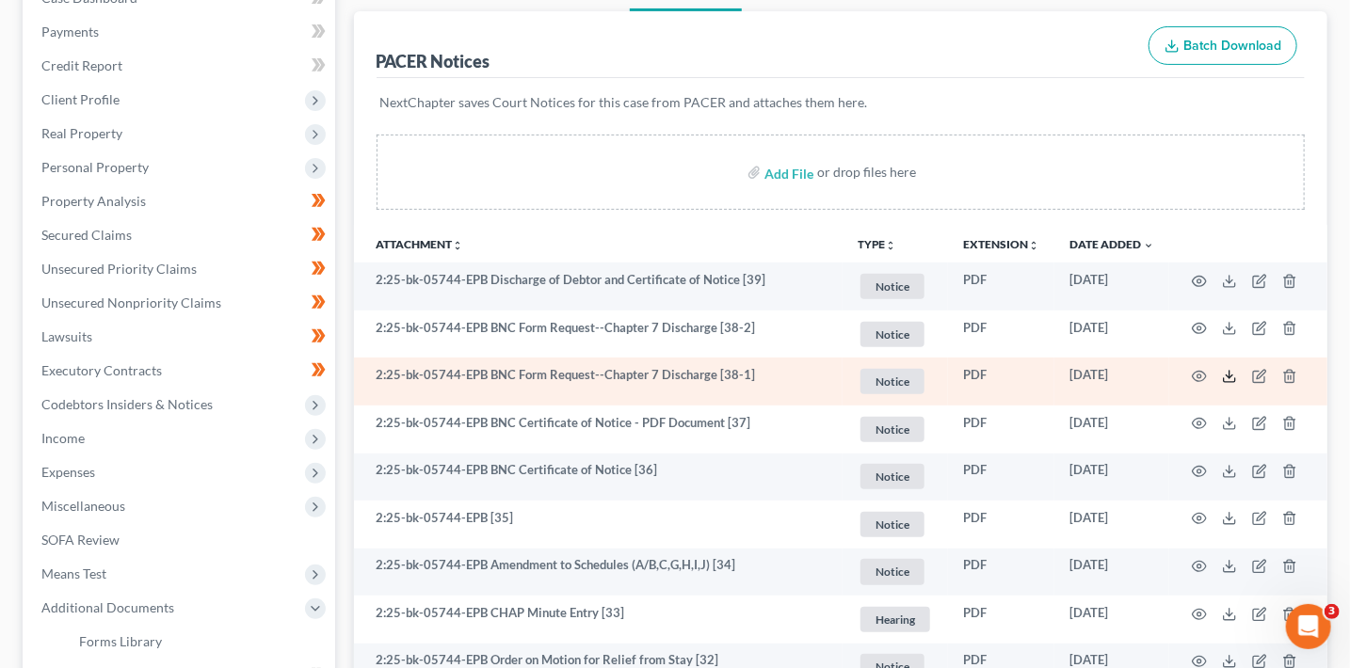
click at [1228, 376] on icon at bounding box center [1229, 376] width 15 height 15
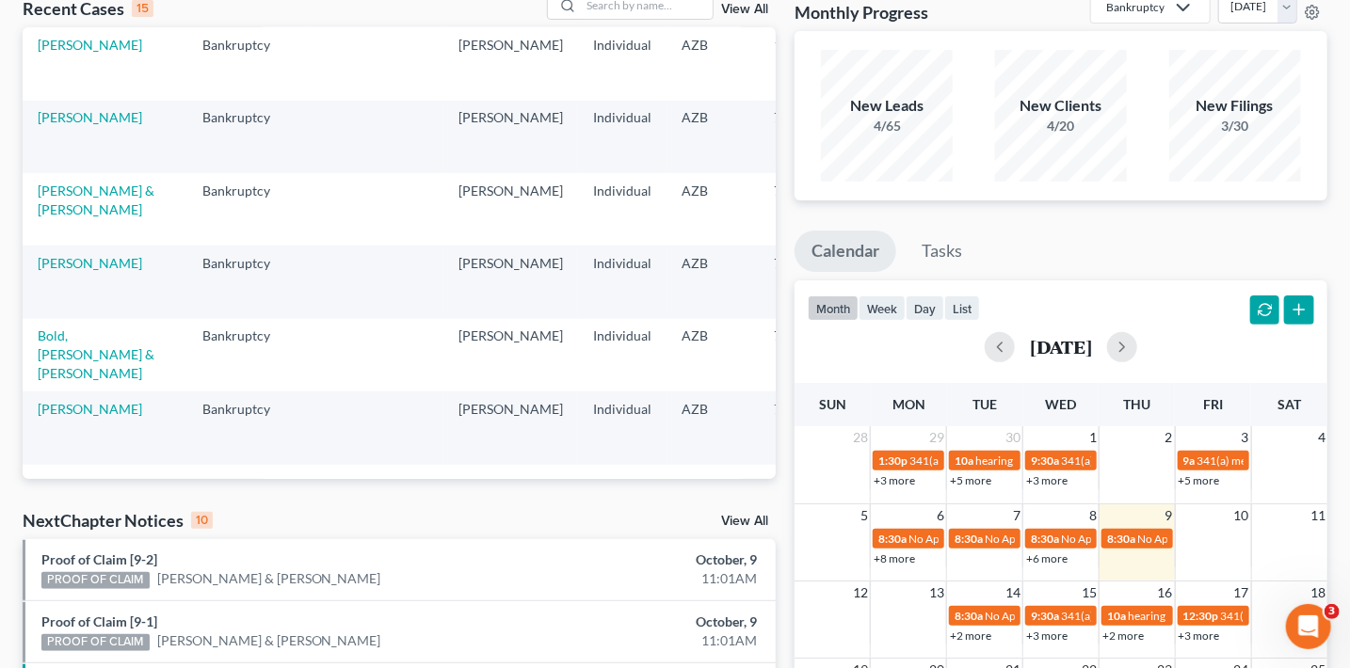
scroll to position [462, 0]
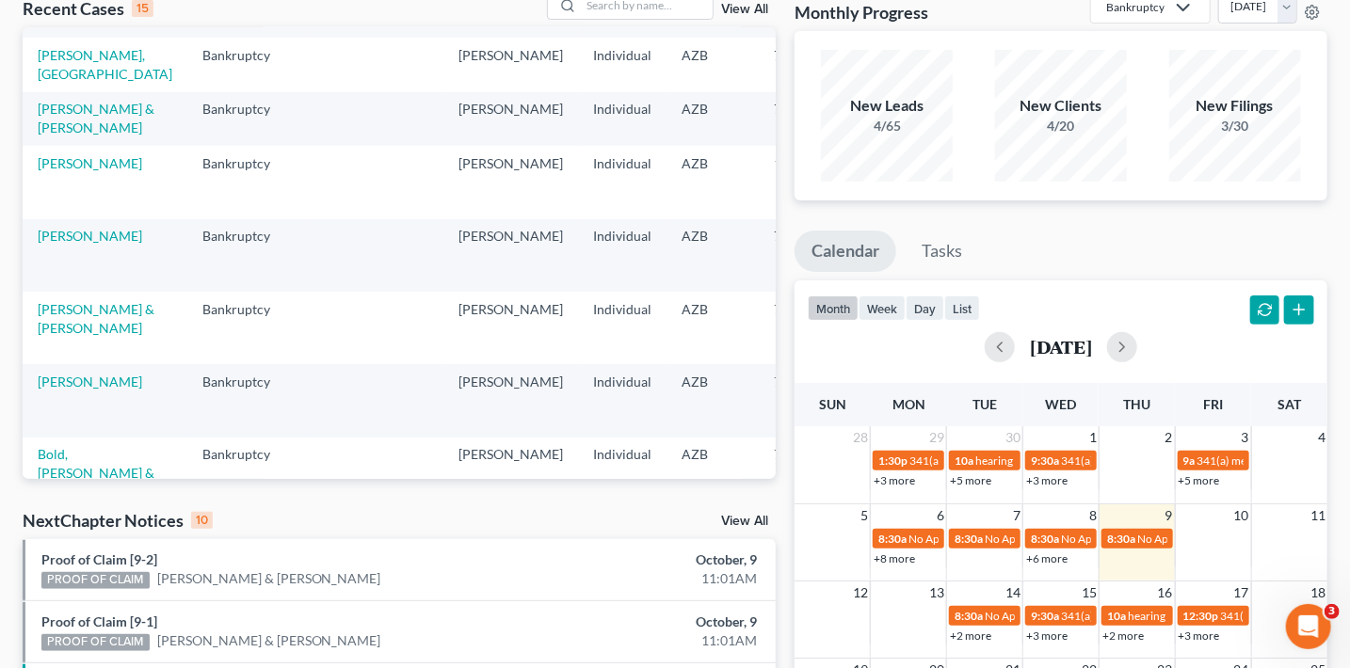
click at [747, 13] on link "View All" at bounding box center [744, 9] width 47 height 13
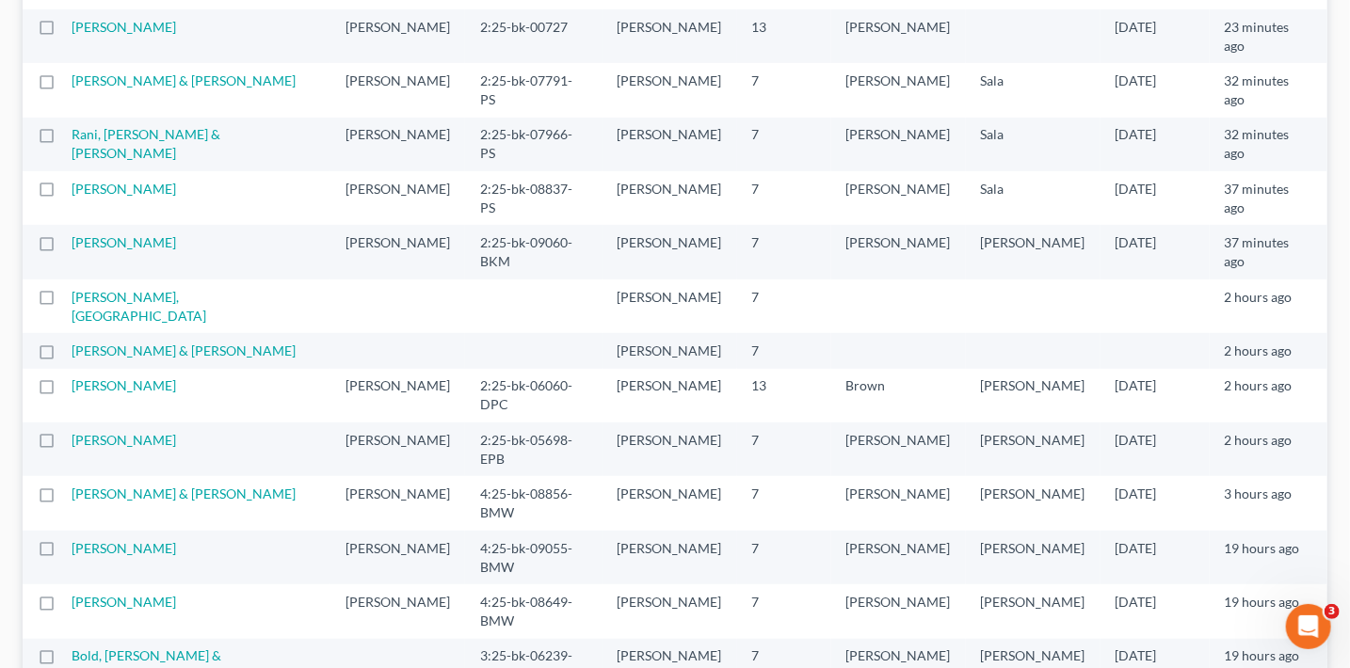
scroll to position [337, 0]
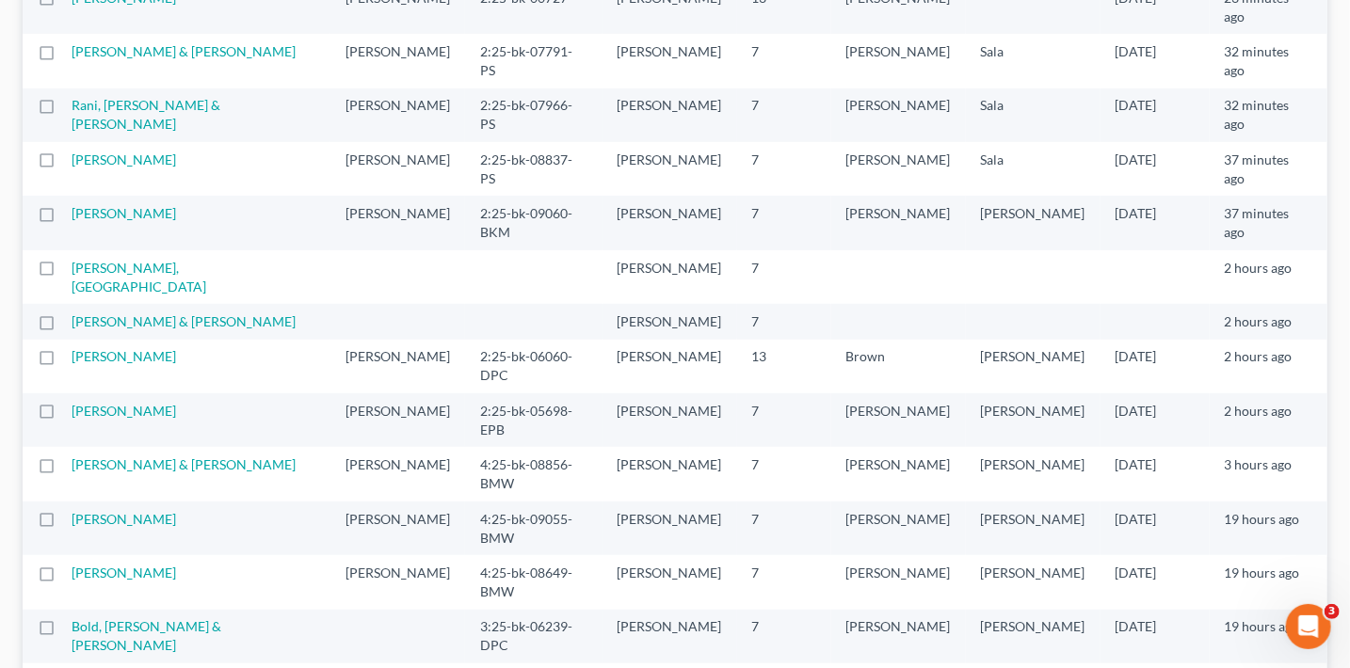
click at [153, 667] on link "[PERSON_NAME] & [PERSON_NAME]" at bounding box center [184, 681] width 224 height 16
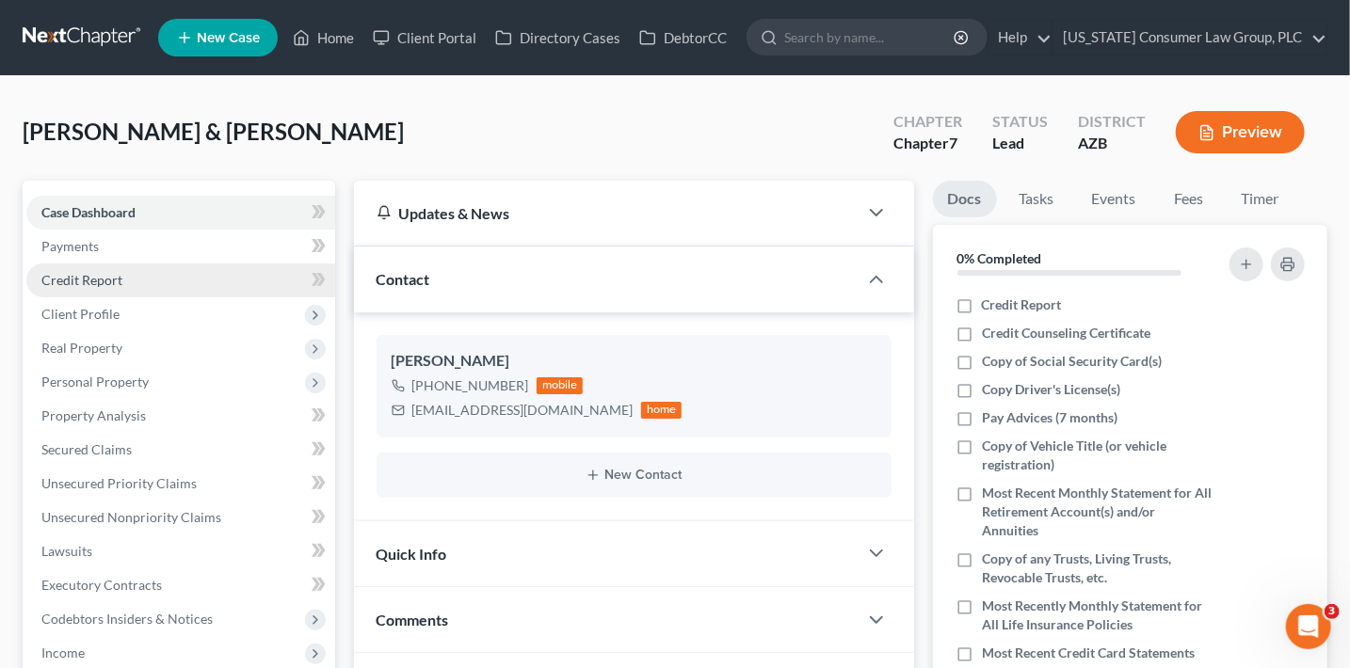
click at [89, 280] on span "Credit Report" at bounding box center [81, 280] width 81 height 16
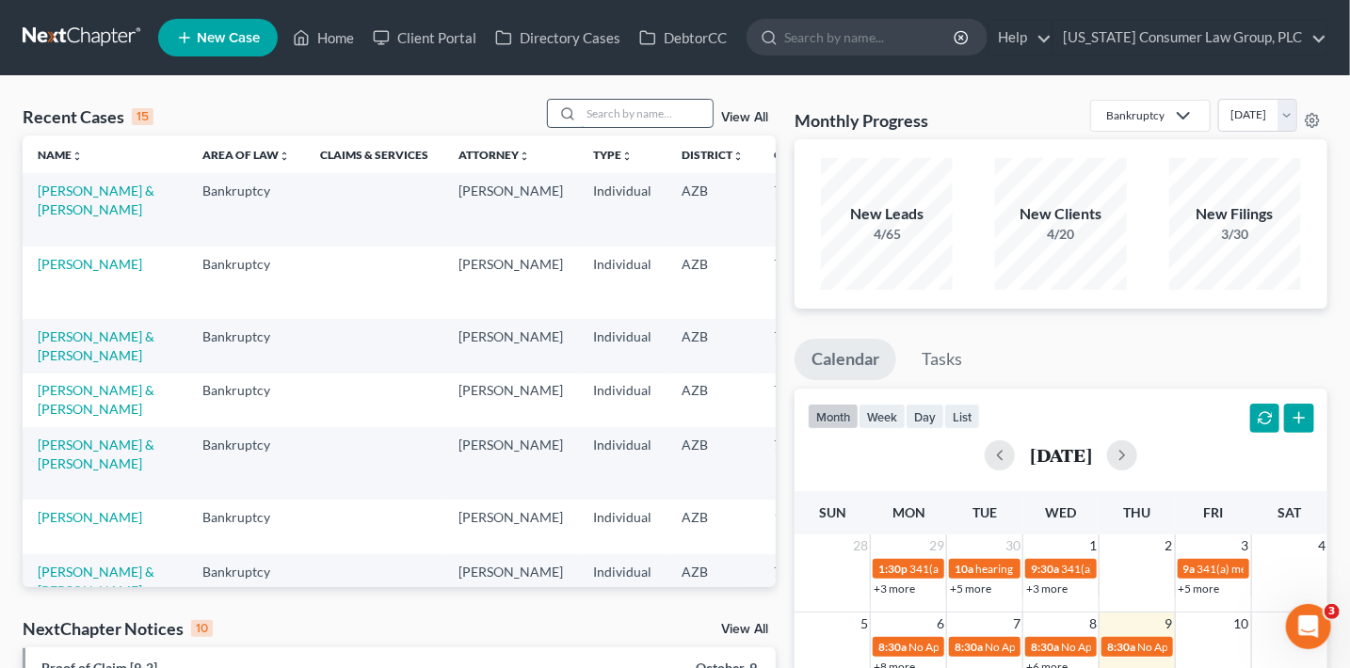
click at [624, 109] on input "search" at bounding box center [647, 113] width 132 height 27
type input "bold"
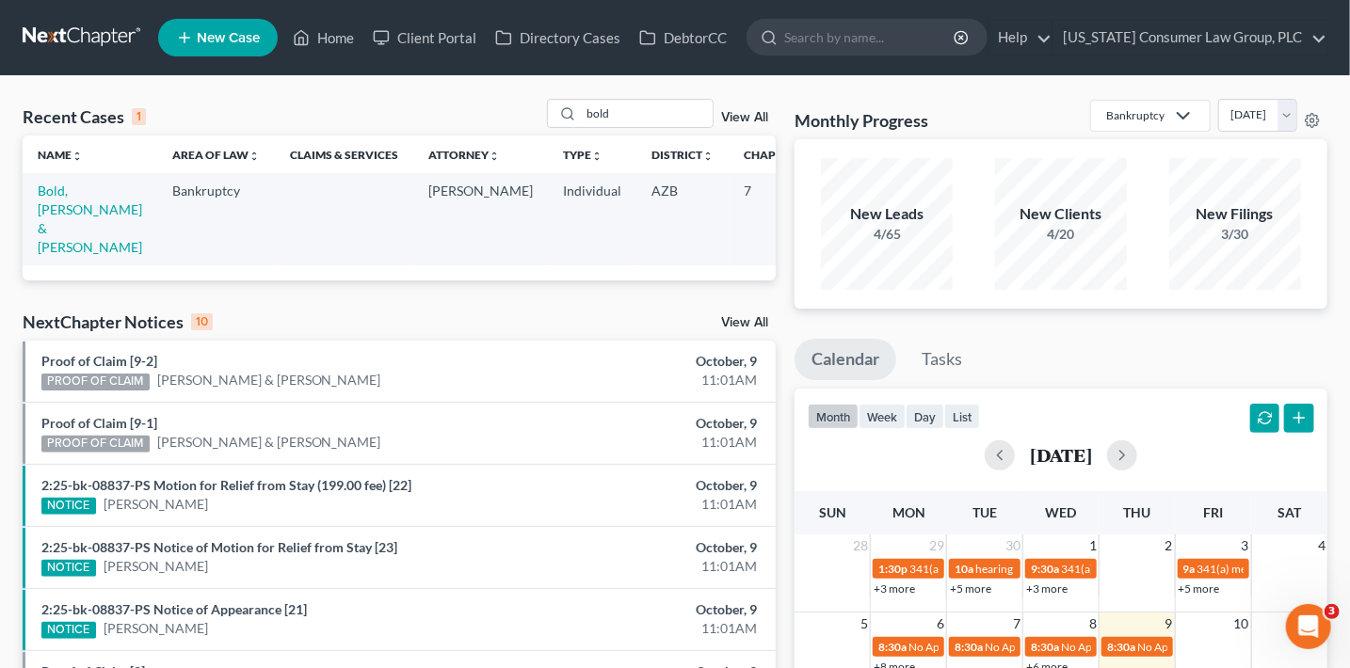
click at [54, 199] on td "Bold, [PERSON_NAME] & [PERSON_NAME]" at bounding box center [90, 218] width 135 height 91
click at [57, 205] on link "Bold, [PERSON_NAME] & [PERSON_NAME]" at bounding box center [90, 219] width 104 height 72
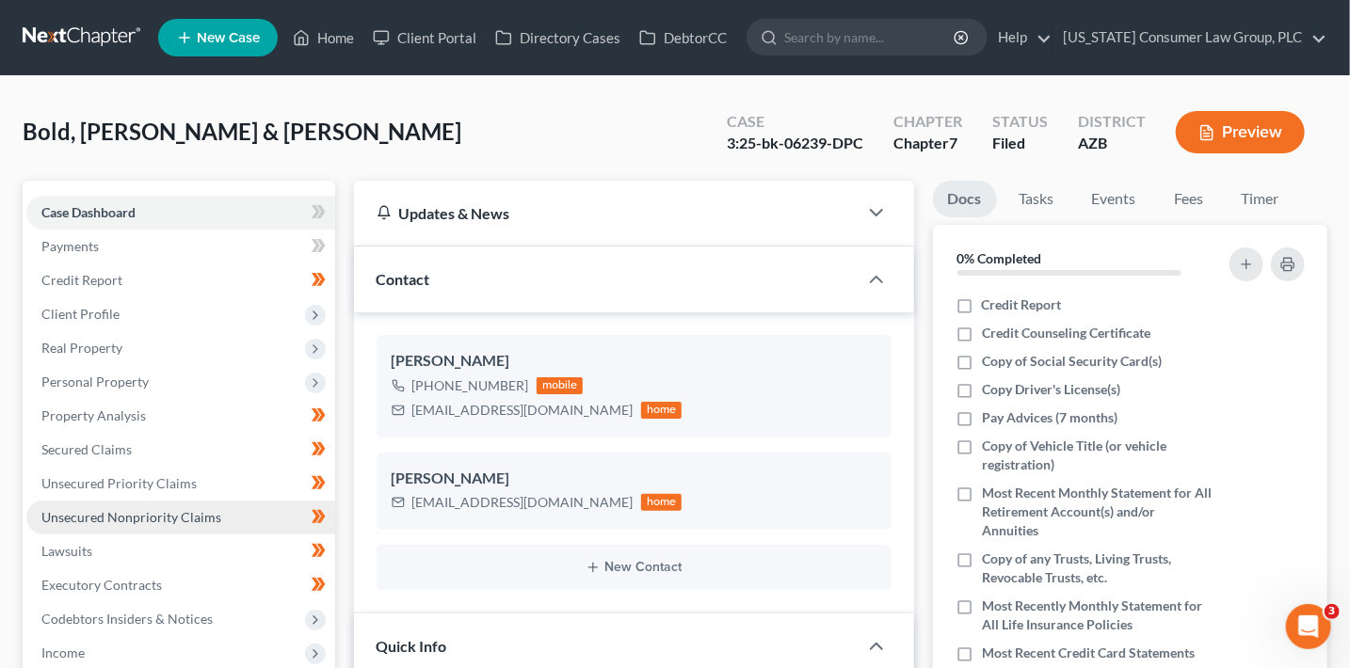
click at [172, 510] on span "Unsecured Nonpriority Claims" at bounding box center [131, 517] width 180 height 16
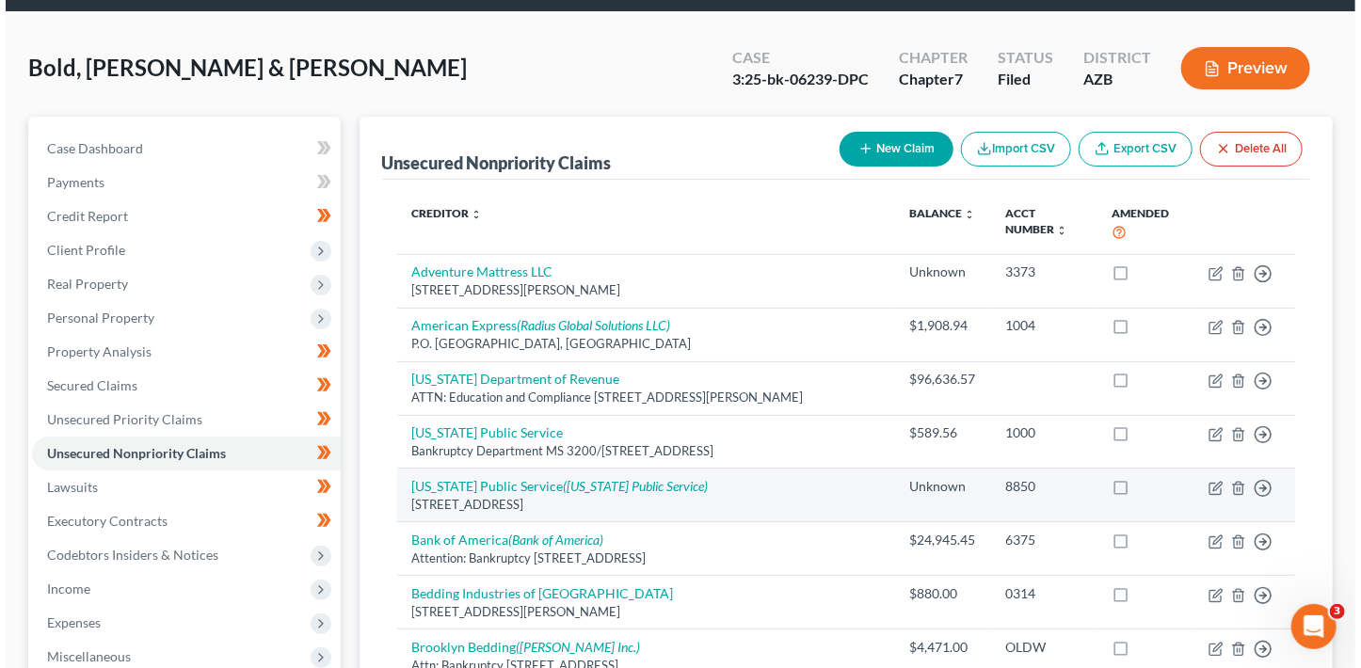
scroll to position [131, 0]
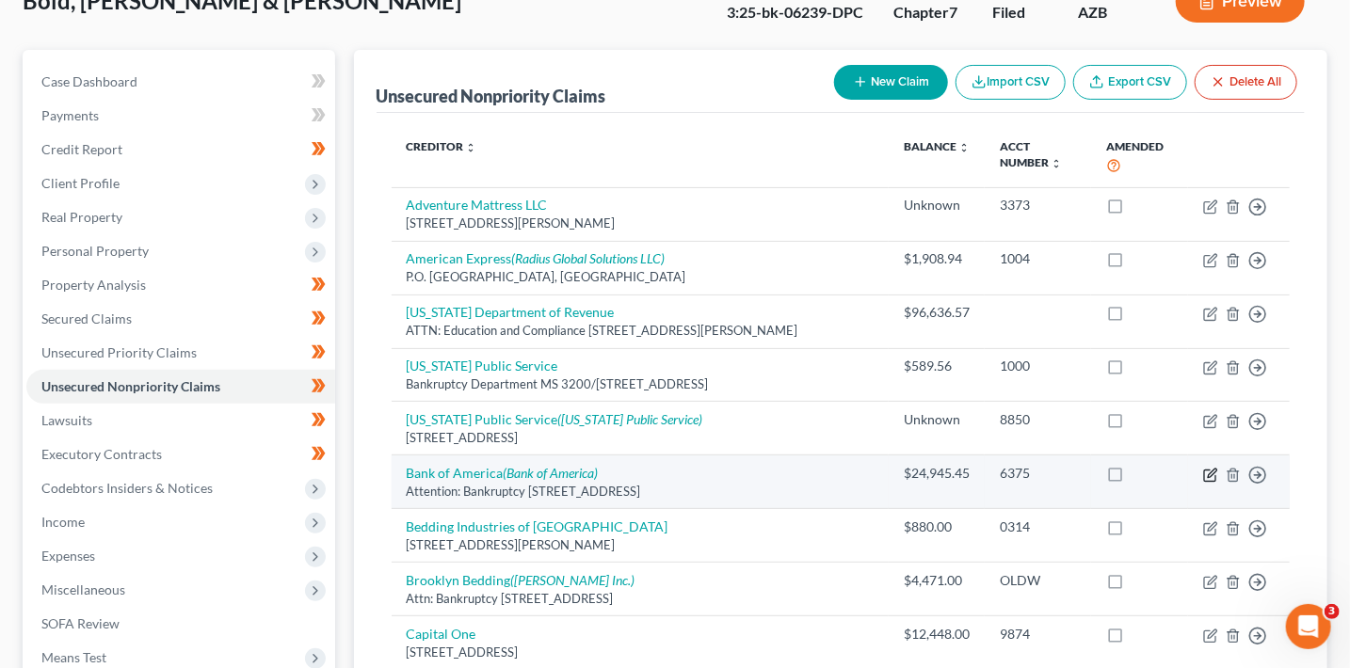
click at [1207, 475] on icon "button" at bounding box center [1210, 475] width 15 height 15
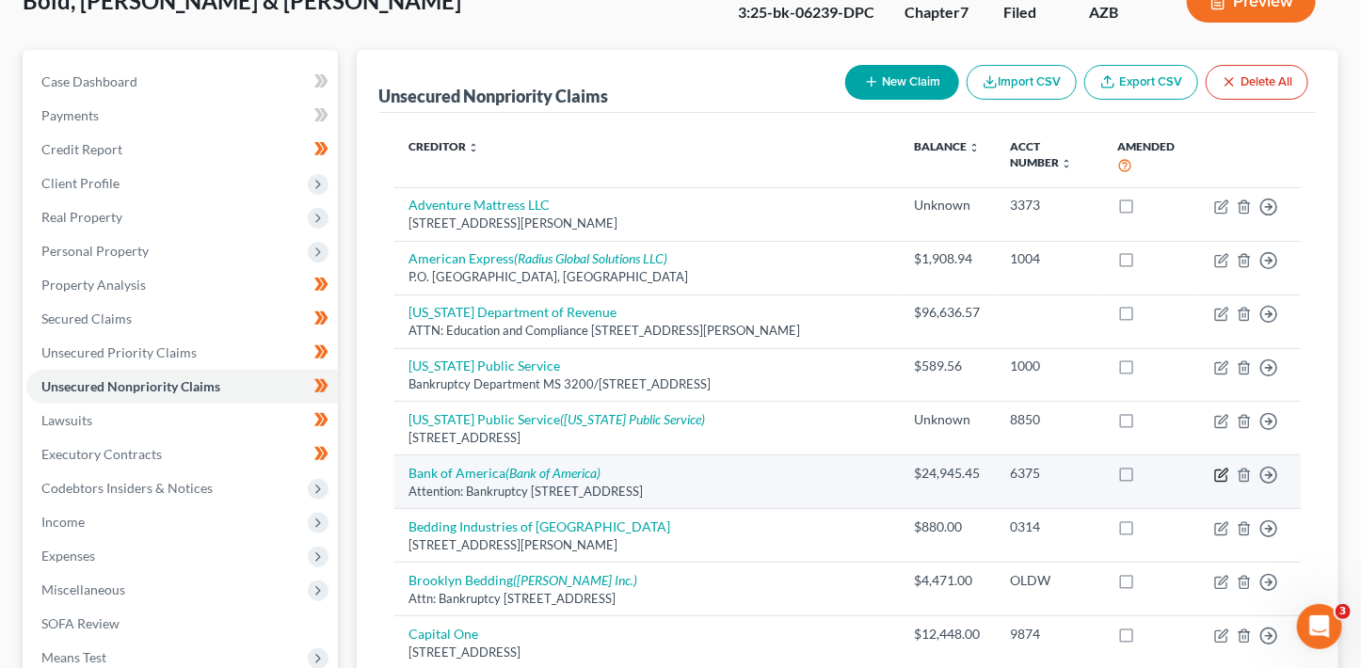
select select "35"
select select "14"
select select "3"
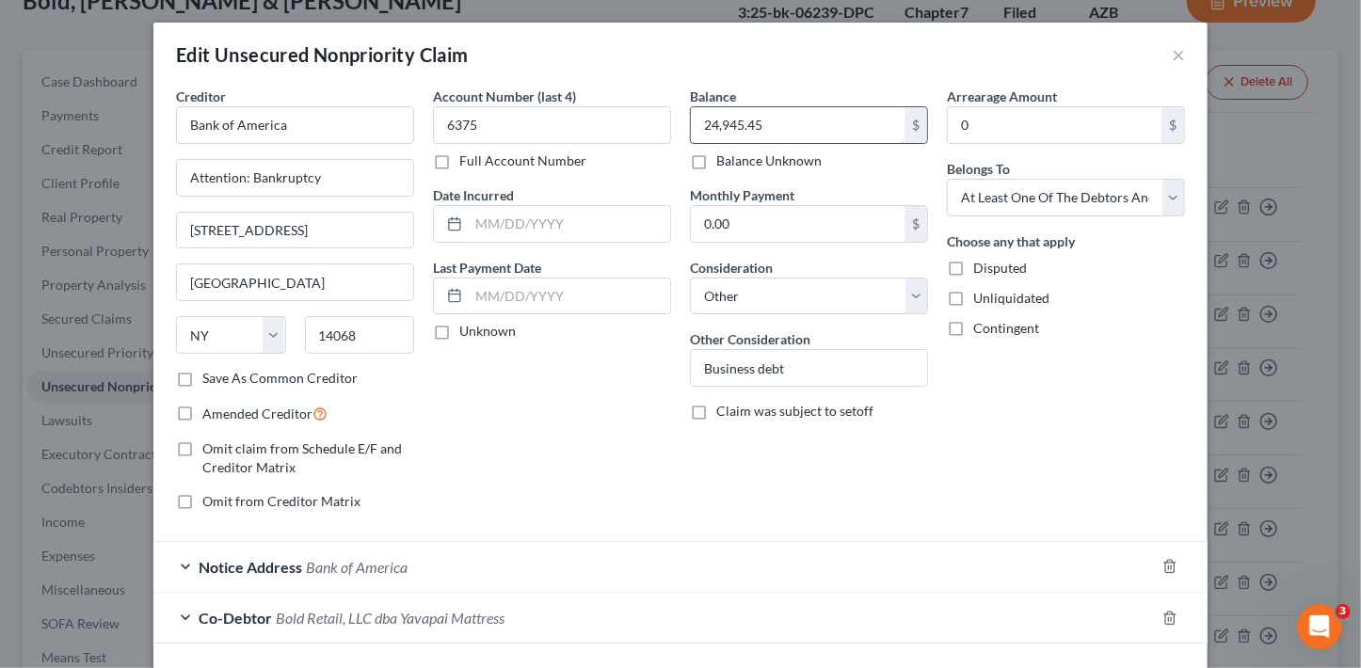
click at [766, 129] on input "24,945.45" at bounding box center [798, 125] width 214 height 36
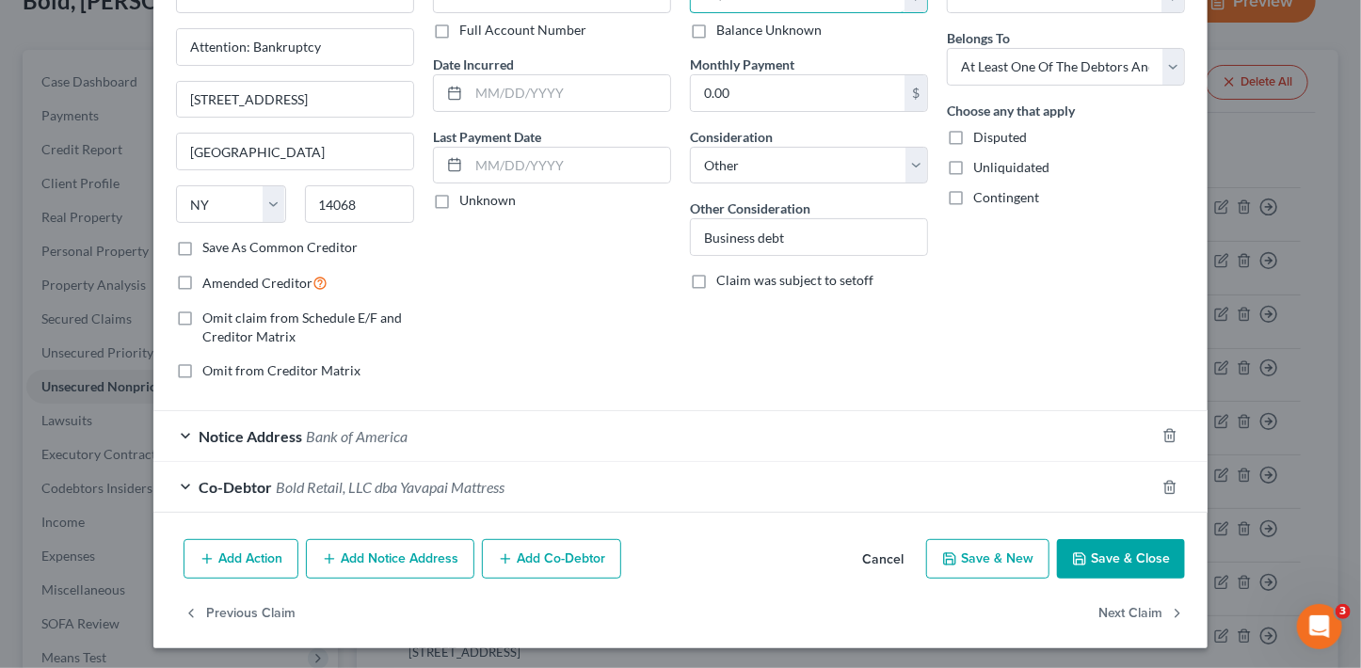
type input "20,693.64"
click at [1114, 556] on button "Save & Close" at bounding box center [1121, 559] width 128 height 40
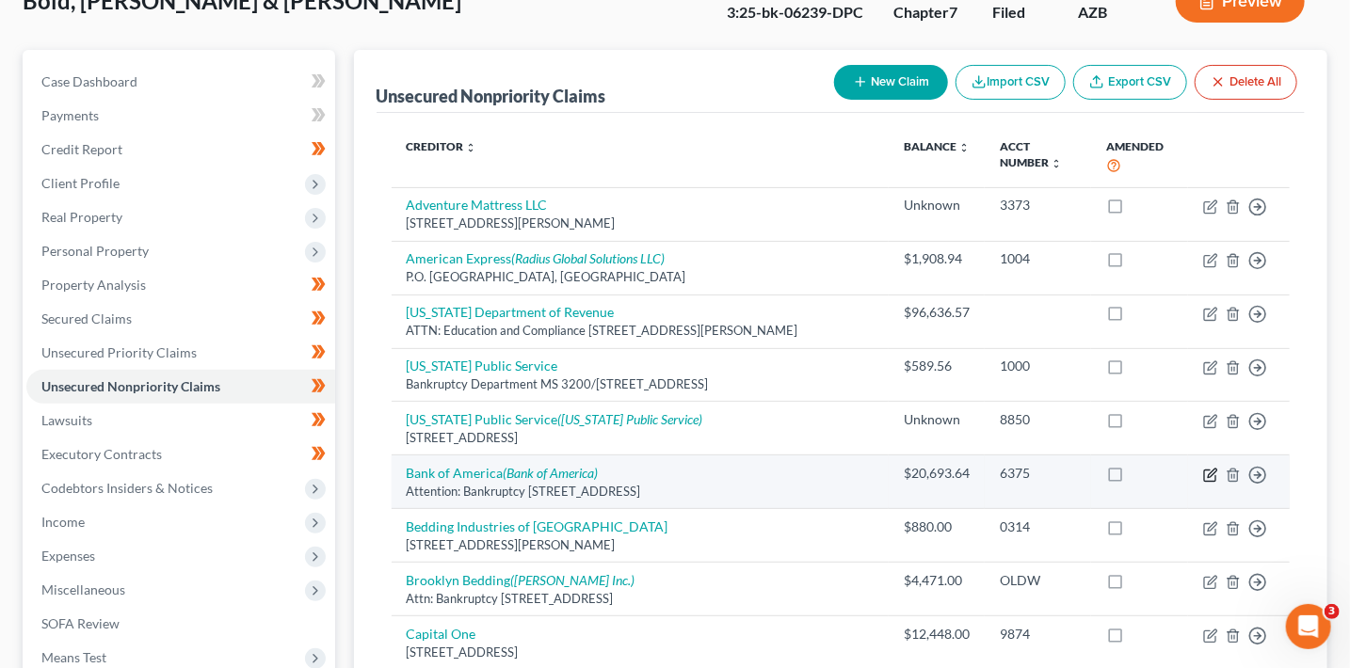
click at [1207, 474] on icon "button" at bounding box center [1210, 475] width 15 height 15
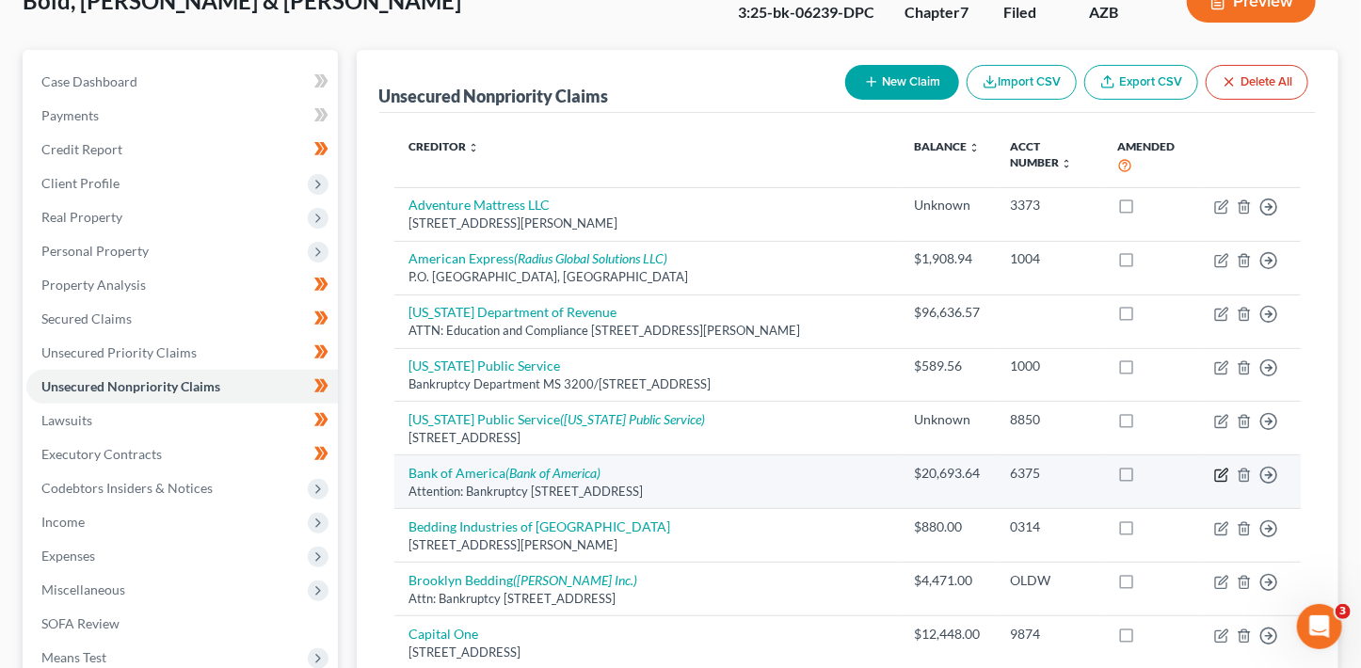
select select "35"
select select "14"
select select "3"
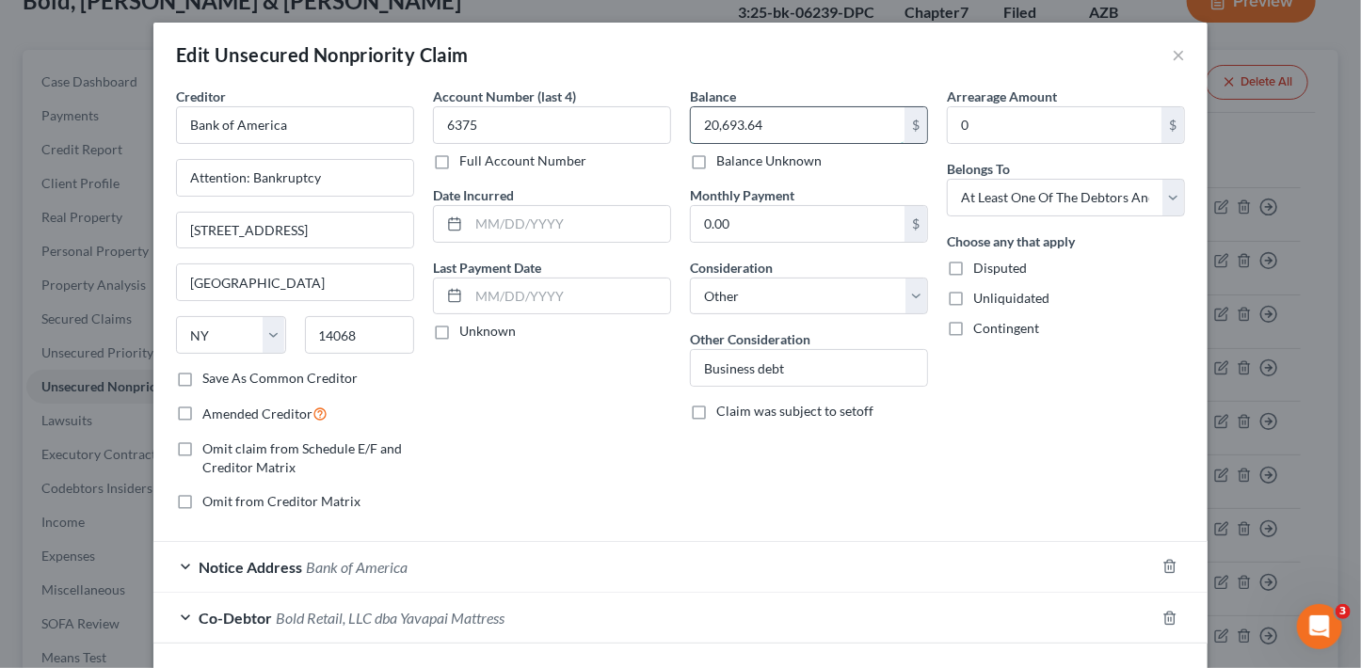
drag, startPoint x: 814, startPoint y: 130, endPoint x: 881, endPoint y: 135, distance: 67.0
click at [880, 142] on input "20,693.64" at bounding box center [798, 125] width 214 height 36
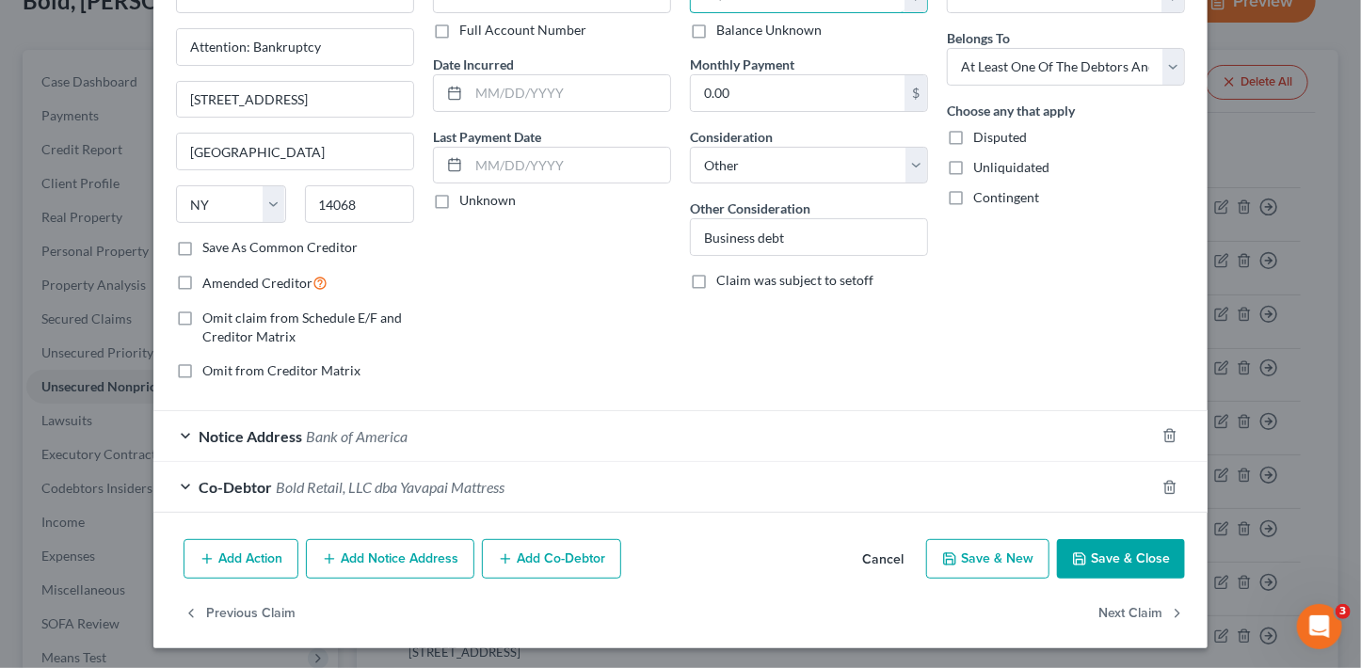
type input "24,945.45"
click at [1104, 570] on button "Save & Close" at bounding box center [1121, 559] width 128 height 40
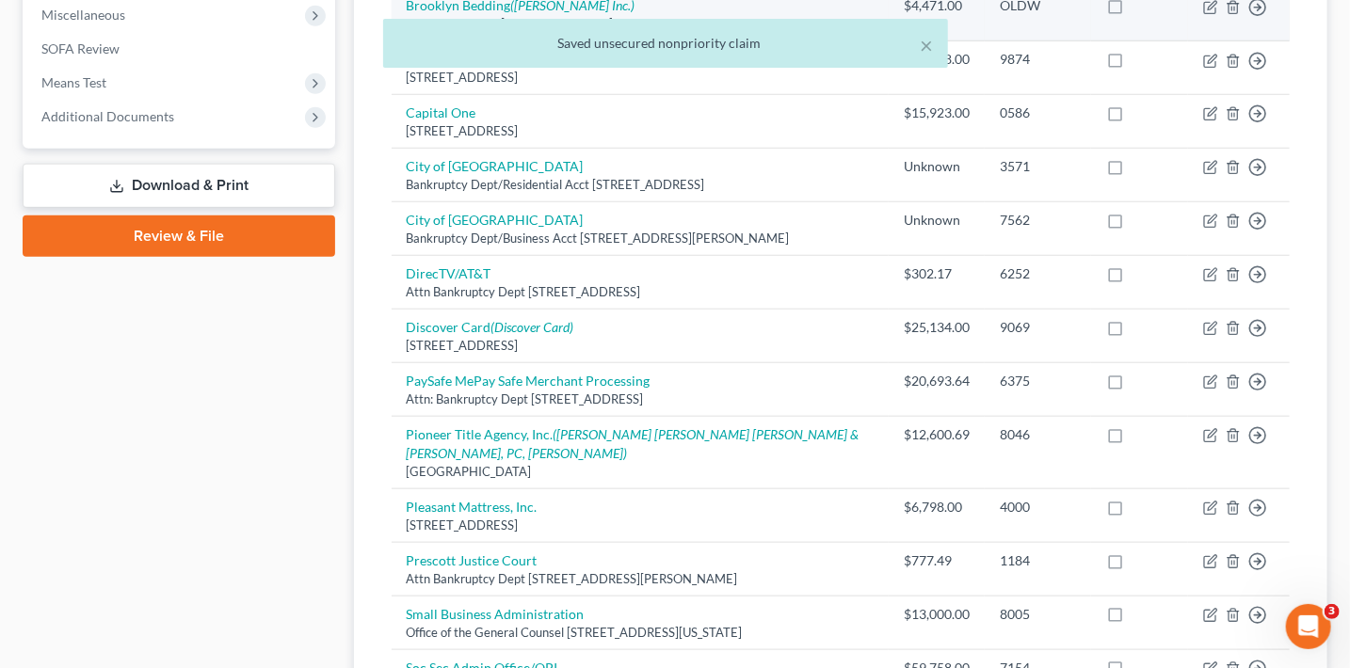
scroll to position [709, 0]
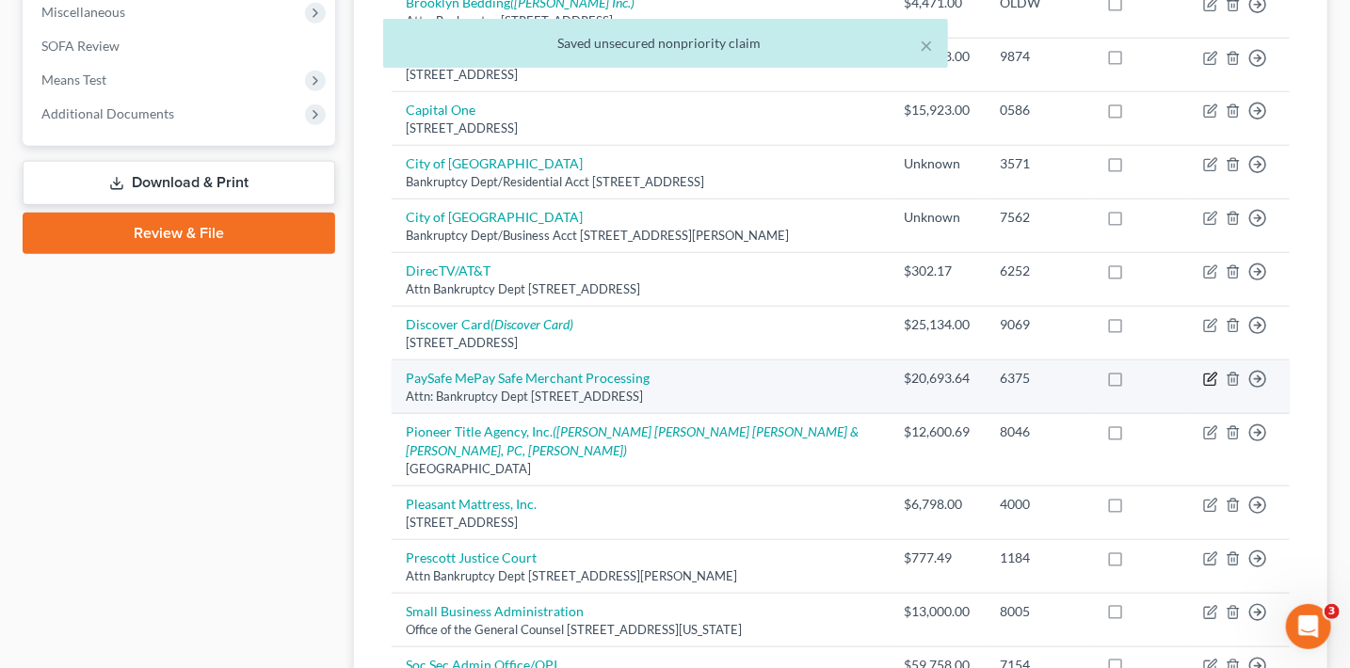
click at [1213, 380] on icon "button" at bounding box center [1210, 379] width 15 height 15
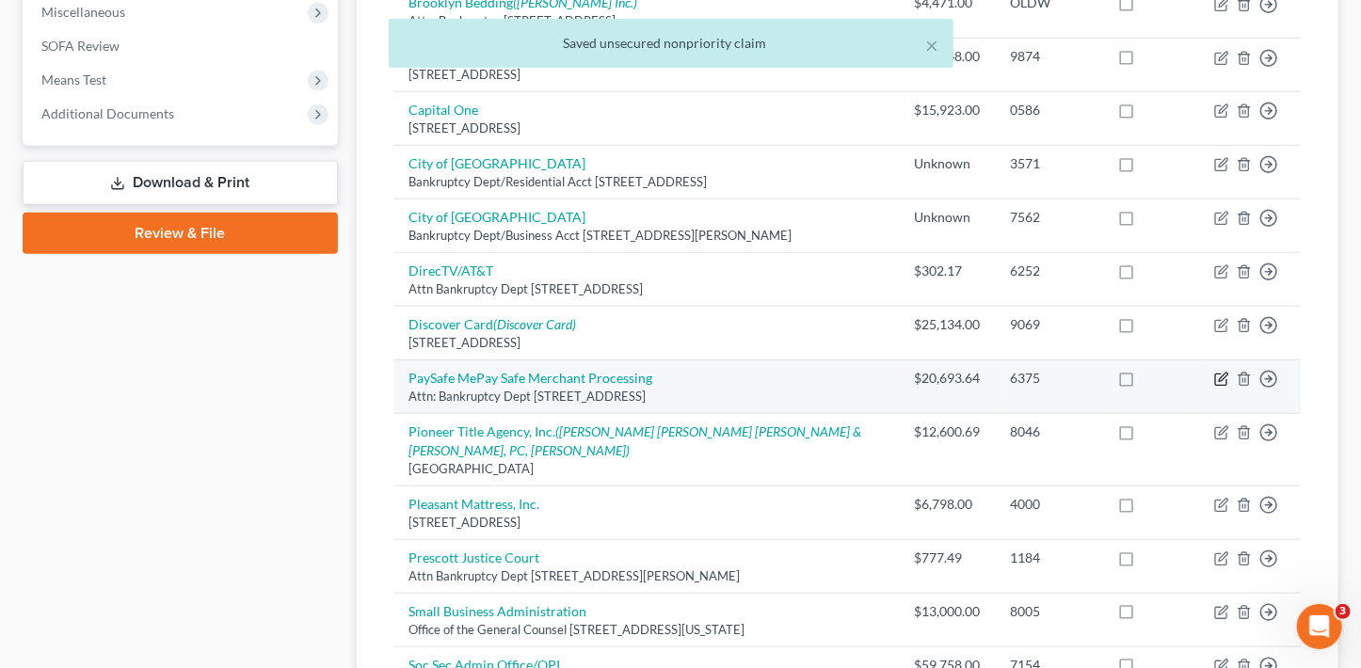
select select "9"
select select "14"
select select "3"
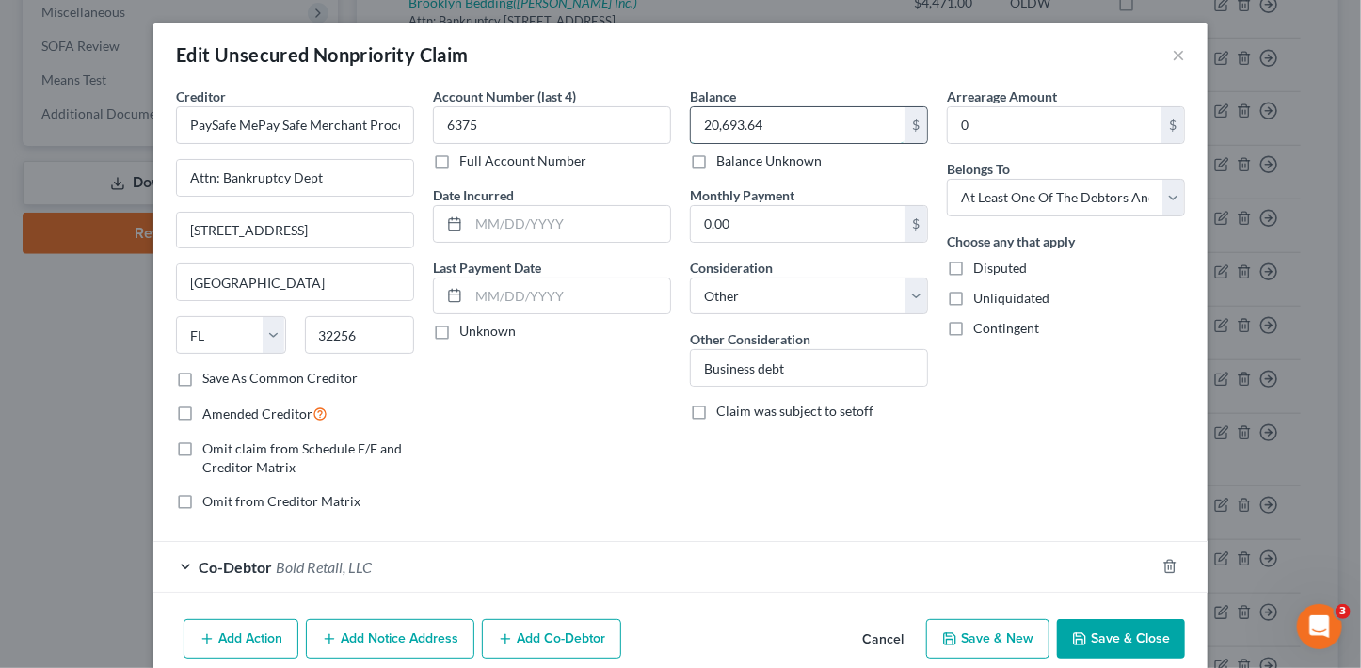
click at [825, 124] on input "20,693.64" at bounding box center [798, 125] width 214 height 36
type input "1,000"
click at [775, 168] on div "Balance 1,000.00 $ Balance Unknown Balance Undetermined 1,000 $ Balance Unknown…" at bounding box center [809, 307] width 257 height 440
click at [750, 161] on label "Balance Unknown" at bounding box center [768, 161] width 105 height 19
click at [736, 161] on input "Balance Unknown" at bounding box center [730, 158] width 12 height 12
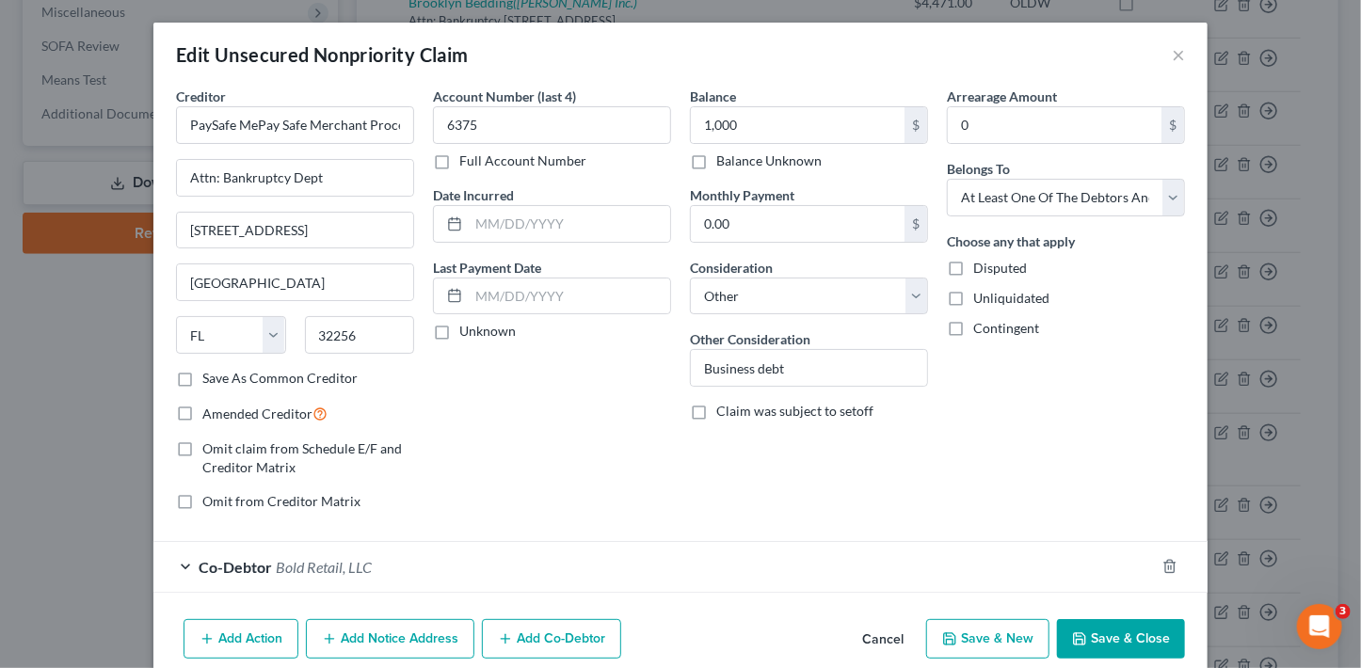
checkbox input "true"
type input "0.00"
click at [1132, 646] on button "Save & Close" at bounding box center [1121, 639] width 128 height 40
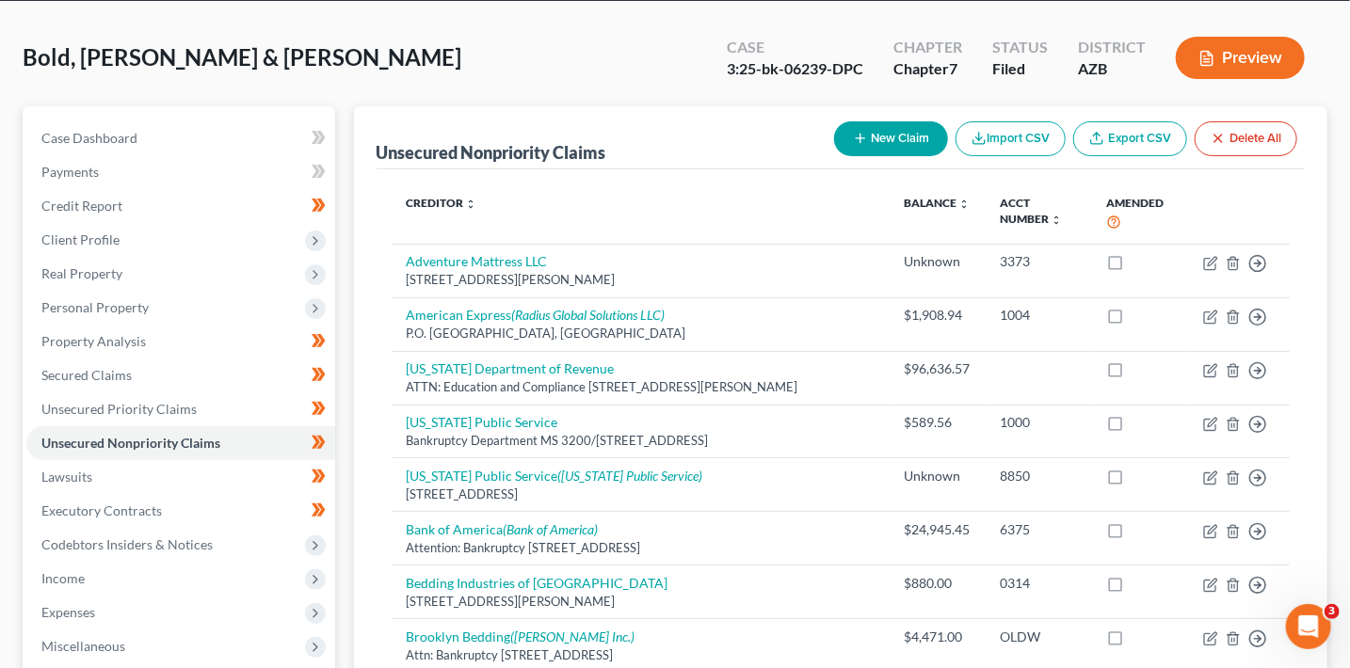
scroll to position [0, 0]
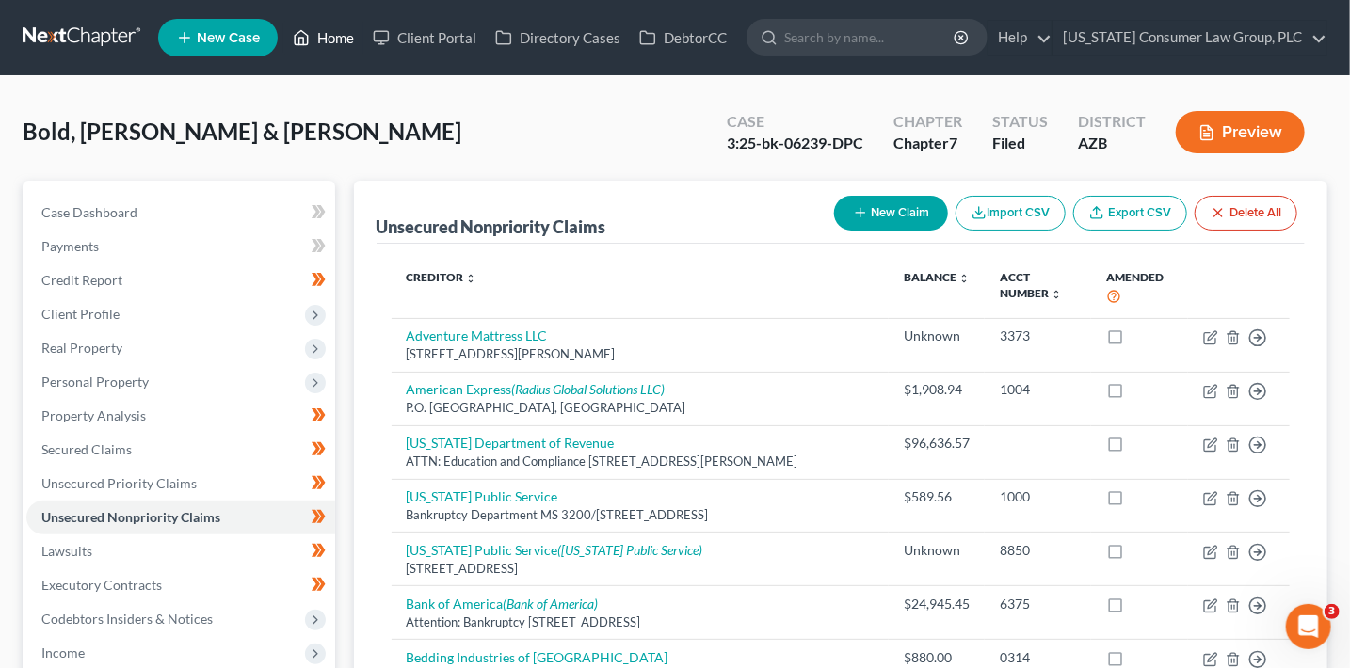
click at [352, 38] on link "Home" at bounding box center [323, 38] width 80 height 34
click at [333, 39] on link "Home" at bounding box center [323, 38] width 80 height 34
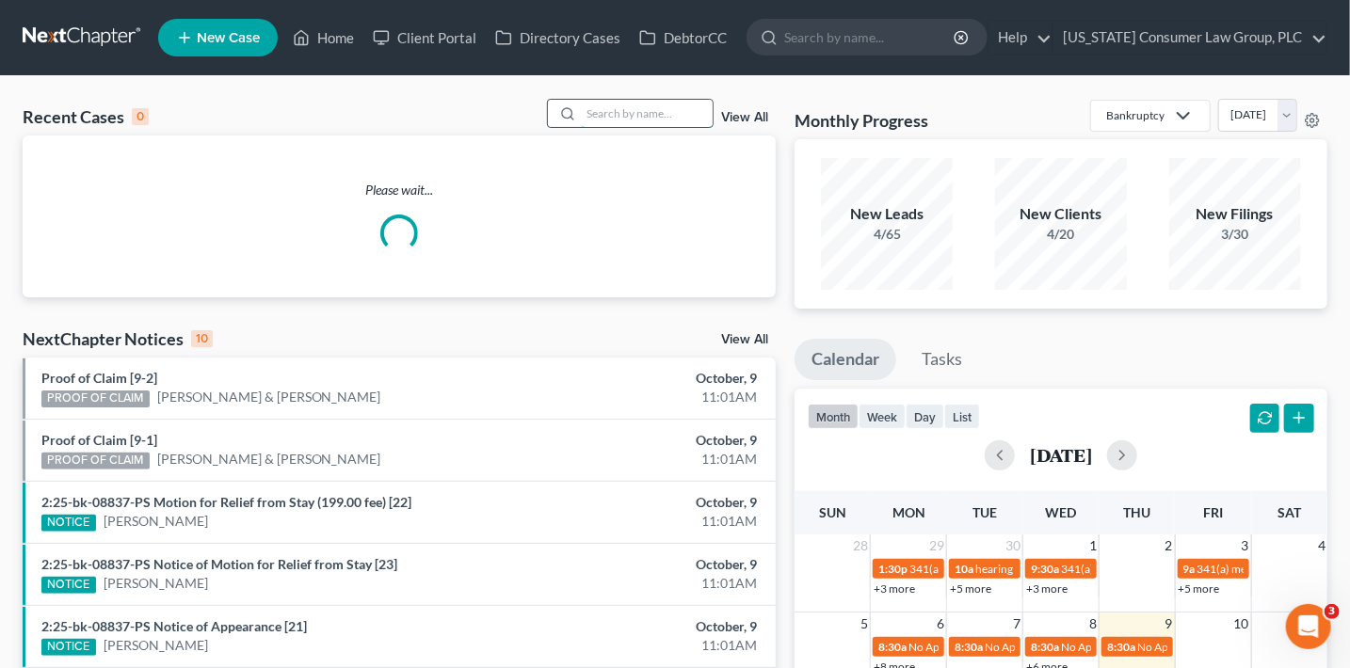
click at [634, 117] on input "search" at bounding box center [647, 113] width 132 height 27
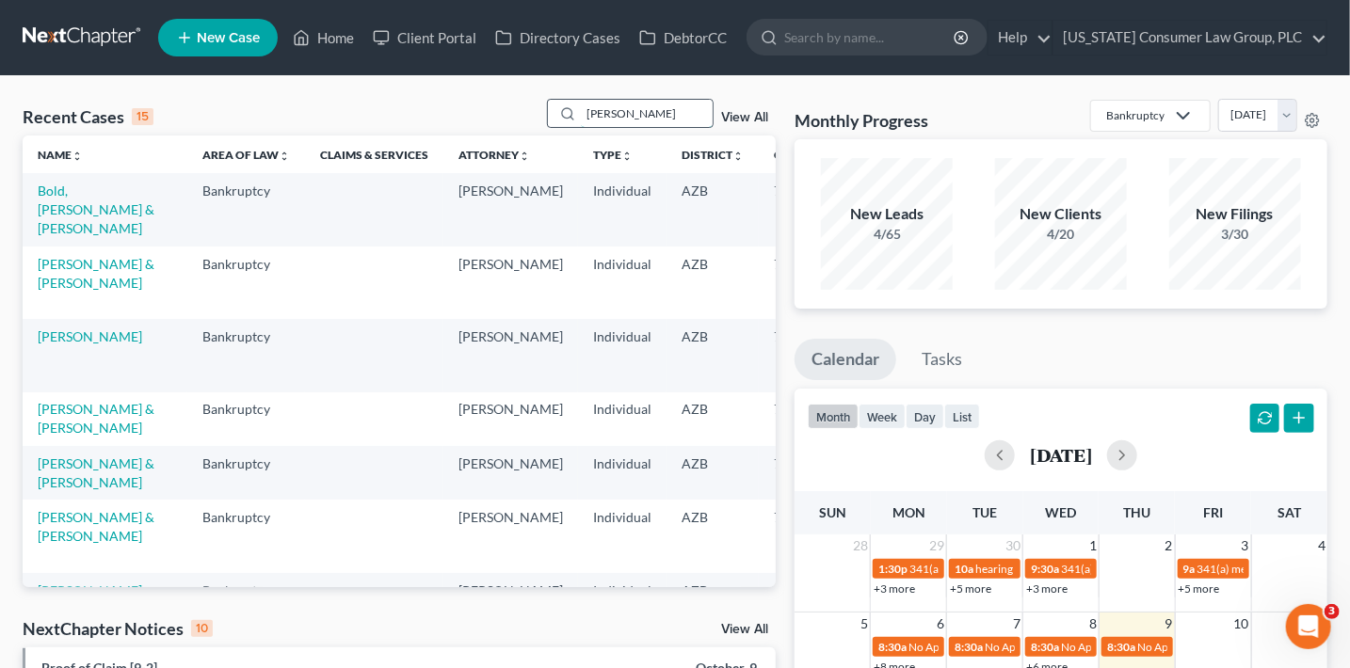
type input "[PERSON_NAME]"
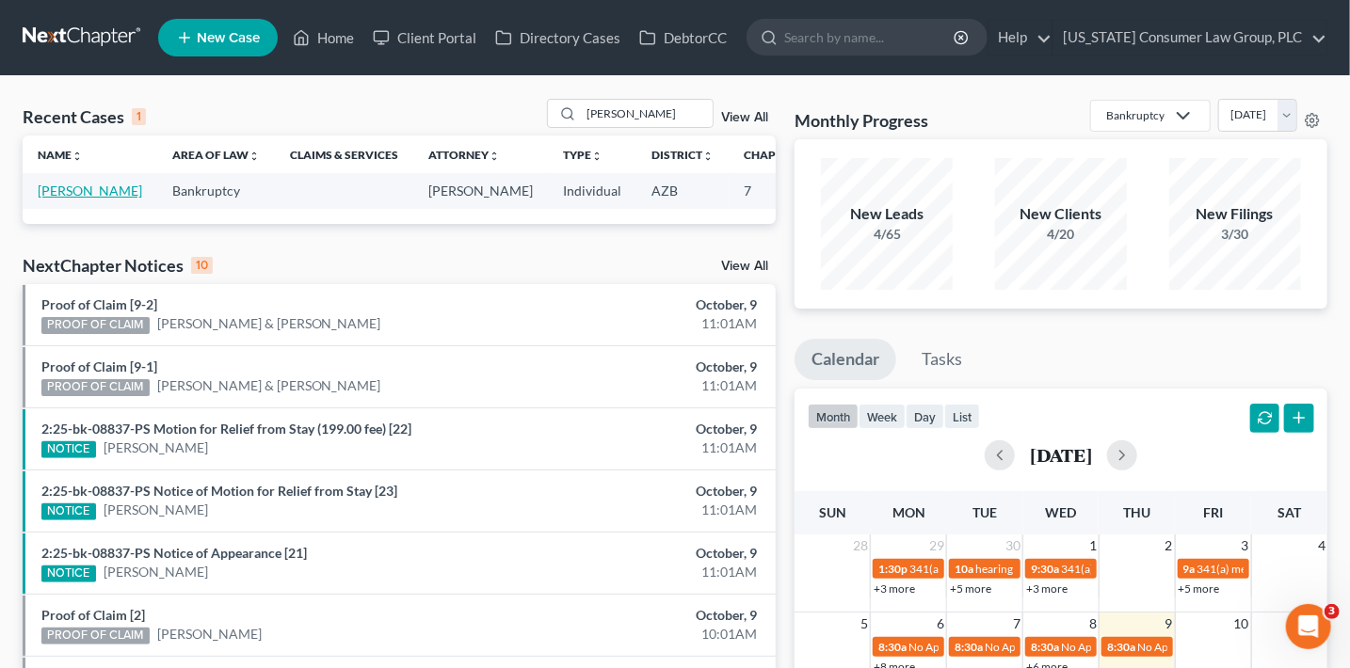
click at [72, 199] on link "[PERSON_NAME]" at bounding box center [90, 191] width 104 height 16
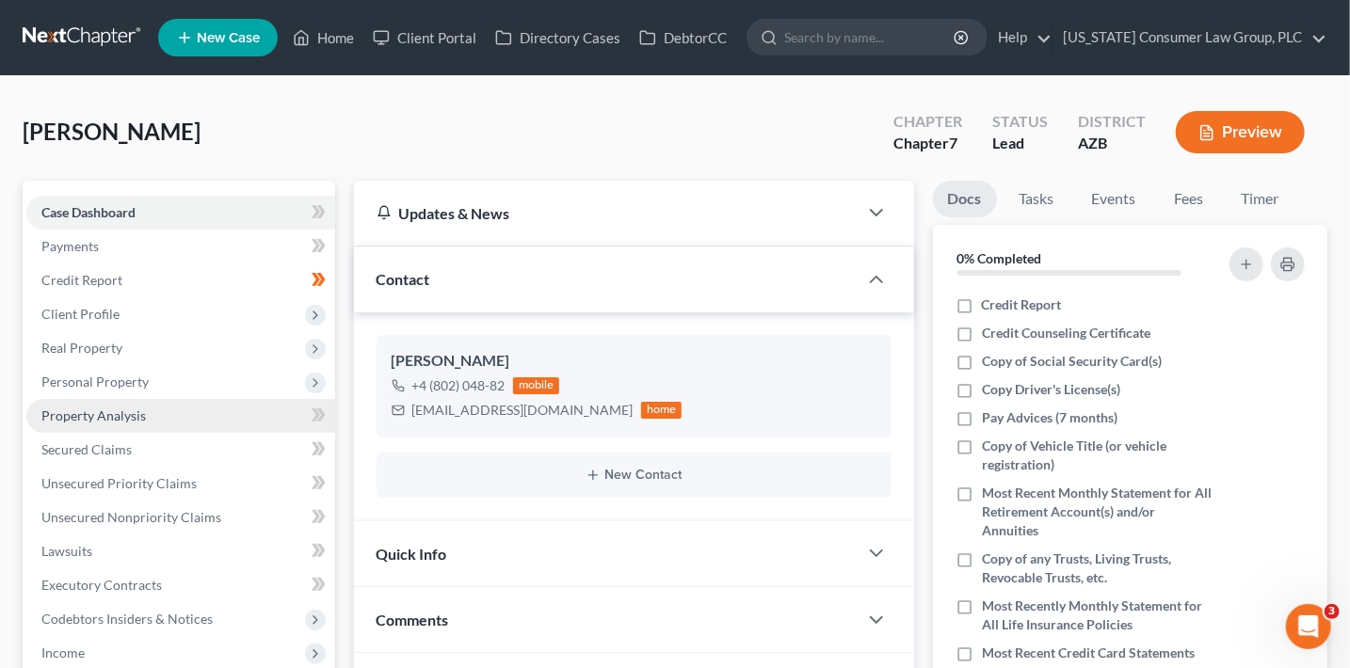
click at [163, 400] on link "Property Analysis" at bounding box center [180, 416] width 309 height 34
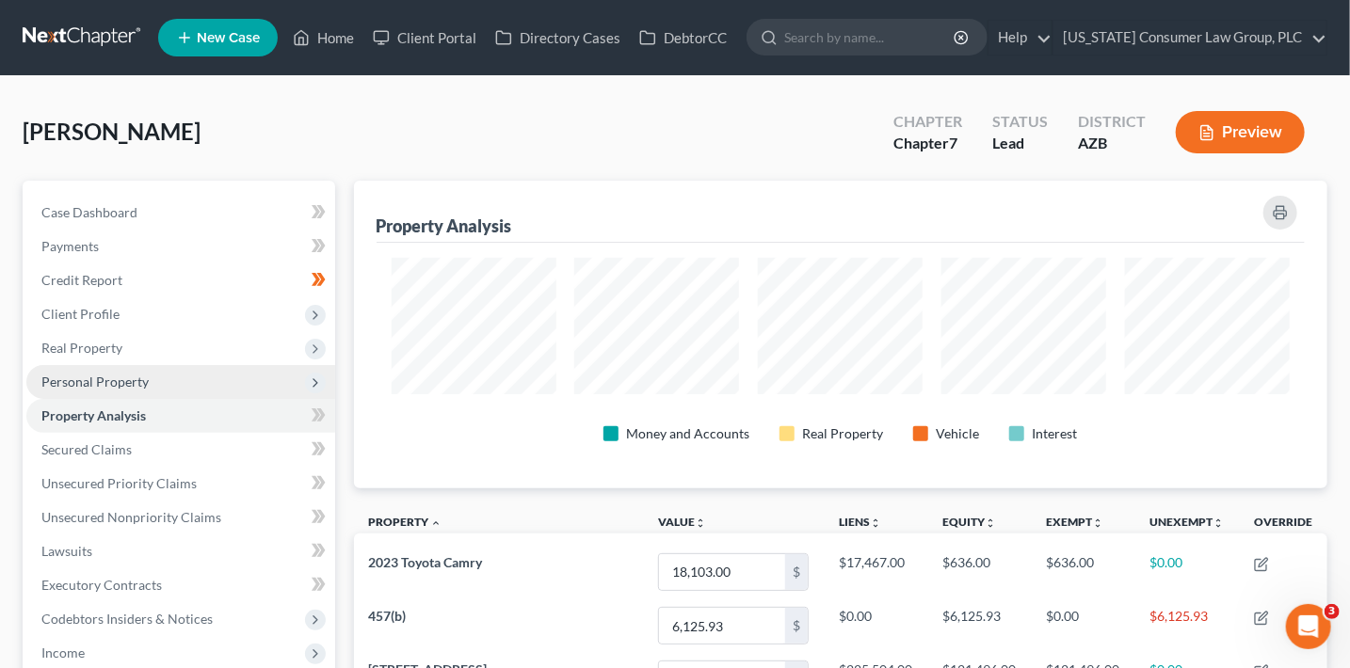
scroll to position [307, 973]
click at [150, 375] on span "Personal Property" at bounding box center [180, 382] width 309 height 34
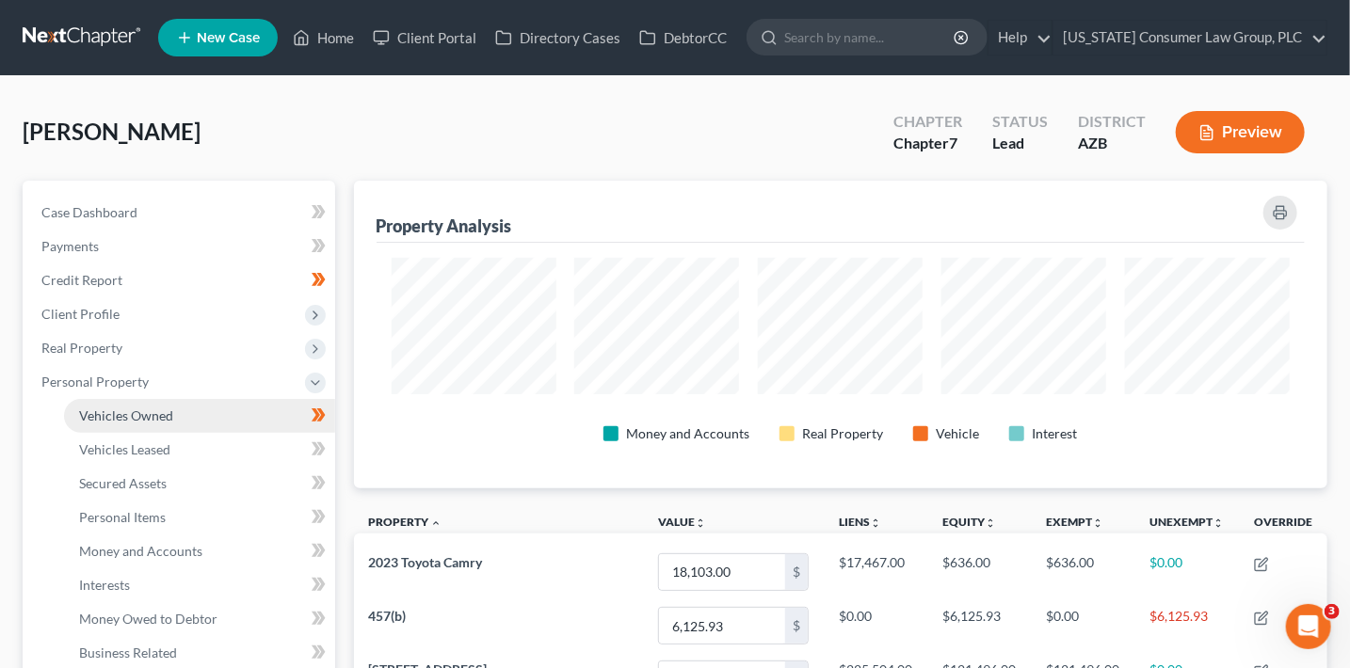
click at [157, 410] on span "Vehicles Owned" at bounding box center [126, 416] width 94 height 16
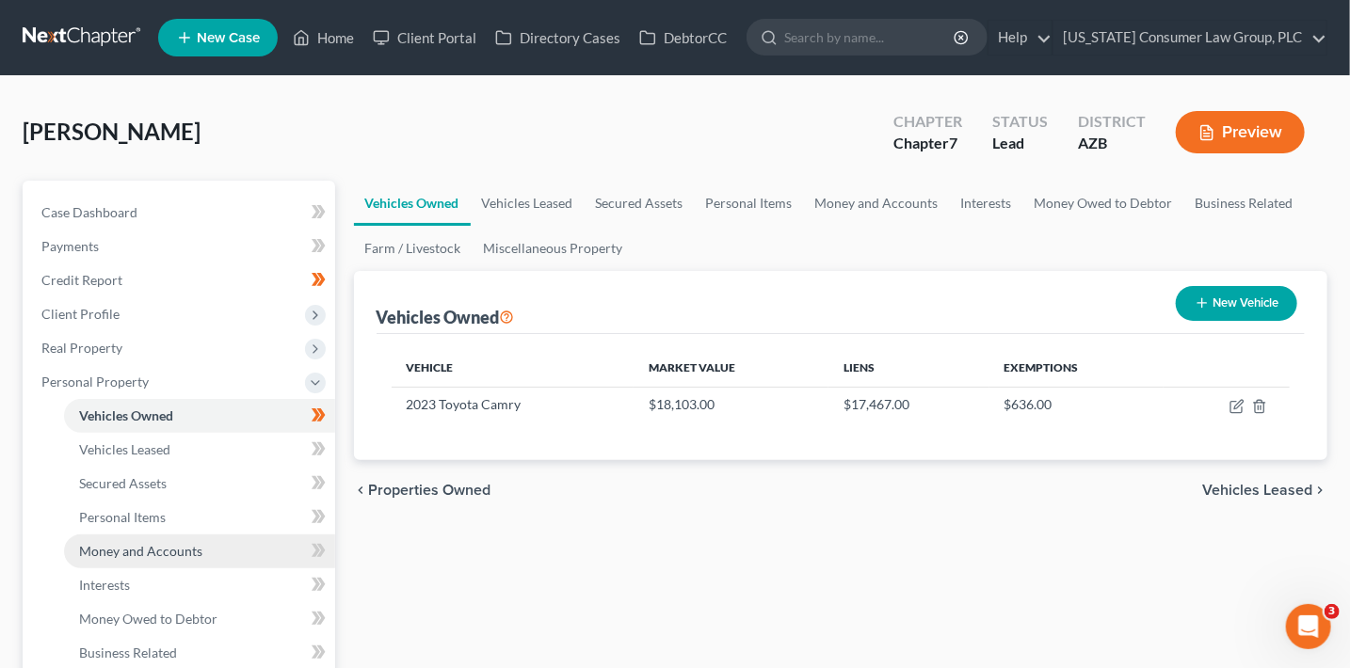
click at [199, 544] on span "Money and Accounts" at bounding box center [140, 551] width 123 height 16
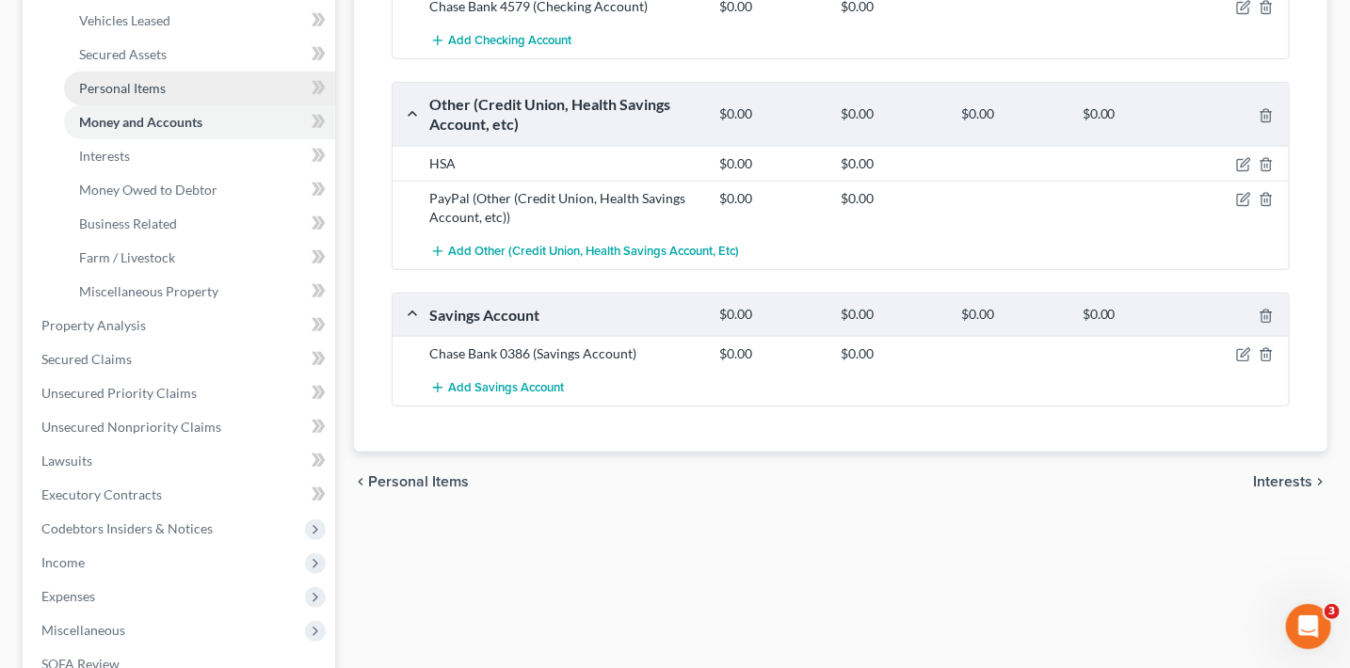
scroll to position [429, 0]
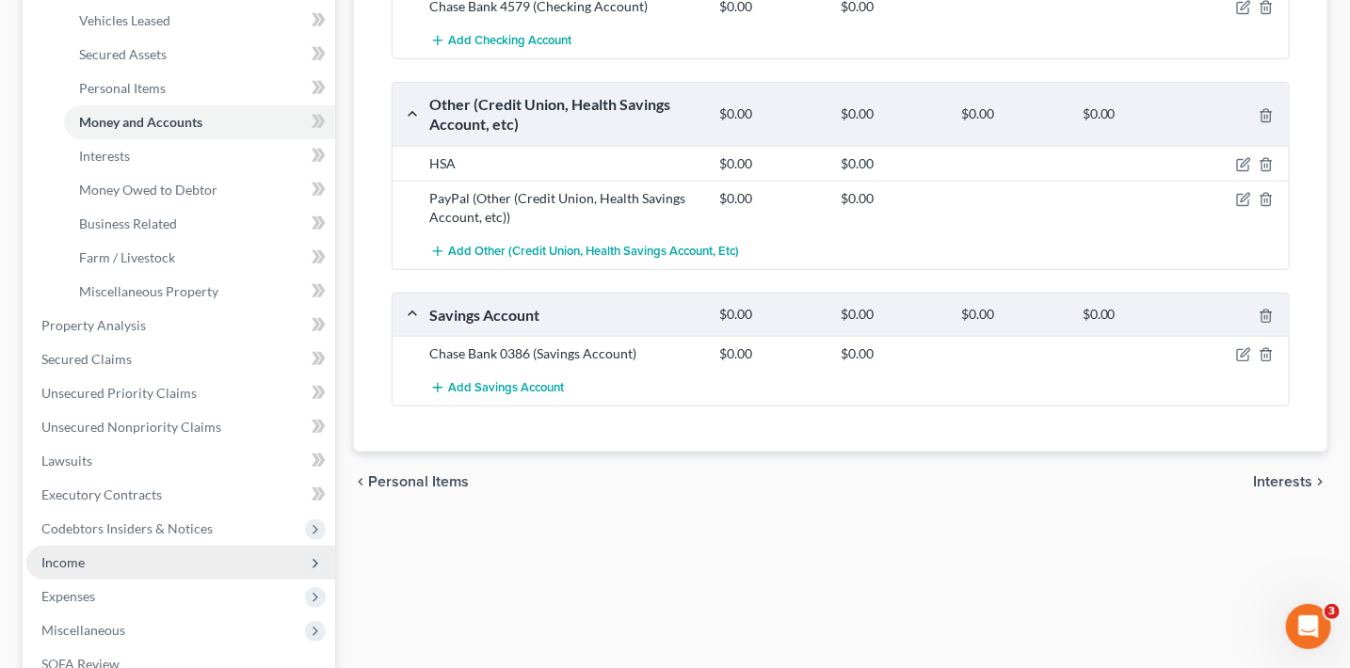
click at [104, 558] on span "Income" at bounding box center [180, 563] width 309 height 34
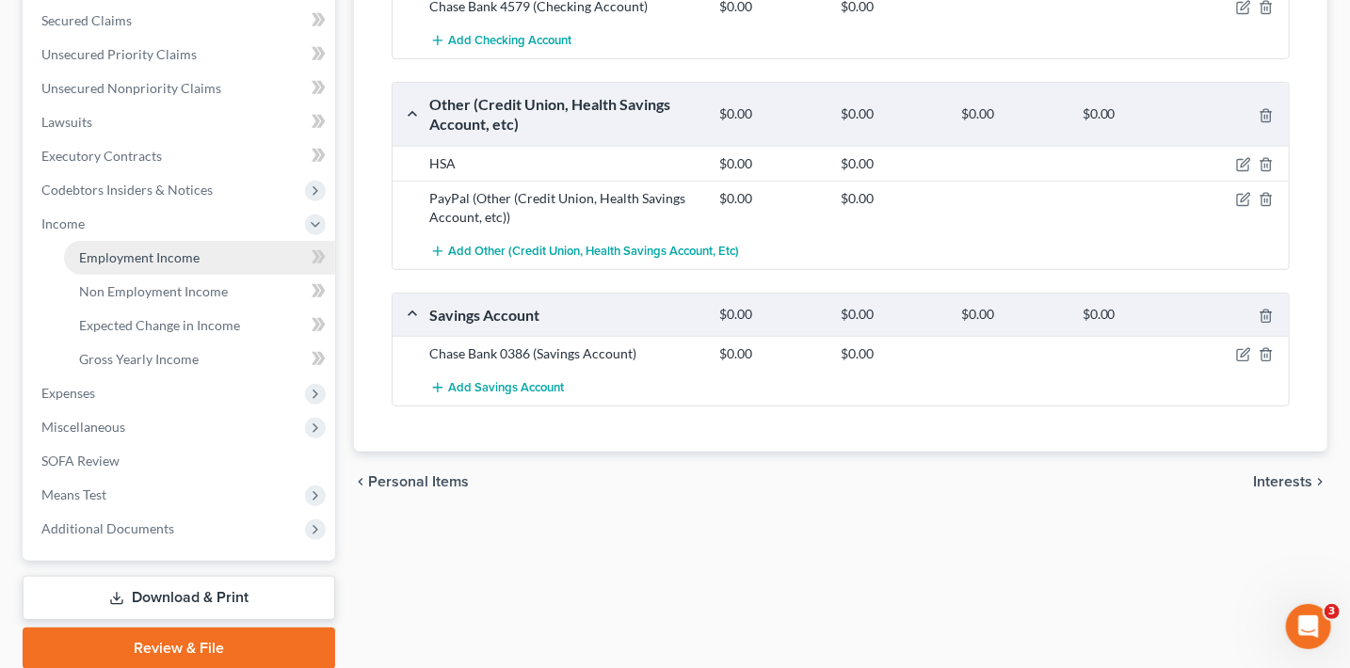
click at [139, 264] on span "Employment Income" at bounding box center [139, 257] width 120 height 16
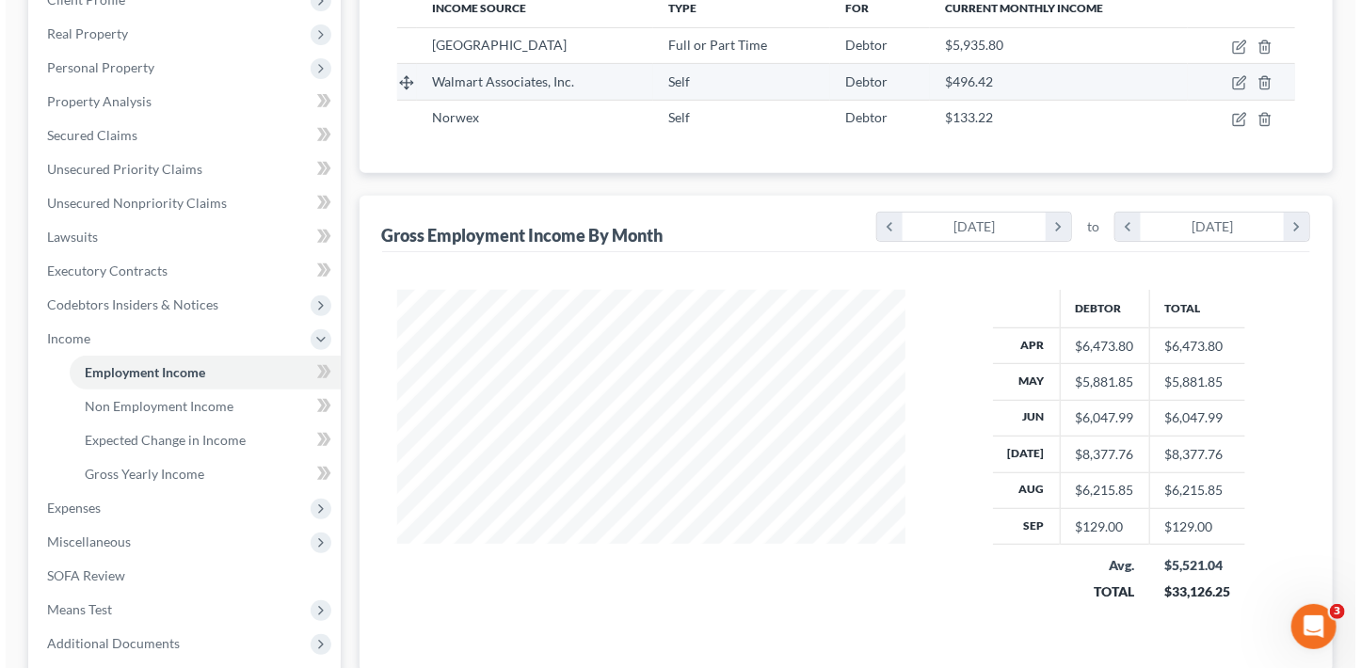
scroll to position [229, 0]
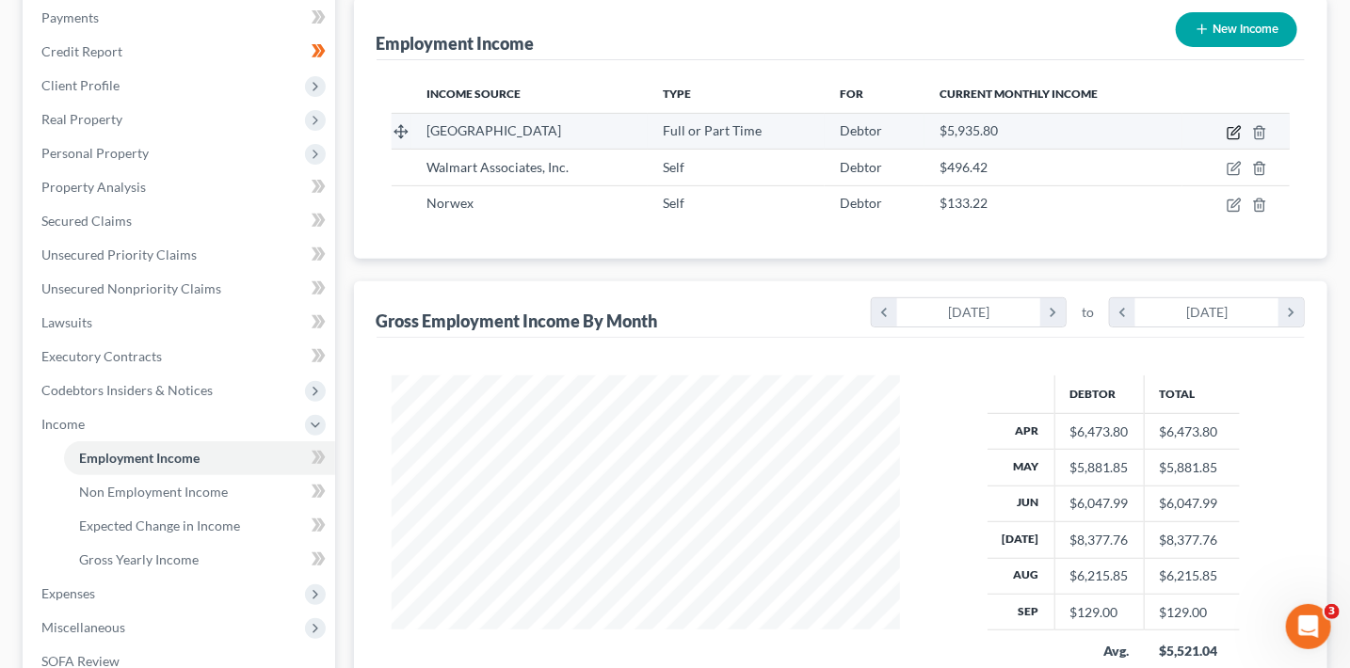
click at [1233, 128] on icon "button" at bounding box center [1234, 132] width 15 height 15
select select "0"
select select "3"
select select "2"
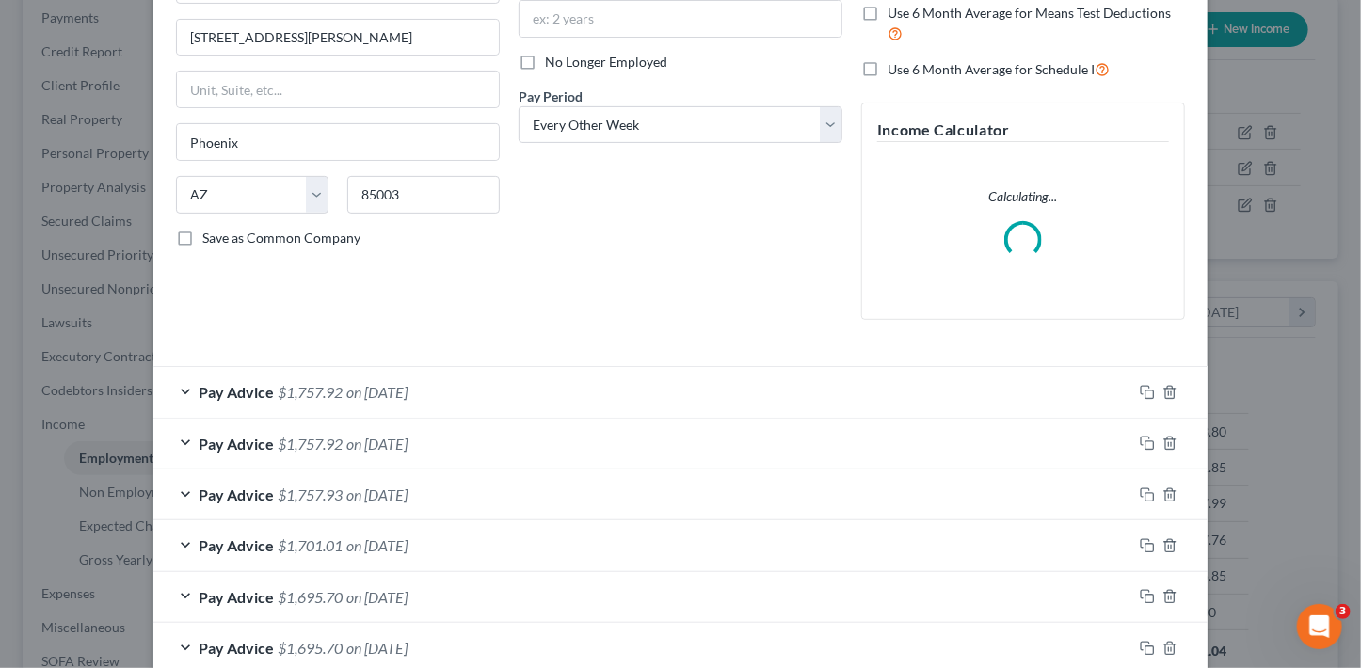
scroll to position [214, 0]
click at [1141, 334] on div "How would you like to enter income? All Pay Advices Just One Pay Advice YTD Sub…" at bounding box center [1023, 103] width 343 height 461
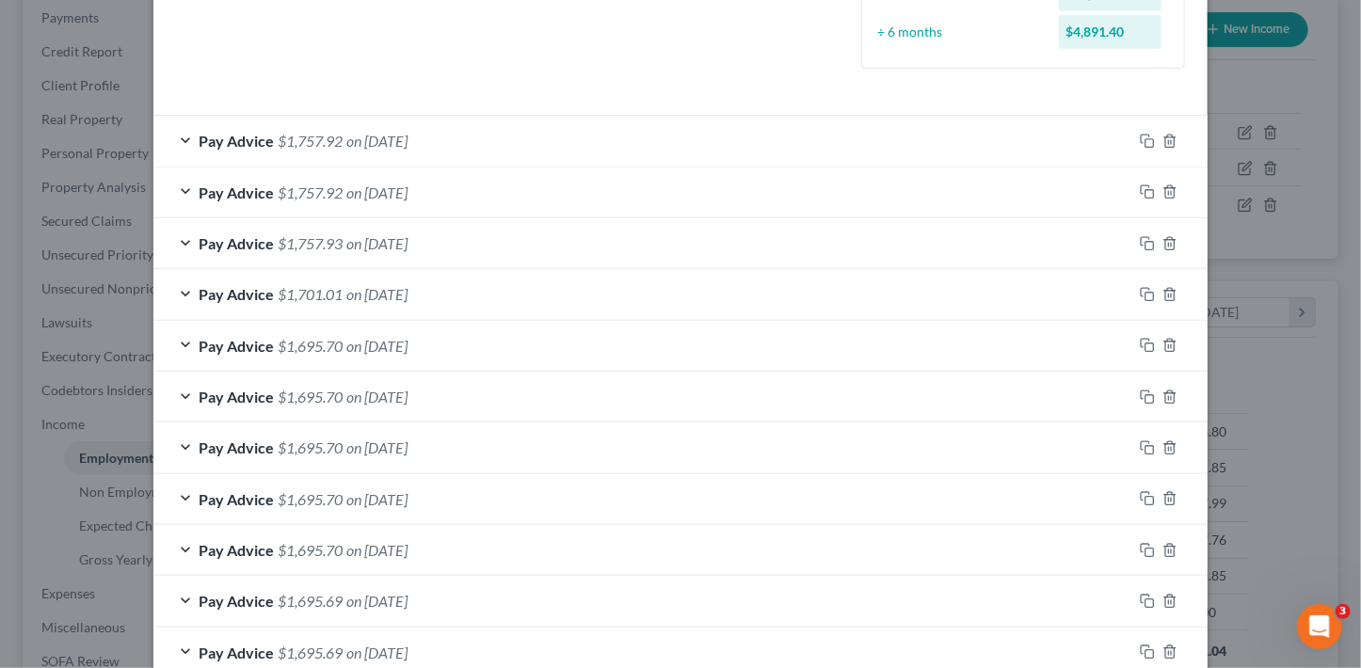
scroll to position [242, 0]
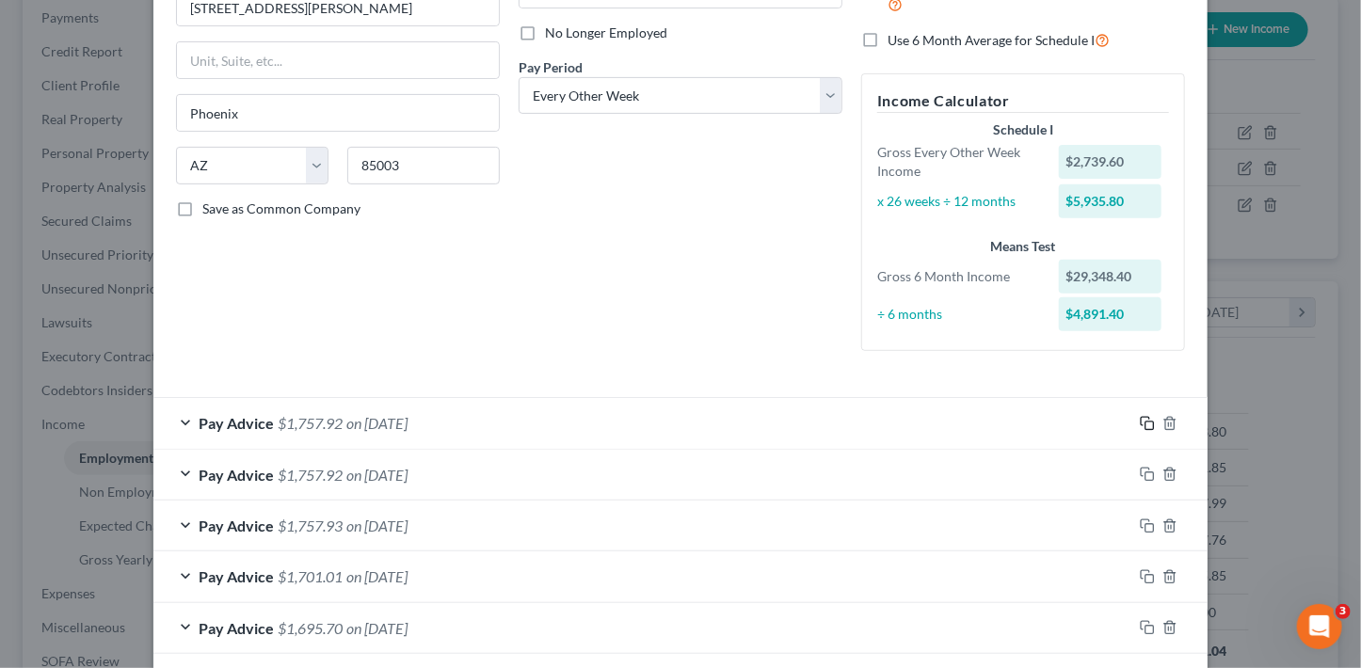
click at [1144, 422] on icon "button" at bounding box center [1147, 423] width 15 height 15
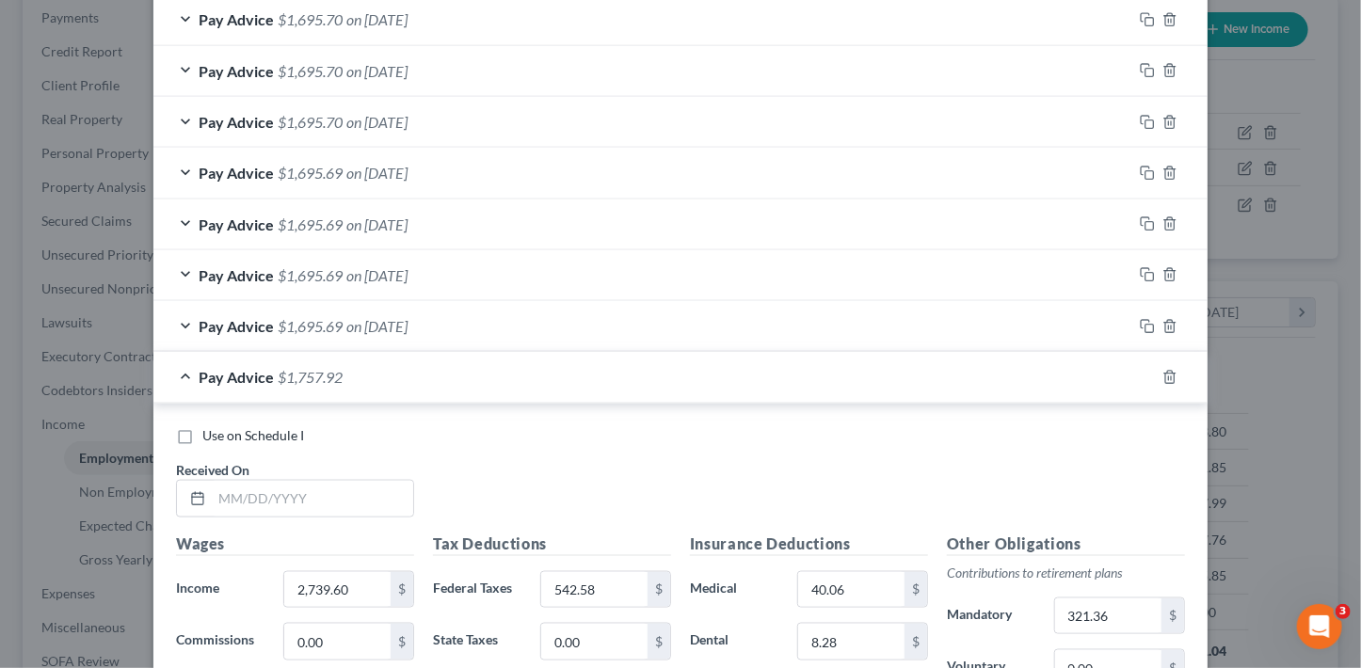
scroll to position [953, 0]
click at [381, 481] on input "text" at bounding box center [312, 499] width 201 height 36
type input "[DATE]"
